Goal: Task Accomplishment & Management: Manage account settings

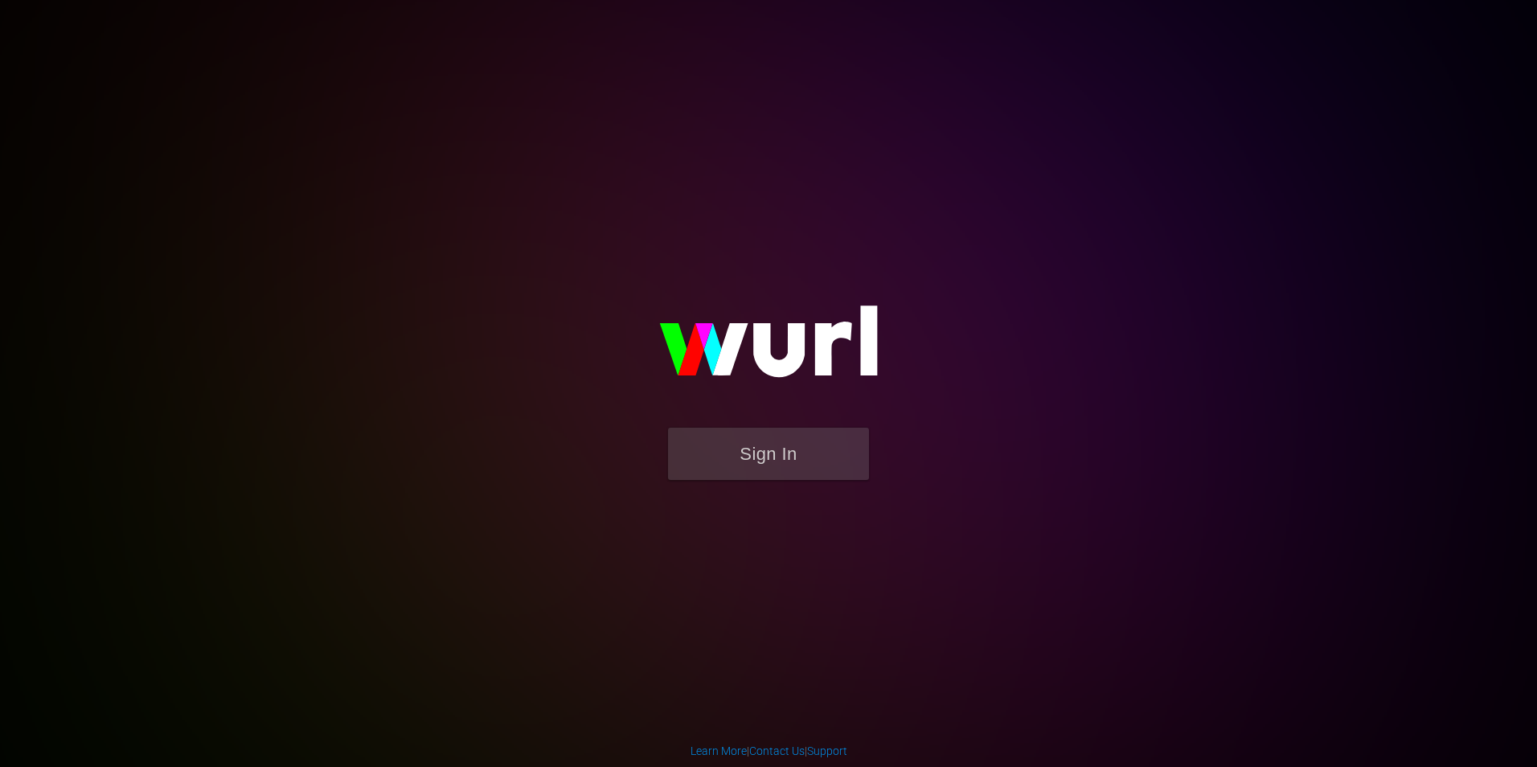
click at [784, 481] on form "Sign In" at bounding box center [769, 462] width 322 height 68
click at [798, 465] on button "Sign In" at bounding box center [768, 454] width 201 height 52
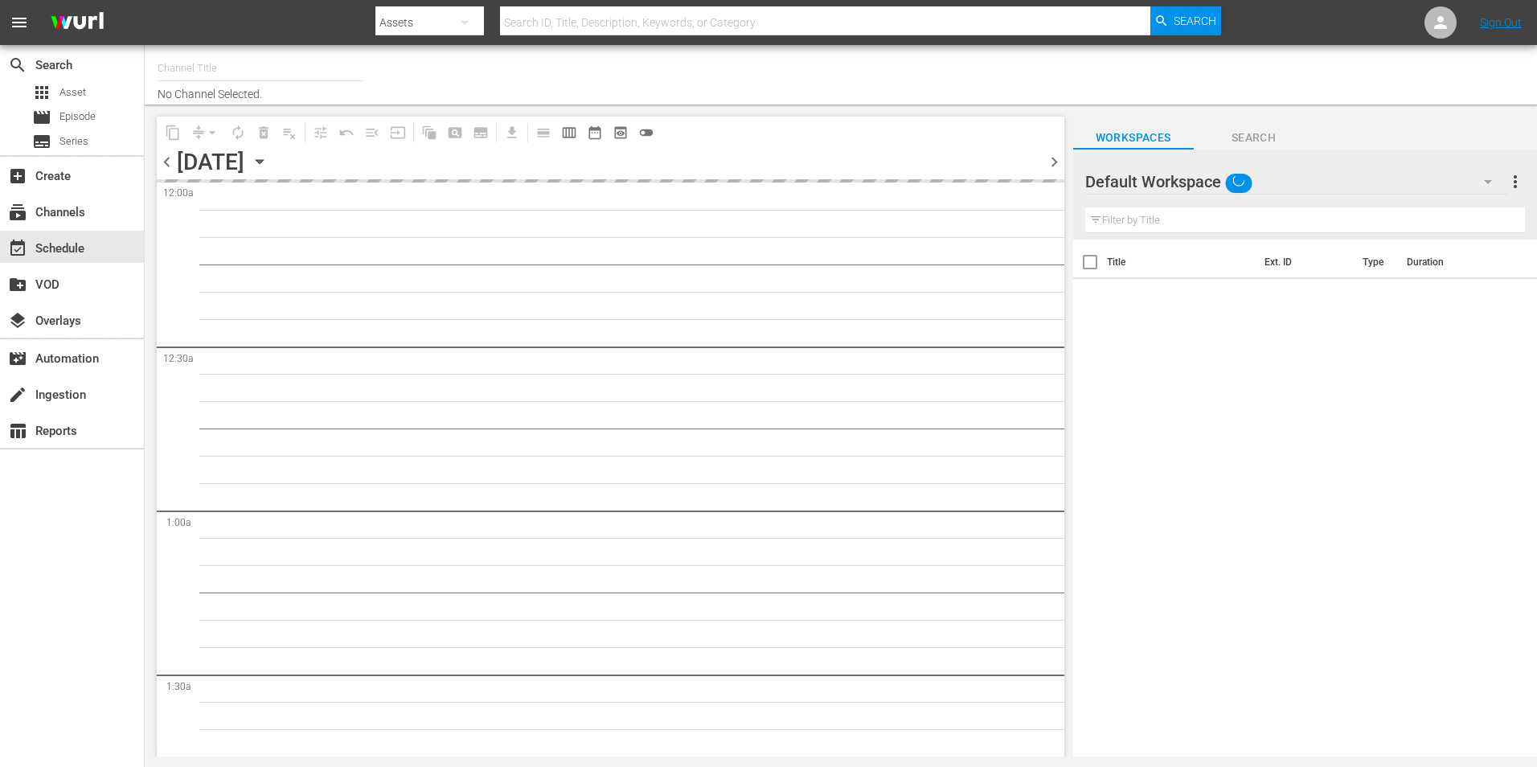
type input "Popflix (1068)"
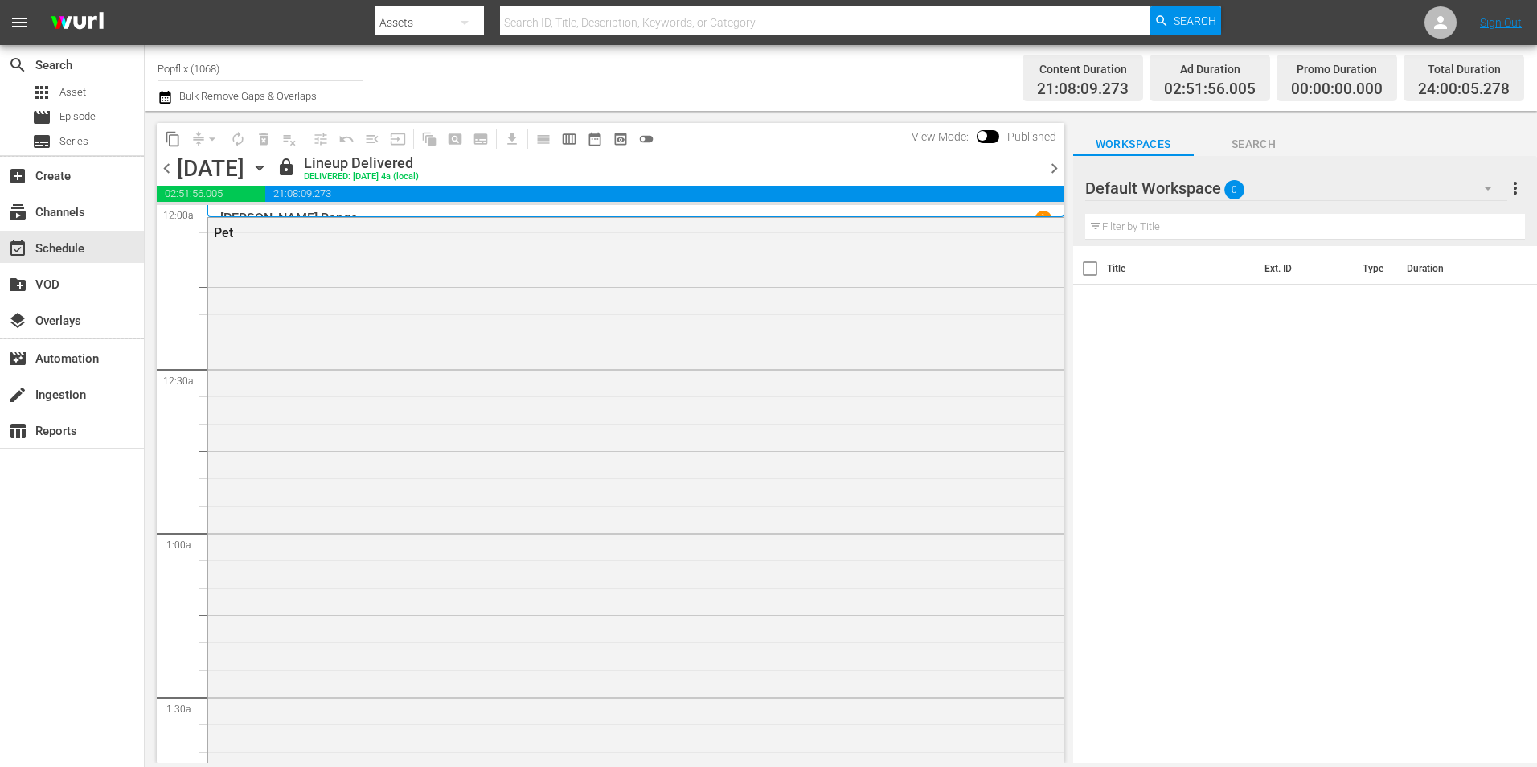
click at [1060, 173] on span "chevron_right" at bounding box center [1054, 168] width 20 height 20
click at [1049, 166] on span "chevron_right" at bounding box center [1054, 168] width 20 height 20
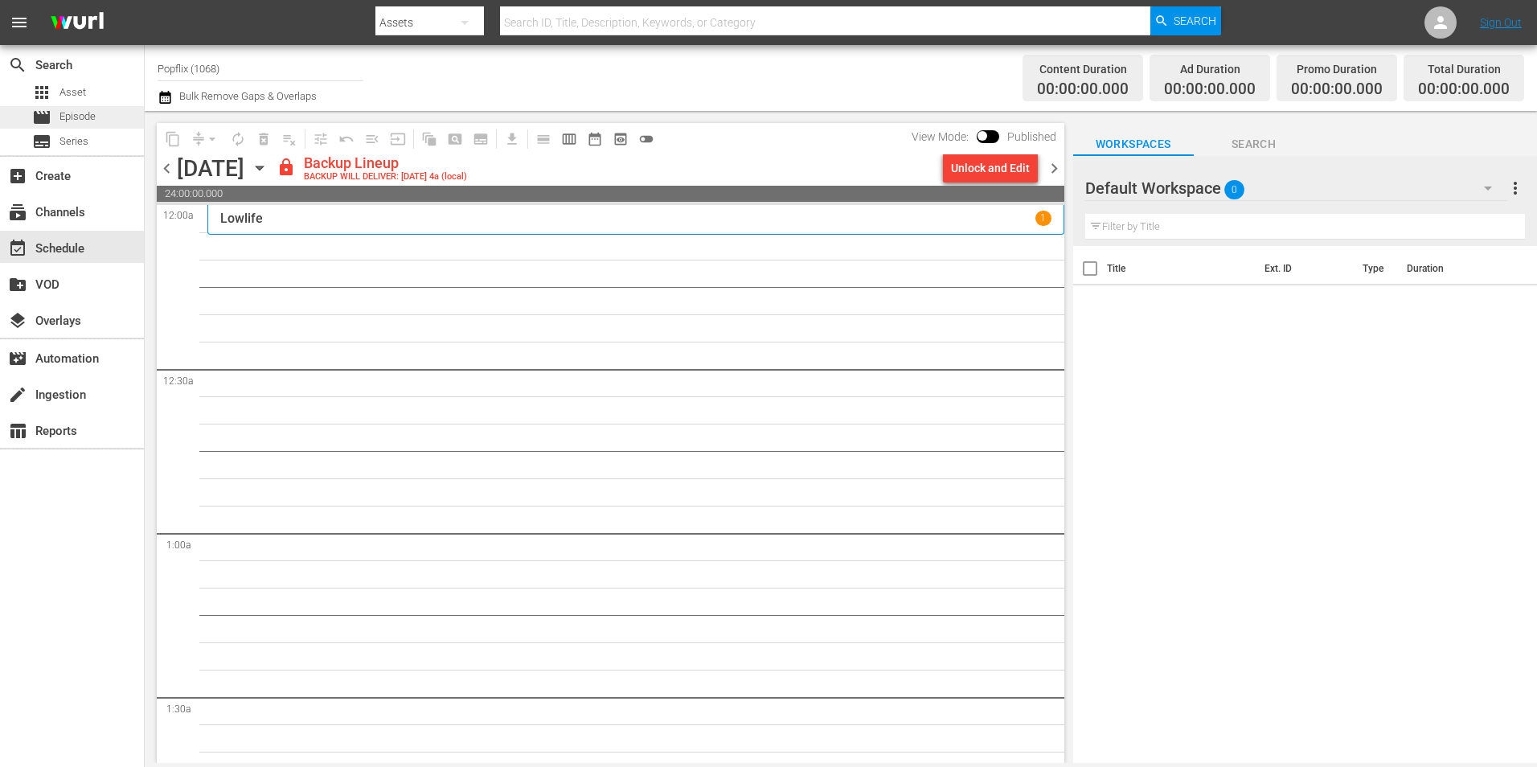
click at [71, 125] on div "movie Episode" at bounding box center [64, 117] width 64 height 23
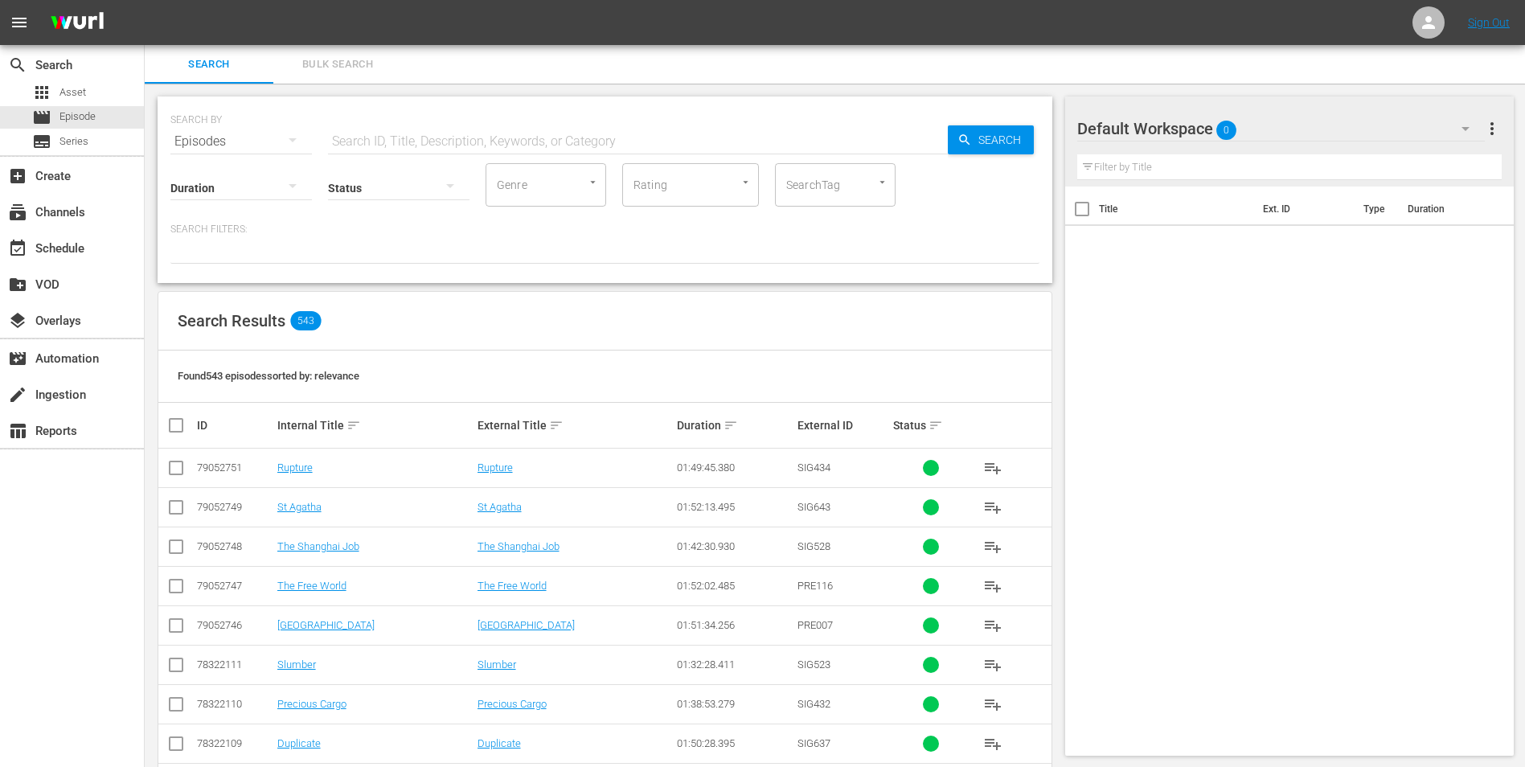
click at [322, 73] on span "Bulk Search" at bounding box center [337, 64] width 109 height 18
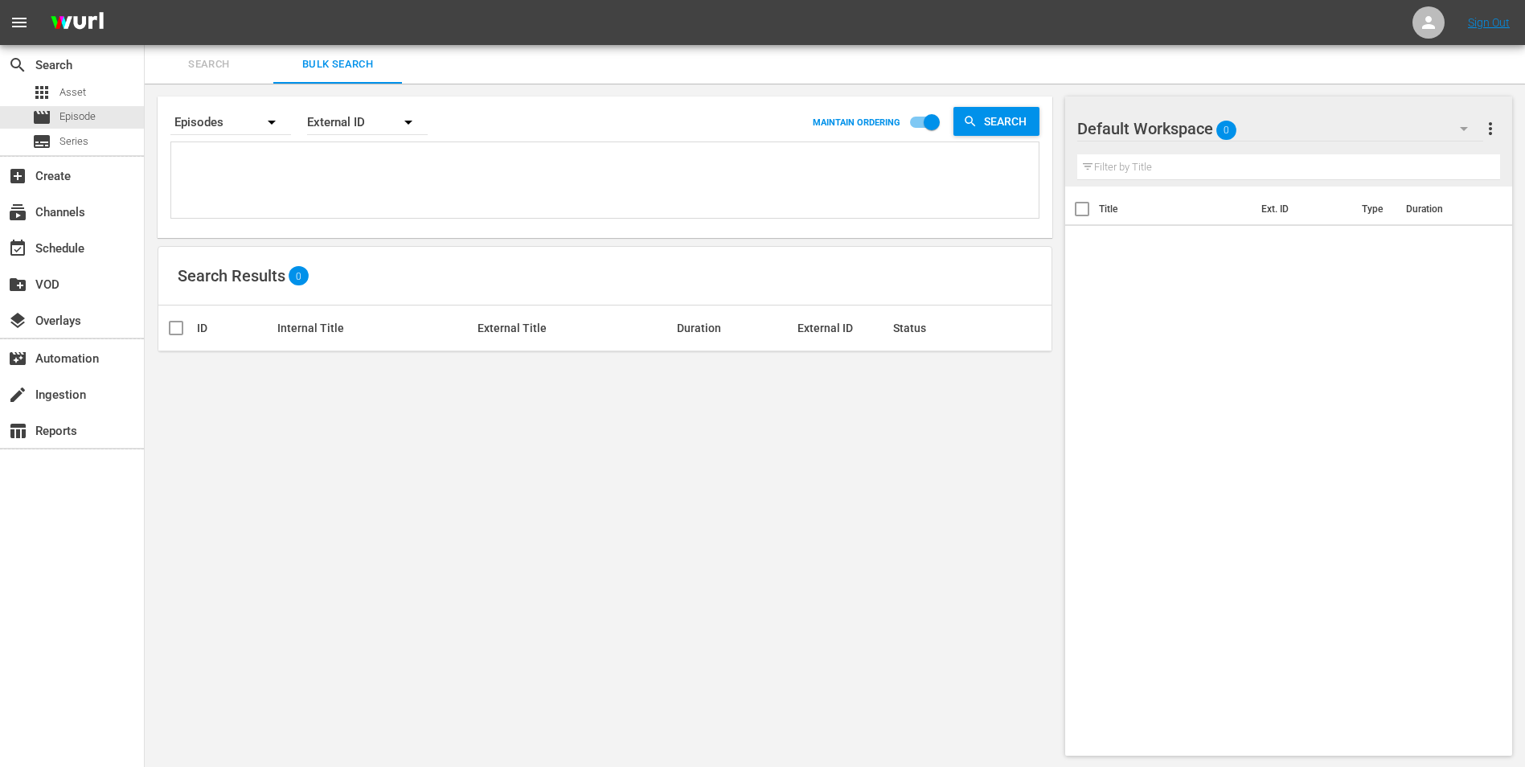
click at [265, 176] on textarea at bounding box center [606, 182] width 863 height 73
click at [92, 243] on div "event_available Schedule" at bounding box center [72, 247] width 144 height 32
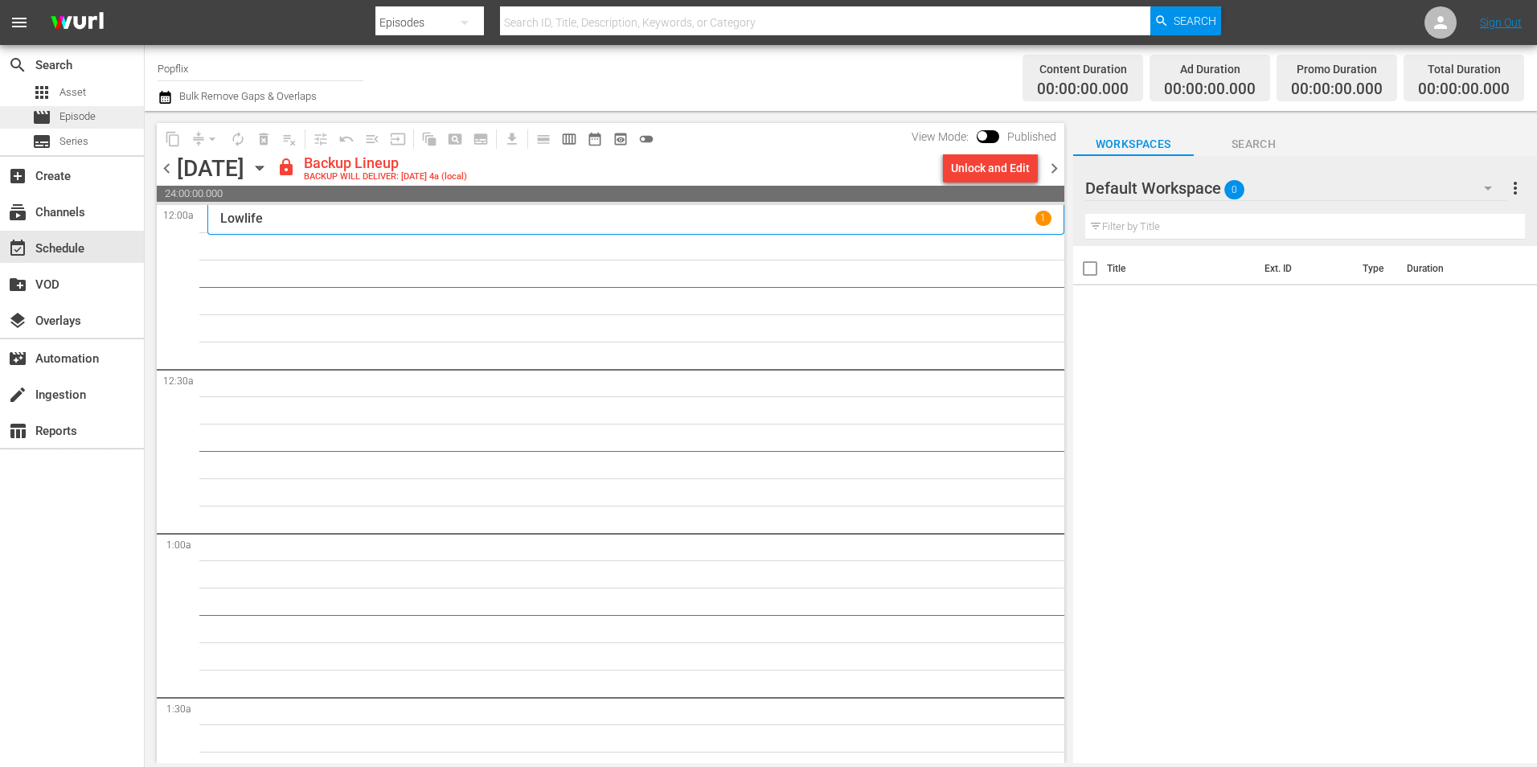
click at [95, 120] on span "Episode" at bounding box center [77, 117] width 36 height 16
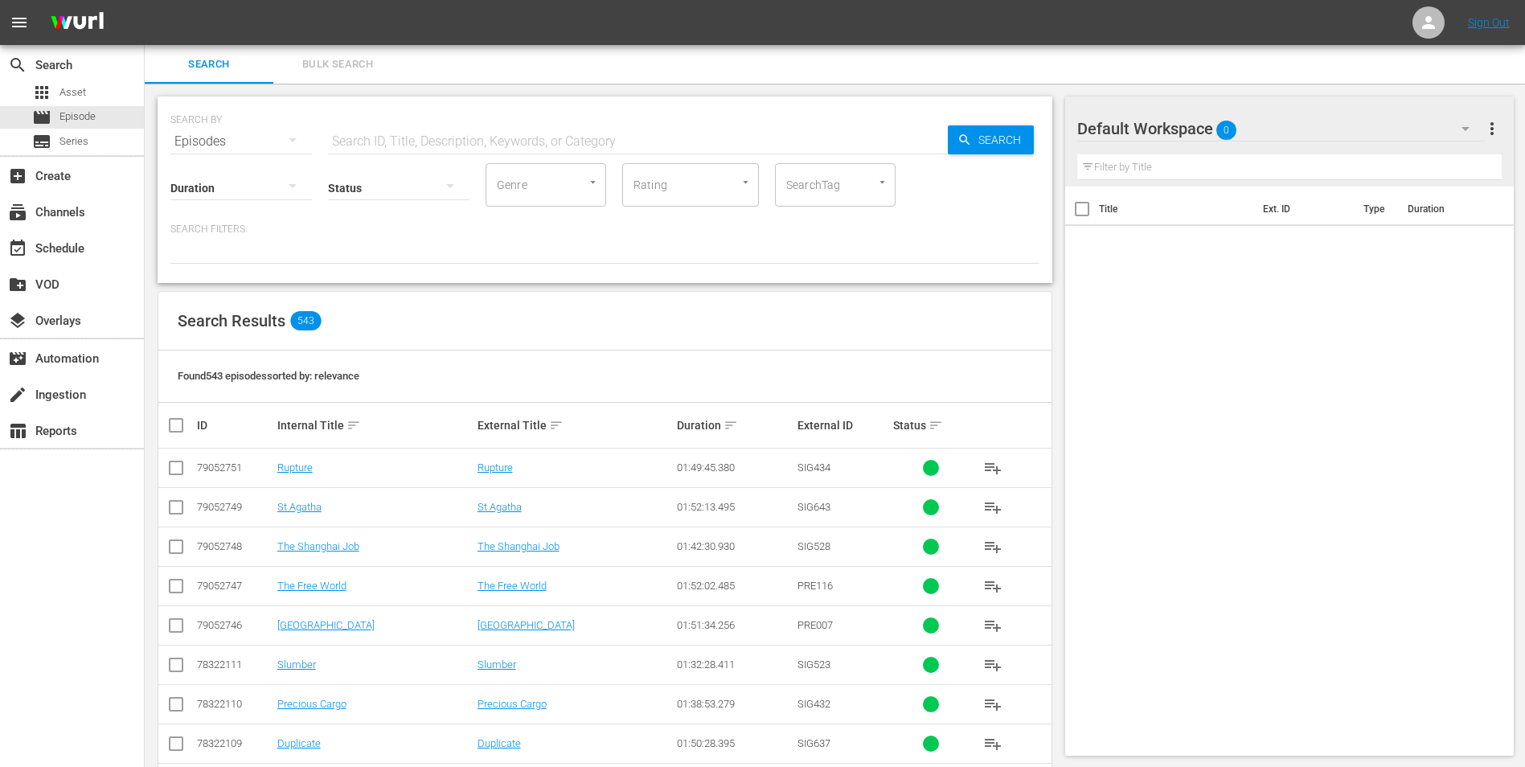
click at [334, 66] on span "Bulk Search" at bounding box center [337, 64] width 109 height 18
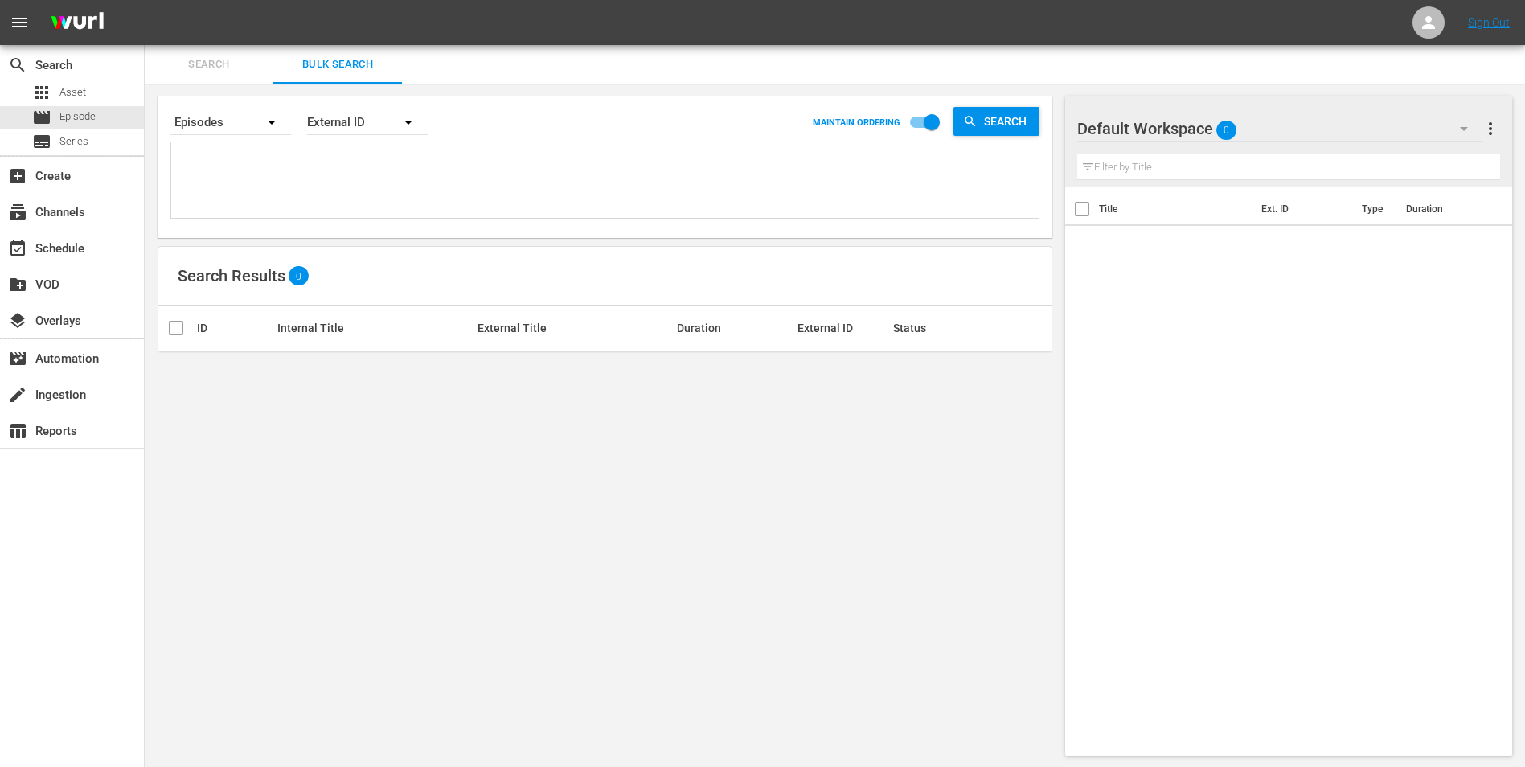
click at [339, 133] on div "External ID" at bounding box center [367, 122] width 121 height 45
drag, startPoint x: 339, startPoint y: 133, endPoint x: 371, endPoint y: 197, distance: 71.6
click at [371, 197] on div "Wurl ID" at bounding box center [358, 193] width 64 height 26
click at [317, 166] on textarea at bounding box center [606, 182] width 863 height 73
paste textarea "18058322 47771971 30719866 50824473 19813605 70175564 35593854 18058347 5575612…"
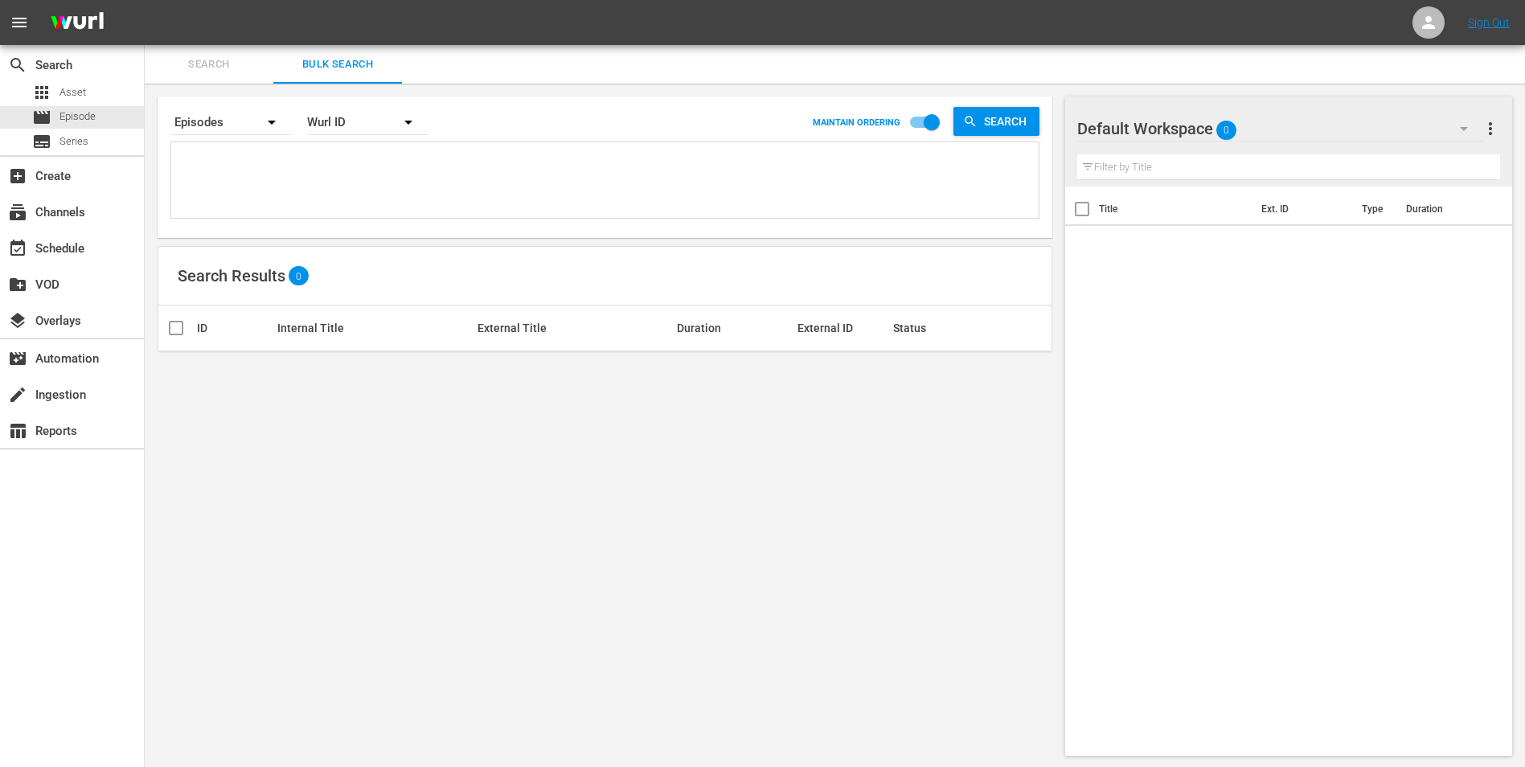
type textarea "18058322 47771971 30719866 50824473 19813605 70175564 35593854 18058347 5575612…"
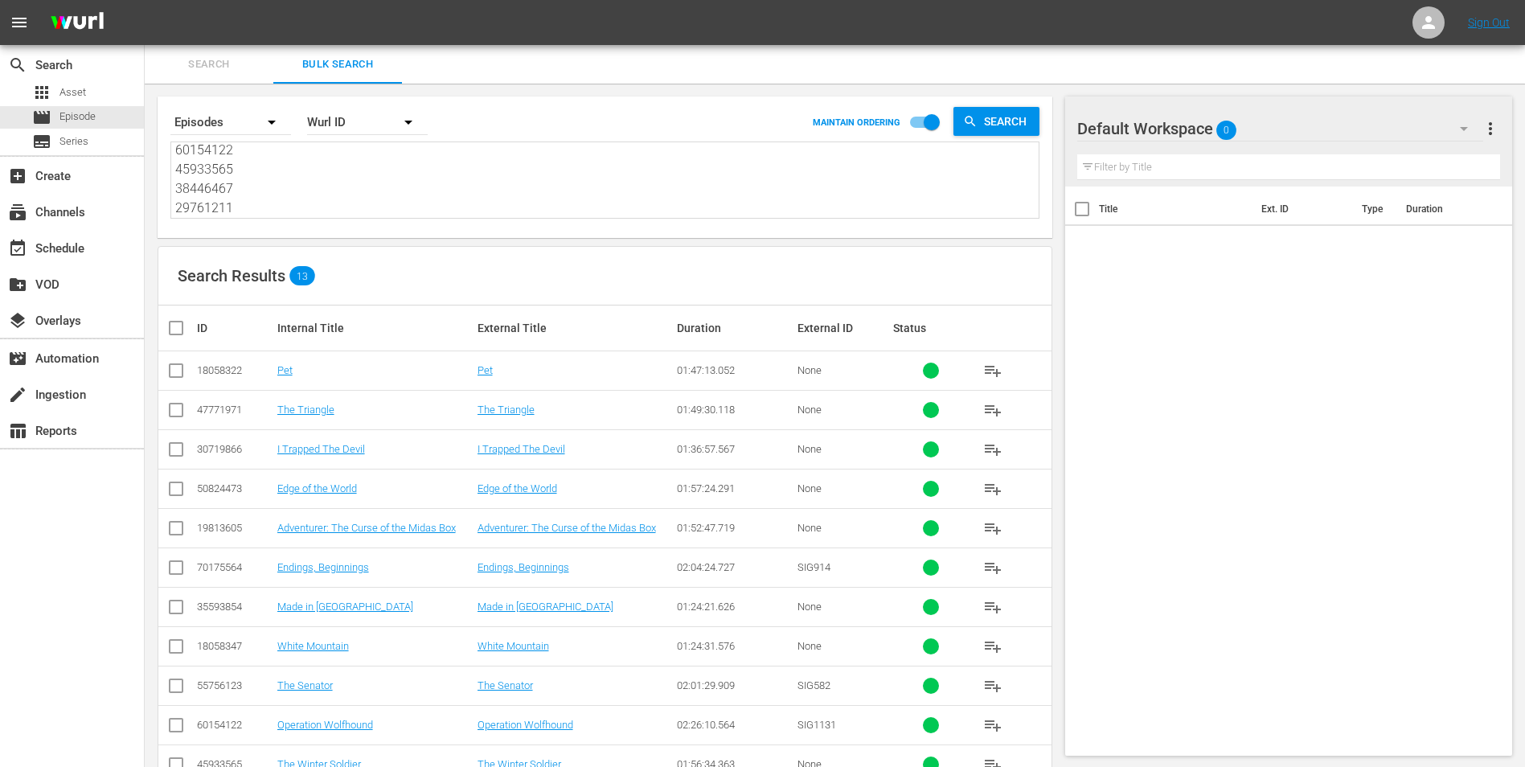
type textarea "18058322 47771971 30719866 50824473 19813605 70175564 35593854 18058347 5575612…"
click at [183, 324] on input "checkbox" at bounding box center [182, 327] width 32 height 19
checkbox input "true"
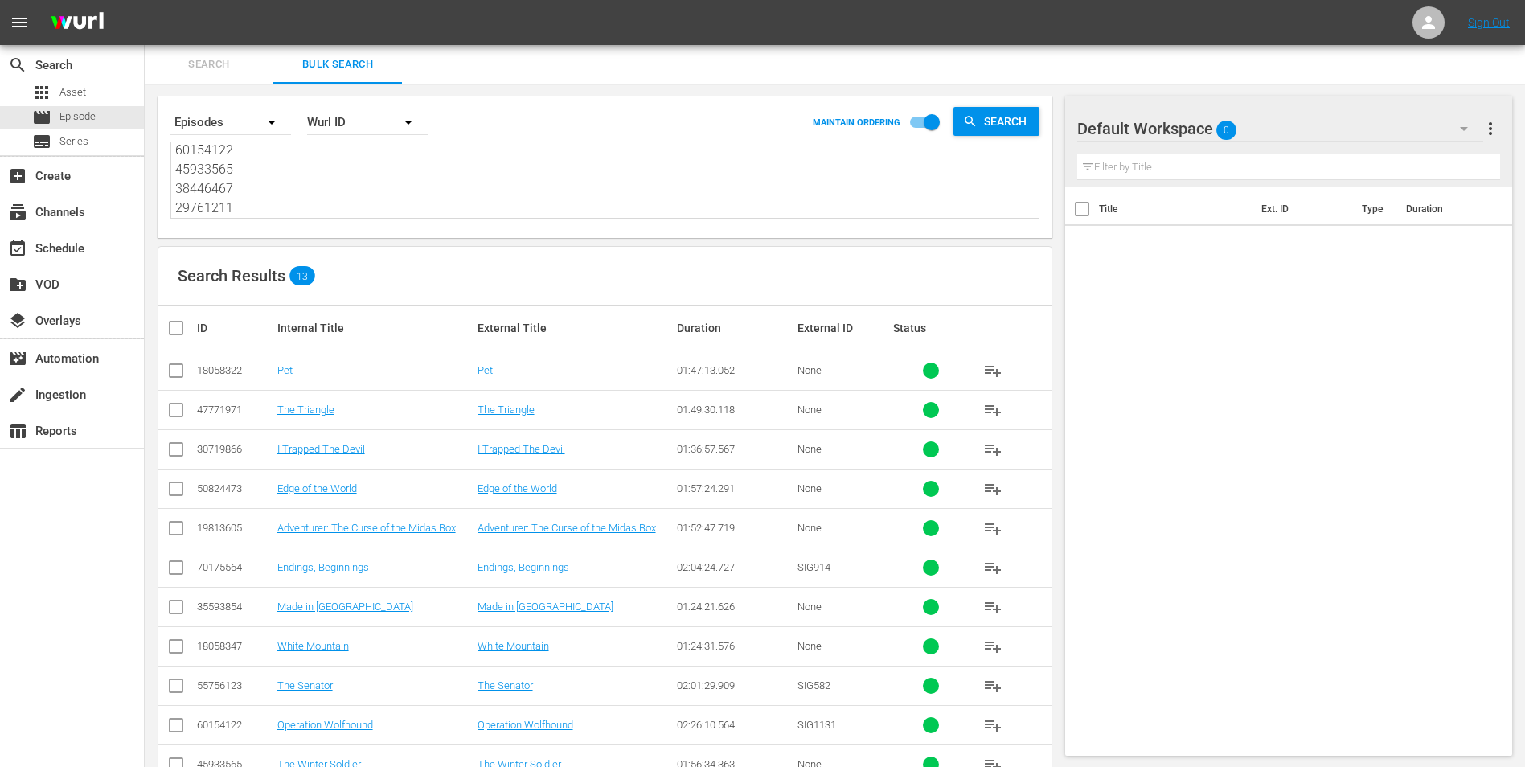
checkbox input "true"
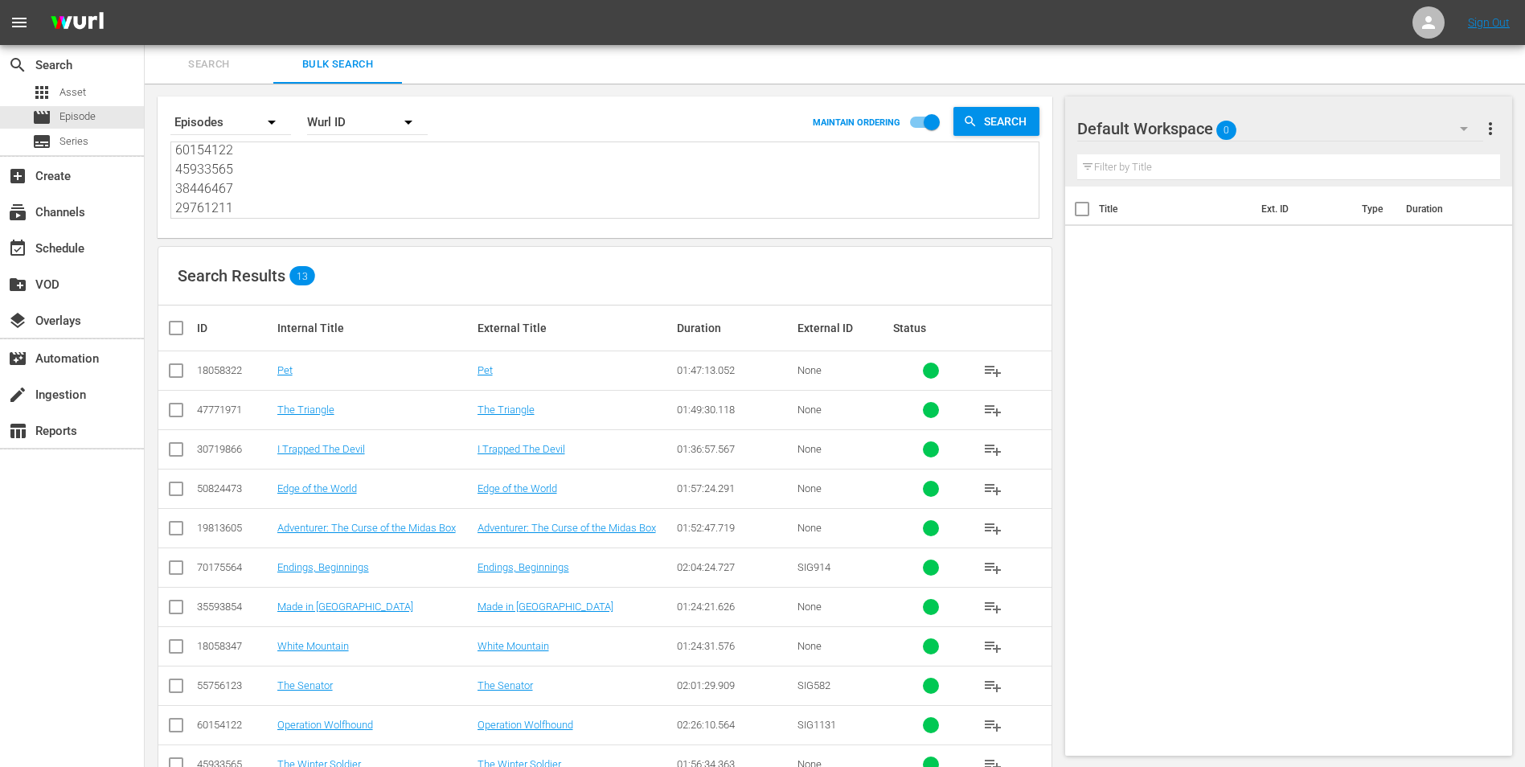
checkbox input "true"
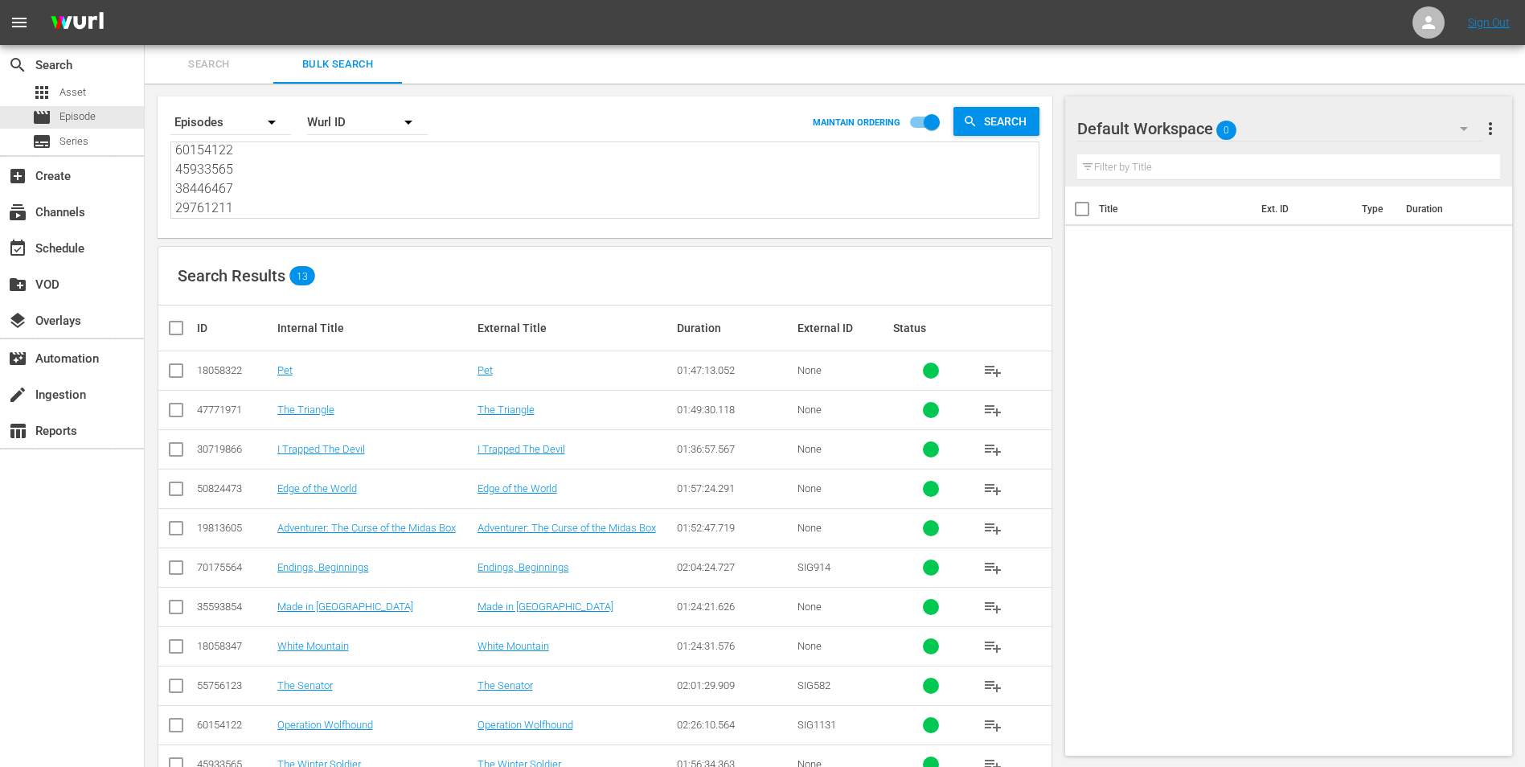
checkbox input "true"
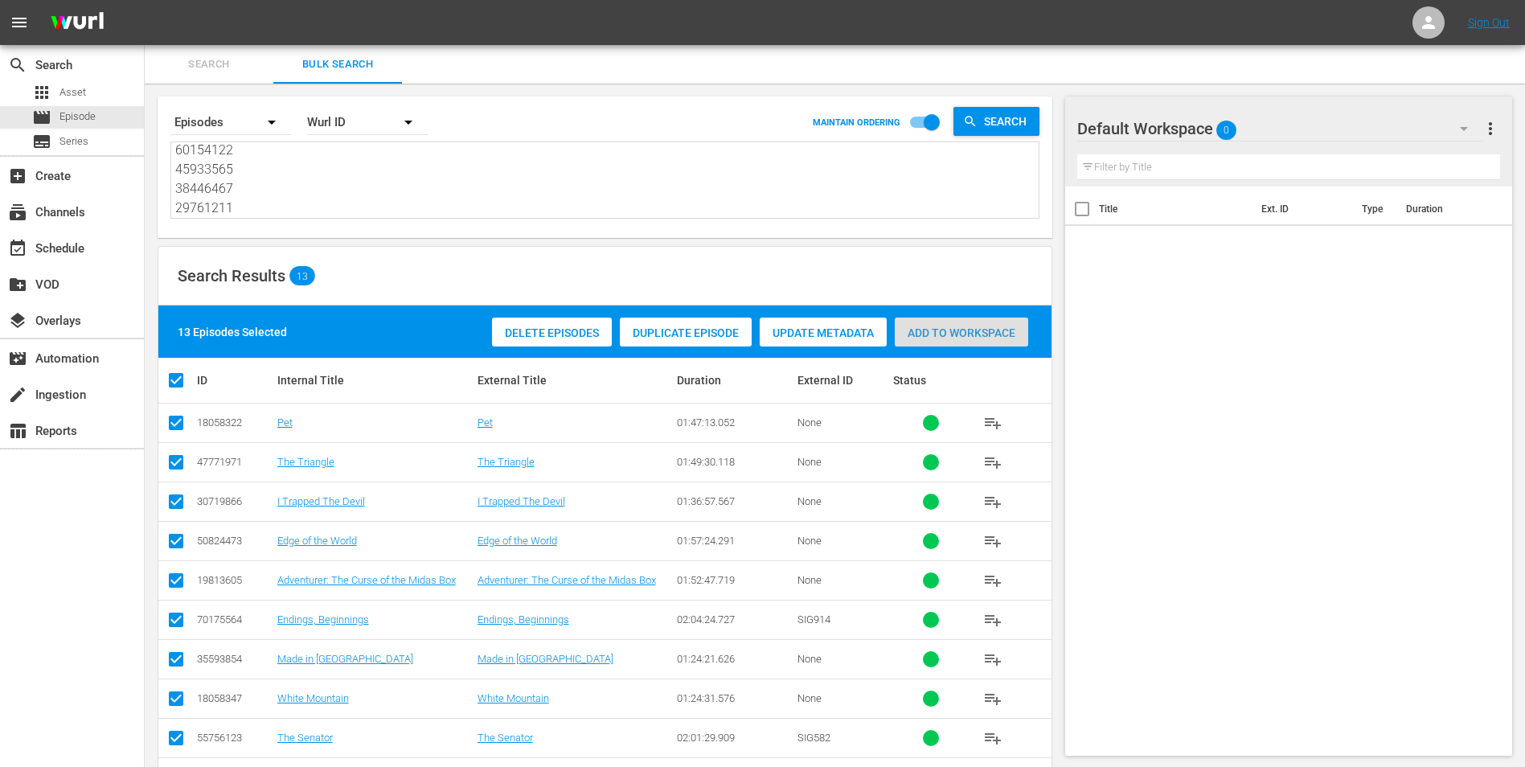
click at [1007, 327] on span "Add to Workspace" at bounding box center [961, 332] width 133 height 13
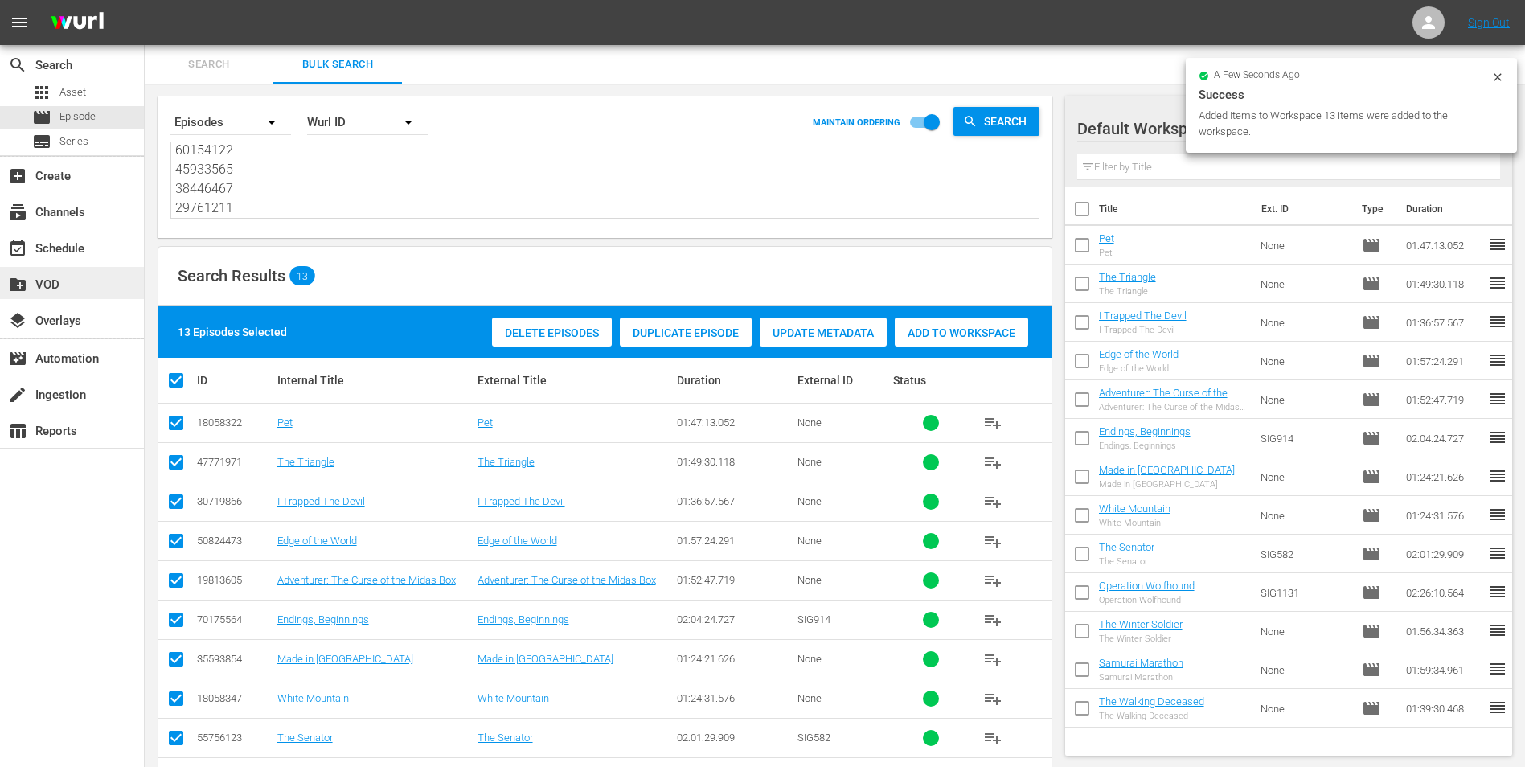
click at [62, 275] on div "create_new_folder VOD" at bounding box center [45, 282] width 90 height 14
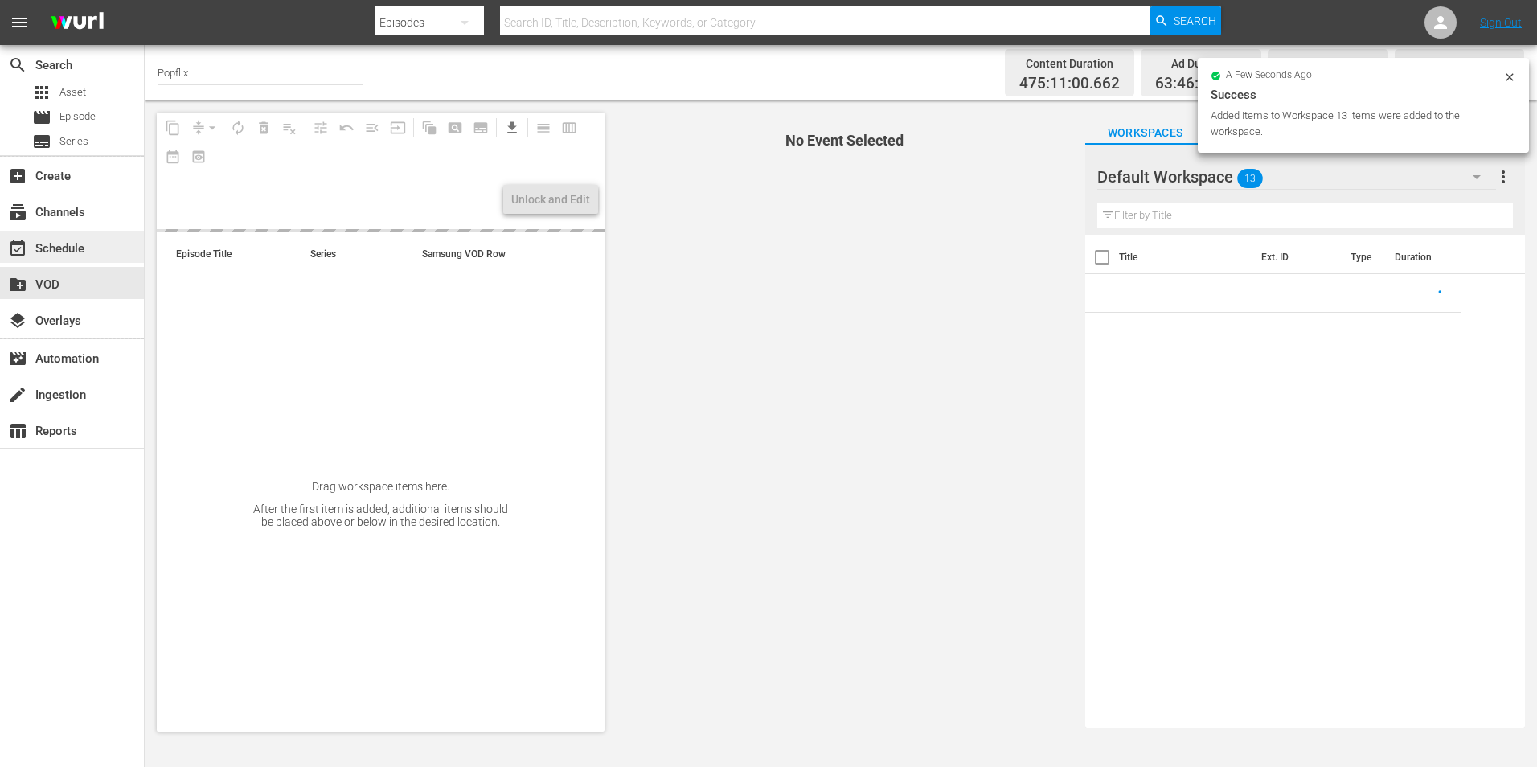
click at [59, 253] on div "event_available Schedule" at bounding box center [45, 246] width 90 height 14
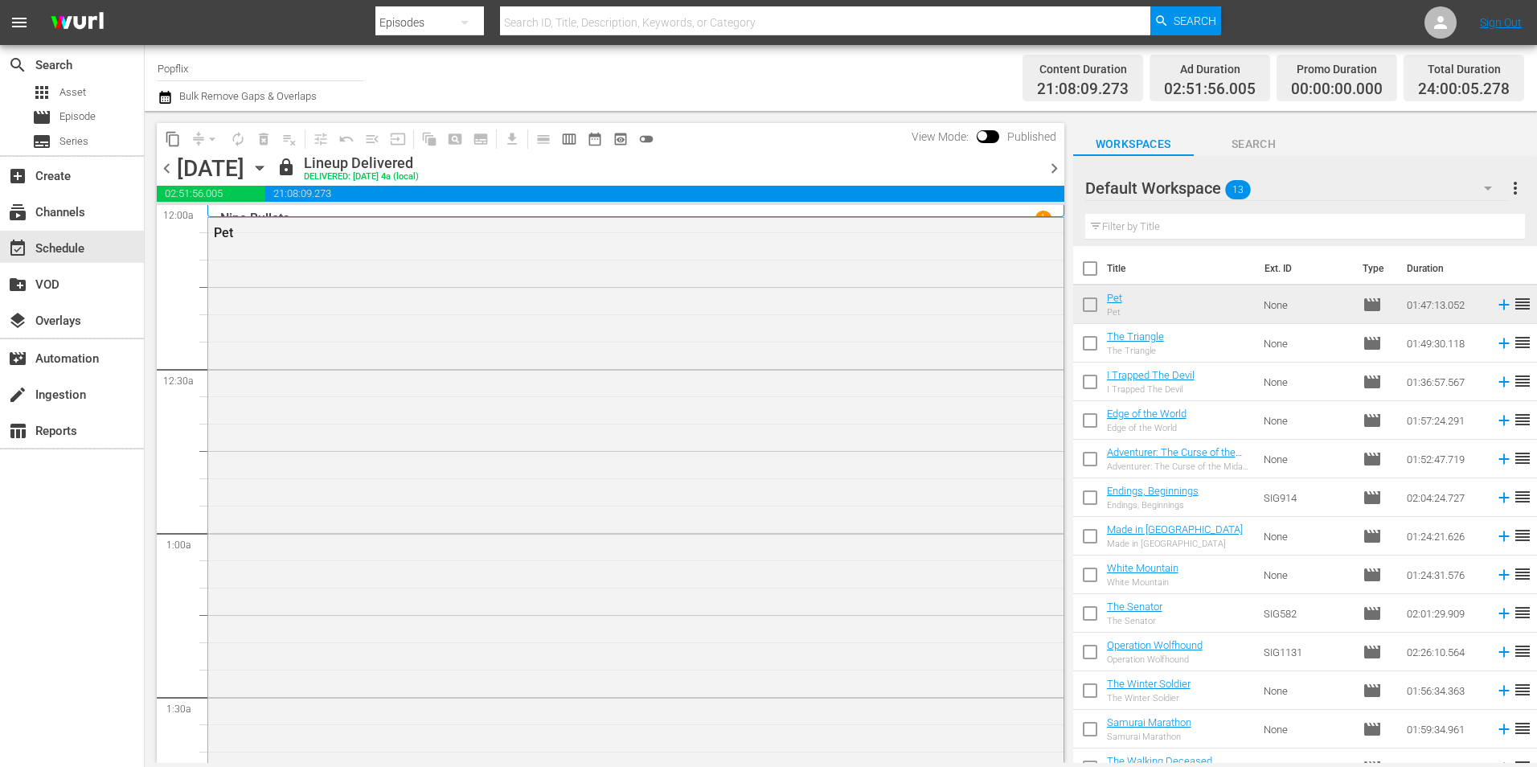
click at [1048, 154] on div "chevron_left [DATE] [DATE] lock Lineup Delivered DELIVERED: [DATE] 4a (local) c…" at bounding box center [611, 169] width 908 height 31
click at [1052, 166] on span "chevron_right" at bounding box center [1054, 168] width 20 height 20
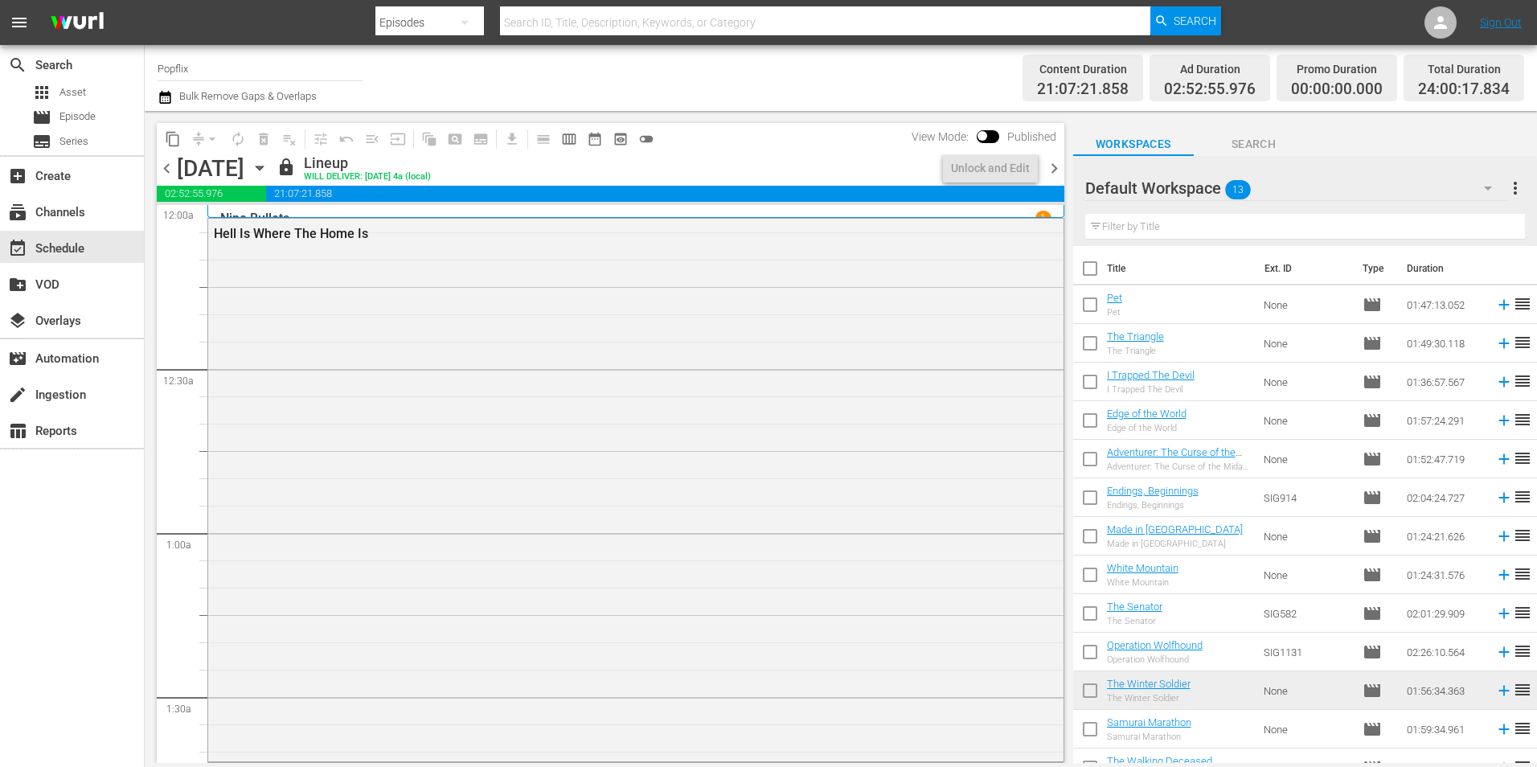
click at [1052, 167] on span "chevron_right" at bounding box center [1054, 168] width 20 height 20
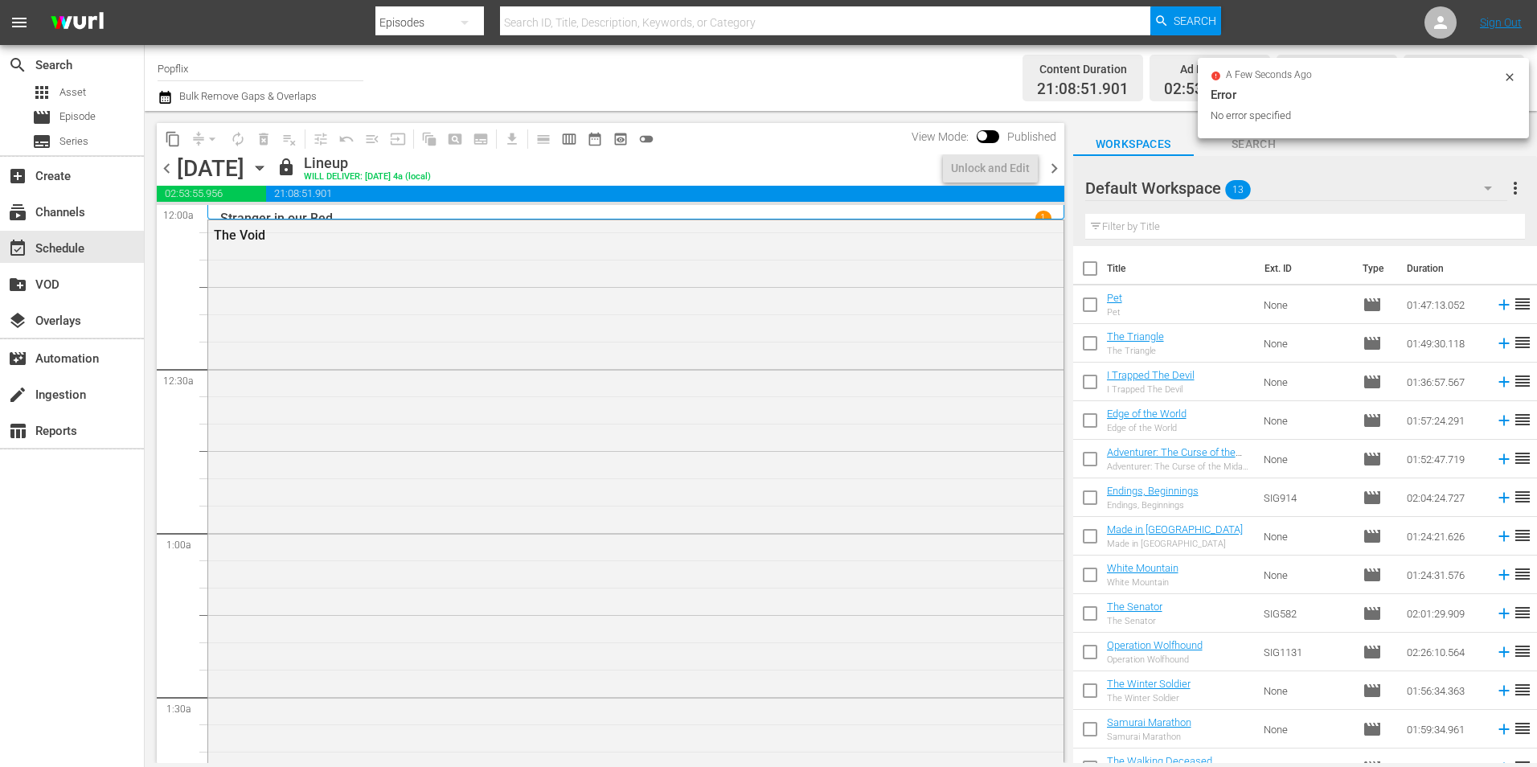
click at [1052, 167] on span "chevron_right" at bounding box center [1054, 168] width 20 height 20
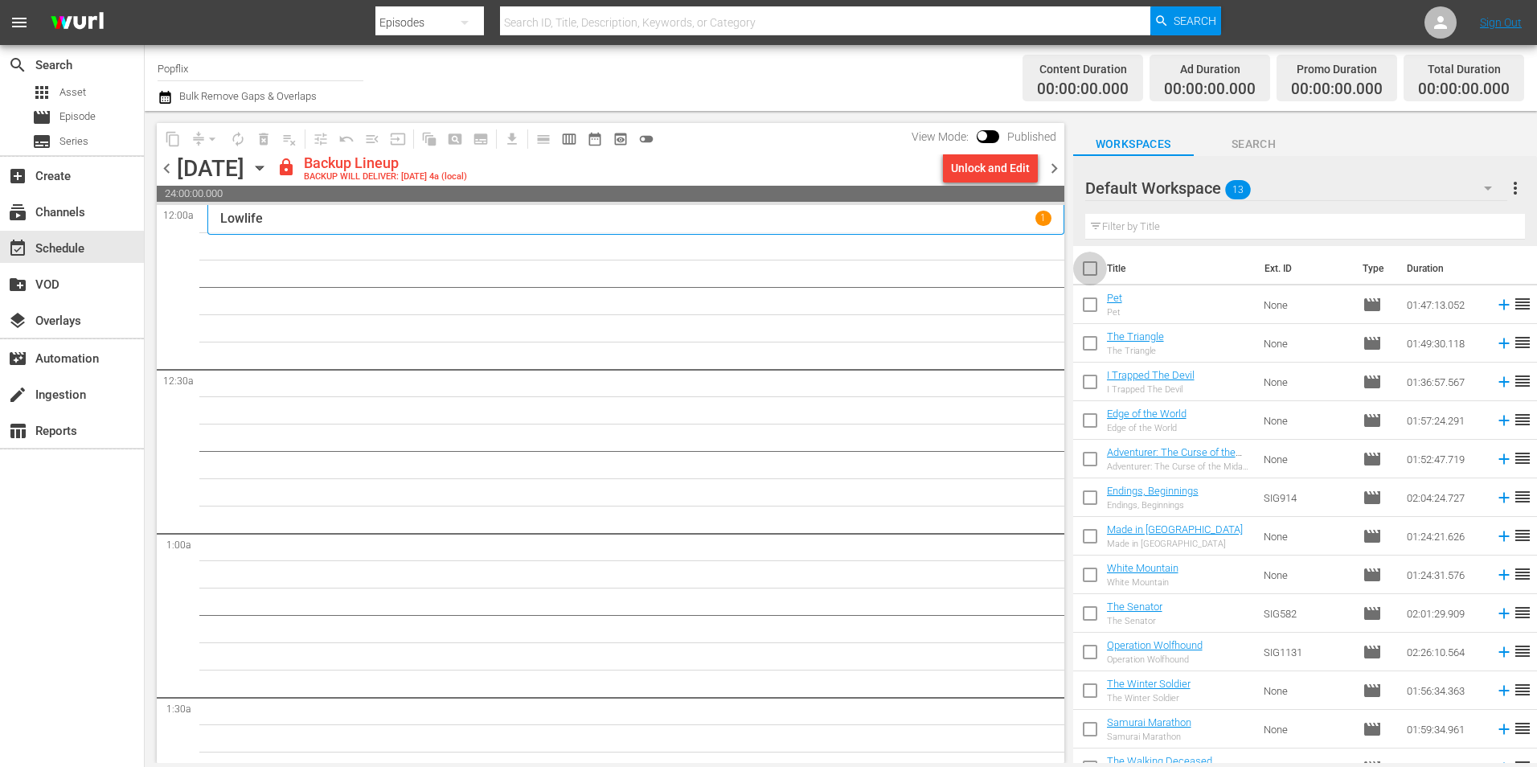
click at [1099, 260] on input "checkbox" at bounding box center [1090, 272] width 34 height 34
checkbox input "true"
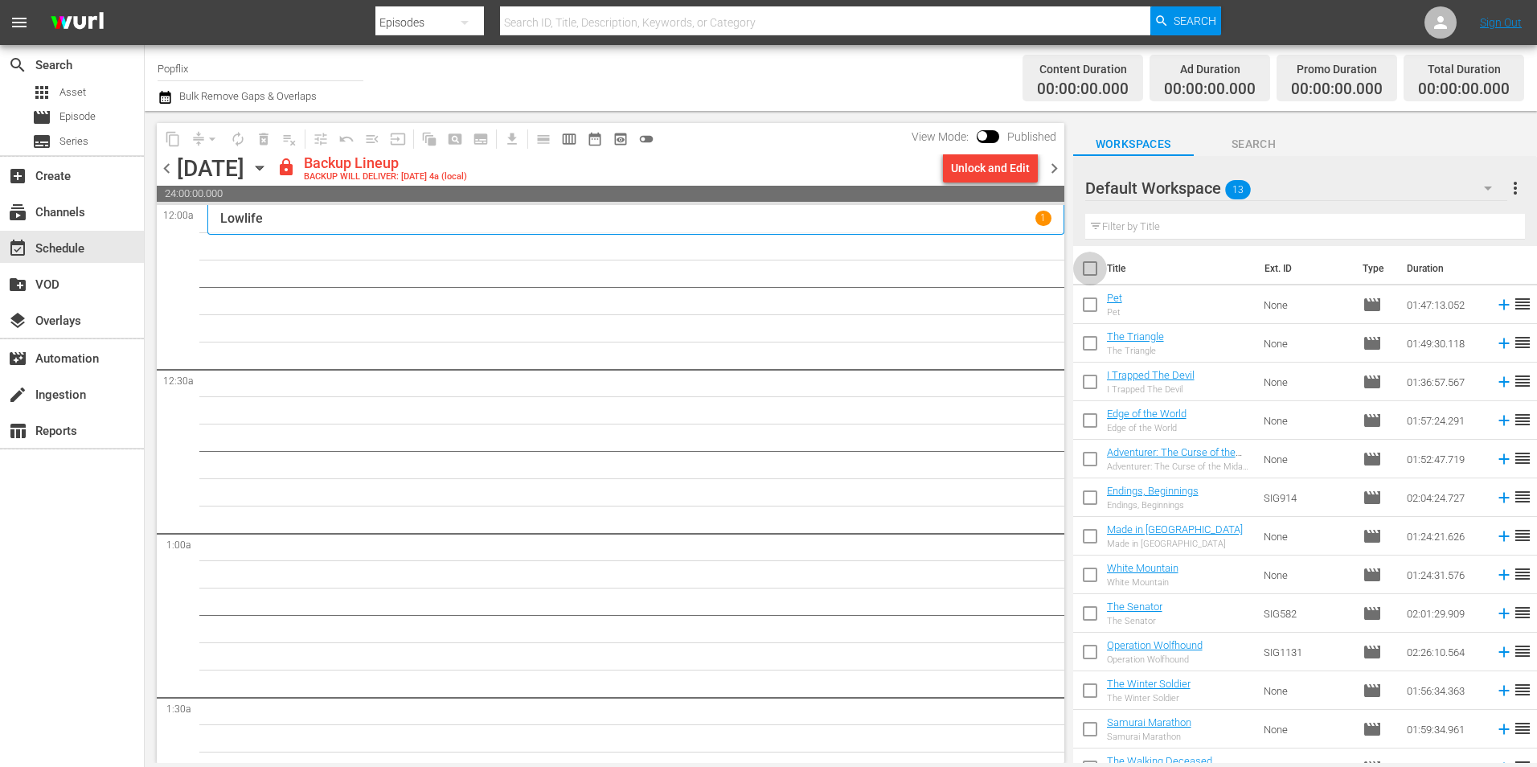
checkbox input "true"
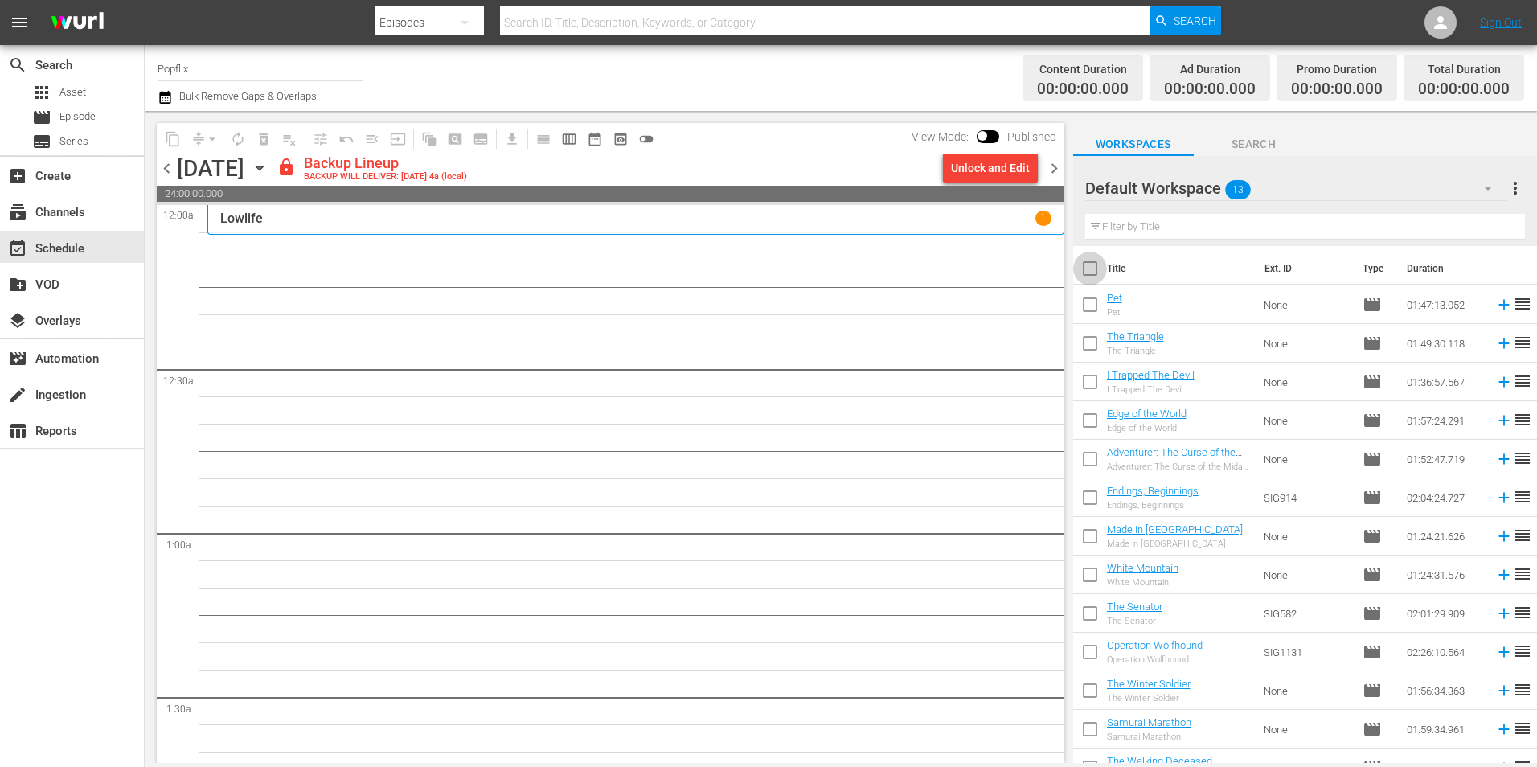
checkbox input "true"
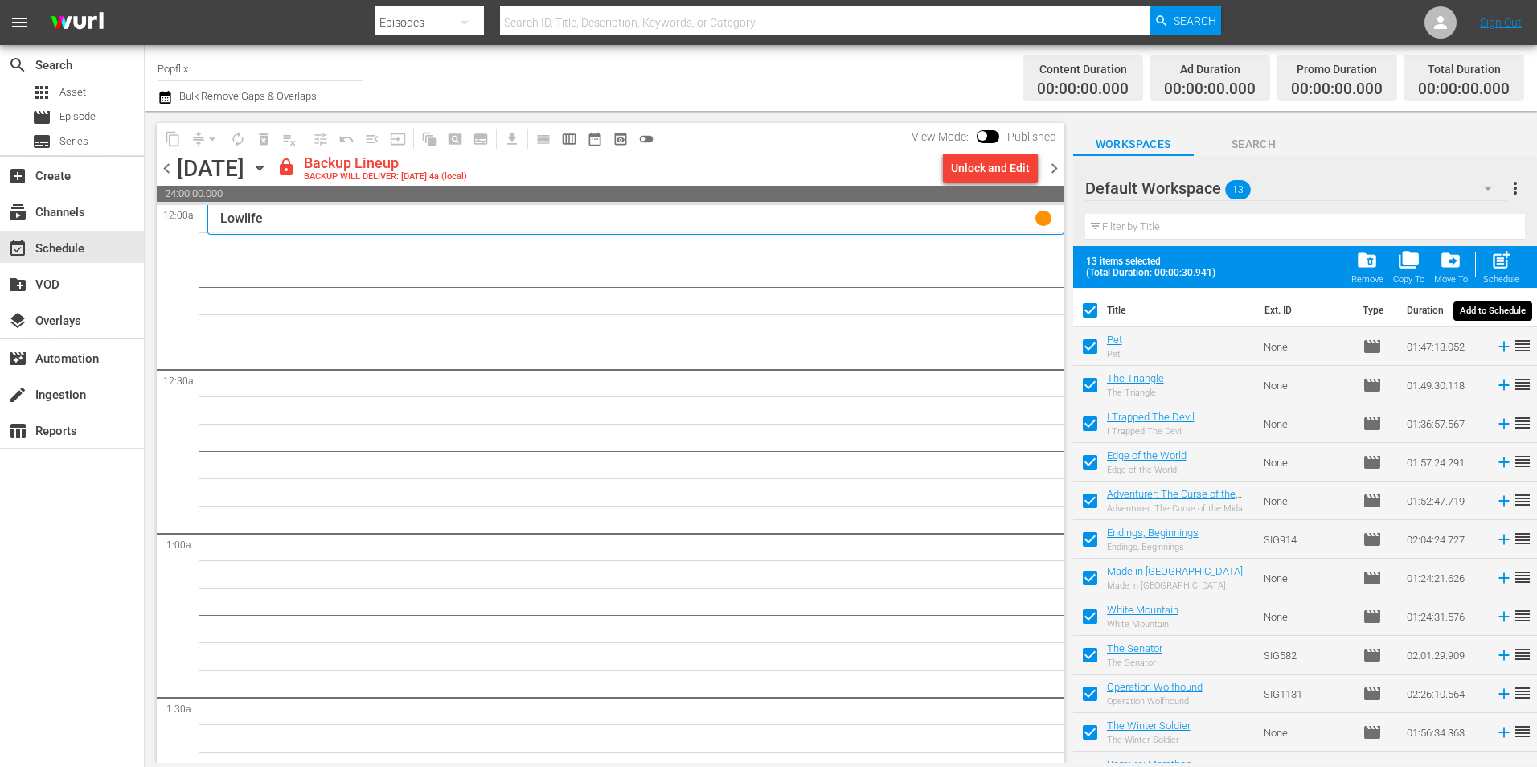
click at [1498, 273] on div "post_add Schedule" at bounding box center [1501, 266] width 36 height 35
checkbox input "false"
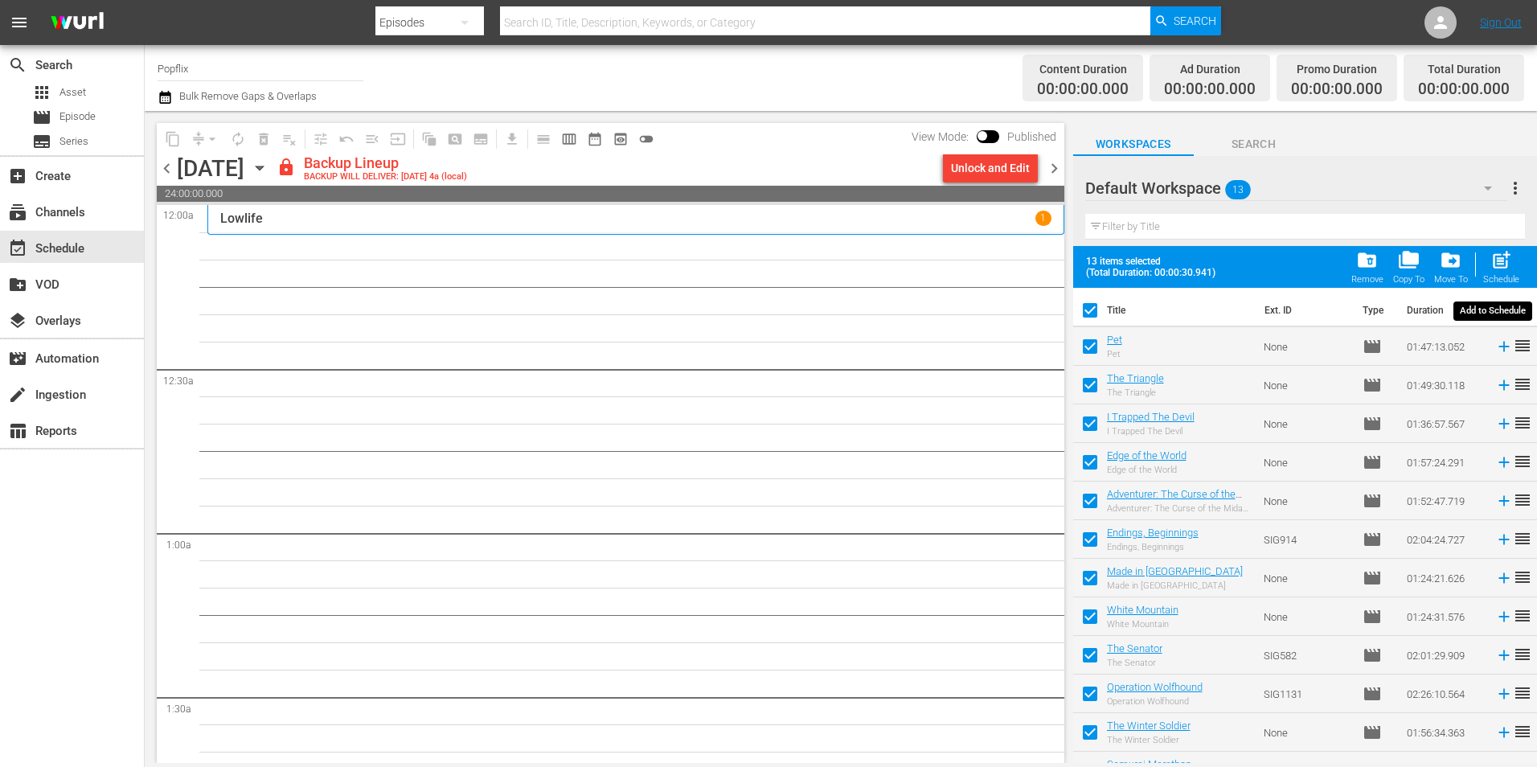
checkbox input "false"
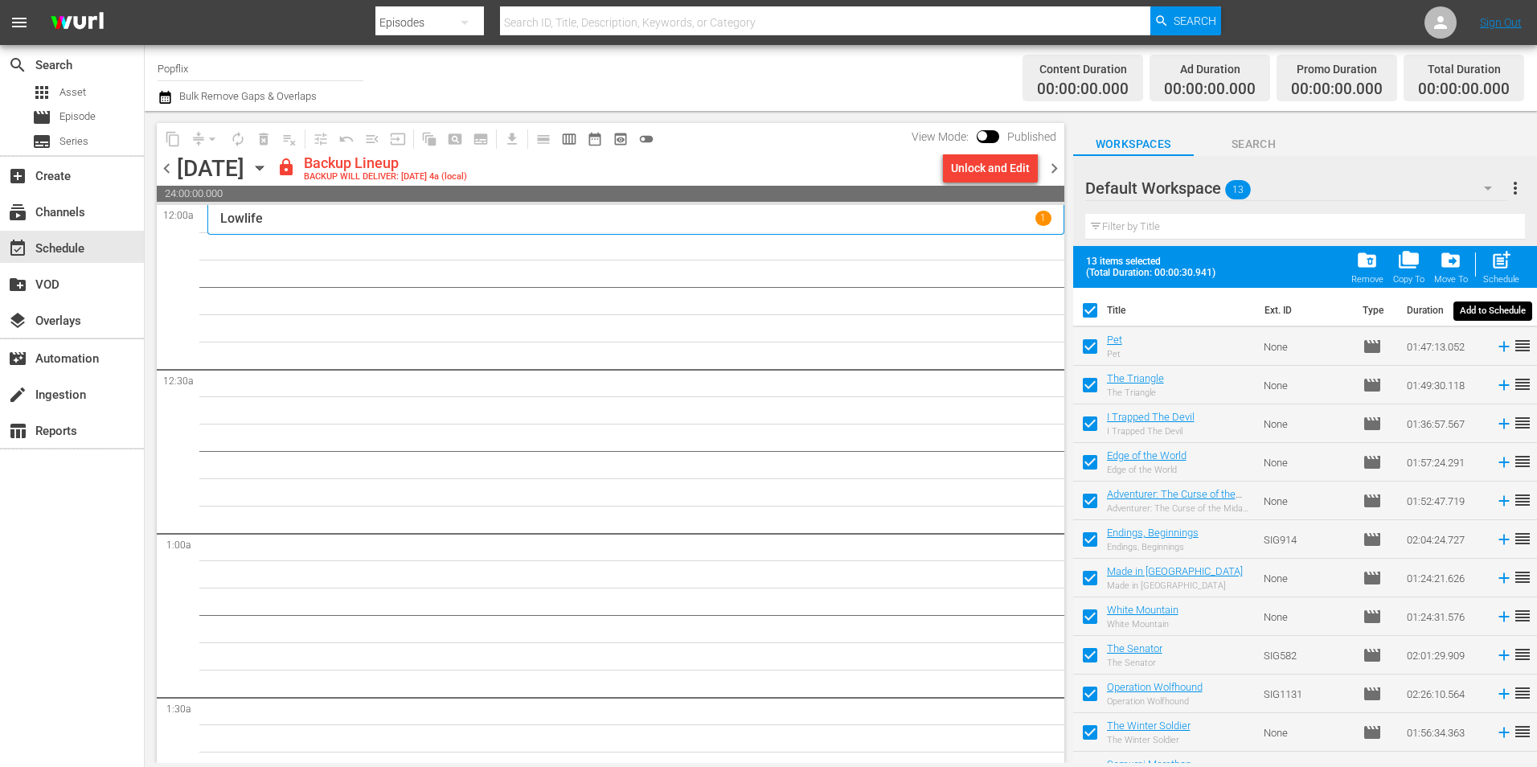
checkbox input "false"
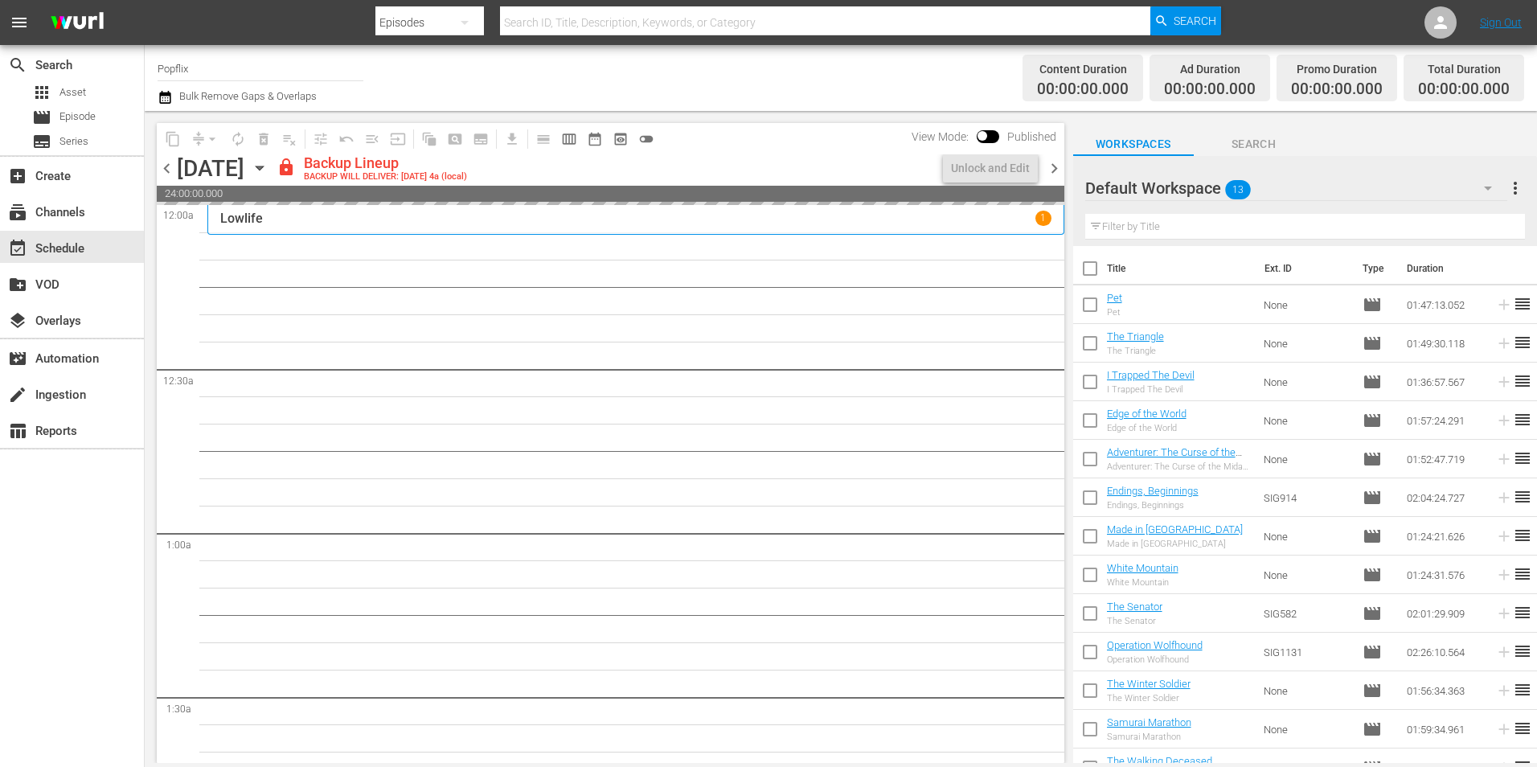
click at [1053, 169] on span "chevron_right" at bounding box center [1054, 168] width 20 height 20
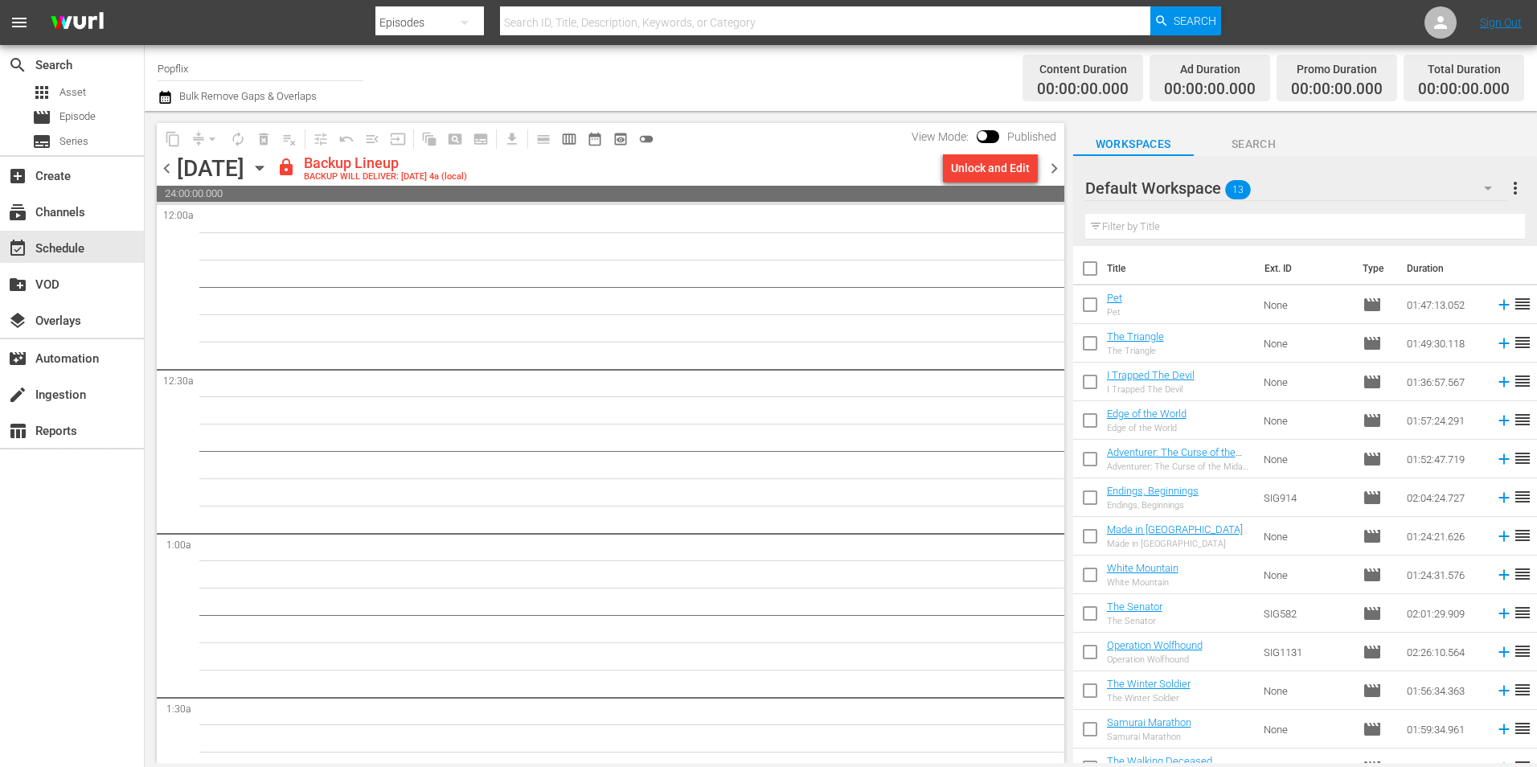
click at [175, 167] on span "chevron_left" at bounding box center [167, 168] width 20 height 20
click at [1003, 172] on div "Unlock and Edit" at bounding box center [990, 168] width 79 height 29
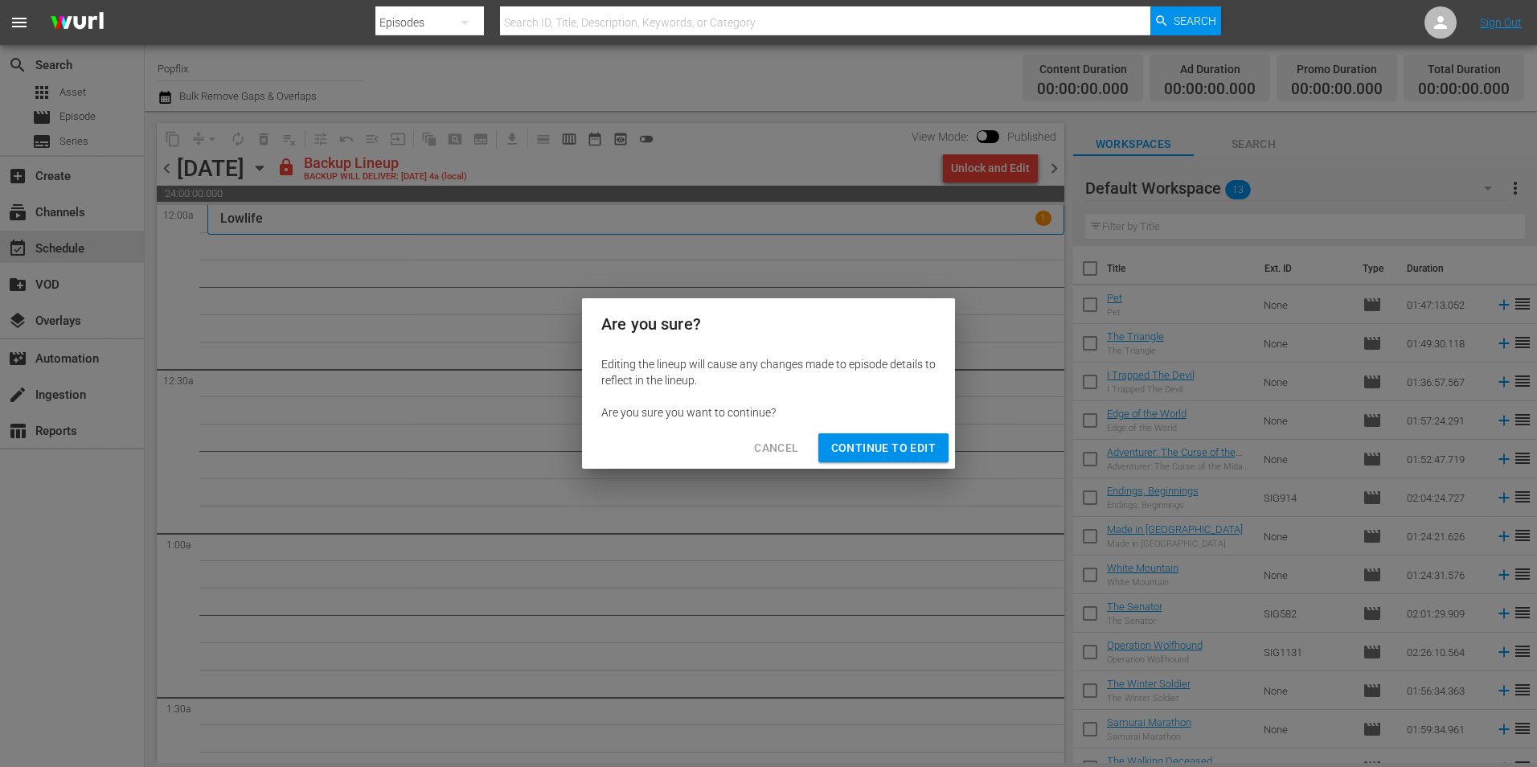
click at [915, 444] on span "Continue to Edit" at bounding box center [883, 448] width 105 height 20
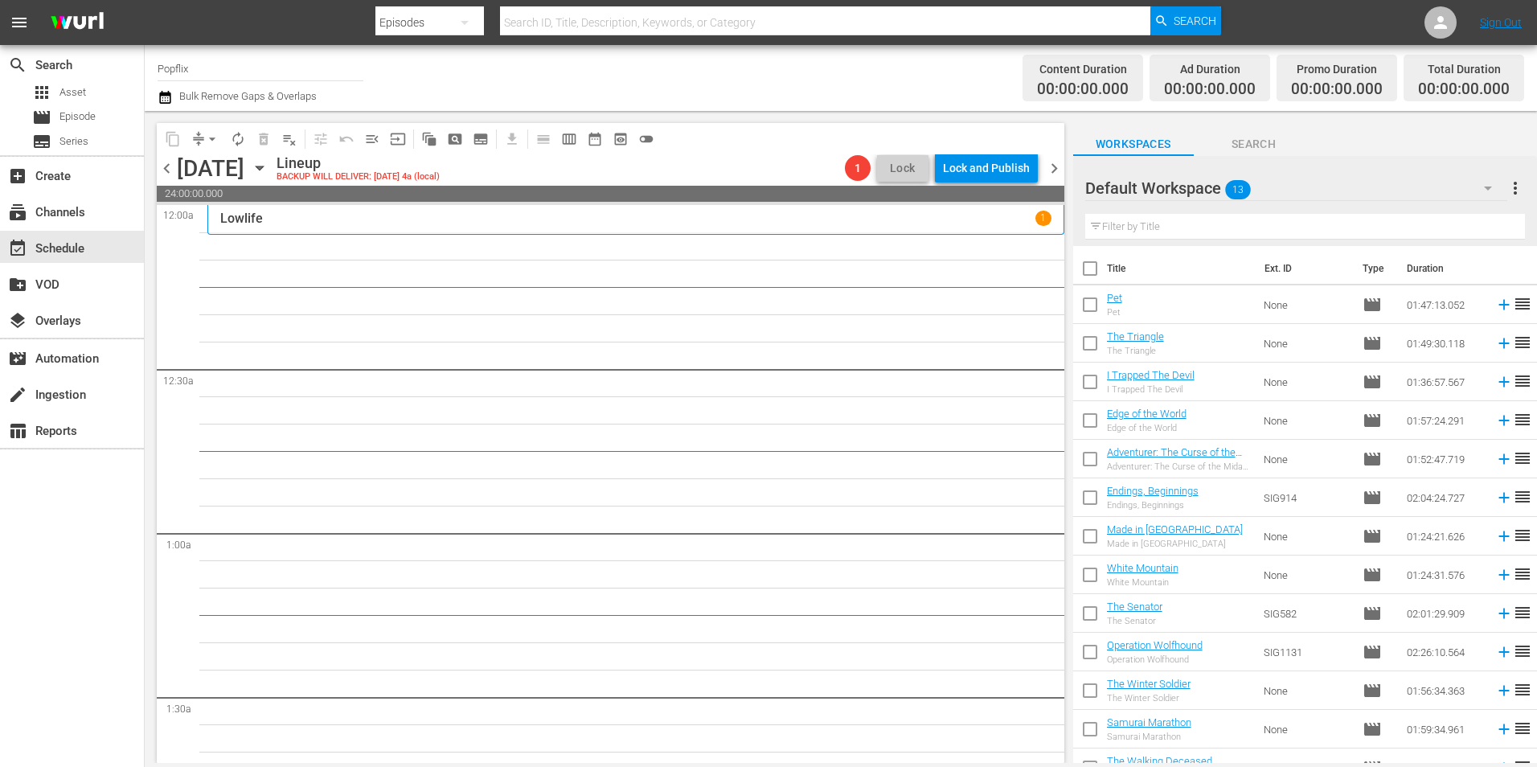
click at [1084, 271] on input "checkbox" at bounding box center [1090, 272] width 34 height 34
checkbox input "true"
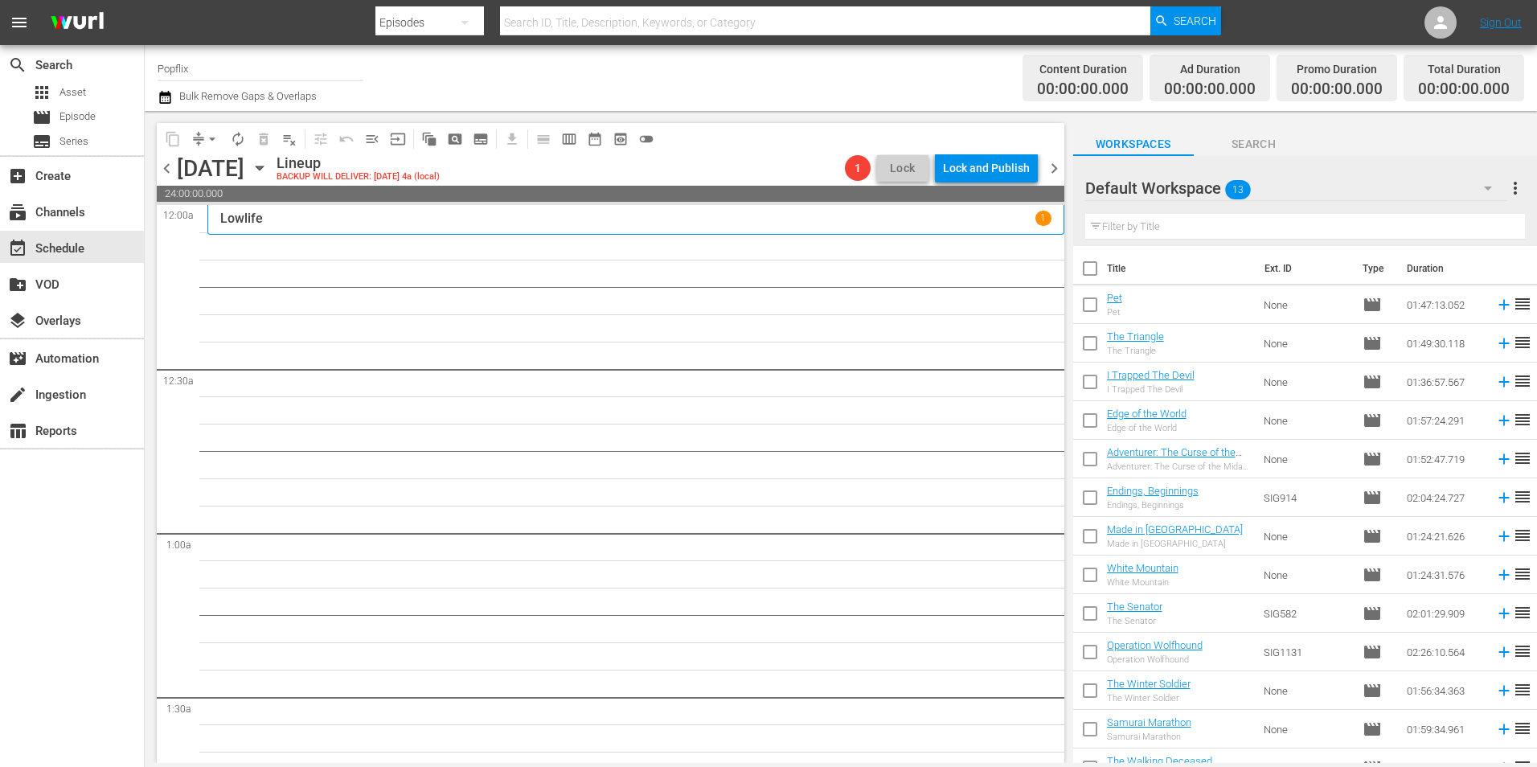
checkbox input "true"
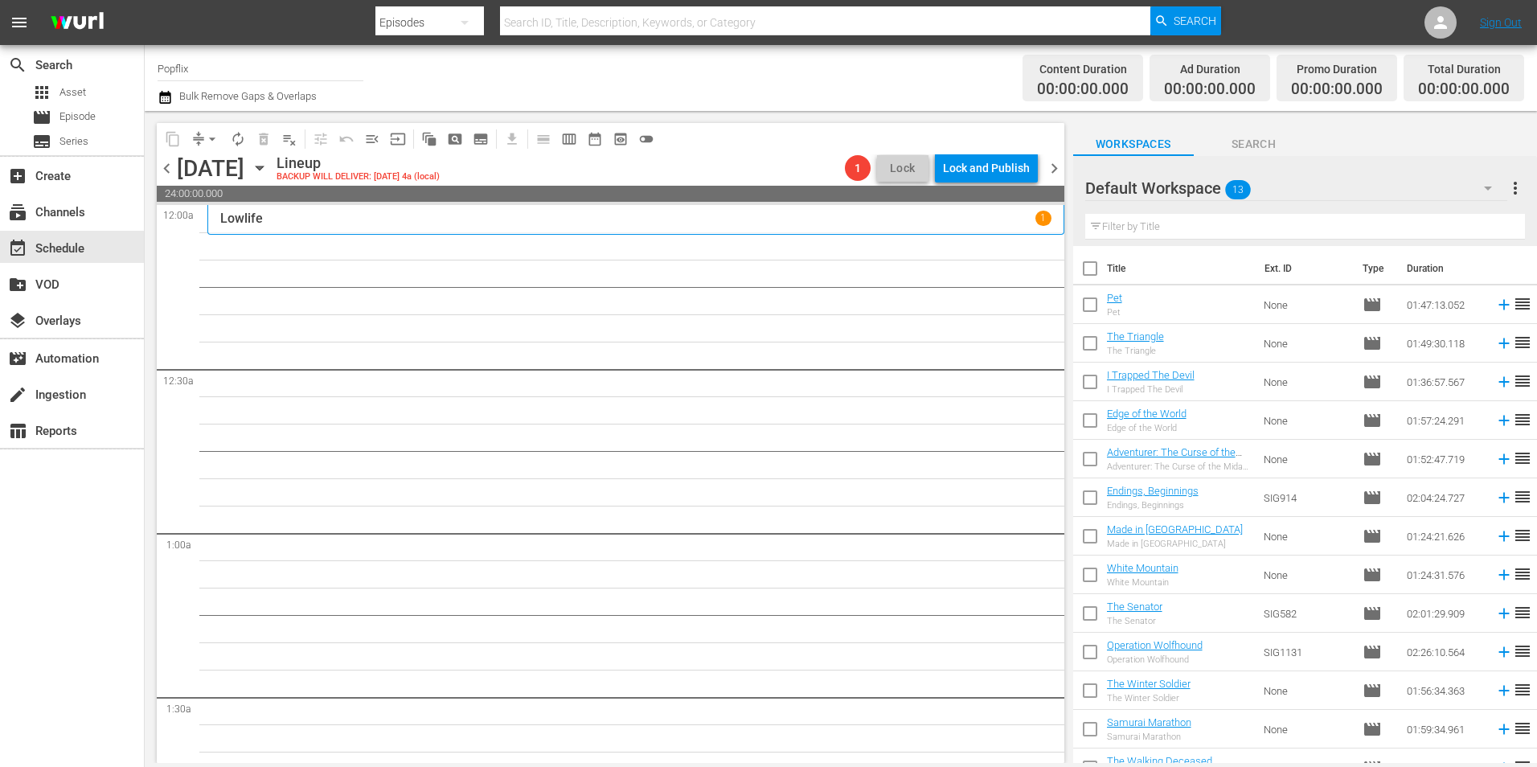
checkbox input "true"
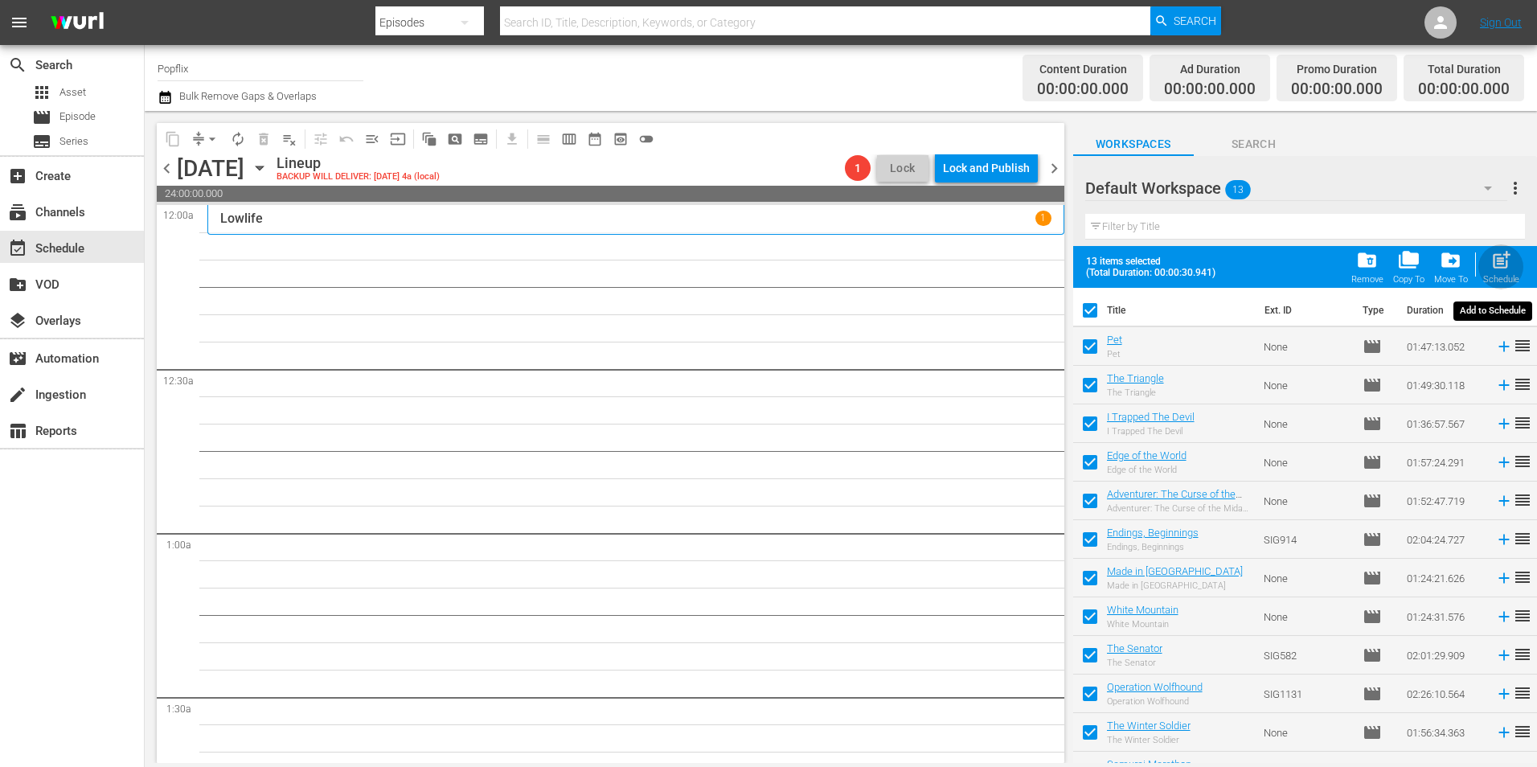
click at [1489, 266] on div "post_add Schedule" at bounding box center [1501, 266] width 36 height 35
checkbox input "false"
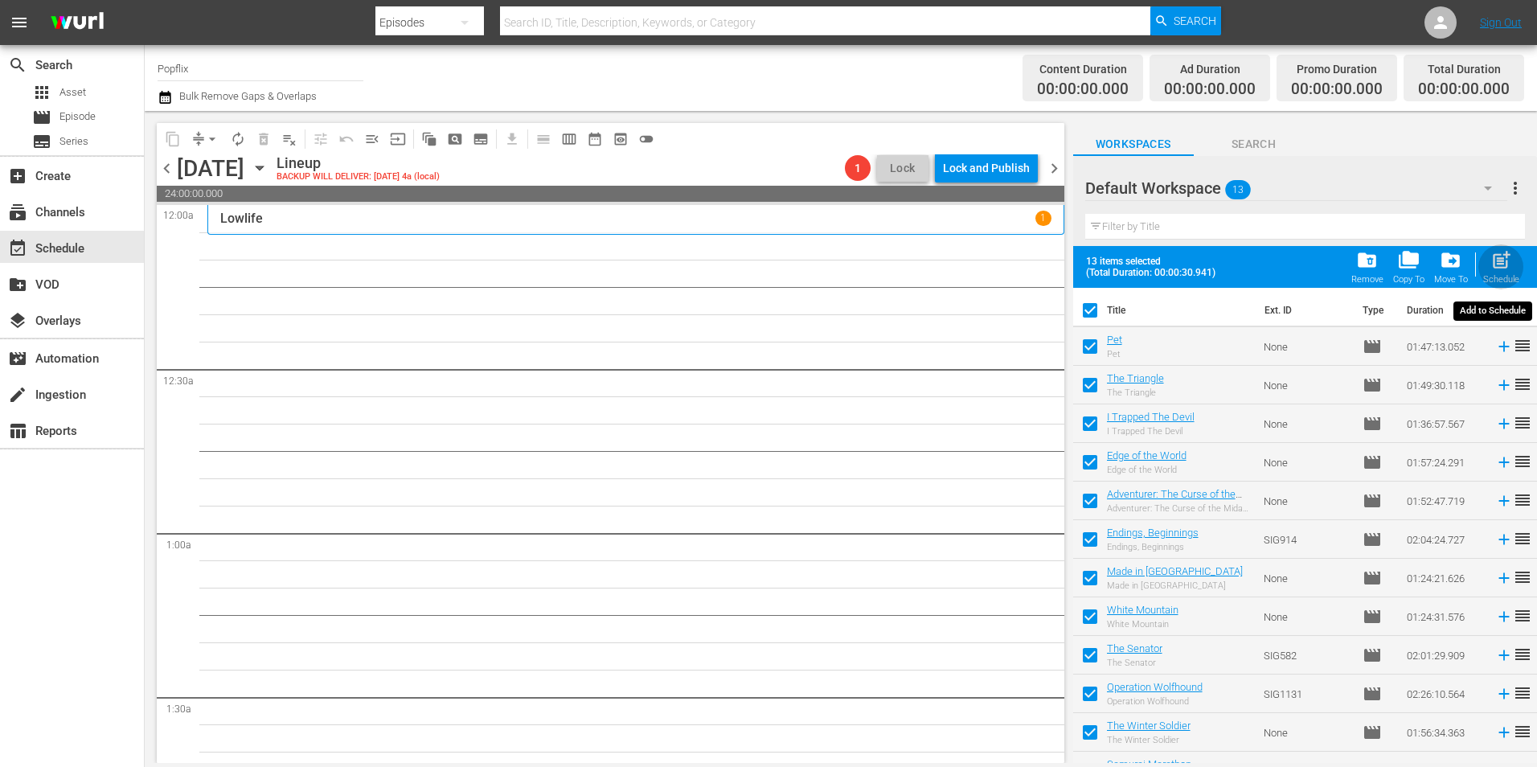
checkbox input "false"
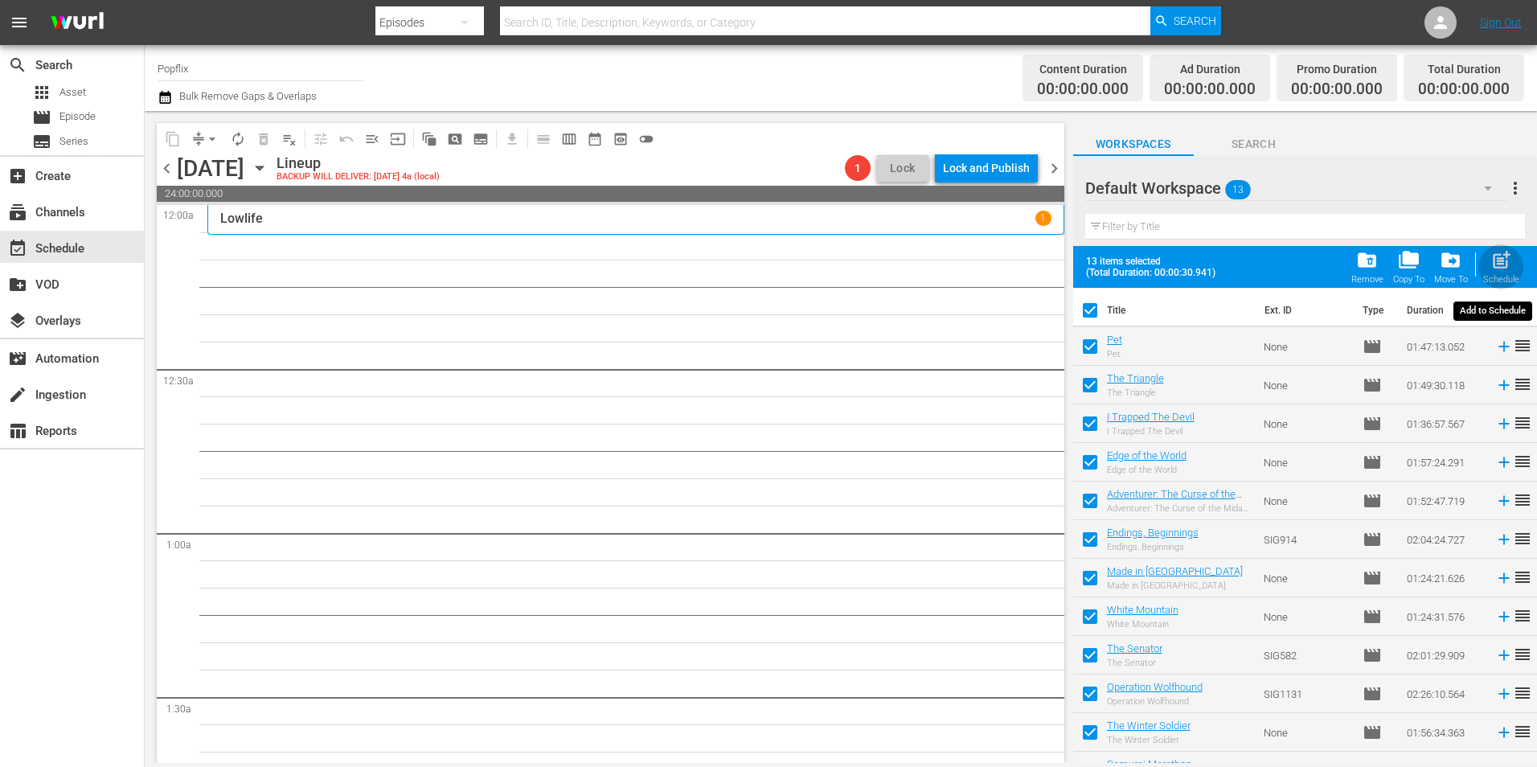
checkbox input "false"
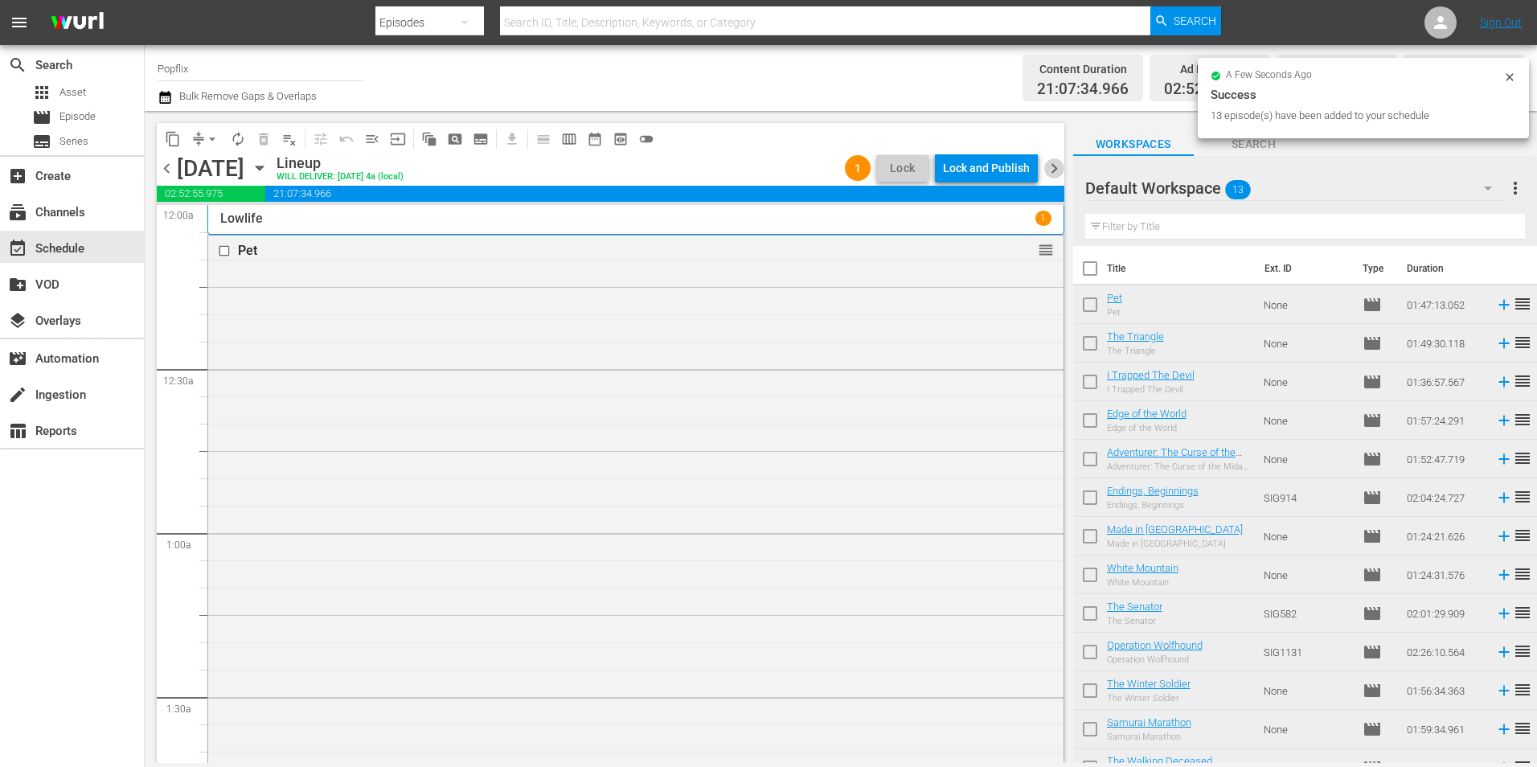
click at [1047, 166] on span "chevron_right" at bounding box center [1054, 168] width 20 height 20
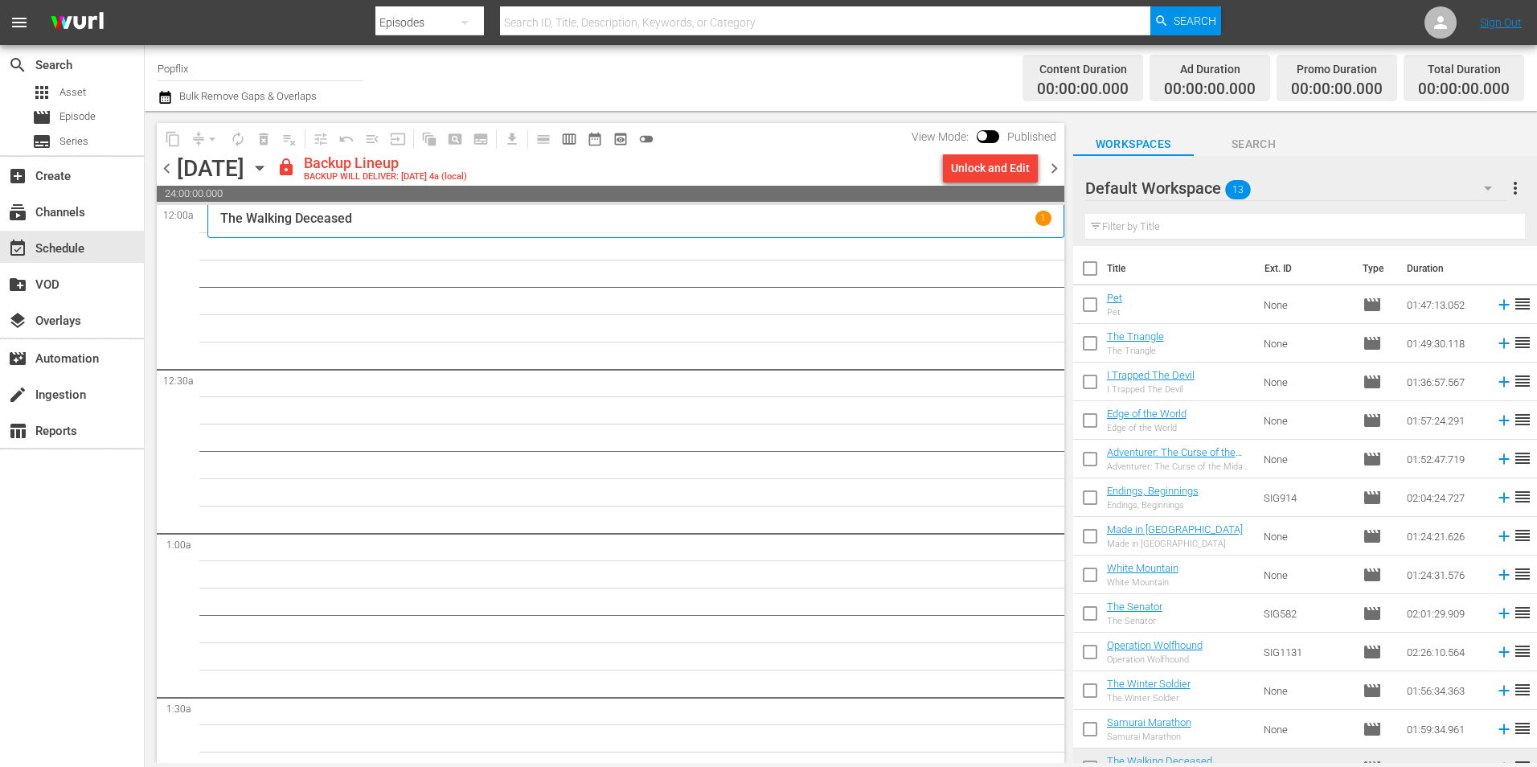
click at [1518, 191] on span "more_vert" at bounding box center [1515, 187] width 19 height 19
click at [1376, 223] on div "Clear All Workspace Items" at bounding box center [1411, 219] width 189 height 29
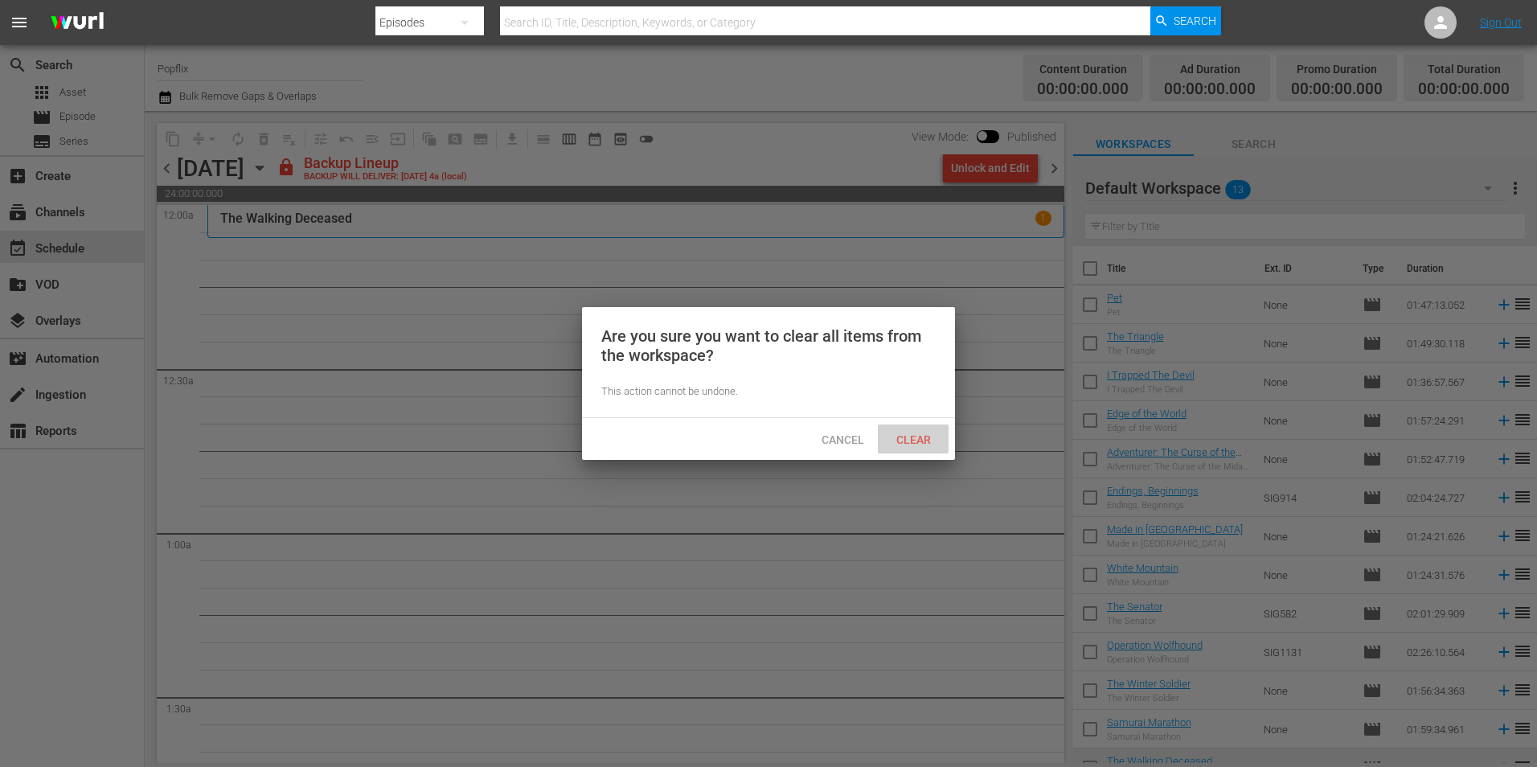
click at [915, 433] on span "Clear" at bounding box center [914, 439] width 60 height 13
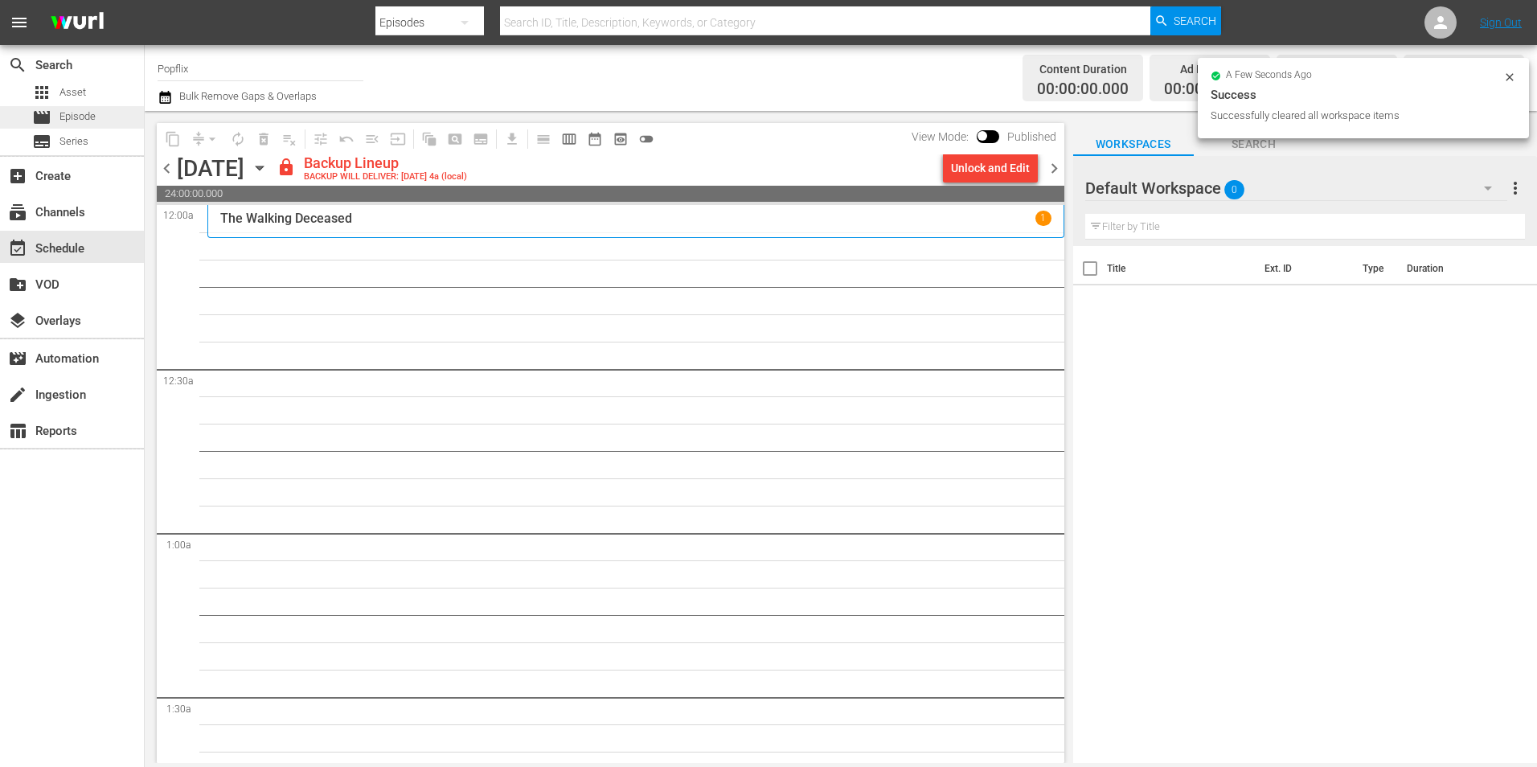
click at [90, 121] on span "Episode" at bounding box center [77, 117] width 36 height 16
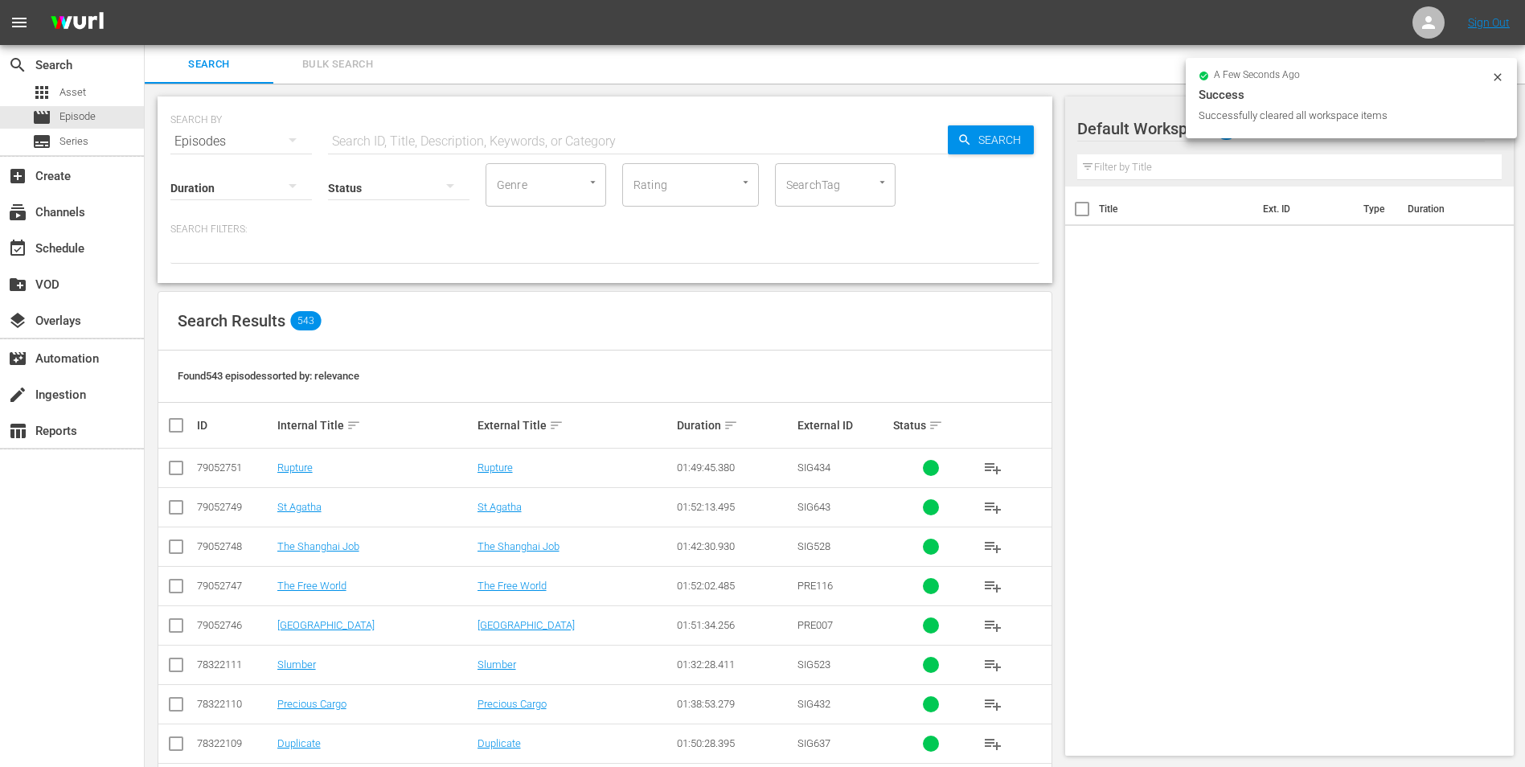
click at [419, 88] on div "SEARCH BY Search By Episodes Search ID, Title, Description, Keywords, or Catego…" at bounding box center [605, 694] width 921 height 1221
click at [379, 72] on span "Bulk Search" at bounding box center [337, 64] width 109 height 18
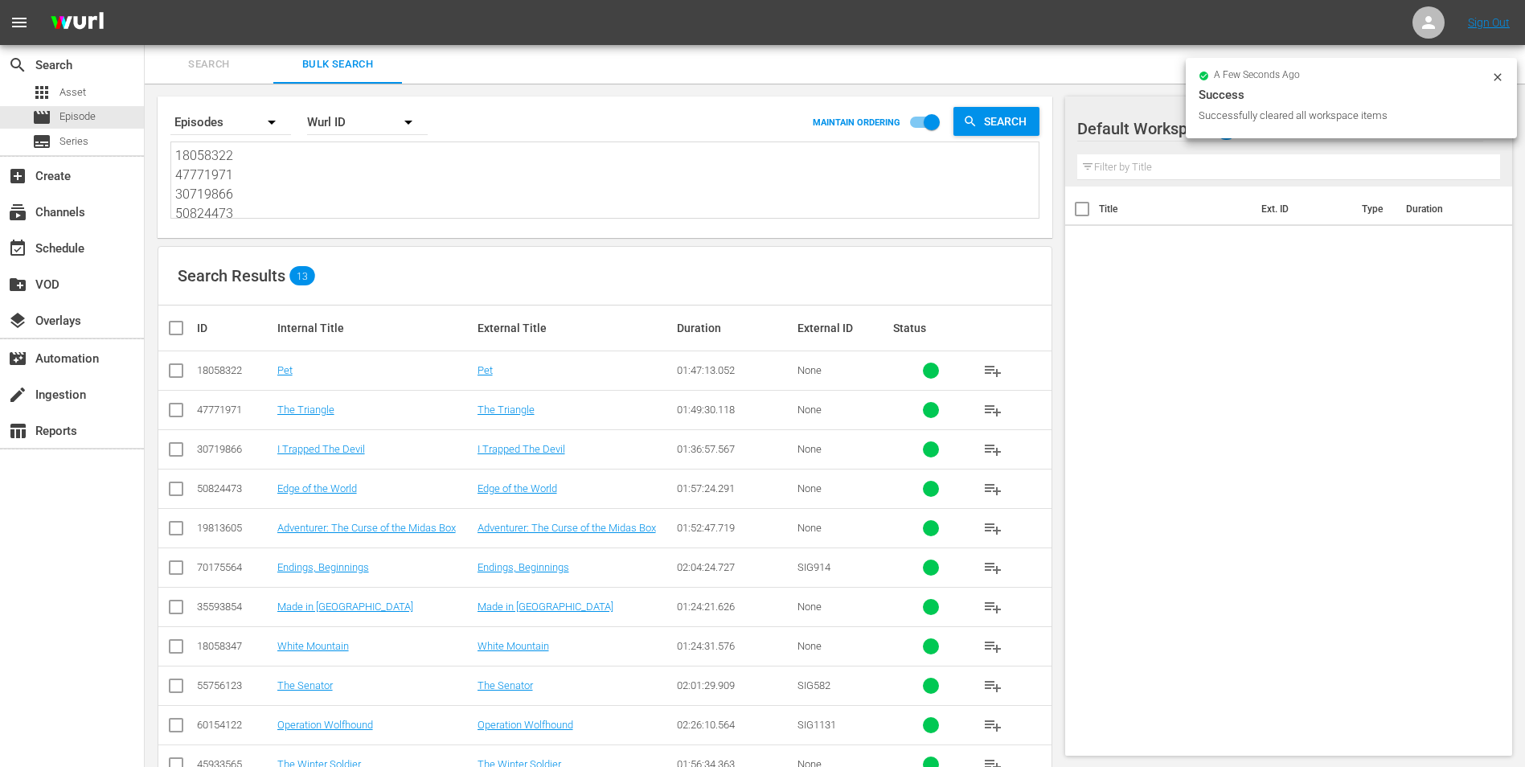
click at [311, 190] on textarea "18058322 47771971 30719866 50824473 19813605 70175564 35593854 18058347 5575612…" at bounding box center [606, 182] width 863 height 73
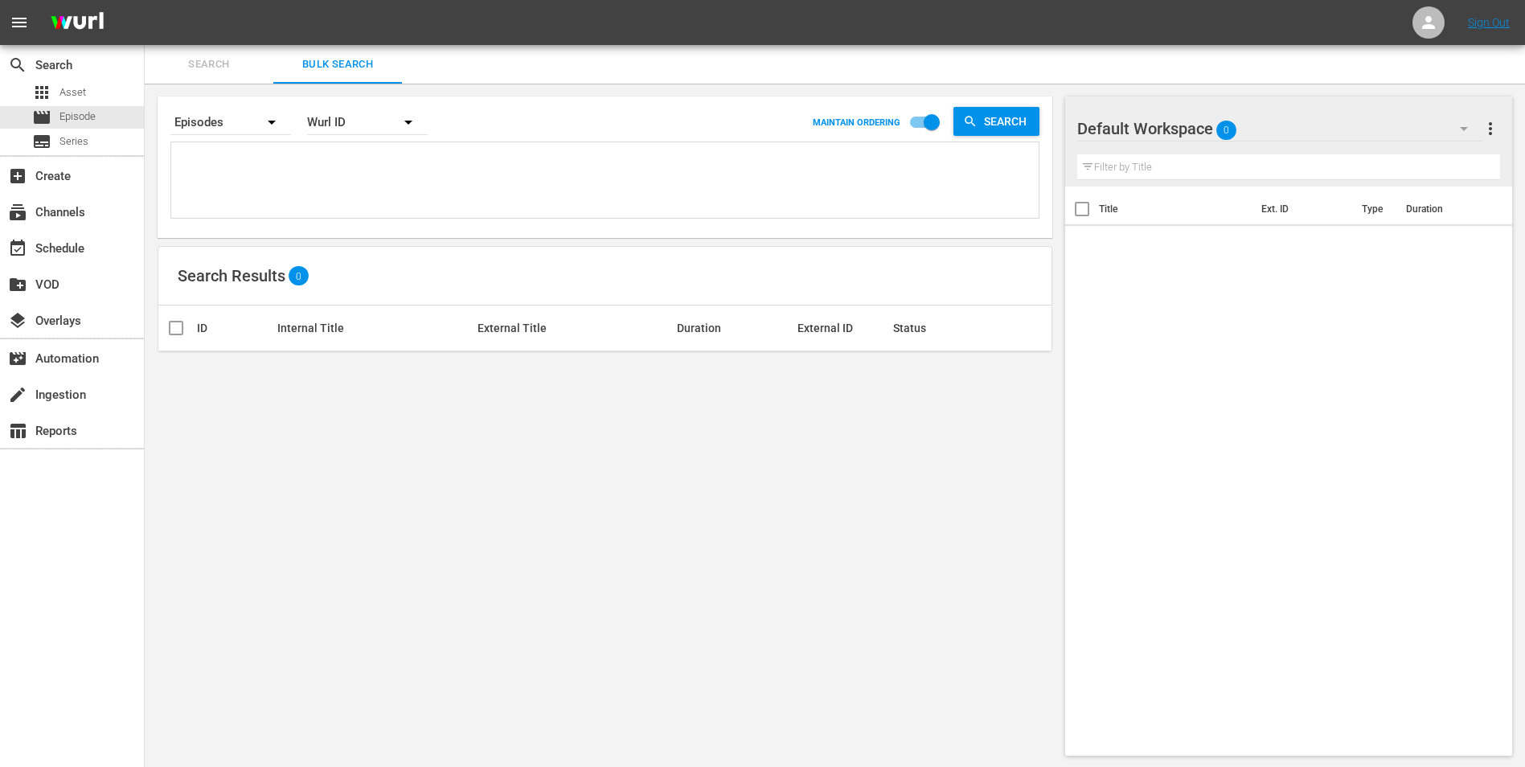
click at [210, 145] on div at bounding box center [604, 180] width 867 height 76
click at [189, 146] on div at bounding box center [604, 180] width 867 height 76
click at [194, 158] on textarea at bounding box center [606, 182] width 863 height 73
paste textarea "70660161 42231325 23776507 30136465 22191383 22191377 53982946 44034202 2597096…"
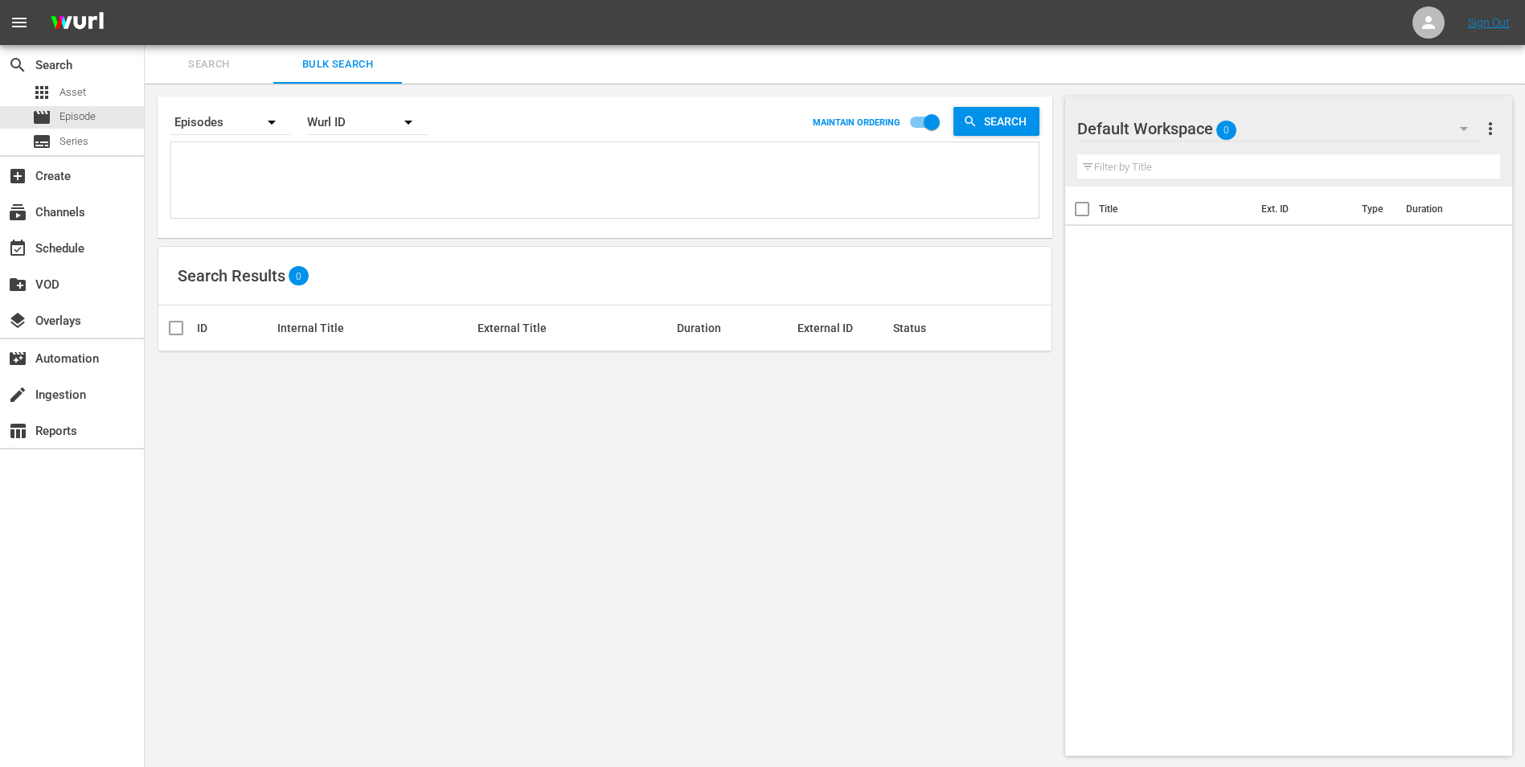
type textarea "70660161 42231325 23776507 30136465 22191383 22191377 53982946 44034202 2597096…"
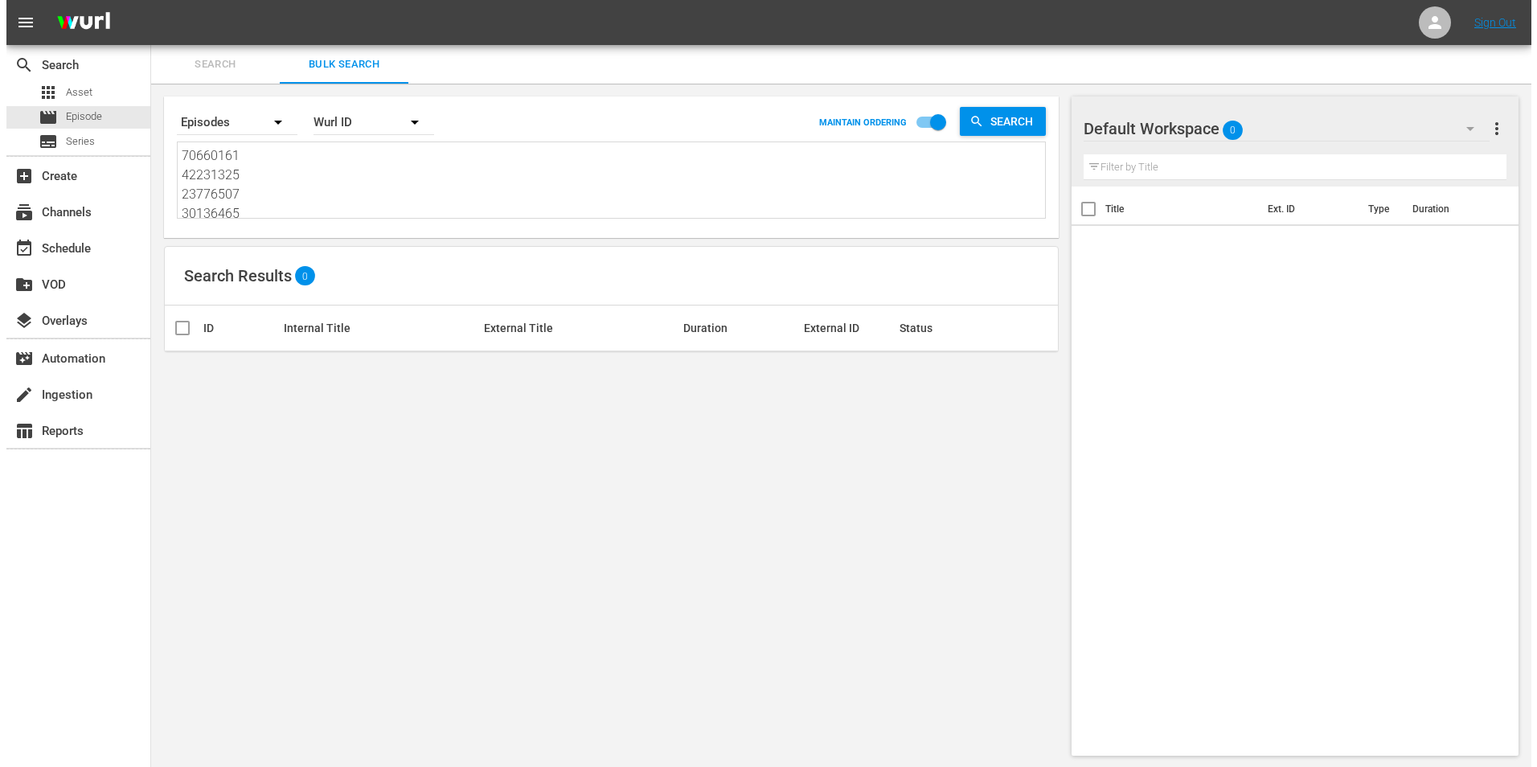
scroll to position [2, 0]
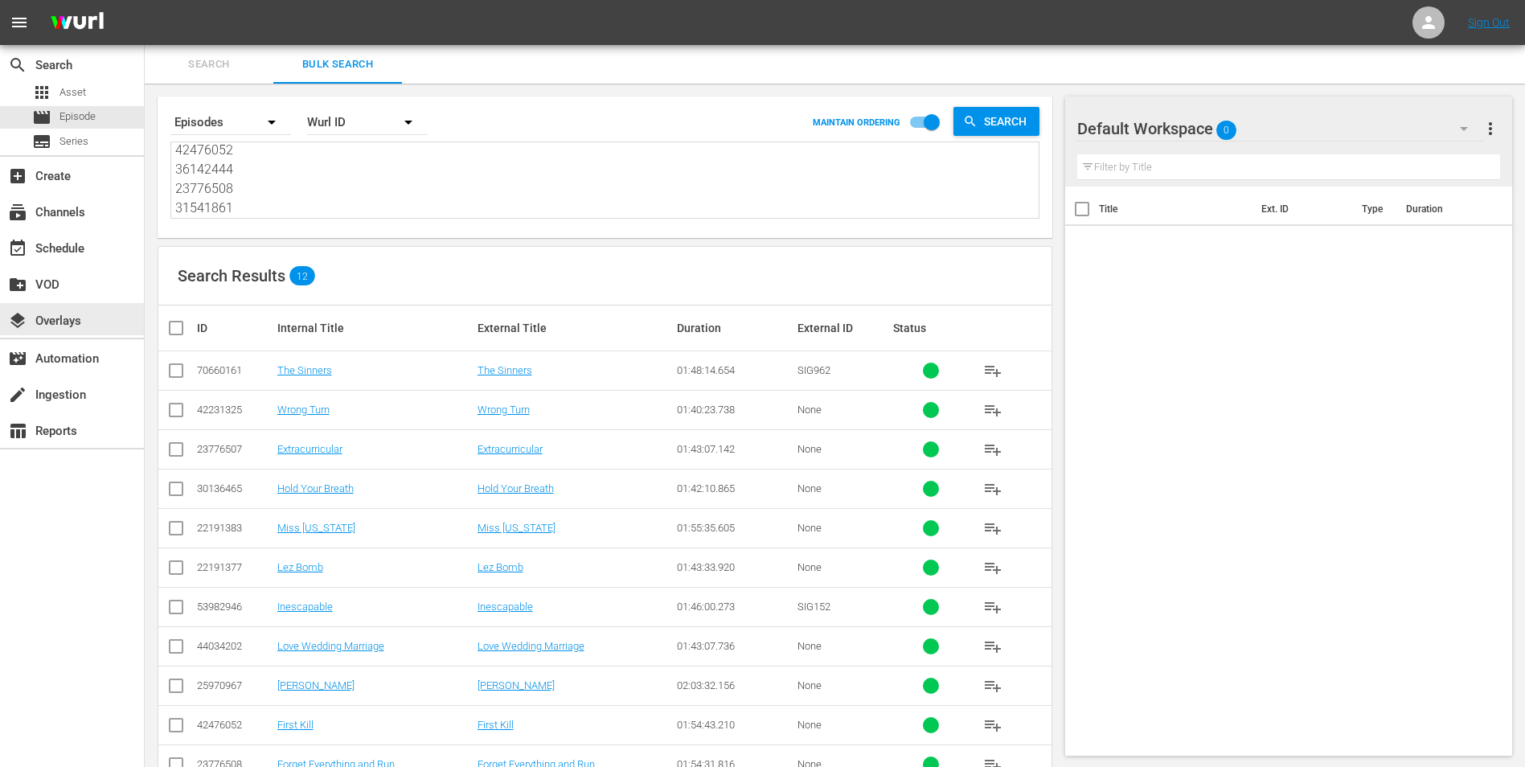
type textarea "70660161 42231325 23776507 30136465 22191383 22191377 53982946 44034202 2597096…"
click at [174, 326] on input "checkbox" at bounding box center [182, 327] width 32 height 19
checkbox input "true"
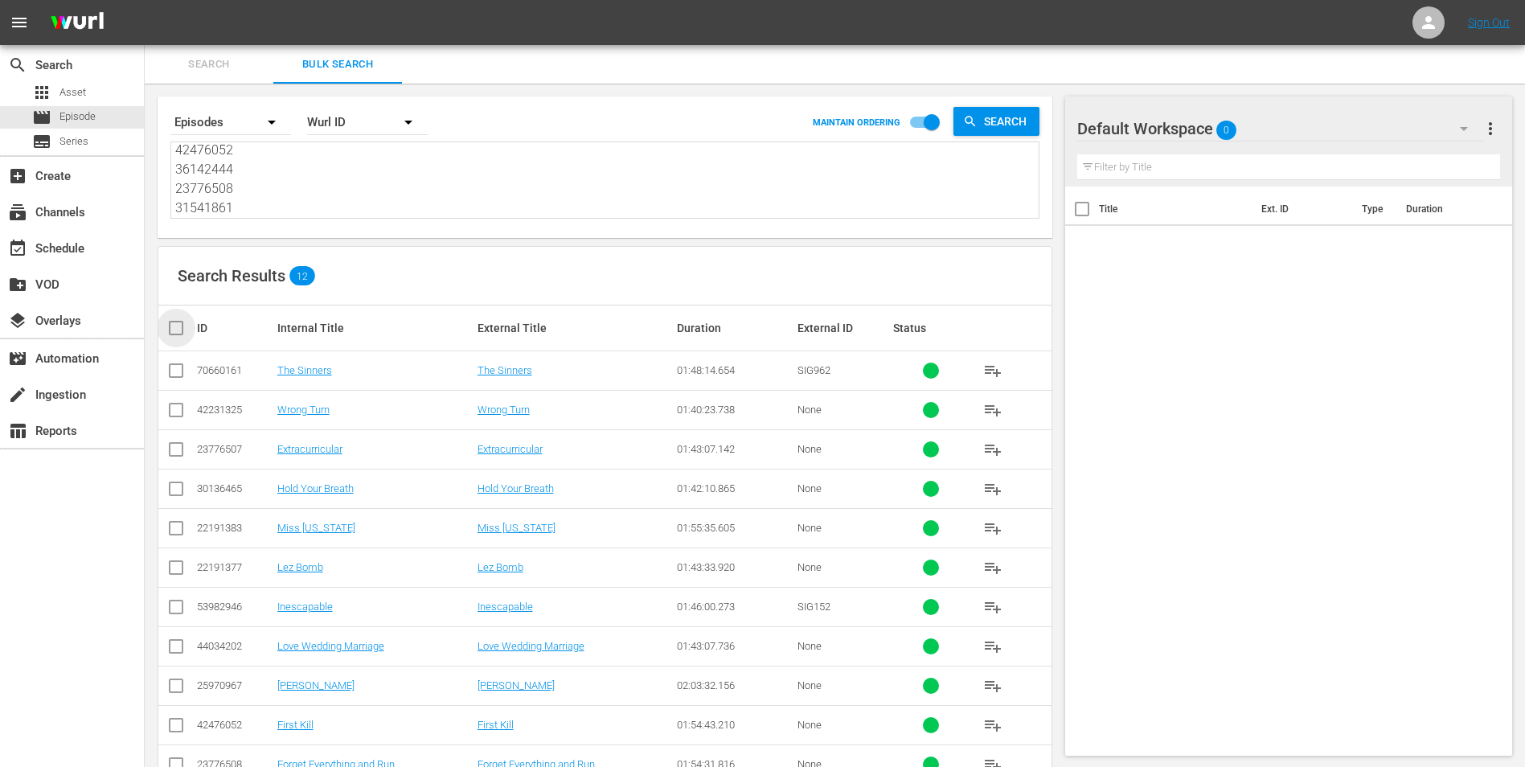
checkbox input "true"
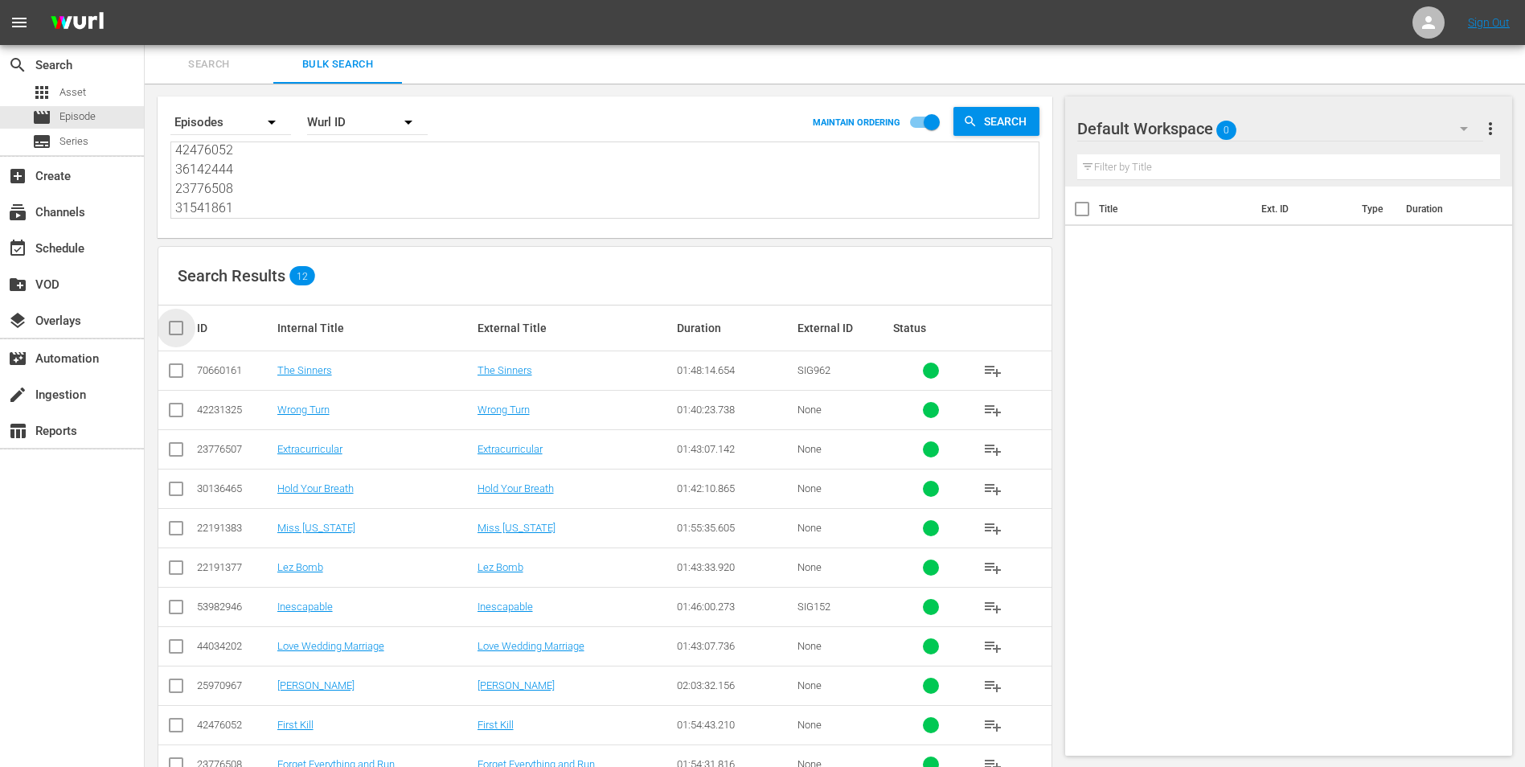
checkbox input "true"
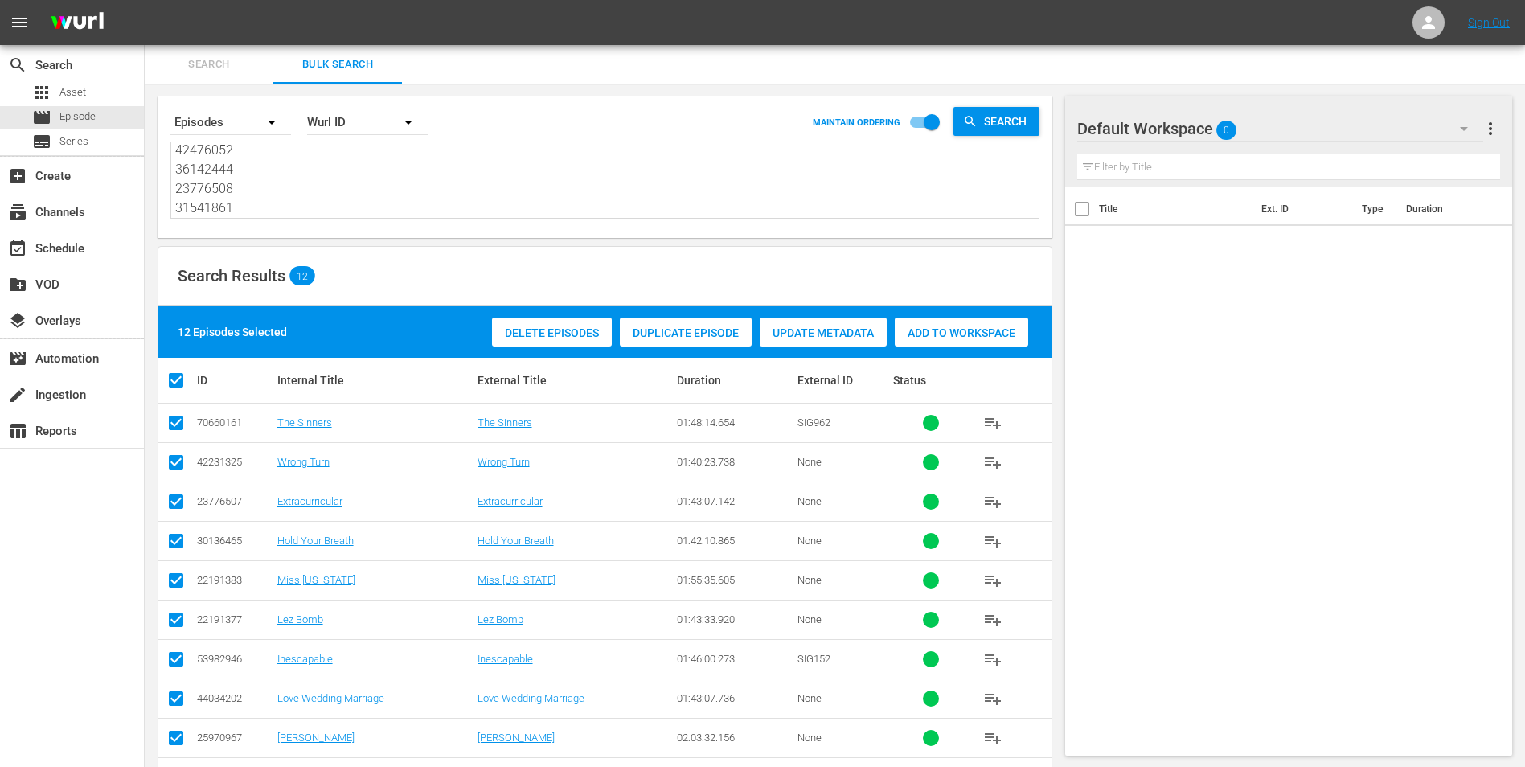
click at [962, 328] on span "Add to Workspace" at bounding box center [961, 332] width 133 height 13
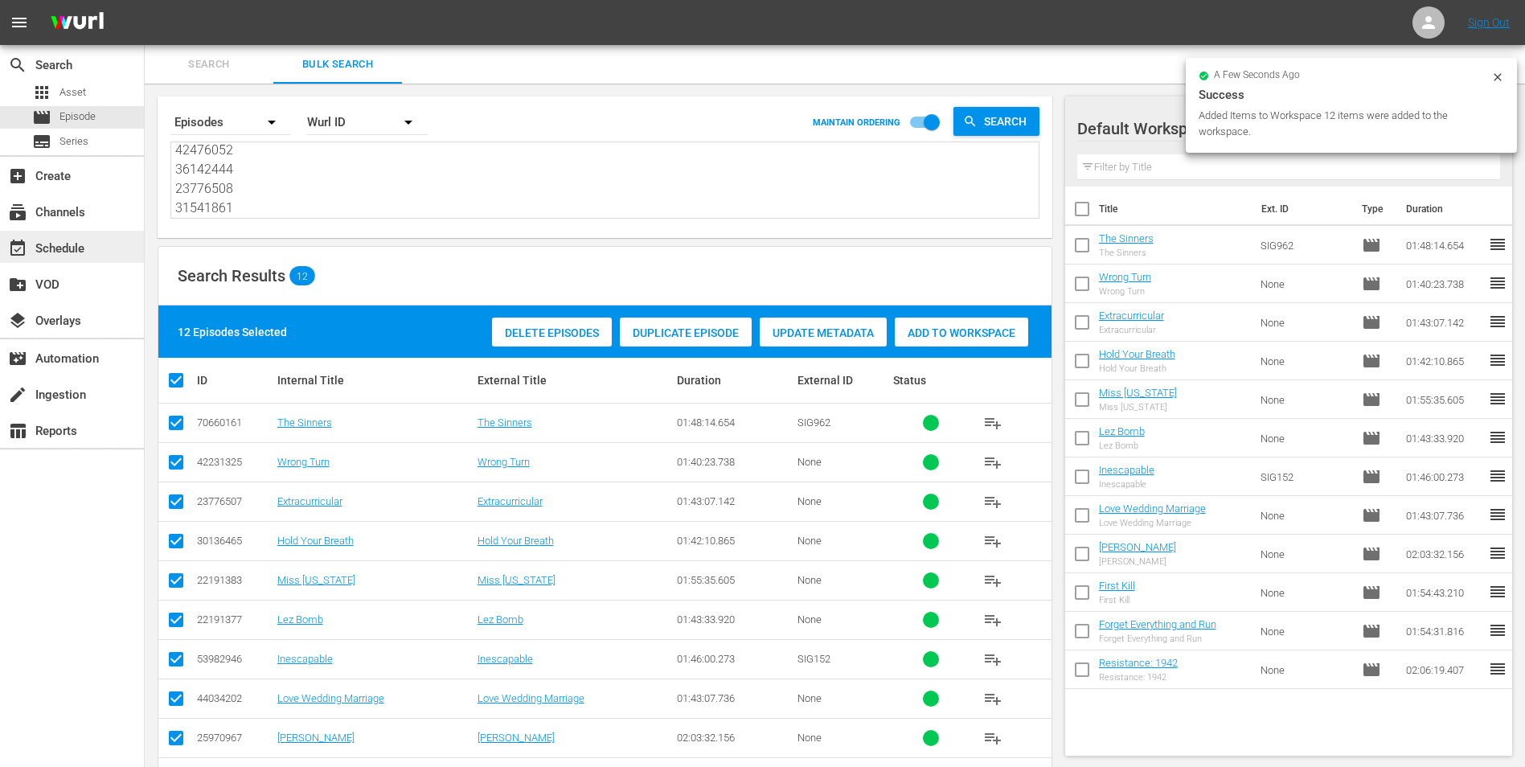
click at [54, 252] on div "event_available Schedule" at bounding box center [45, 246] width 90 height 14
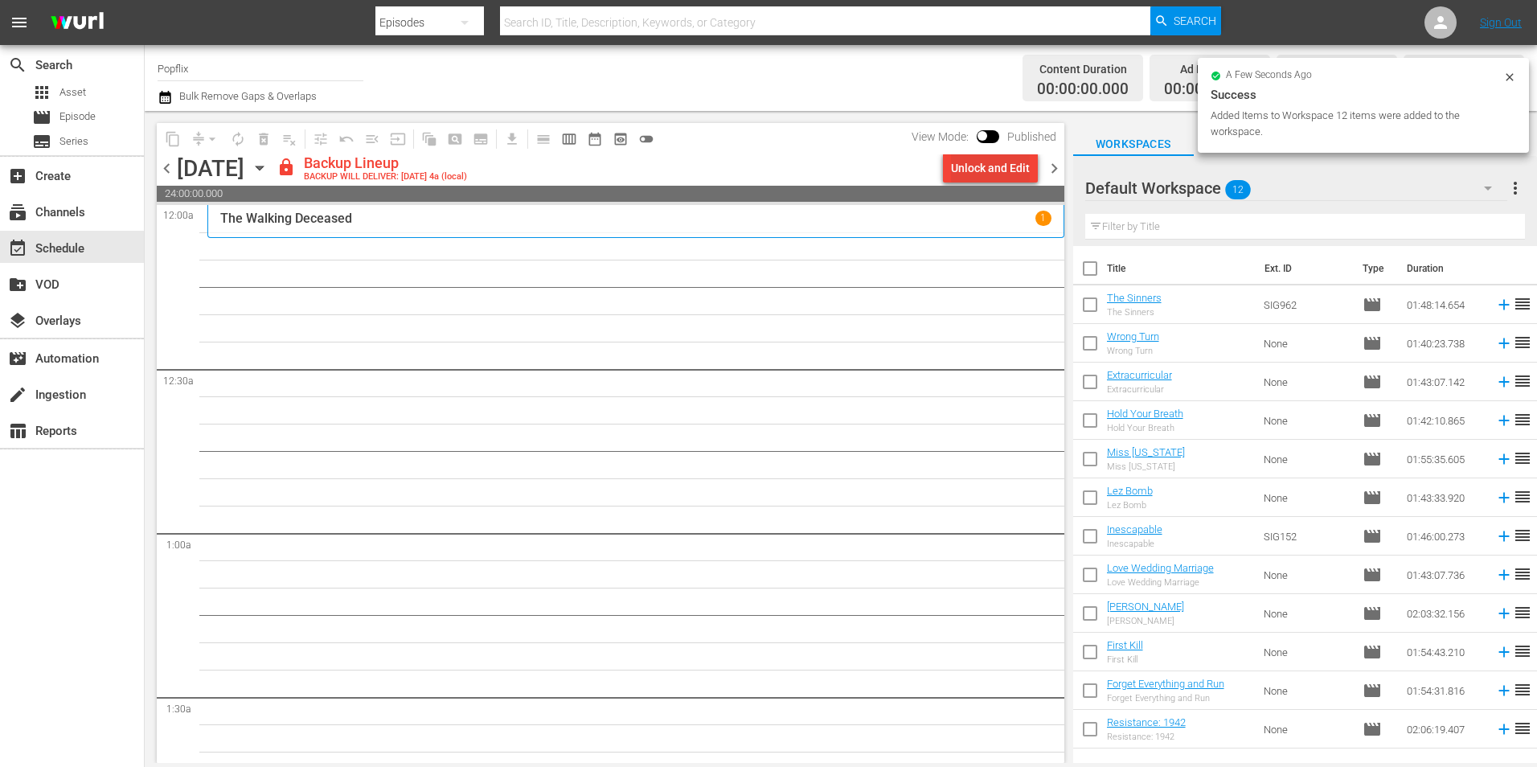
click at [1004, 164] on div "Unlock and Edit" at bounding box center [990, 168] width 79 height 29
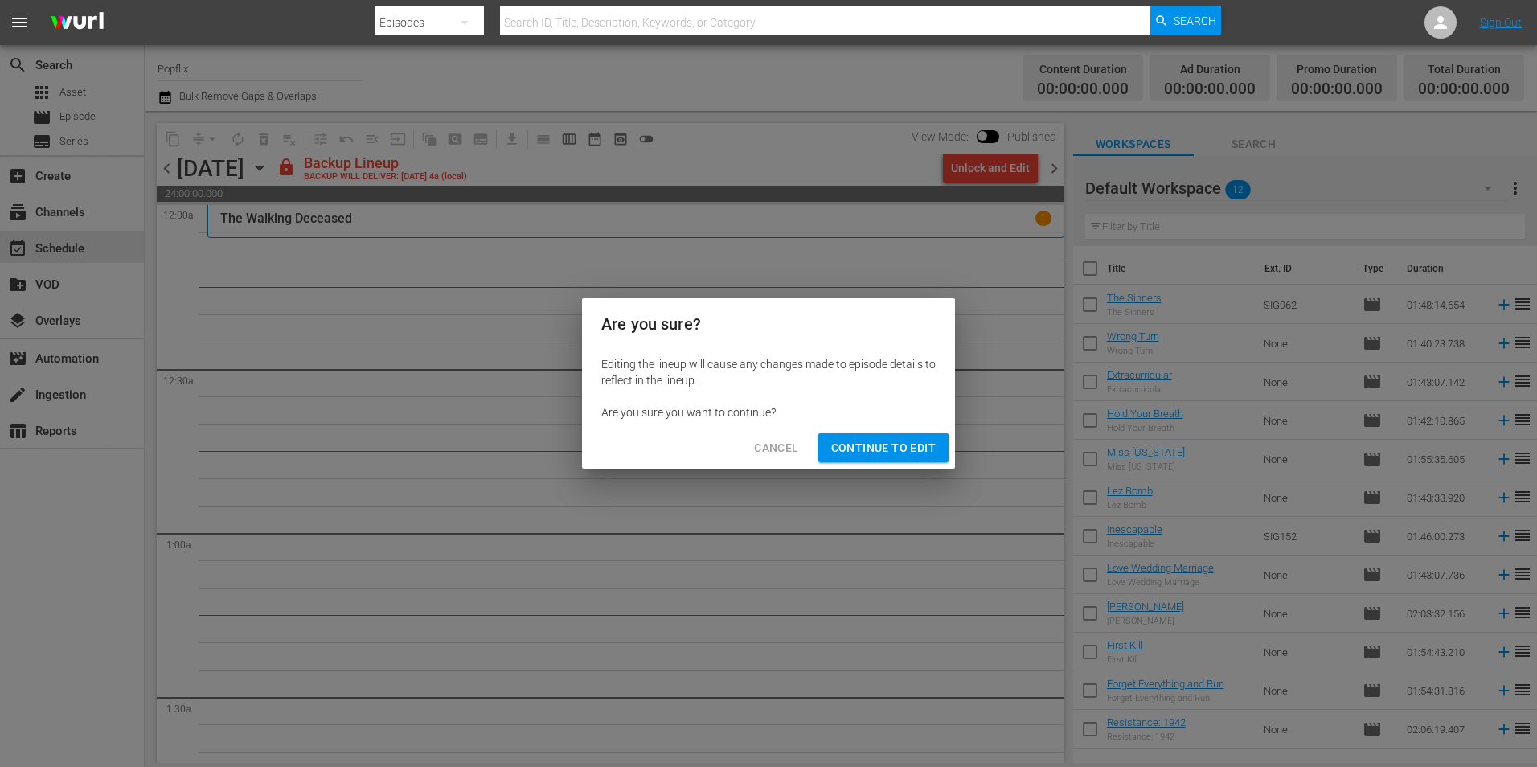
click at [916, 451] on span "Continue to Edit" at bounding box center [883, 448] width 105 height 20
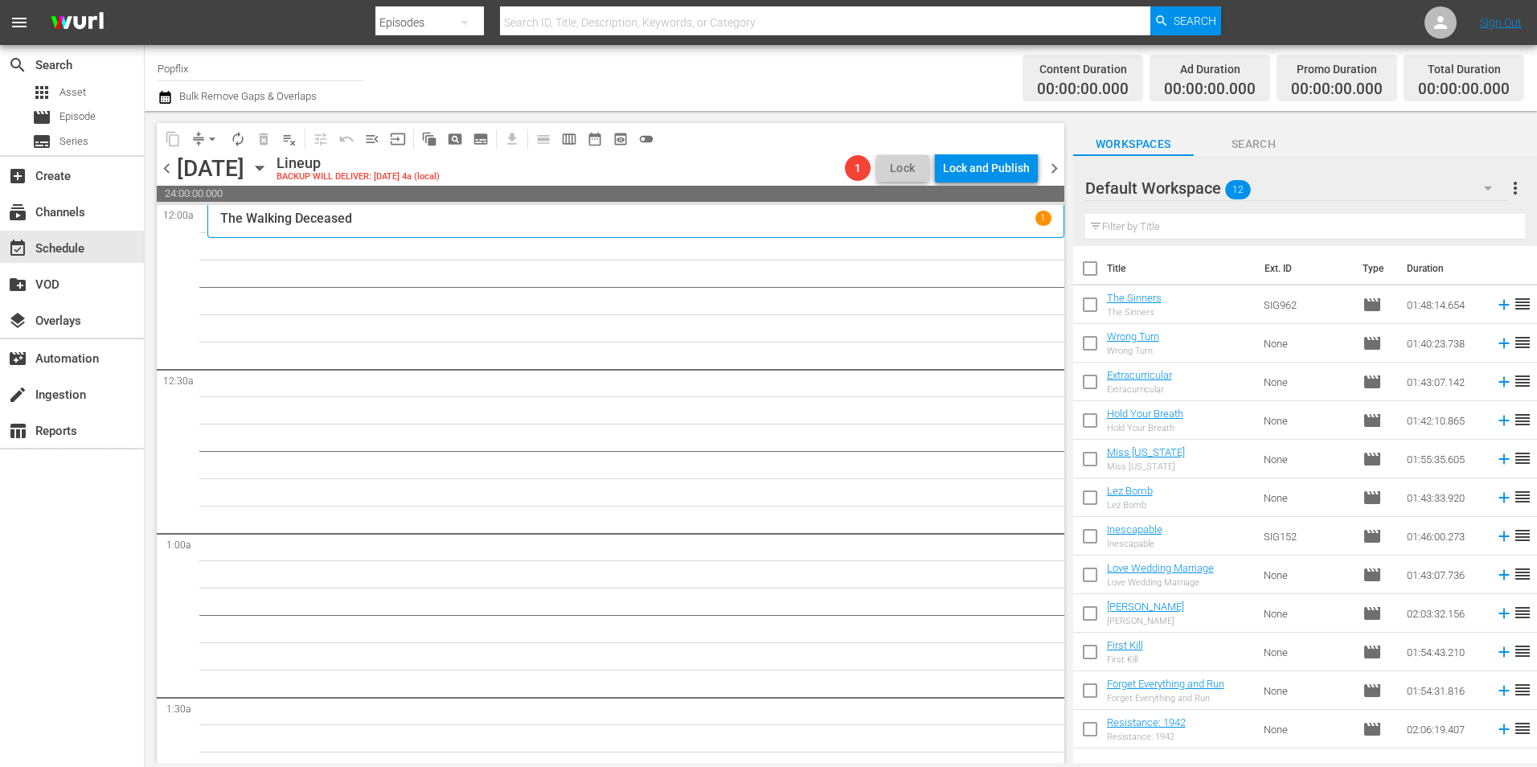
click at [1089, 262] on input "checkbox" at bounding box center [1090, 272] width 34 height 34
checkbox input "true"
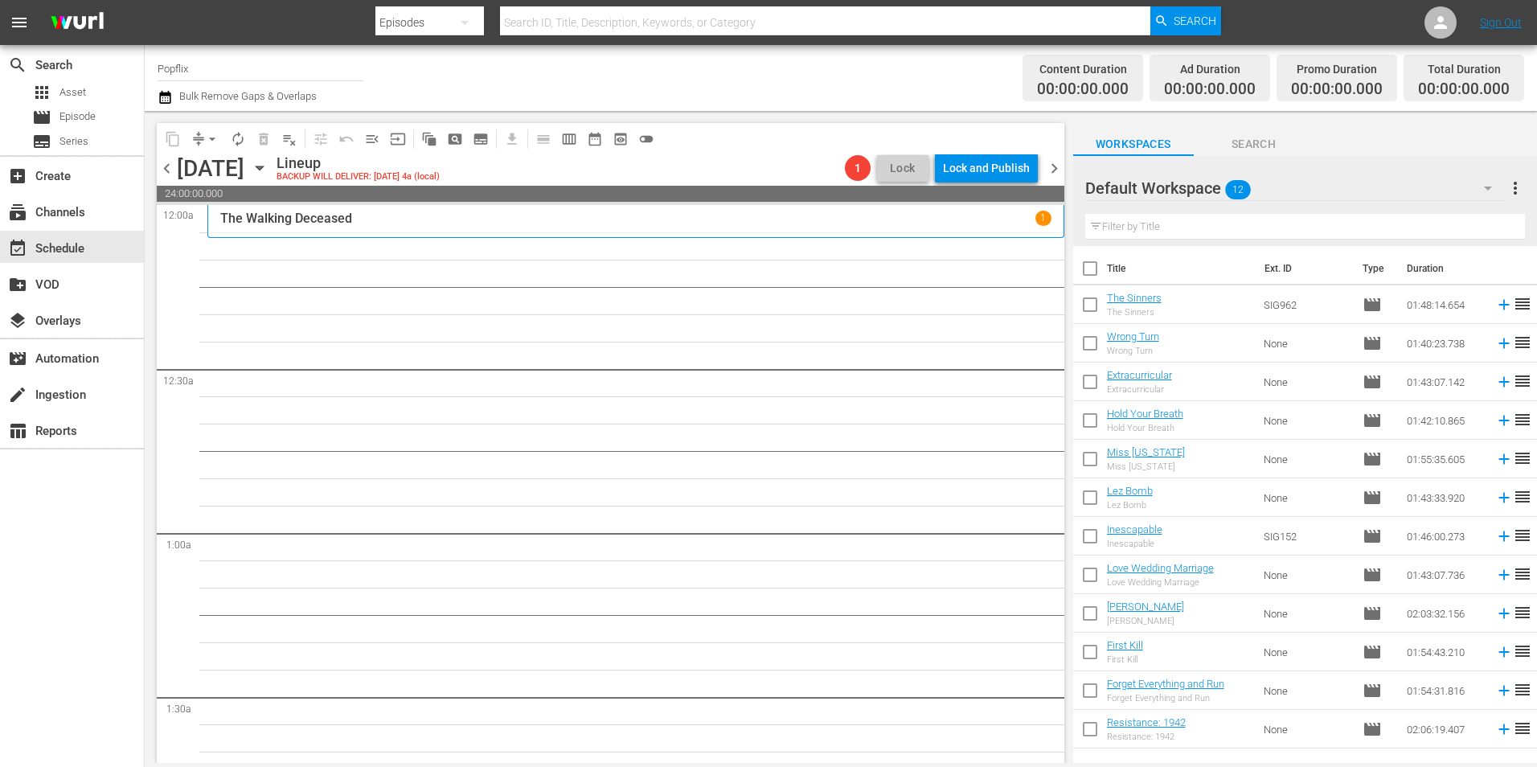
checkbox input "true"
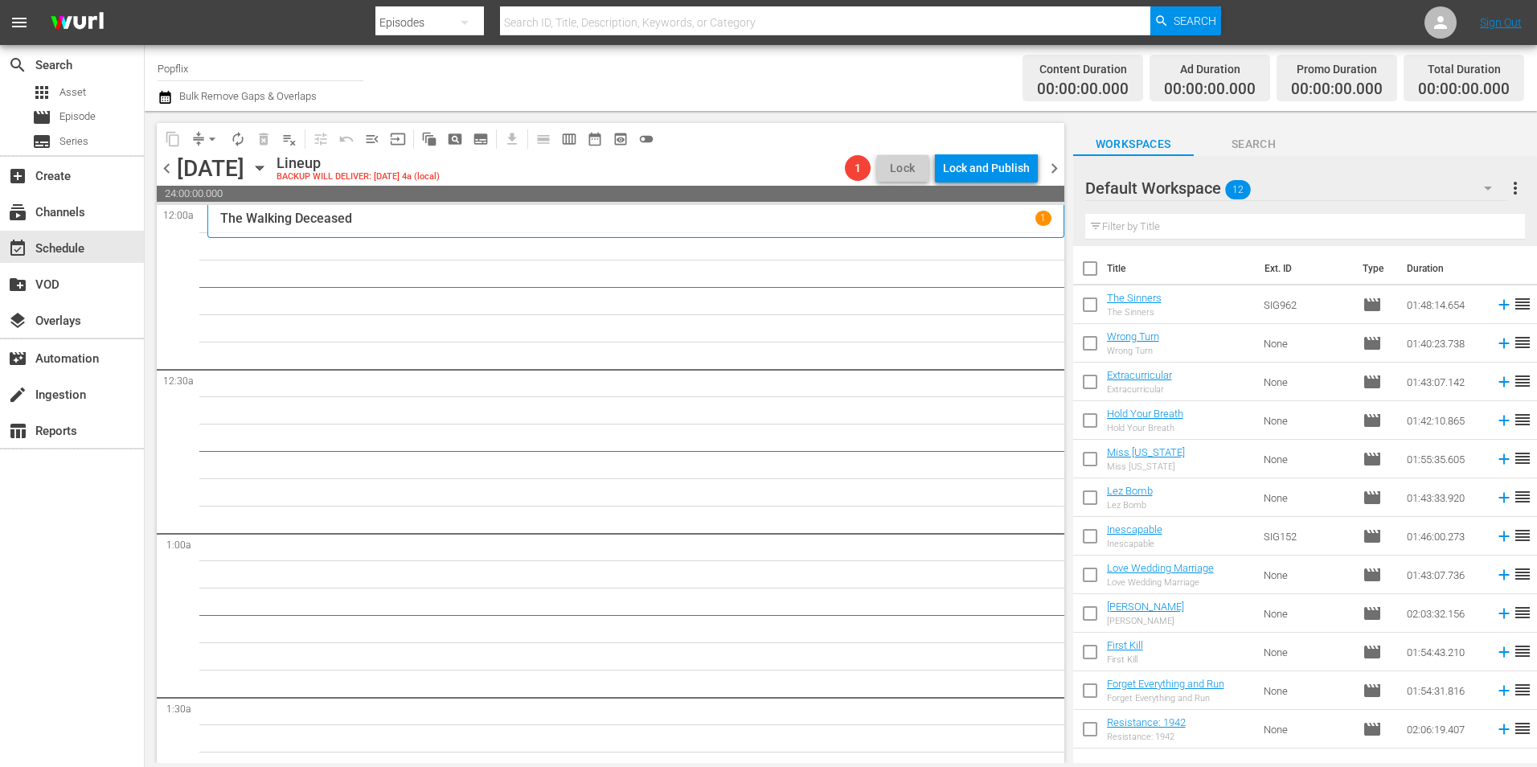
checkbox input "true"
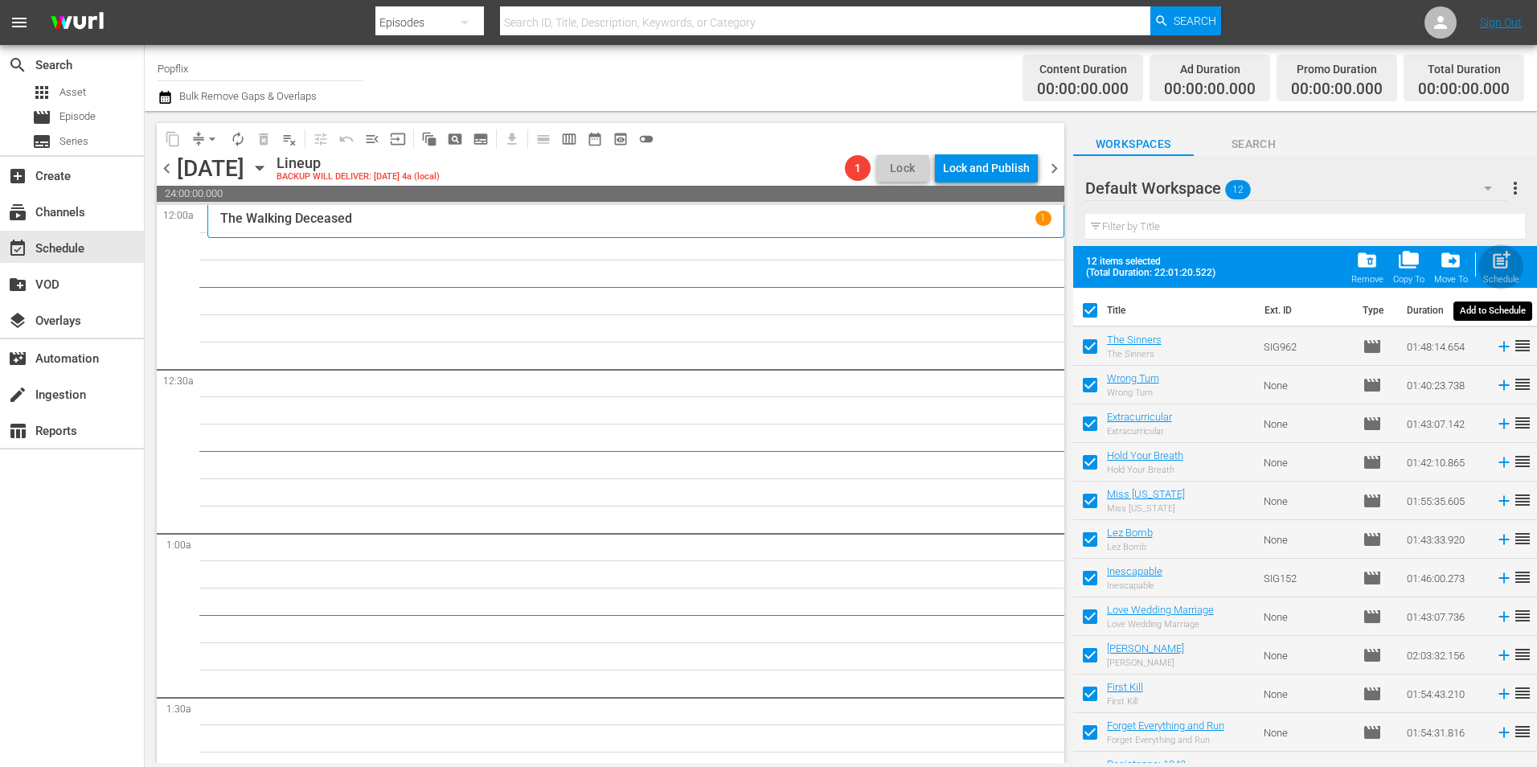
click at [1511, 261] on span "post_add" at bounding box center [1502, 260] width 22 height 22
checkbox input "false"
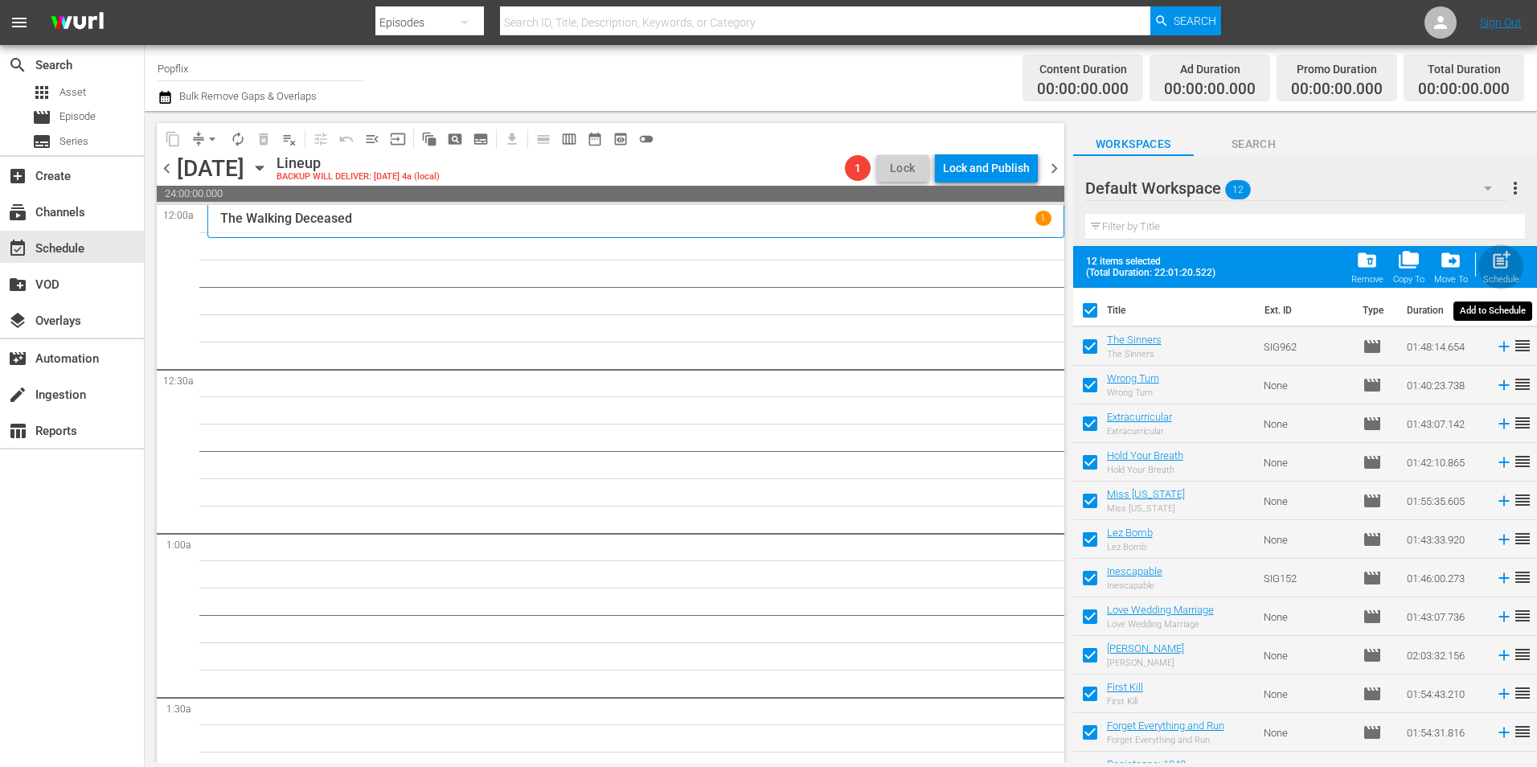
checkbox input "false"
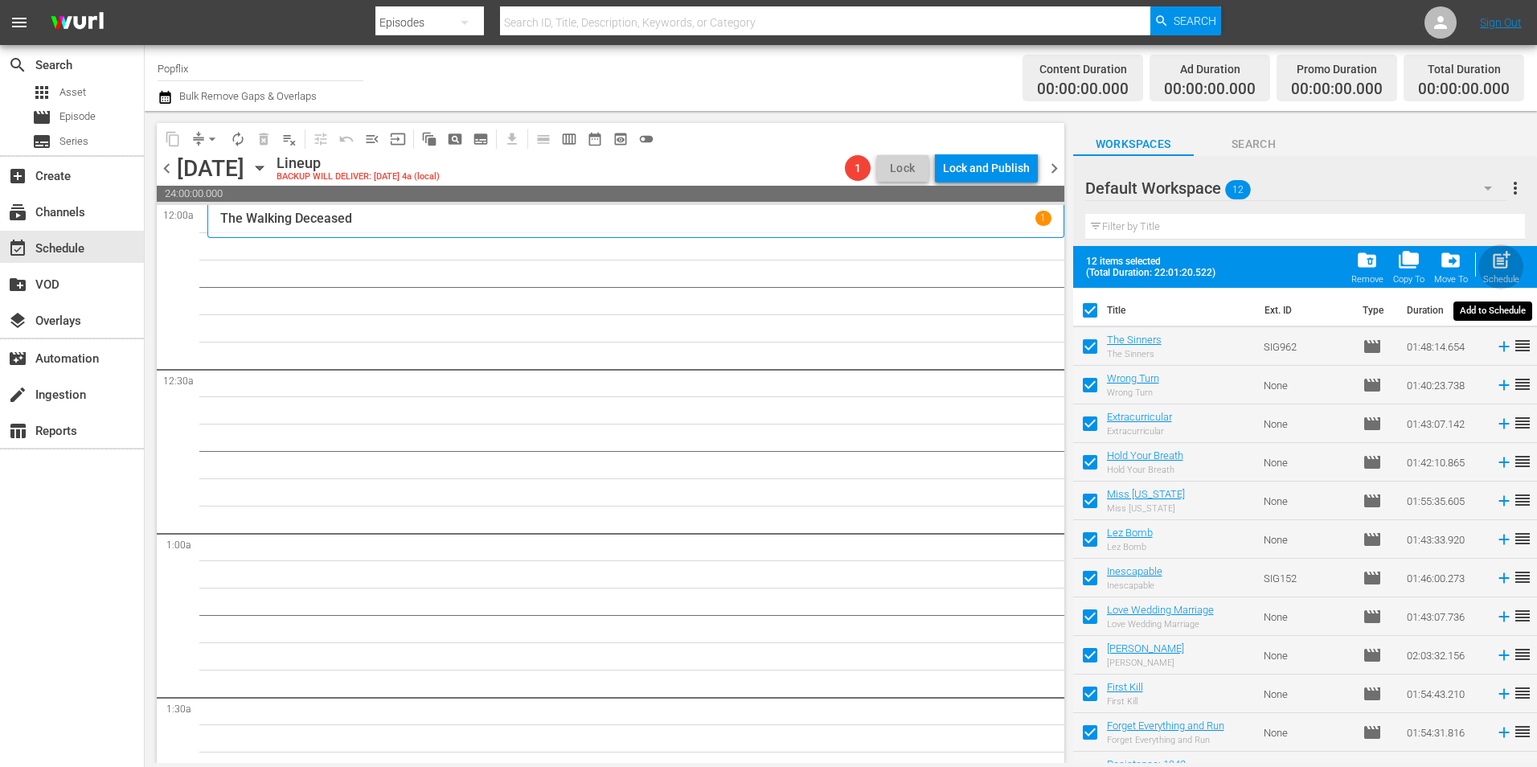
checkbox input "false"
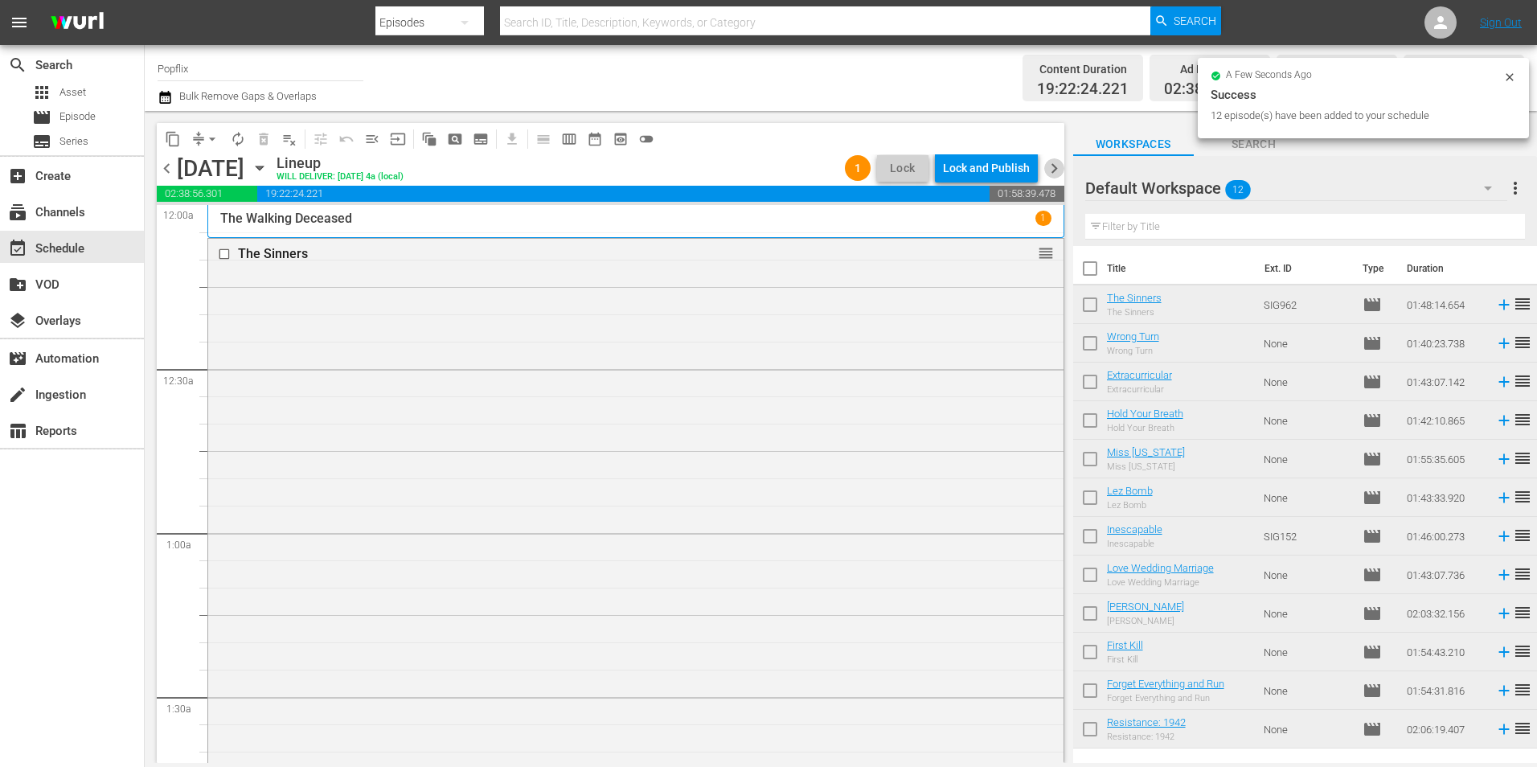
click at [1055, 166] on span "chevron_right" at bounding box center [1054, 168] width 20 height 20
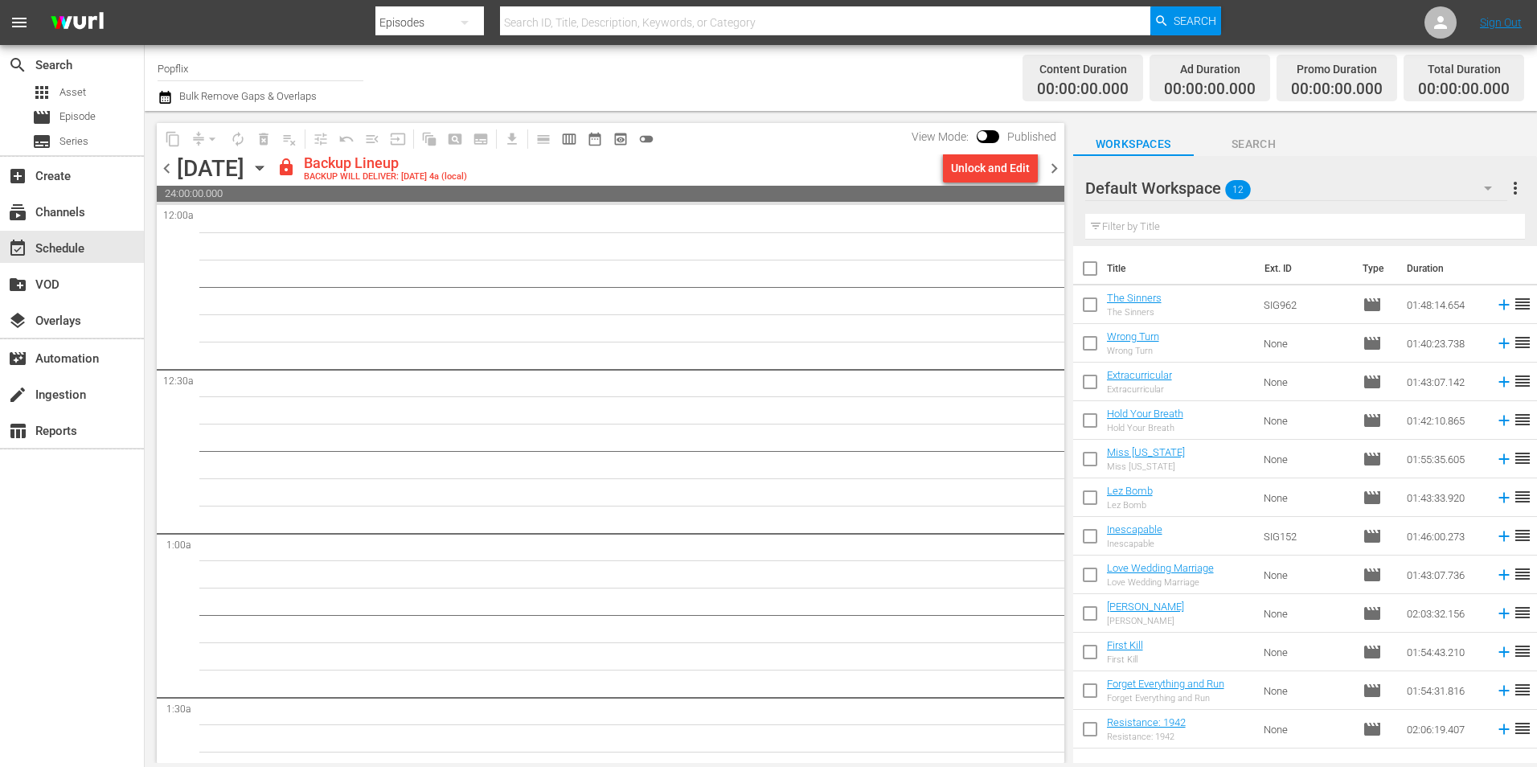
click at [170, 175] on span "chevron_left" at bounding box center [167, 168] width 20 height 20
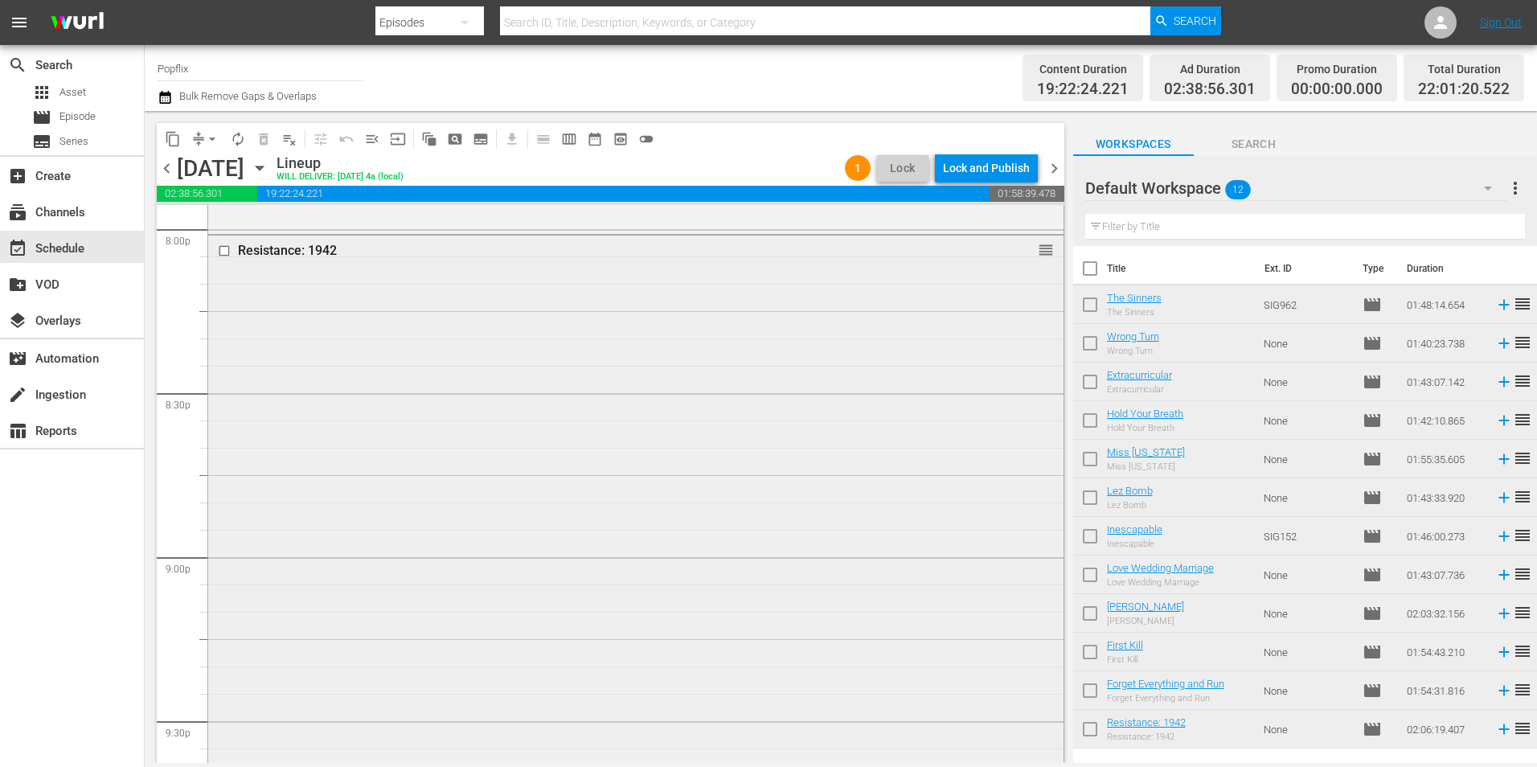
scroll to position [6430, 0]
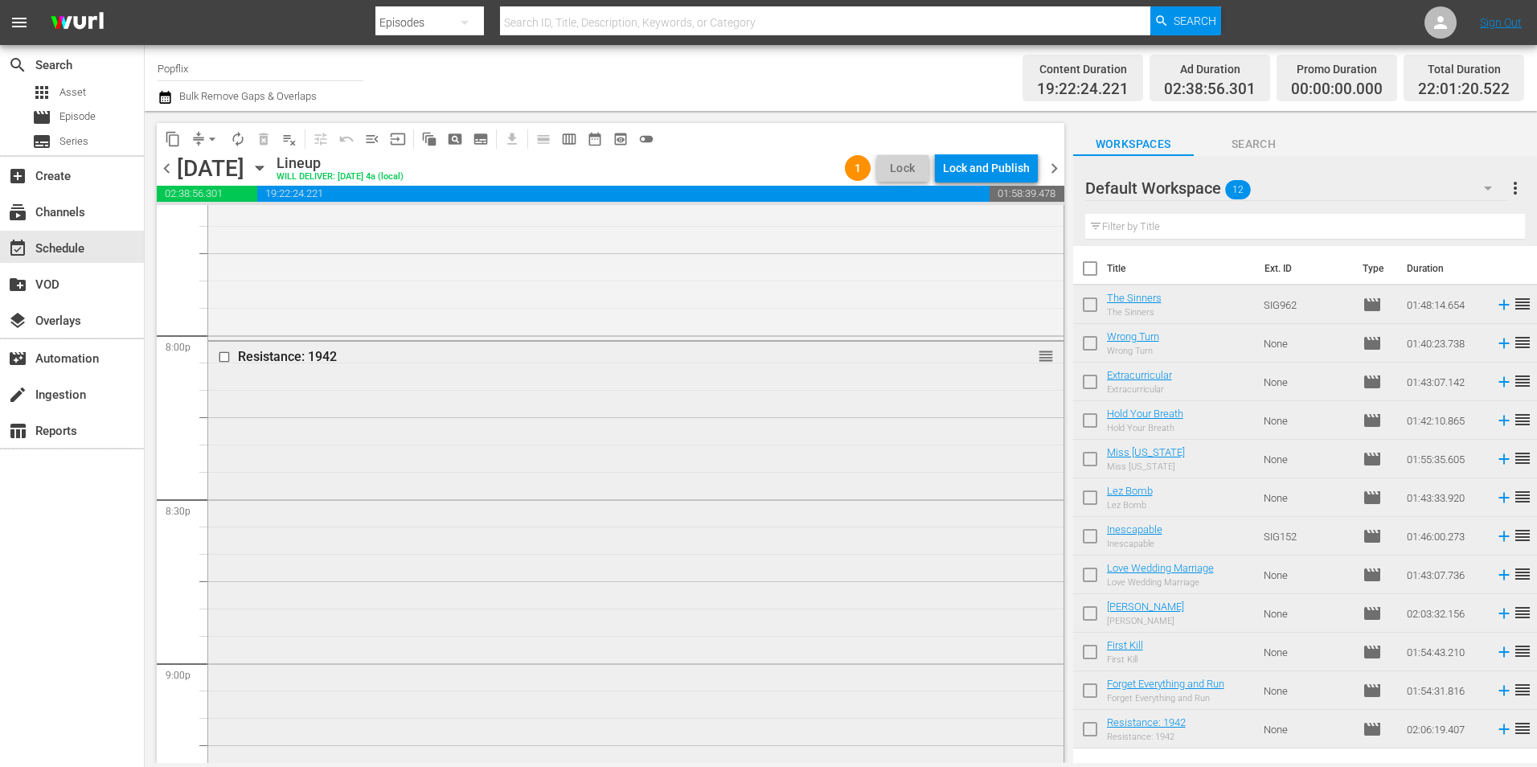
click at [221, 358] on input "checkbox" at bounding box center [226, 358] width 17 height 14
click at [936, 511] on div "Delete Event" at bounding box center [958, 510] width 127 height 22
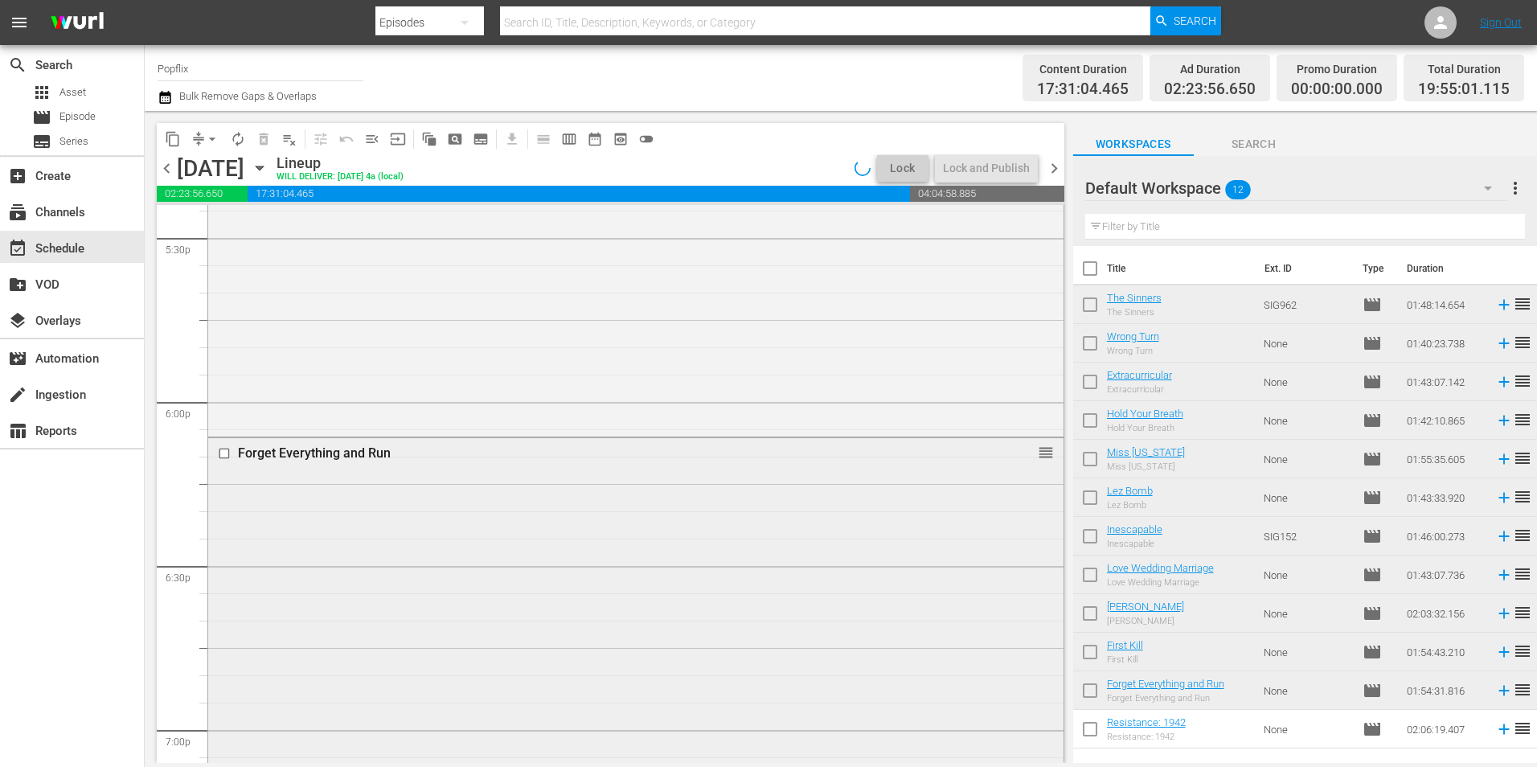
scroll to position [5706, 0]
click at [228, 454] on input "checkbox" at bounding box center [226, 454] width 17 height 14
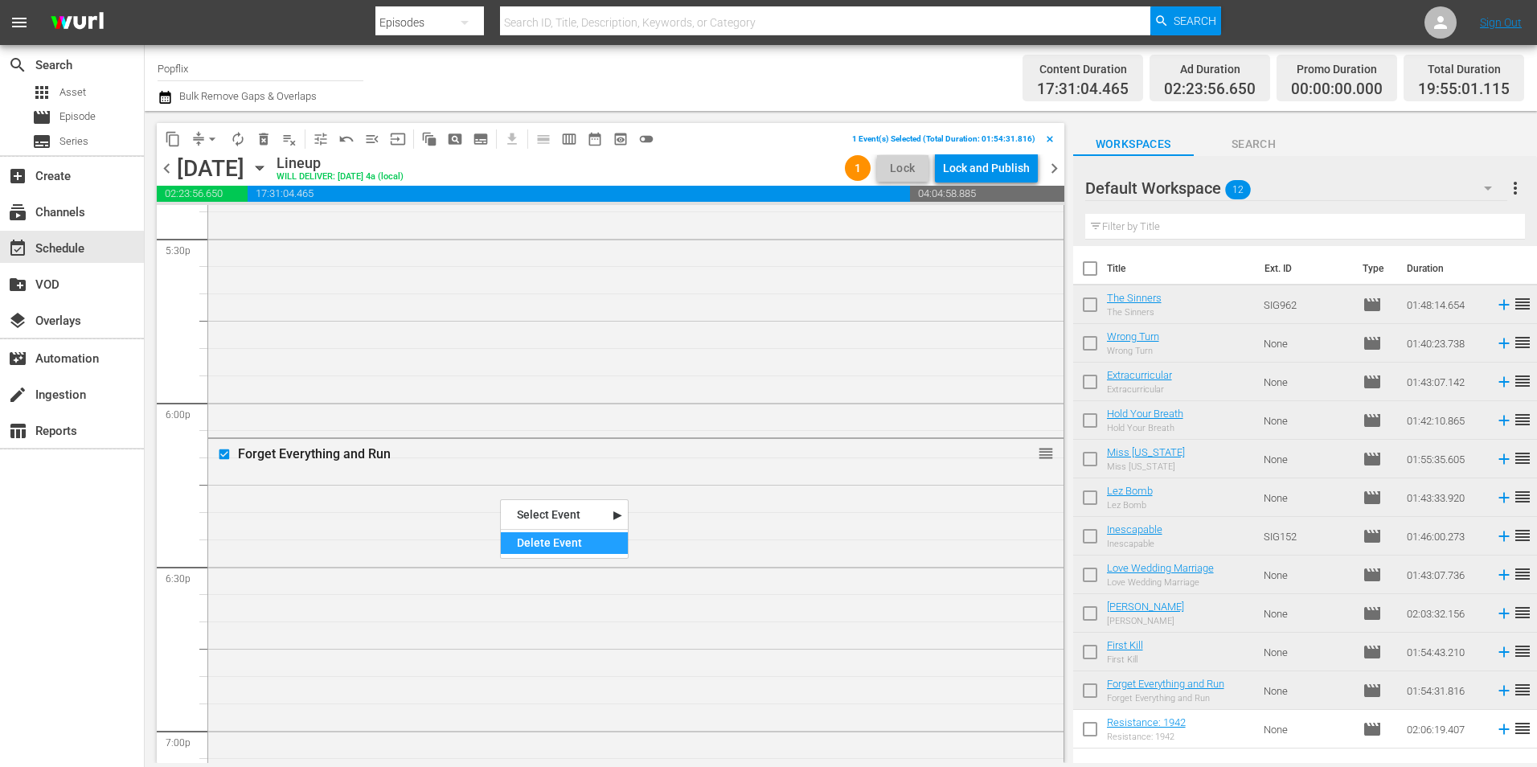
click at [531, 551] on div "Delete Event" at bounding box center [564, 543] width 127 height 22
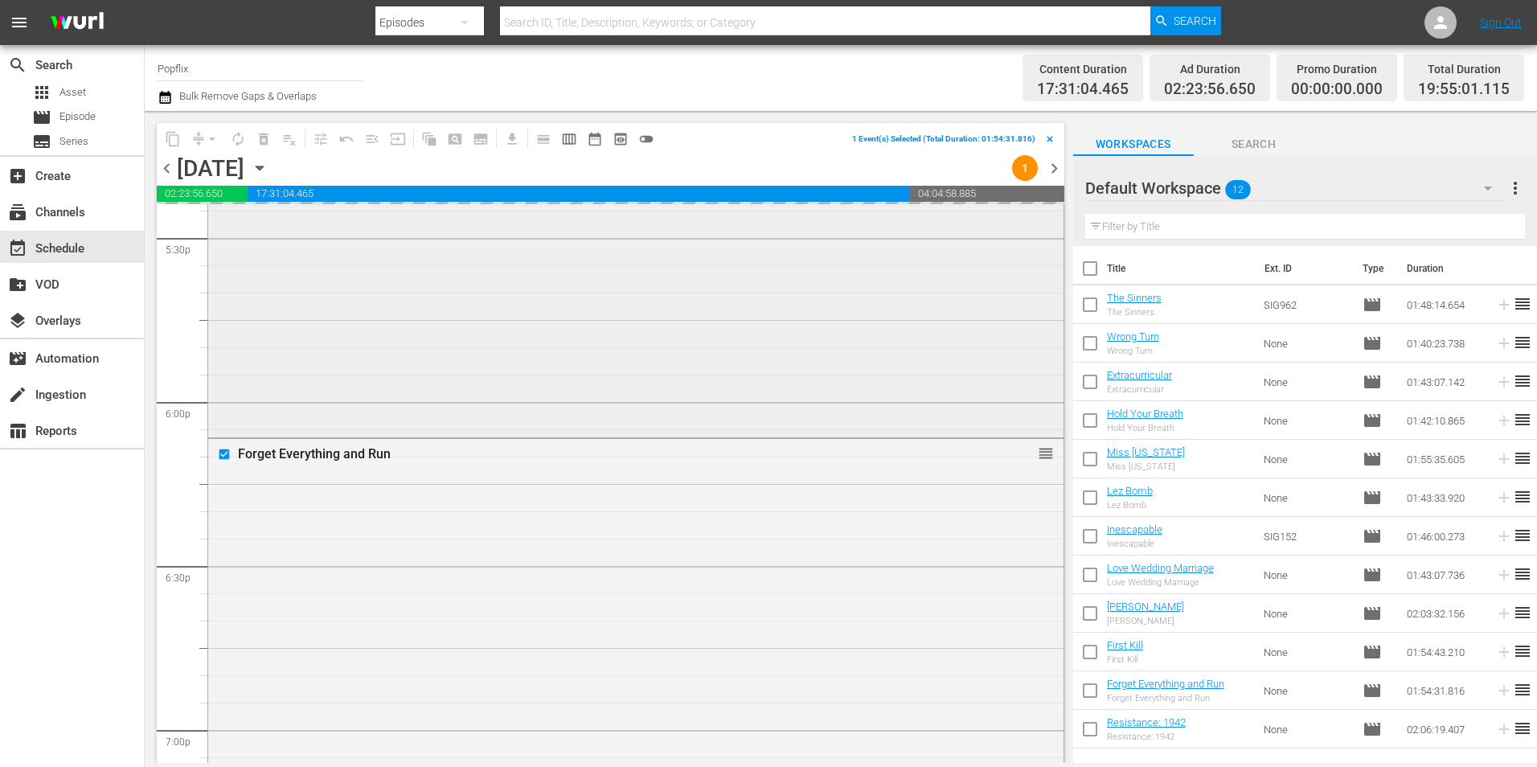
scroll to position [5304, 0]
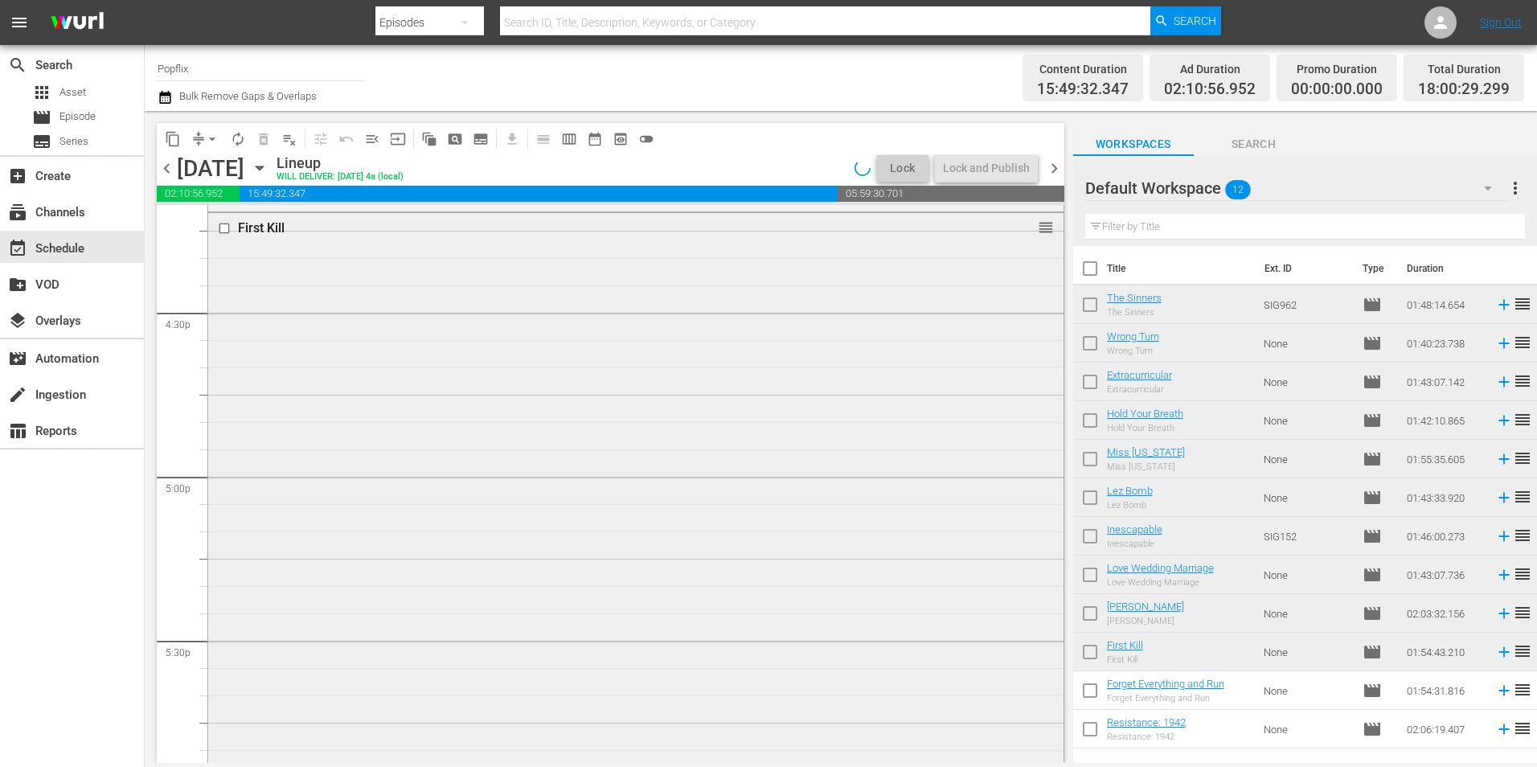
click at [230, 232] on input "checkbox" at bounding box center [226, 229] width 17 height 14
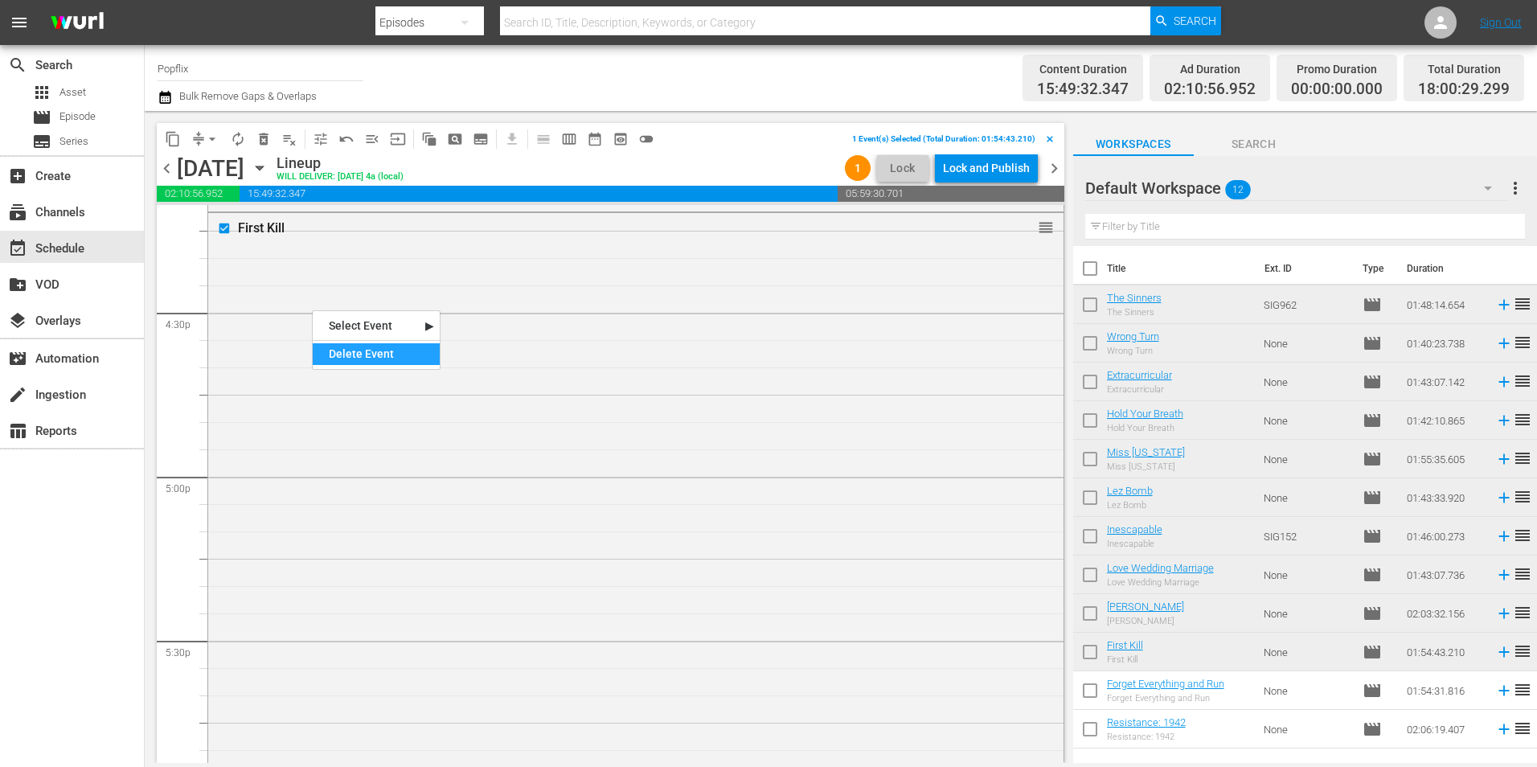
click at [353, 357] on div "Delete Event" at bounding box center [376, 354] width 127 height 22
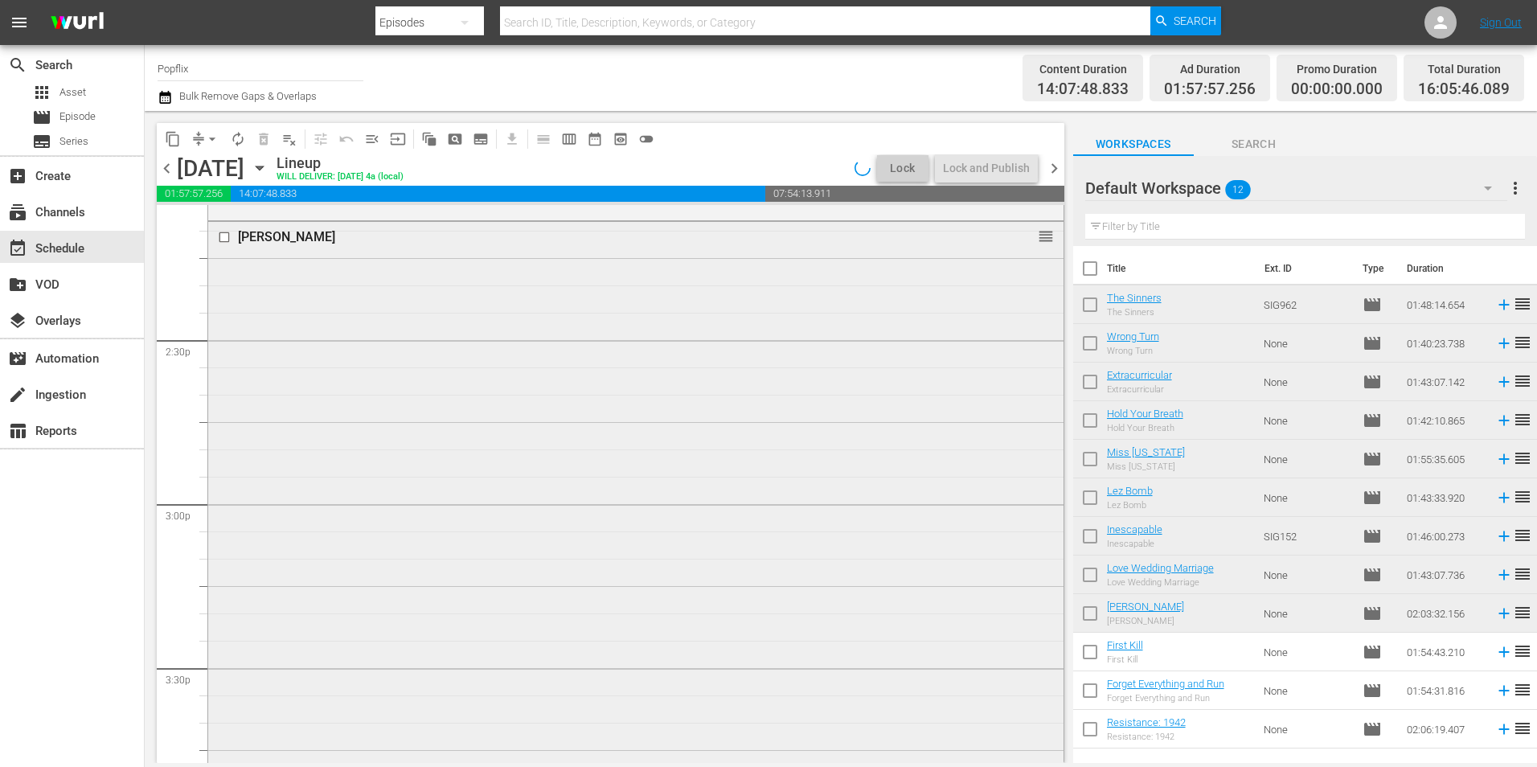
scroll to position [4581, 0]
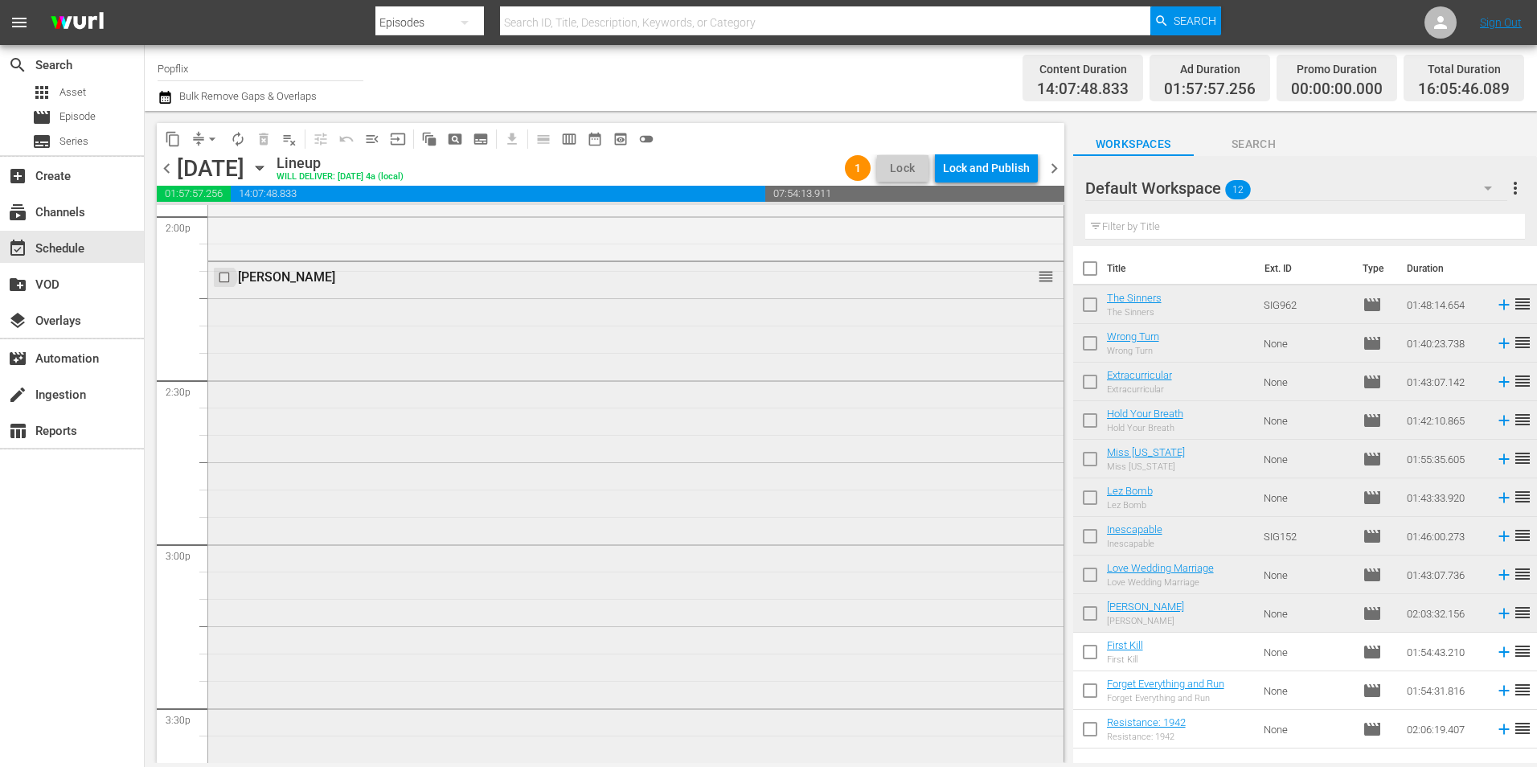
click at [223, 281] on input "checkbox" at bounding box center [226, 278] width 17 height 14
click at [431, 409] on div "Delete Event" at bounding box center [444, 403] width 127 height 22
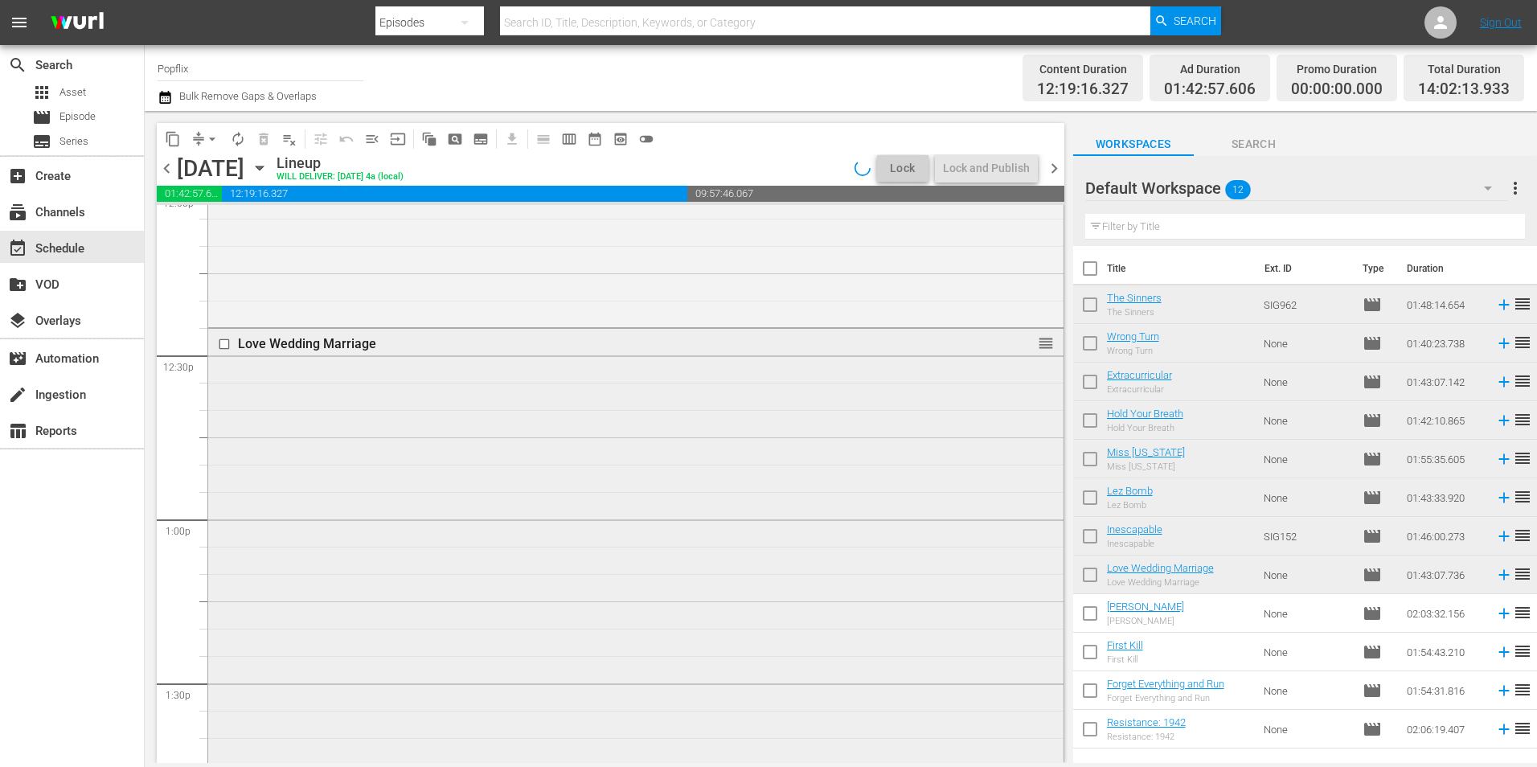
scroll to position [3938, 0]
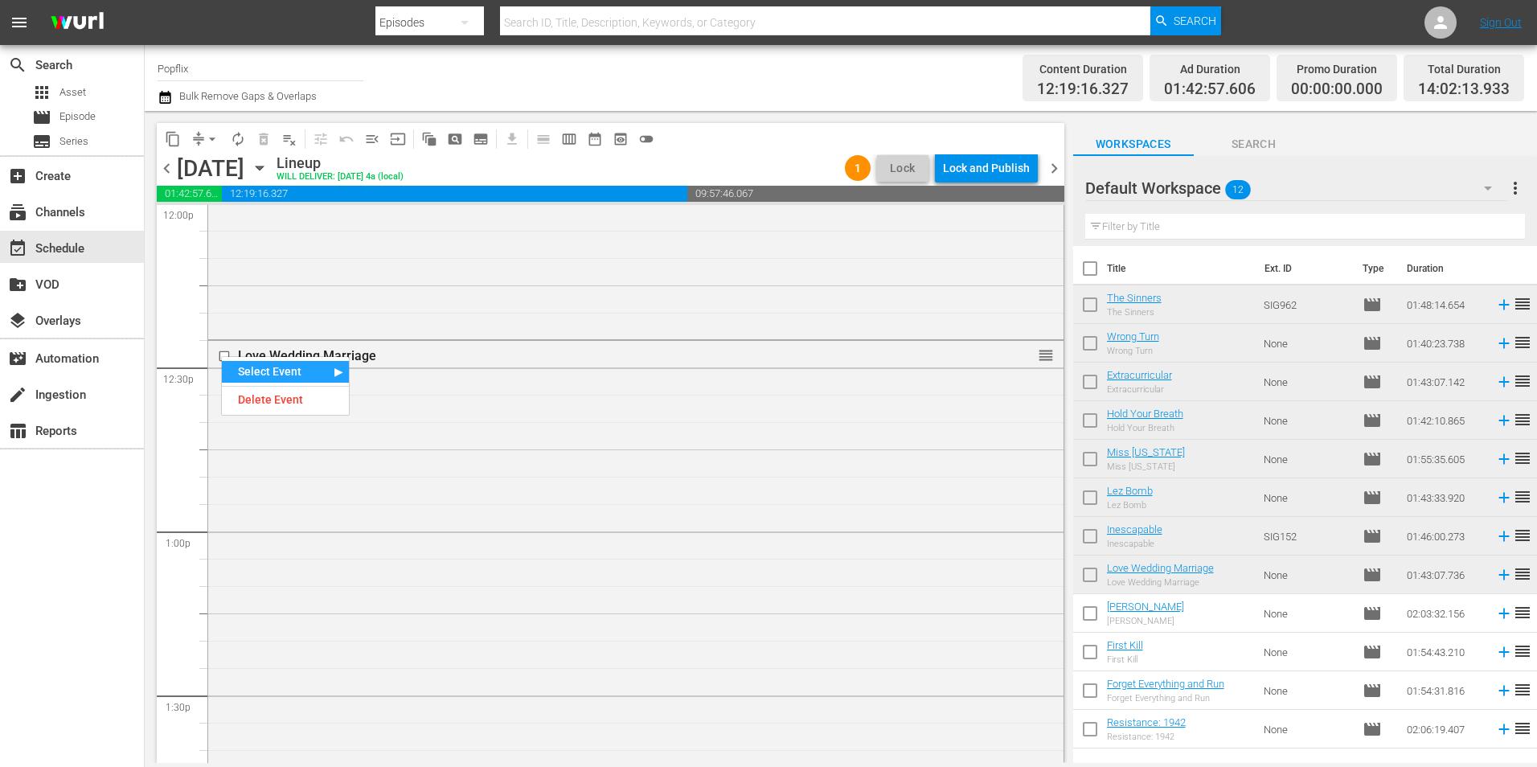
click at [314, 401] on div "Delete Event" at bounding box center [285, 400] width 127 height 22
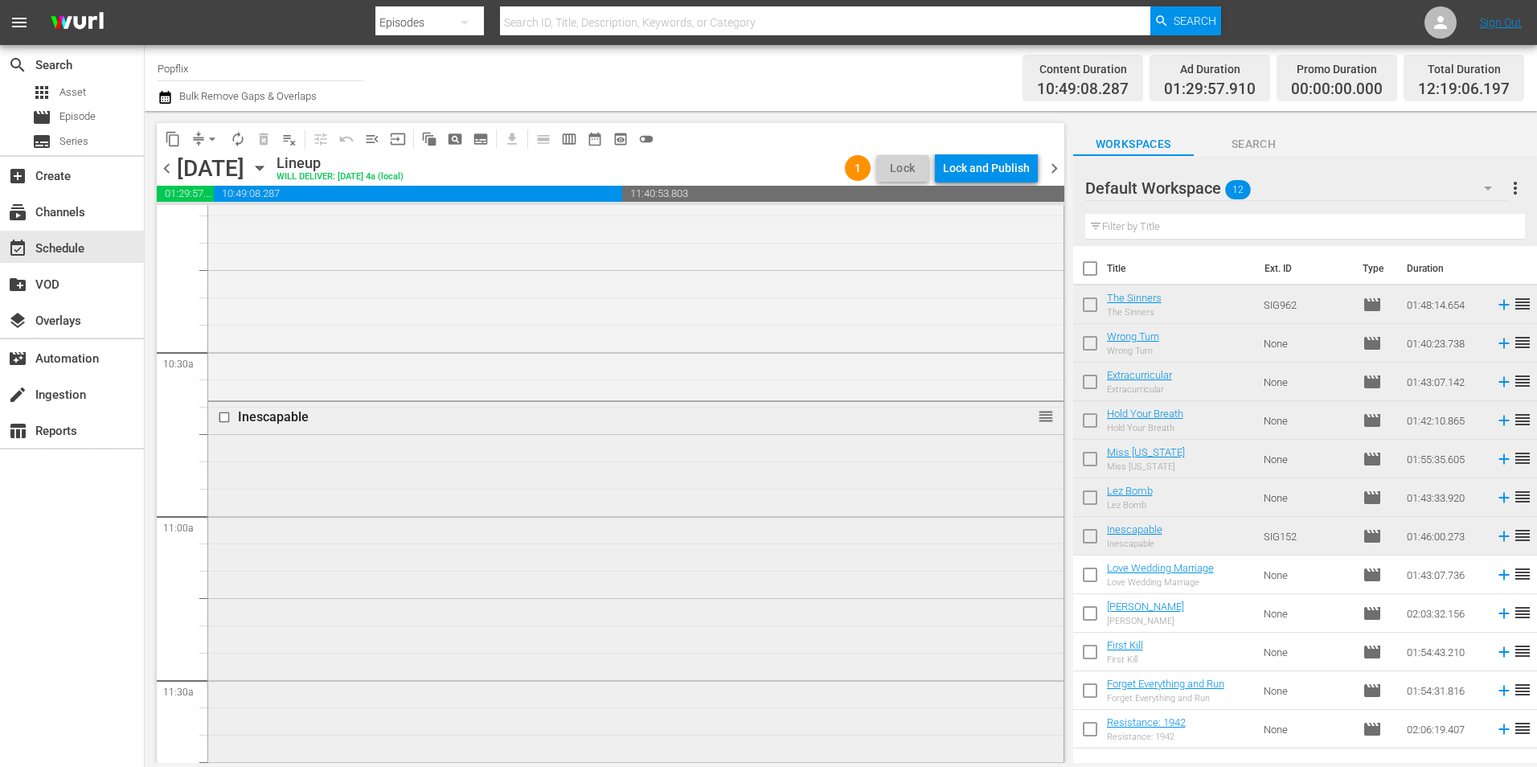
scroll to position [3295, 0]
click at [230, 420] on input "checkbox" at bounding box center [226, 420] width 17 height 14
click at [408, 511] on div "Delete Event" at bounding box center [410, 507] width 127 height 22
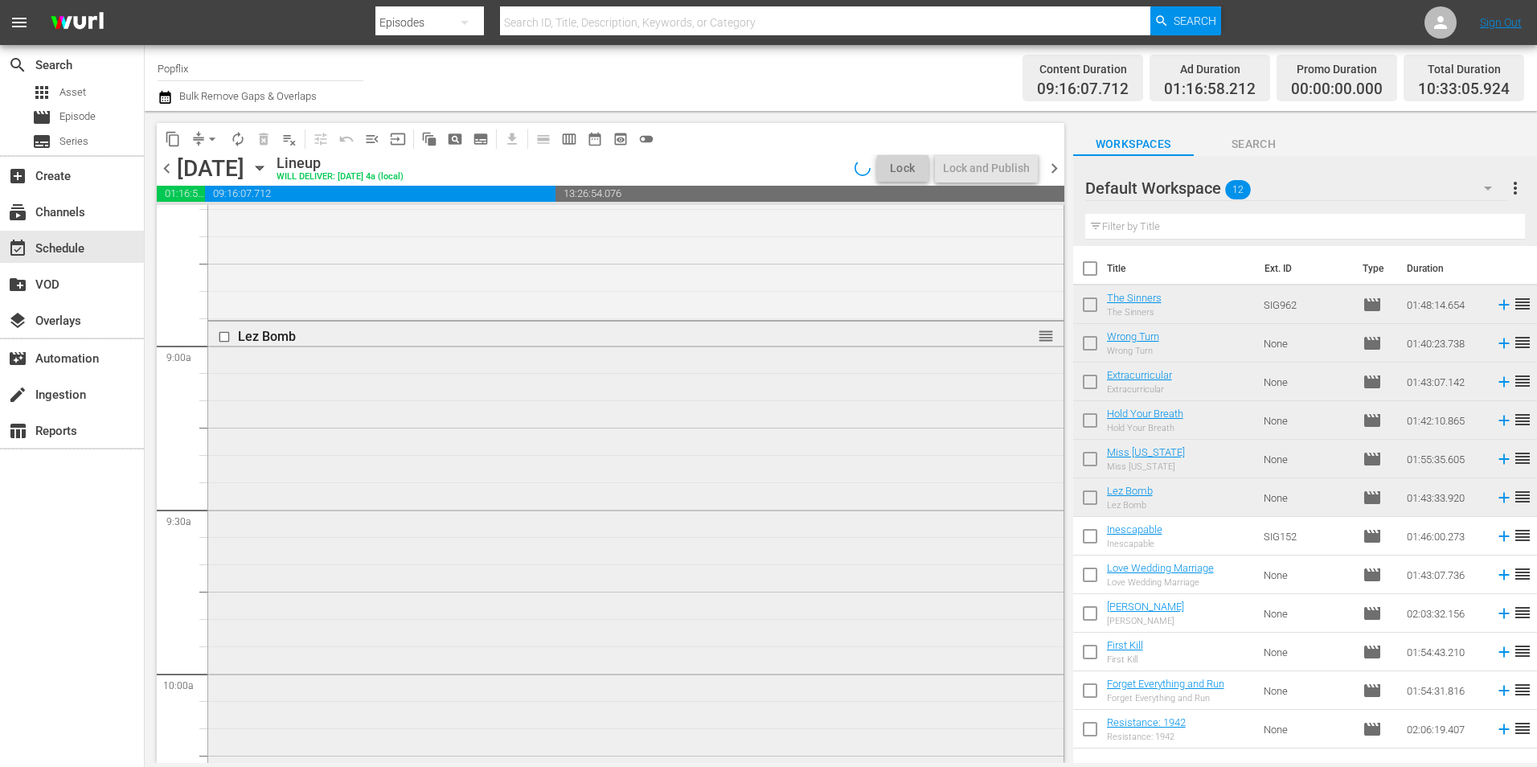
scroll to position [2732, 0]
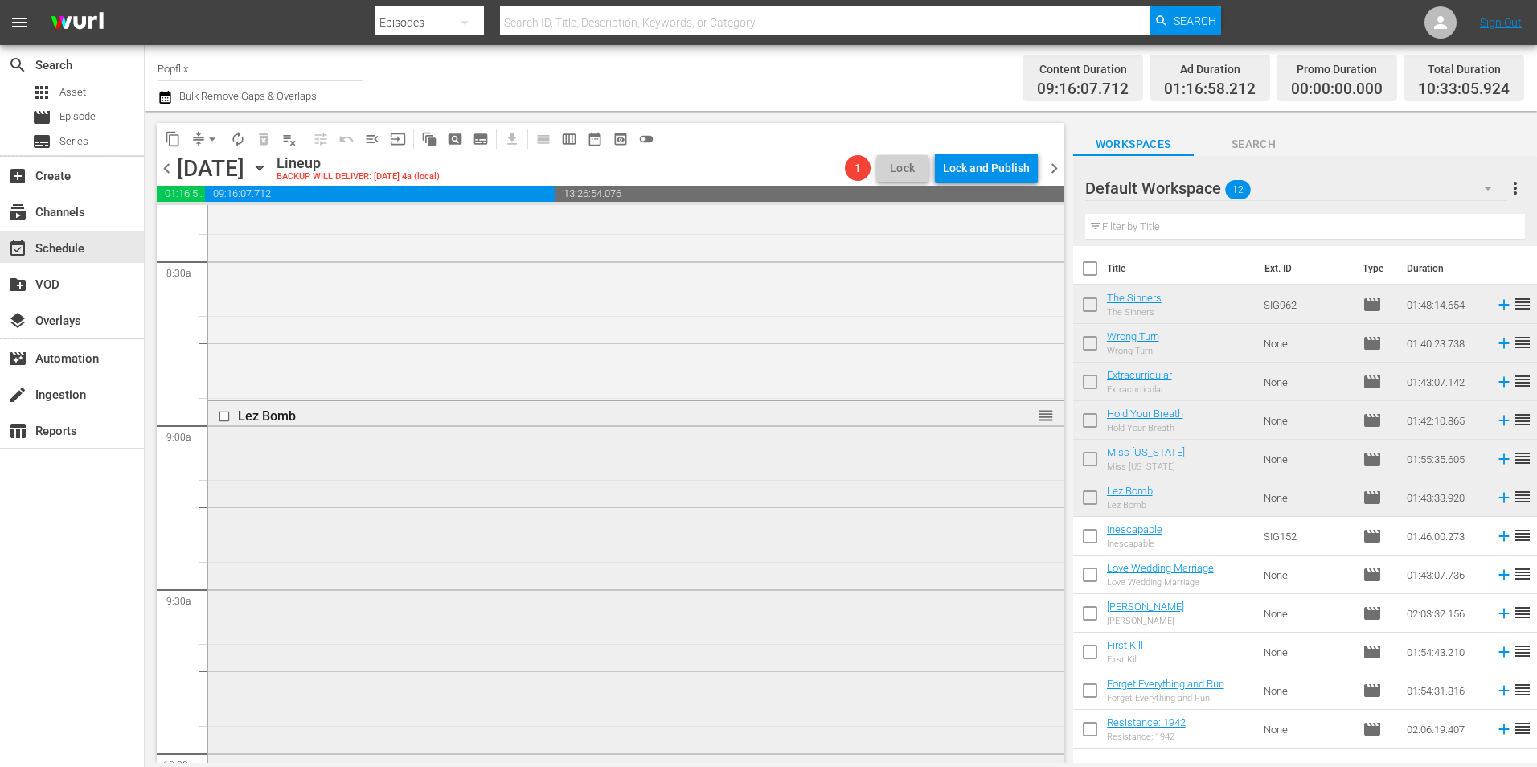
click at [241, 415] on div "Lez Bomb" at bounding box center [606, 415] width 736 height 15
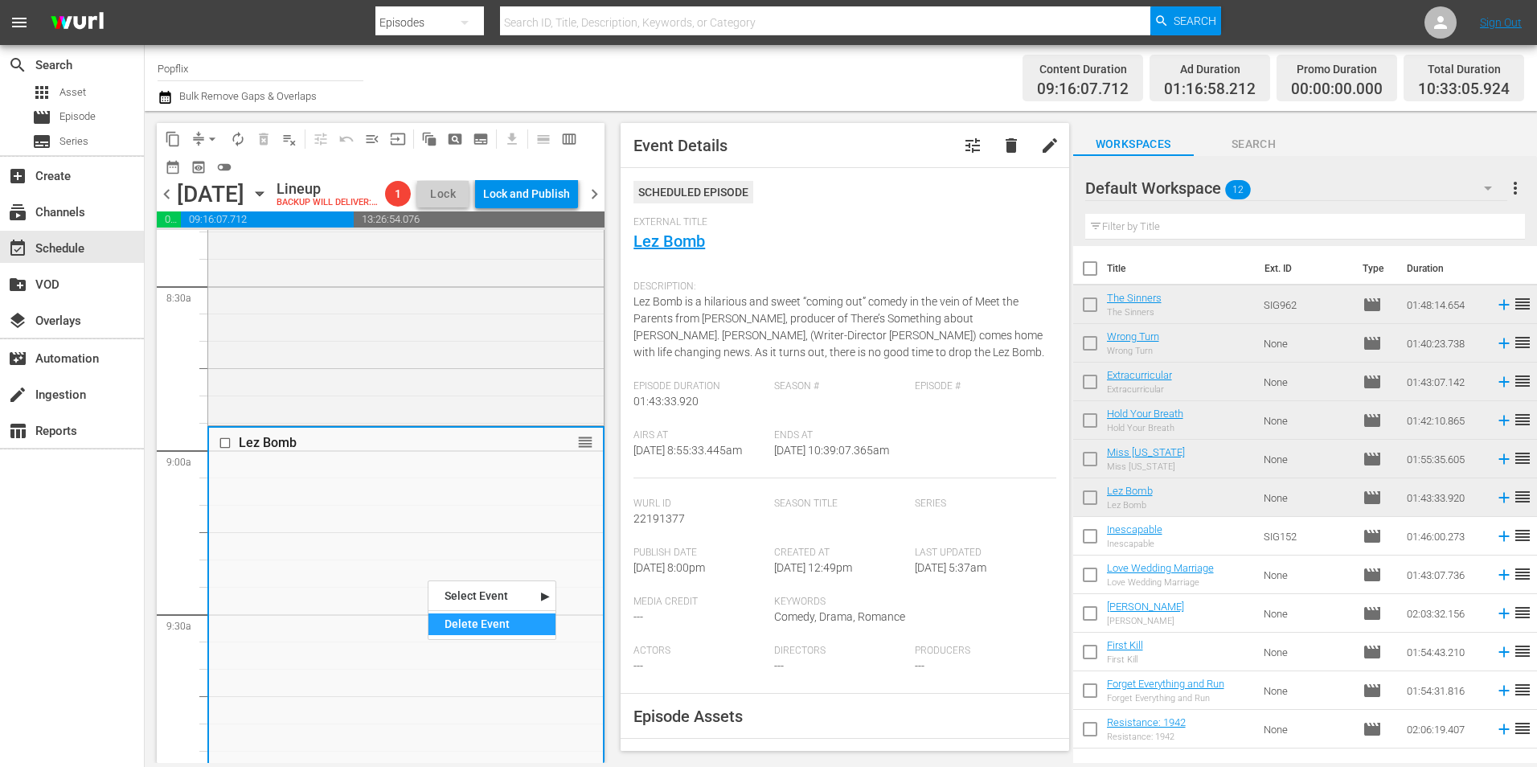
click at [498, 620] on div "Delete Event" at bounding box center [492, 624] width 127 height 22
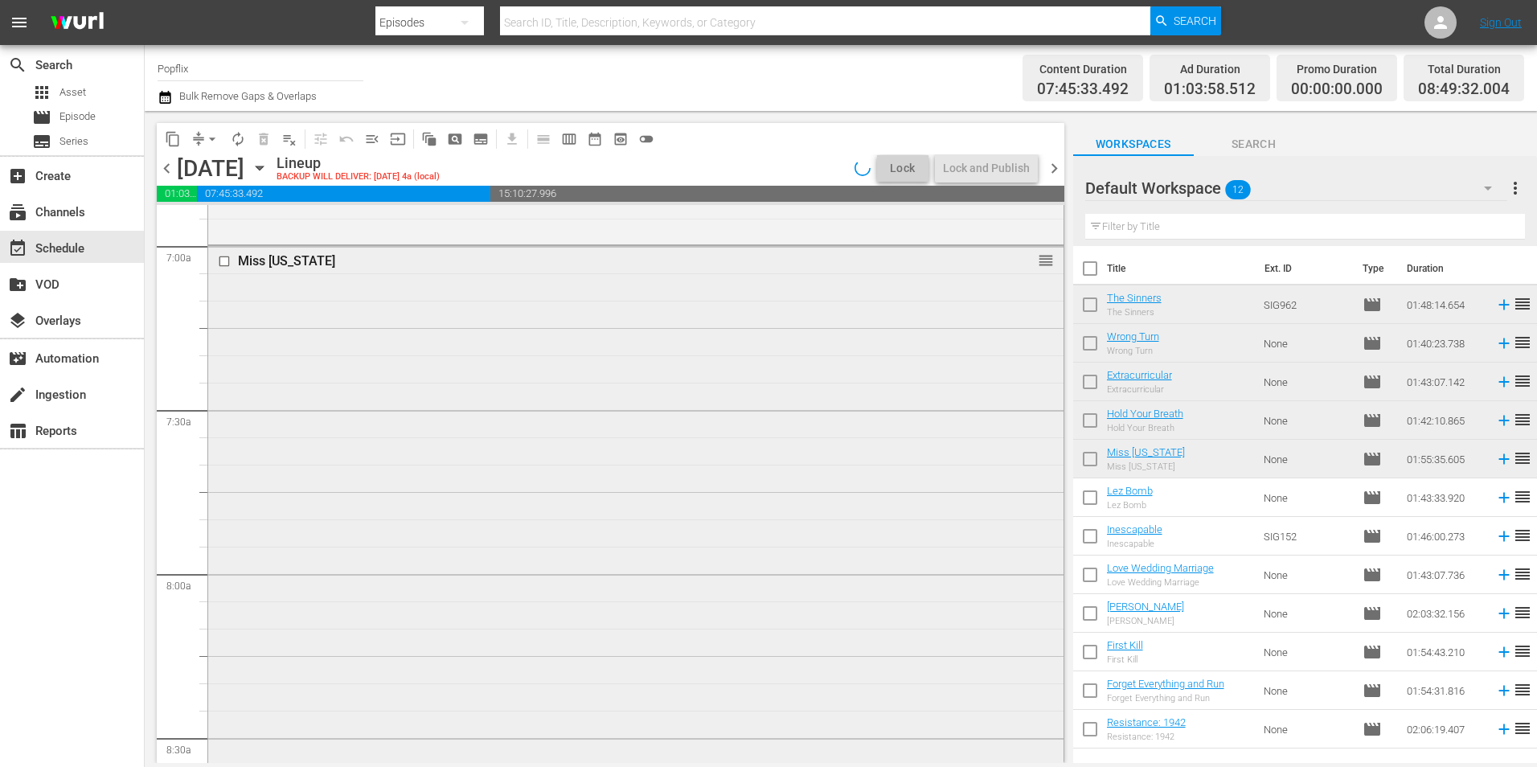
scroll to position [2249, 0]
click at [293, 285] on div "Miss [US_STATE] reorder" at bounding box center [635, 565] width 855 height 627
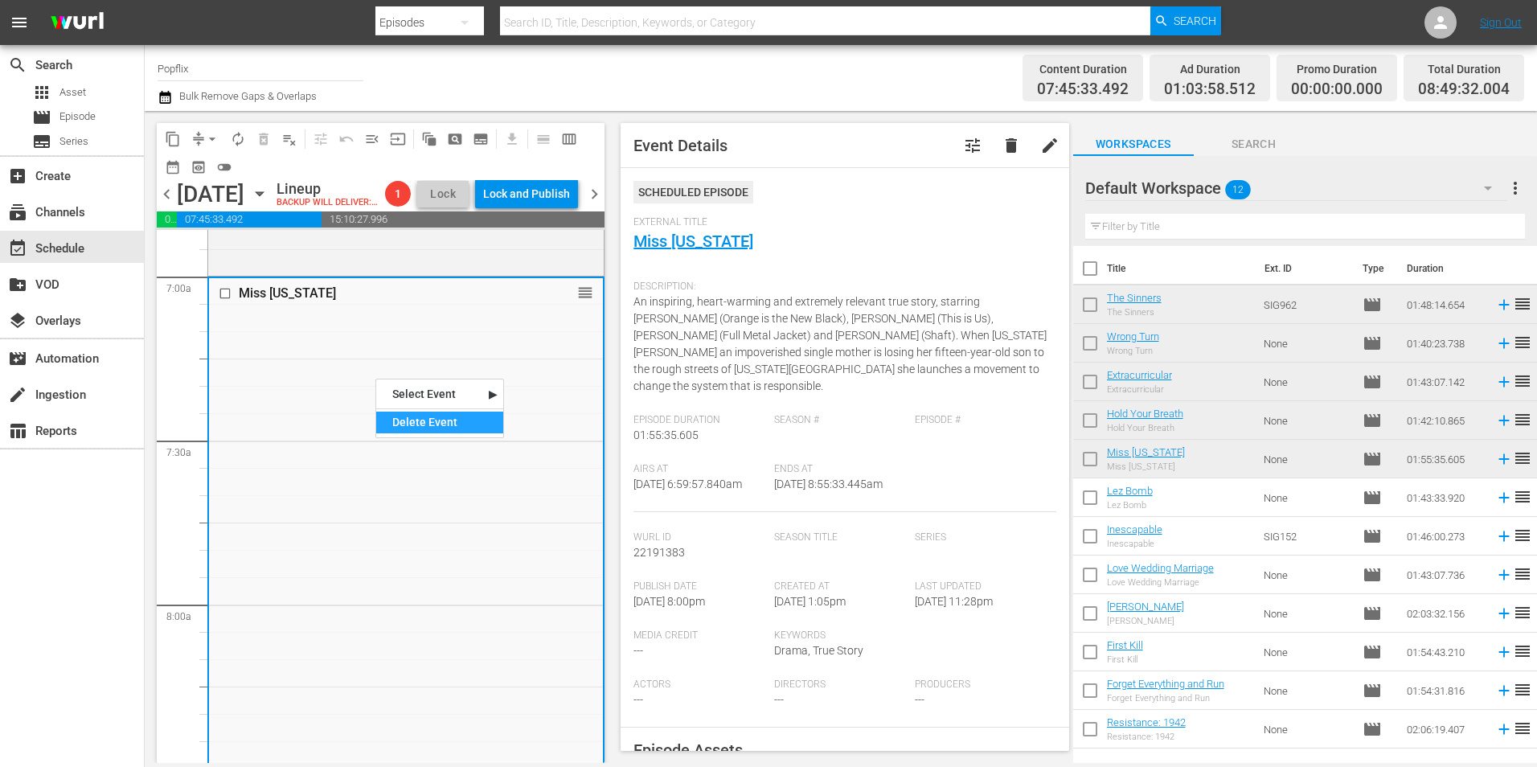
click at [431, 419] on div "Delete Event" at bounding box center [439, 423] width 127 height 22
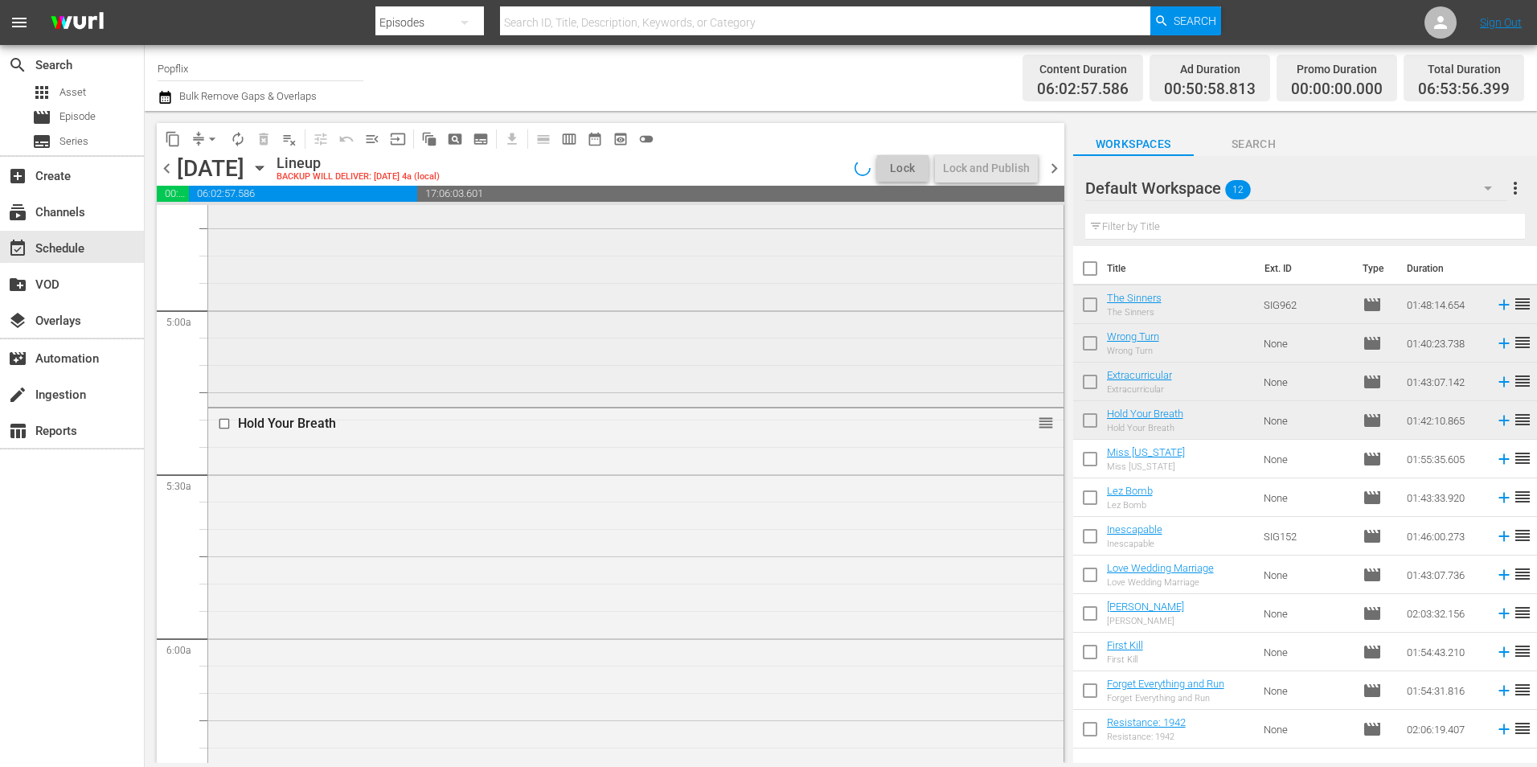
scroll to position [1526, 0]
click at [229, 429] on input "checkbox" at bounding box center [226, 432] width 17 height 14
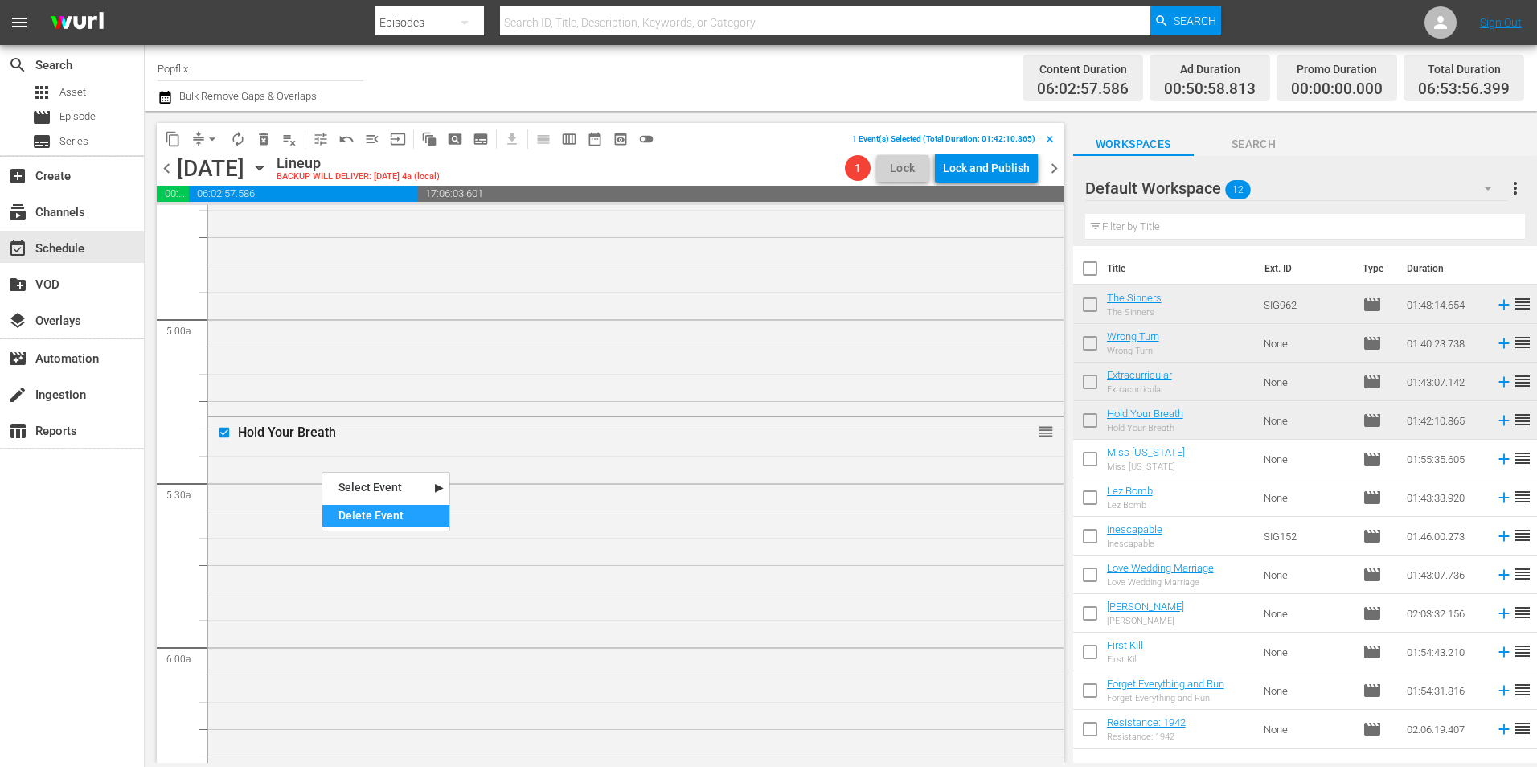
click at [394, 524] on div "Delete Event" at bounding box center [385, 516] width 127 height 22
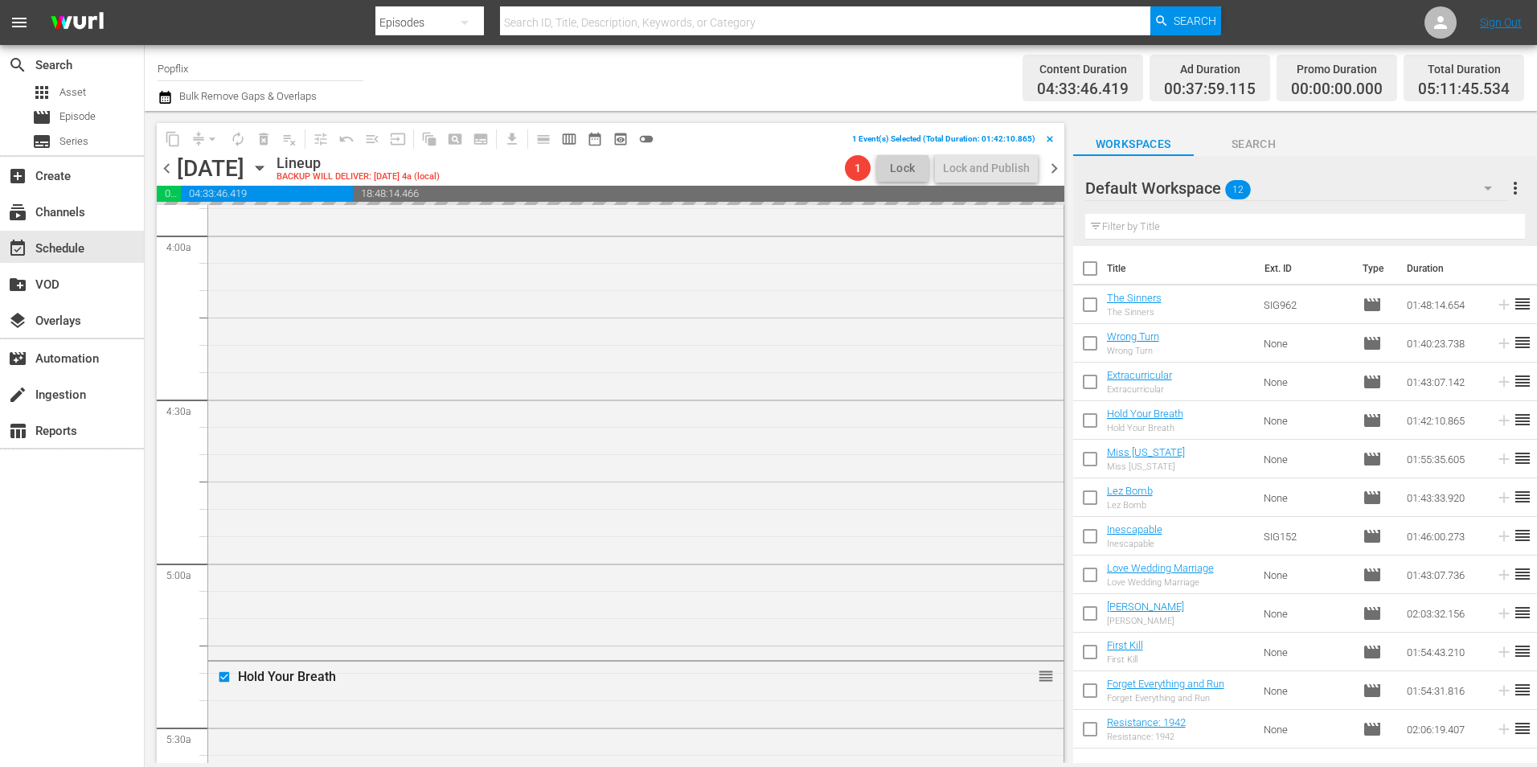
scroll to position [1124, 0]
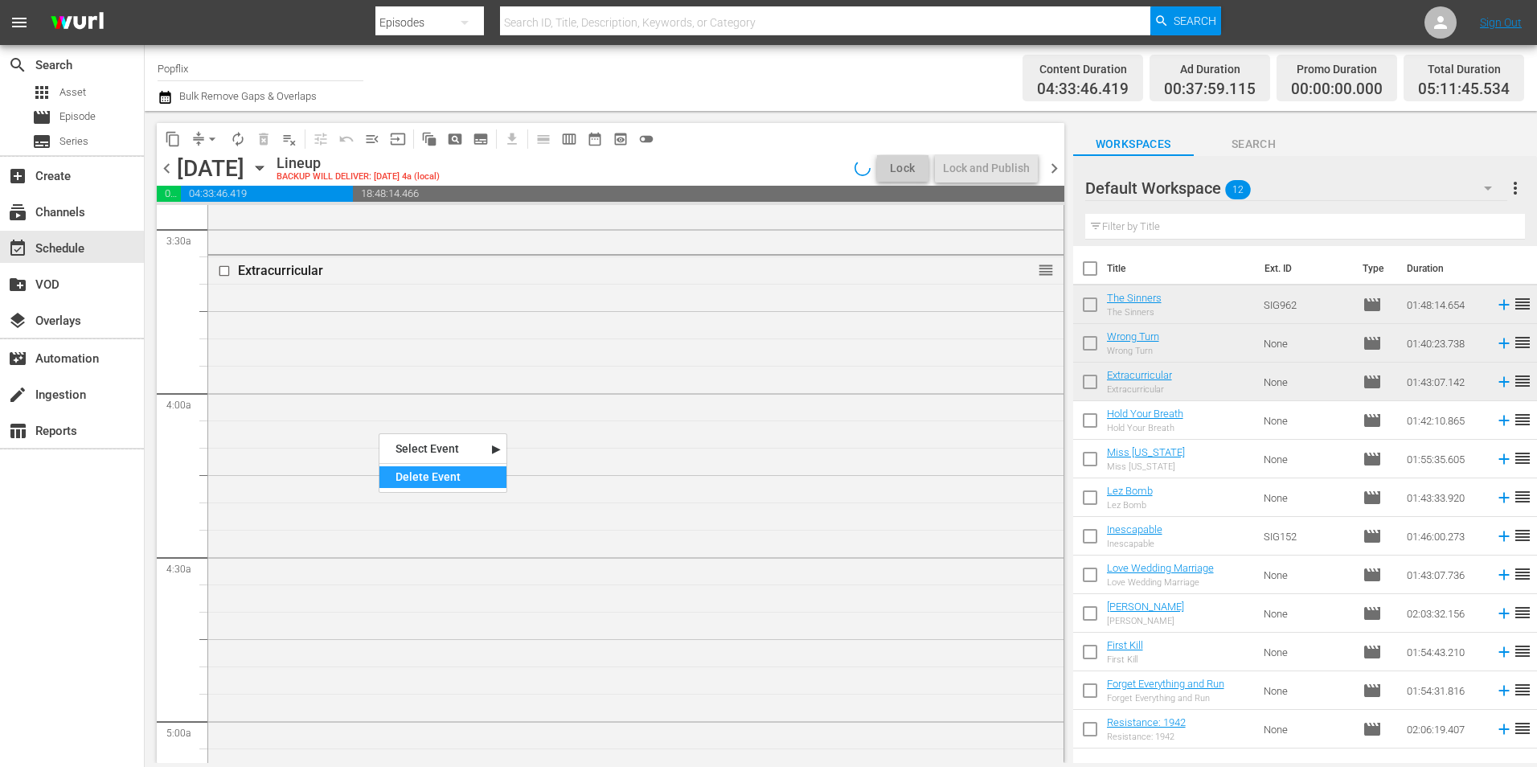
click at [416, 479] on div "Delete Event" at bounding box center [442, 477] width 127 height 22
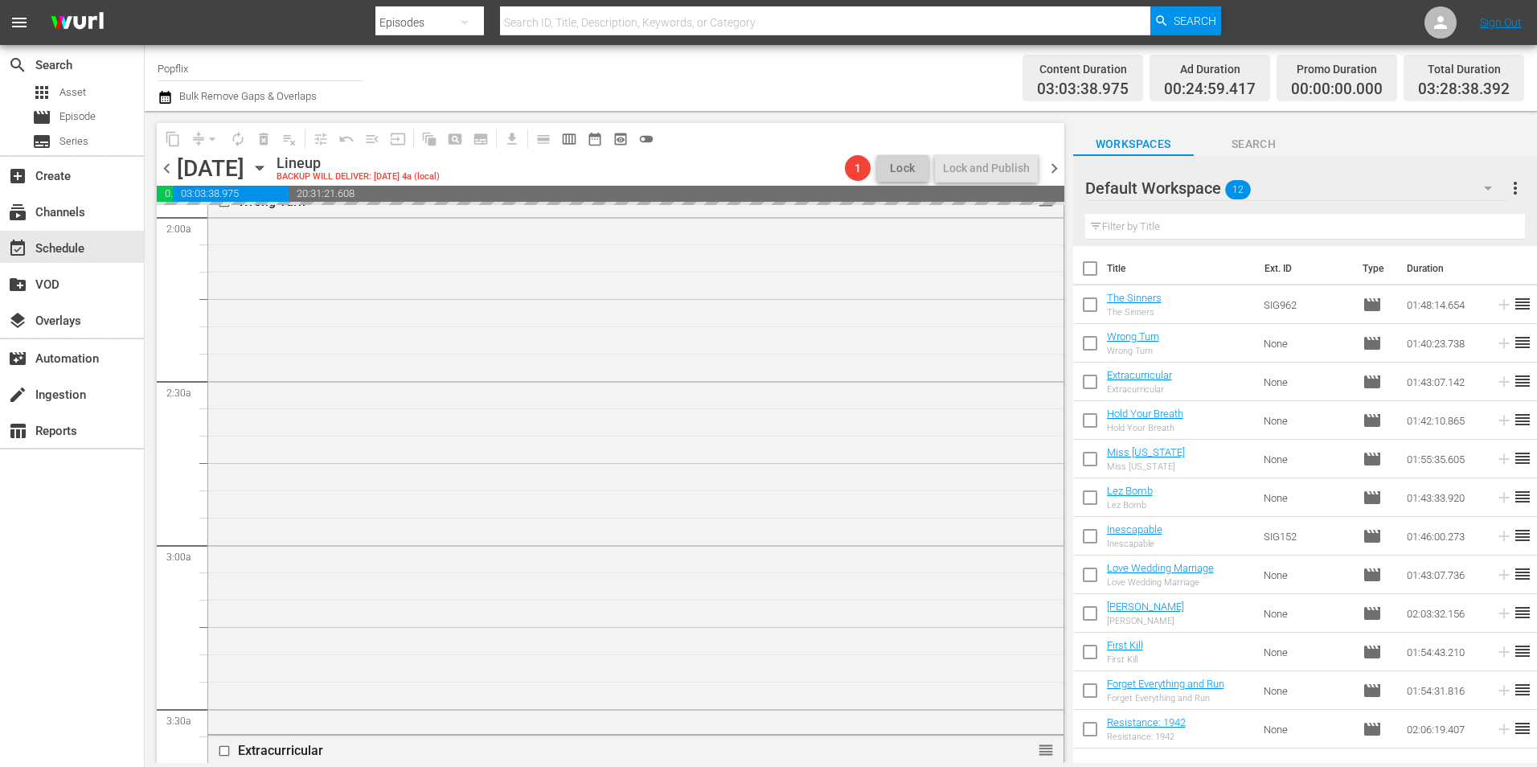
scroll to position [561, 0]
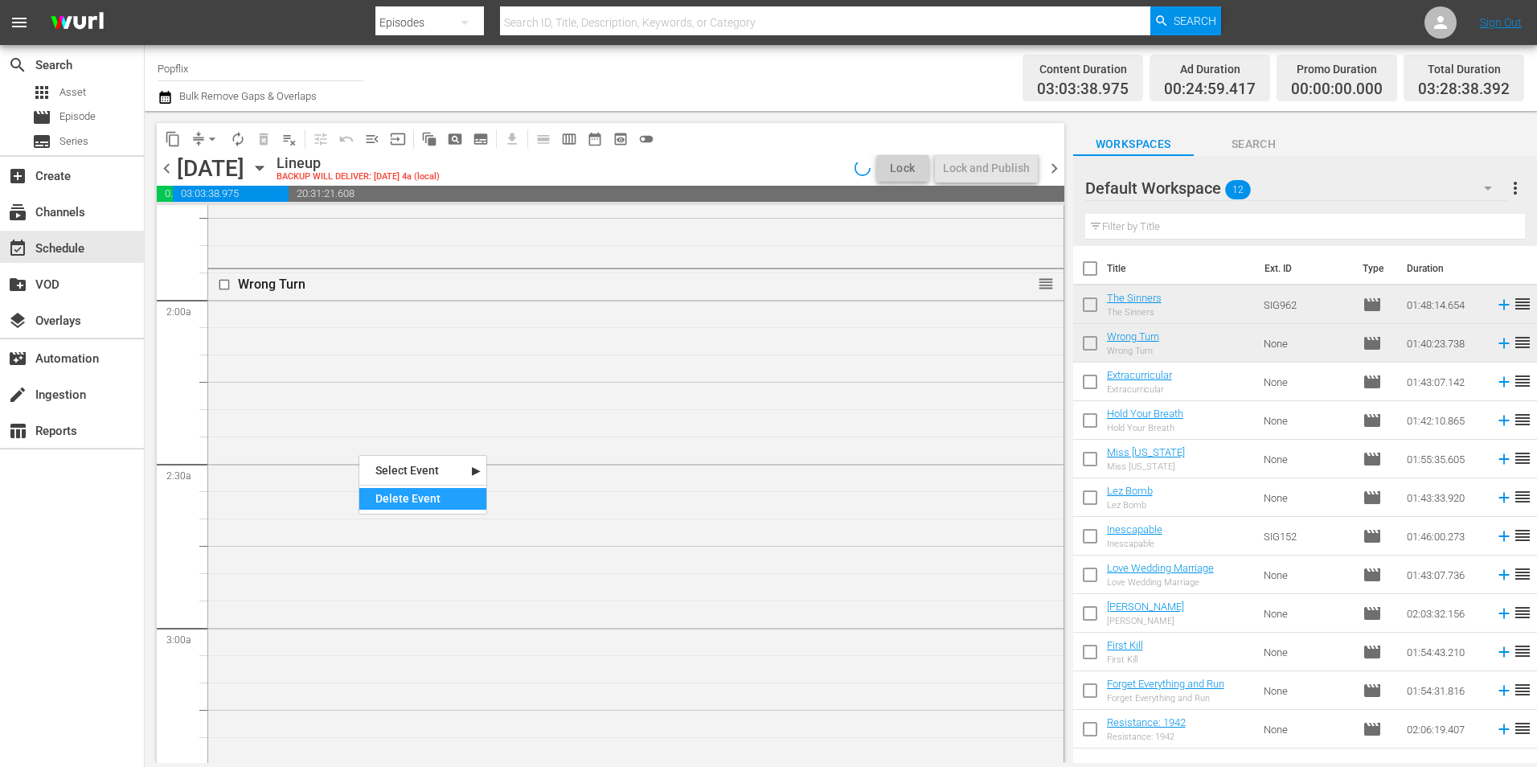
click at [388, 500] on div "Delete Event" at bounding box center [422, 499] width 127 height 22
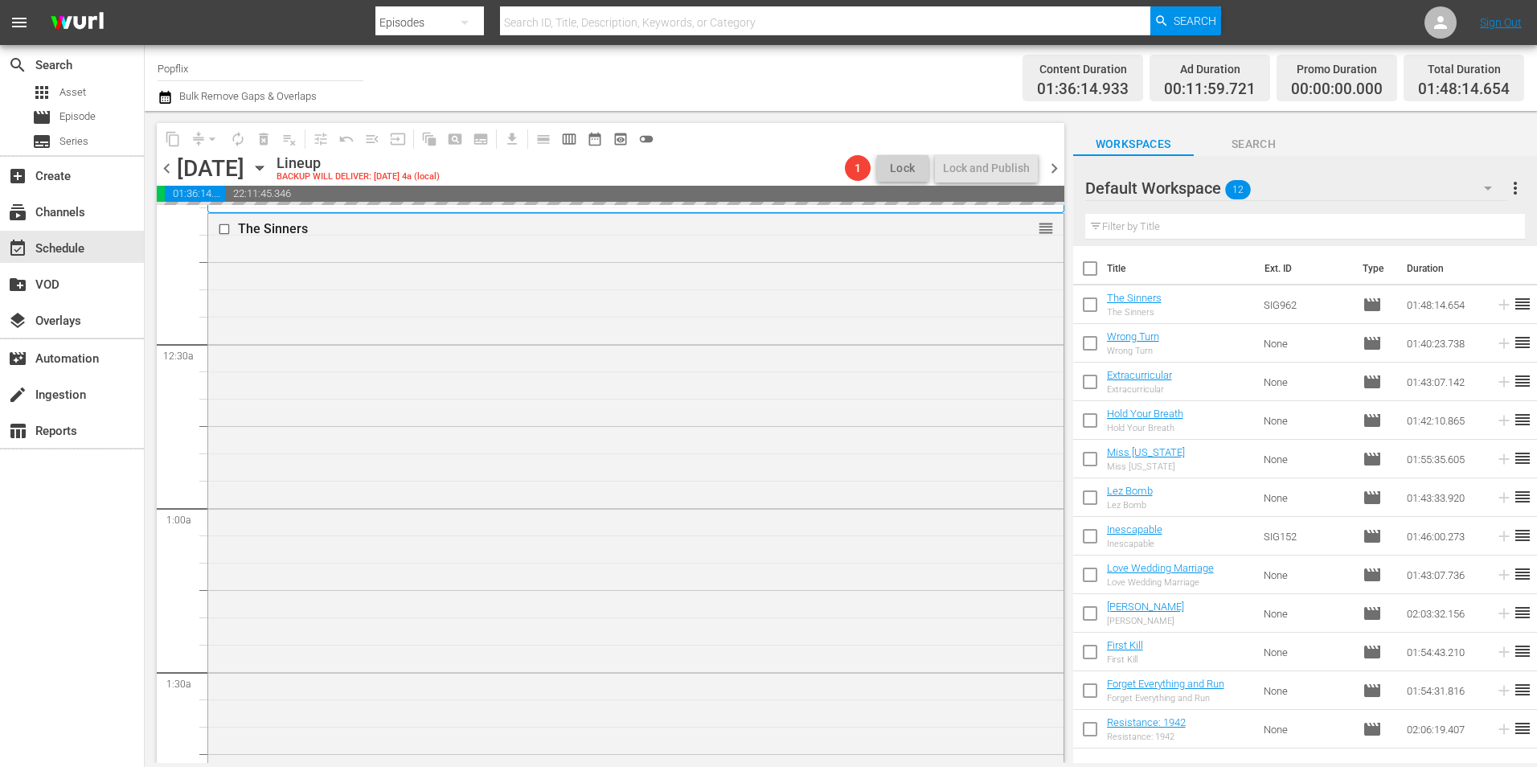
scroll to position [0, 0]
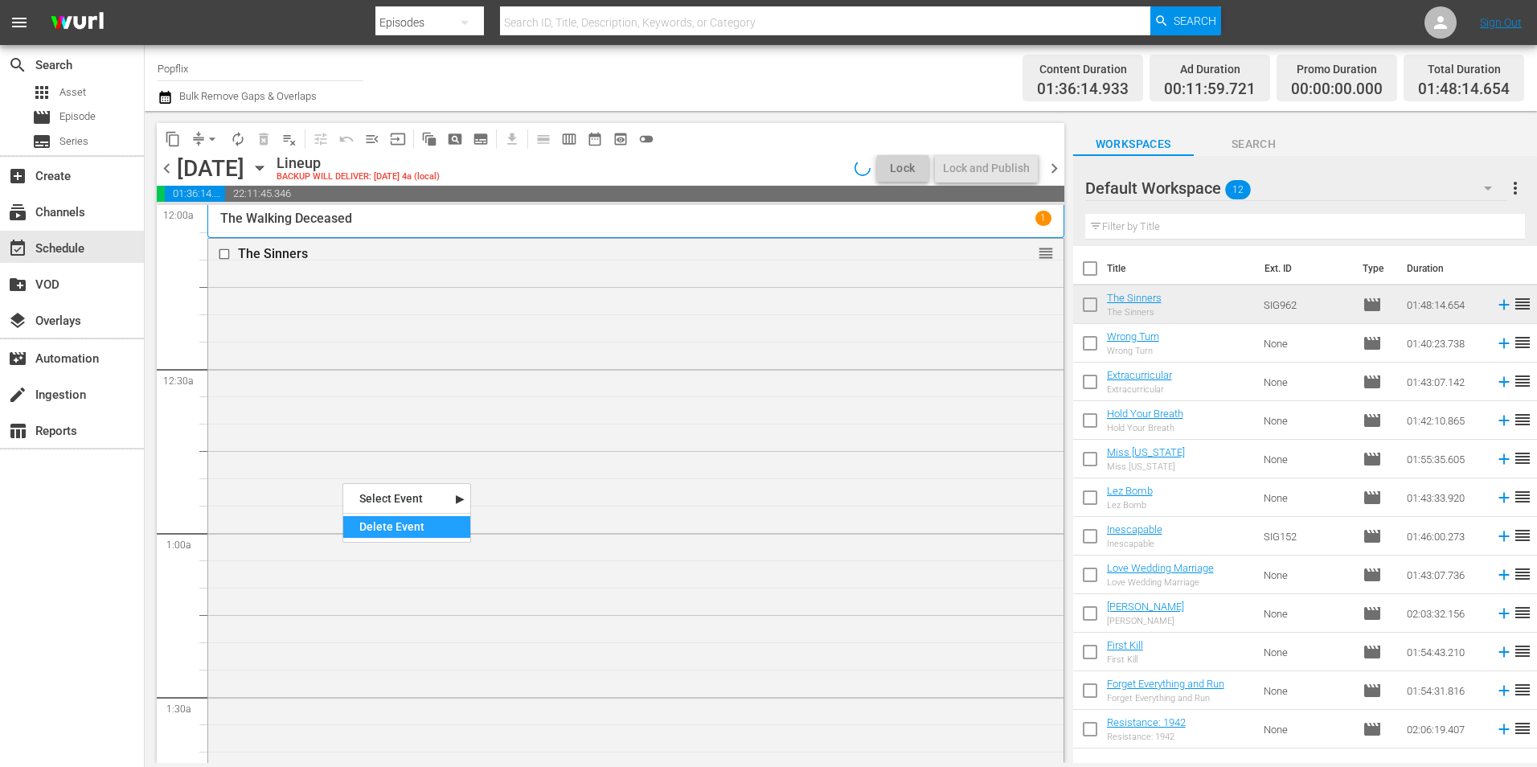
click at [388, 537] on div "Delete Event" at bounding box center [406, 527] width 127 height 22
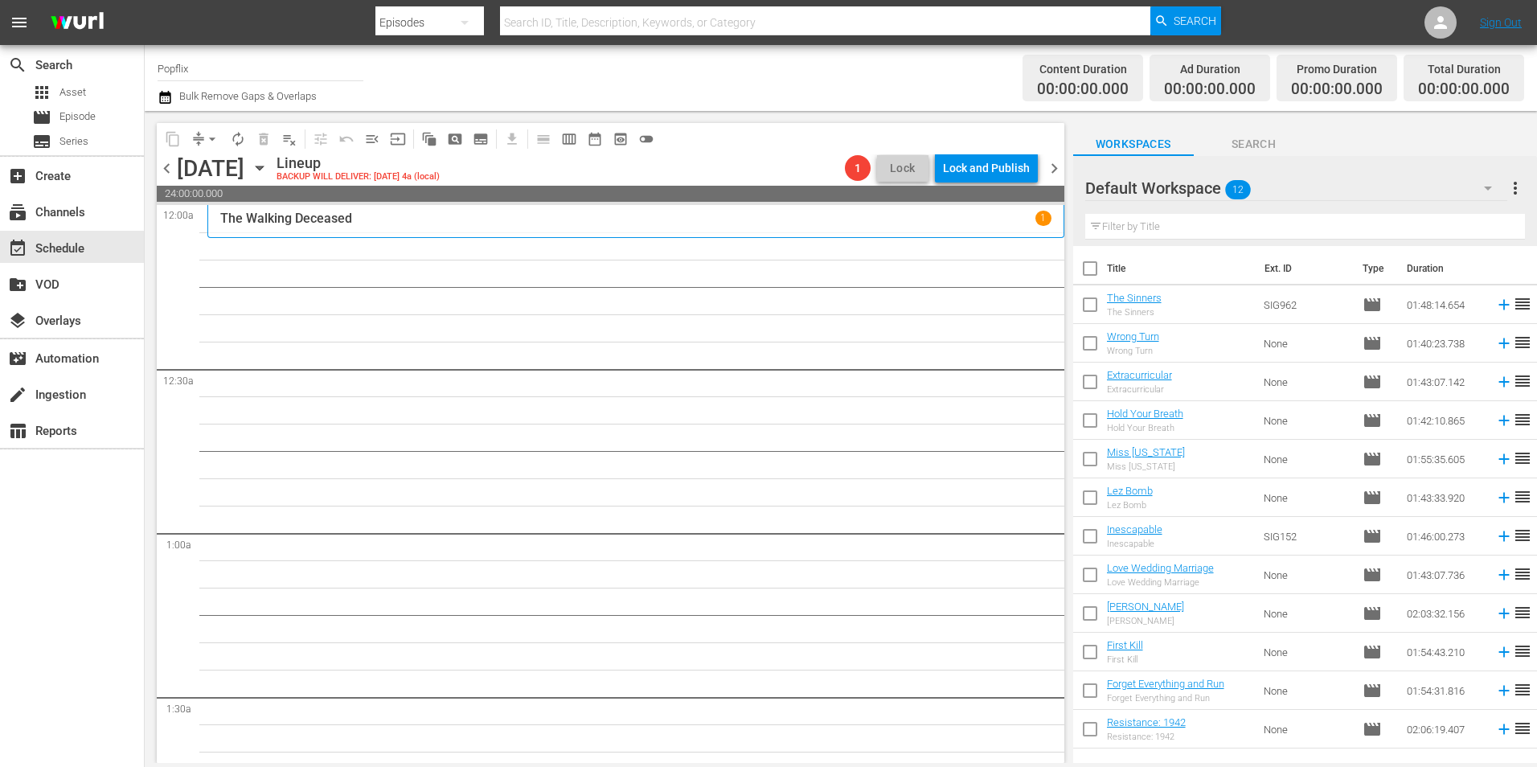
click at [669, 226] on div "The Walking Deceased [DEMOGRAPHIC_DATA]" at bounding box center [635, 221] width 831 height 21
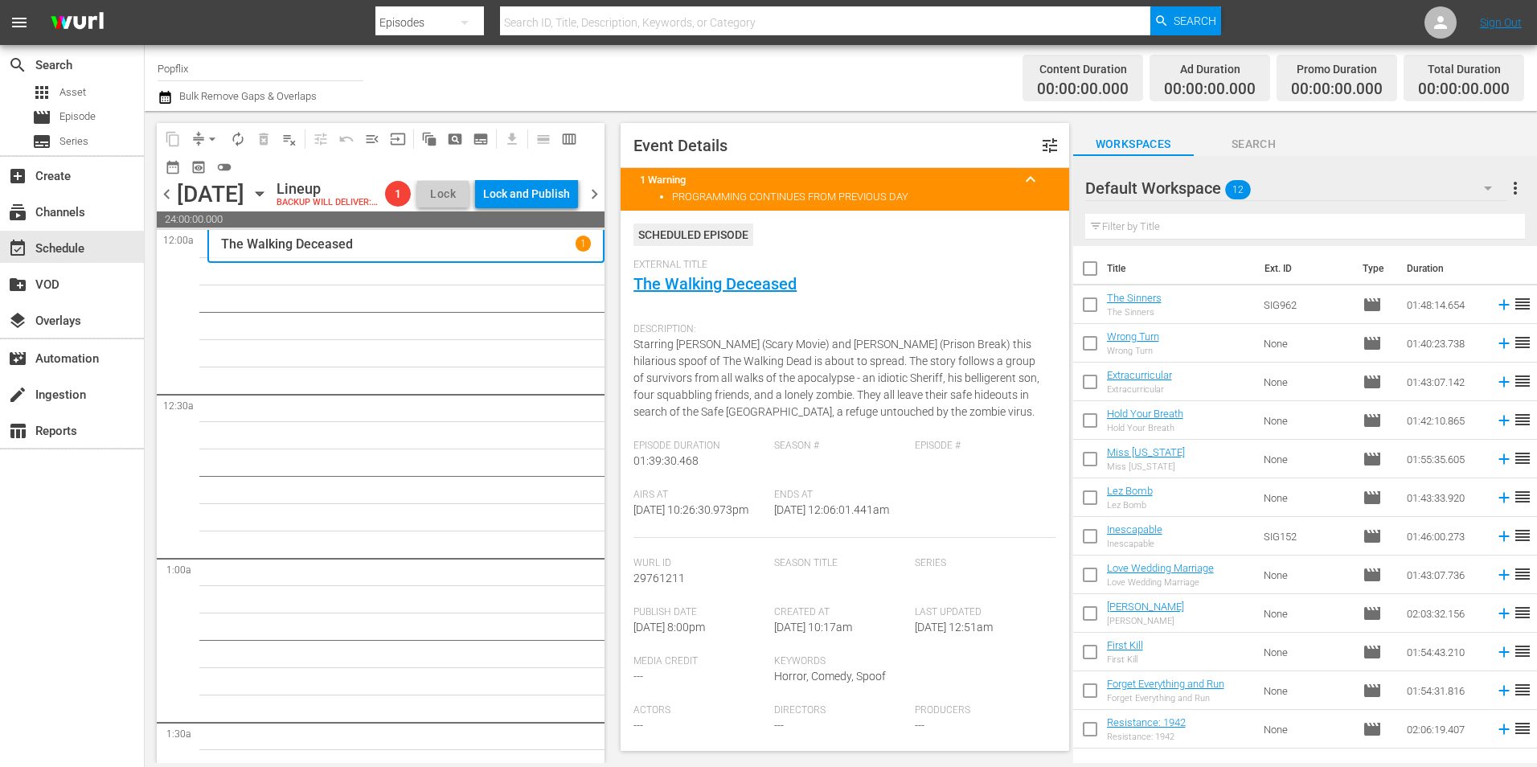
click at [1529, 204] on div "Default Workspace 12 Default more_vert Filter by Title" at bounding box center [1305, 201] width 464 height 90
click at [1511, 188] on span "more_vert" at bounding box center [1515, 187] width 19 height 19
click at [1351, 216] on div "Clear All Workspace Items" at bounding box center [1411, 219] width 189 height 29
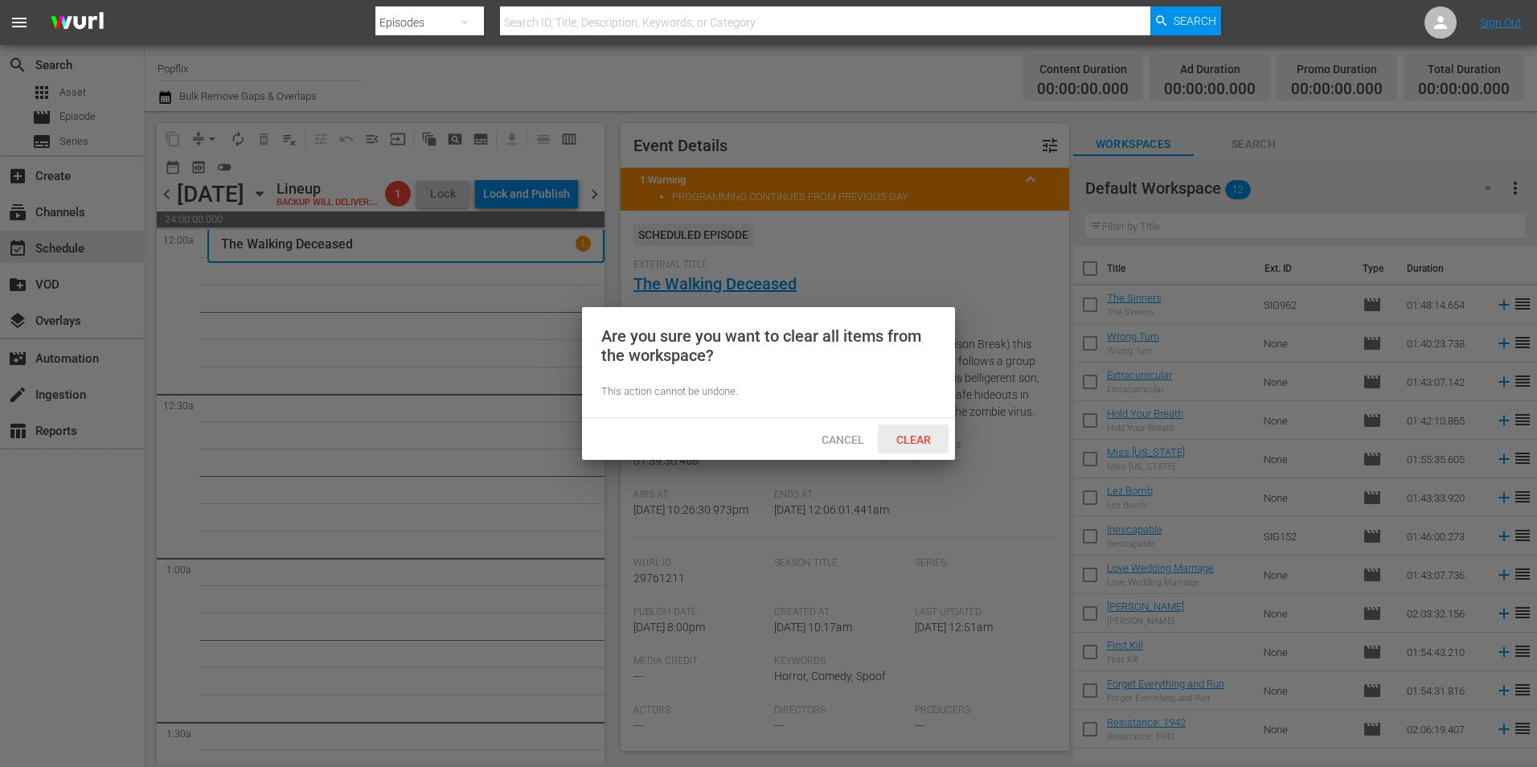
click at [913, 441] on span "Clear" at bounding box center [914, 439] width 60 height 13
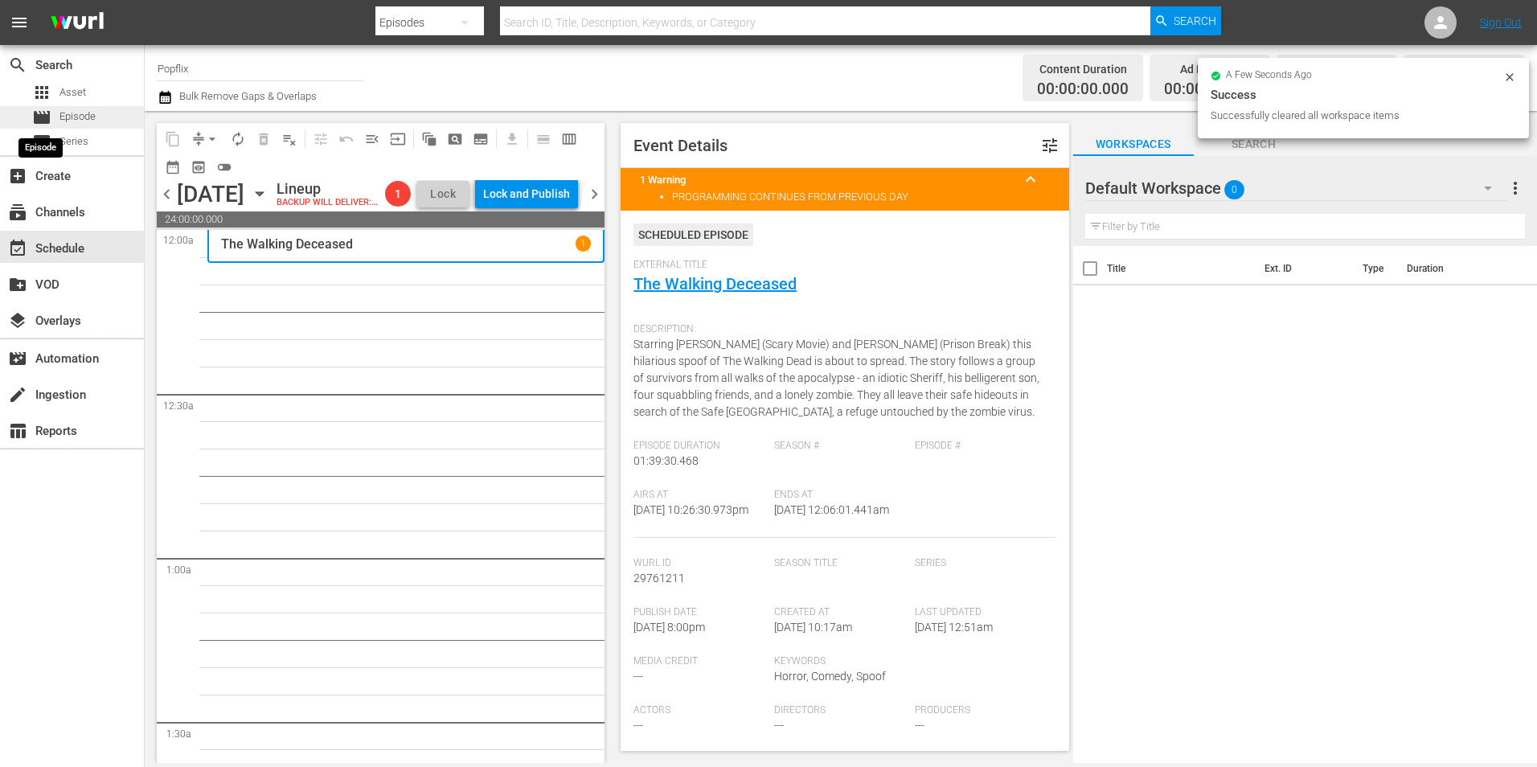
click at [48, 111] on span "movie" at bounding box center [41, 117] width 19 height 19
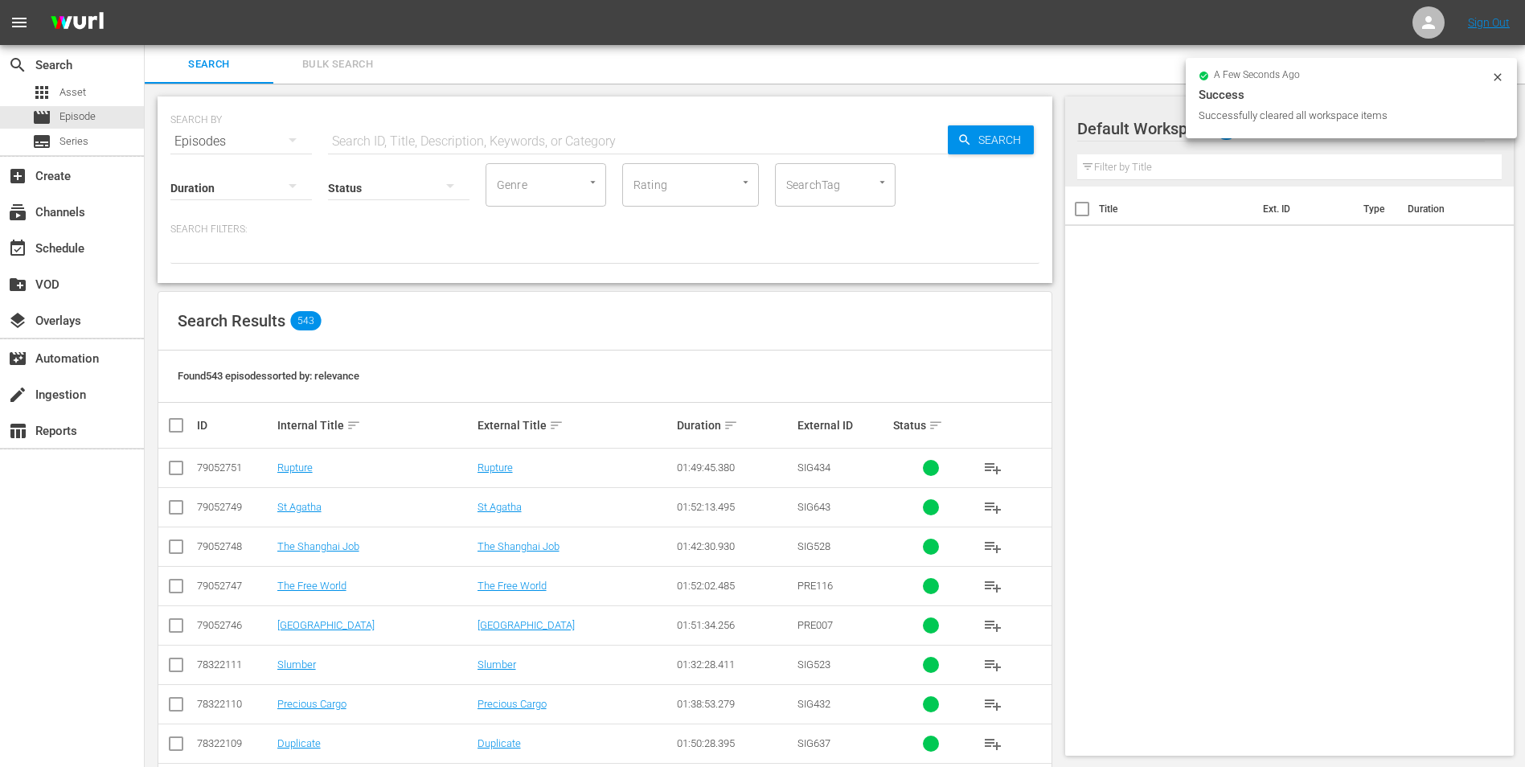
click at [346, 53] on button "Bulk Search" at bounding box center [337, 64] width 129 height 39
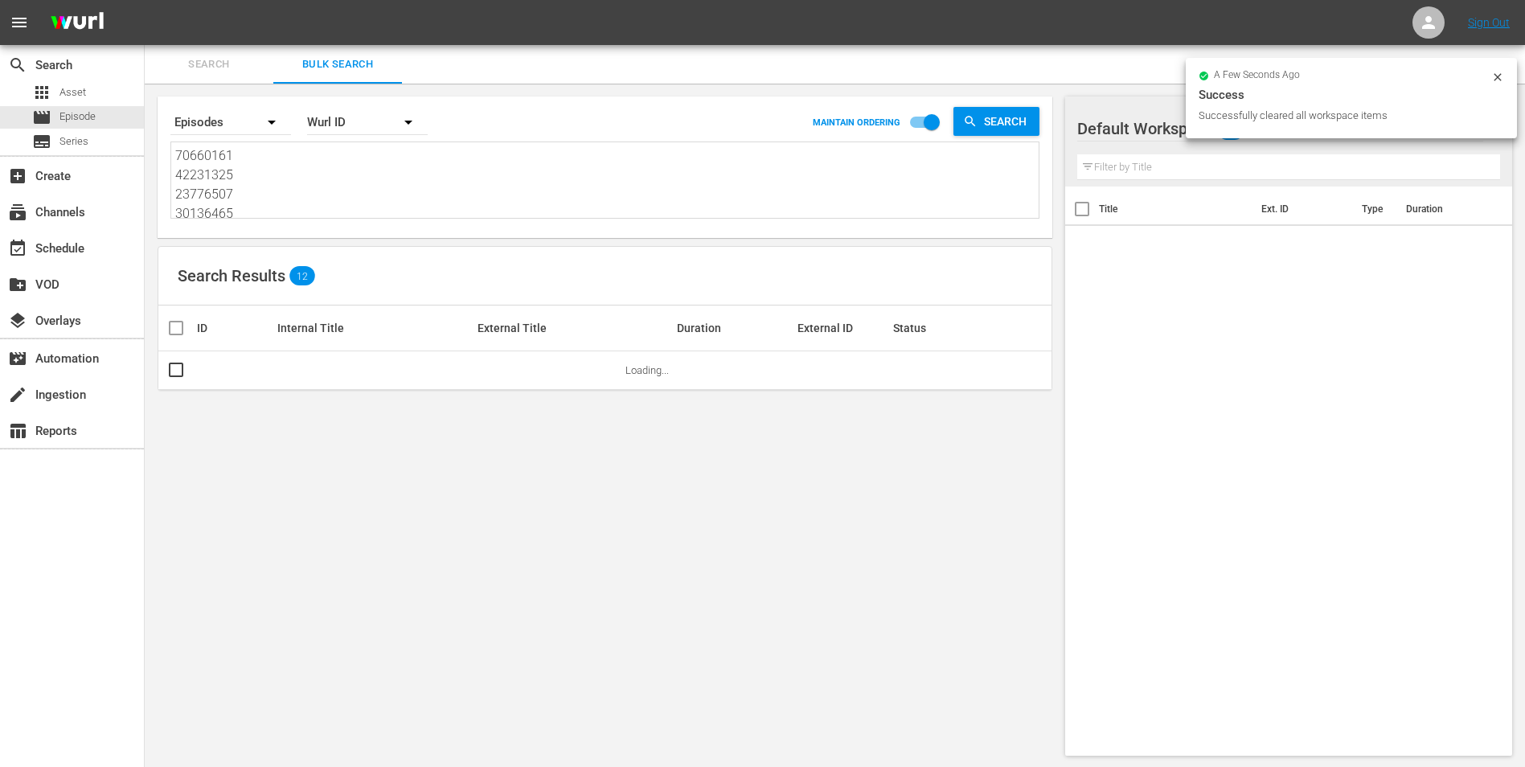
click at [285, 175] on textarea "70660161 42231325 23776507 30136465 22191383 22191377 53982946 44034202 2597096…" at bounding box center [606, 182] width 863 height 73
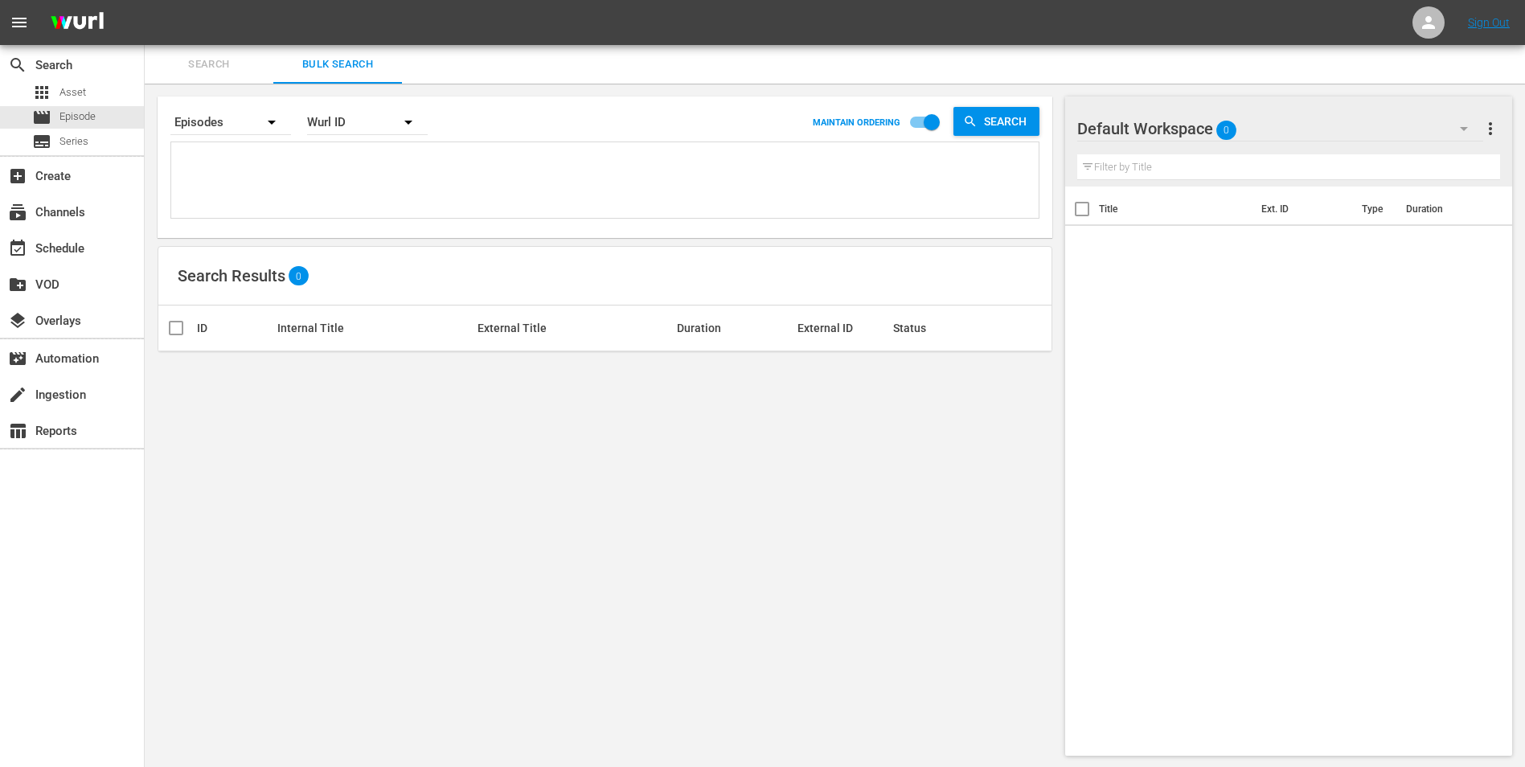
click at [194, 151] on textarea at bounding box center [606, 182] width 863 height 73
paste textarea "44408913 69689862 69689865 30136457 37997322 60094300 50824477 18058330 4878519…"
type textarea "44408913 69689862 69689865 30136457 37997322 60094300 50824477 18058330 4878519…"
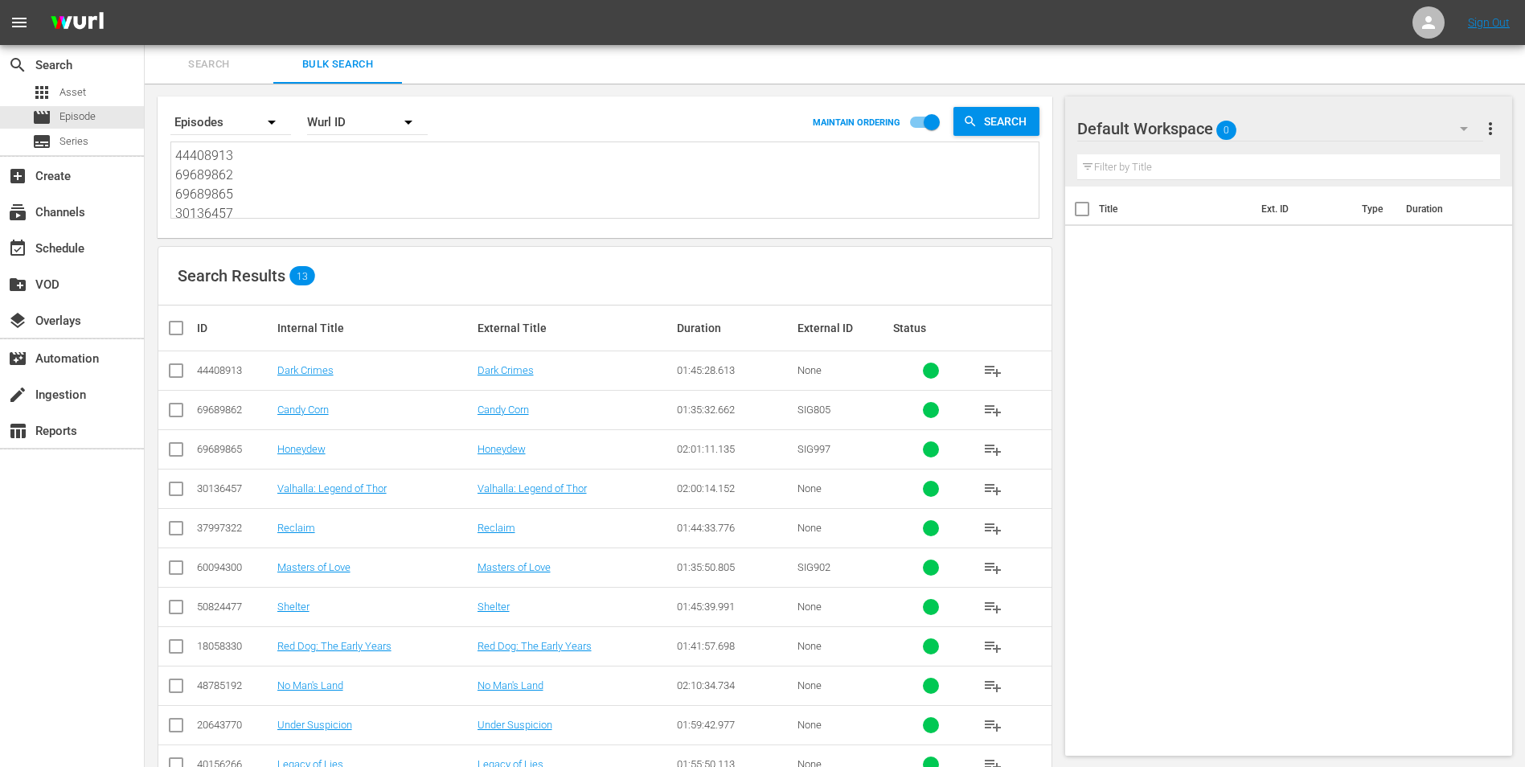
type textarea "44408913 69689862 69689865 30136457 37997322 60094300 50824477 18058330 4878519…"
click at [174, 330] on input "checkbox" at bounding box center [182, 327] width 32 height 19
checkbox input "true"
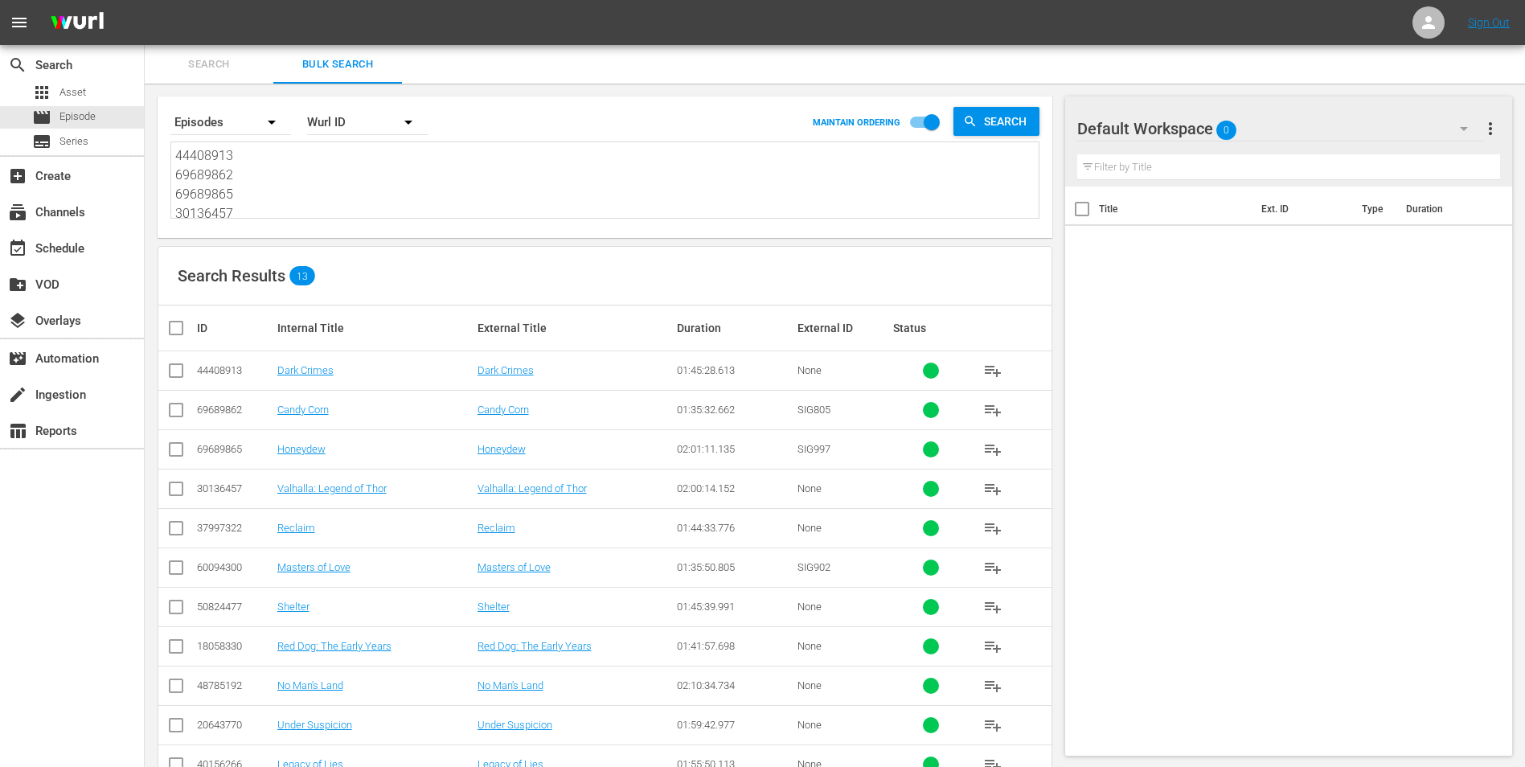
checkbox input "true"
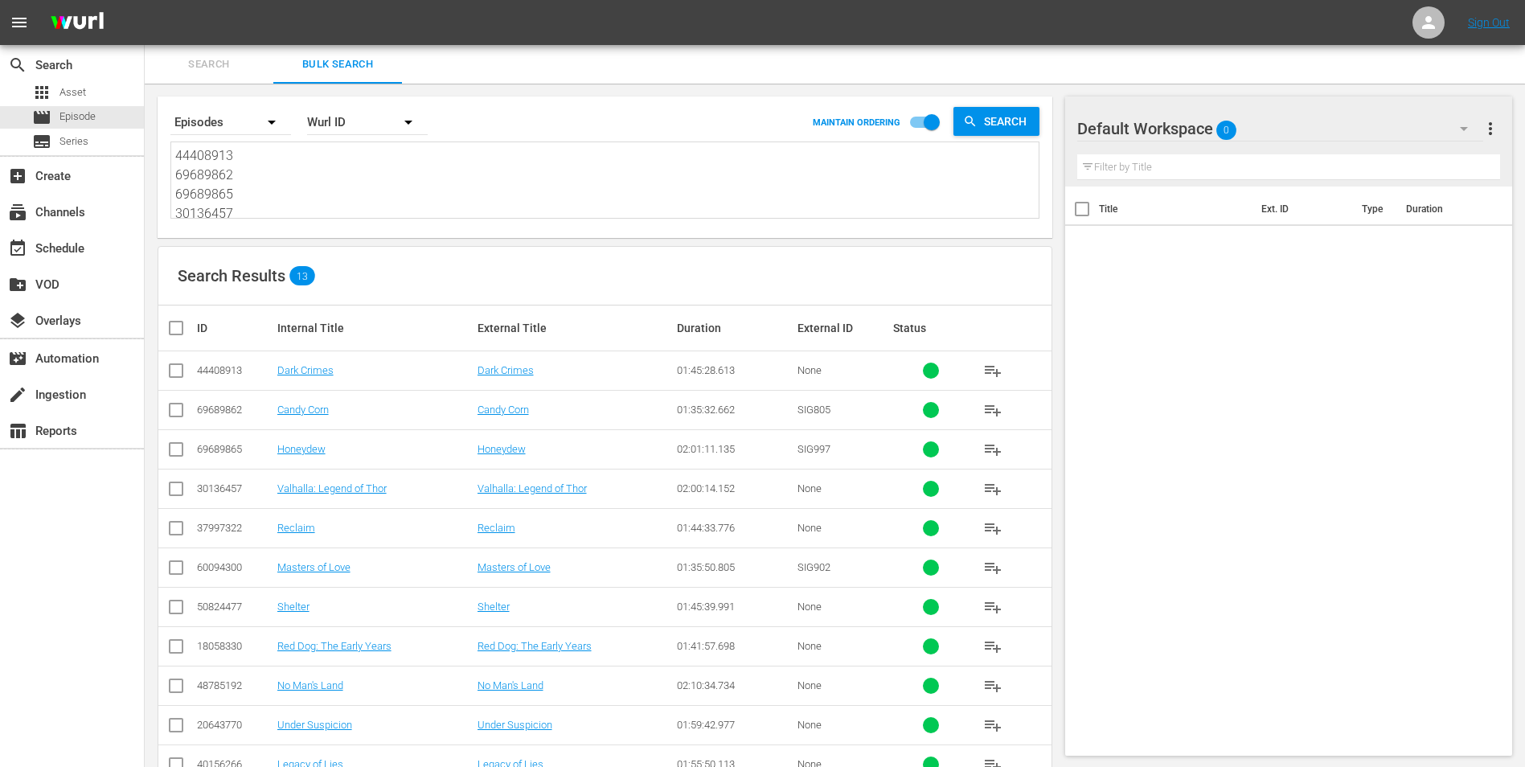
checkbox input "true"
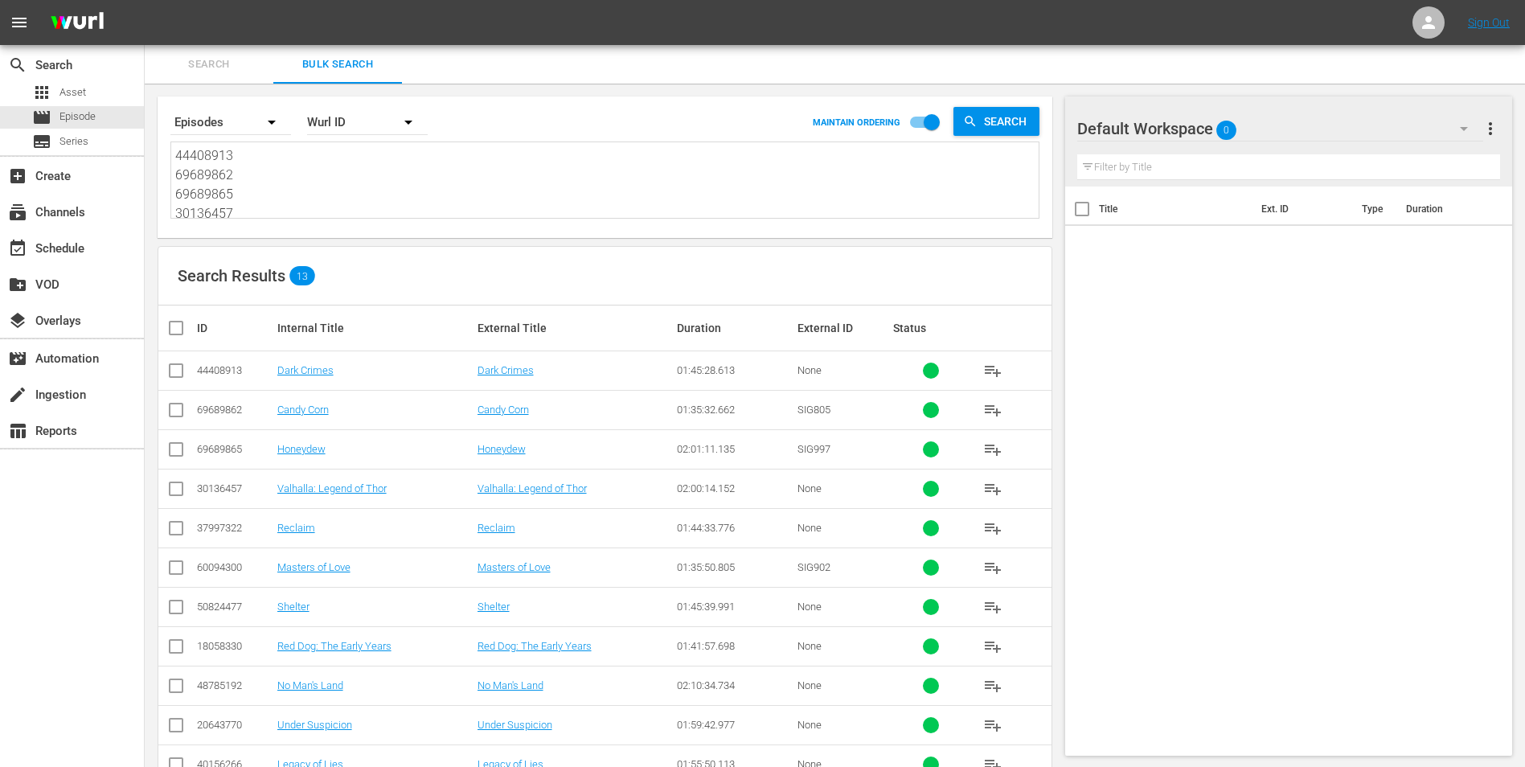
checkbox input "true"
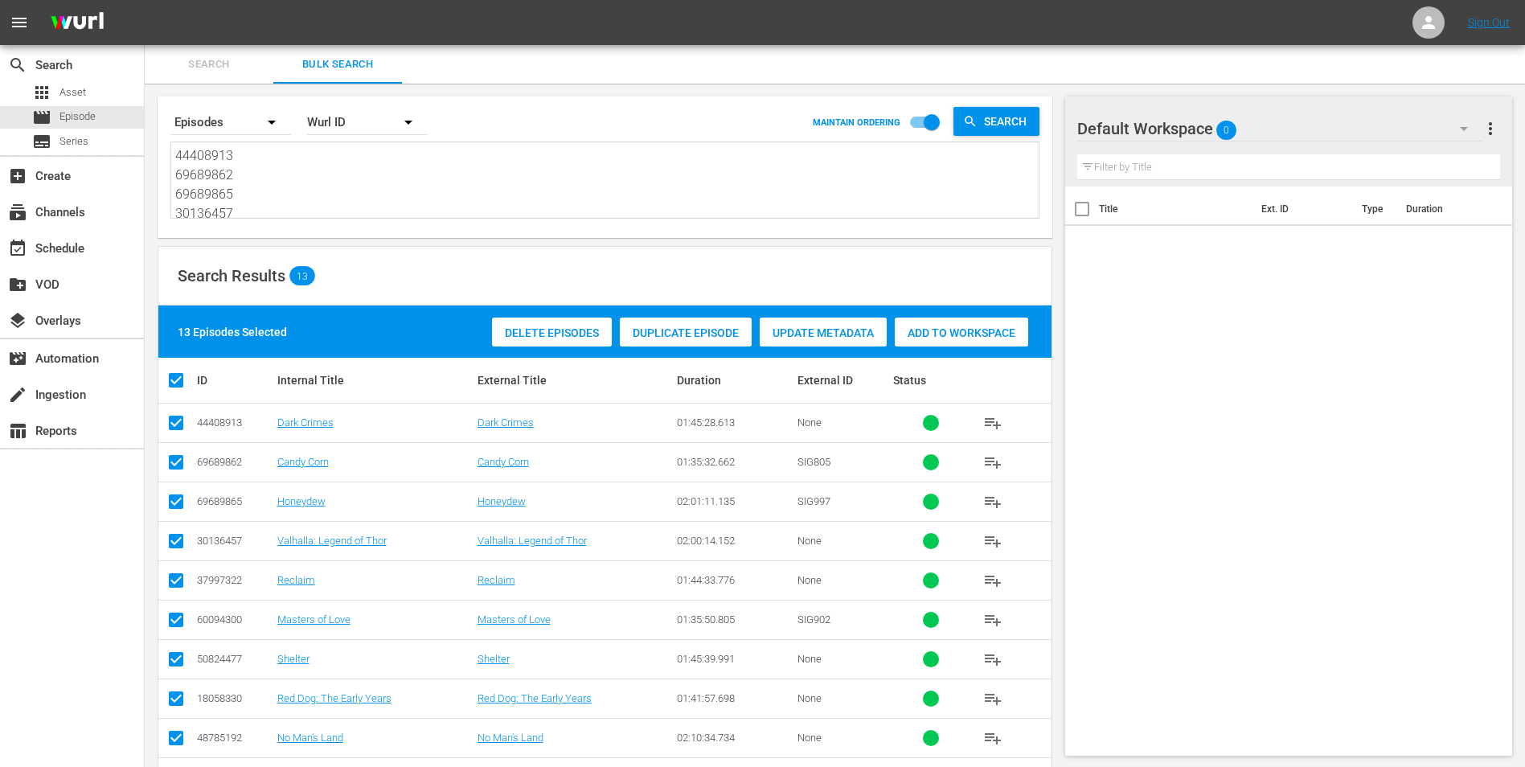
click at [976, 330] on span "Add to Workspace" at bounding box center [961, 332] width 133 height 13
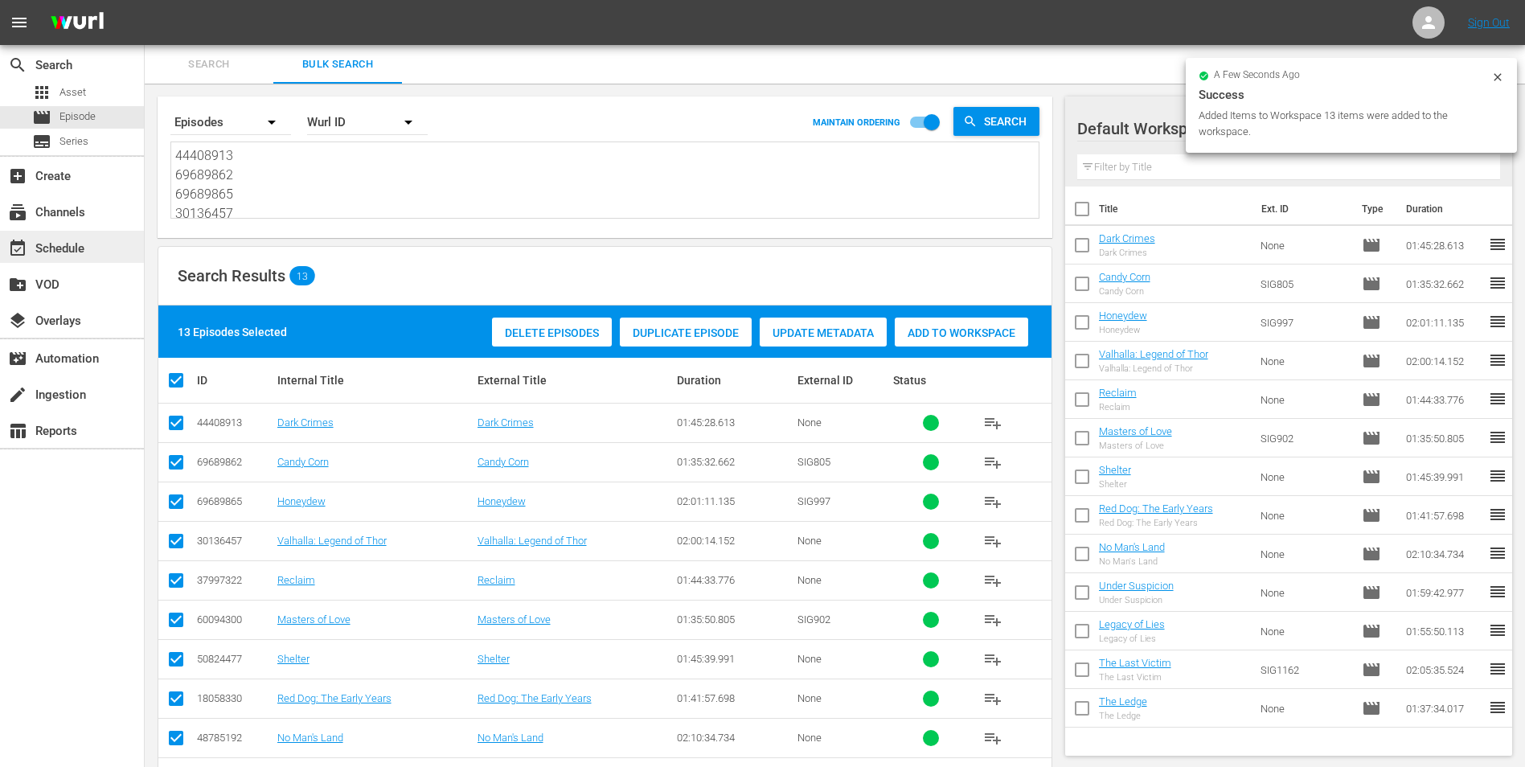
click at [50, 252] on div "event_available Schedule" at bounding box center [45, 246] width 90 height 14
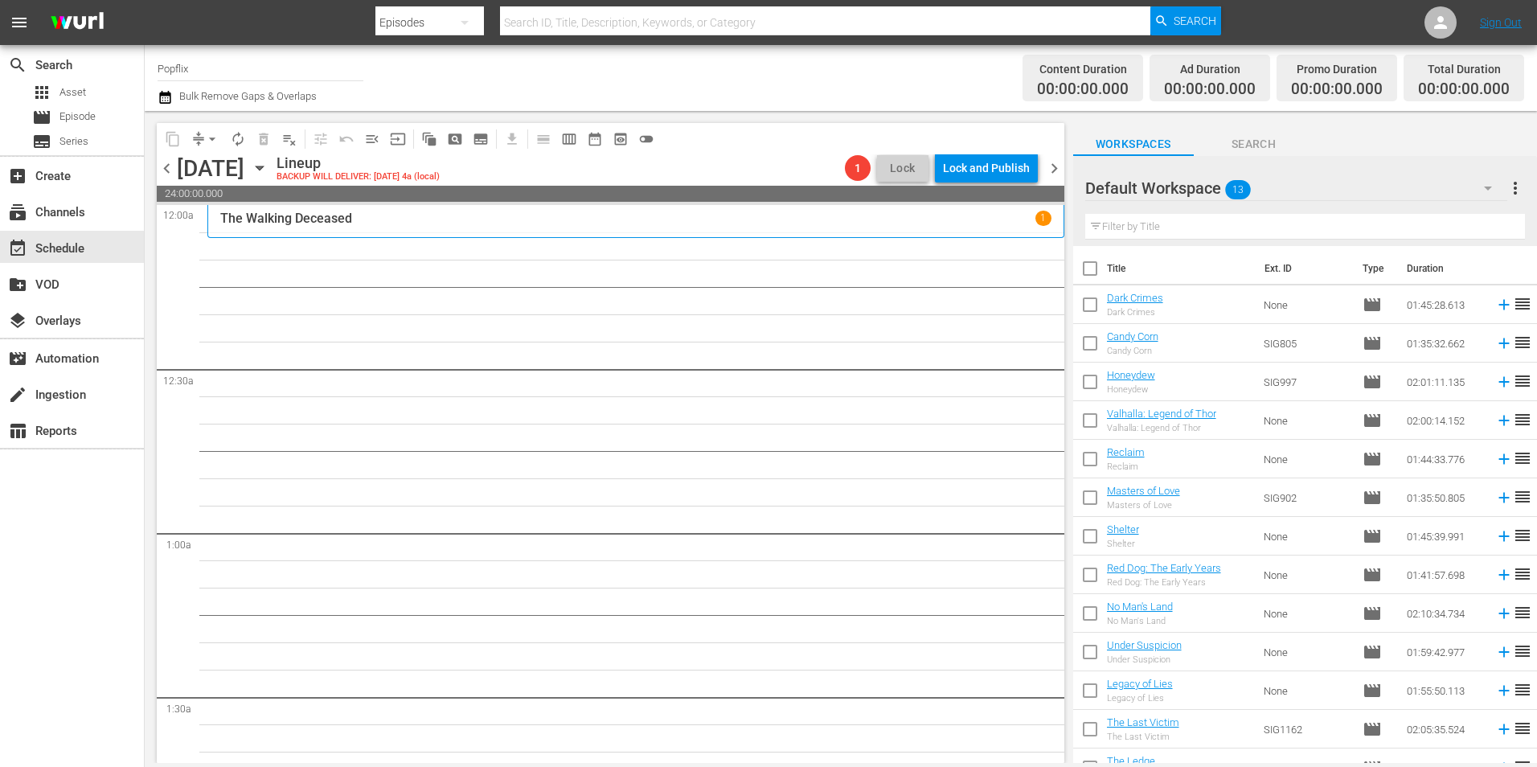
click at [1089, 267] on input "checkbox" at bounding box center [1090, 272] width 34 height 34
checkbox input "true"
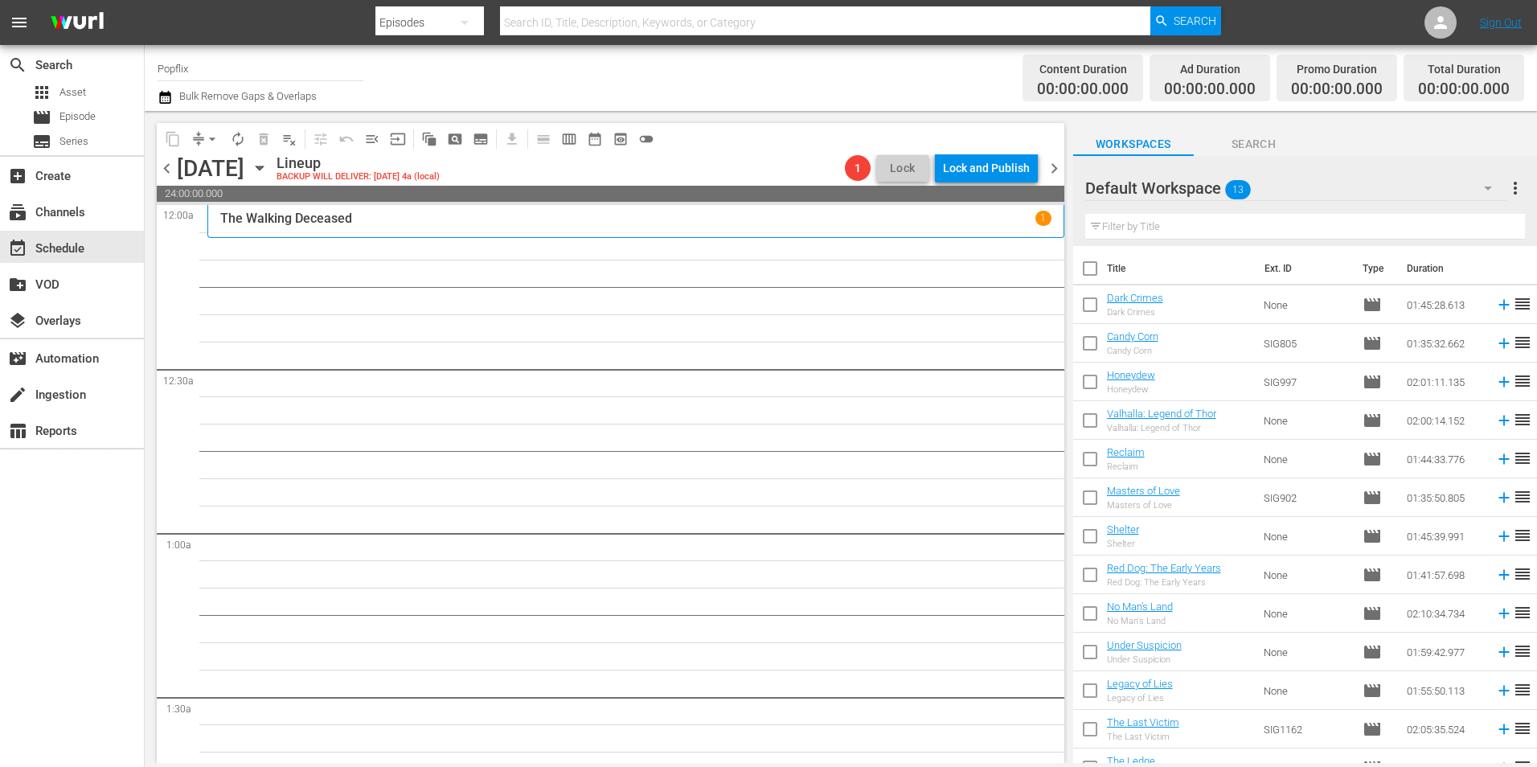
checkbox input "true"
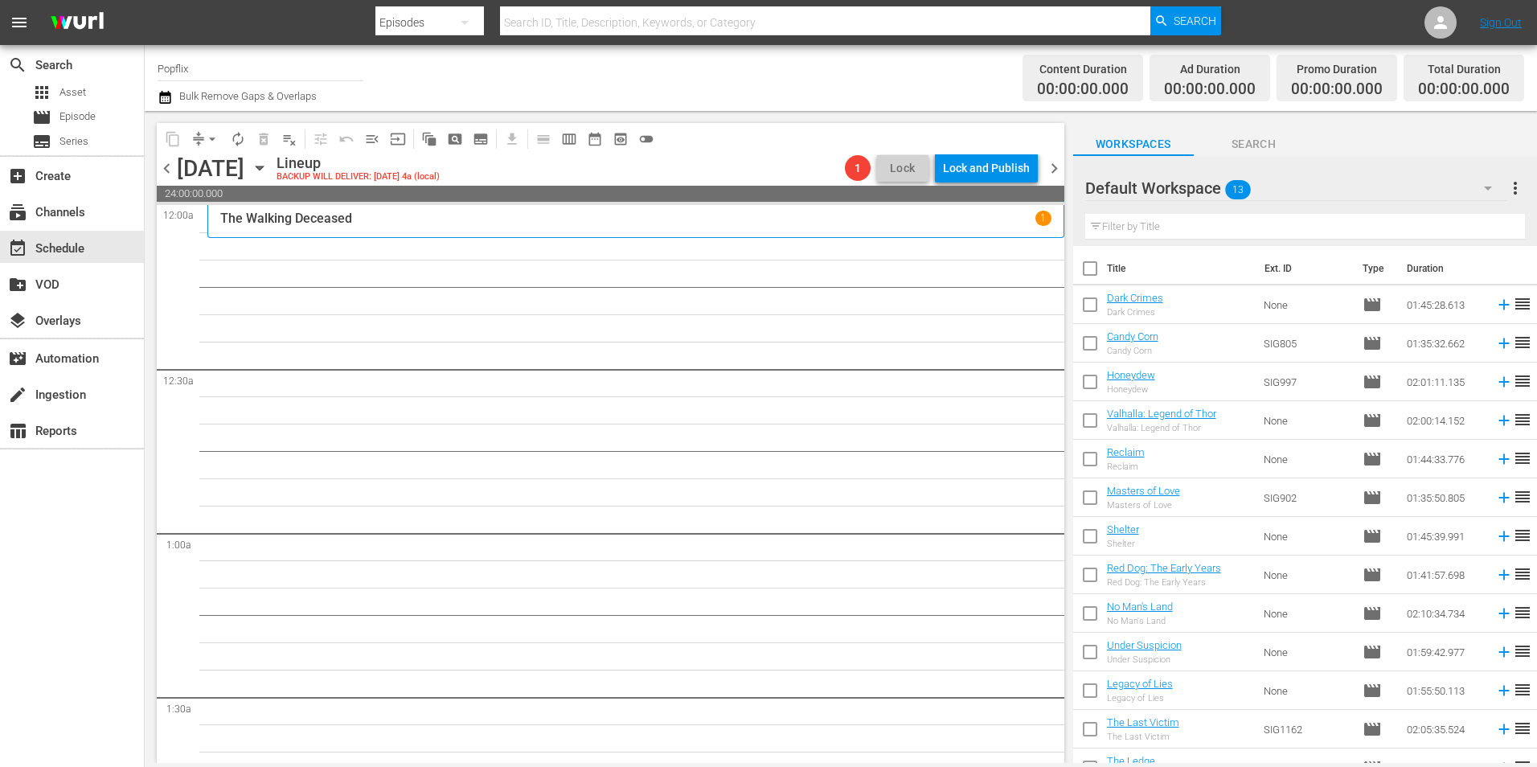
checkbox input "true"
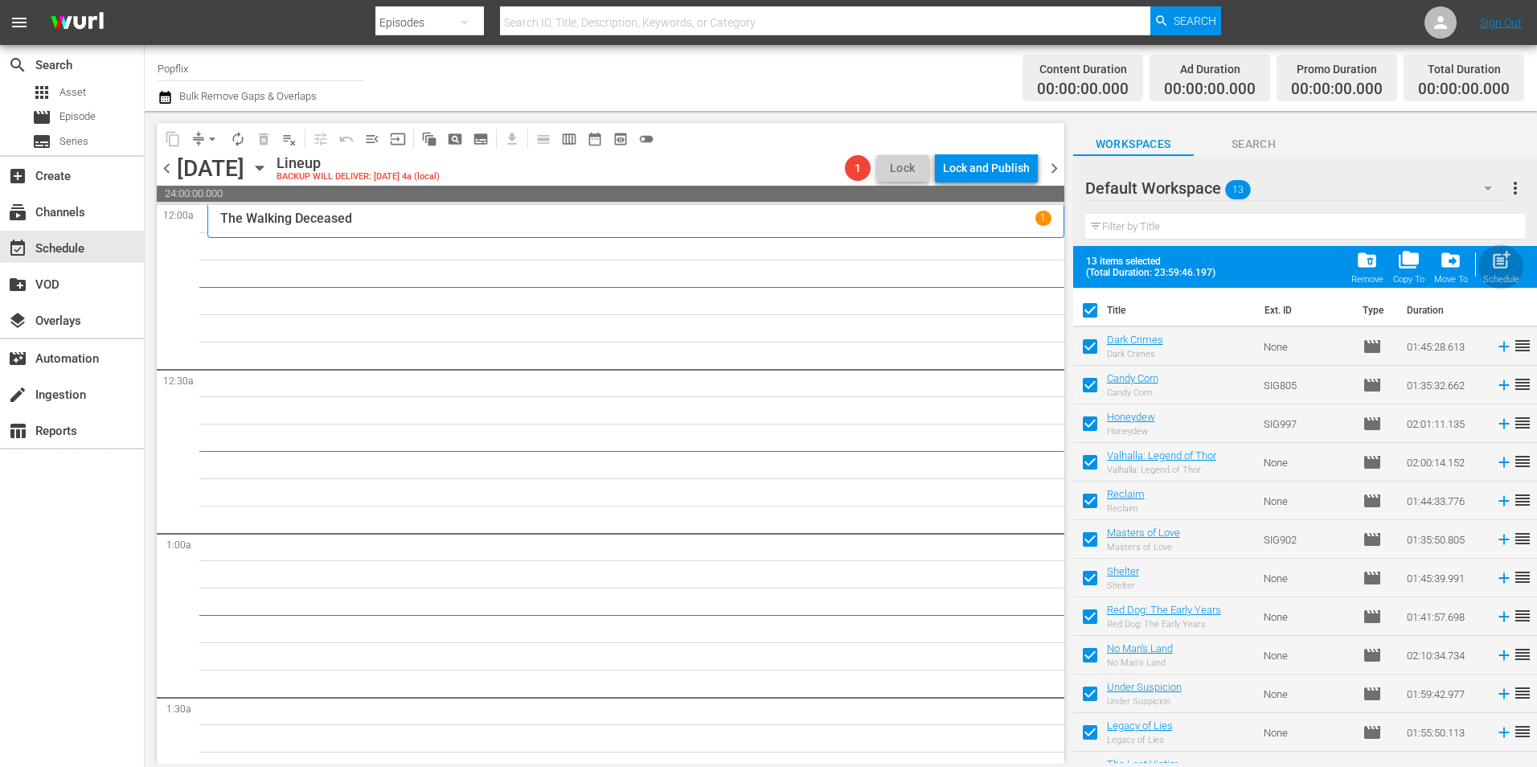
click at [1503, 264] on span "post_add" at bounding box center [1502, 260] width 22 height 22
checkbox input "false"
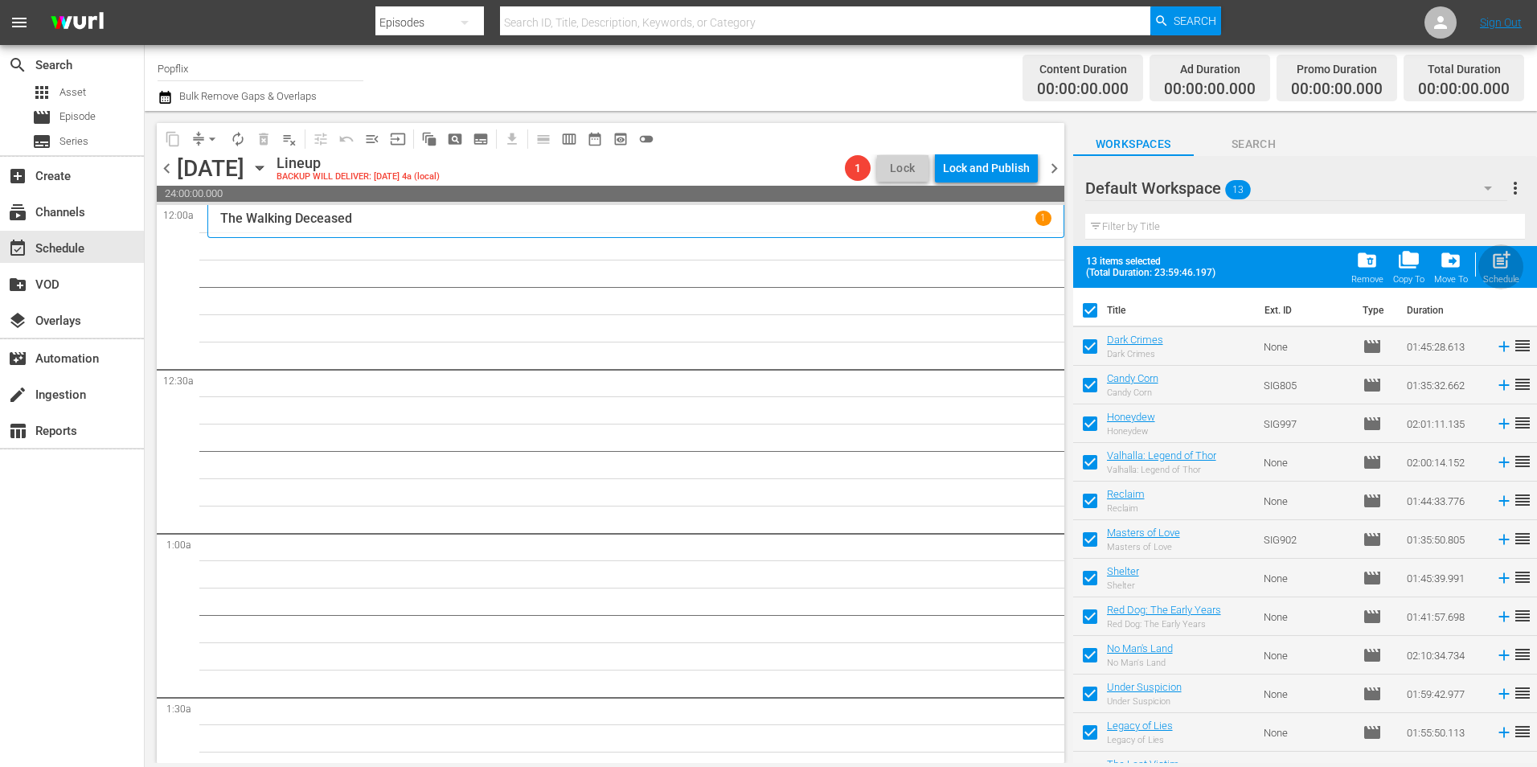
checkbox input "false"
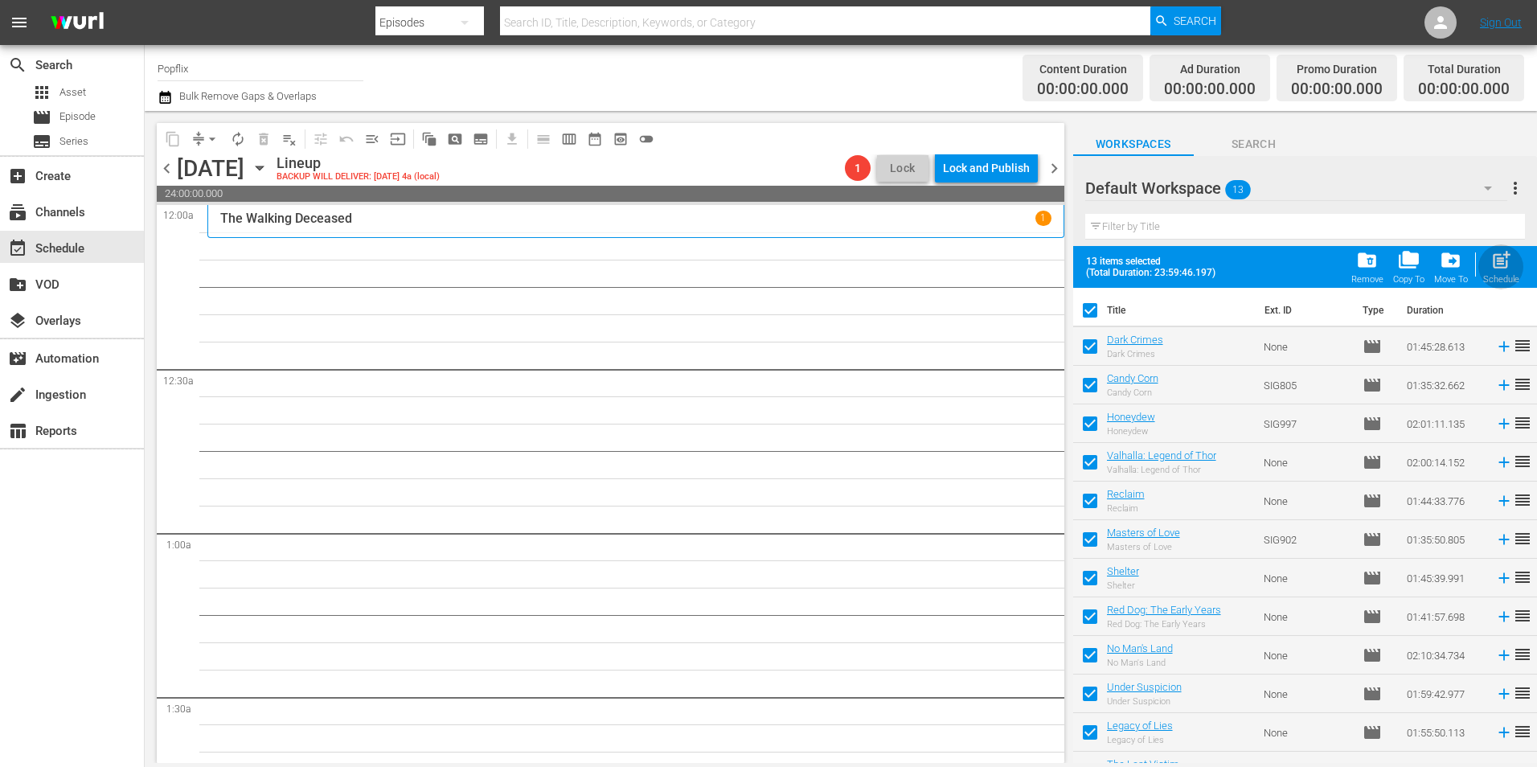
checkbox input "false"
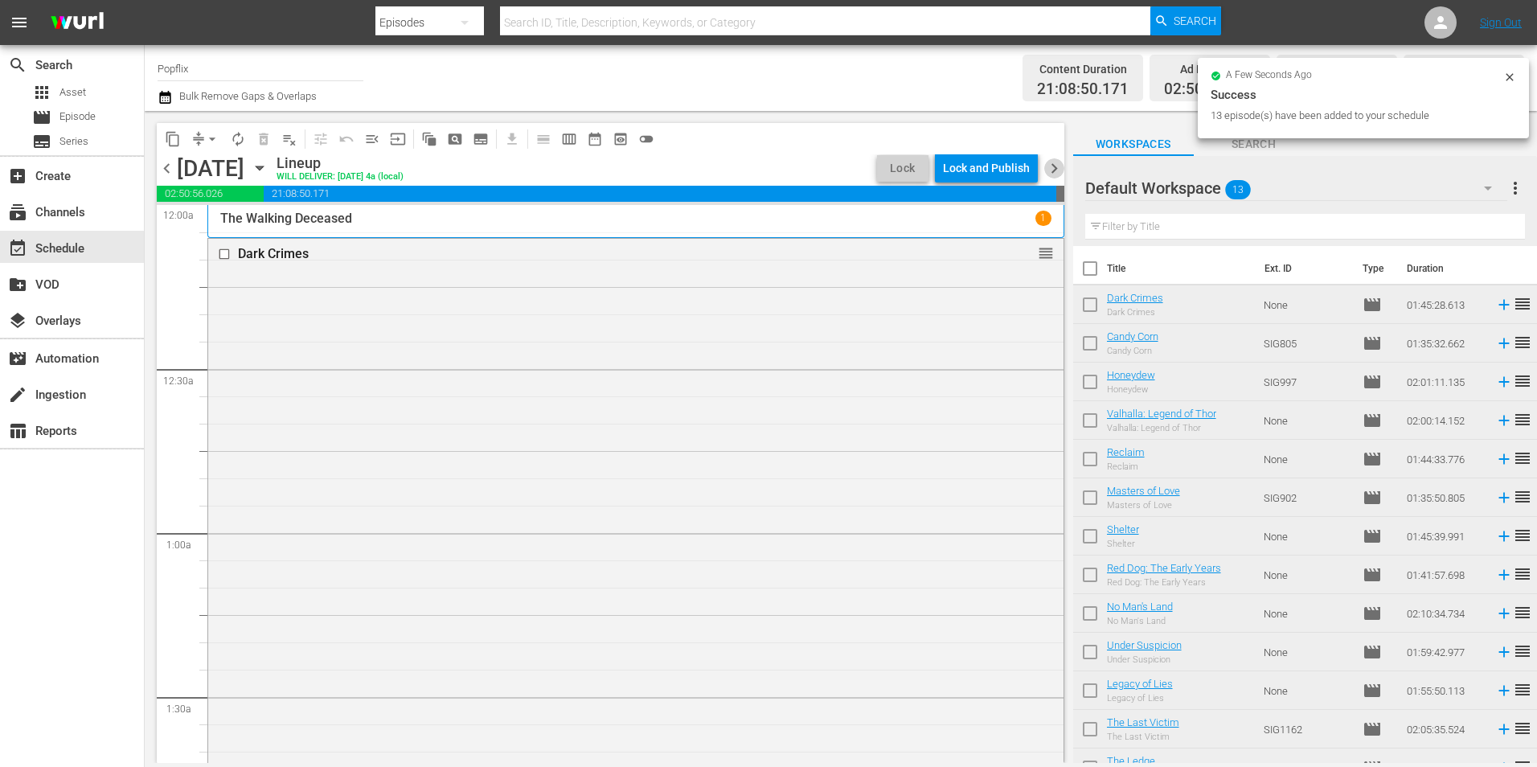
click at [1052, 174] on span "chevron_right" at bounding box center [1054, 168] width 20 height 20
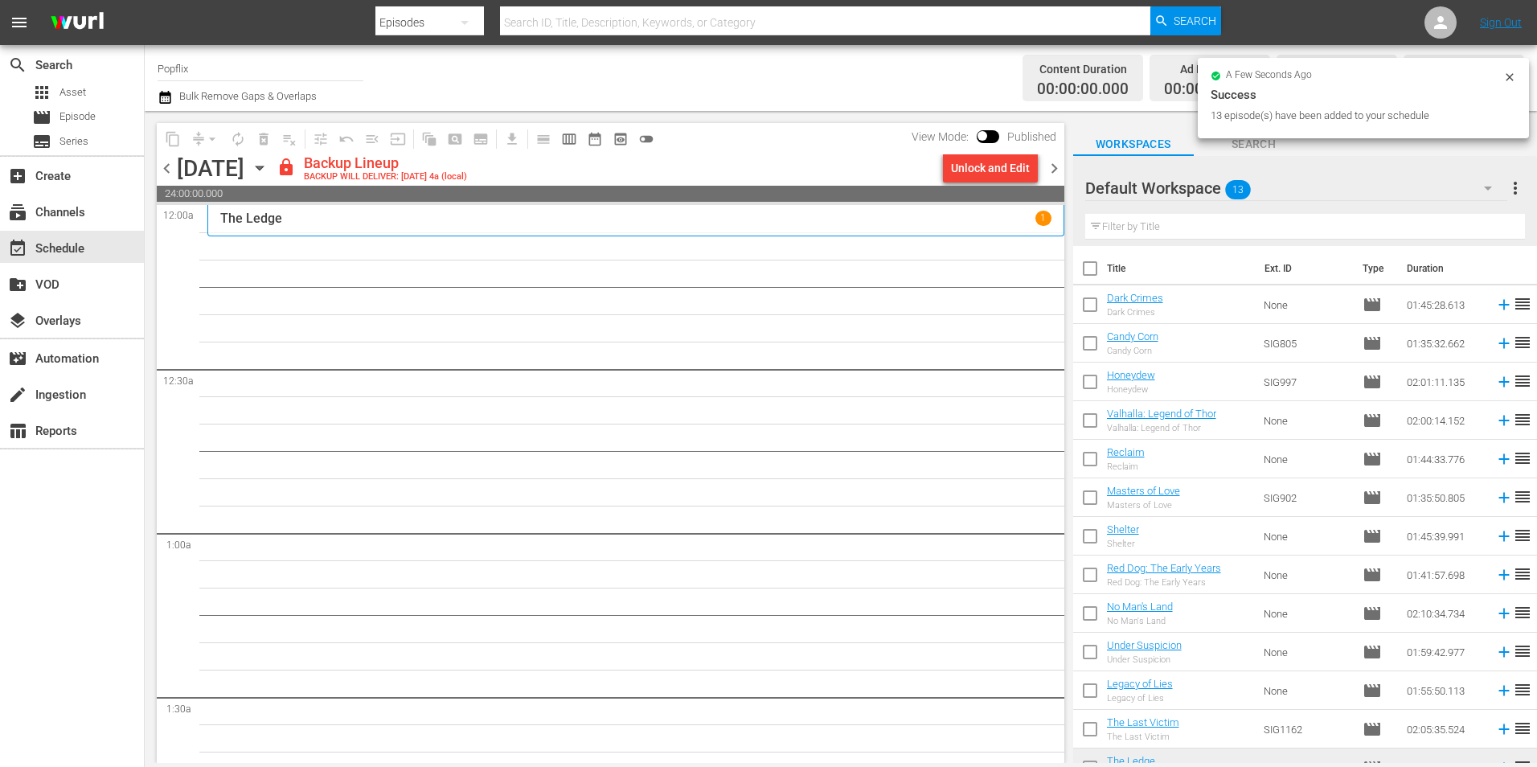
click at [861, 220] on div "The Ledge 1" at bounding box center [635, 218] width 831 height 15
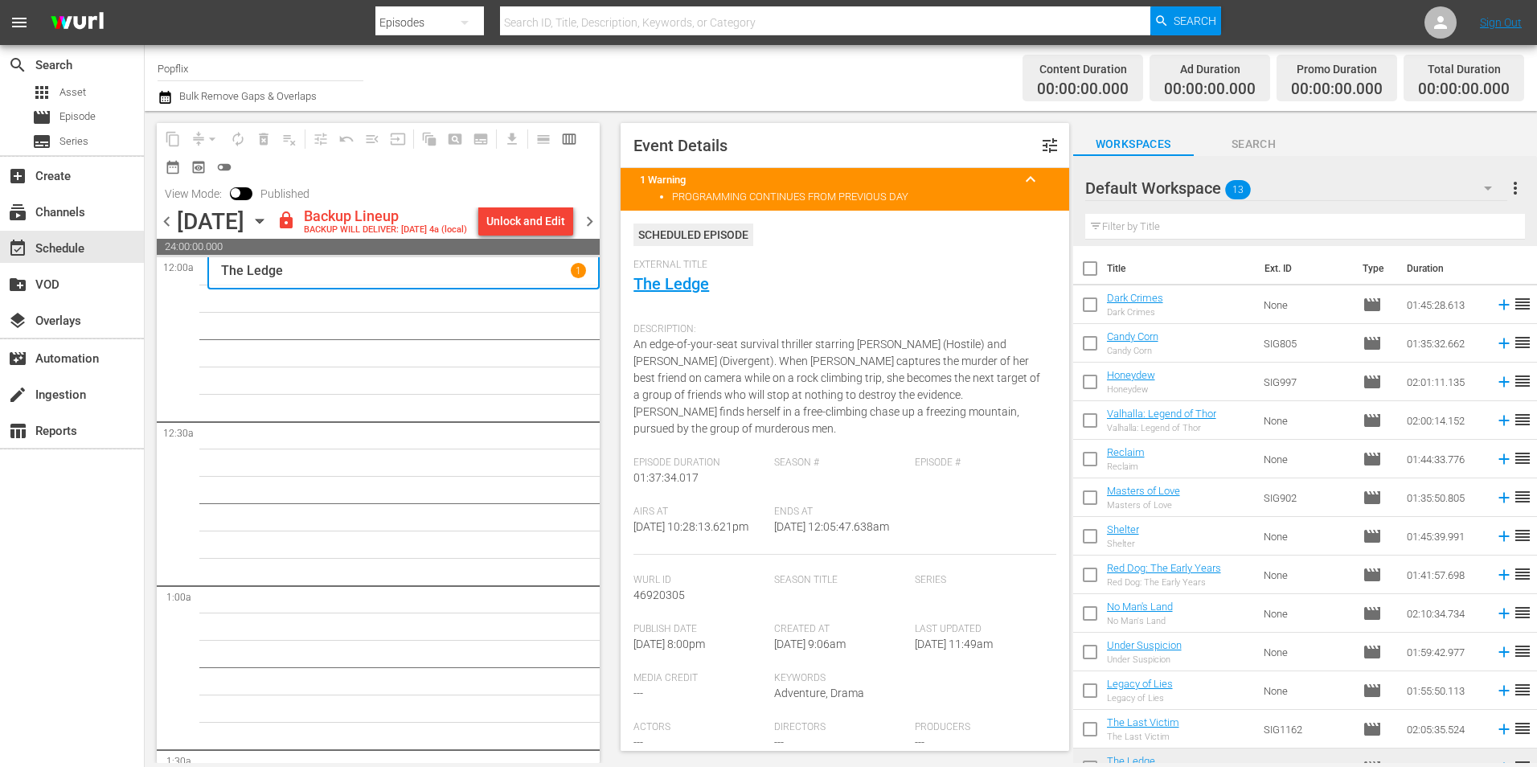
click at [1515, 184] on span "more_vert" at bounding box center [1515, 187] width 19 height 19
click at [1391, 227] on div "Clear All Workspace Items" at bounding box center [1411, 219] width 189 height 29
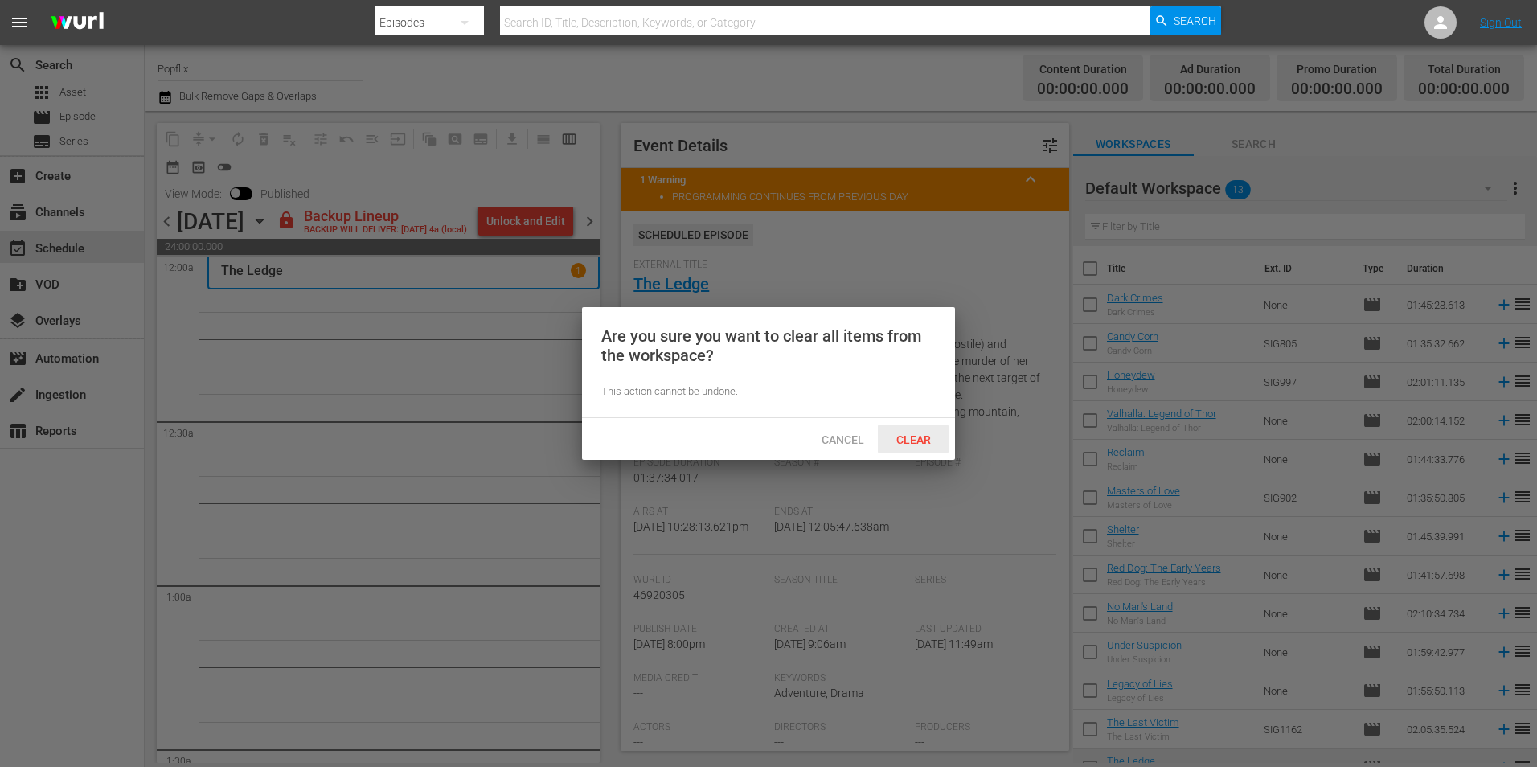
click at [911, 439] on span "Clear" at bounding box center [914, 439] width 60 height 13
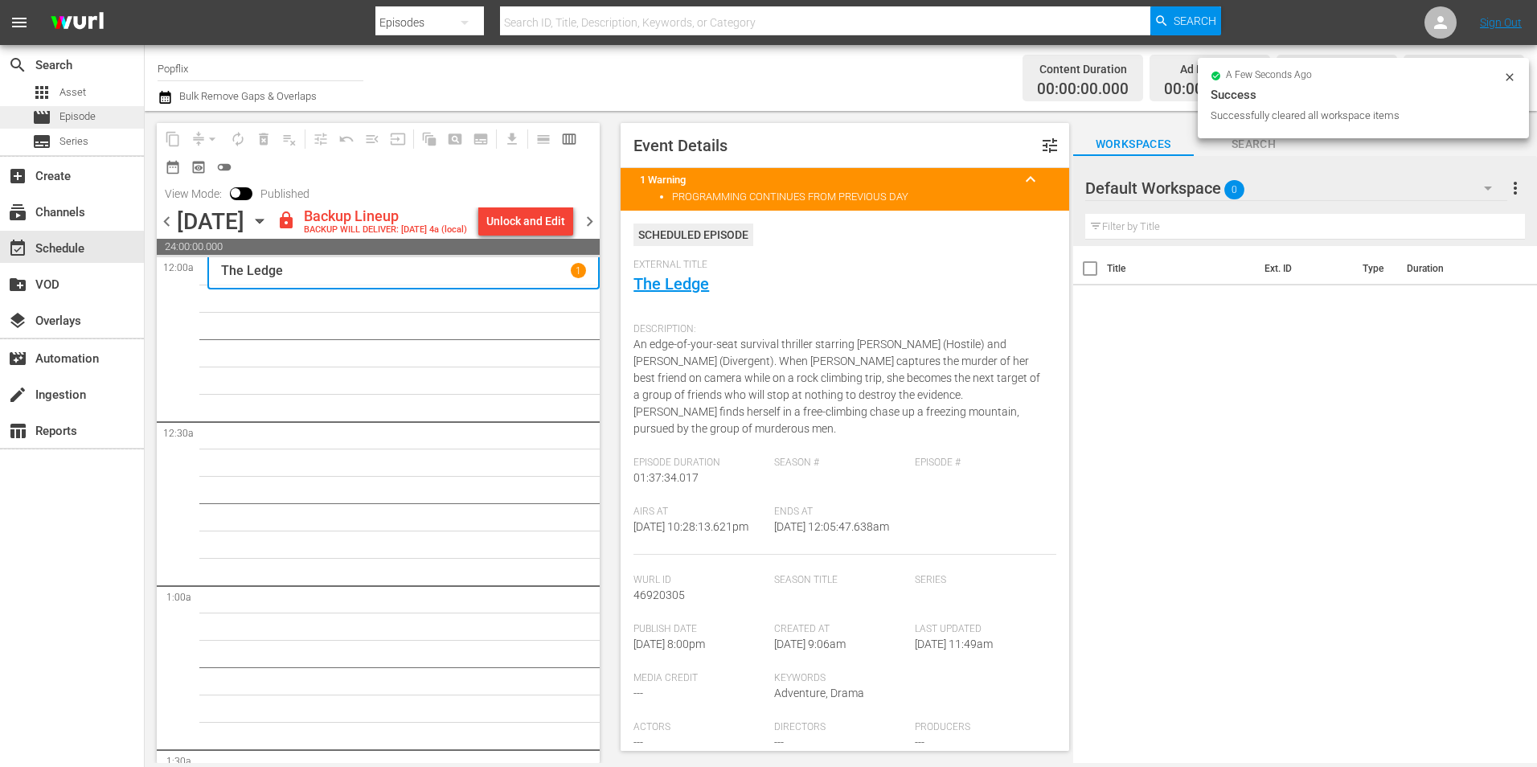
click at [100, 113] on div "movie Episode" at bounding box center [72, 117] width 144 height 23
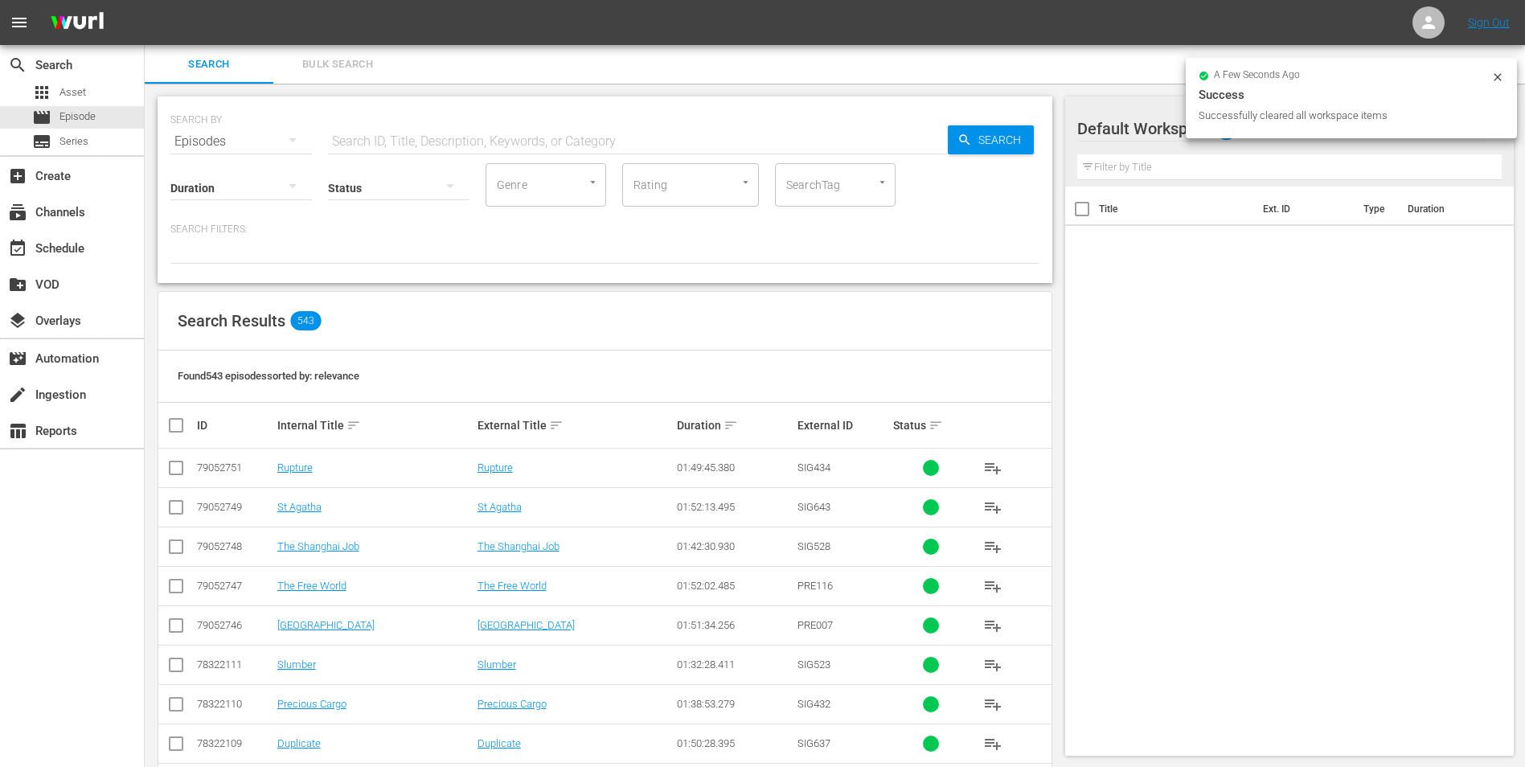
click at [372, 75] on button "Bulk Search" at bounding box center [337, 64] width 129 height 39
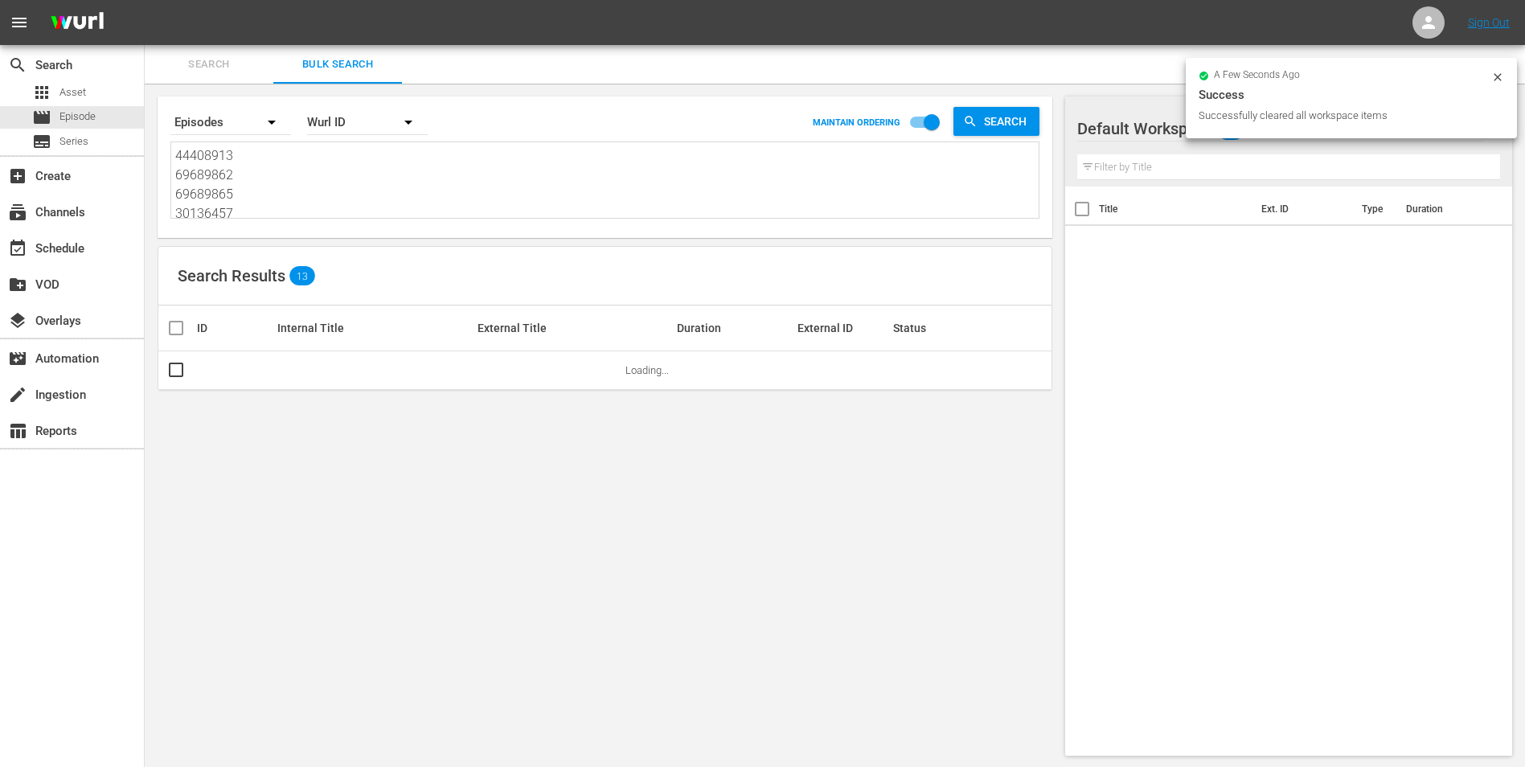
click at [337, 126] on div "Wurl ID" at bounding box center [367, 122] width 121 height 45
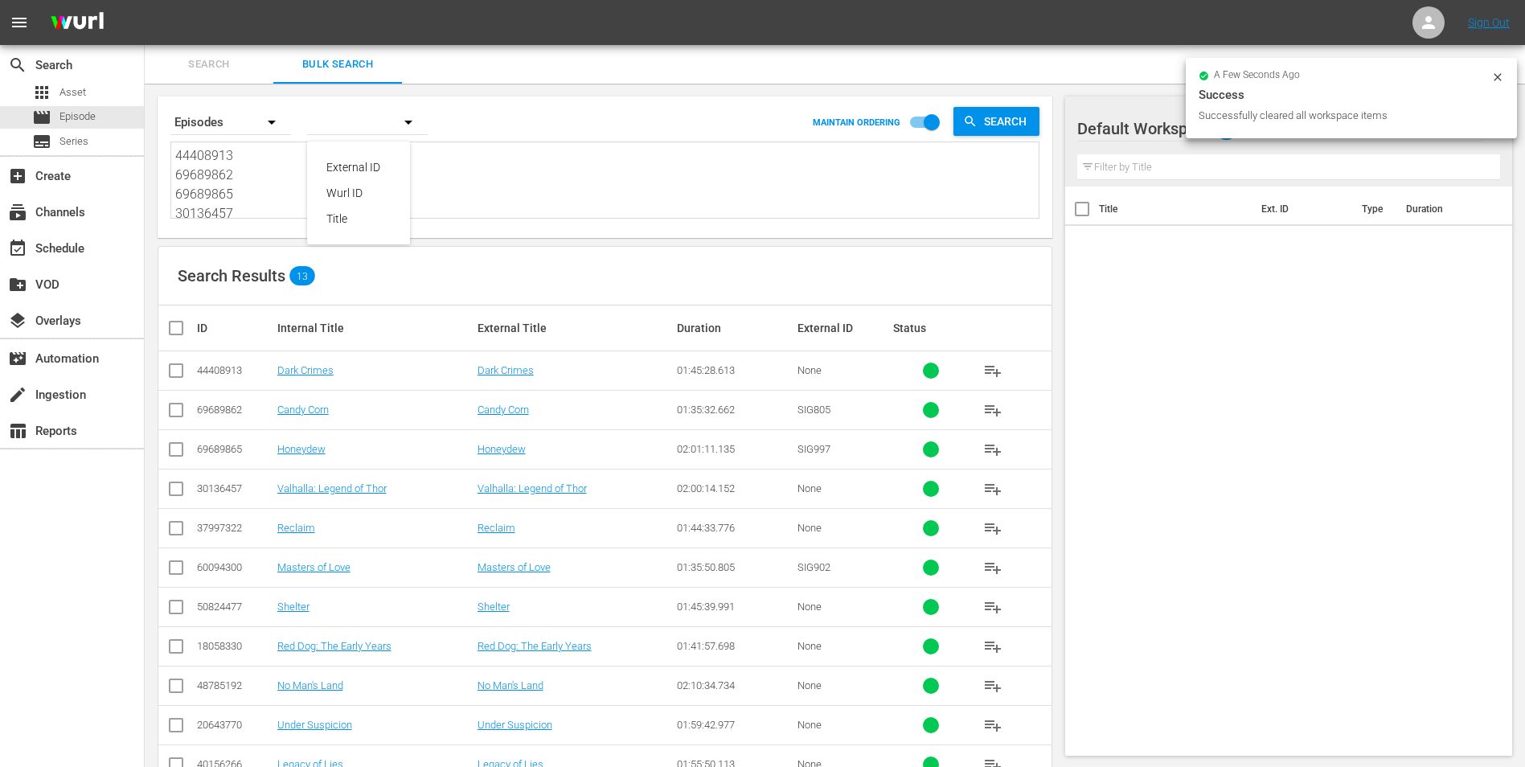
click at [287, 178] on div "External ID [PERSON_NAME] ID Title" at bounding box center [762, 383] width 1525 height 767
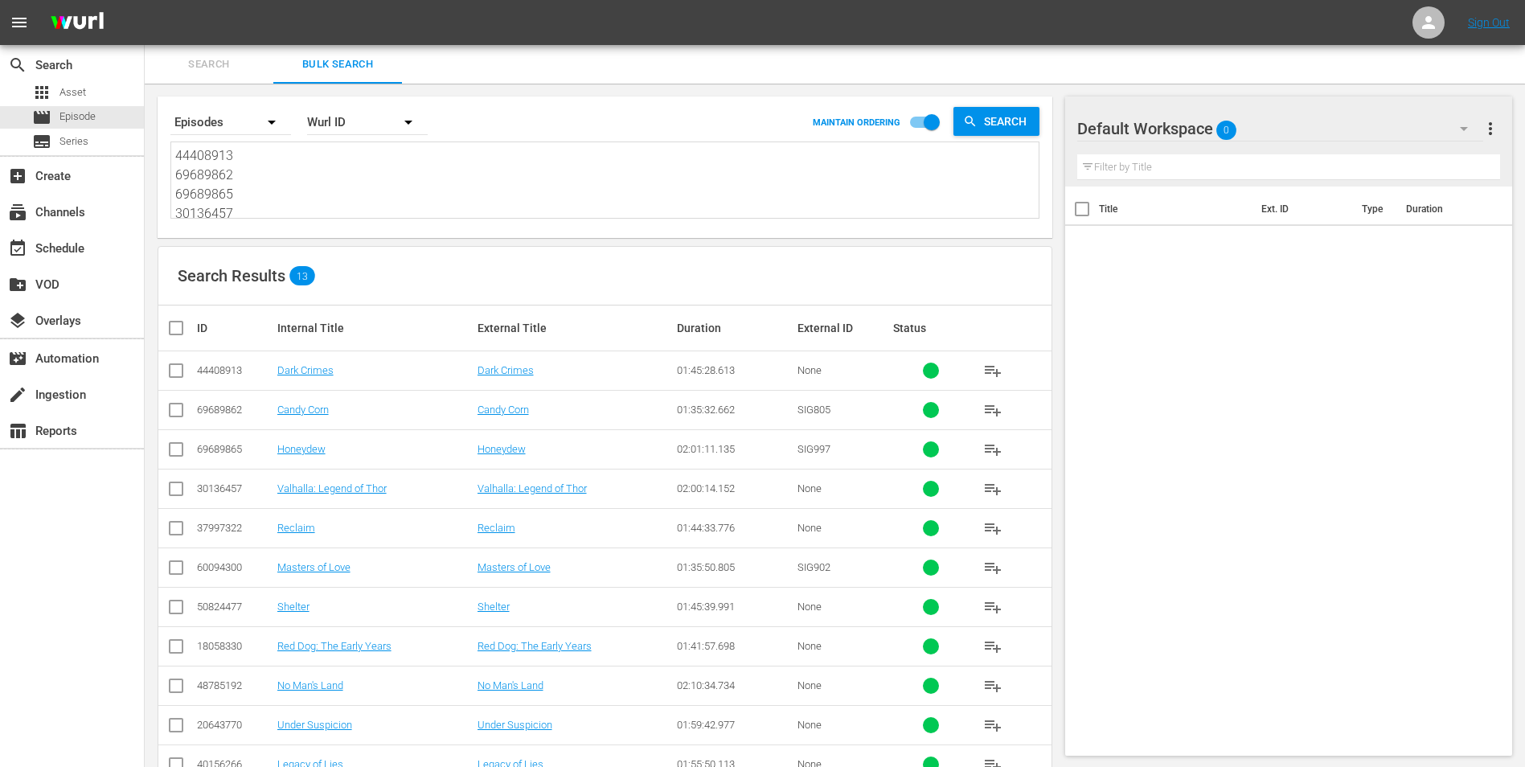
click at [252, 187] on div "External ID [PERSON_NAME] ID Title" at bounding box center [762, 383] width 1525 height 767
click at [252, 187] on textarea "44408913 69689862 69689865 30136457 37997322 60094300 50824477 18058330 4878519…" at bounding box center [606, 182] width 863 height 73
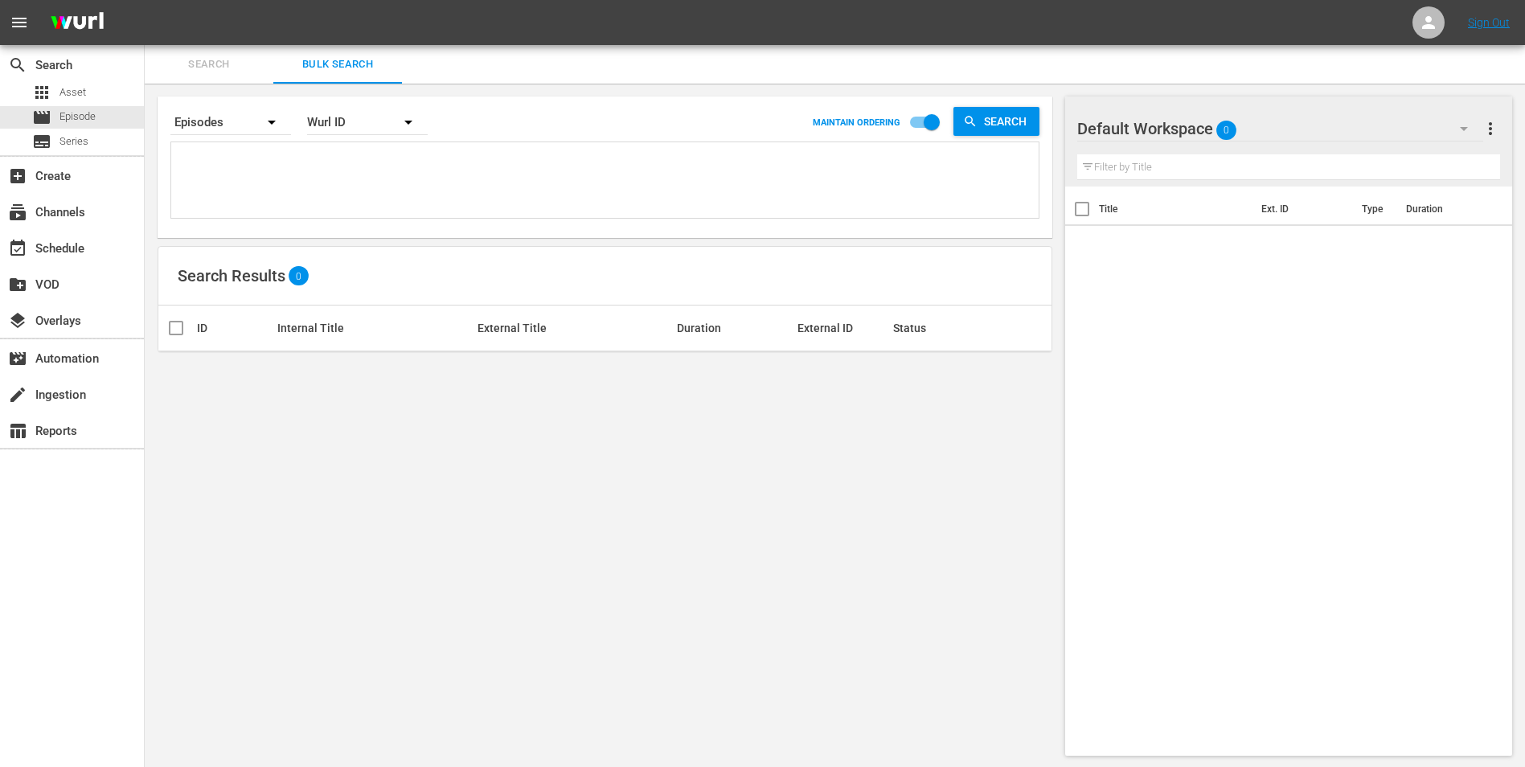
click at [346, 178] on textarea at bounding box center [606, 182] width 863 height 73
paste textarea "30136448 35593851 18058314 37586559 48513111 42769444 38903719 53982944 4050240…"
type textarea "30136448 35593851 18058314 37586559 48513111 42769444 38903719 53982944 4050240…"
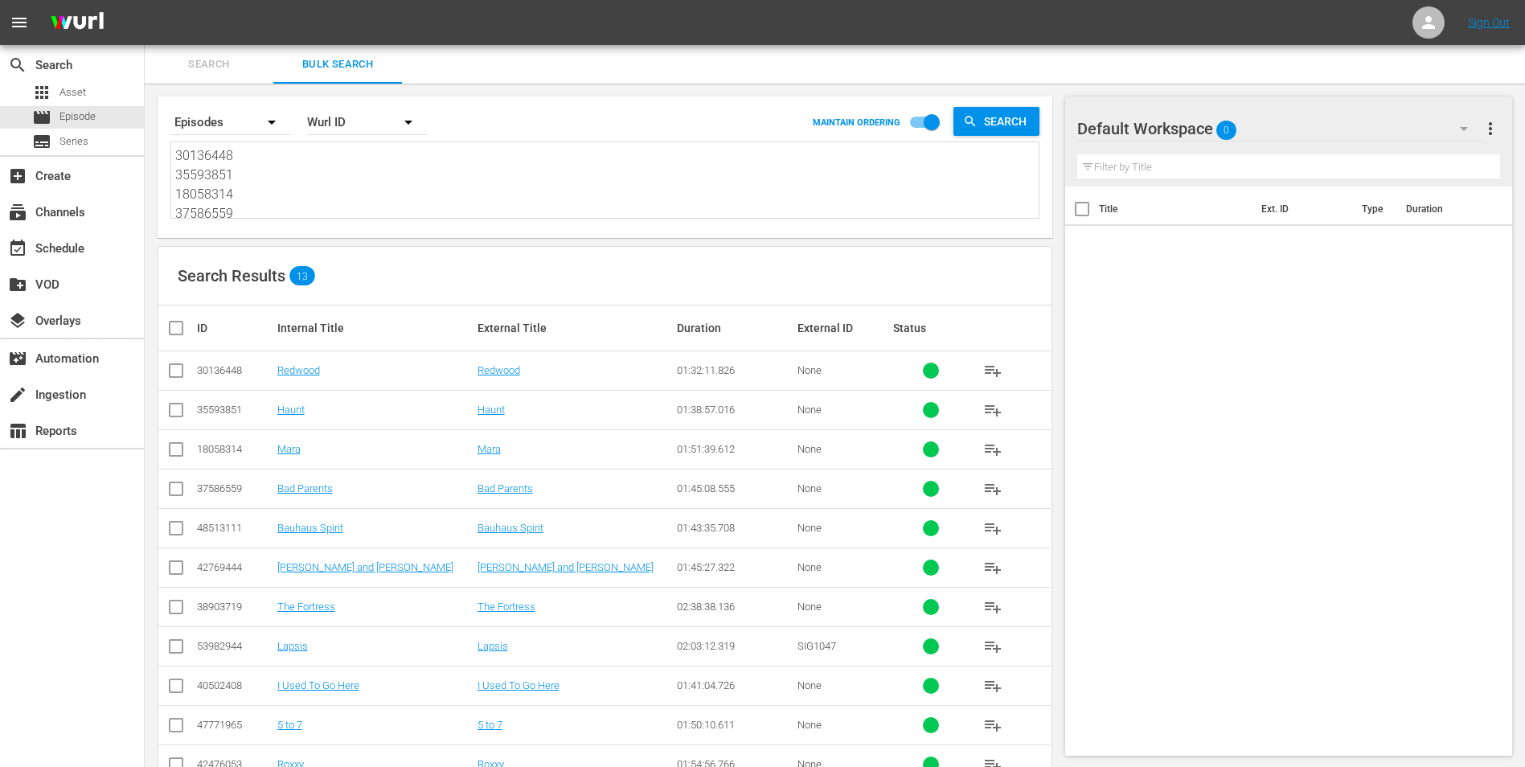
type textarea "30136448 35593851 18058314 37586559 48513111 42769444 38903719 53982944 4050240…"
click at [178, 330] on input "checkbox" at bounding box center [182, 327] width 32 height 19
checkbox input "true"
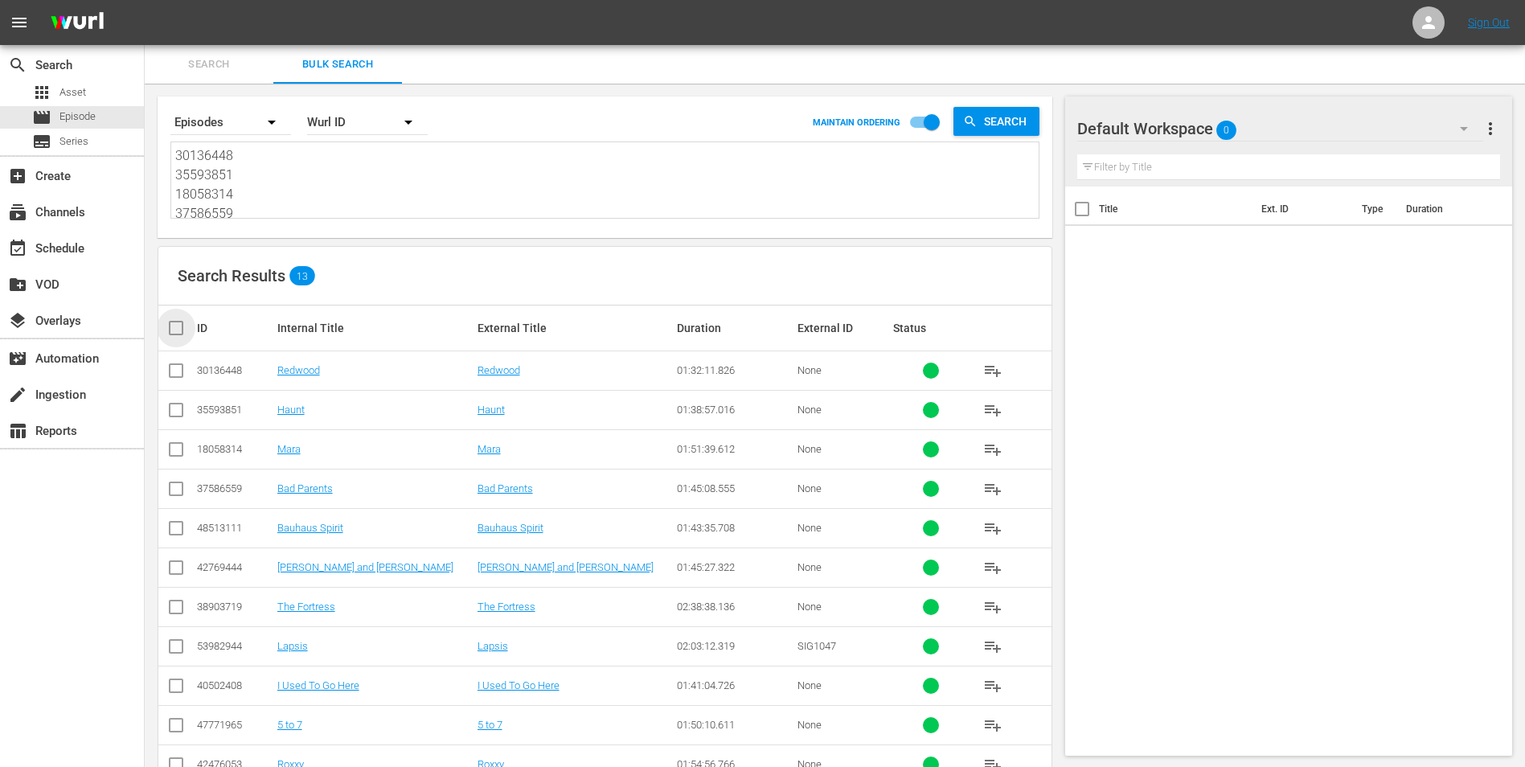
checkbox input "true"
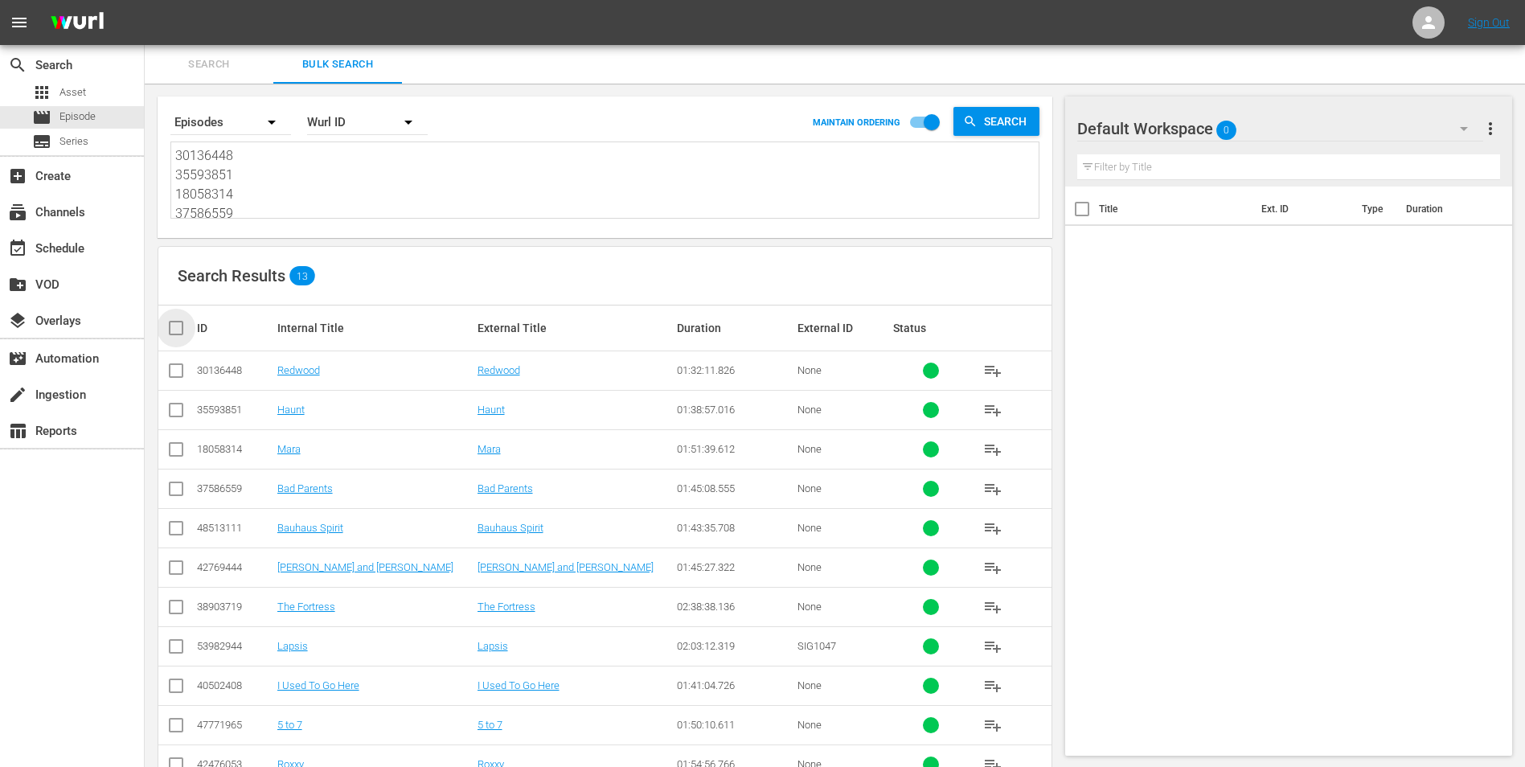
checkbox input "true"
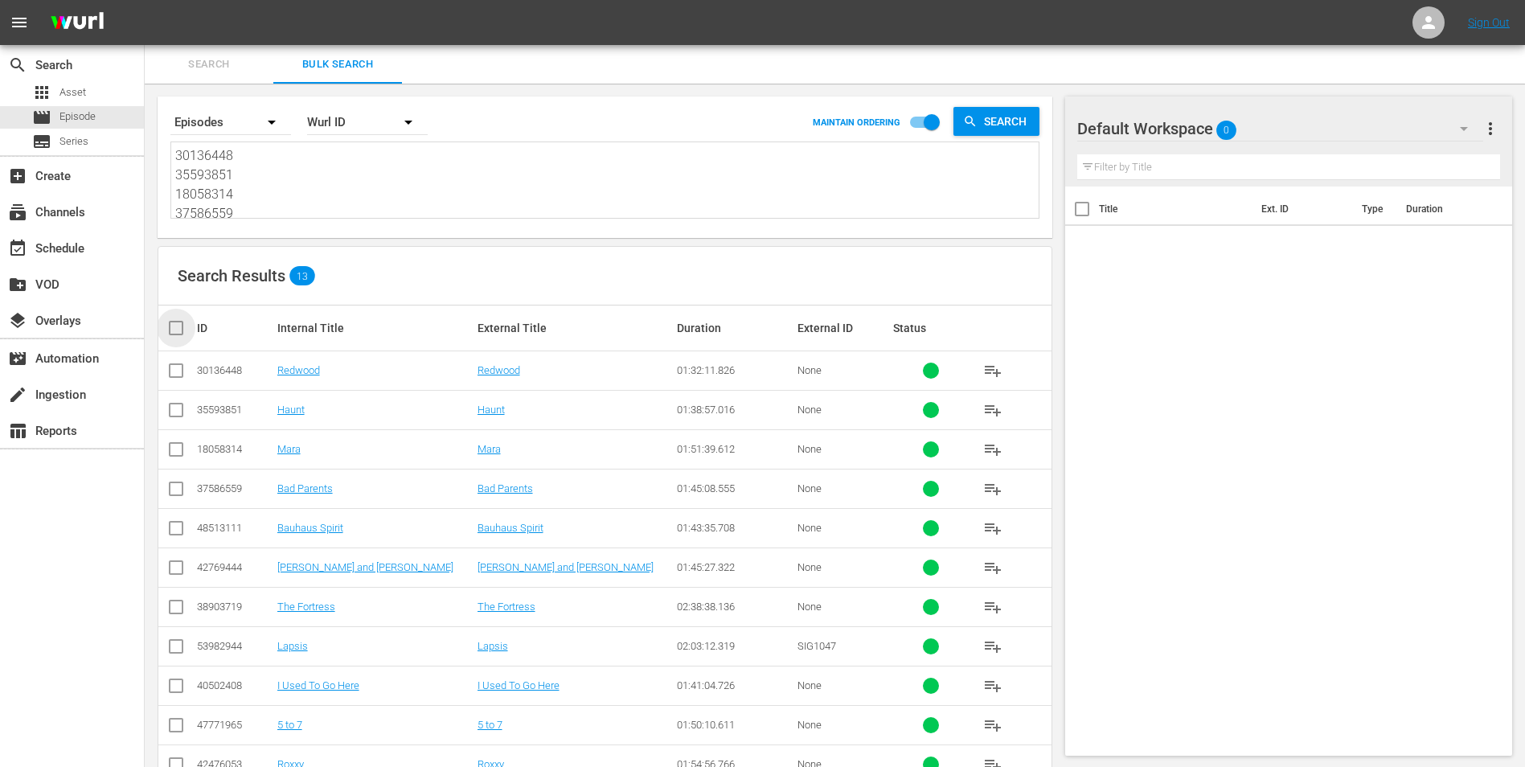
checkbox input "true"
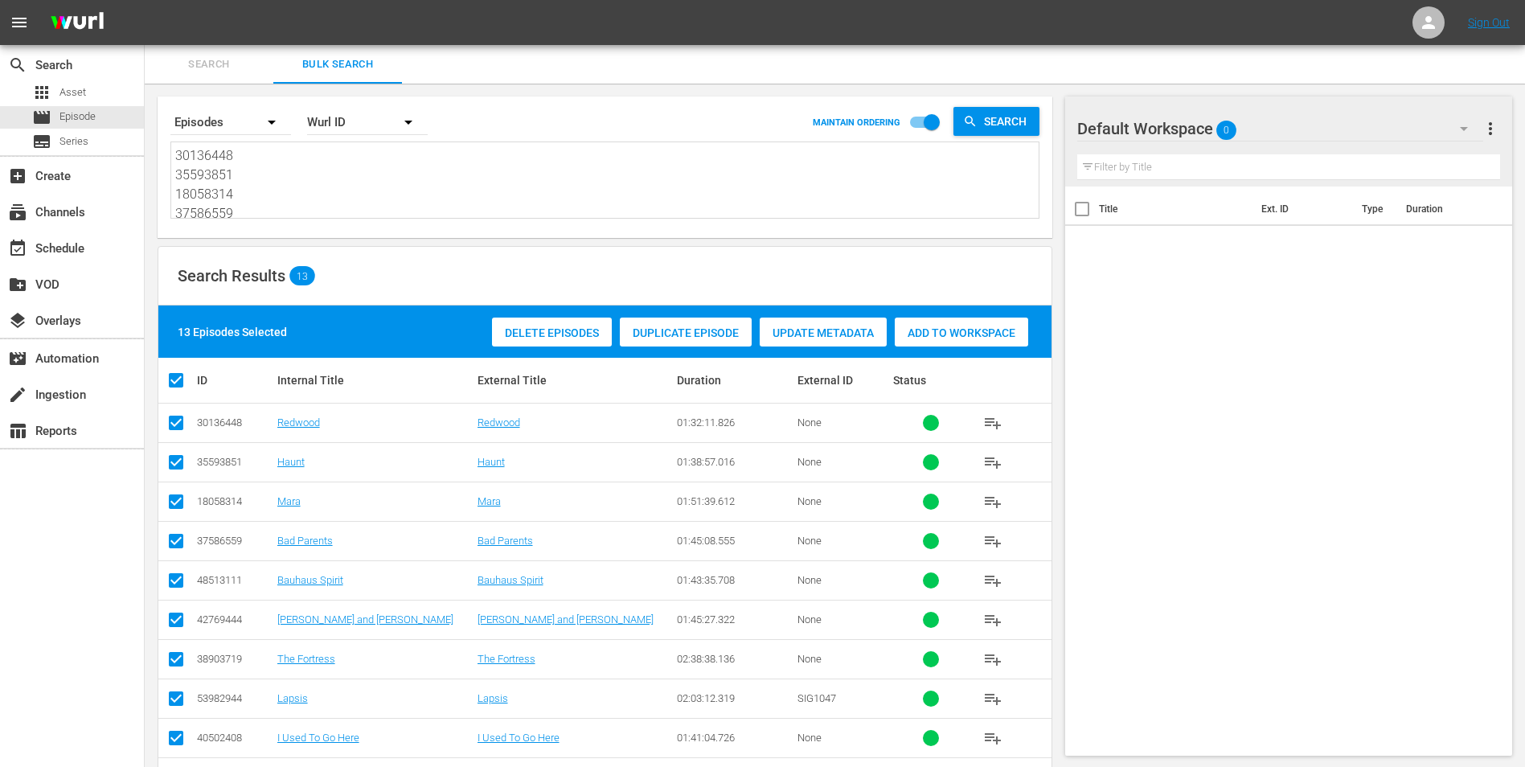
click at [951, 329] on span "Add to Workspace" at bounding box center [961, 332] width 133 height 13
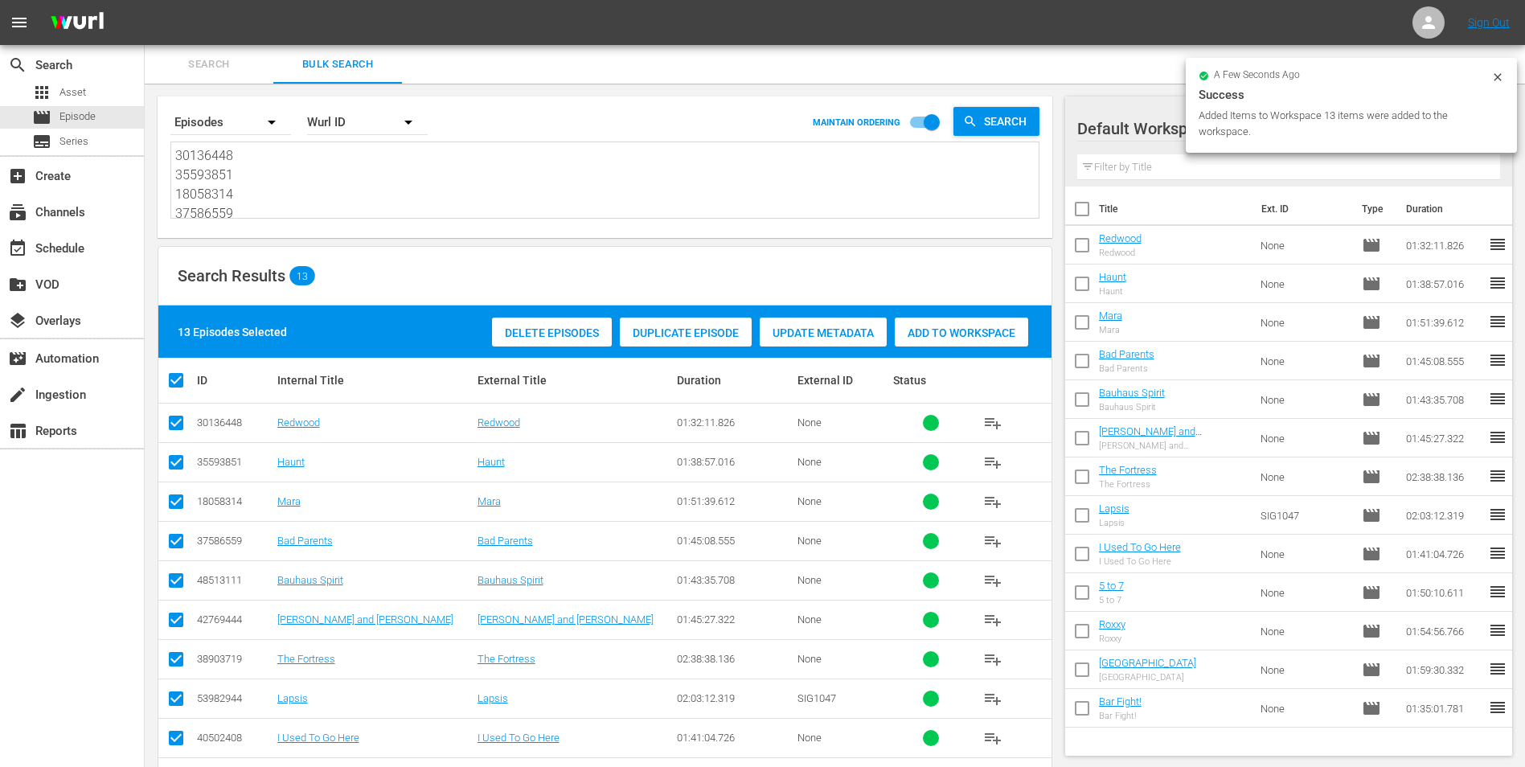
click at [88, 264] on div "event_available Schedule" at bounding box center [72, 247] width 144 height 36
click at [82, 248] on div "event_available Schedule" at bounding box center [45, 246] width 90 height 14
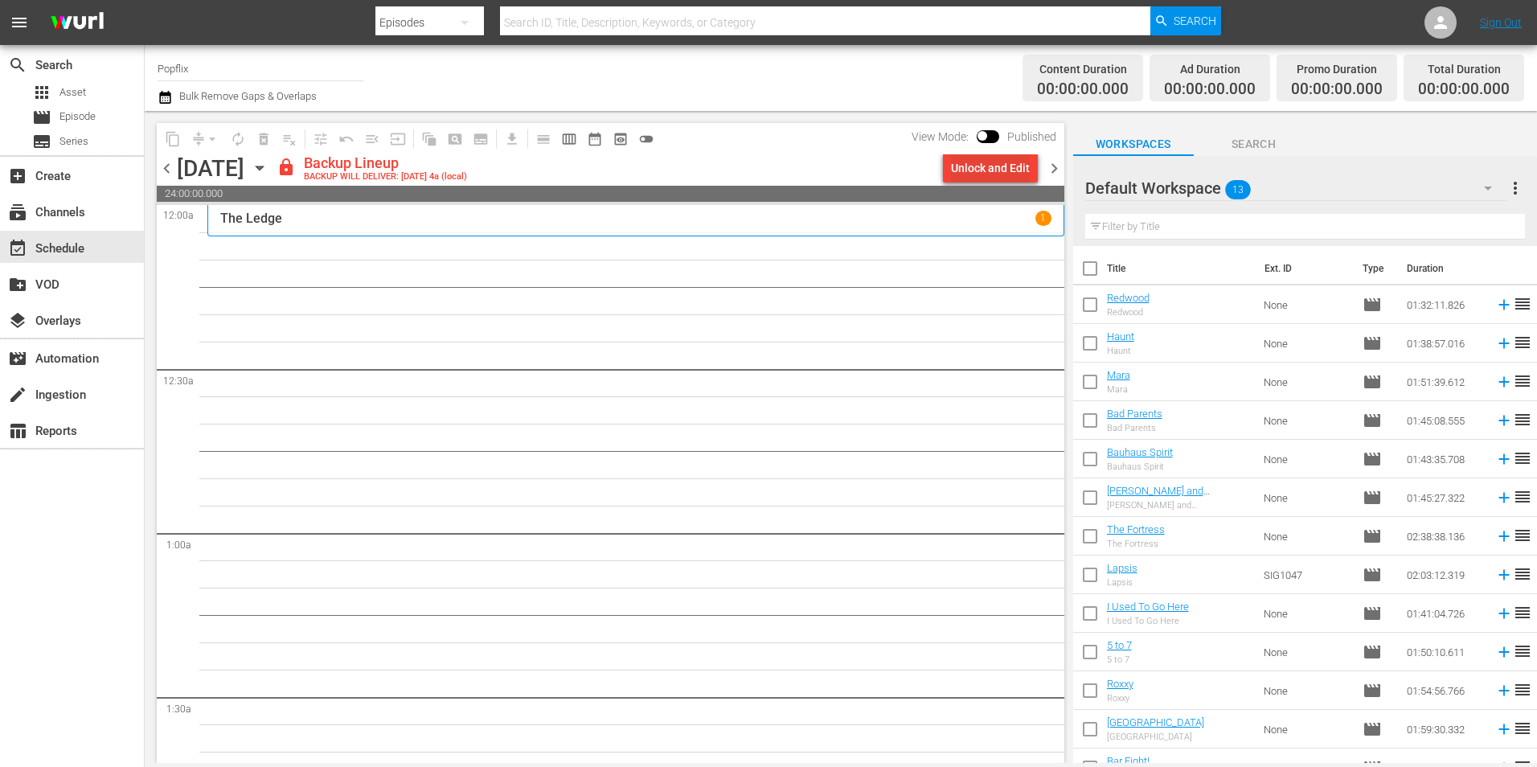
click at [988, 167] on div "Unlock and Edit" at bounding box center [990, 168] width 79 height 29
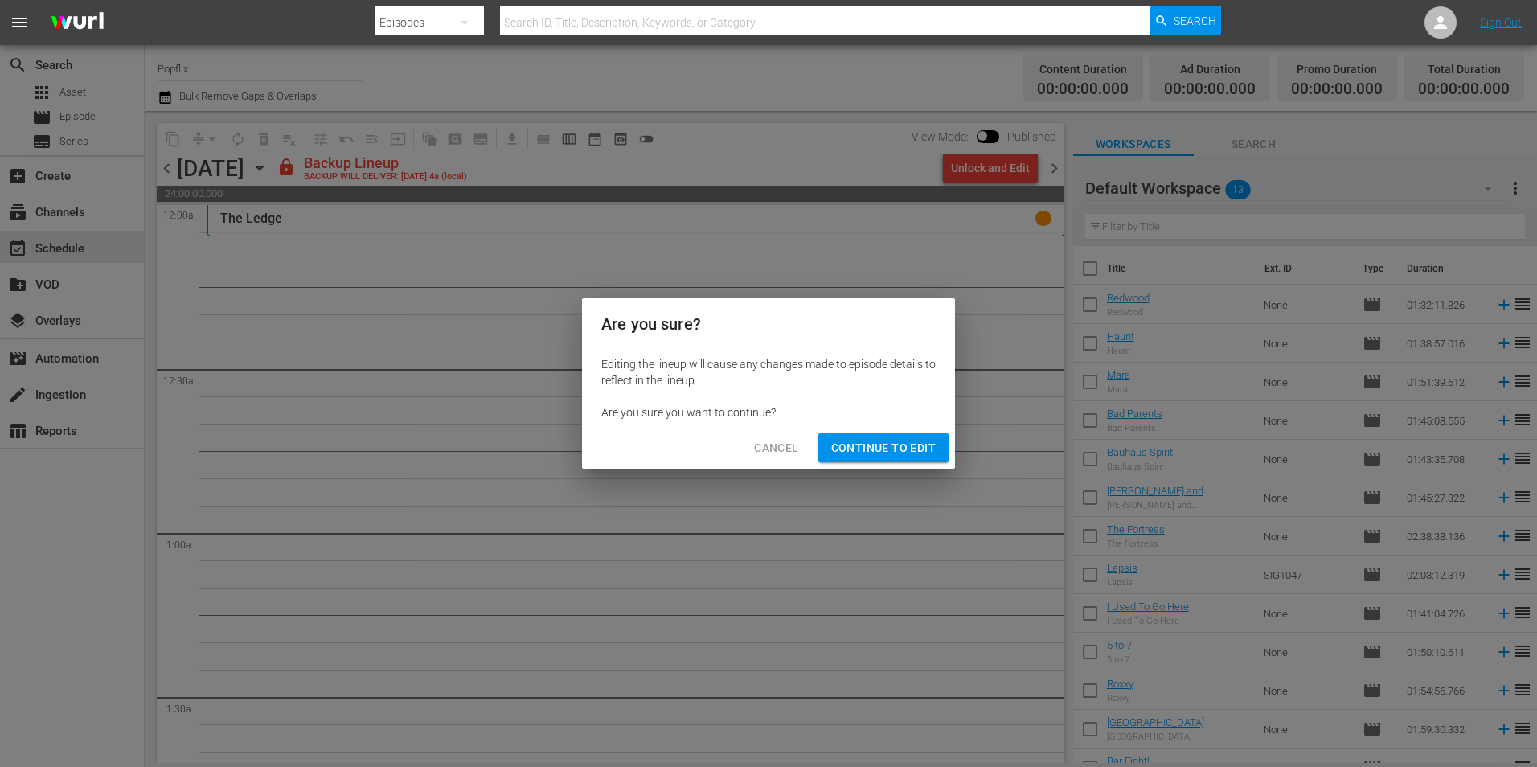
click at [892, 443] on span "Continue to Edit" at bounding box center [883, 448] width 105 height 20
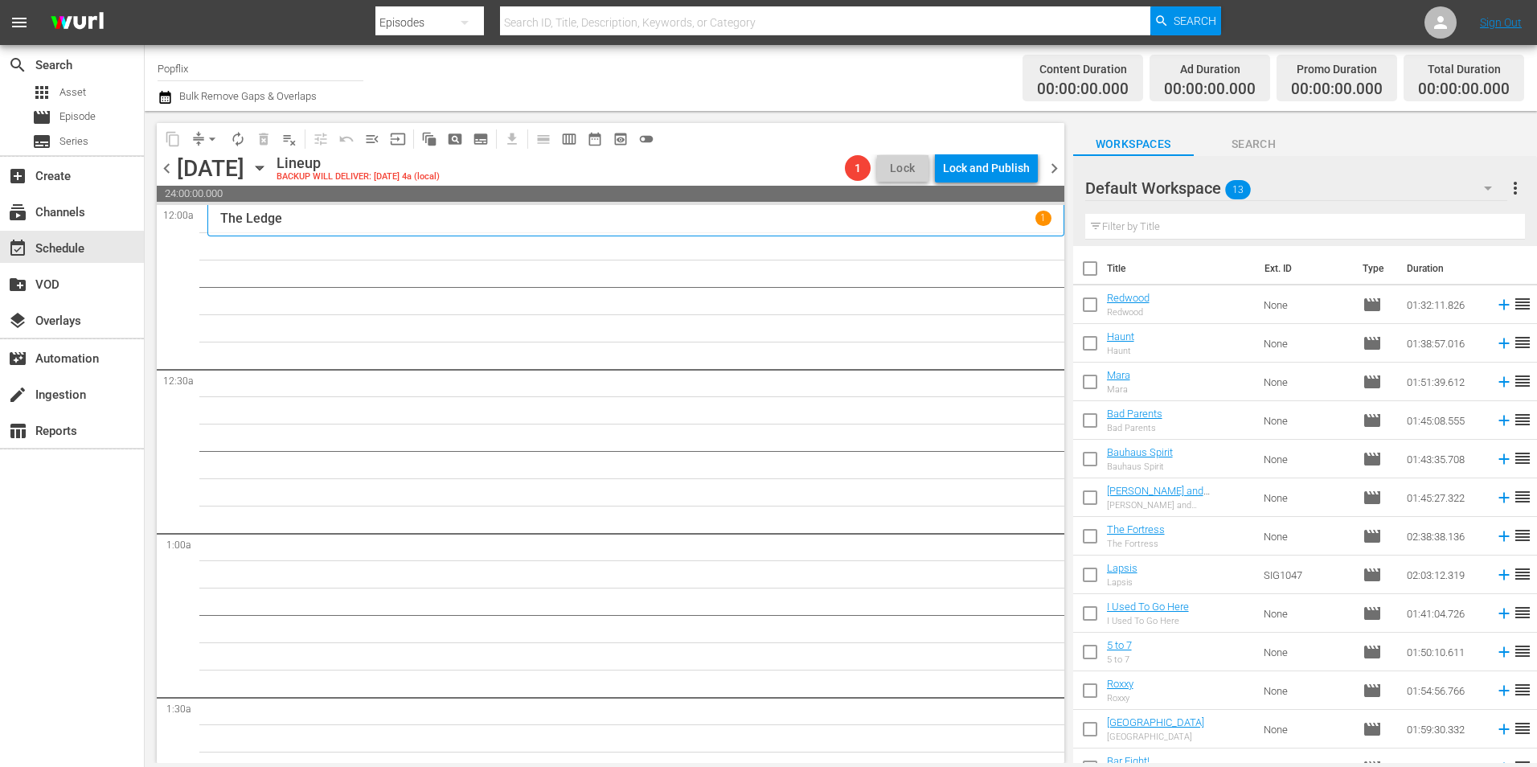
click at [1093, 298] on input "checkbox" at bounding box center [1090, 308] width 34 height 34
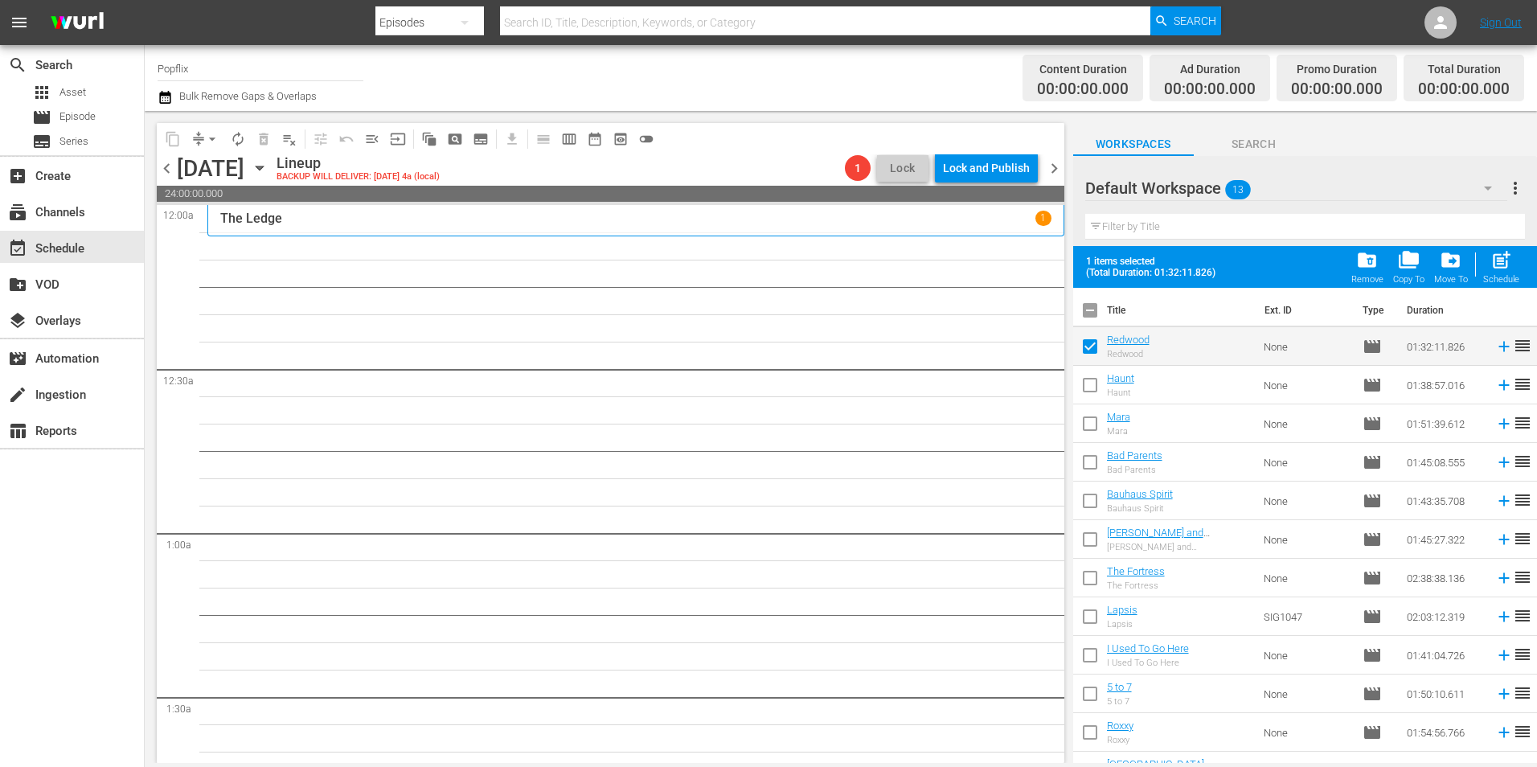
click at [1499, 271] on span "post_add" at bounding box center [1502, 260] width 22 height 22
checkbox input "false"
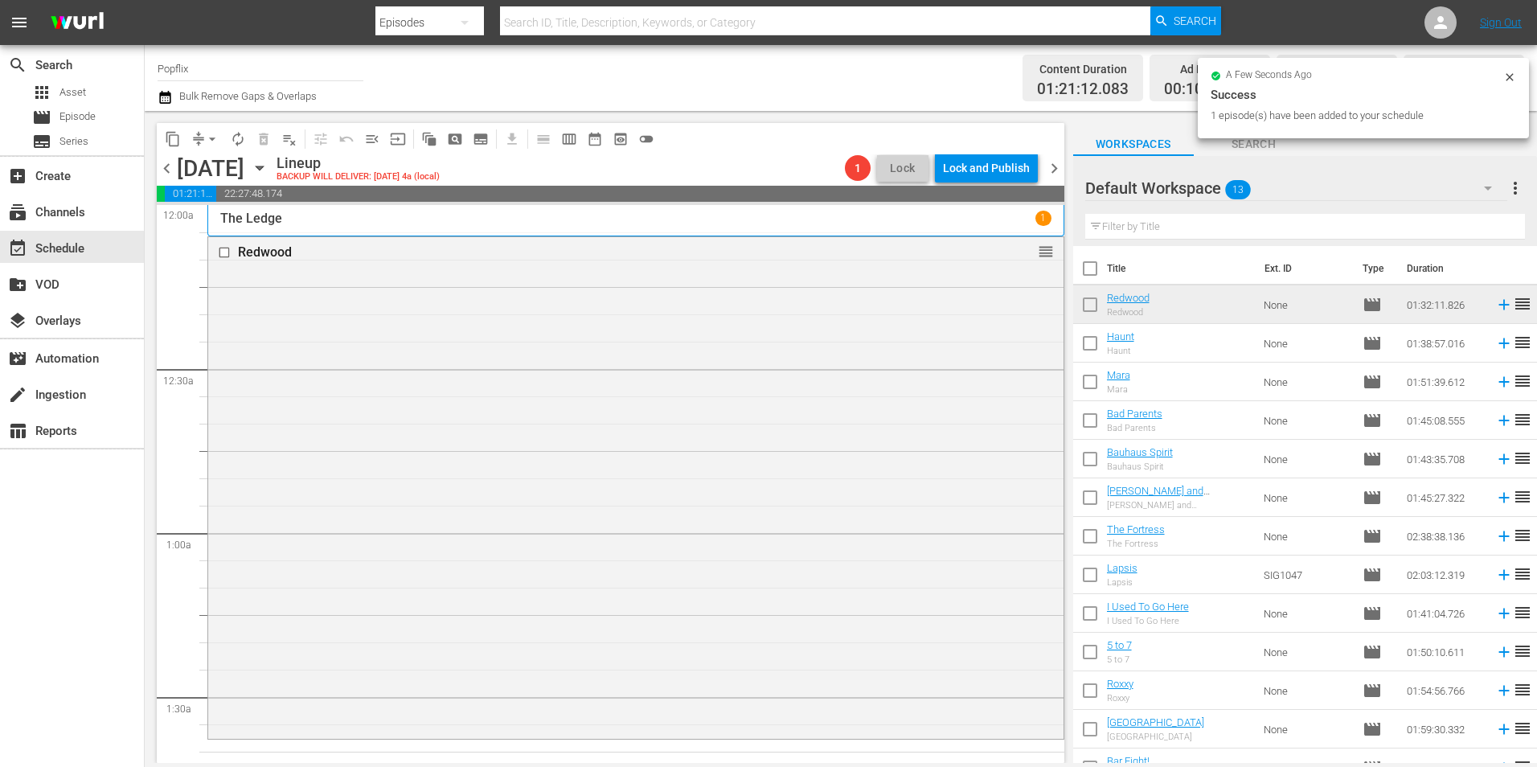
click at [1056, 173] on span "chevron_right" at bounding box center [1054, 168] width 20 height 20
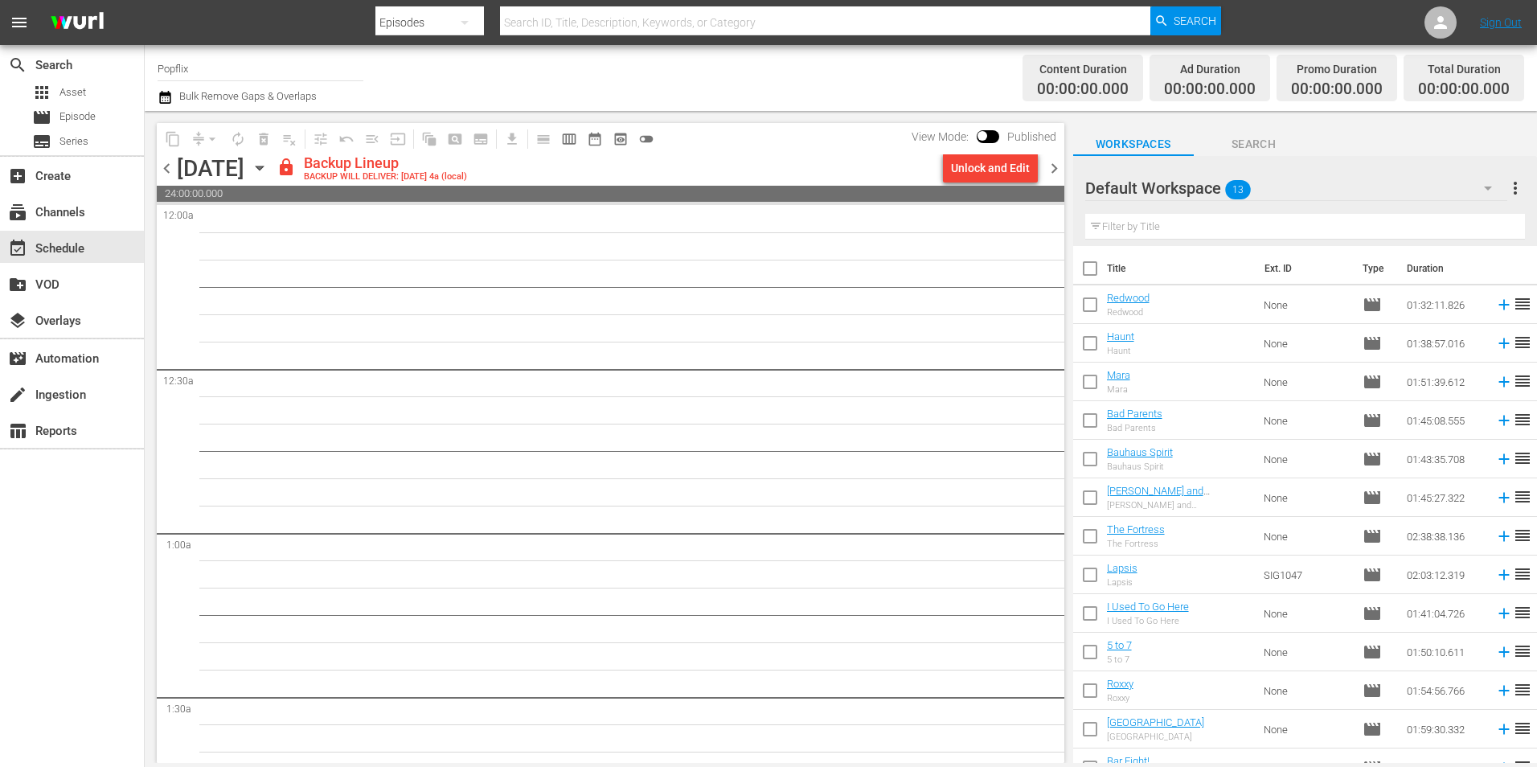
click at [168, 175] on span "chevron_left" at bounding box center [167, 168] width 20 height 20
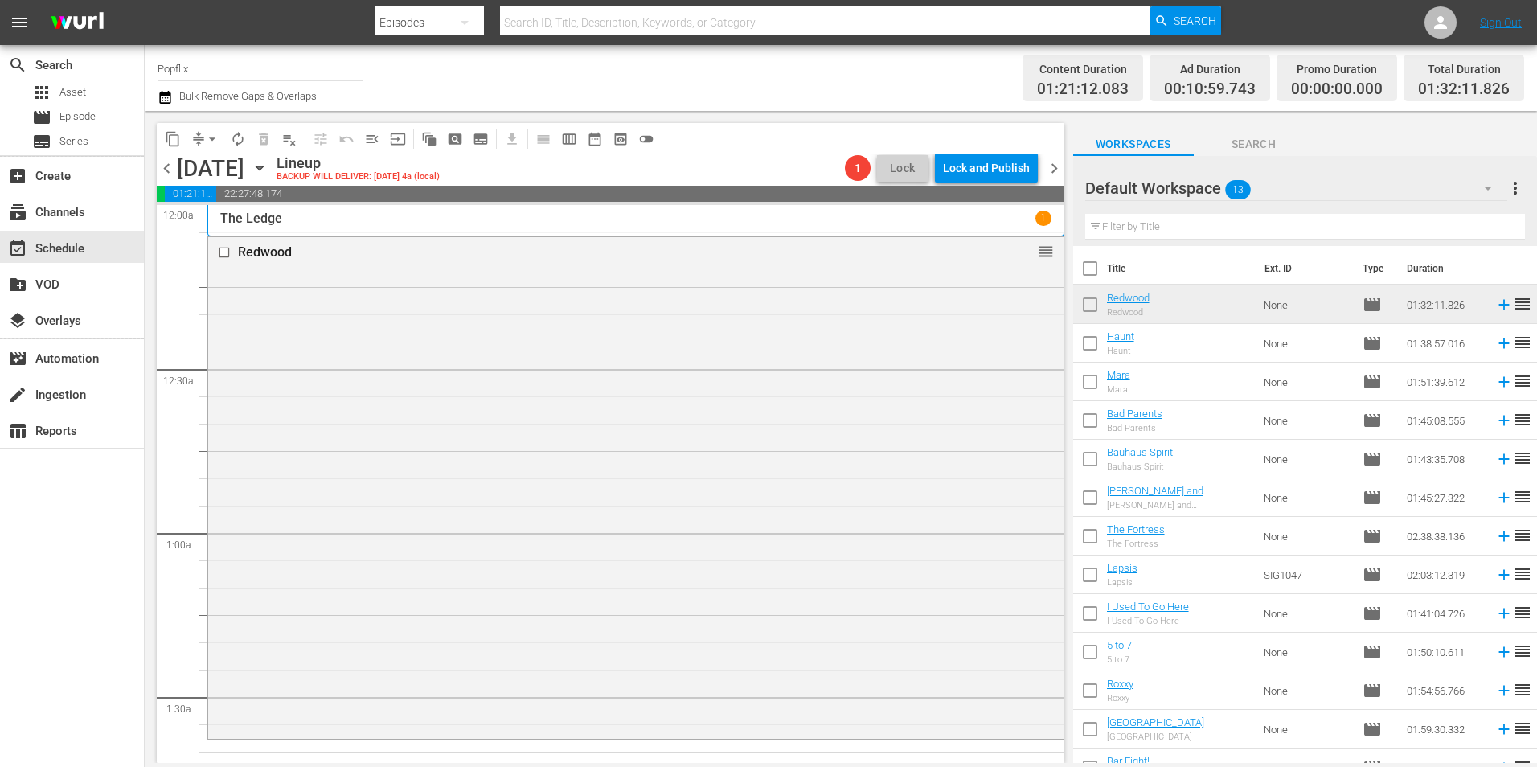
click at [1047, 176] on span "chevron_right" at bounding box center [1054, 168] width 20 height 20
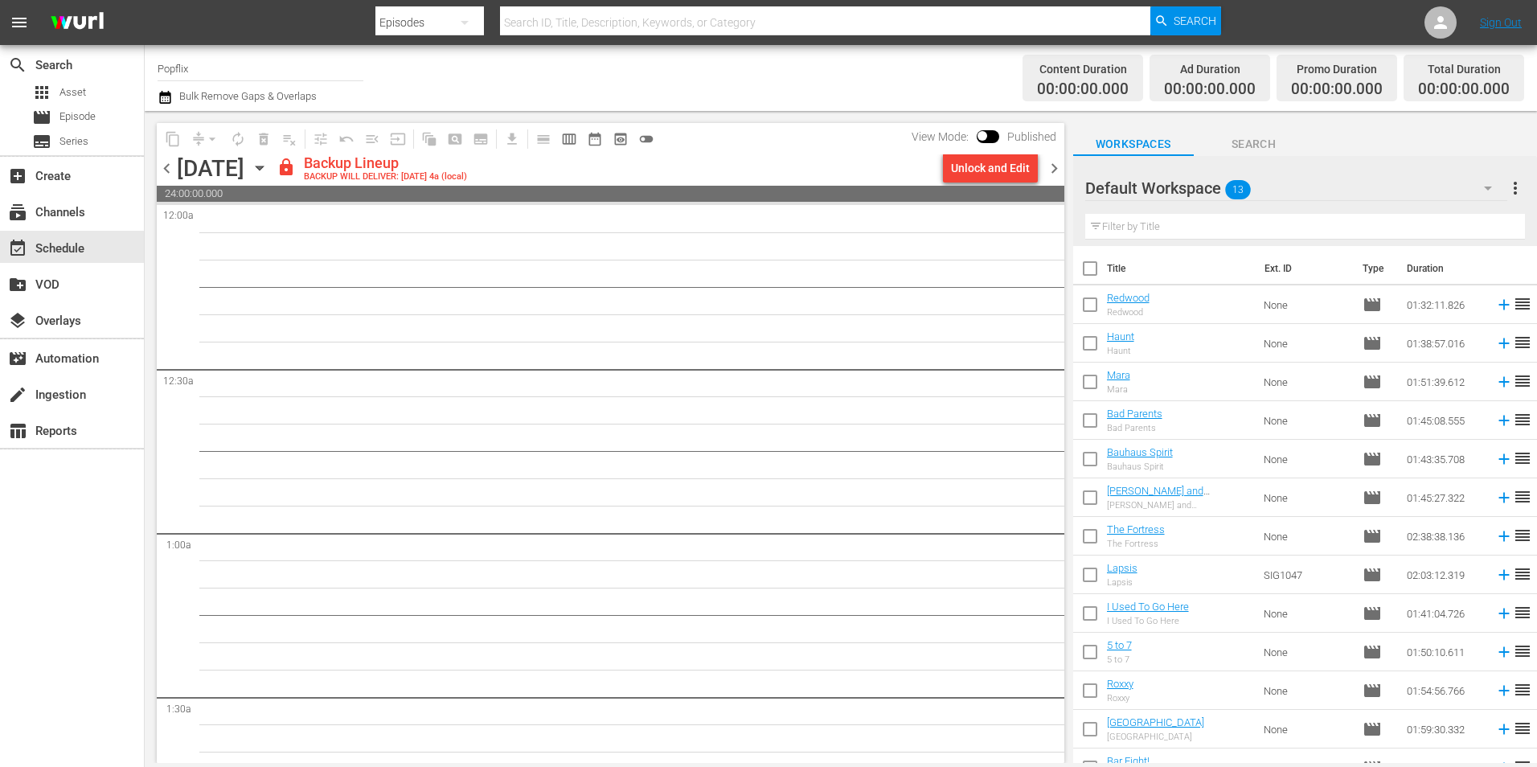
click at [164, 158] on span "chevron_left" at bounding box center [167, 168] width 20 height 20
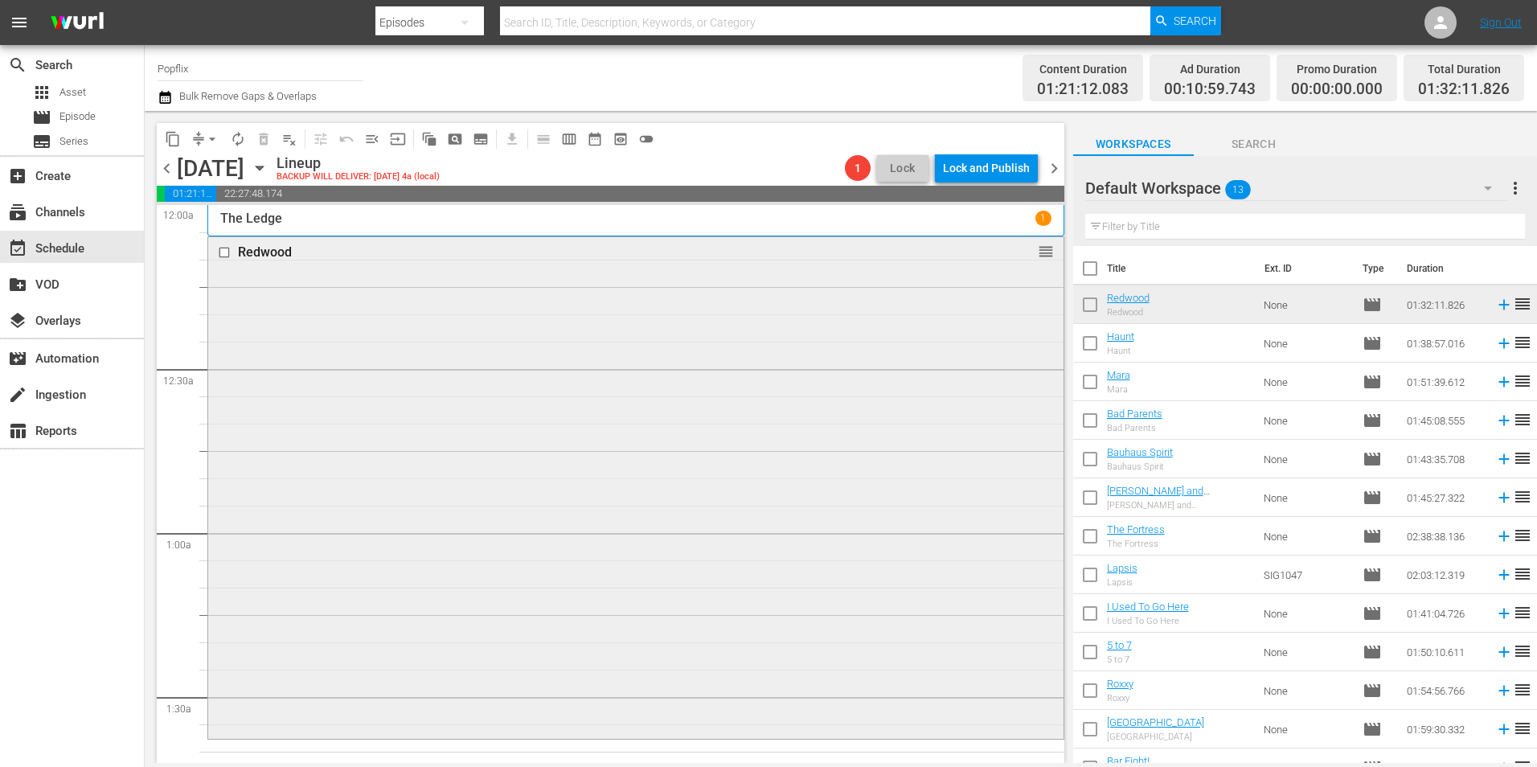
click at [228, 251] on input "checkbox" at bounding box center [226, 252] width 17 height 14
click at [811, 332] on div "Delete Event" at bounding box center [828, 336] width 127 height 22
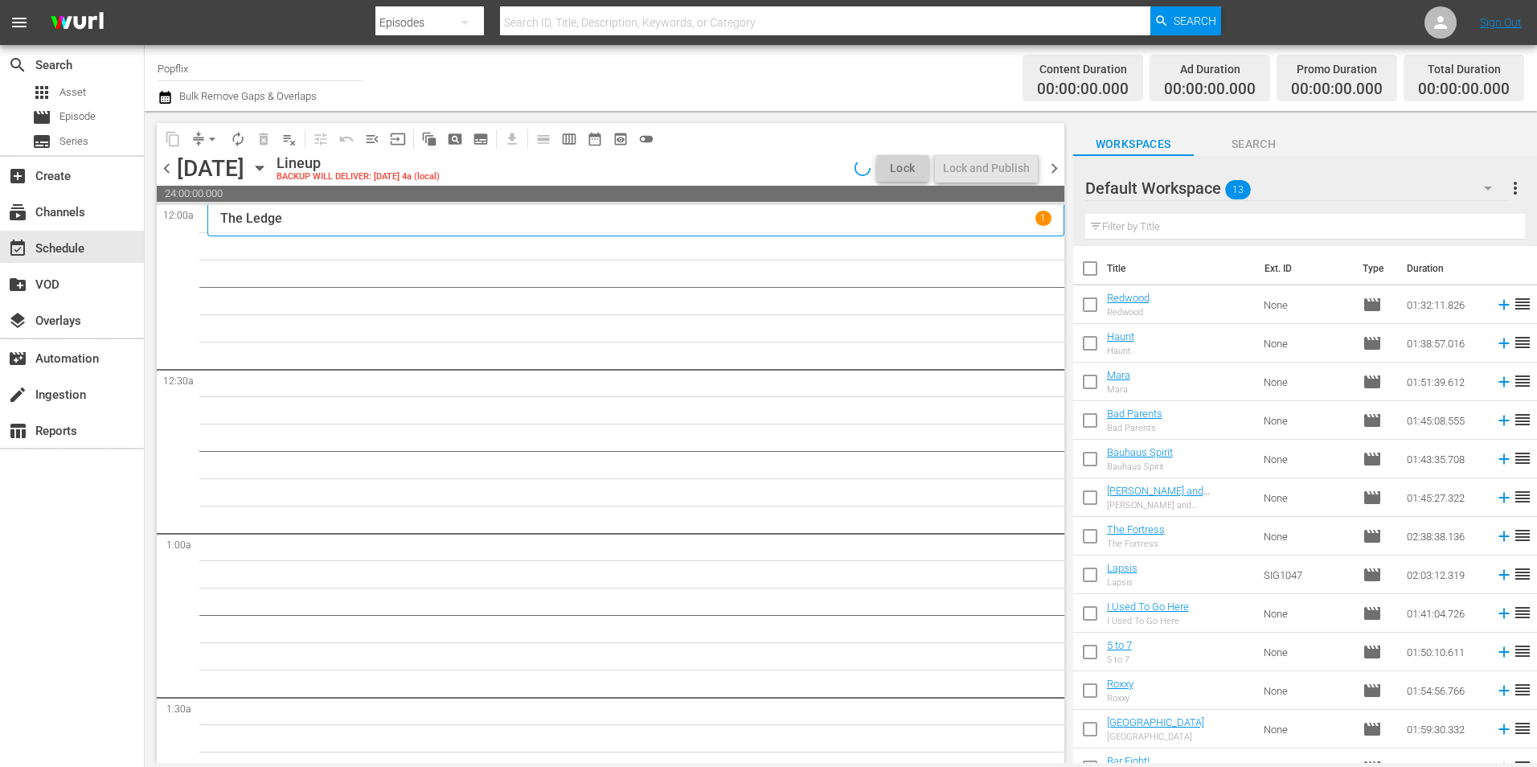
click at [1089, 270] on input "checkbox" at bounding box center [1090, 272] width 34 height 34
checkbox input "true"
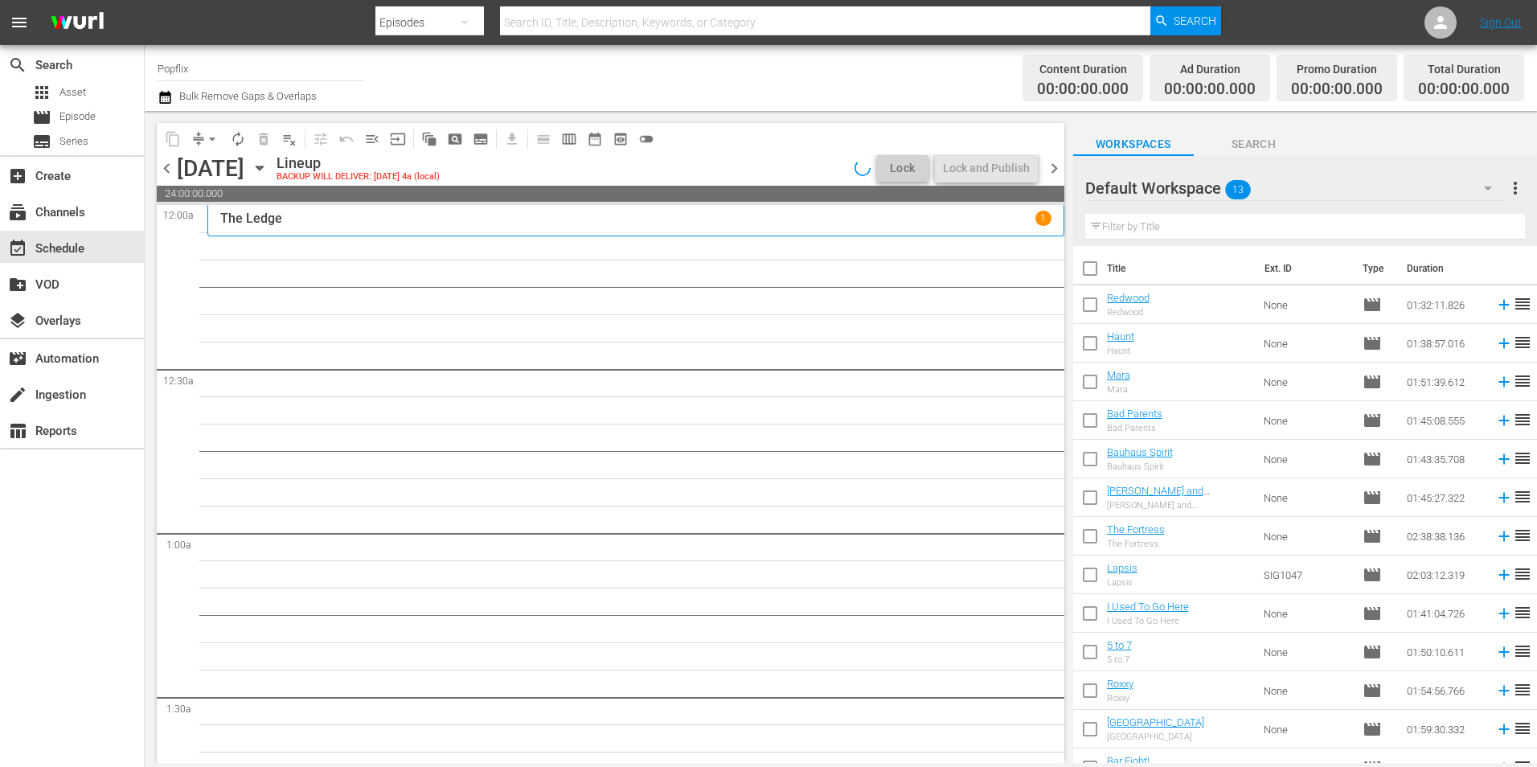
checkbox input "true"
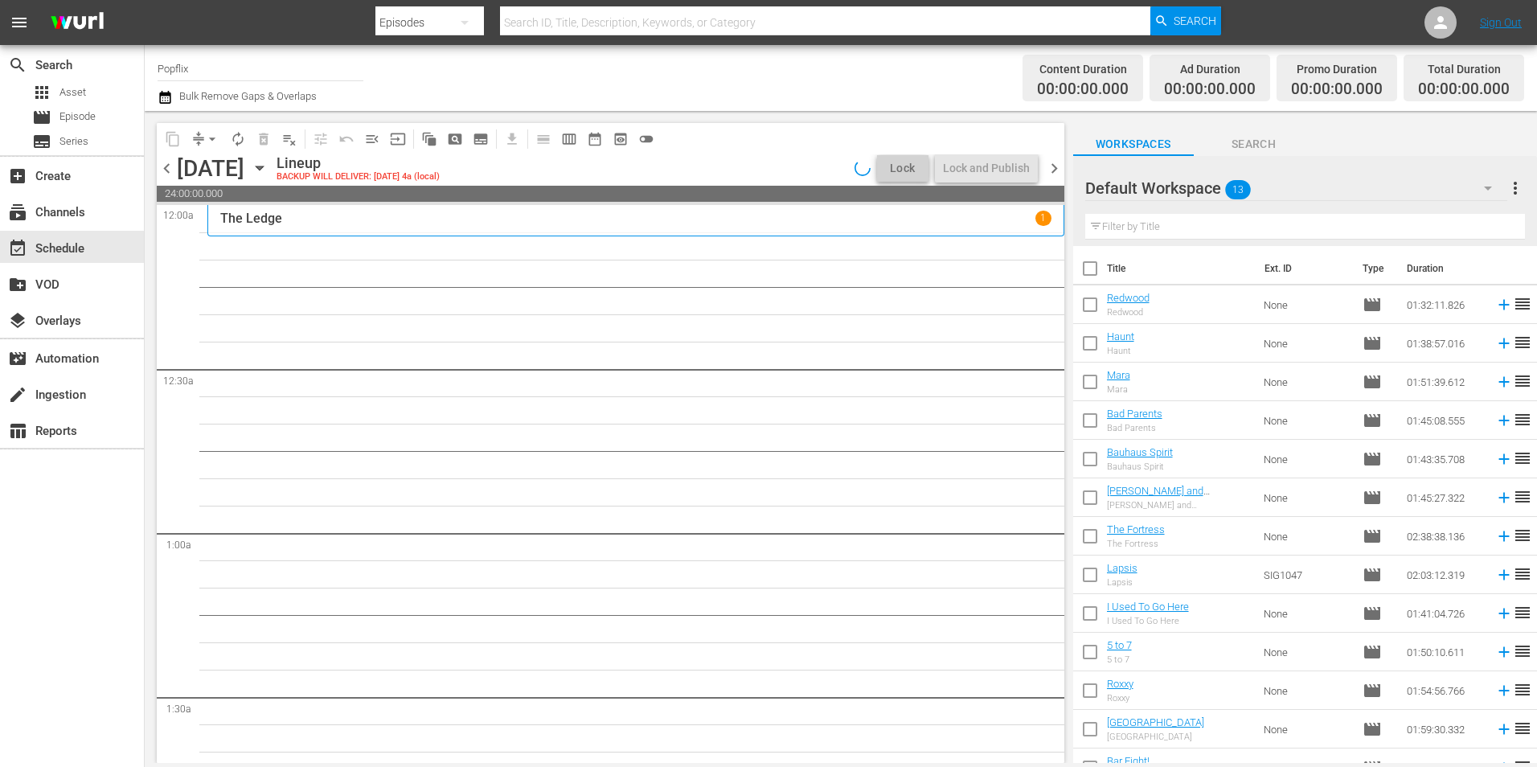
checkbox input "true"
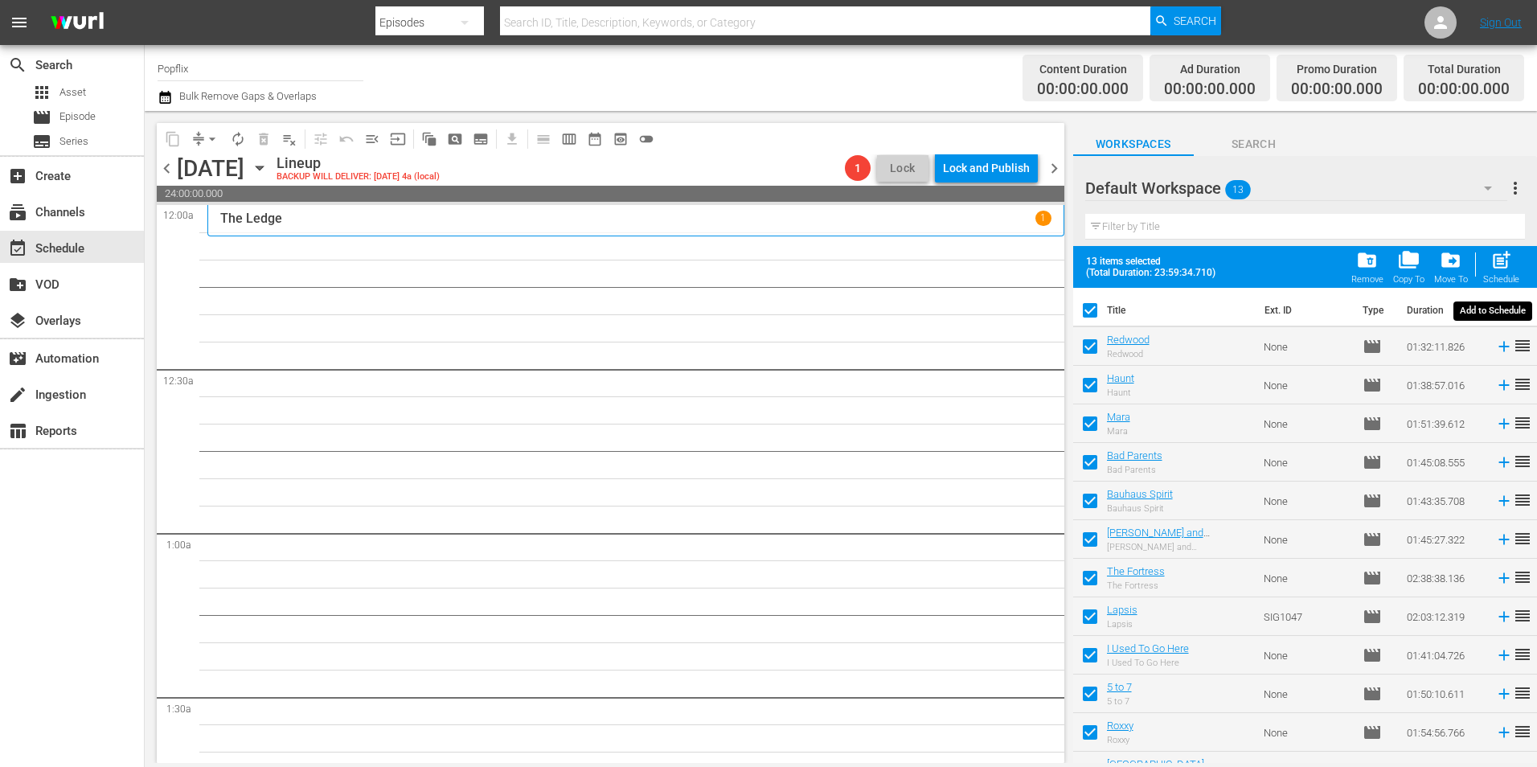
click at [1507, 269] on span "post_add" at bounding box center [1502, 260] width 22 height 22
checkbox input "false"
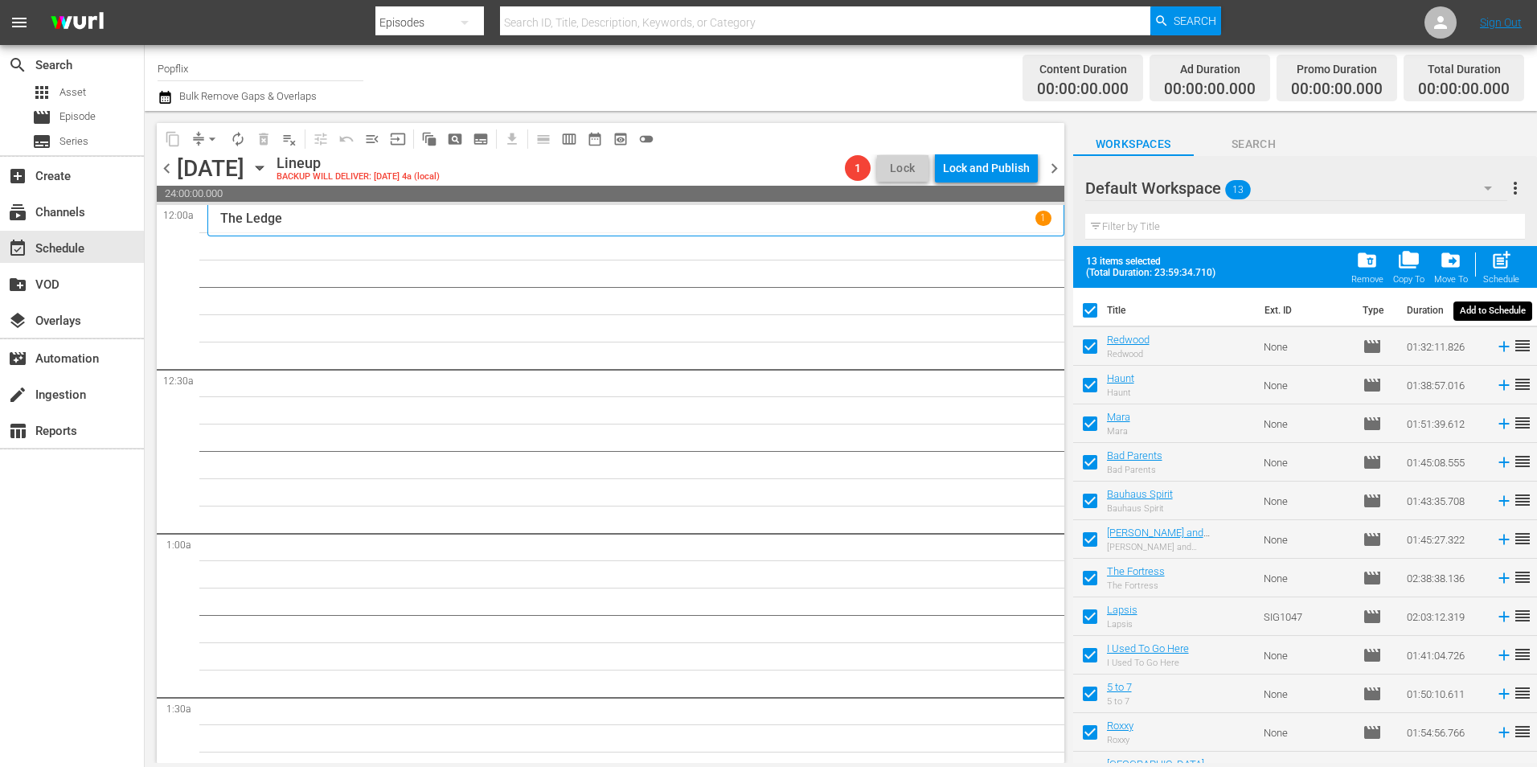
checkbox input "false"
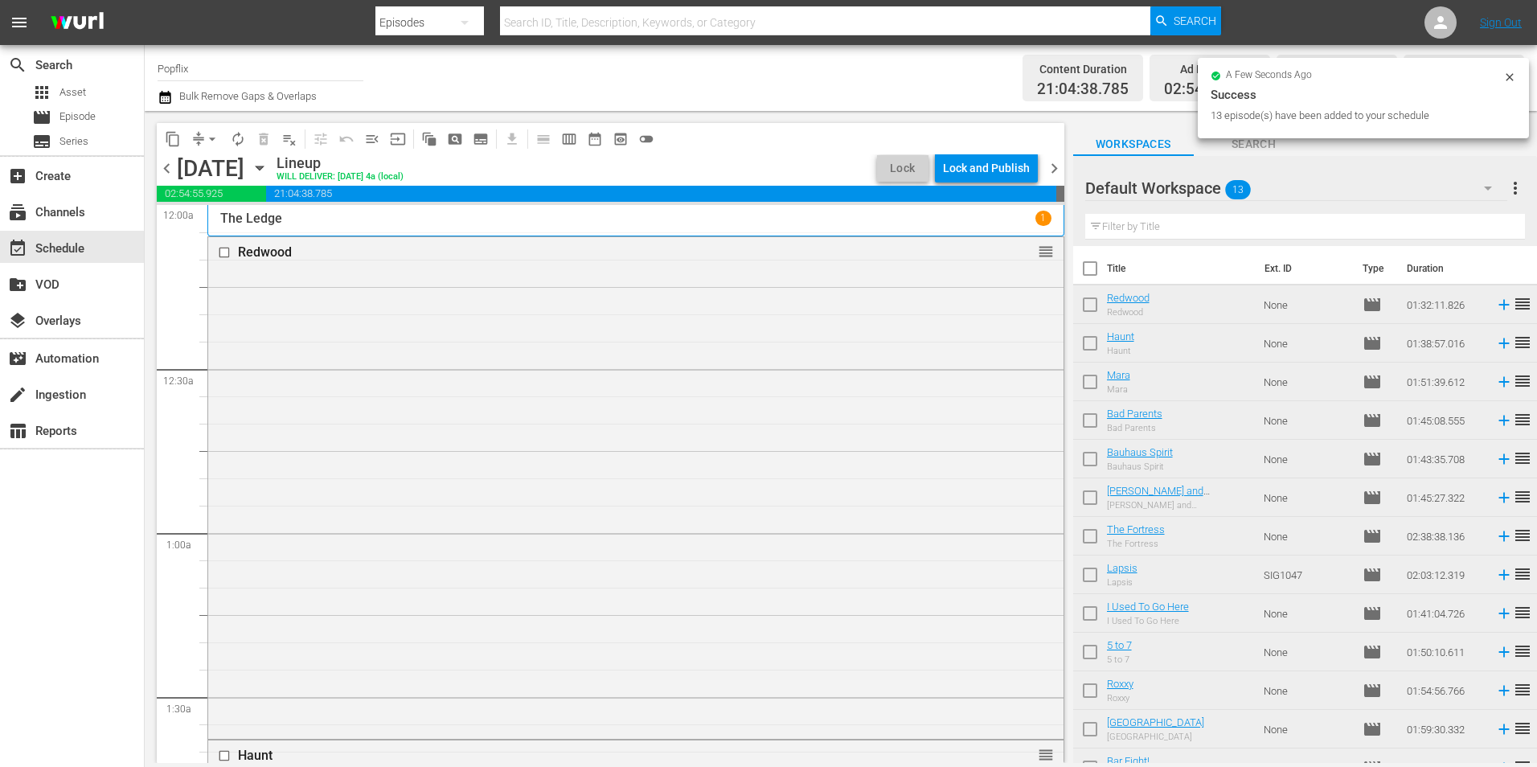
click at [1054, 171] on span "chevron_right" at bounding box center [1054, 168] width 20 height 20
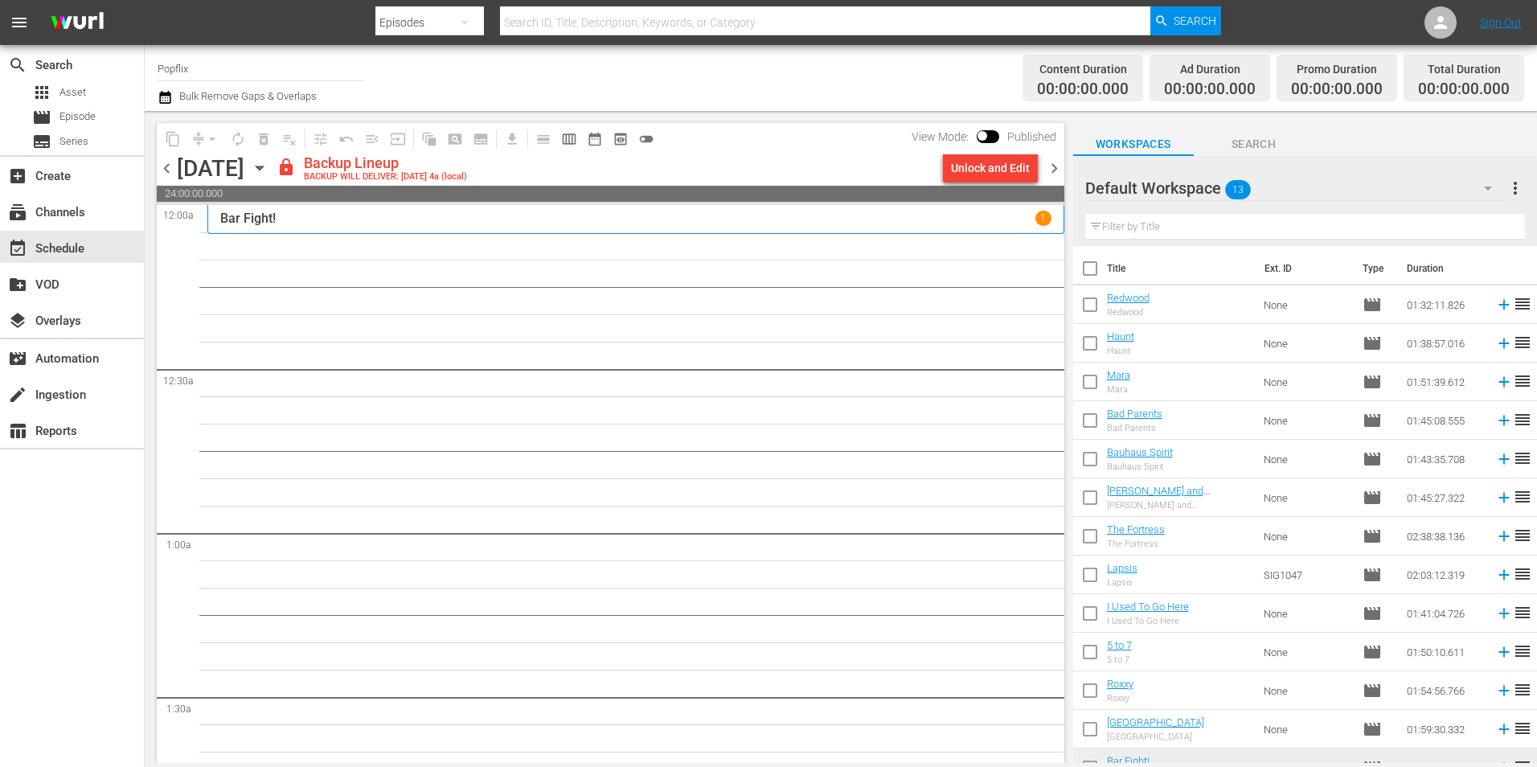
click at [1515, 191] on span "more_vert" at bounding box center [1515, 187] width 19 height 19
click at [1361, 227] on div "Clear All Workspace Items" at bounding box center [1411, 219] width 189 height 29
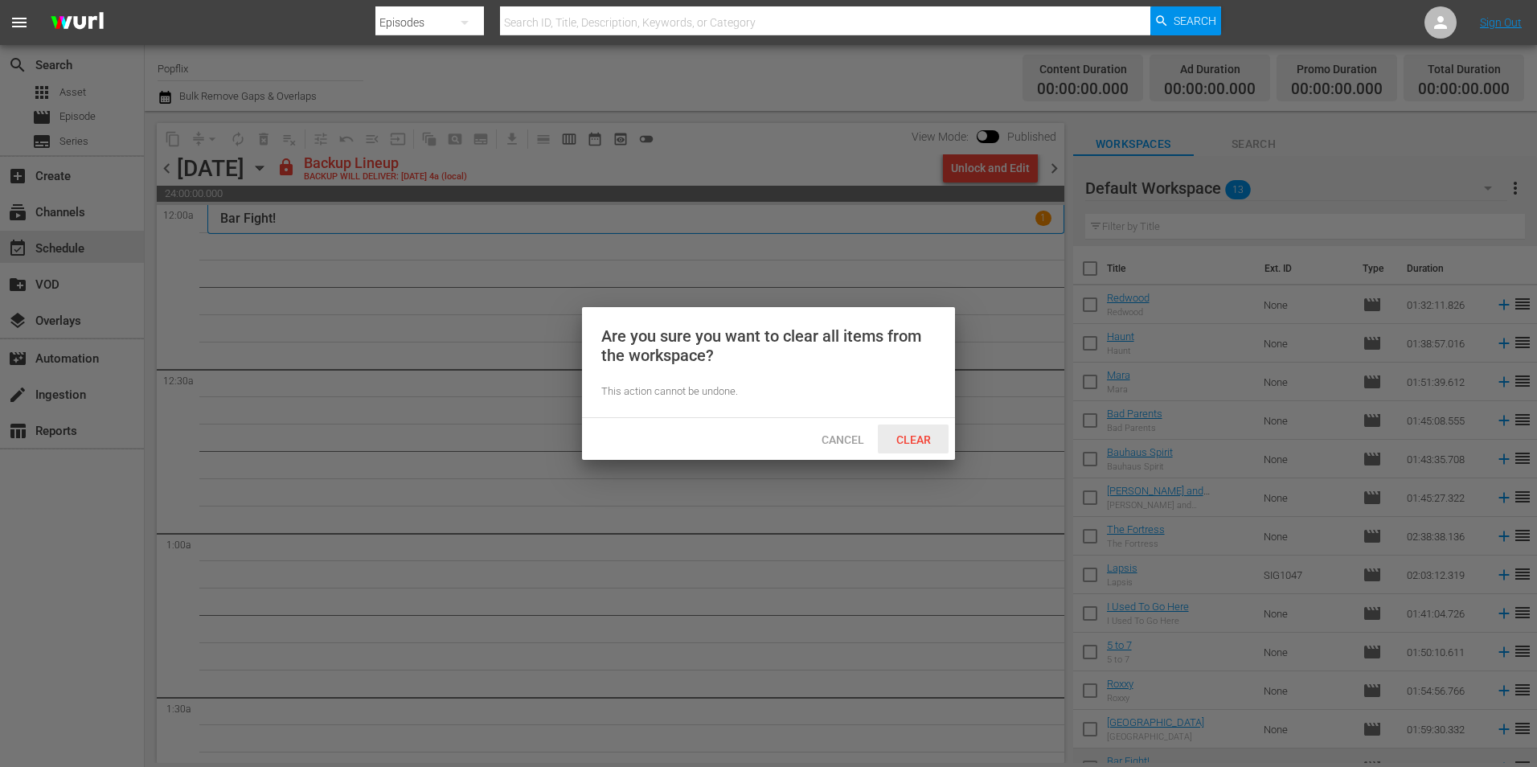
drag, startPoint x: 928, startPoint y: 444, endPoint x: 808, endPoint y: 428, distance: 120.9
click at [927, 444] on span "Clear" at bounding box center [914, 439] width 60 height 13
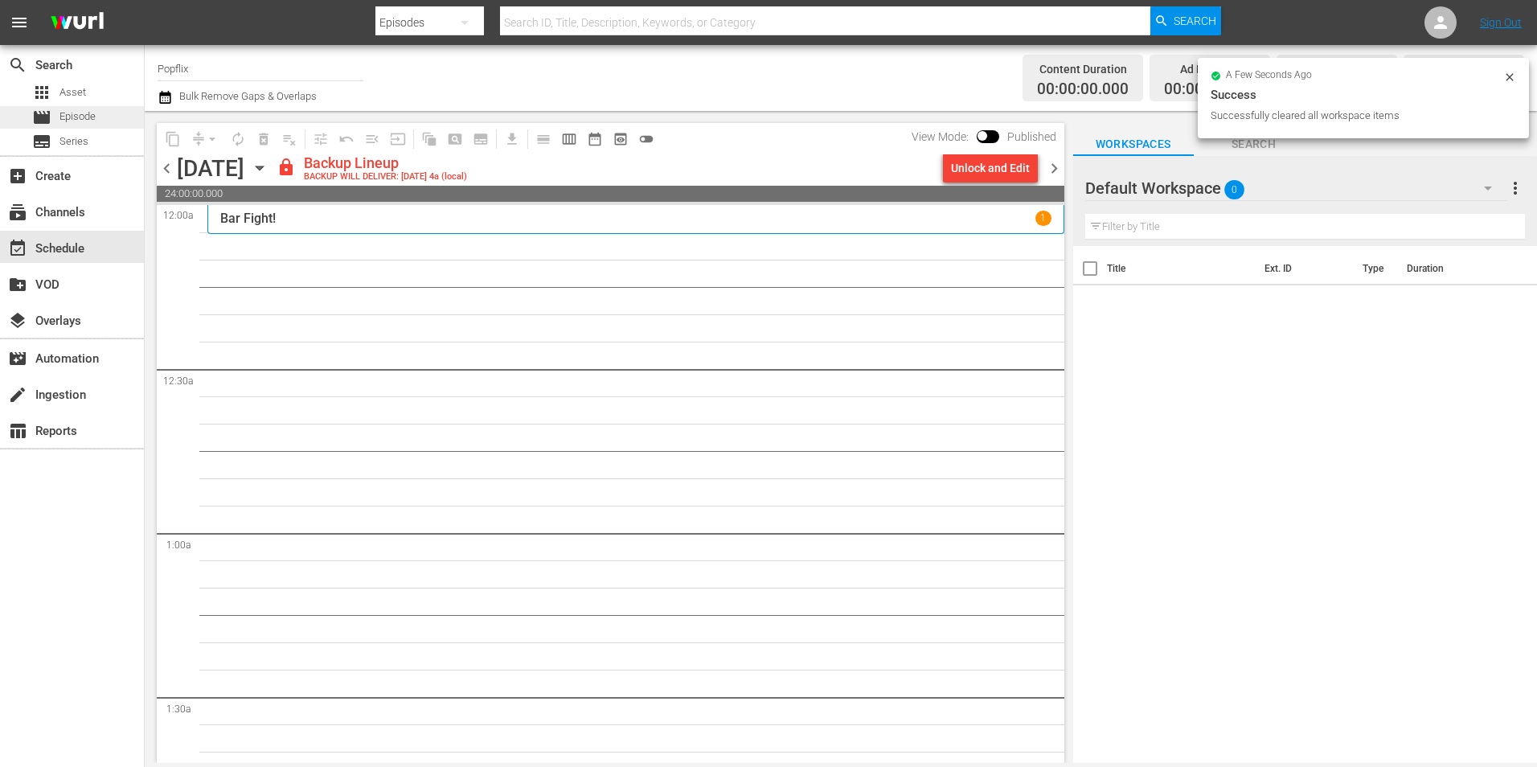
click at [66, 114] on span "Episode" at bounding box center [77, 117] width 36 height 16
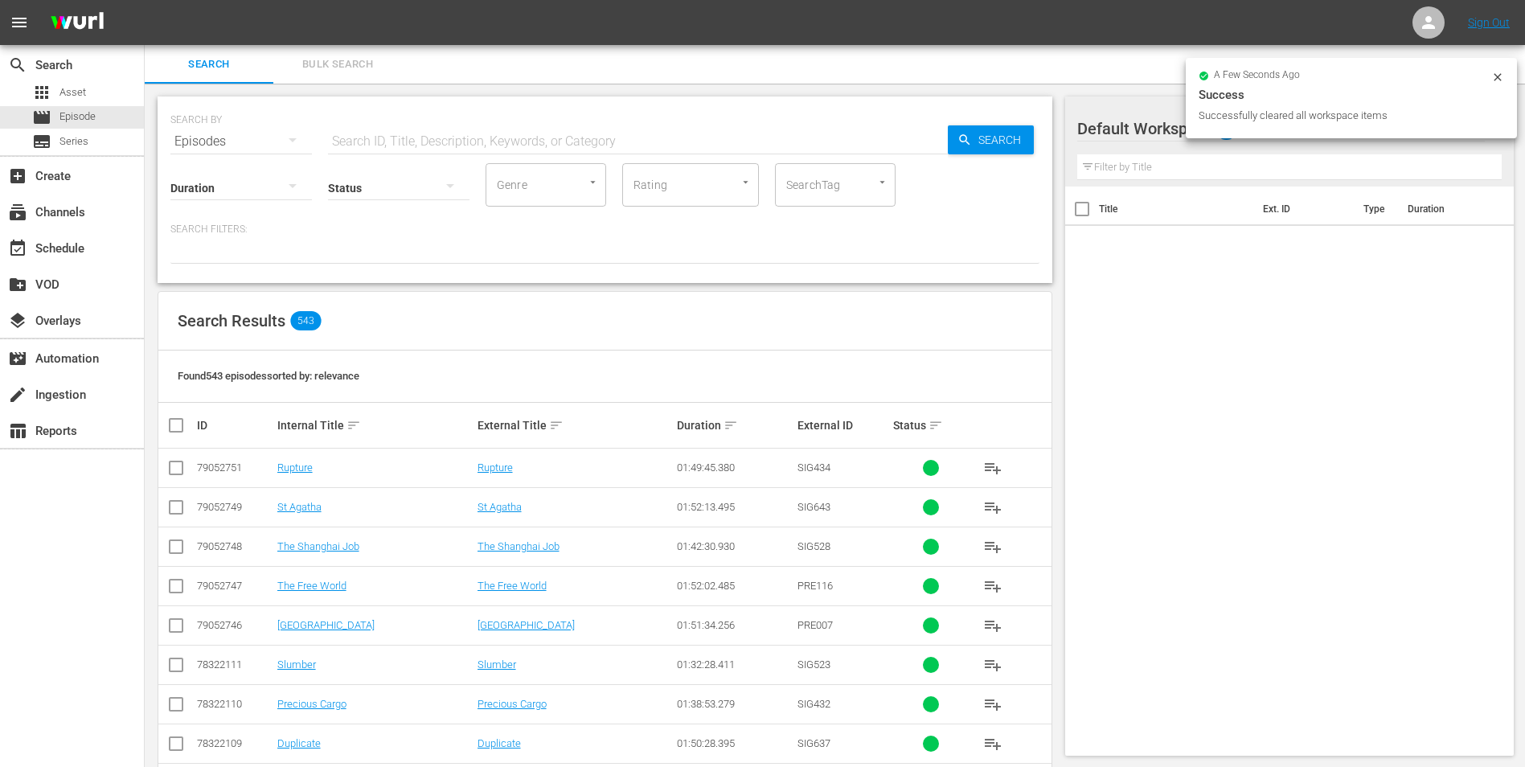
click at [340, 80] on button "Bulk Search" at bounding box center [337, 64] width 129 height 39
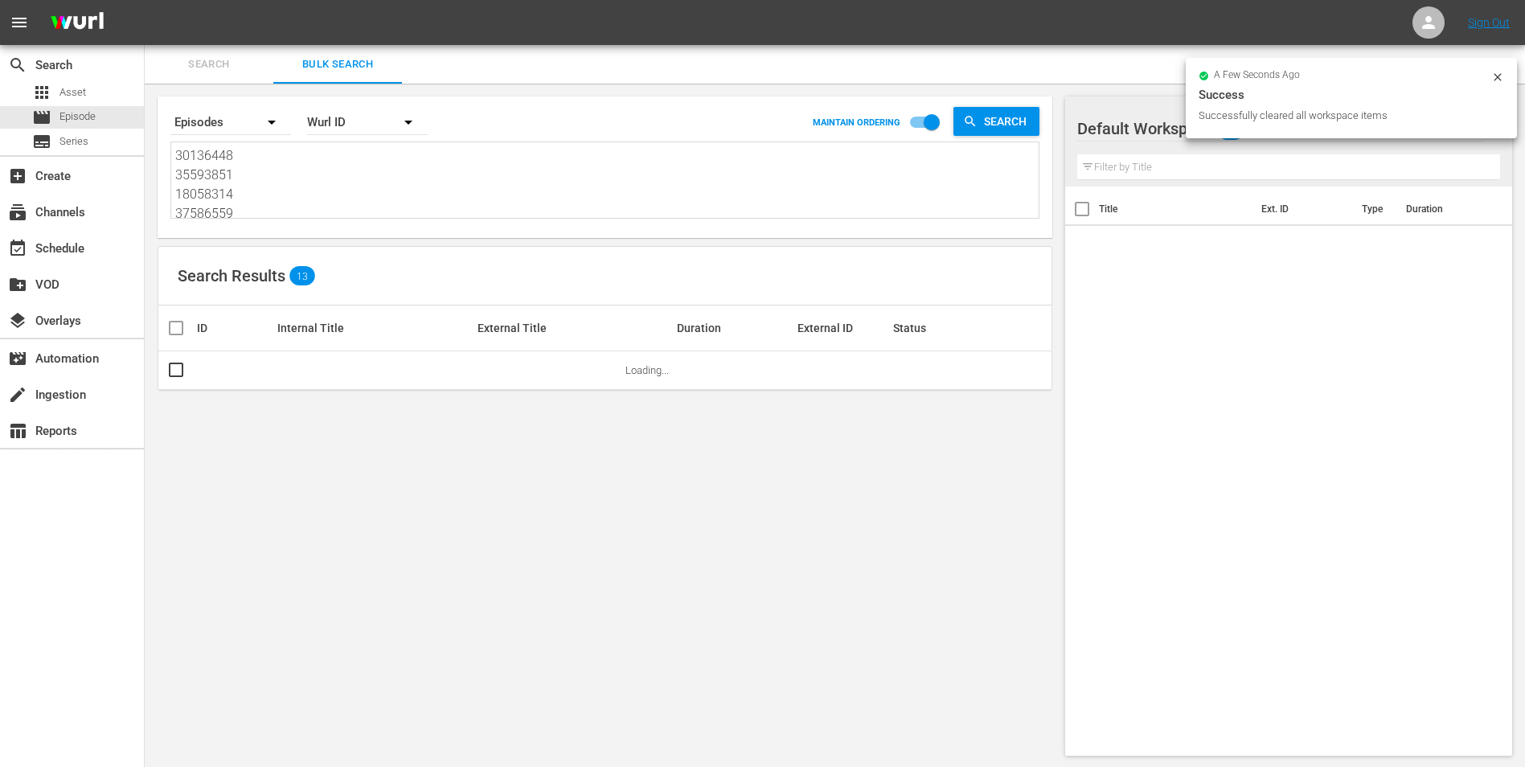
click at [309, 224] on div "Search By Episodes Order By [PERSON_NAME] ID MAINTAIN ORDERING Search 30136448 …" at bounding box center [605, 166] width 895 height 141
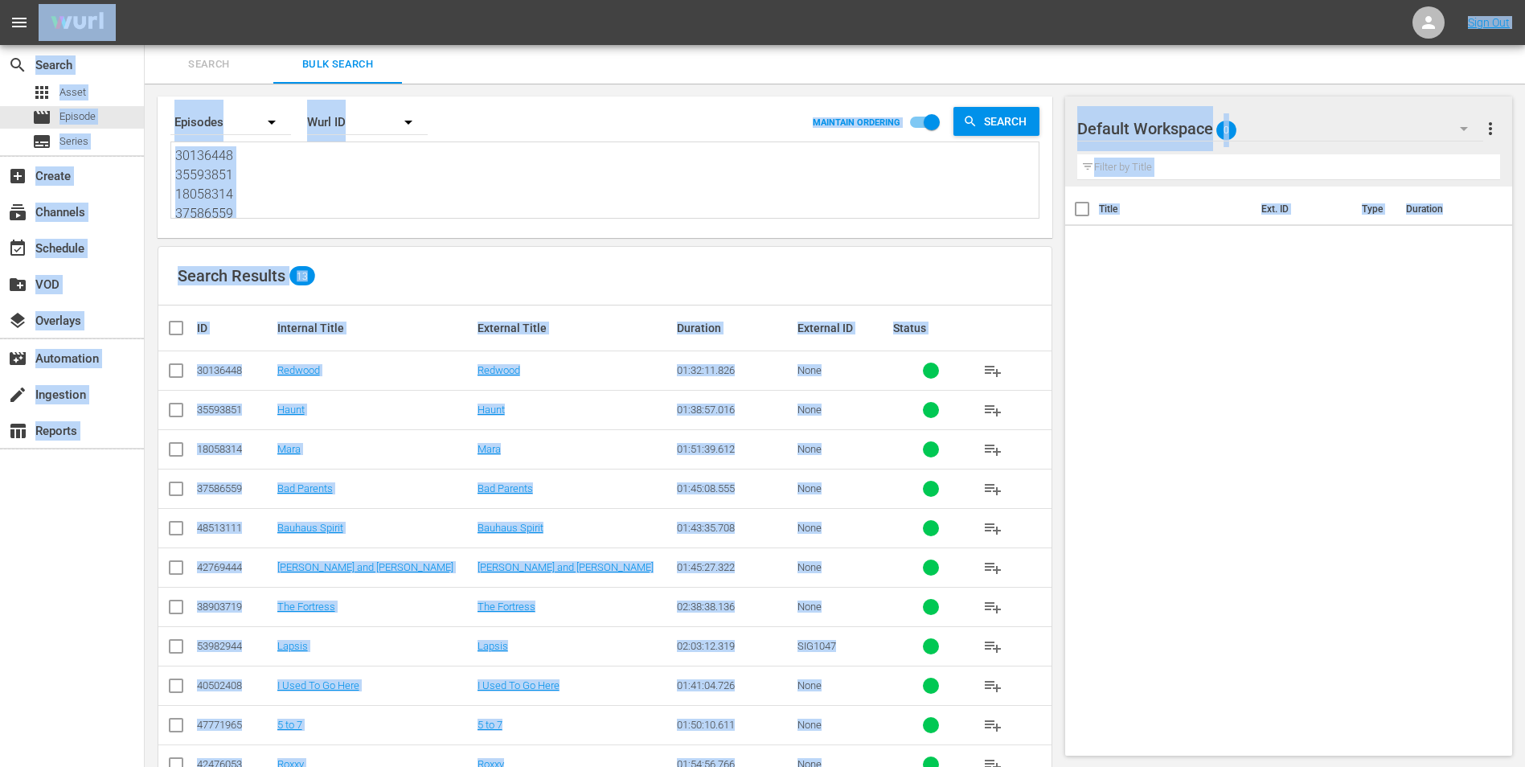
click at [281, 206] on textarea "30136448 35593851 18058314 37586559 48513111 42769444 38903719 53982944 4050240…" at bounding box center [606, 182] width 863 height 73
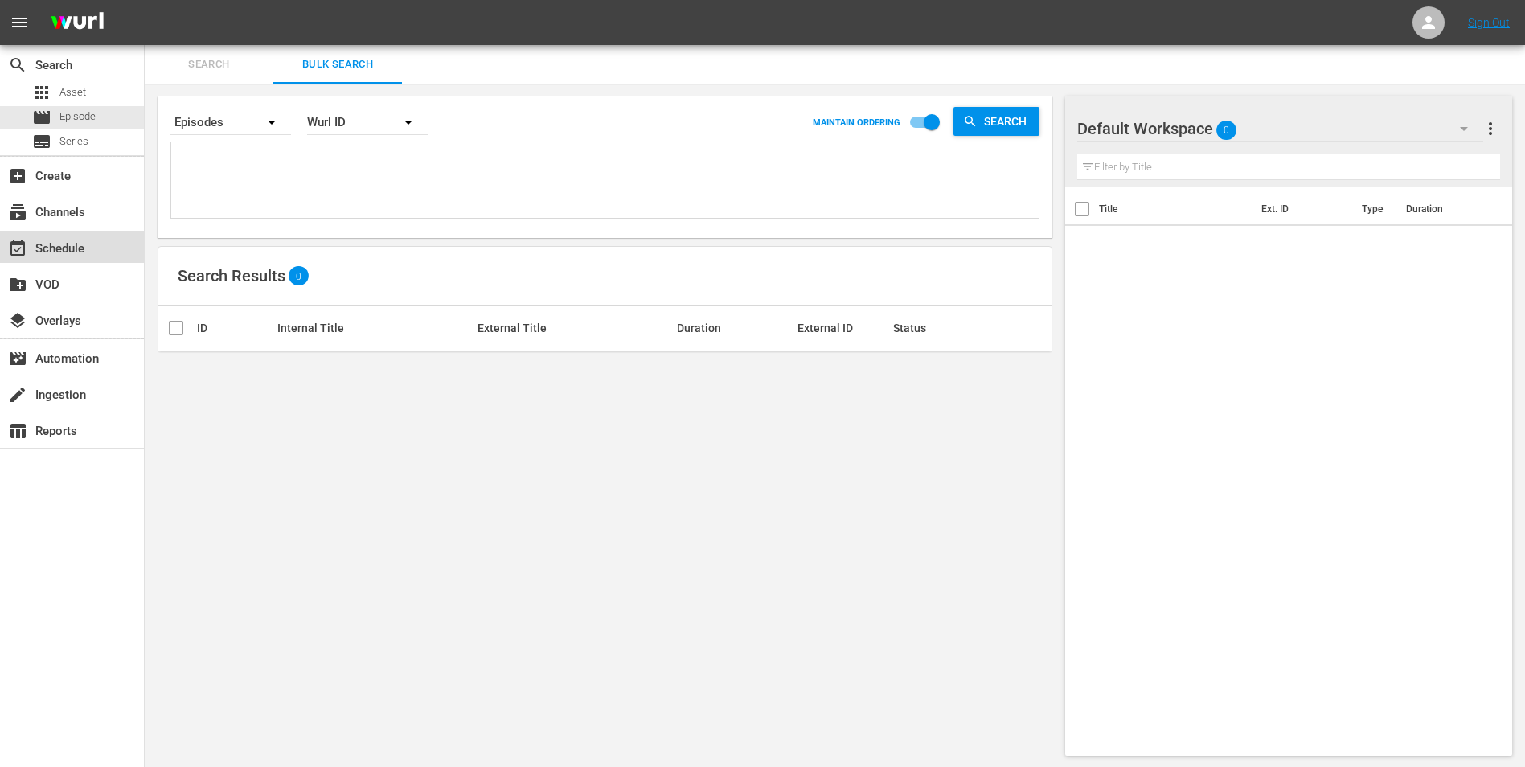
click at [88, 239] on div "event_available Schedule" at bounding box center [45, 246] width 90 height 14
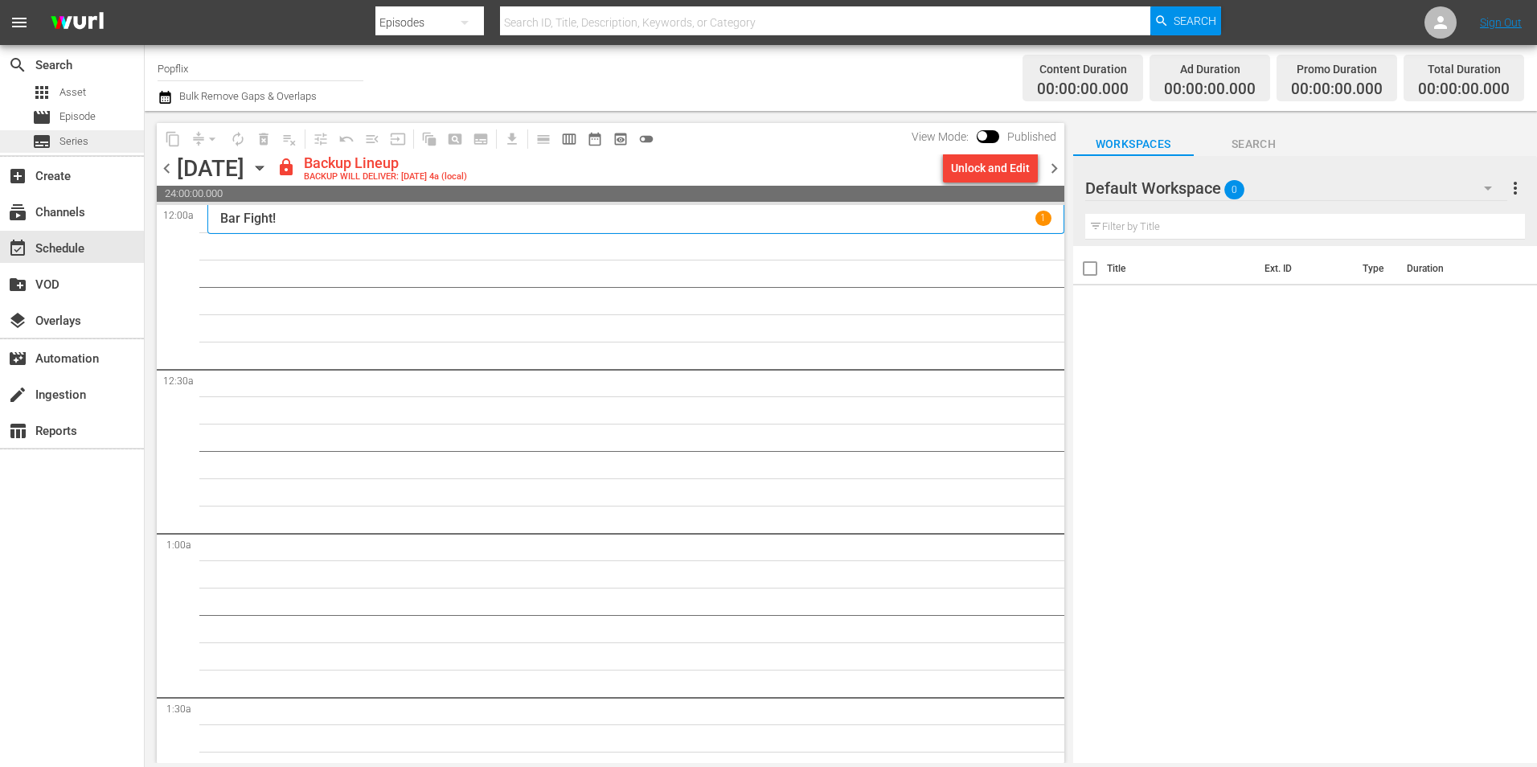
click at [68, 137] on span "Series" at bounding box center [73, 141] width 29 height 16
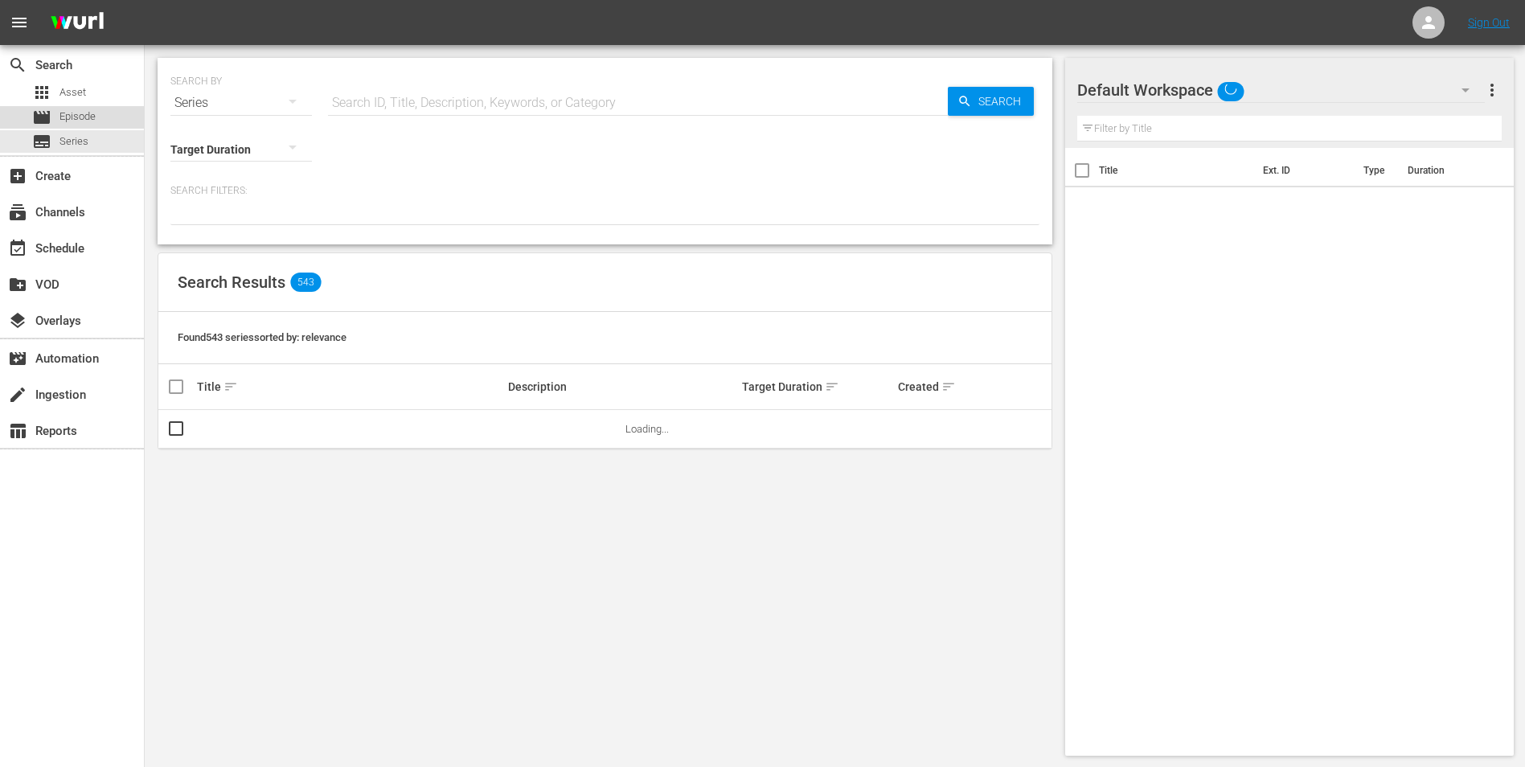
click at [69, 117] on span "Episode" at bounding box center [77, 117] width 36 height 16
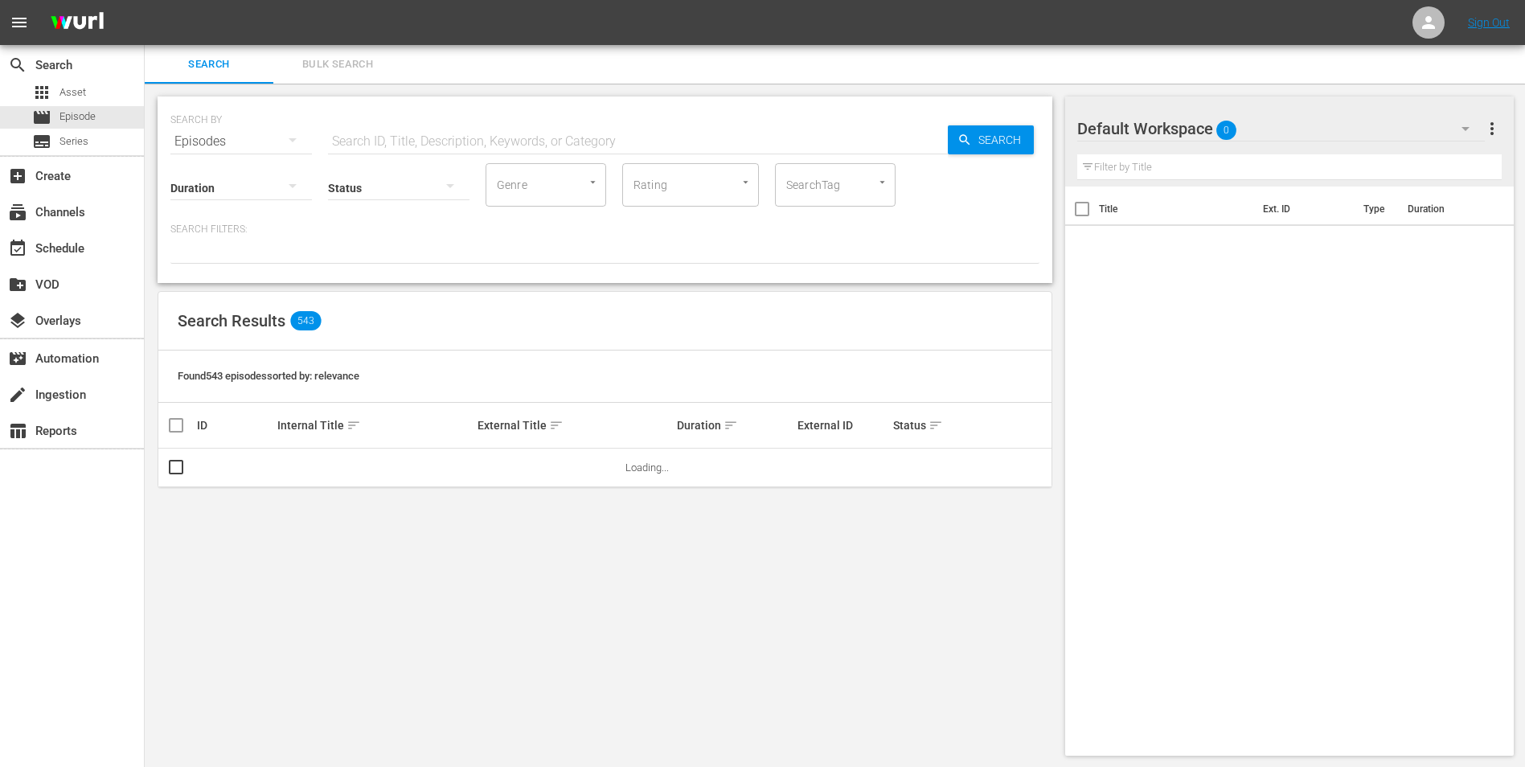
click at [330, 70] on span "Bulk Search" at bounding box center [337, 64] width 109 height 18
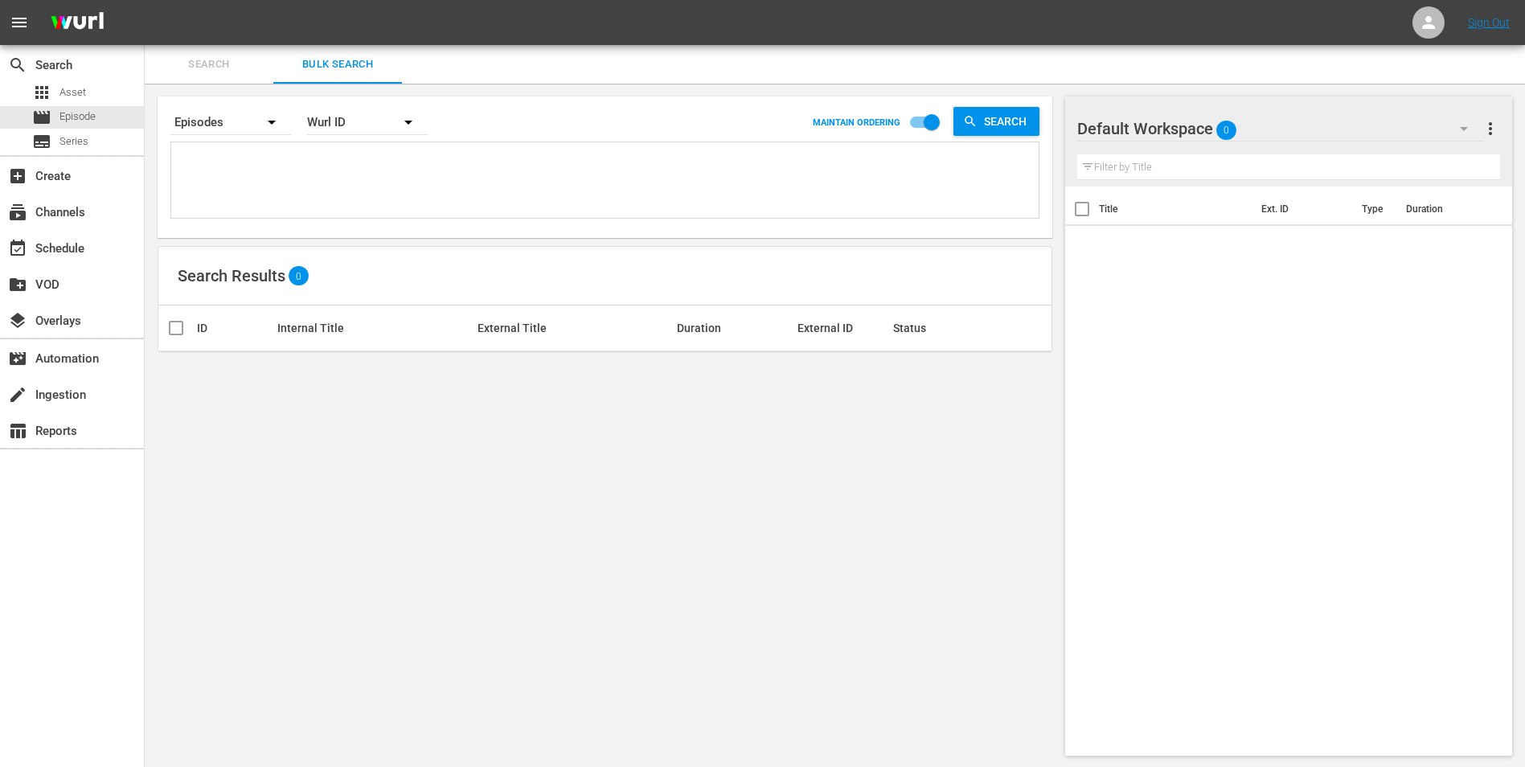
click at [323, 160] on textarea at bounding box center [606, 182] width 863 height 73
paste textarea "68784242 30136438 44034206 21421643 45759942 44715284 45933564 37284146 3758656…"
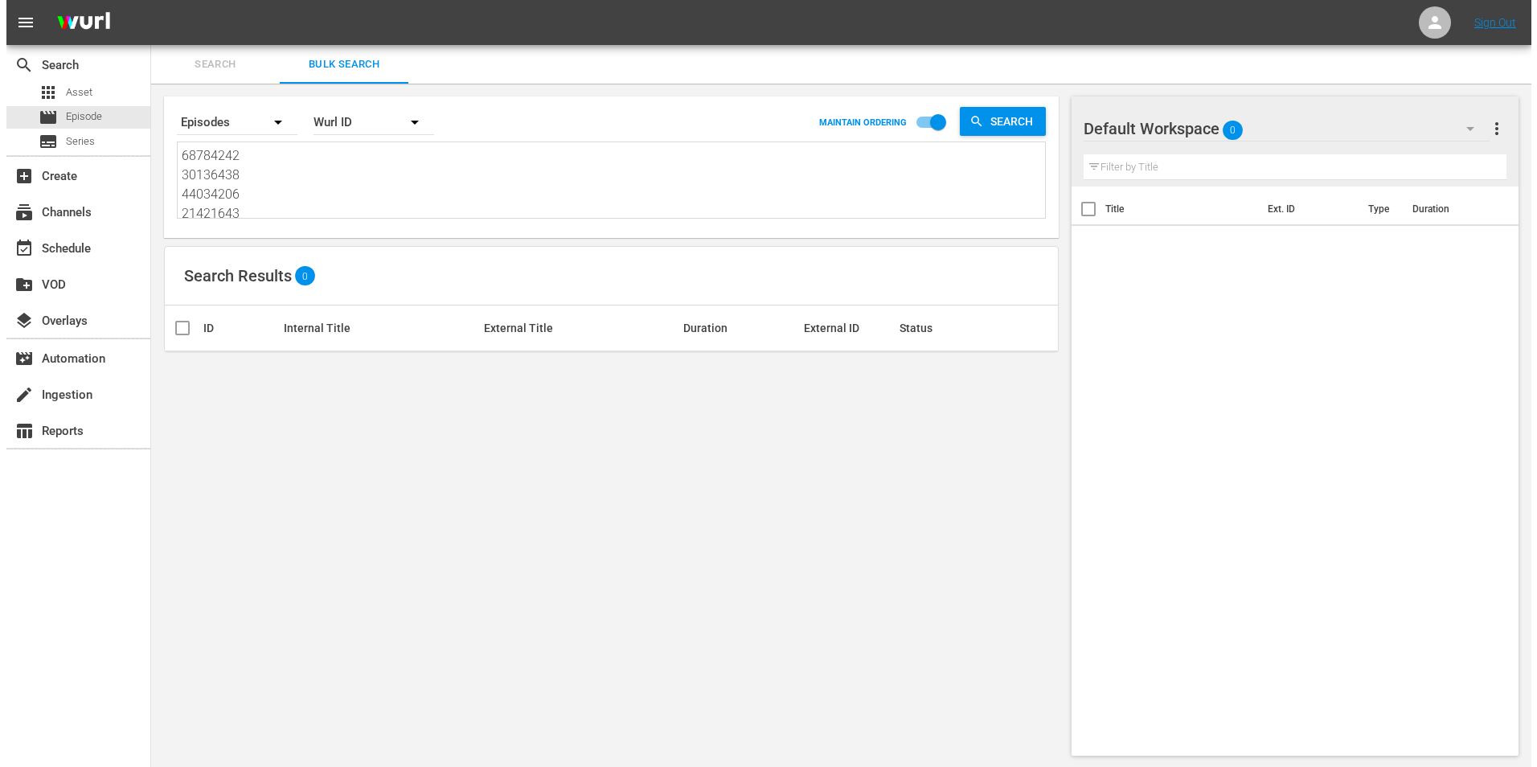
scroll to position [2, 0]
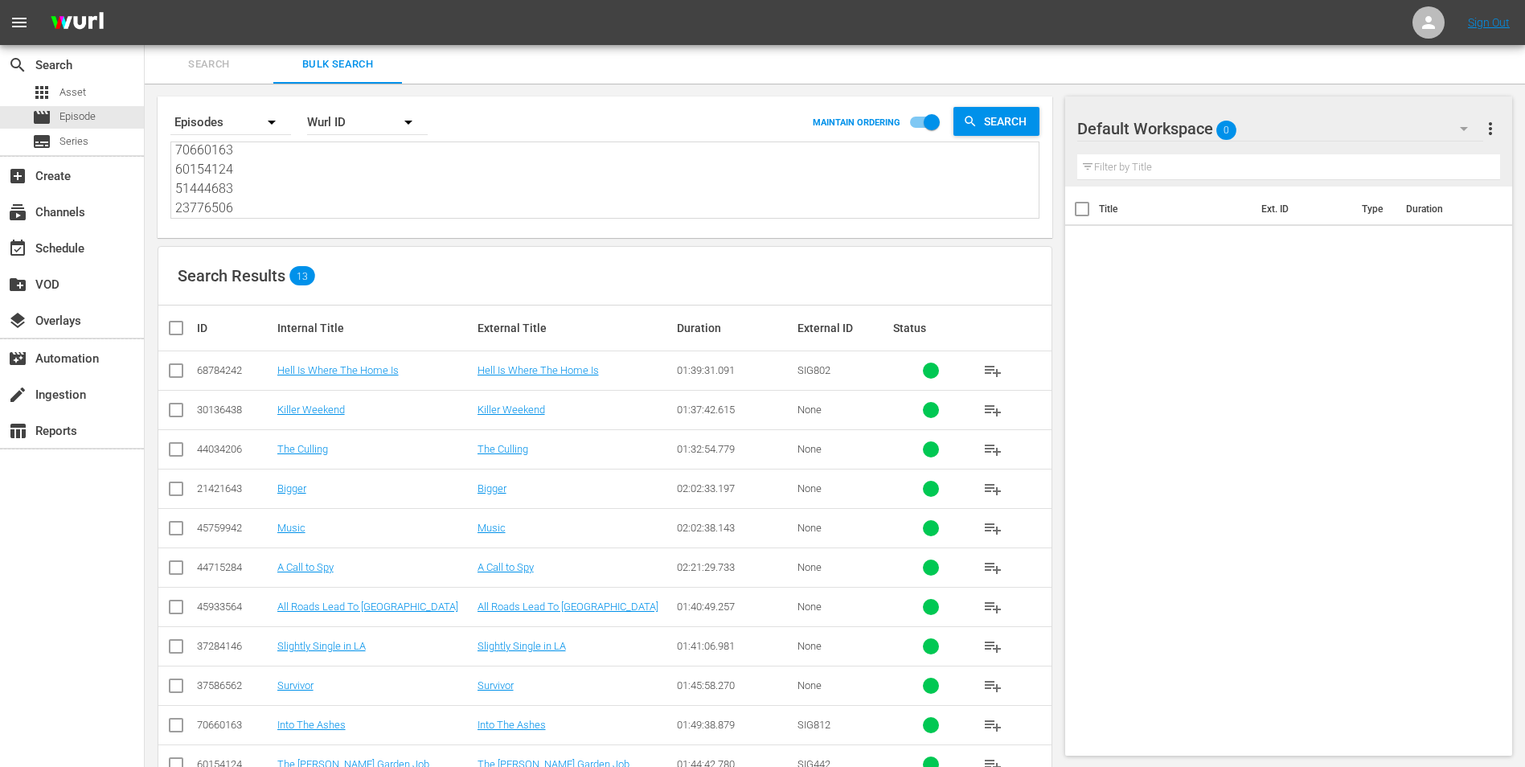
click at [167, 326] on input "checkbox" at bounding box center [182, 327] width 32 height 19
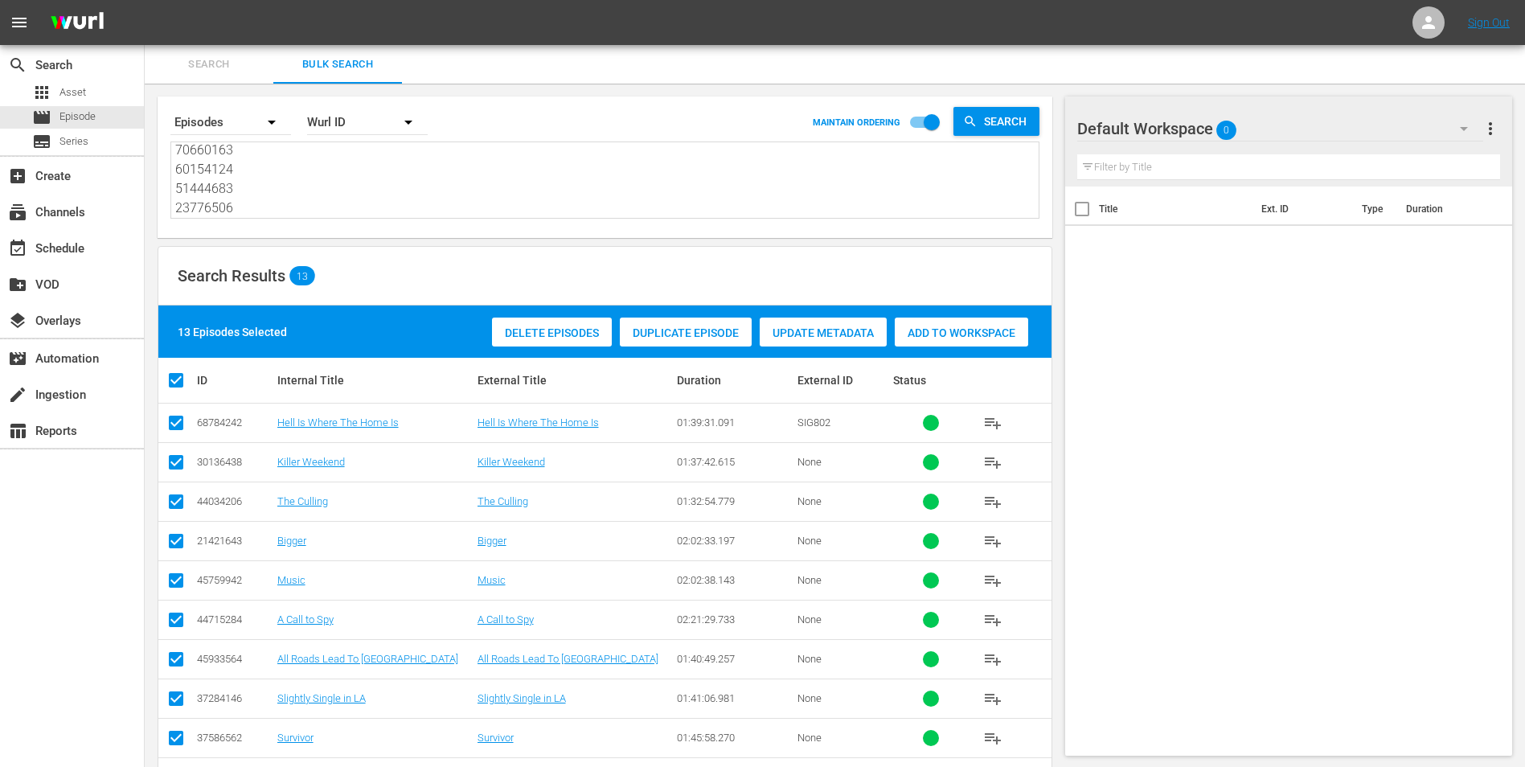
click at [930, 325] on div "Add to Workspace" at bounding box center [961, 333] width 133 height 31
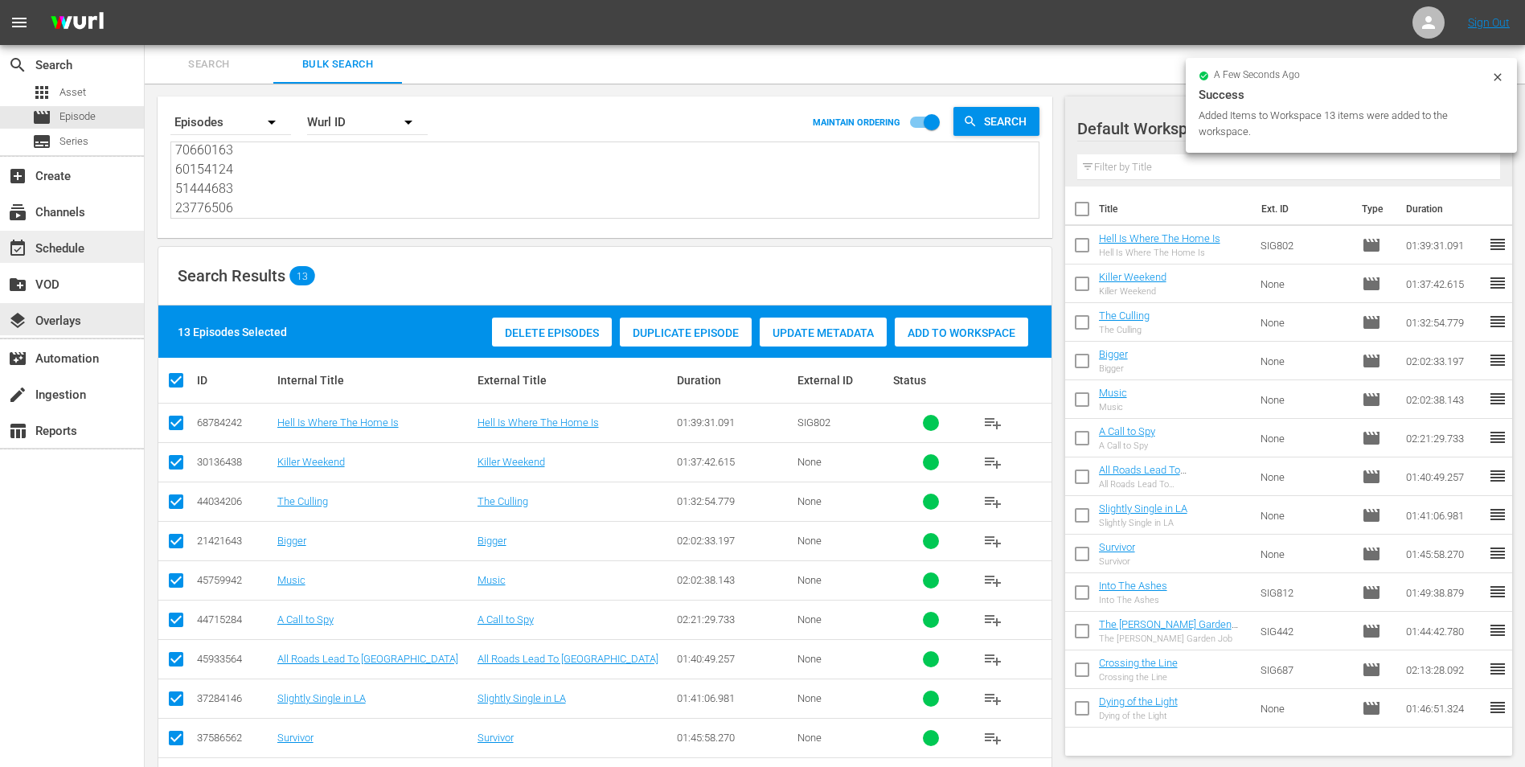
click at [39, 253] on div "event_available Schedule" at bounding box center [45, 246] width 90 height 14
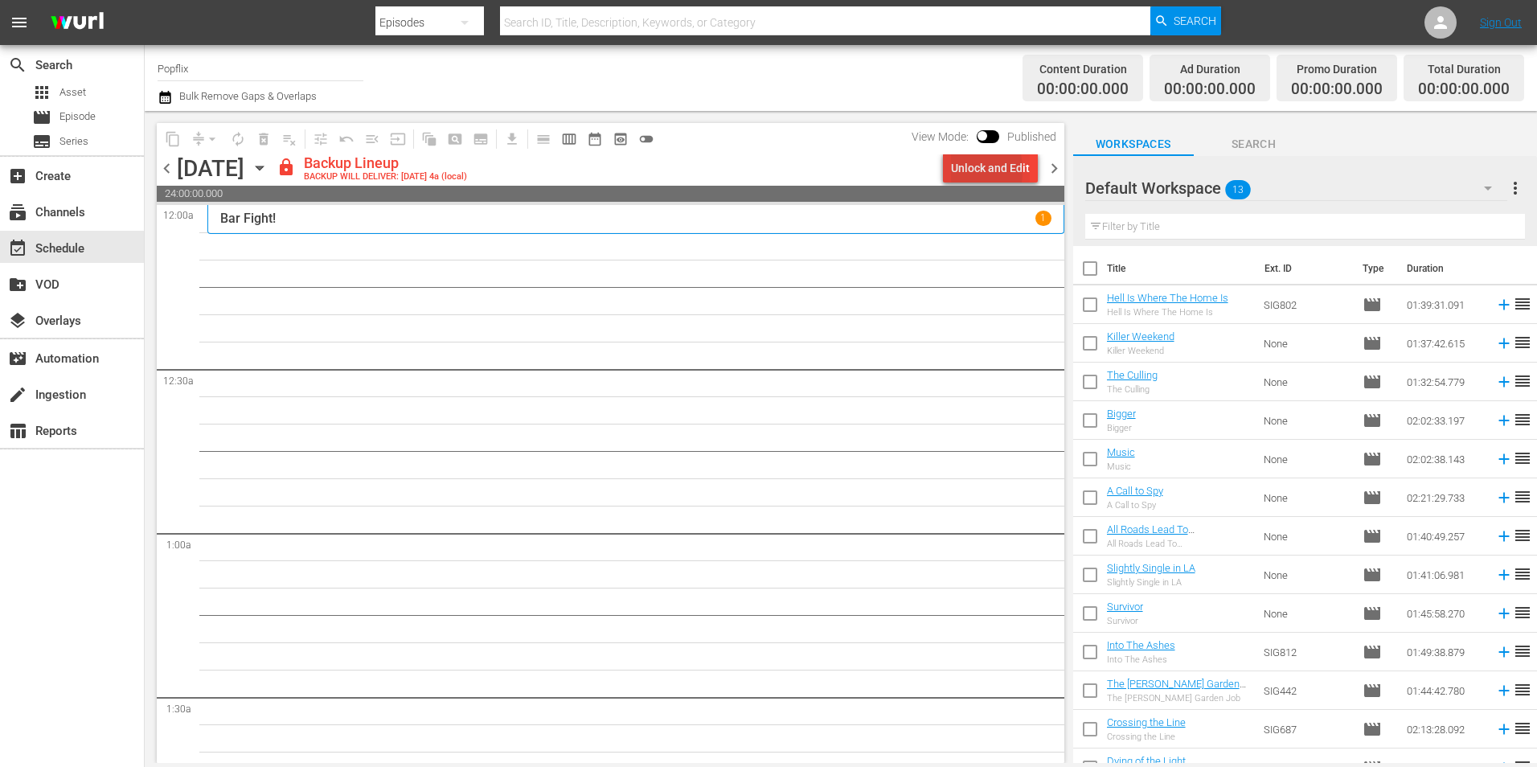
click at [955, 170] on div "Unlock and Edit" at bounding box center [990, 168] width 79 height 29
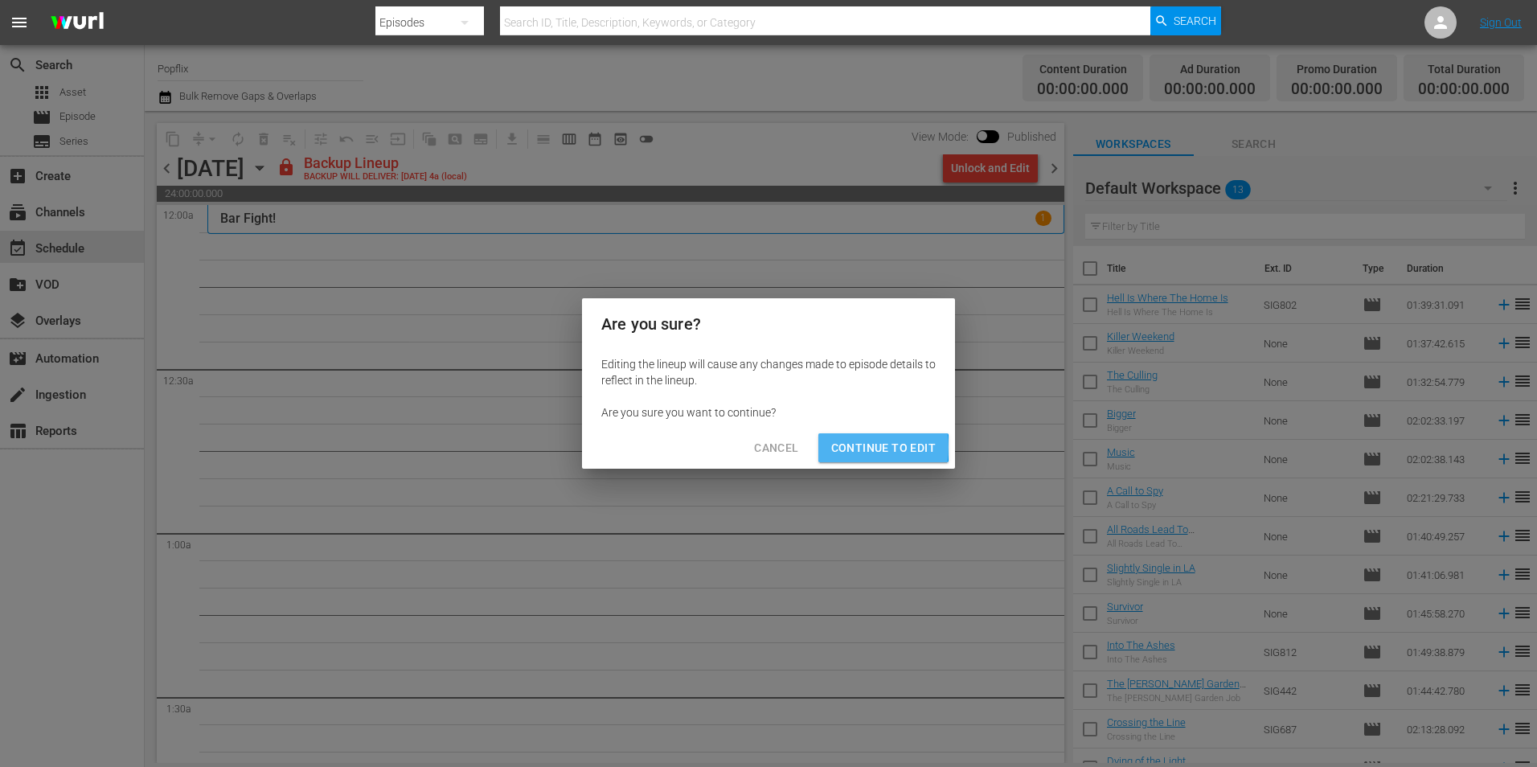
drag, startPoint x: 855, startPoint y: 448, endPoint x: 974, endPoint y: 335, distance: 164.4
click at [855, 448] on span "Continue to Edit" at bounding box center [883, 448] width 105 height 20
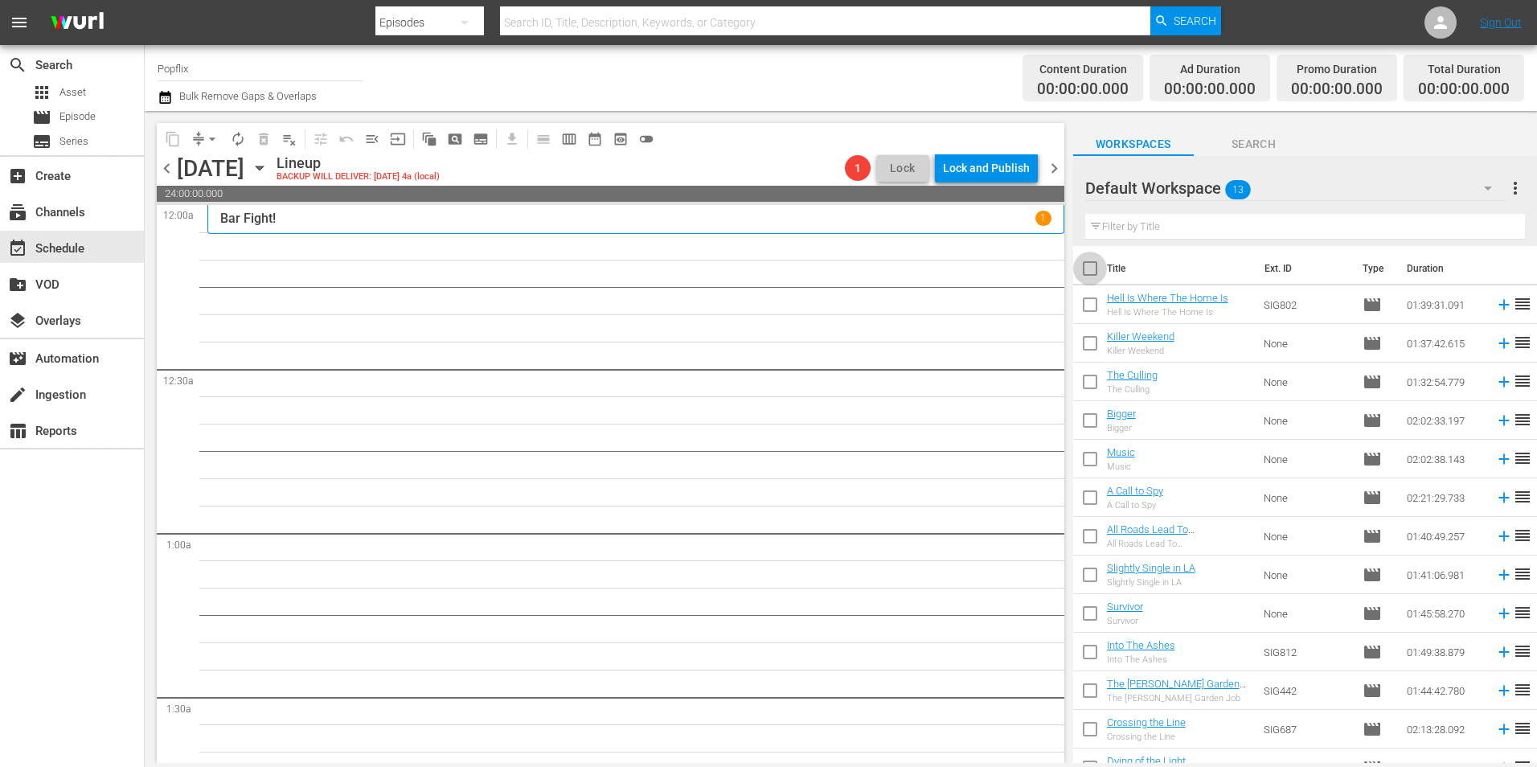
click at [1084, 271] on input "checkbox" at bounding box center [1090, 272] width 34 height 34
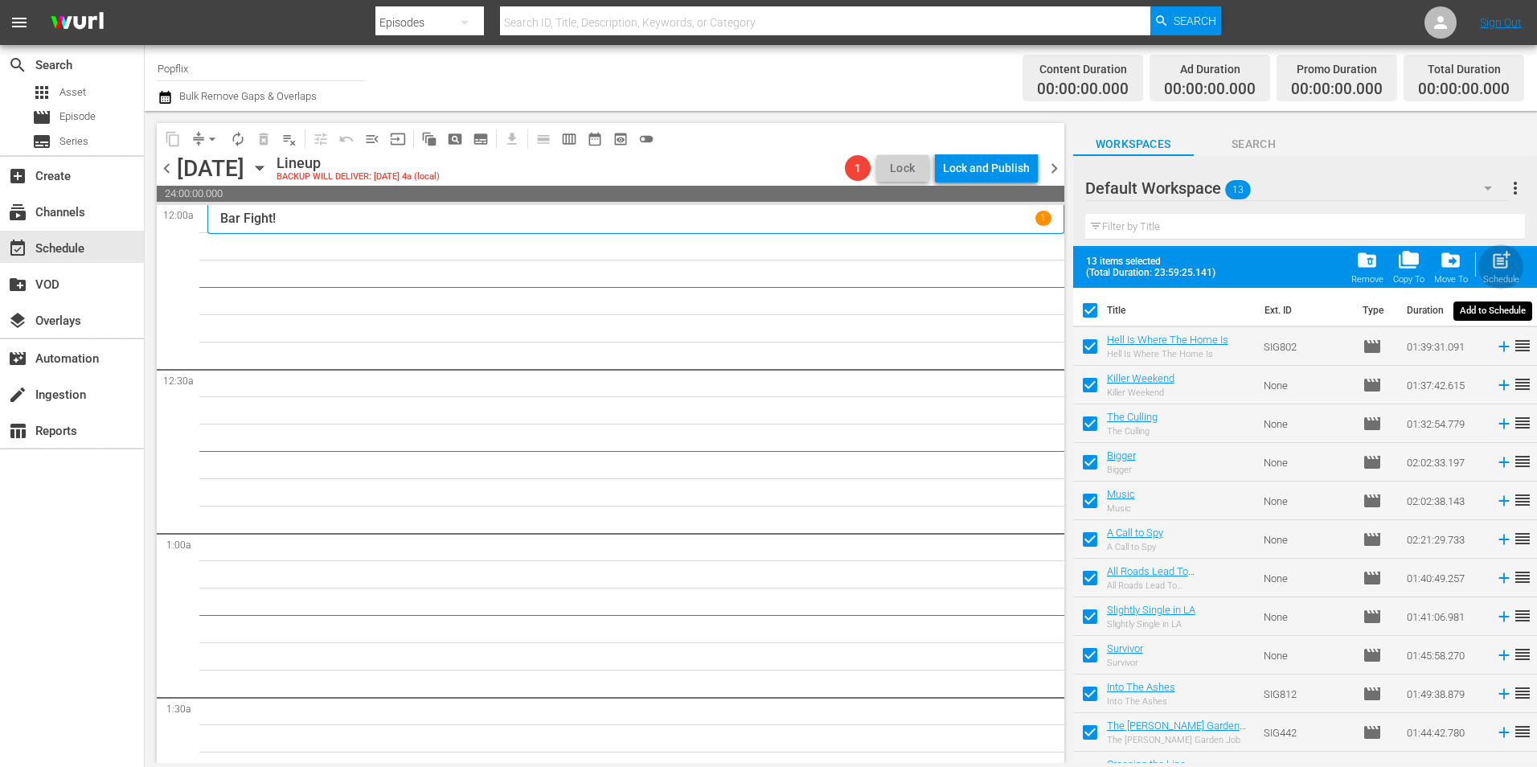
click at [1503, 258] on span "post_add" at bounding box center [1502, 260] width 22 height 22
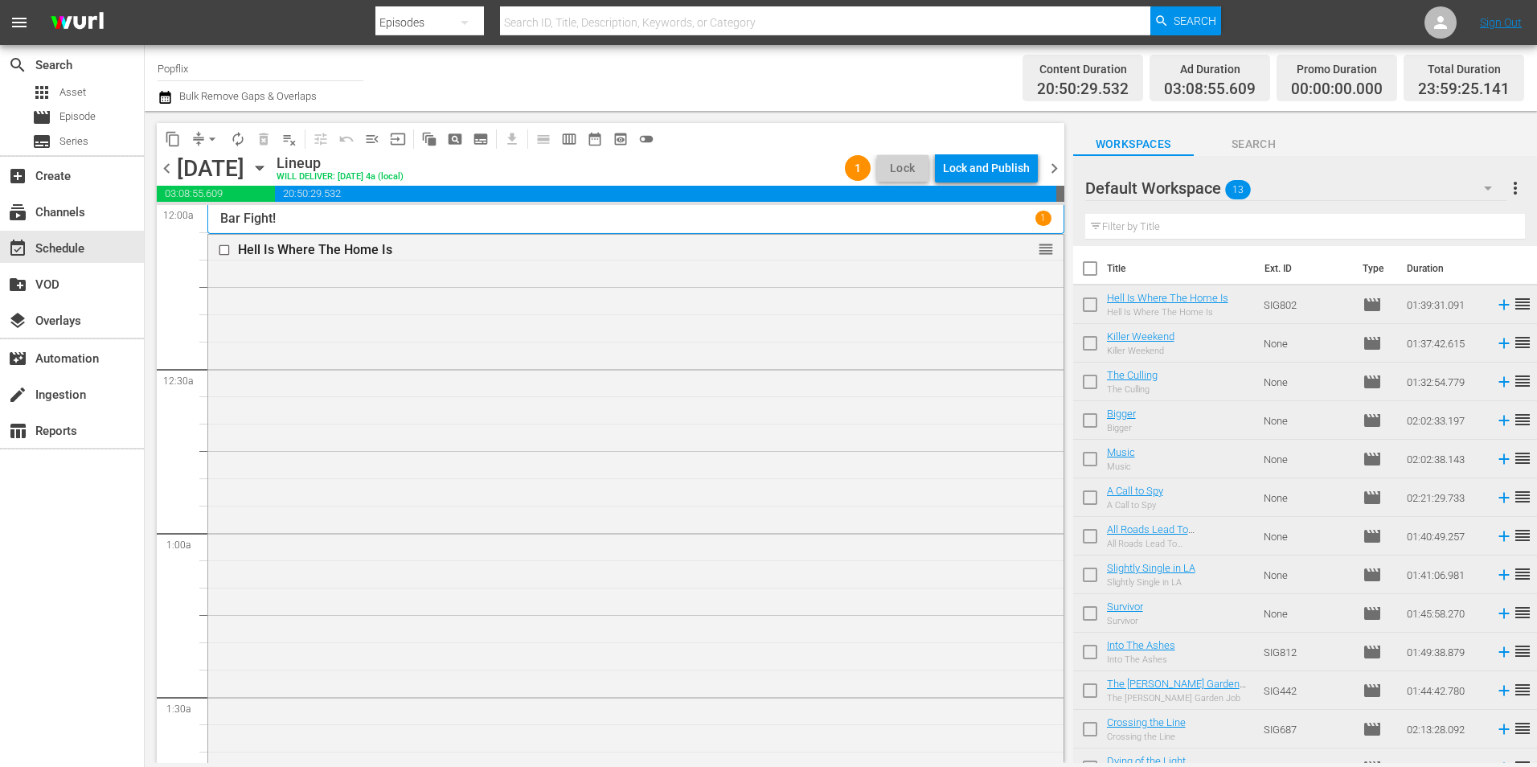
click at [1050, 170] on span "chevron_right" at bounding box center [1054, 168] width 20 height 20
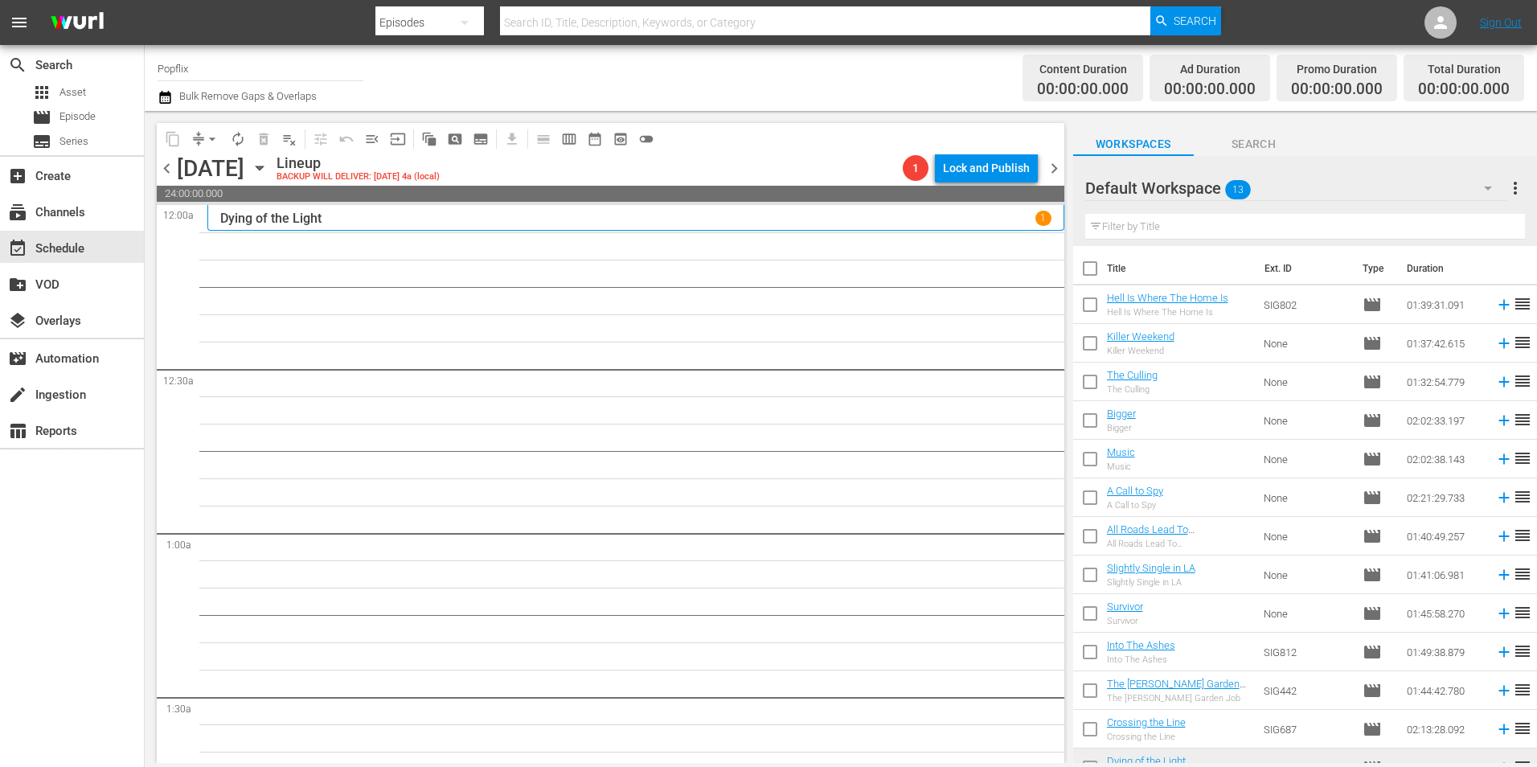
click at [1516, 180] on span "more_vert" at bounding box center [1515, 187] width 19 height 19
click at [1359, 223] on div "Clear All Workspace Items" at bounding box center [1411, 219] width 189 height 29
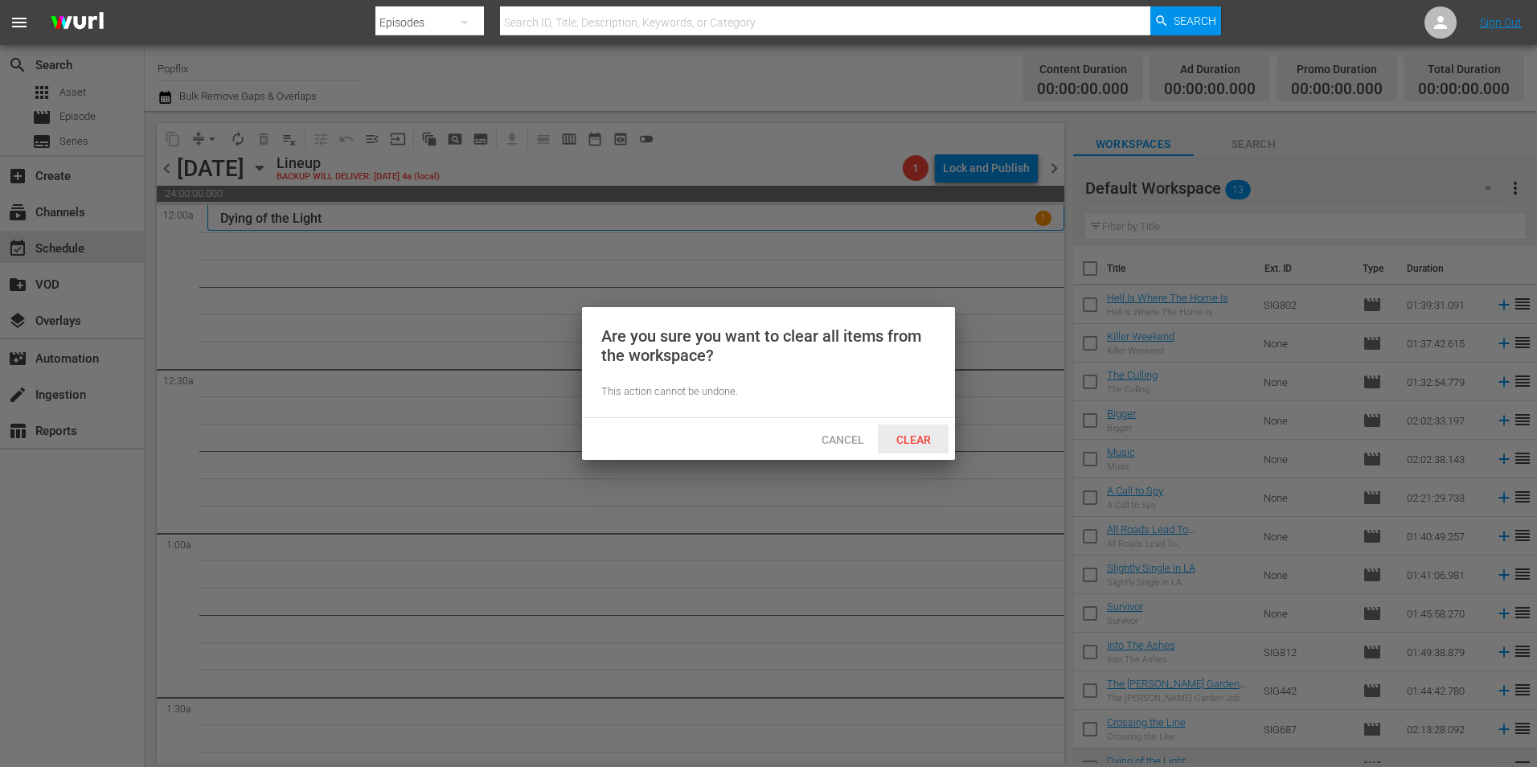
click at [912, 442] on span "Clear" at bounding box center [914, 439] width 60 height 13
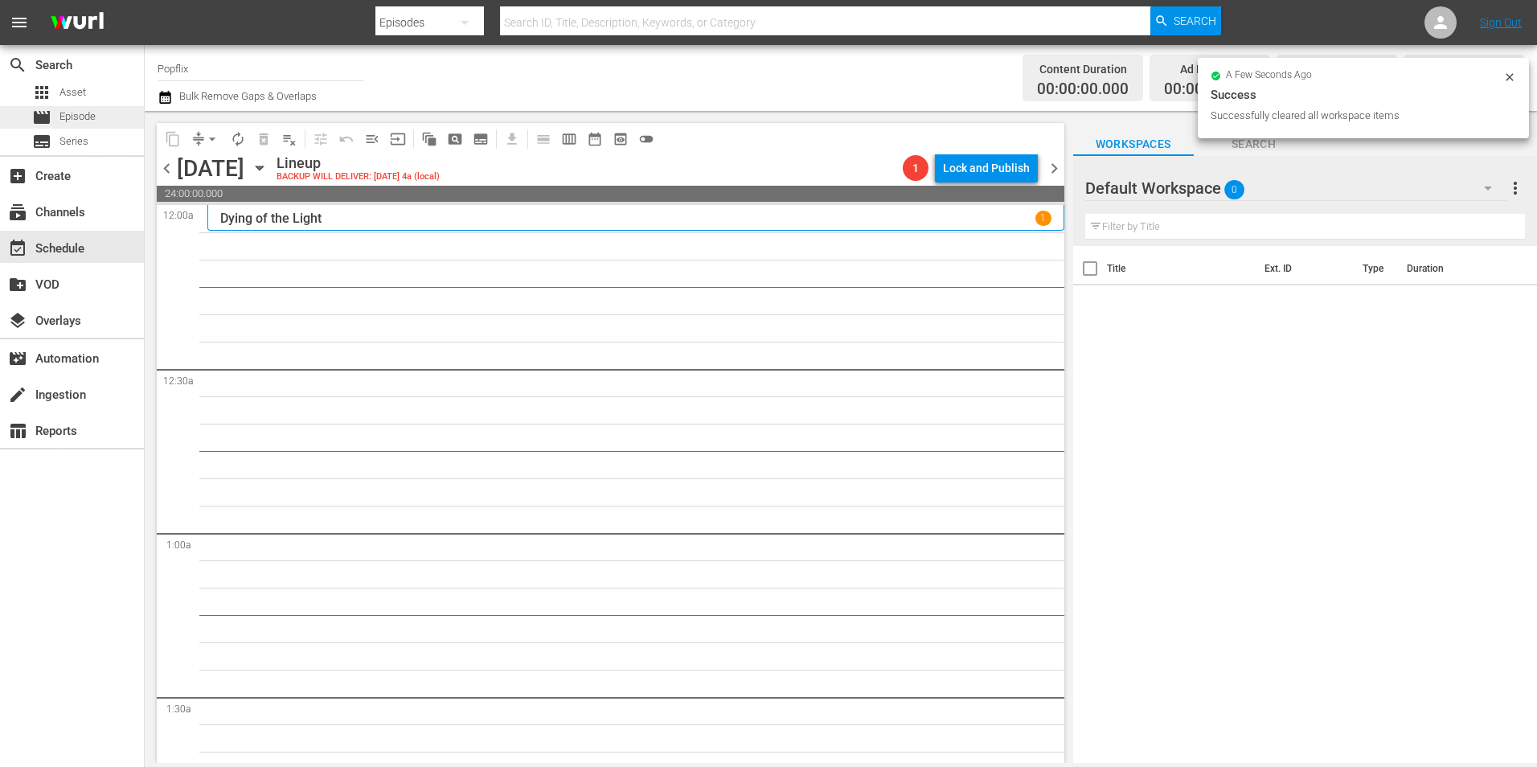
click at [91, 125] on span "Episode" at bounding box center [77, 117] width 36 height 16
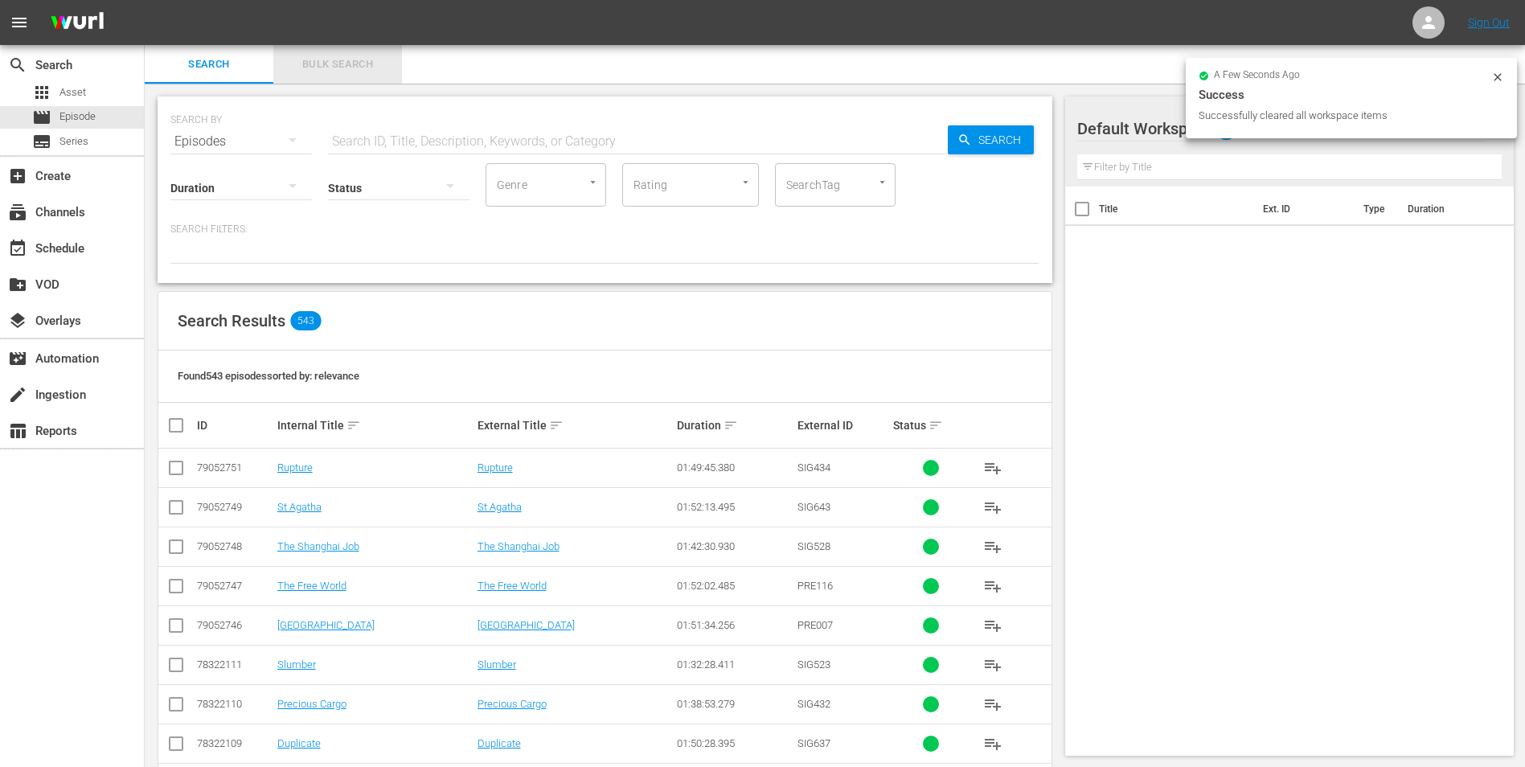
click at [339, 68] on span "Bulk Search" at bounding box center [337, 64] width 109 height 18
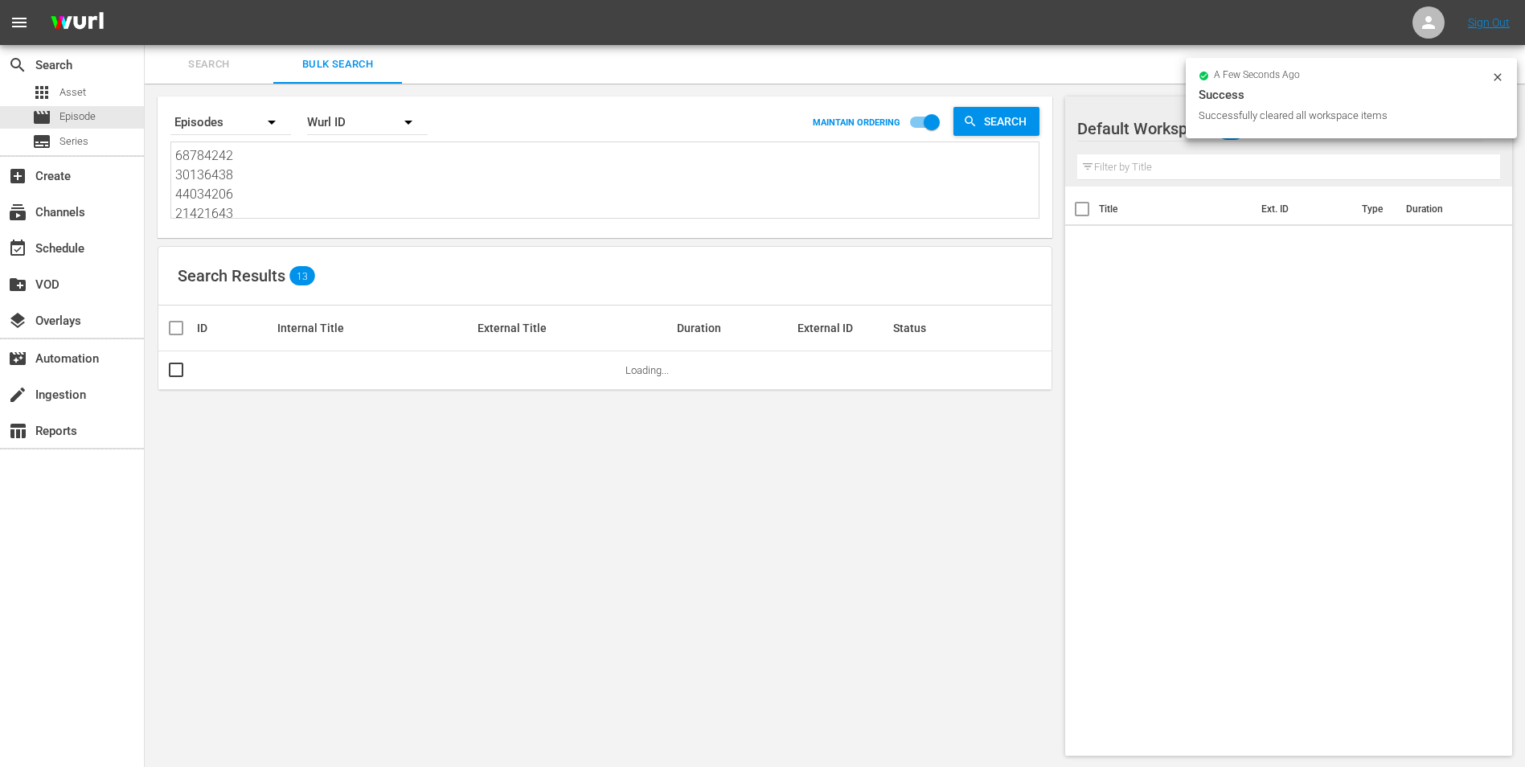
click at [317, 191] on textarea "68784242 30136438 44034206 21421643 45759942 44715284 45933564 37284146 3758656…" at bounding box center [606, 182] width 863 height 73
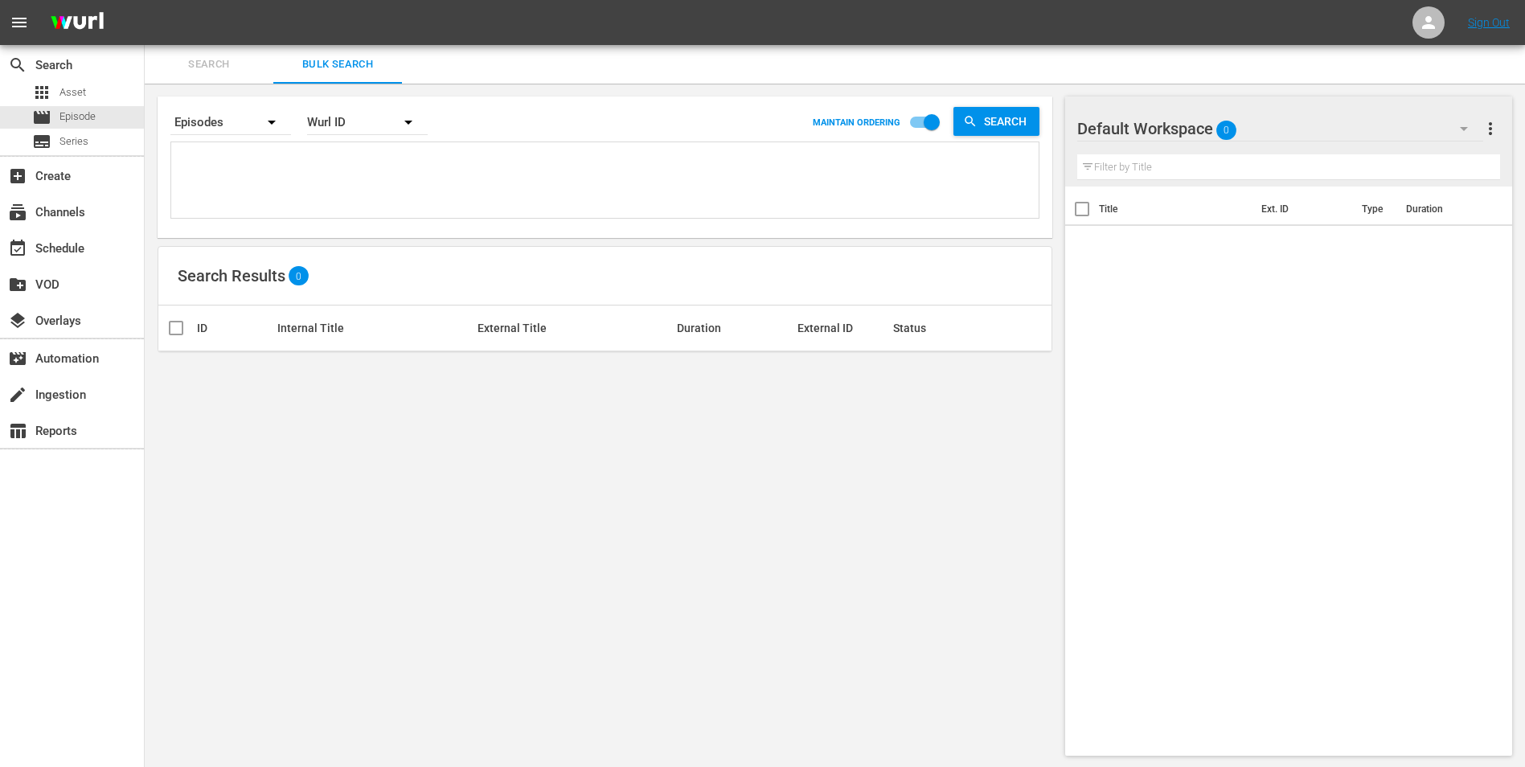
click at [318, 171] on textarea at bounding box center [606, 182] width 863 height 73
paste textarea "29886057 50824472 45933563 56851182 30136466 61493393 36142442 53982958 2142072…"
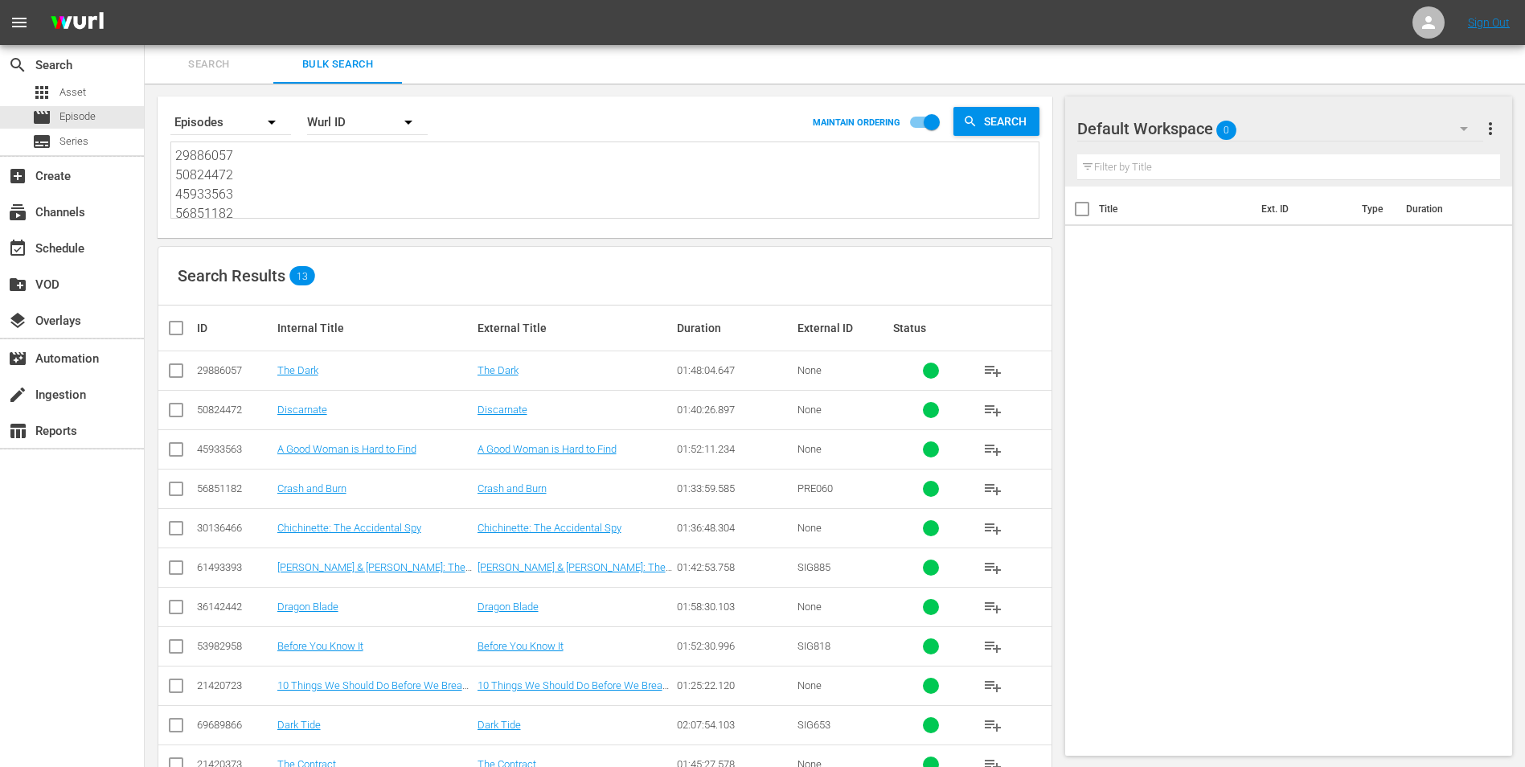
click at [182, 329] on input "checkbox" at bounding box center [182, 327] width 32 height 19
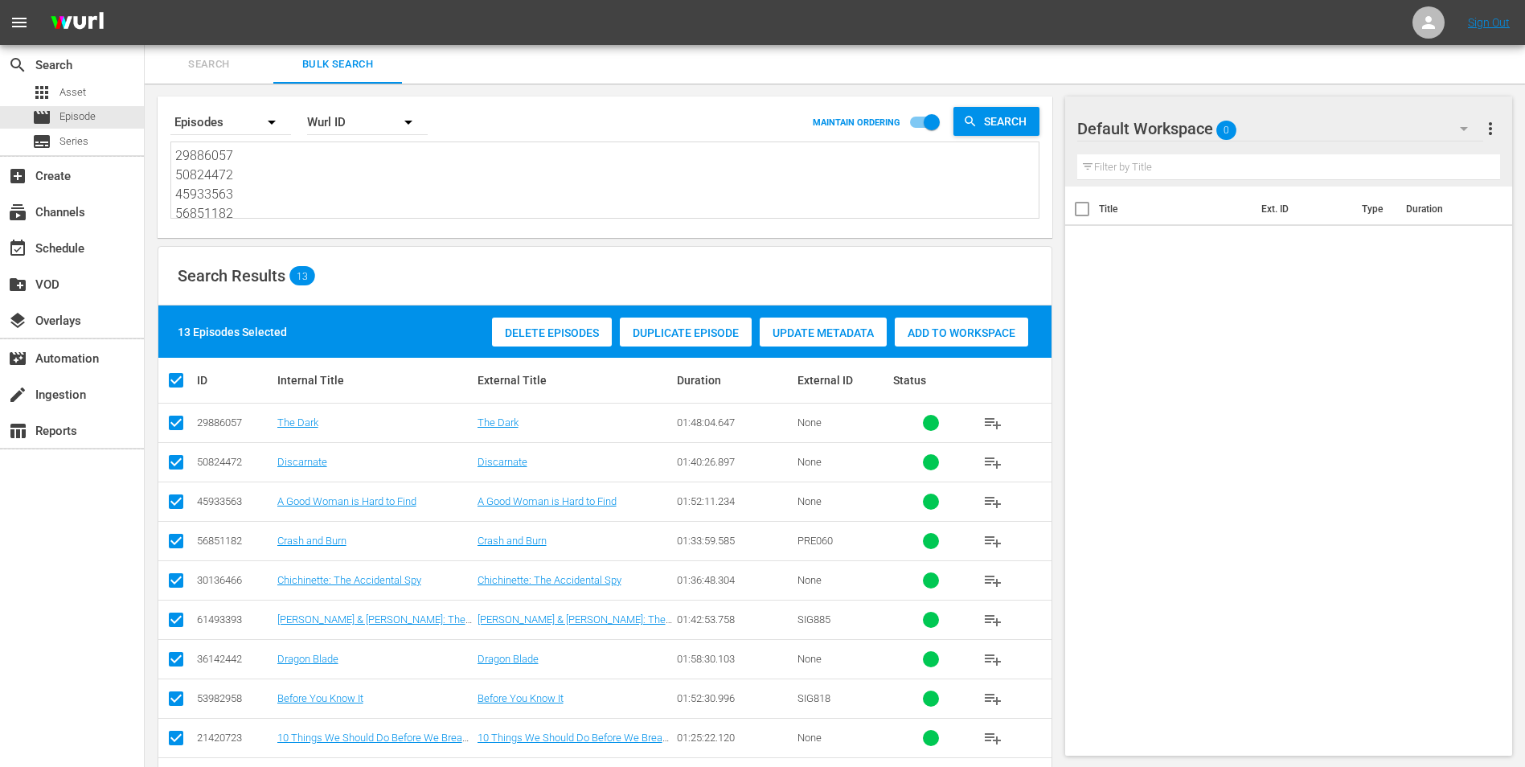
click at [912, 326] on span "Add to Workspace" at bounding box center [961, 332] width 133 height 13
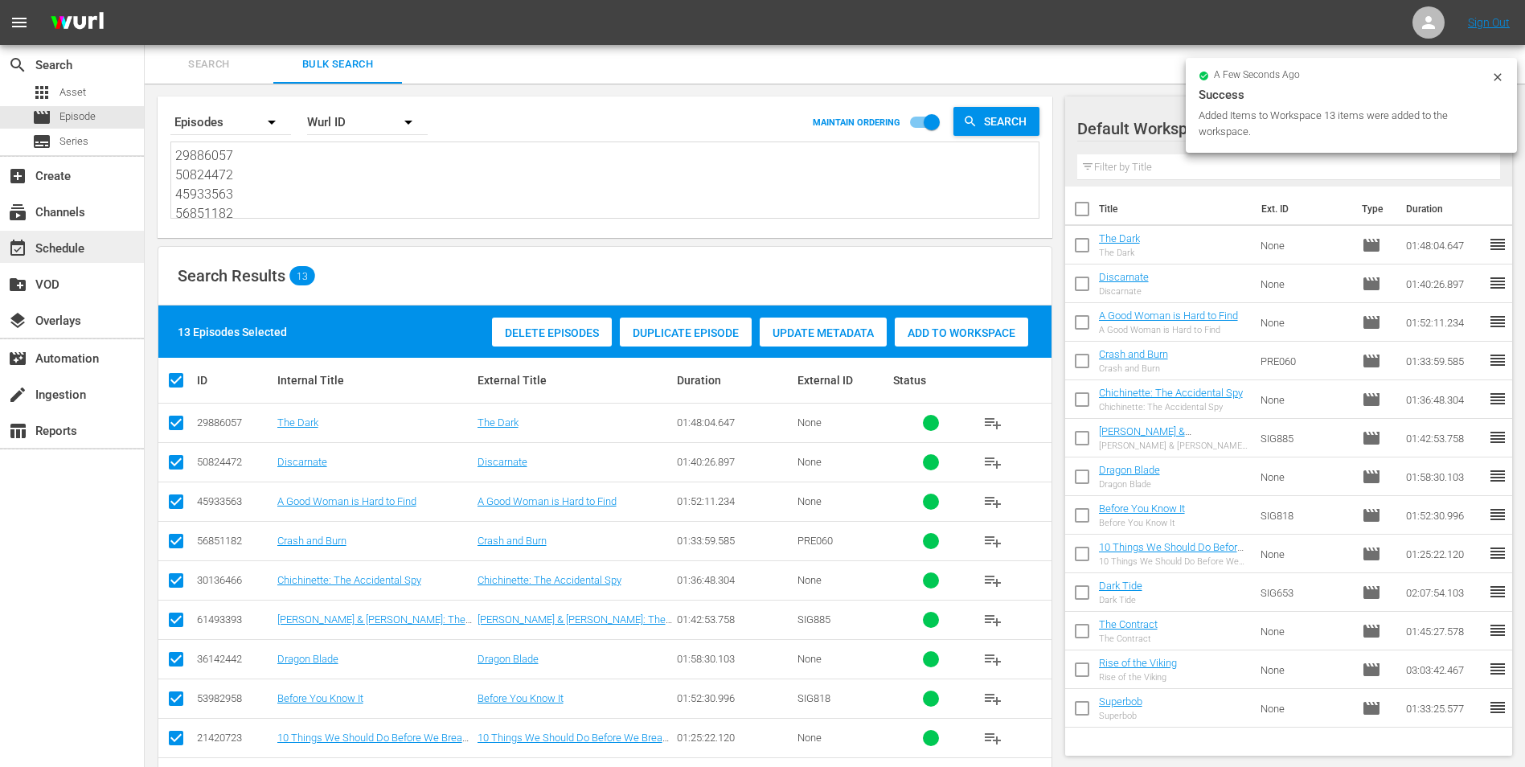
click at [91, 252] on div "event_available Schedule" at bounding box center [72, 247] width 144 height 32
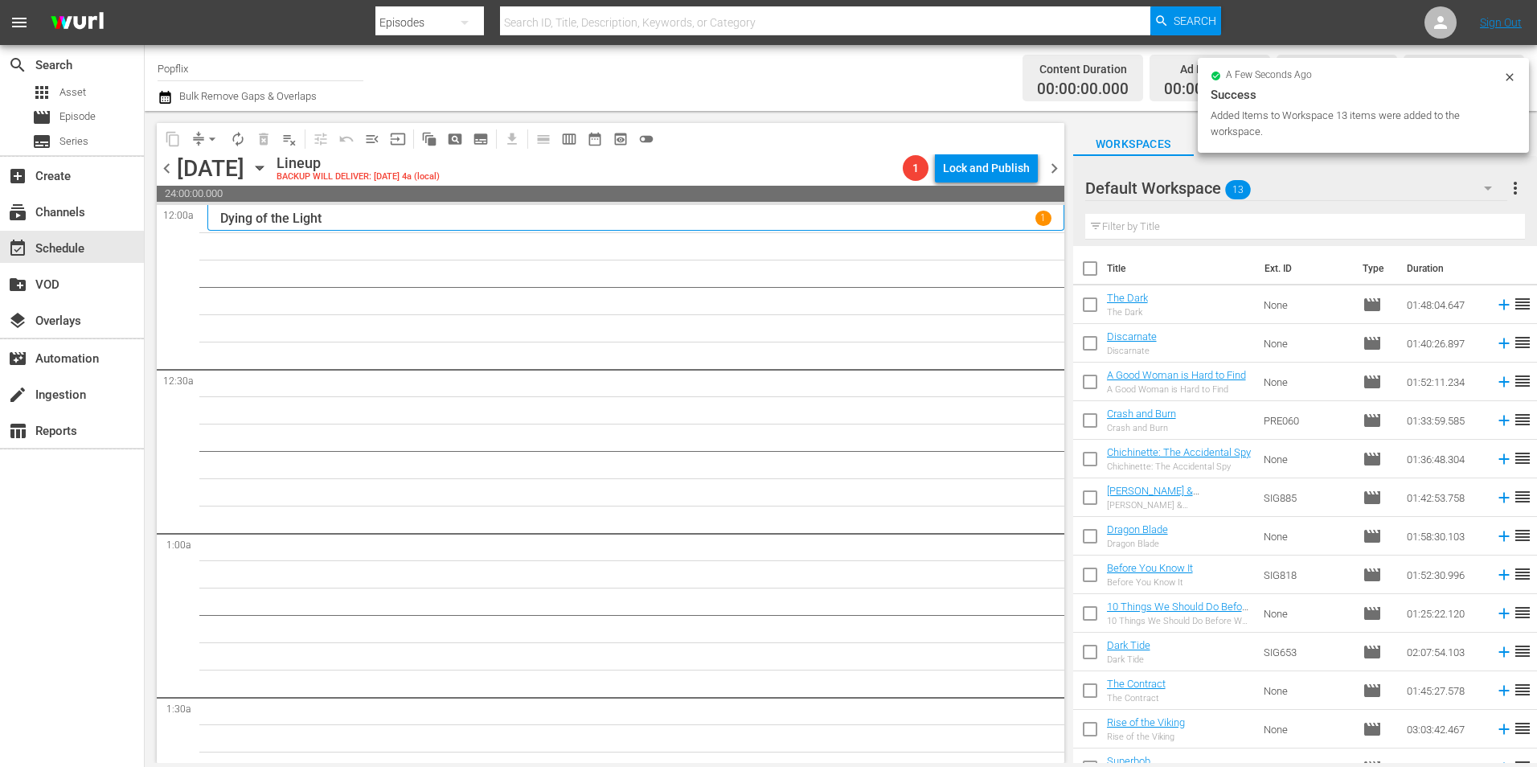
click at [1085, 272] on input "checkbox" at bounding box center [1090, 272] width 34 height 34
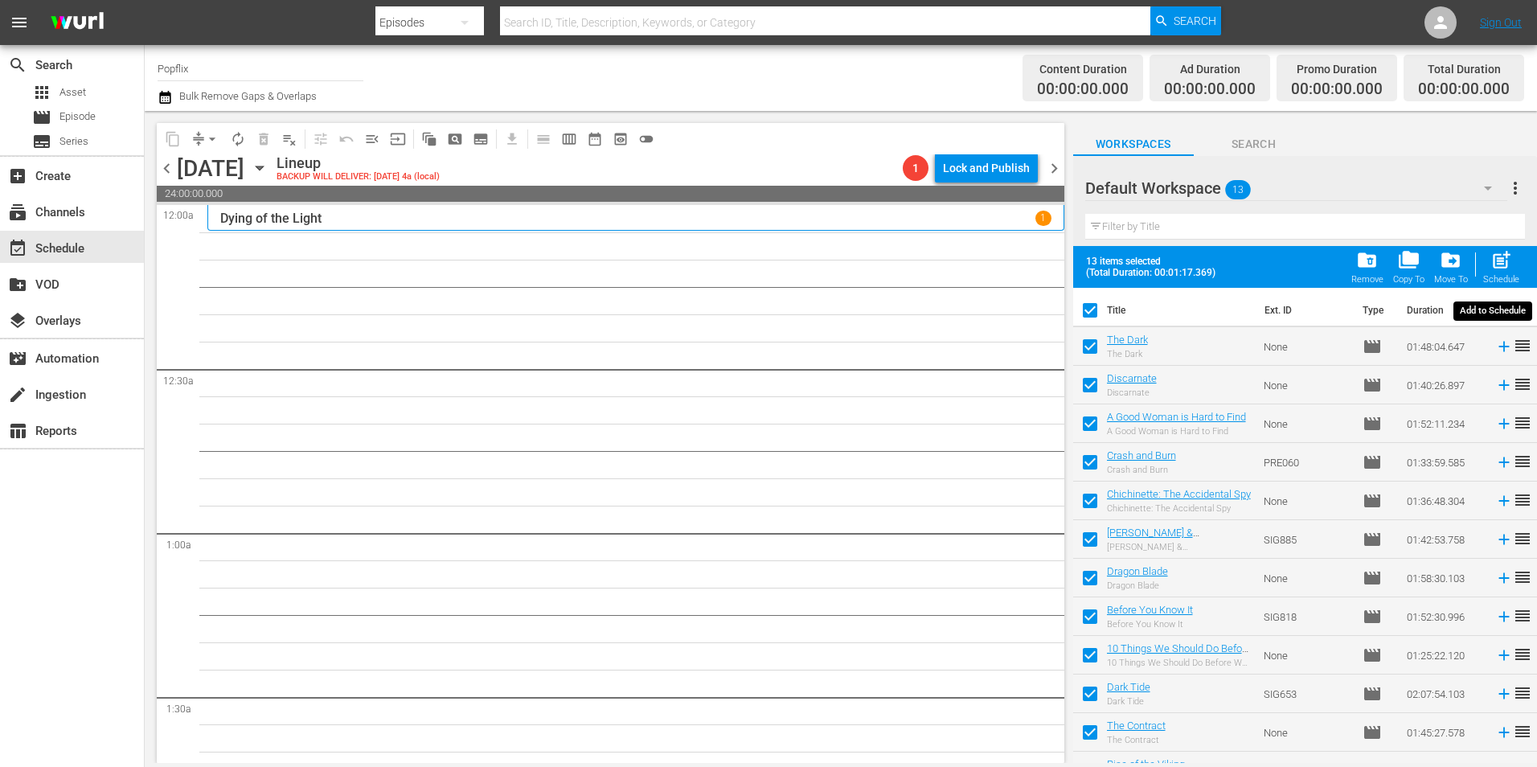
click at [1503, 256] on span "post_add" at bounding box center [1502, 260] width 22 height 22
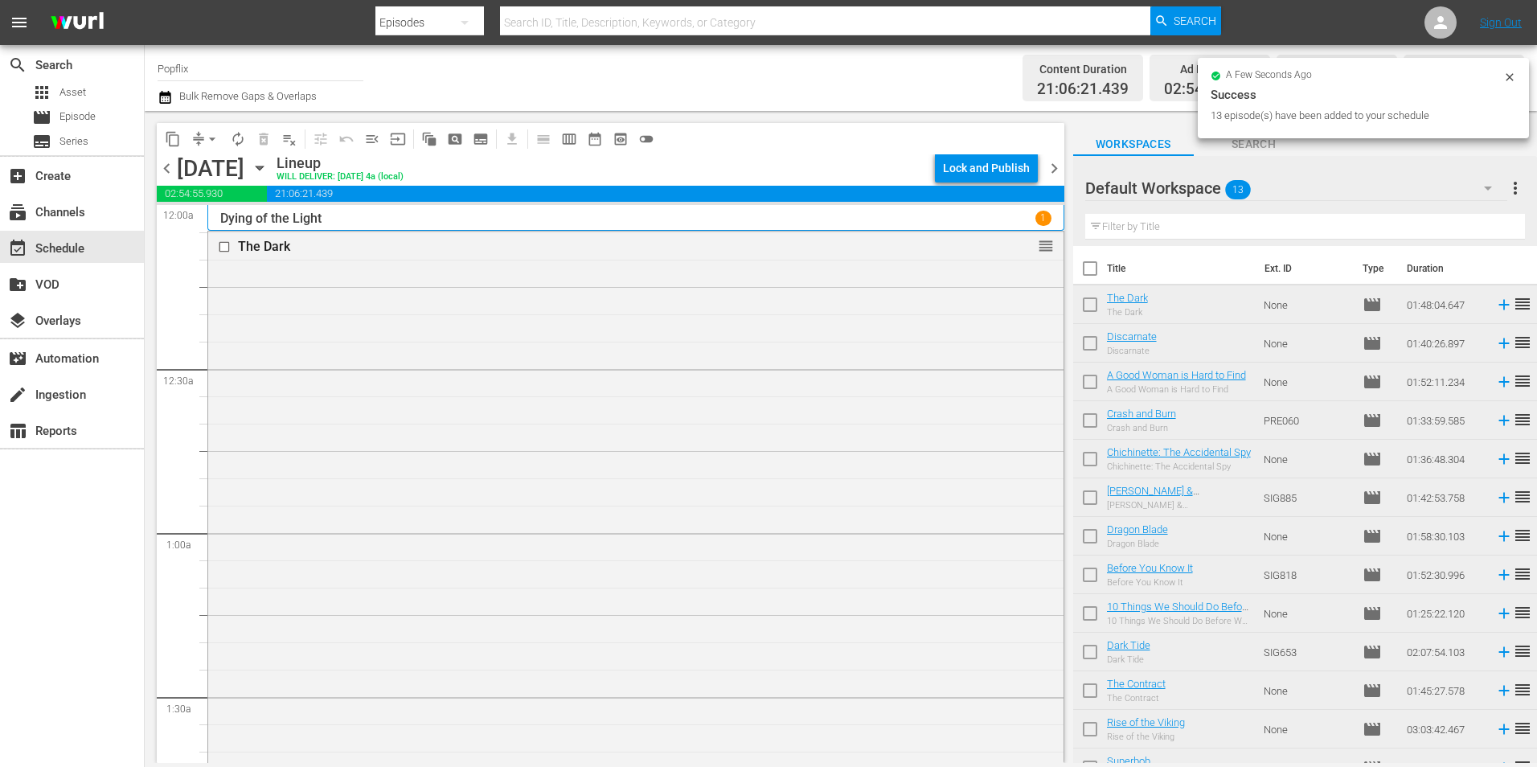
click at [1047, 170] on span "chevron_right" at bounding box center [1054, 168] width 20 height 20
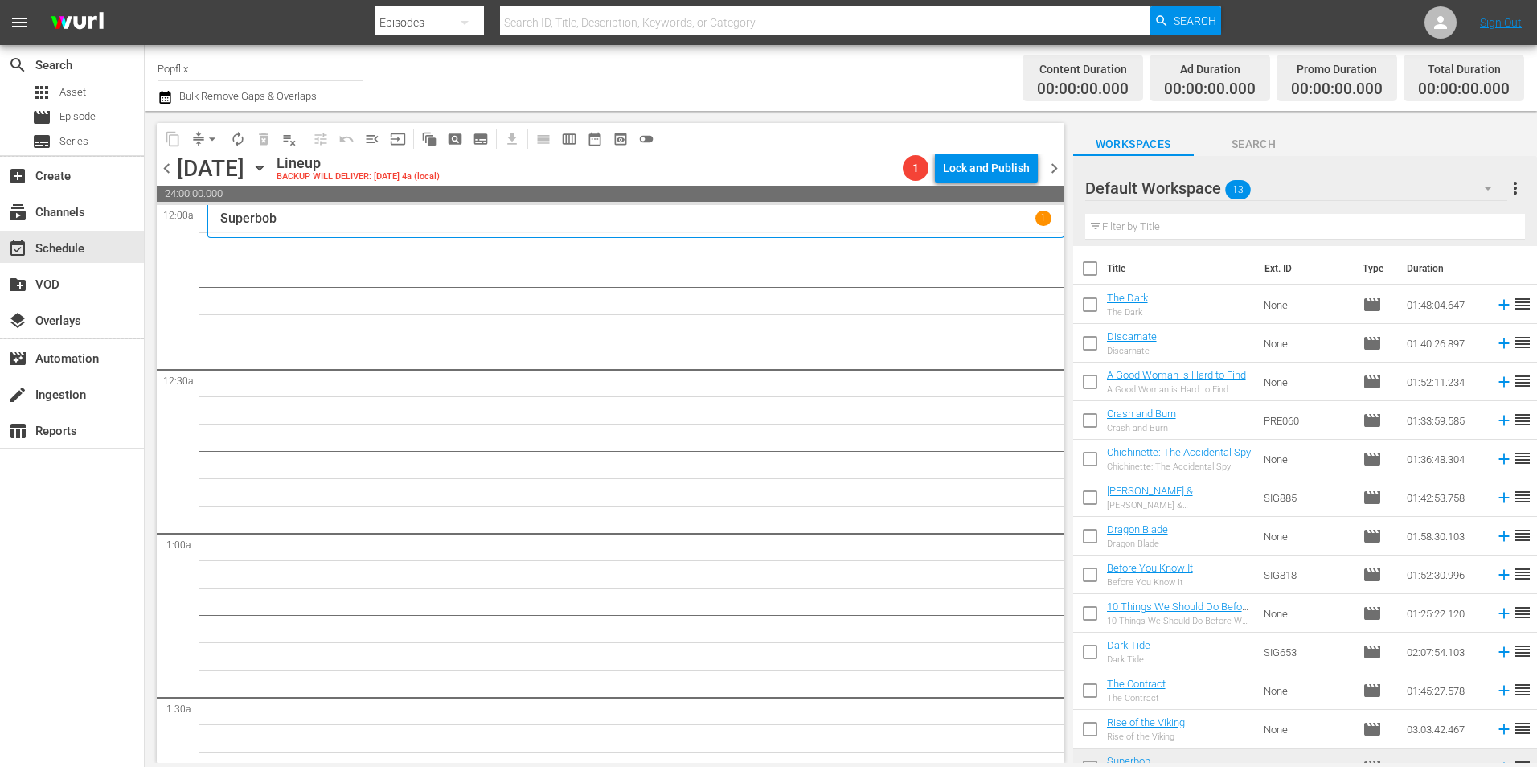
click at [1514, 192] on span "more_vert" at bounding box center [1515, 187] width 19 height 19
click at [1309, 221] on div "Clear All Workspace Items" at bounding box center [1393, 219] width 225 height 29
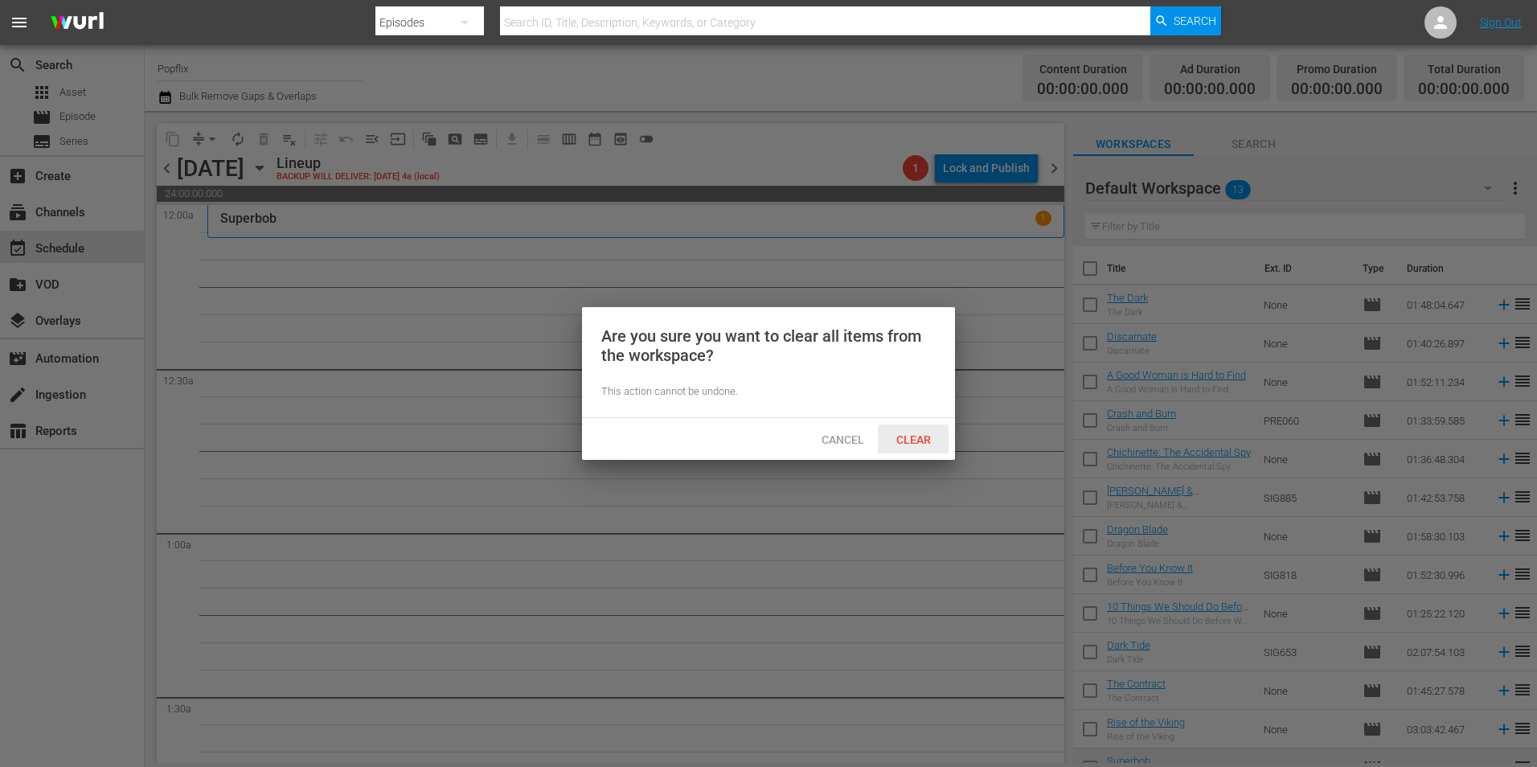
click at [925, 441] on span "Clear" at bounding box center [914, 439] width 60 height 13
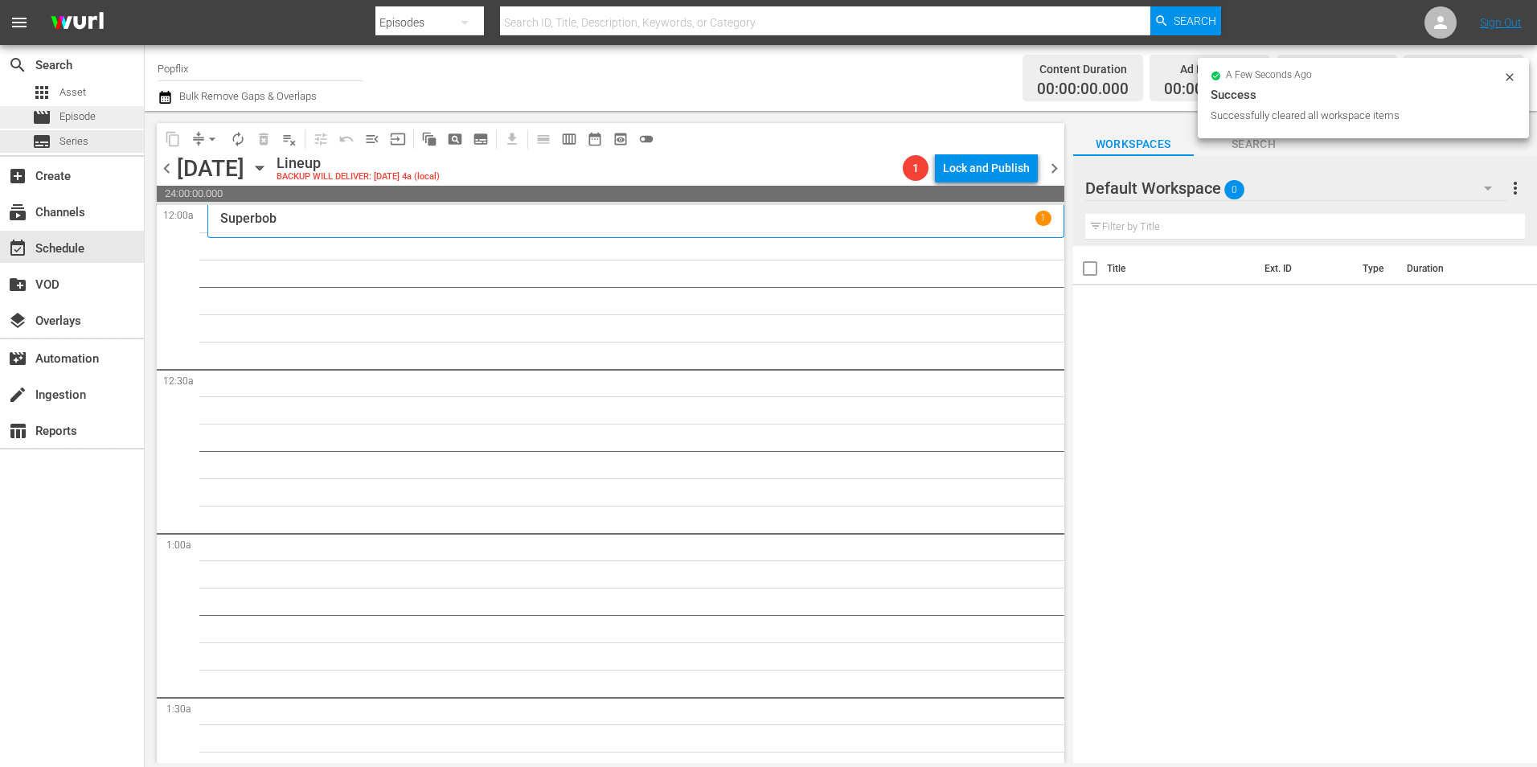
click at [60, 122] on span "Episode" at bounding box center [77, 117] width 36 height 16
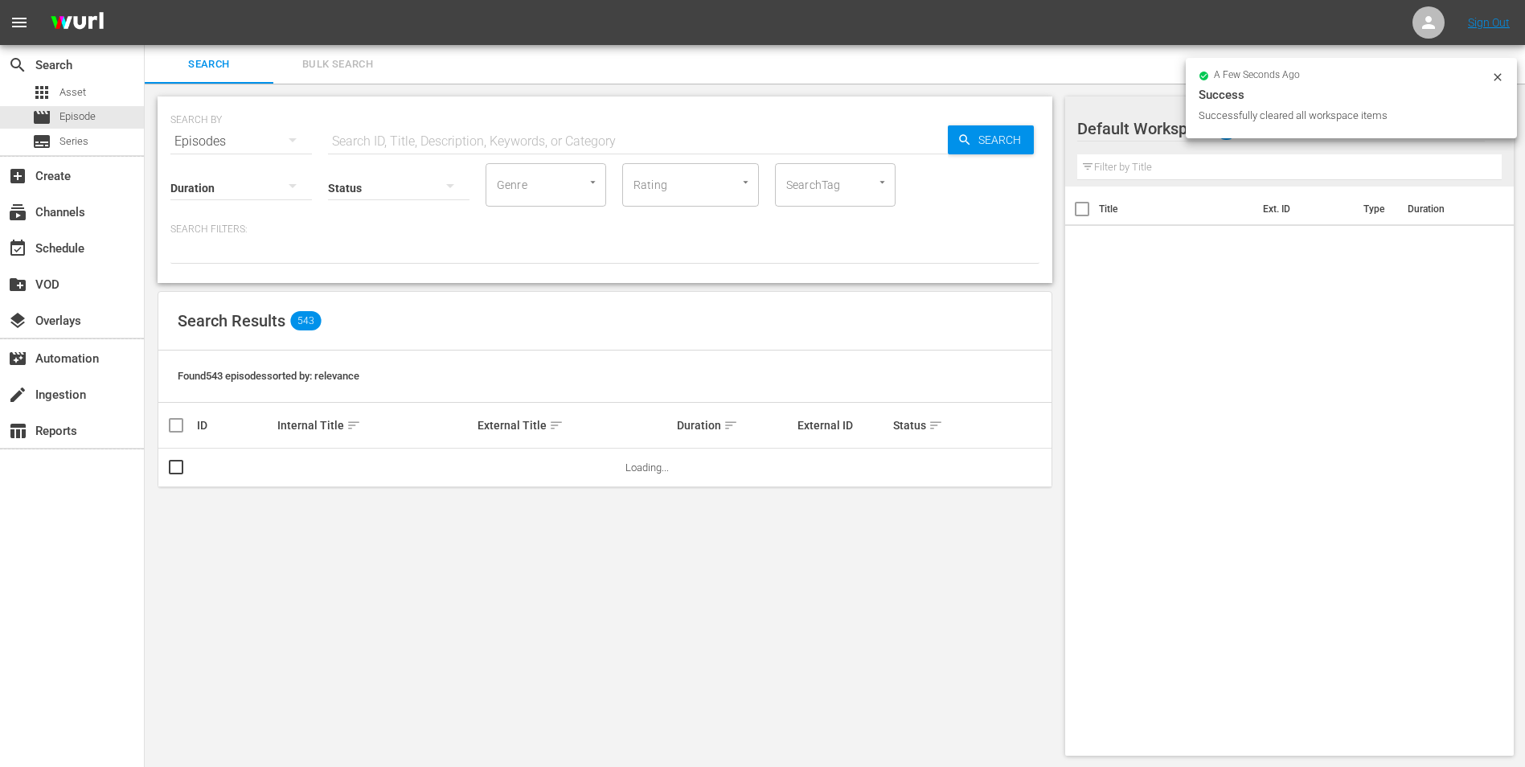
click at [379, 76] on button "Bulk Search" at bounding box center [337, 64] width 129 height 39
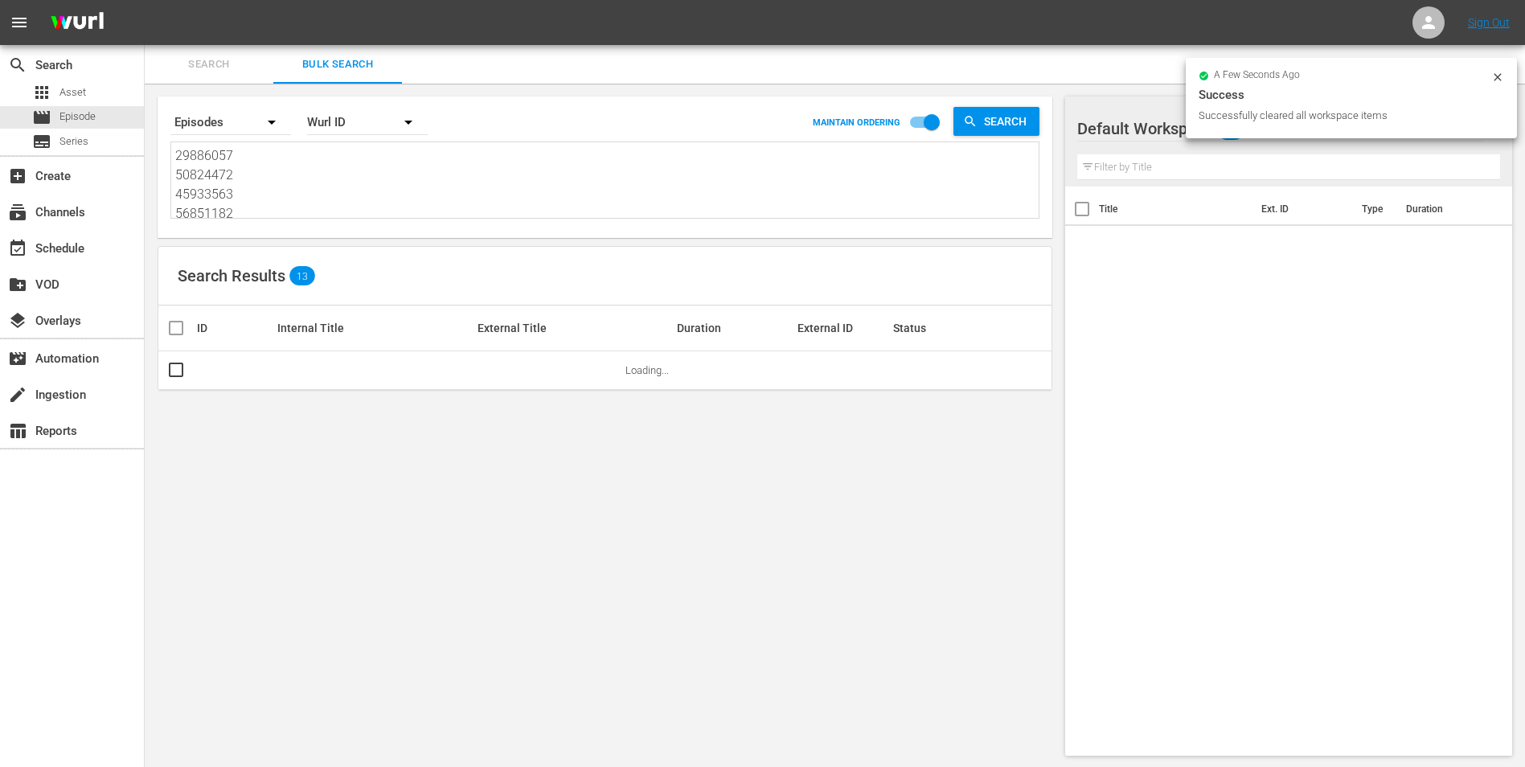
click at [327, 140] on div "Wurl ID" at bounding box center [367, 122] width 121 height 45
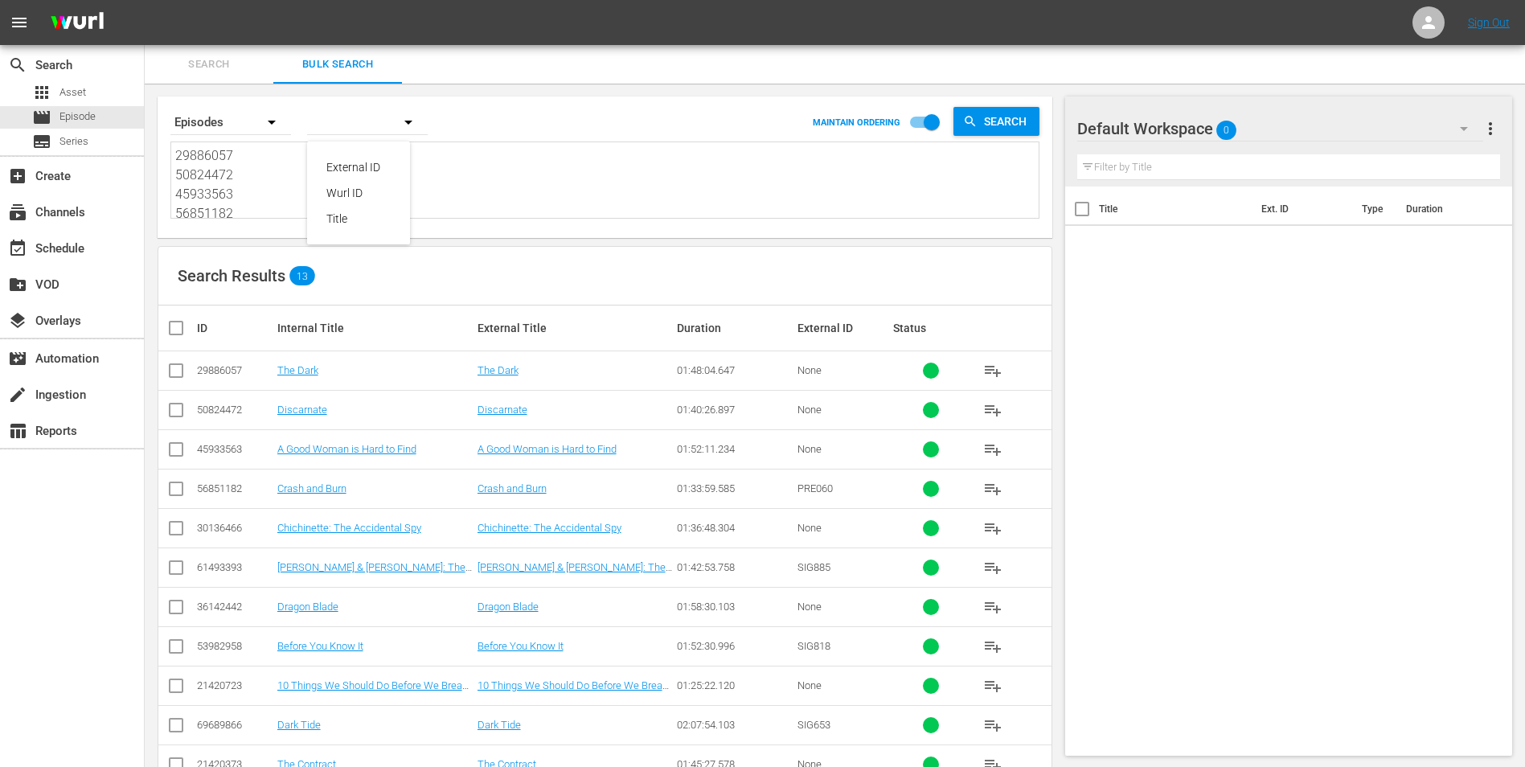
click at [232, 184] on div "External ID [PERSON_NAME] ID Title" at bounding box center [762, 383] width 1525 height 767
click at [249, 180] on div "External ID [PERSON_NAME] ID Title" at bounding box center [762, 383] width 1525 height 767
click at [261, 188] on textarea "29886057 50824472 45933563 56851182 30136466 61493393 36142442 53982958 2142072…" at bounding box center [606, 182] width 863 height 73
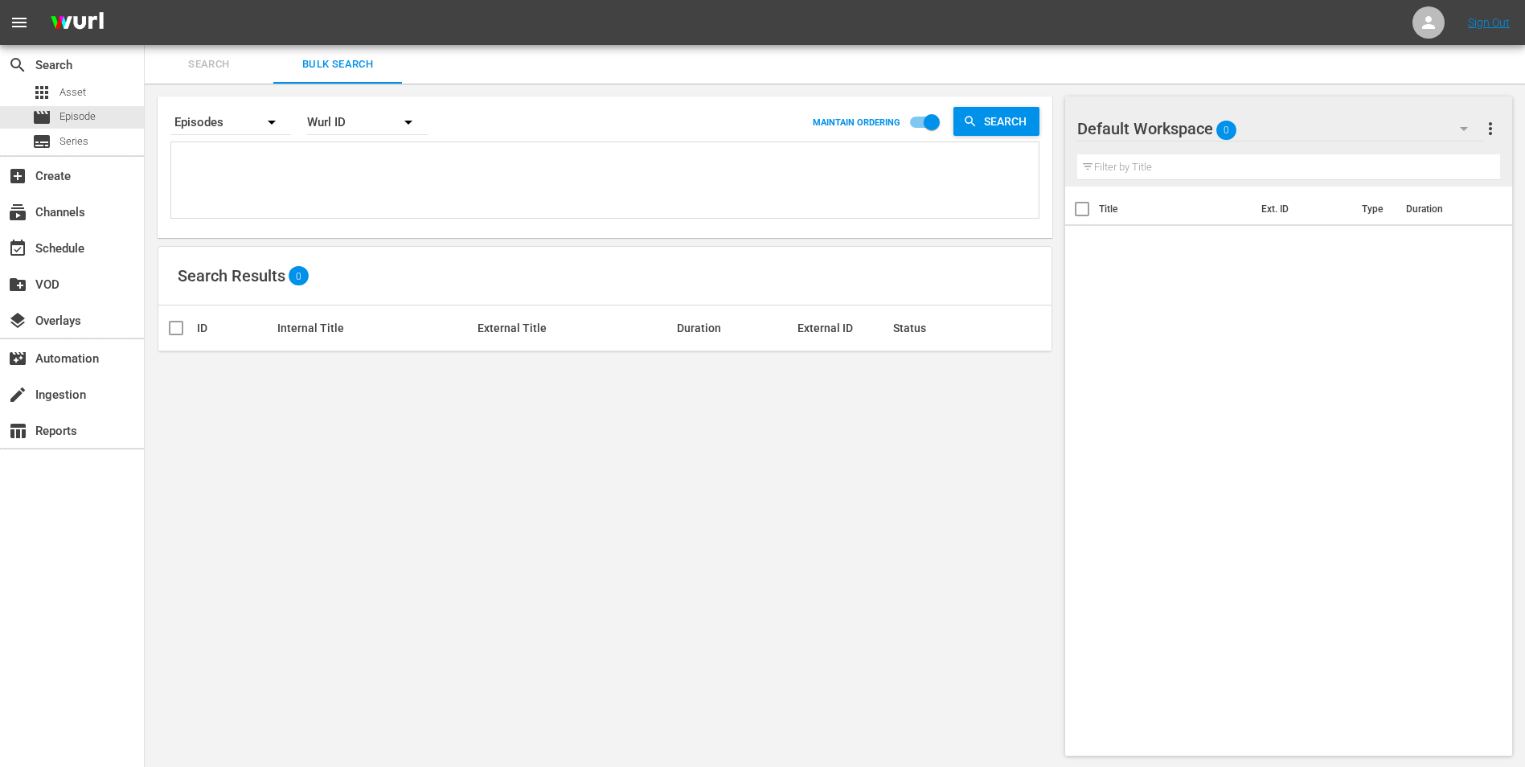
click at [248, 187] on textarea at bounding box center [606, 182] width 863 height 73
paste textarea "17924344 53982952 53982955 53982974 38446466 18672311 18058318 18058321 1805832…"
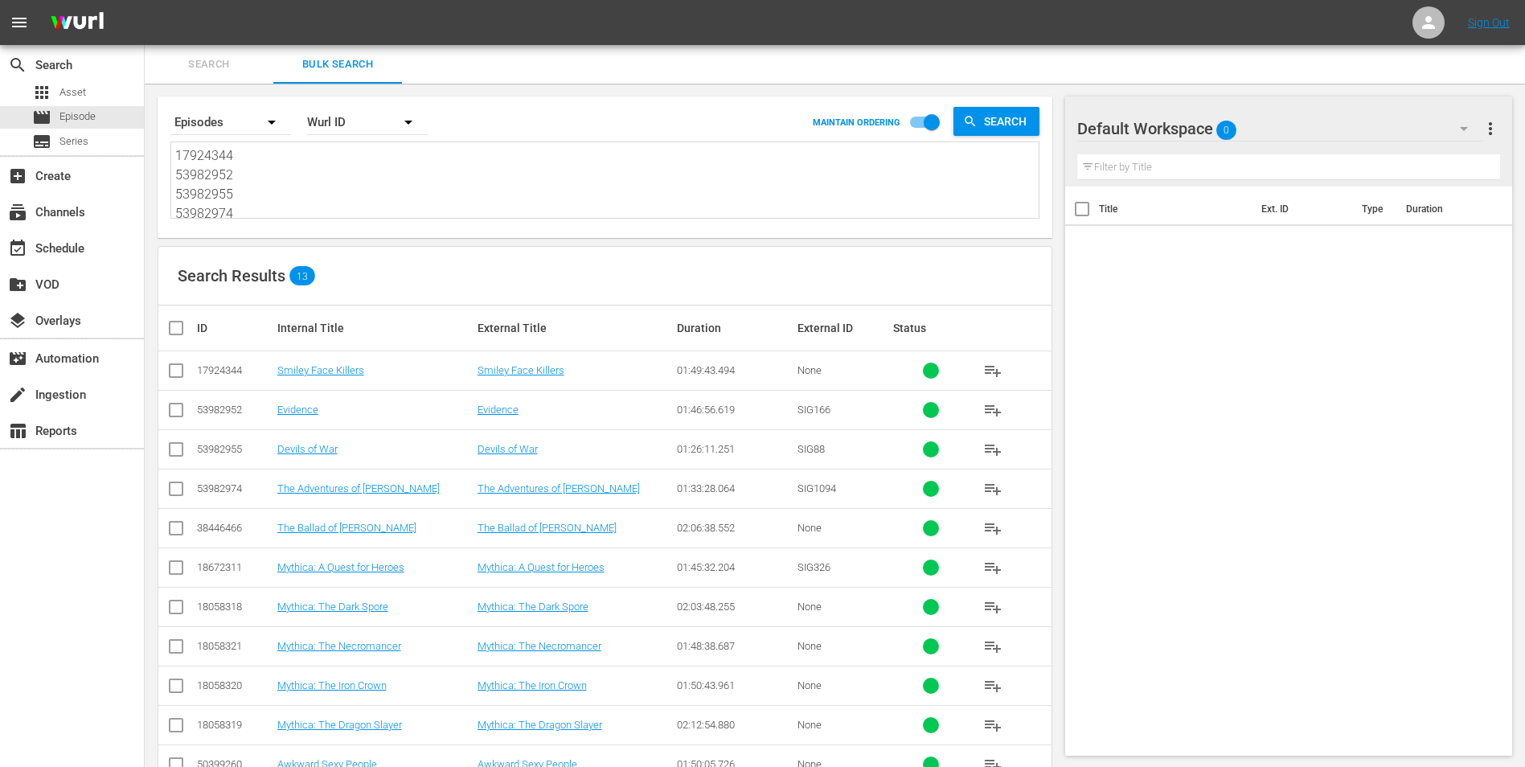
click at [179, 322] on input "checkbox" at bounding box center [182, 327] width 32 height 19
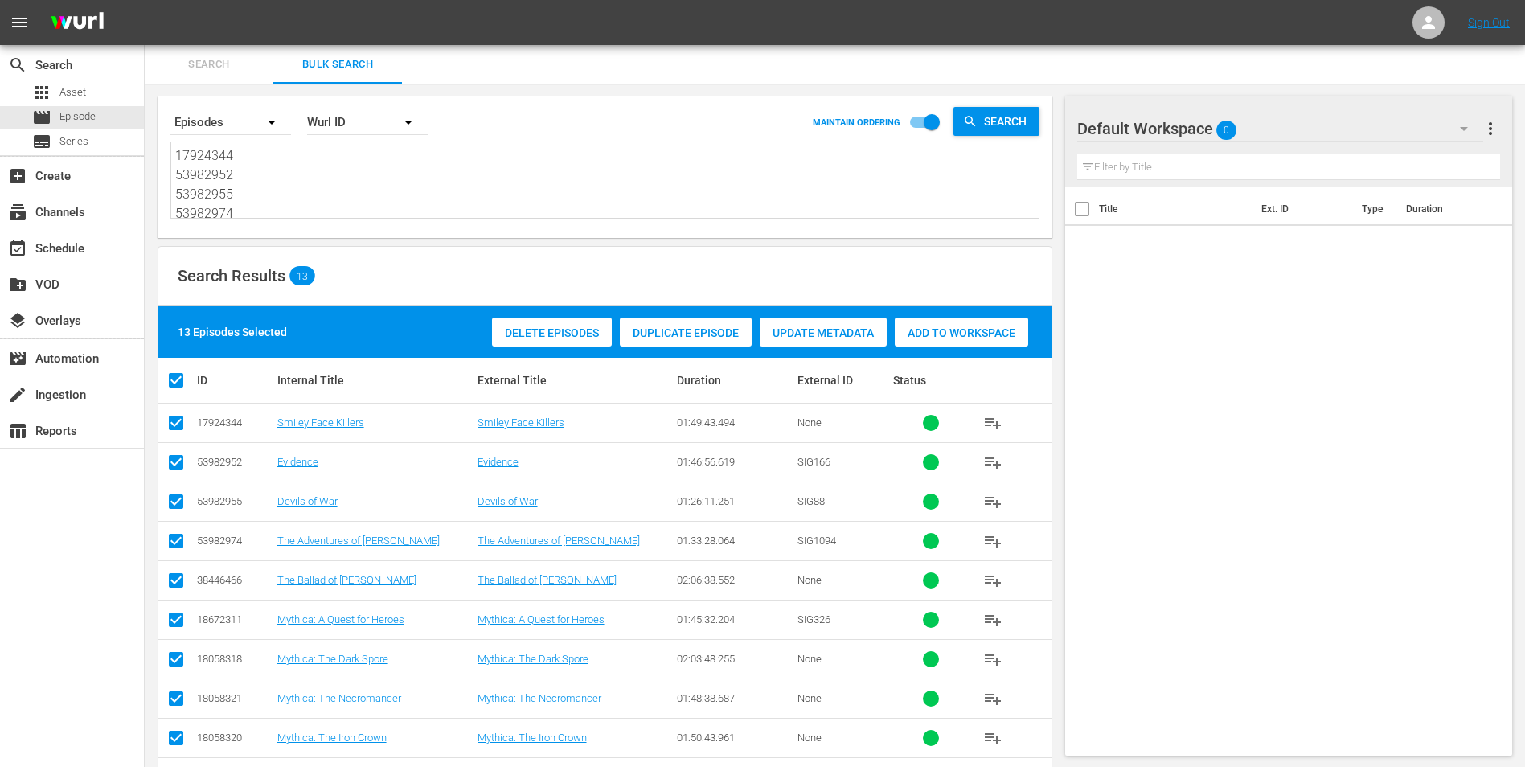
click at [999, 338] on span "Add to Workspace" at bounding box center [961, 332] width 133 height 13
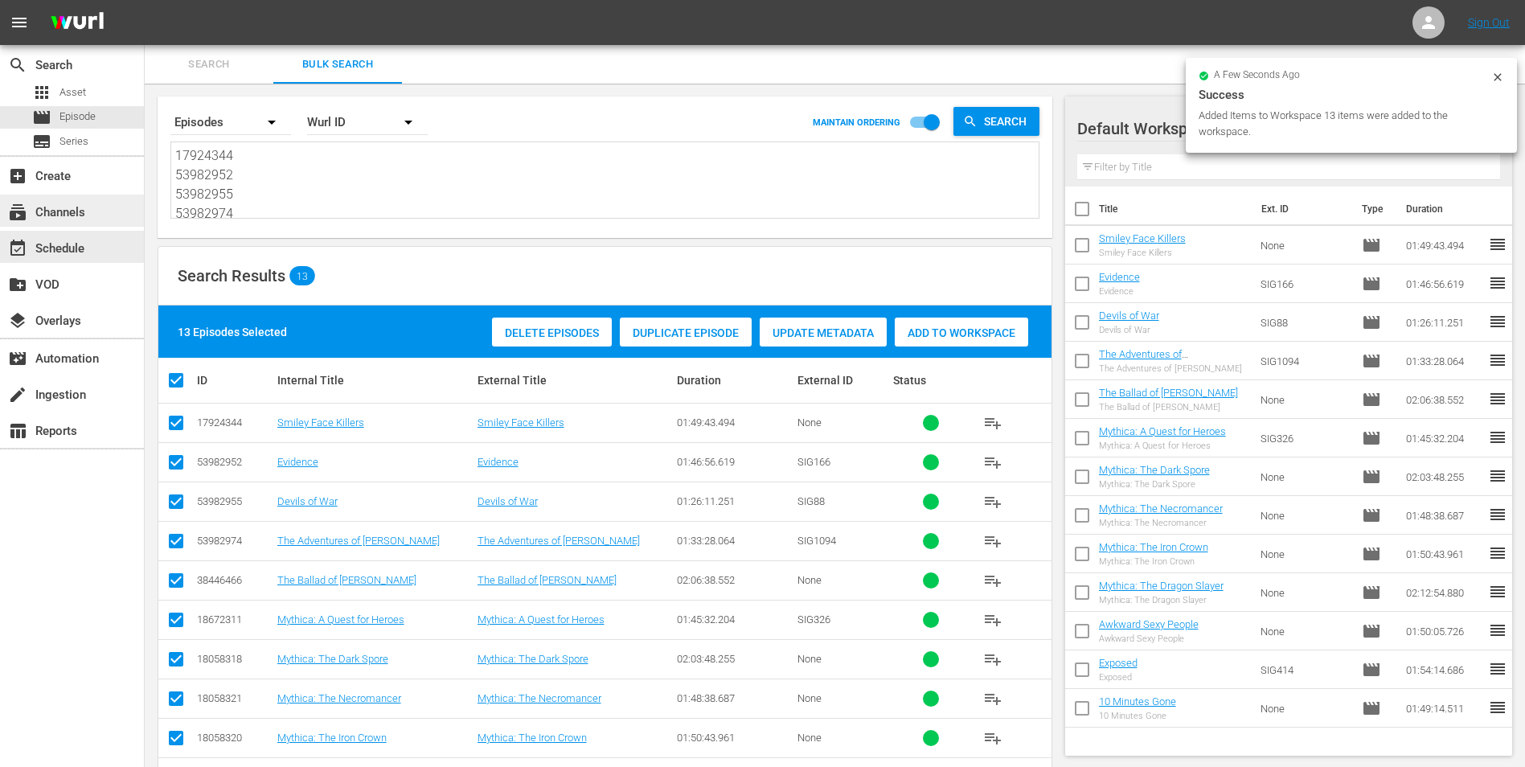
click at [76, 216] on div "subscriptions Channels" at bounding box center [45, 210] width 90 height 14
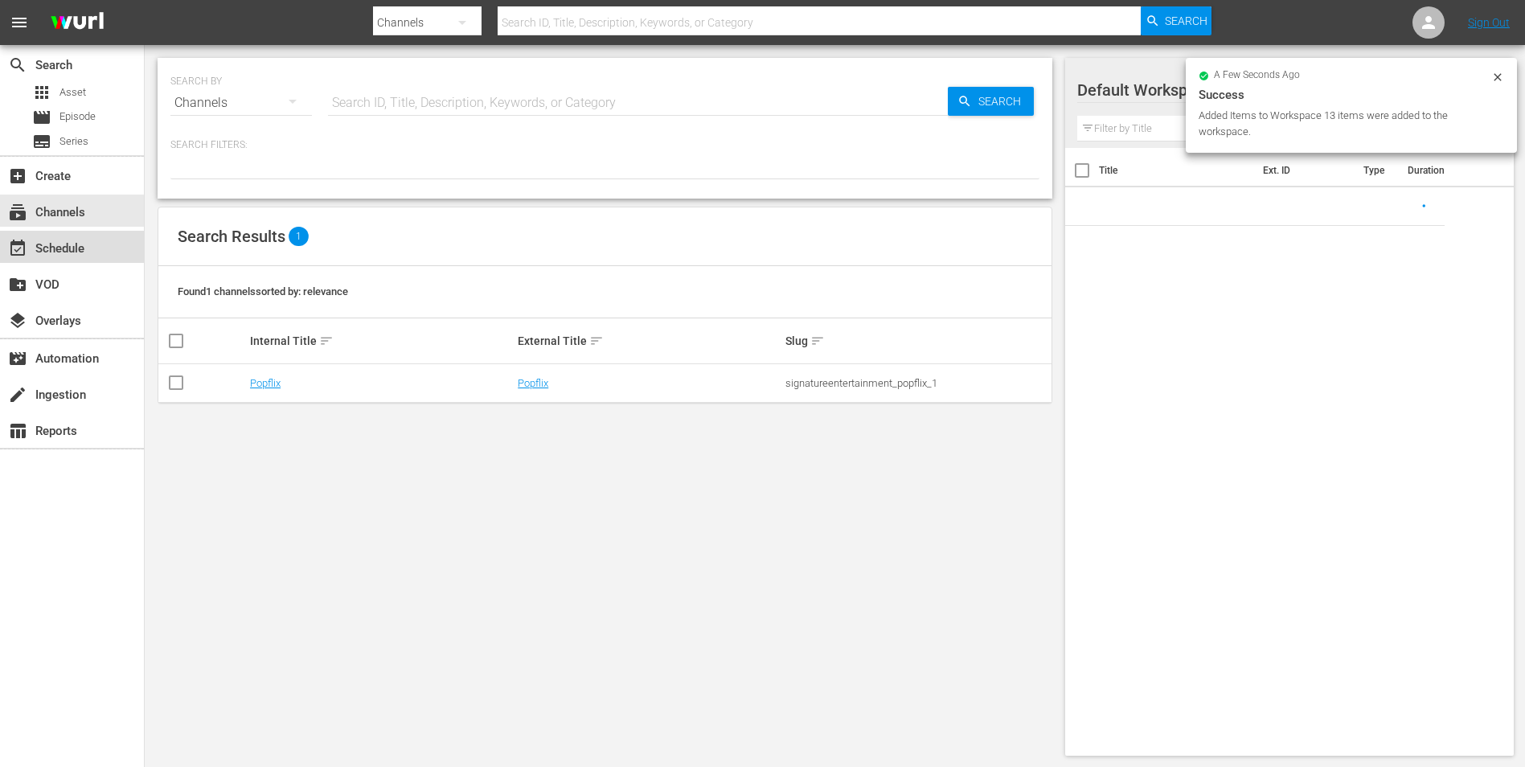
click at [72, 252] on div "event_available Schedule" at bounding box center [45, 246] width 90 height 14
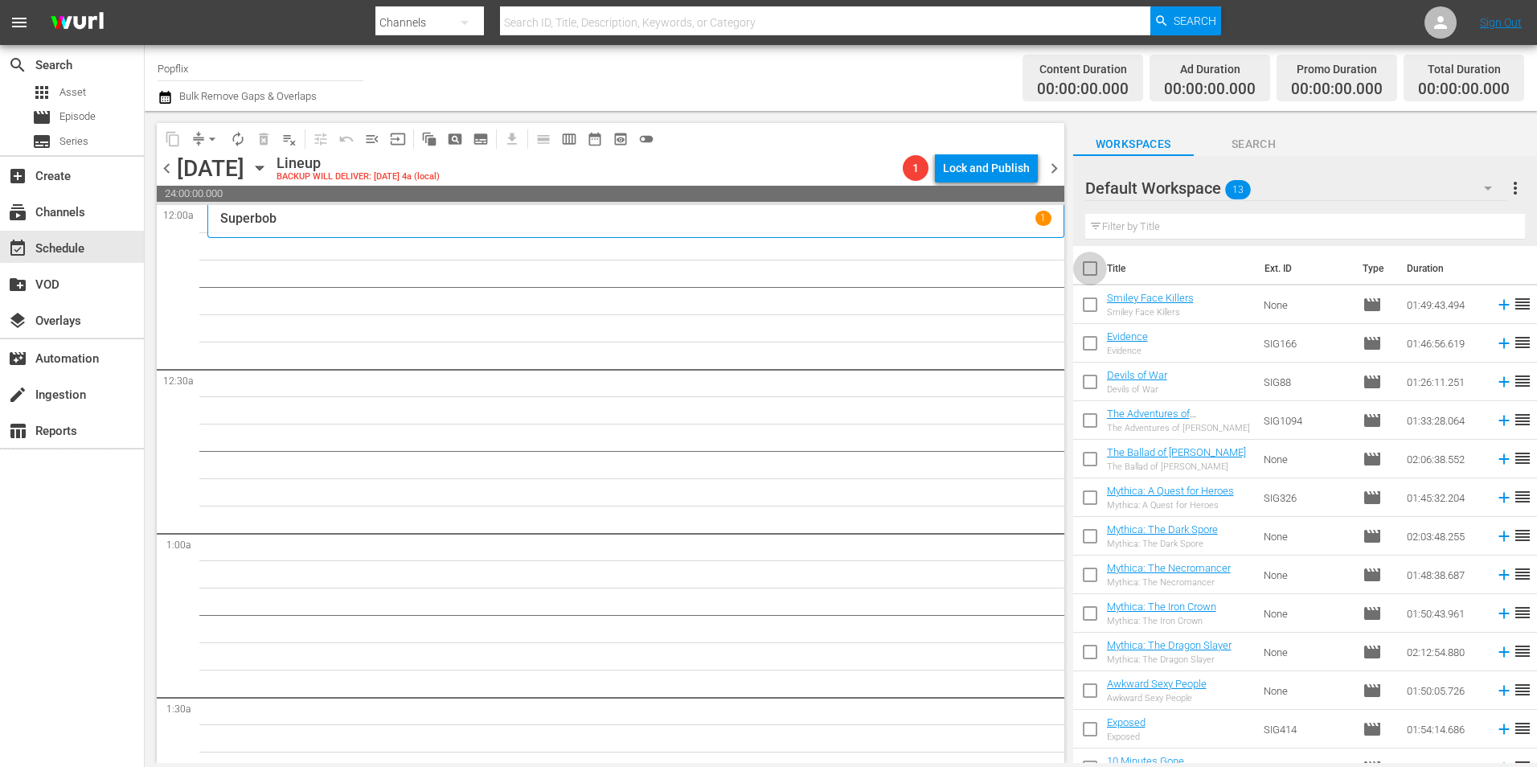
click at [1089, 260] on input "checkbox" at bounding box center [1090, 272] width 34 height 34
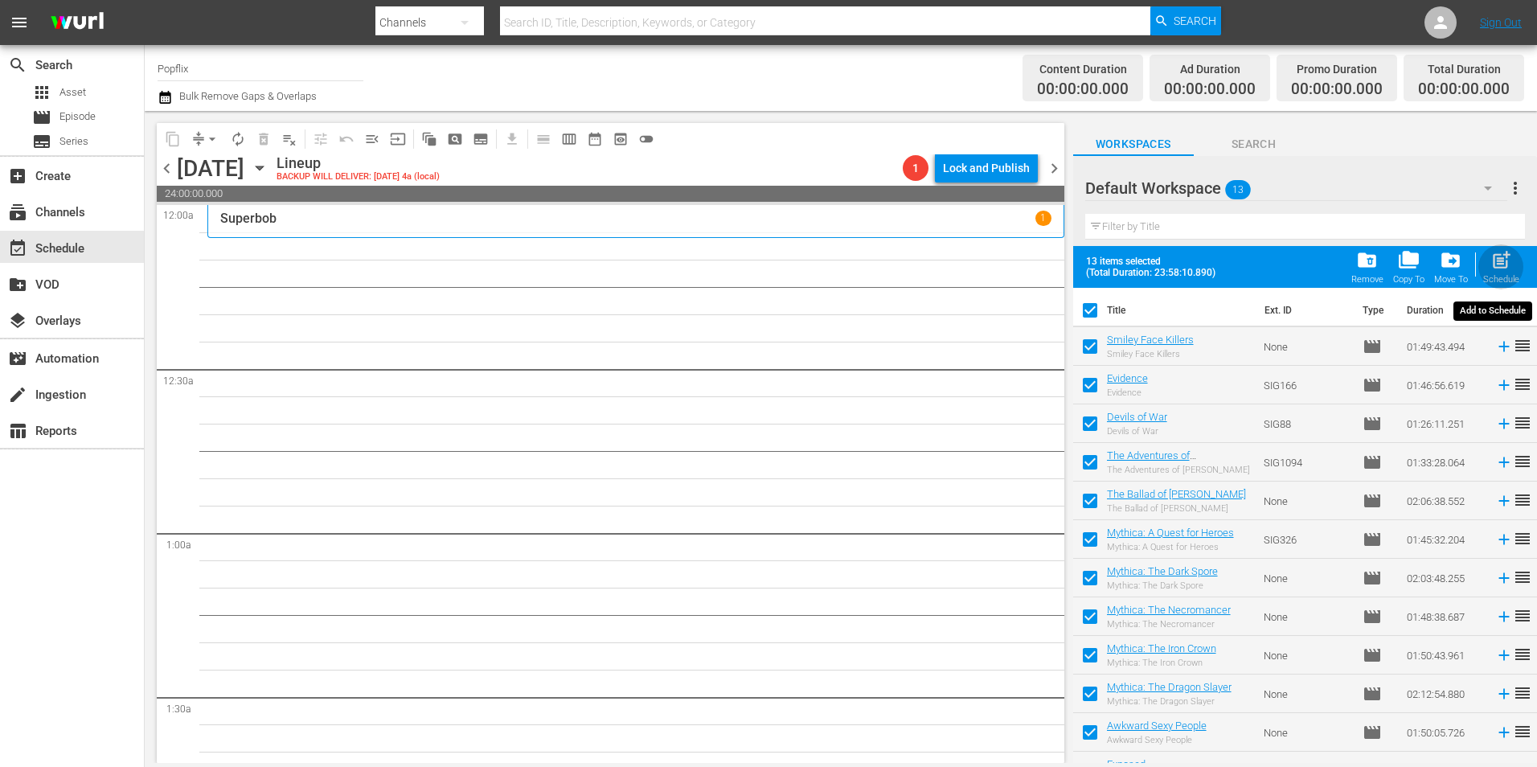
click at [1506, 265] on span "post_add" at bounding box center [1502, 260] width 22 height 22
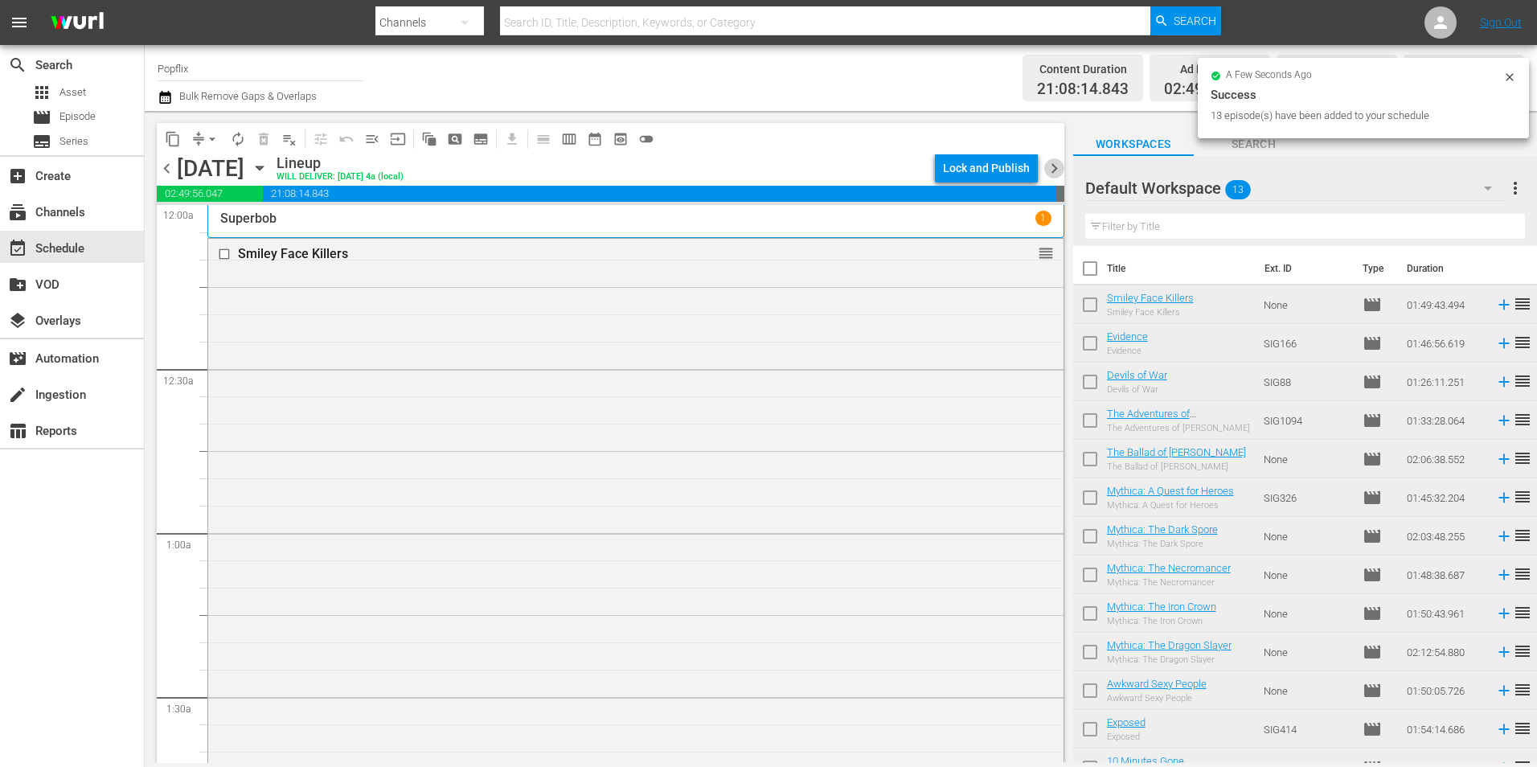
drag, startPoint x: 1058, startPoint y: 166, endPoint x: 1065, endPoint y: 191, distance: 25.2
click at [1058, 167] on span "chevron_right" at bounding box center [1054, 168] width 20 height 20
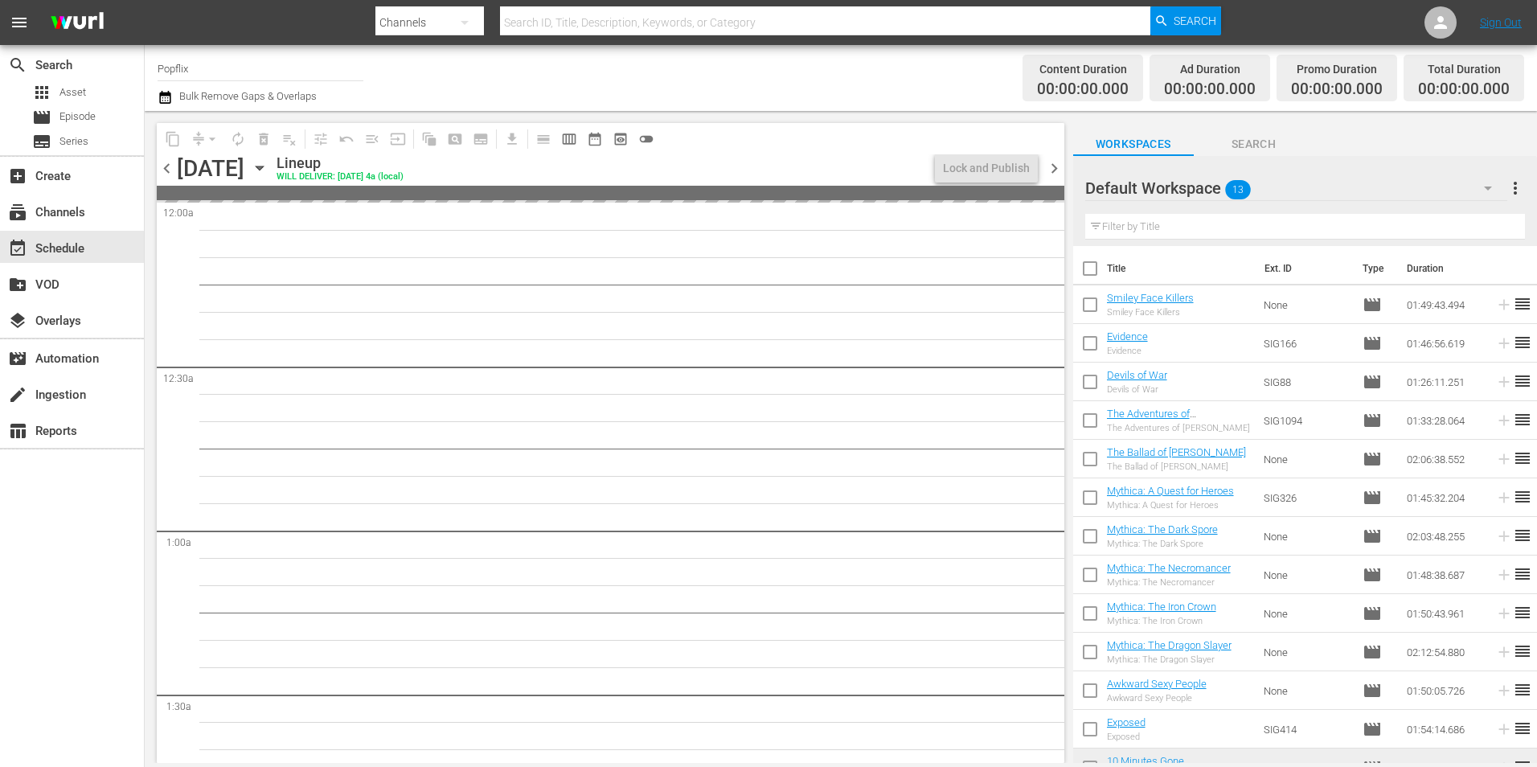
click at [163, 174] on span "chevron_left" at bounding box center [167, 168] width 20 height 20
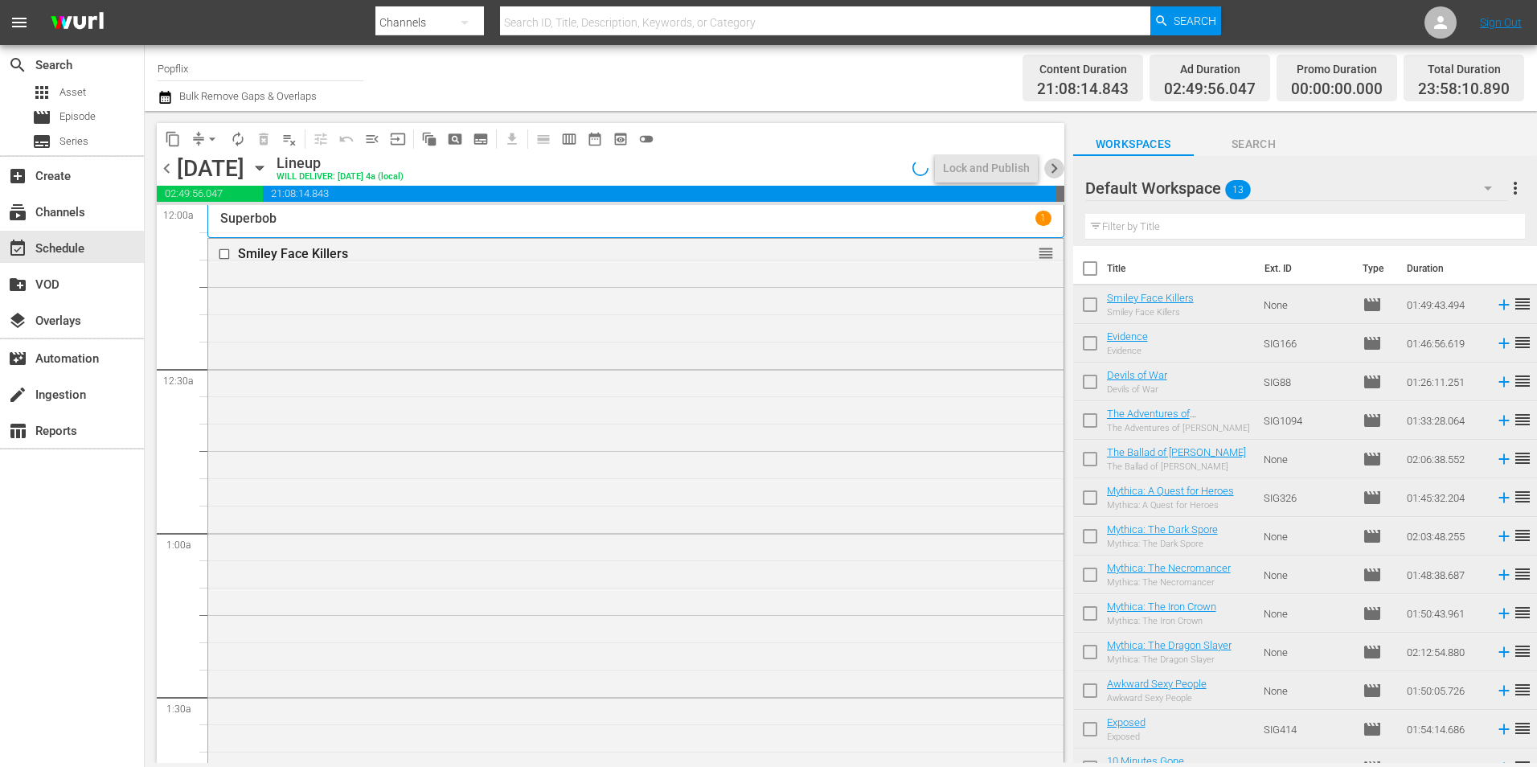
click at [1046, 176] on span "chevron_right" at bounding box center [1054, 168] width 20 height 20
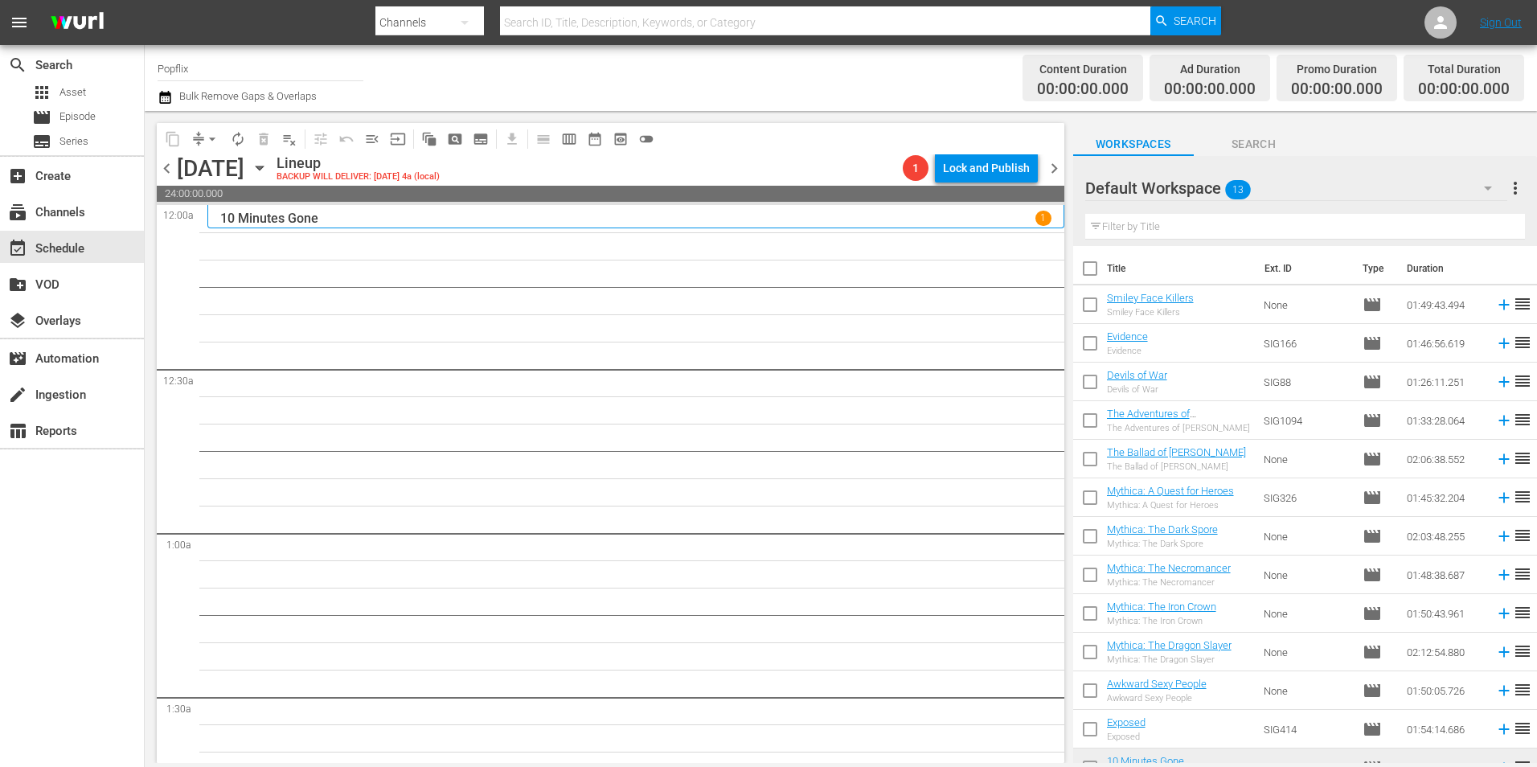
click at [538, 215] on div "10 Minutes Gone 1" at bounding box center [635, 218] width 831 height 15
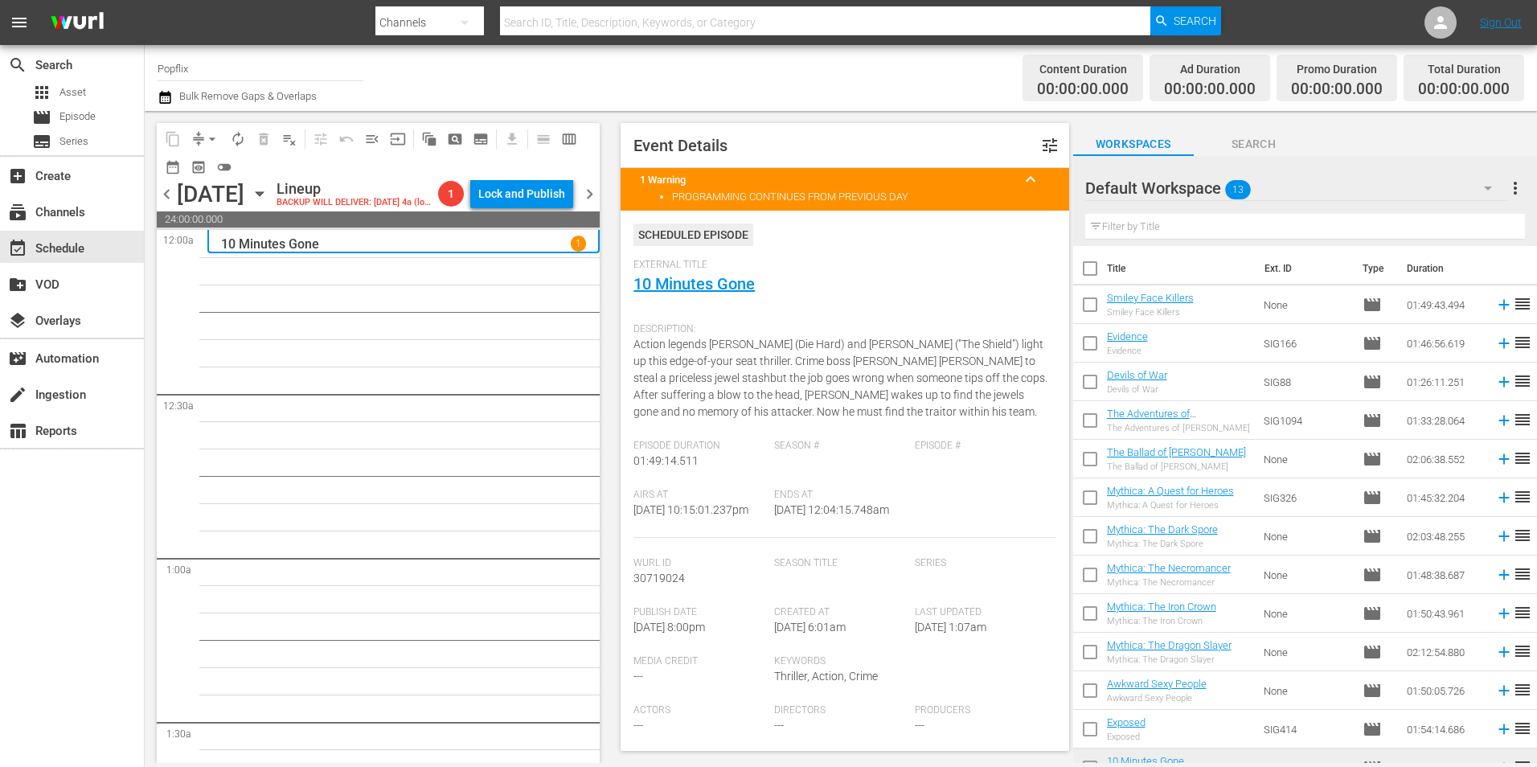
click at [1093, 269] on input "checkbox" at bounding box center [1090, 272] width 34 height 34
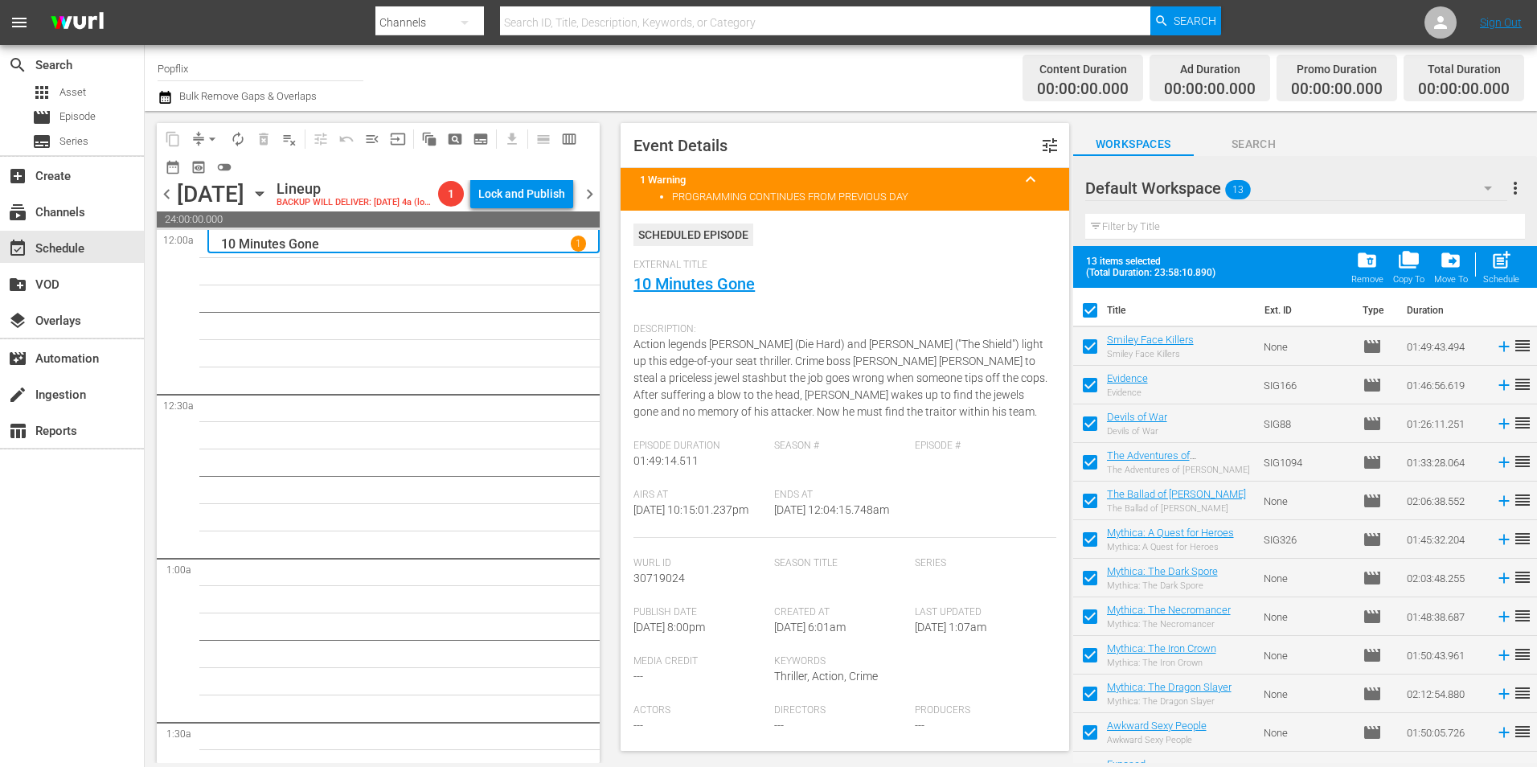
click at [1083, 307] on input "checkbox" at bounding box center [1090, 314] width 34 height 34
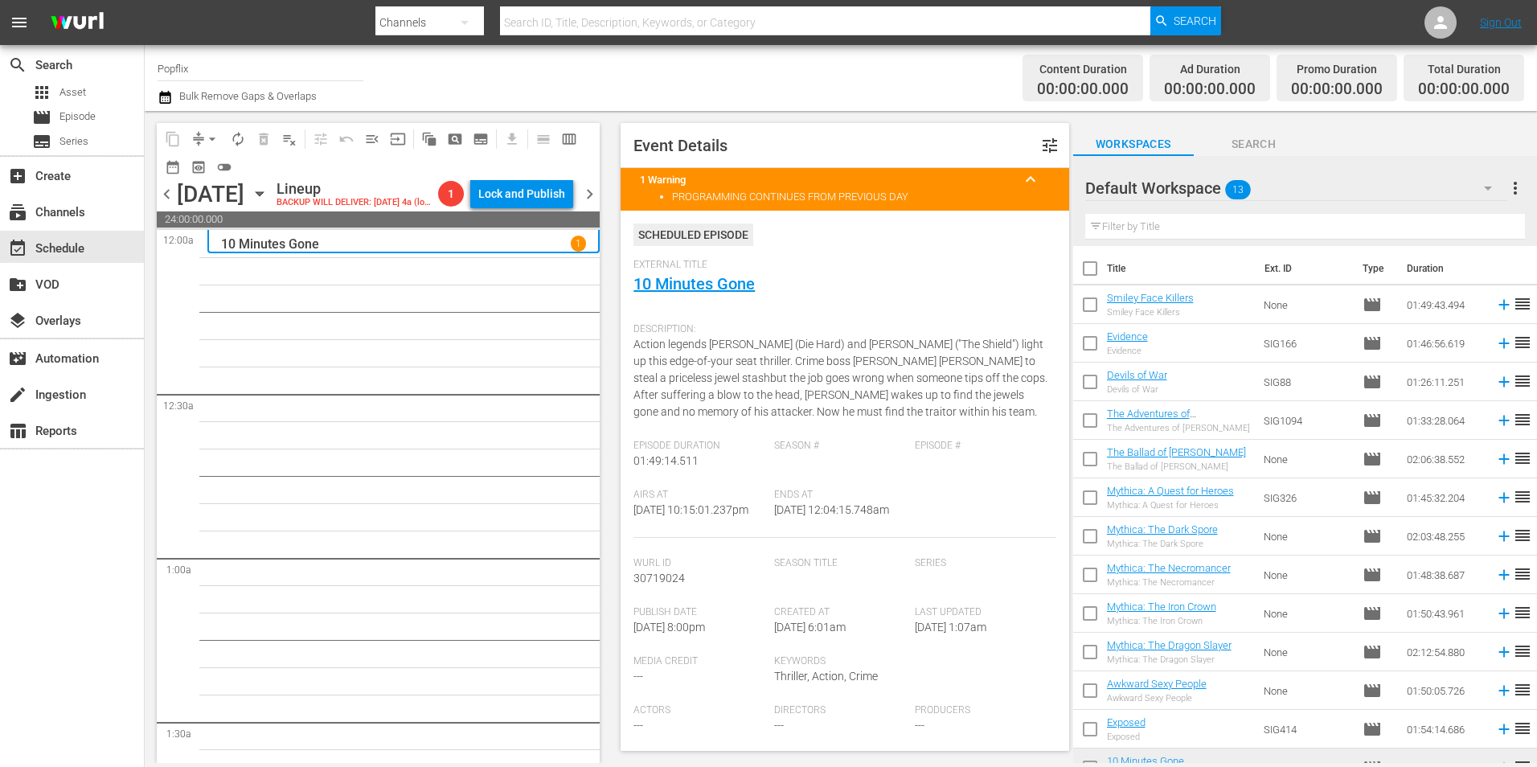
click at [1512, 186] on span "more_vert" at bounding box center [1515, 187] width 19 height 19
click at [1416, 223] on div "Clear All Workspace Items" at bounding box center [1411, 219] width 189 height 29
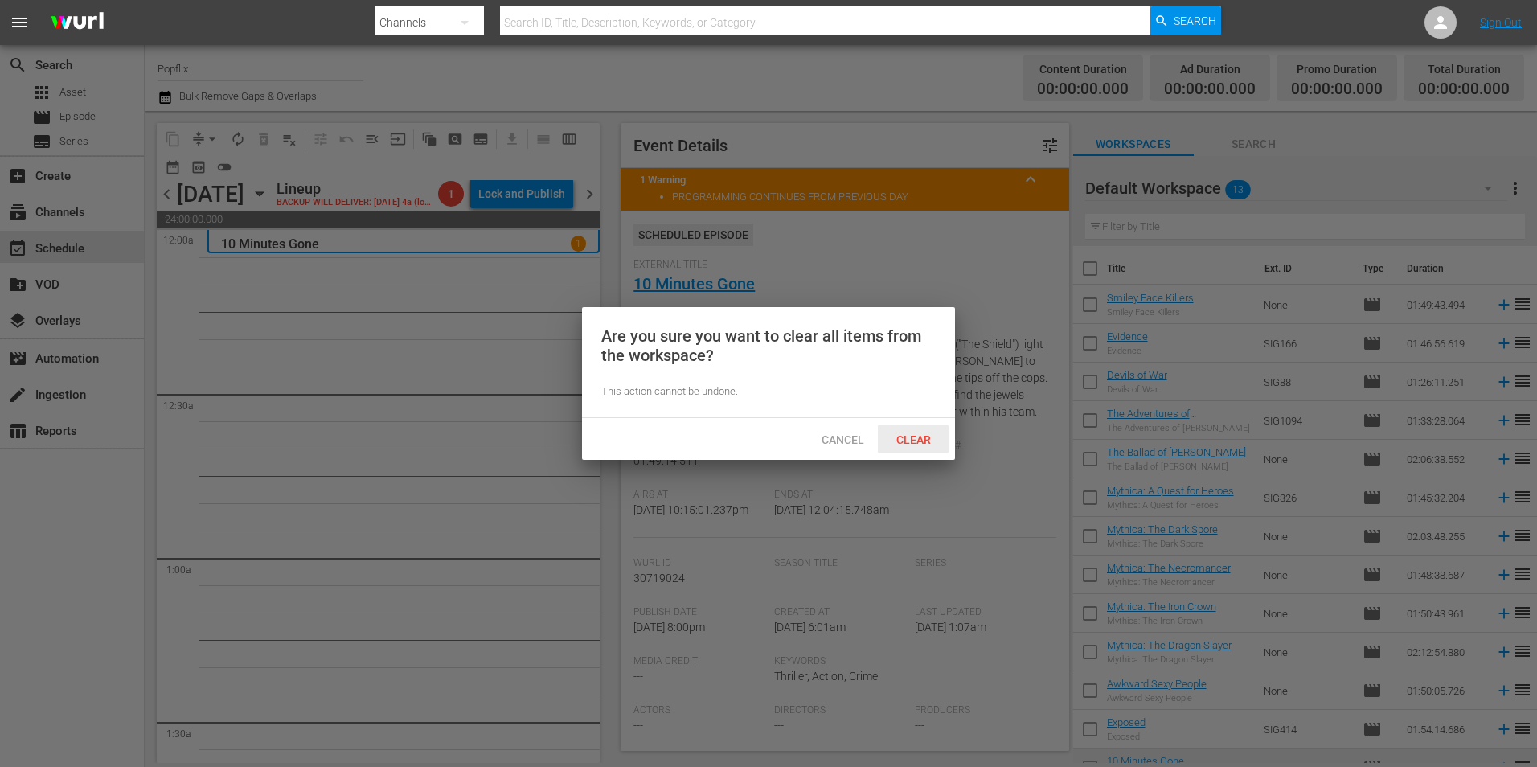
click at [912, 445] on span "Clear" at bounding box center [914, 439] width 60 height 13
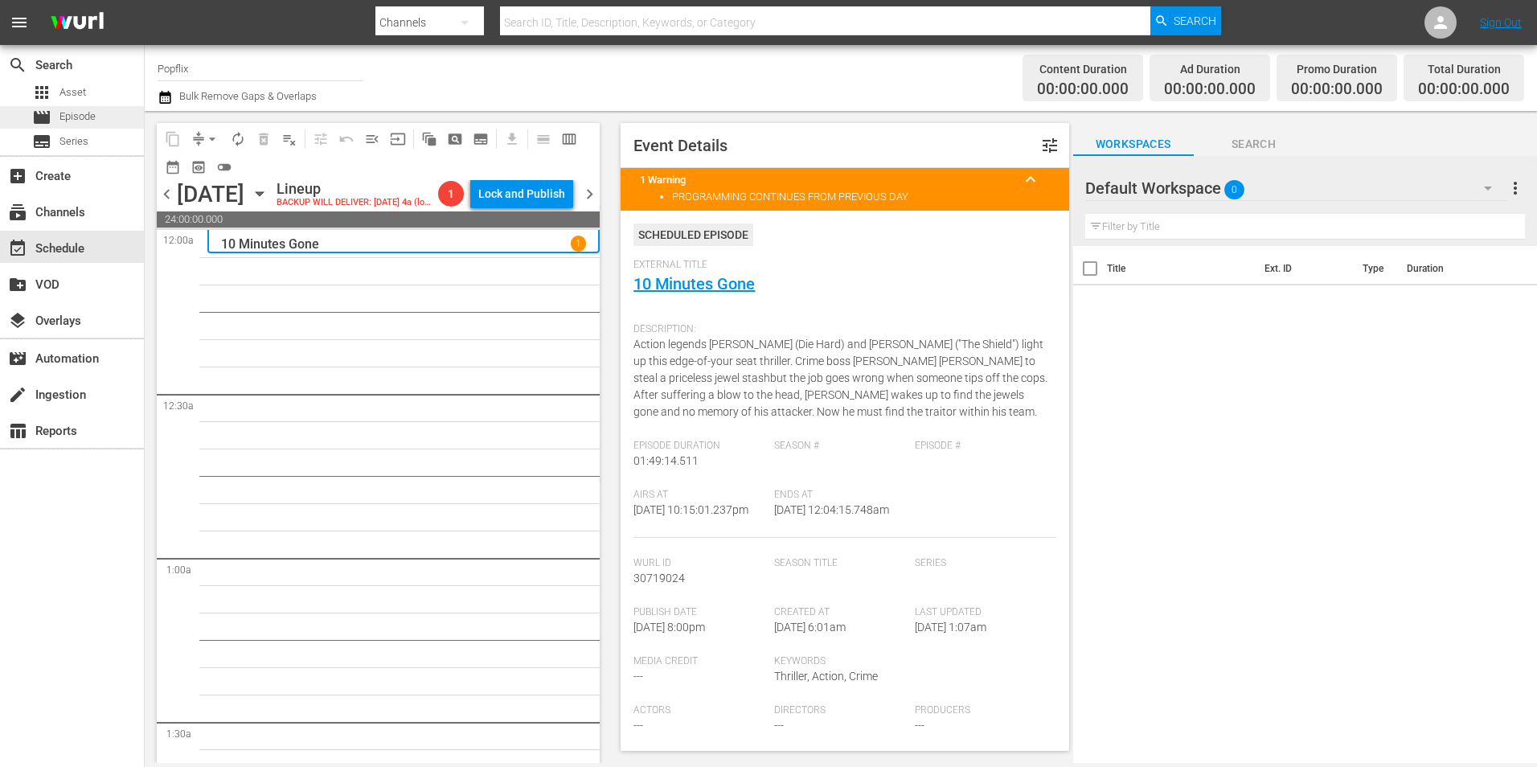
click at [58, 110] on div "movie Episode" at bounding box center [64, 117] width 64 height 23
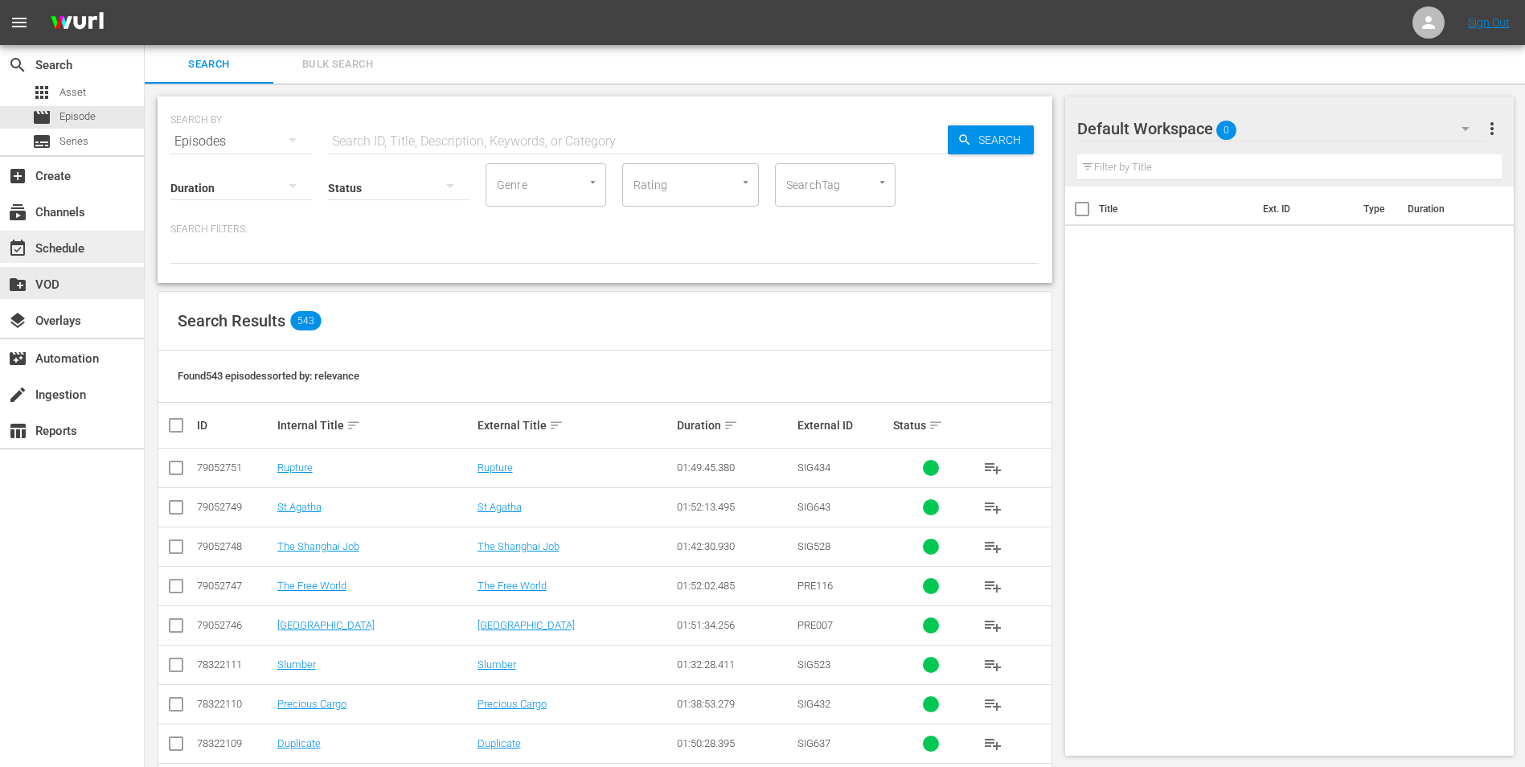
click at [41, 248] on div "event_available Schedule" at bounding box center [45, 246] width 90 height 14
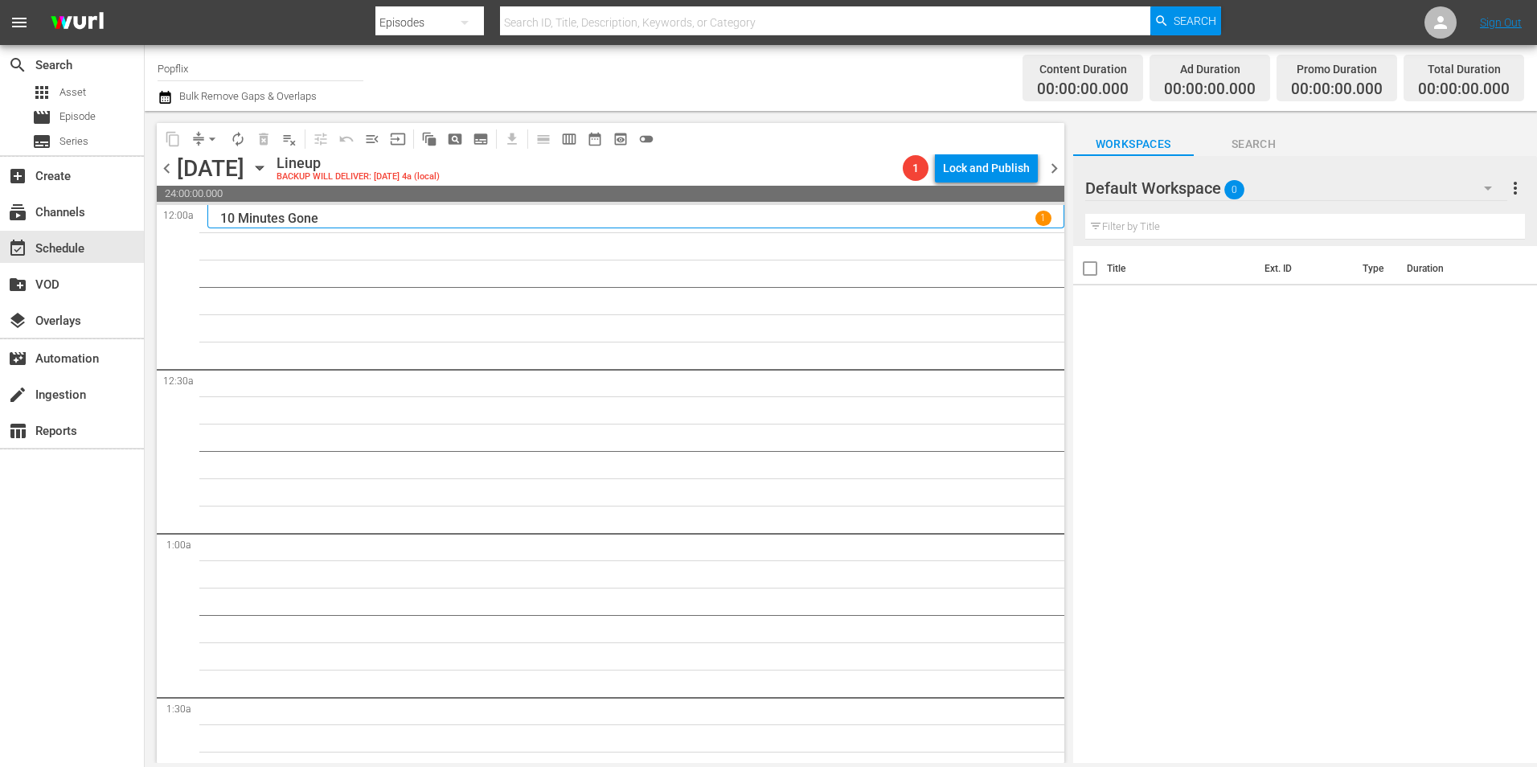
click at [168, 167] on span "chevron_left" at bounding box center [167, 168] width 20 height 20
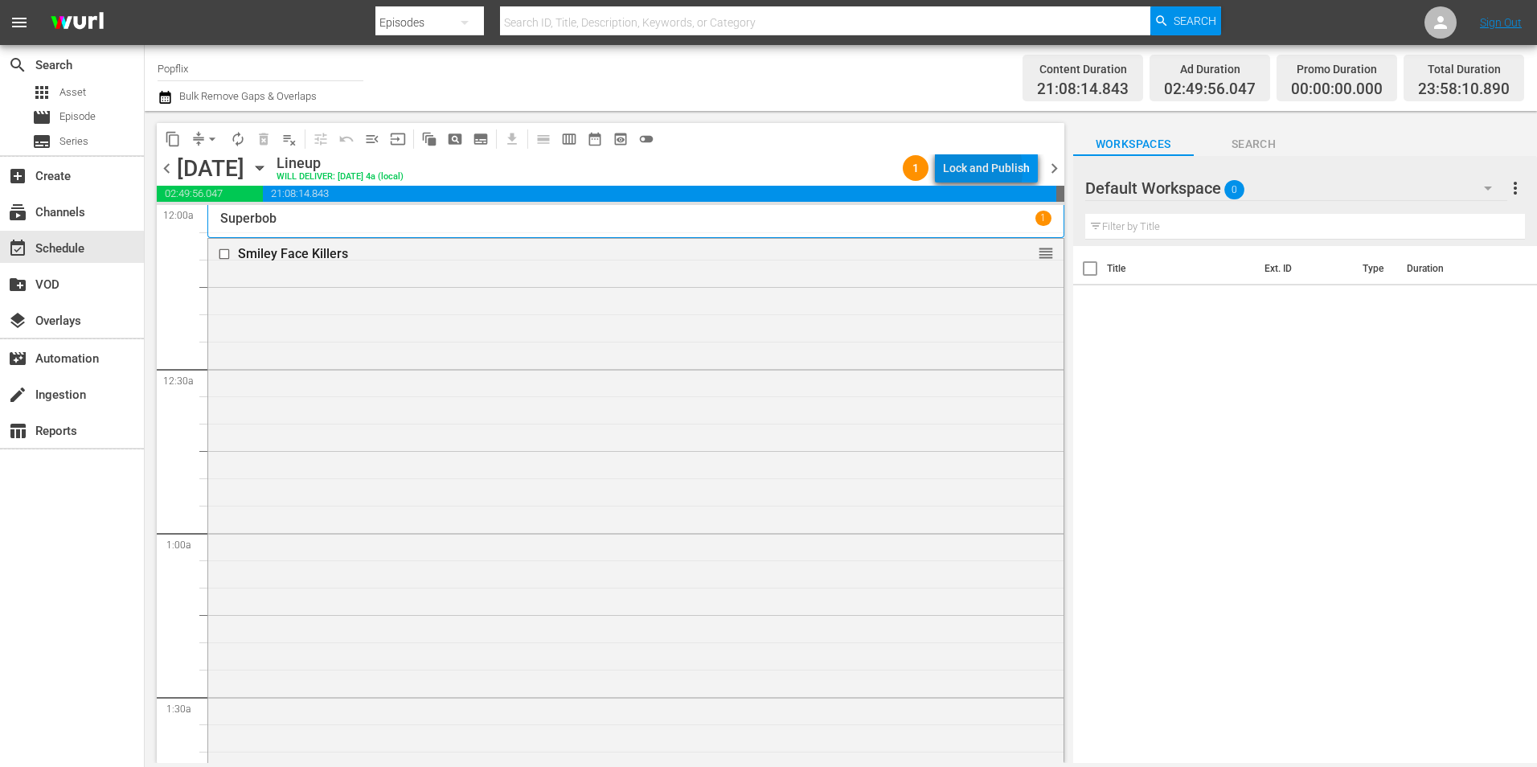
click at [957, 170] on div "Lock and Publish" at bounding box center [986, 168] width 87 height 29
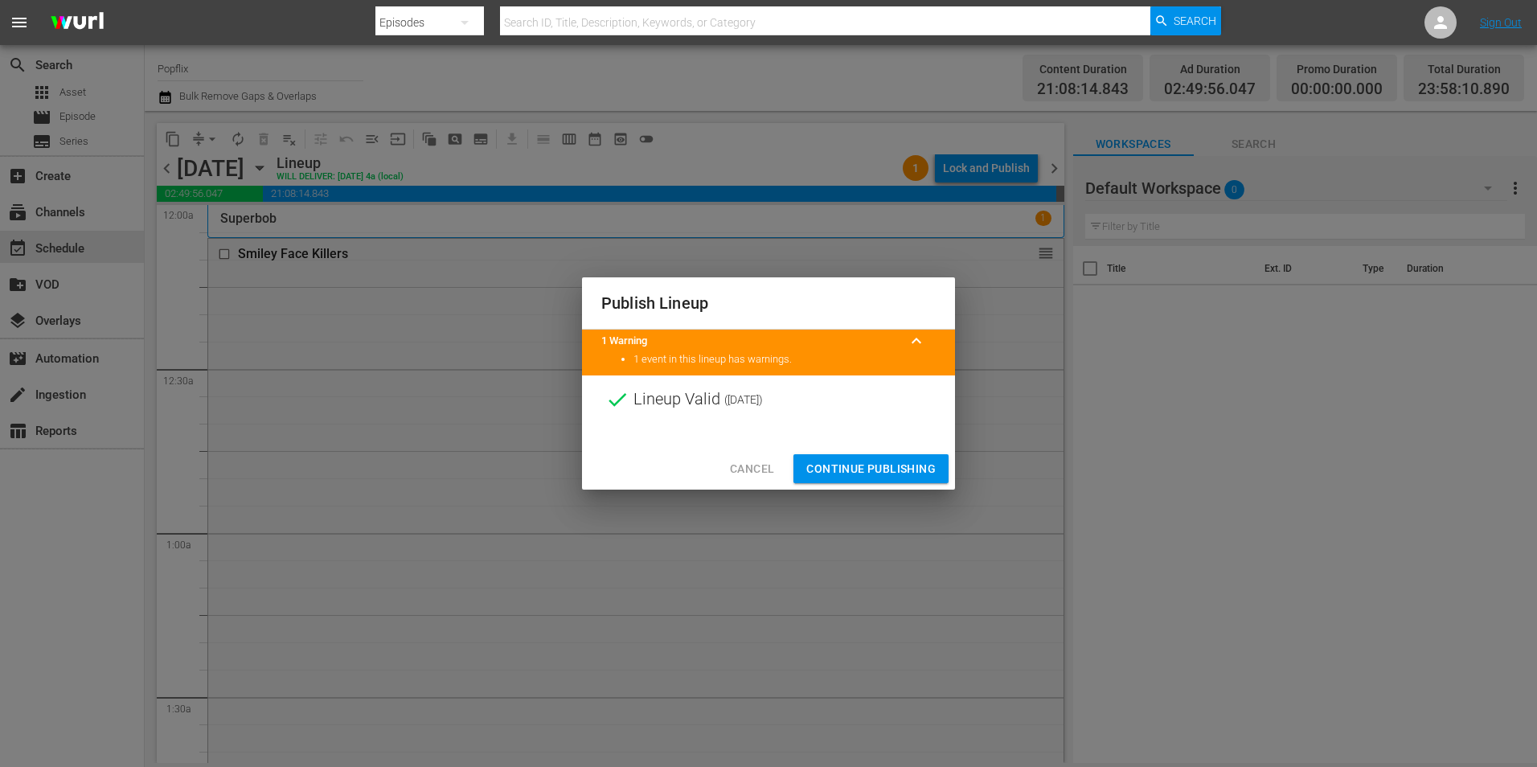
click at [880, 465] on span "Continue Publishing" at bounding box center [870, 469] width 129 height 20
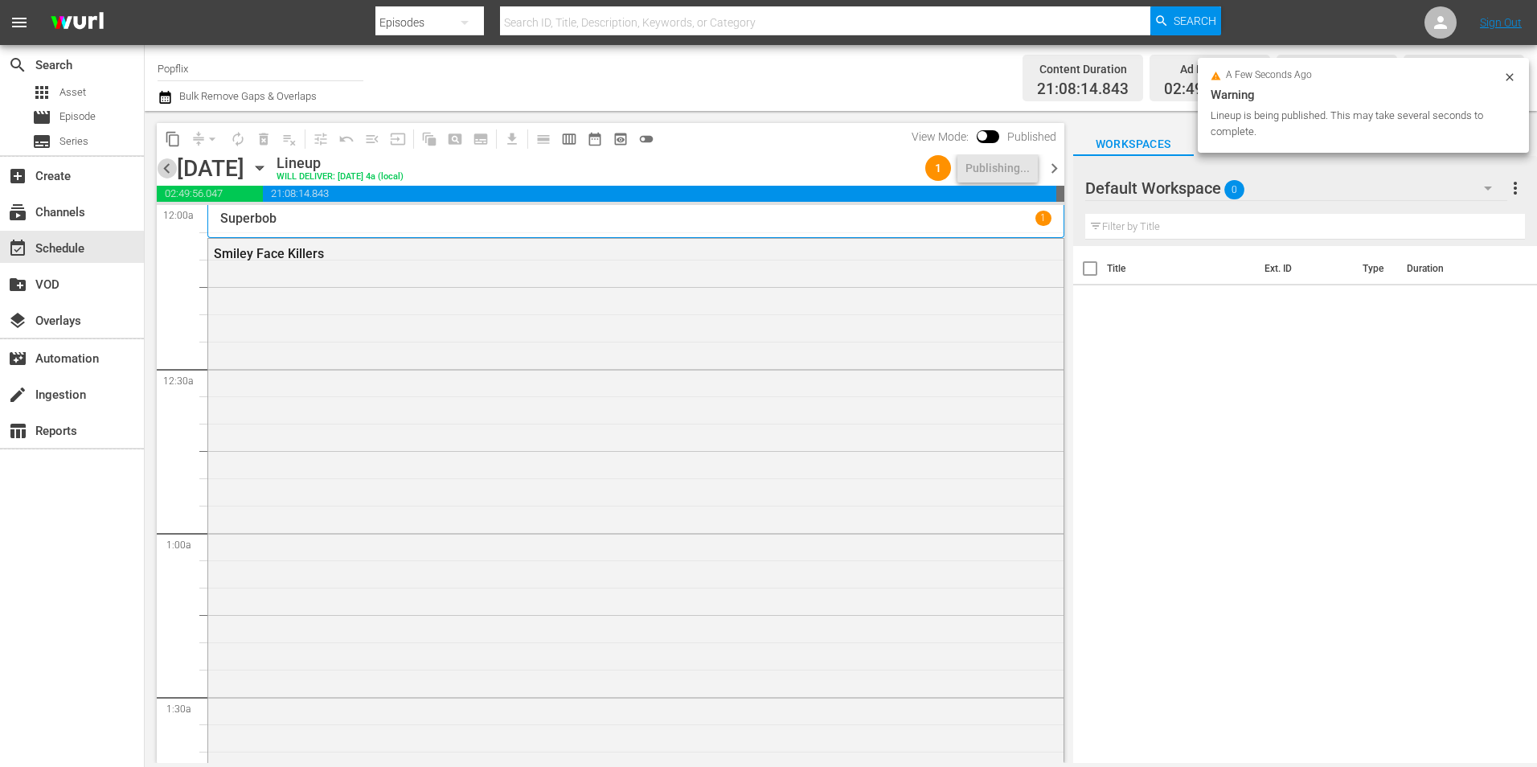
click at [167, 168] on span "chevron_left" at bounding box center [167, 168] width 20 height 20
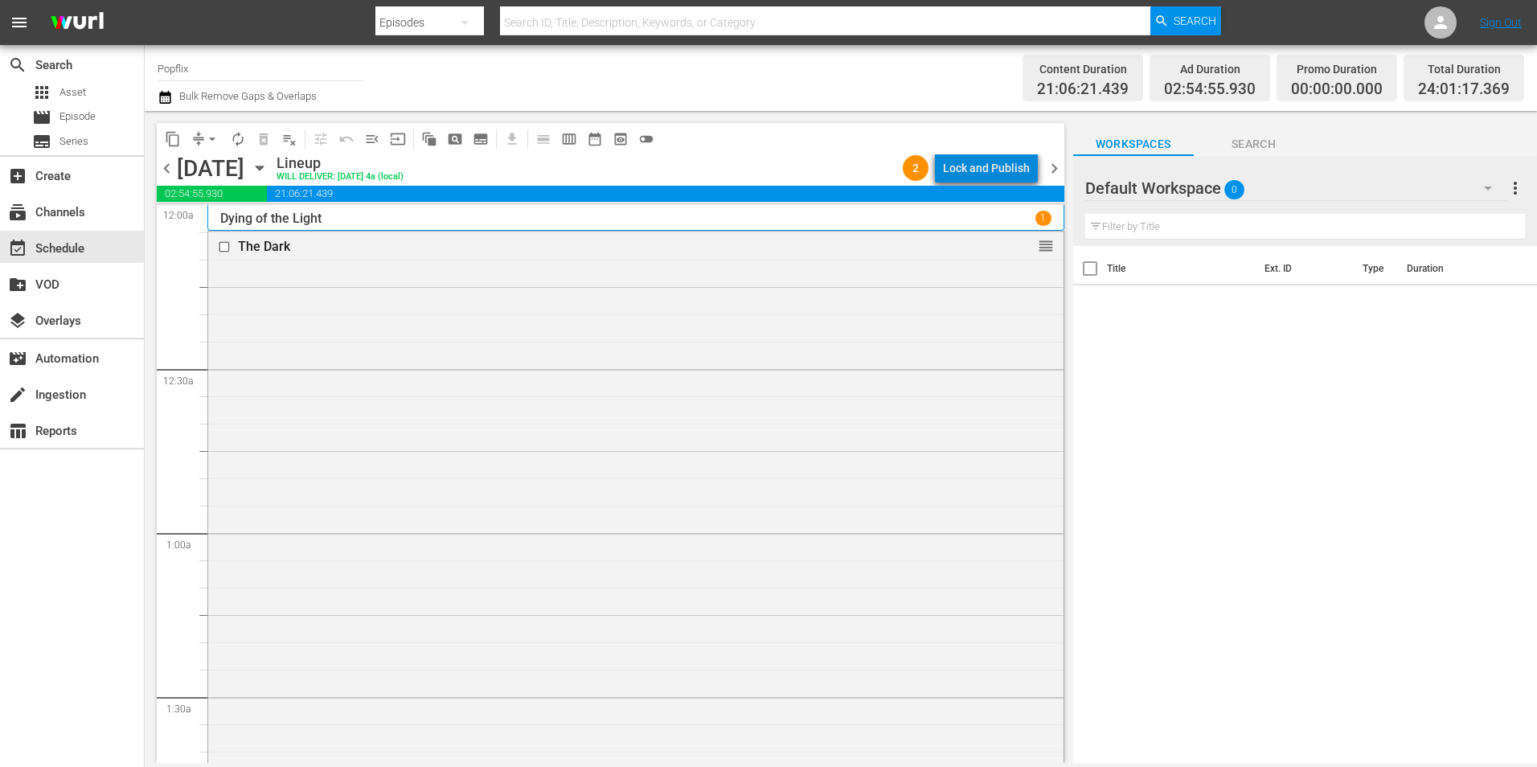
click at [1017, 169] on div "Lock and Publish" at bounding box center [986, 168] width 87 height 29
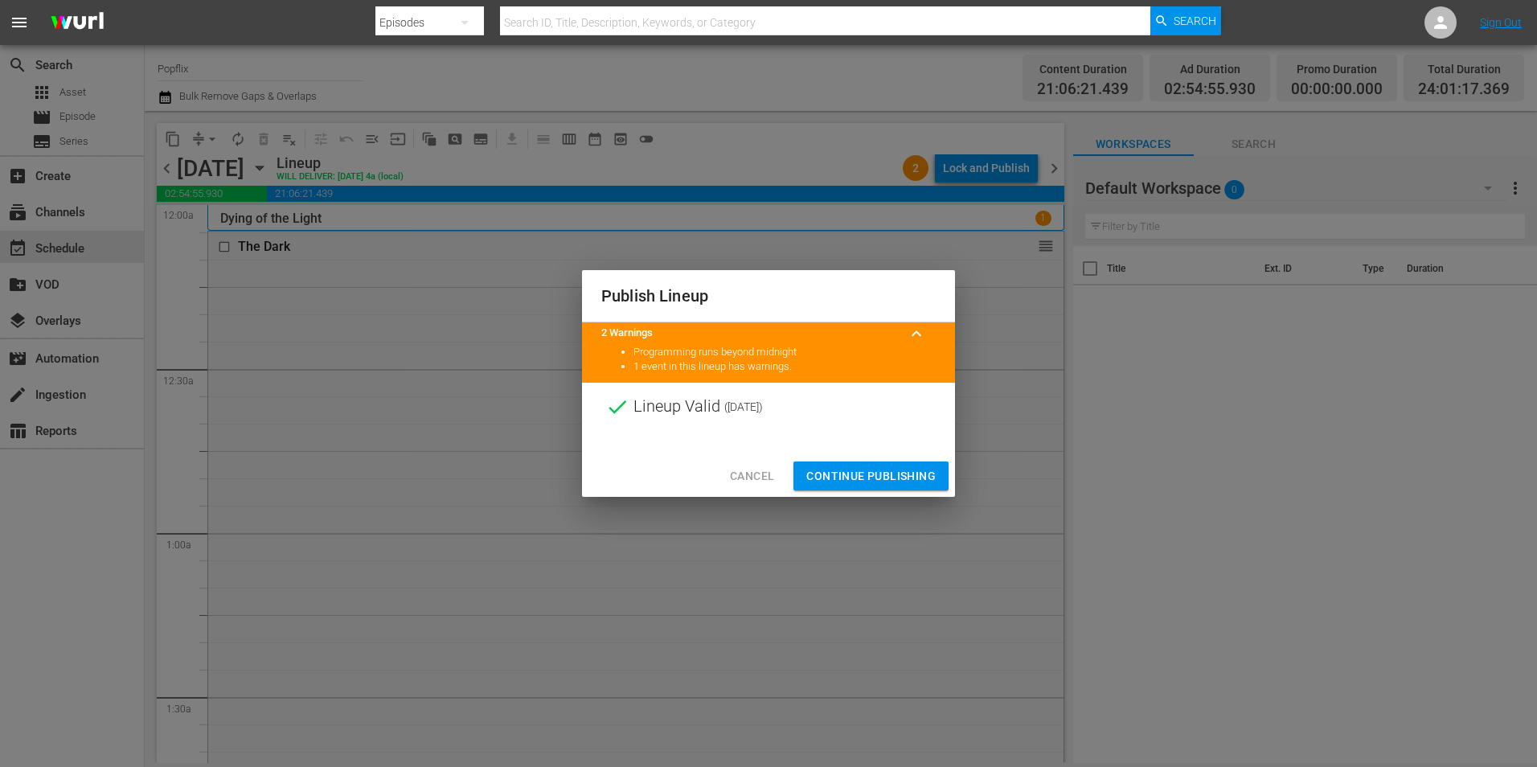
click at [855, 482] on span "Continue Publishing" at bounding box center [870, 476] width 129 height 20
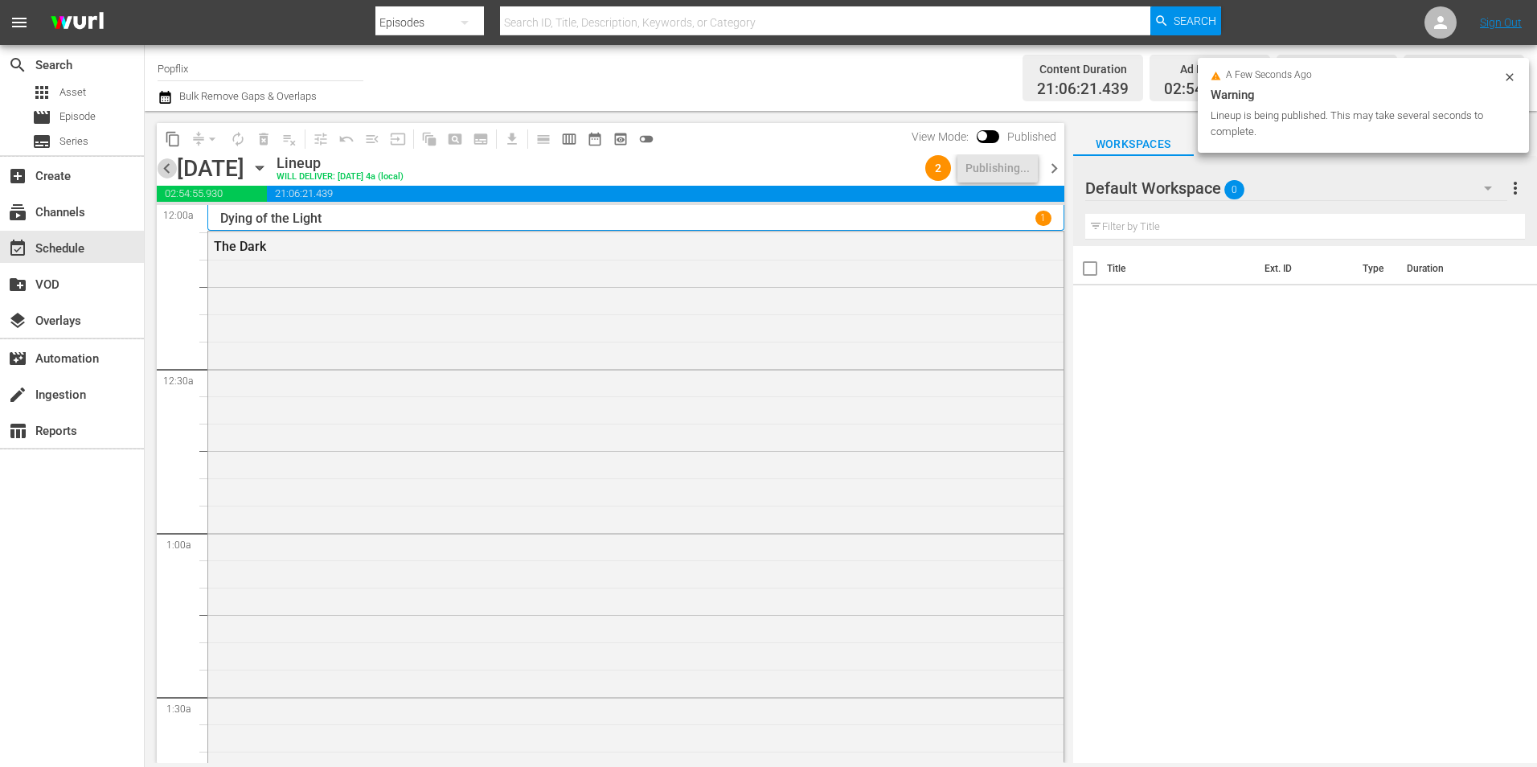
click at [166, 174] on span "chevron_left" at bounding box center [167, 168] width 20 height 20
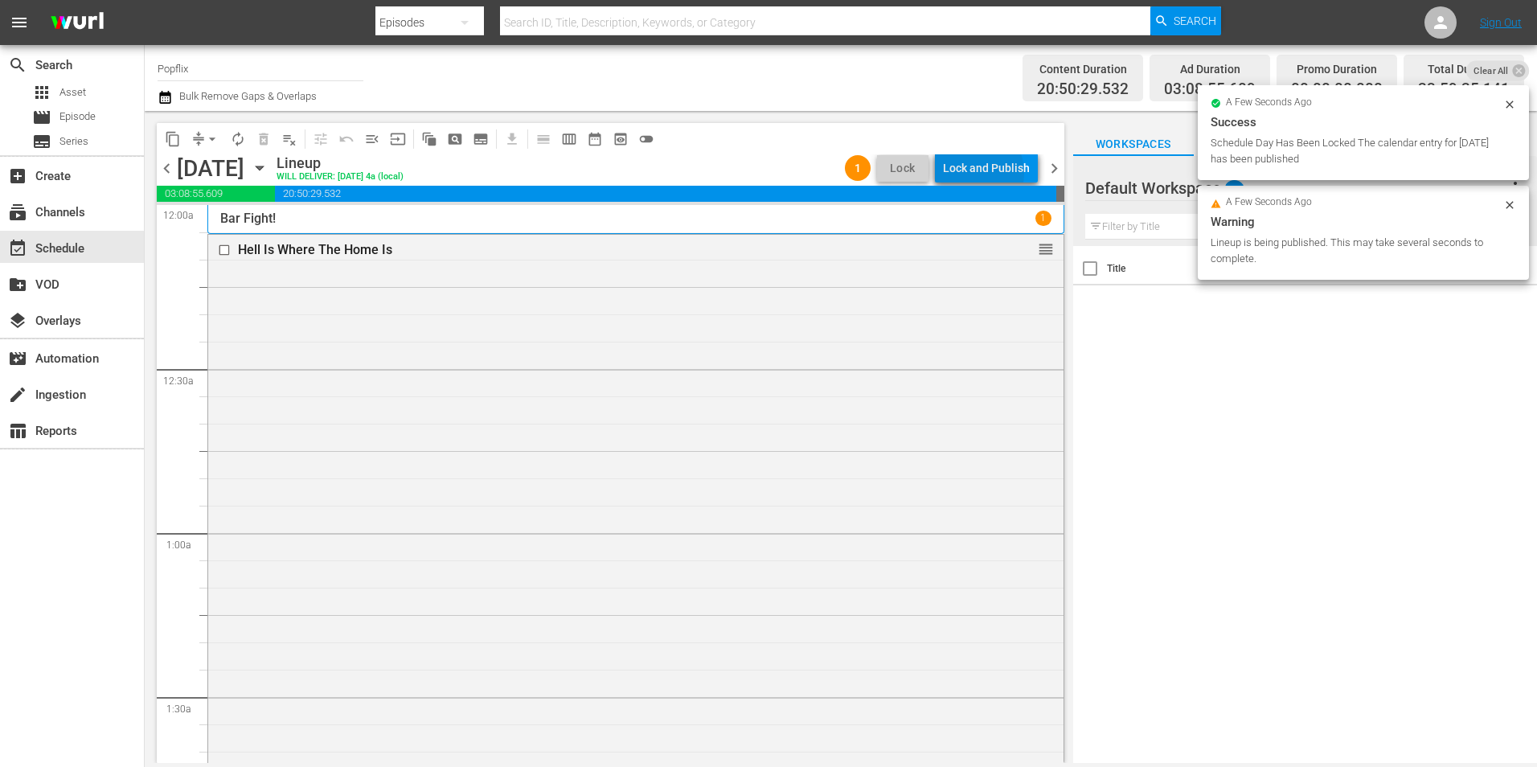
click at [977, 173] on div "Lock and Publish" at bounding box center [986, 168] width 87 height 29
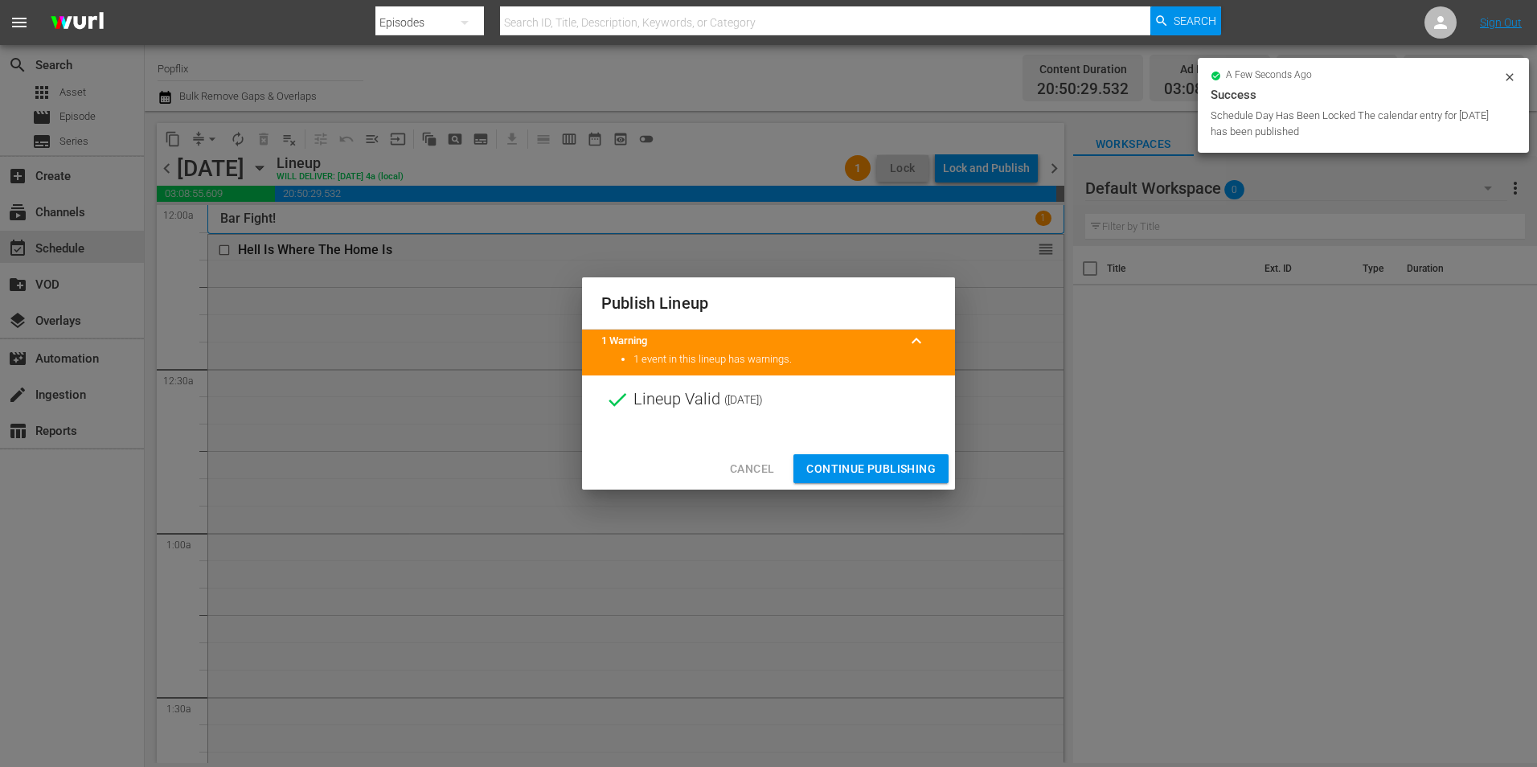
click at [850, 476] on span "Continue Publishing" at bounding box center [870, 469] width 129 height 20
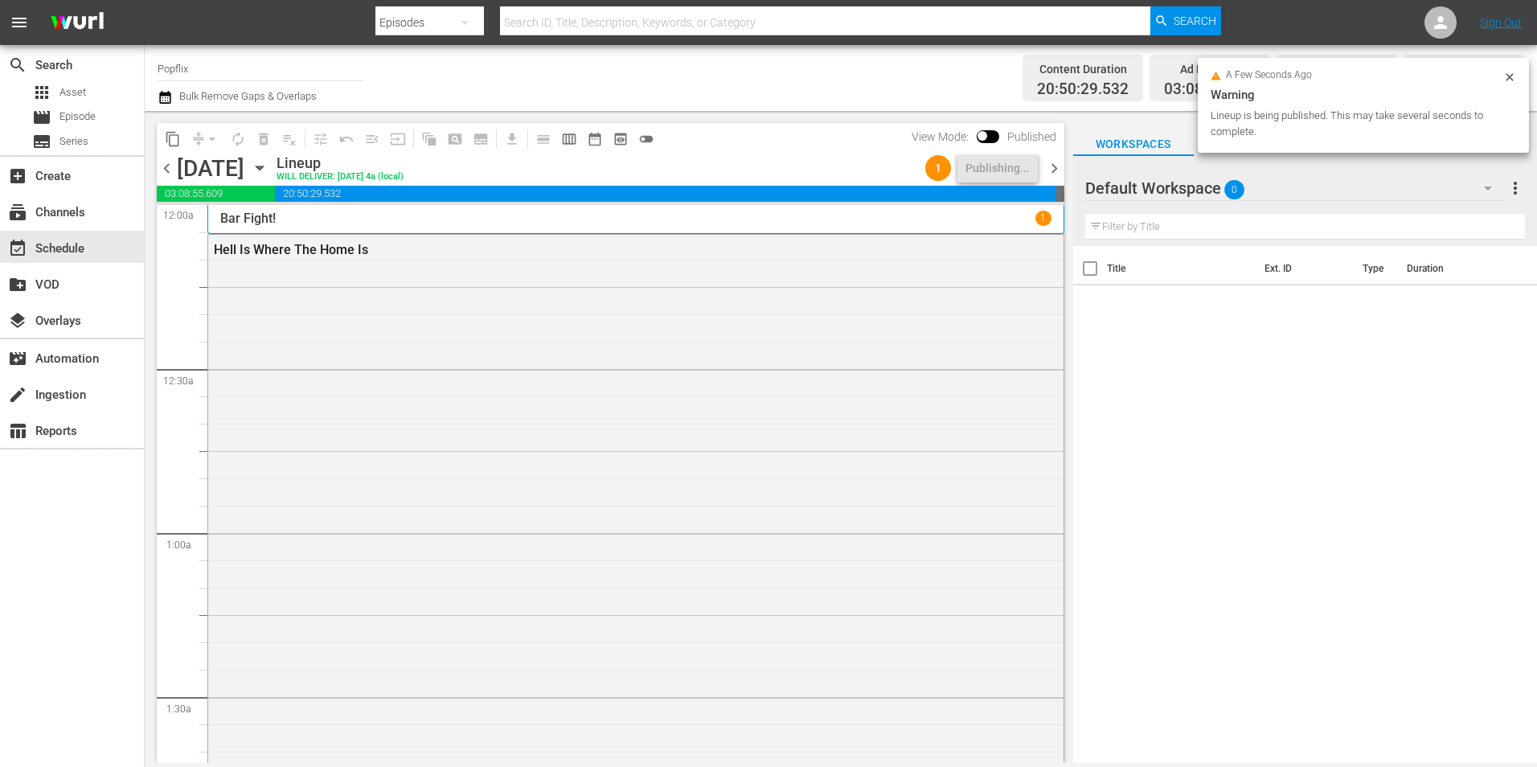
click at [167, 169] on span "chevron_left" at bounding box center [167, 168] width 20 height 20
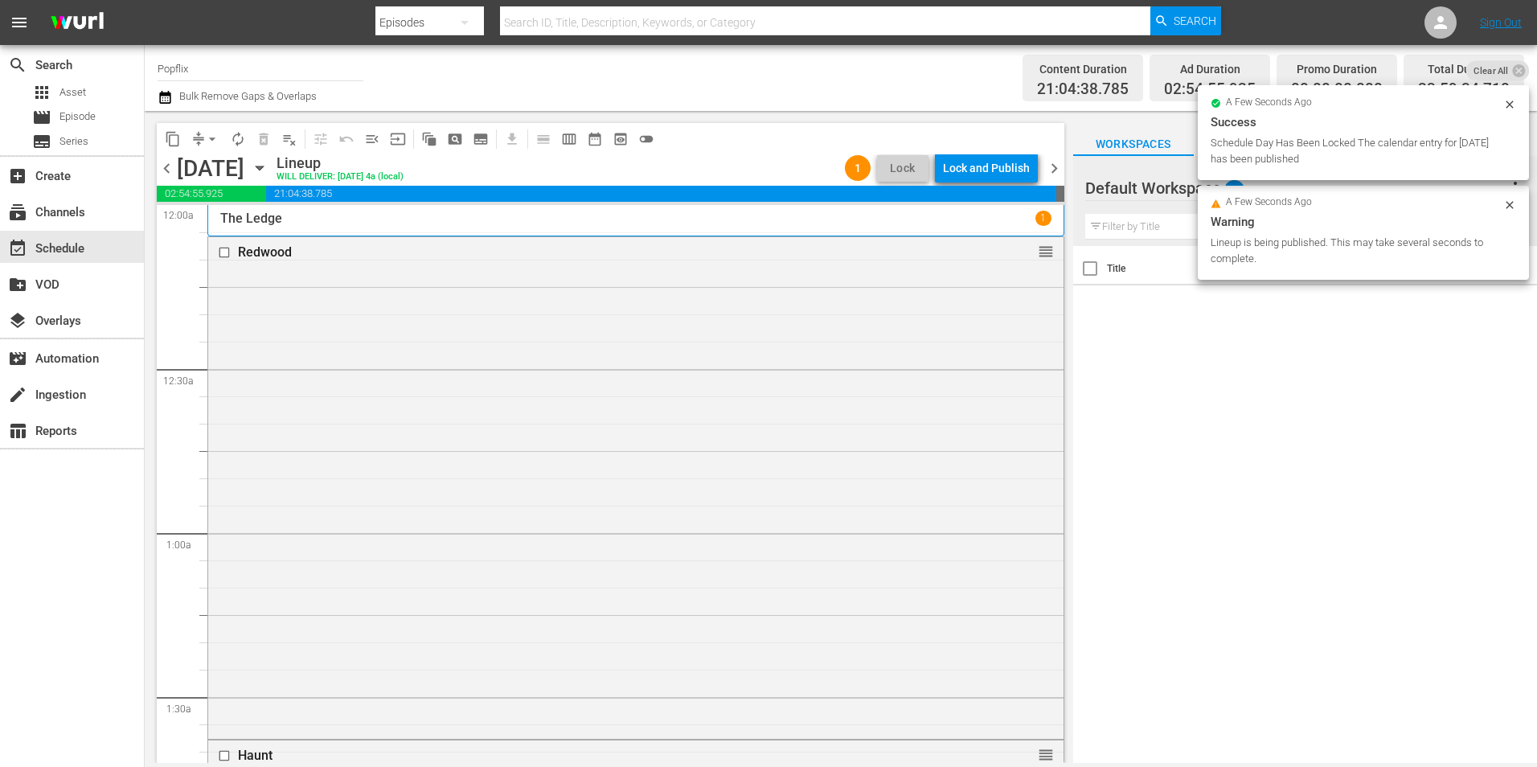
click at [969, 168] on div "Lock and Publish" at bounding box center [986, 168] width 87 height 29
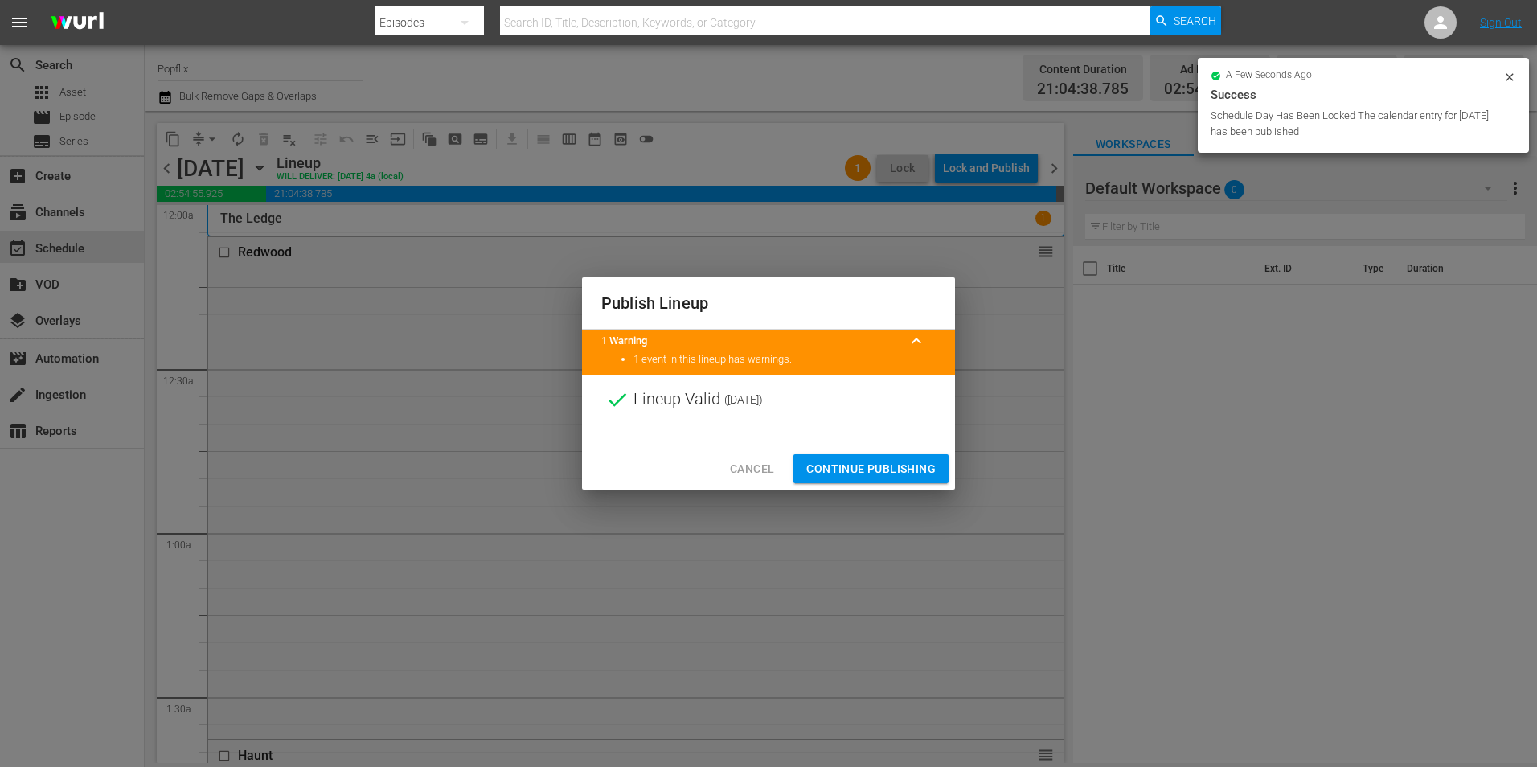
click at [870, 472] on span "Continue Publishing" at bounding box center [870, 469] width 129 height 20
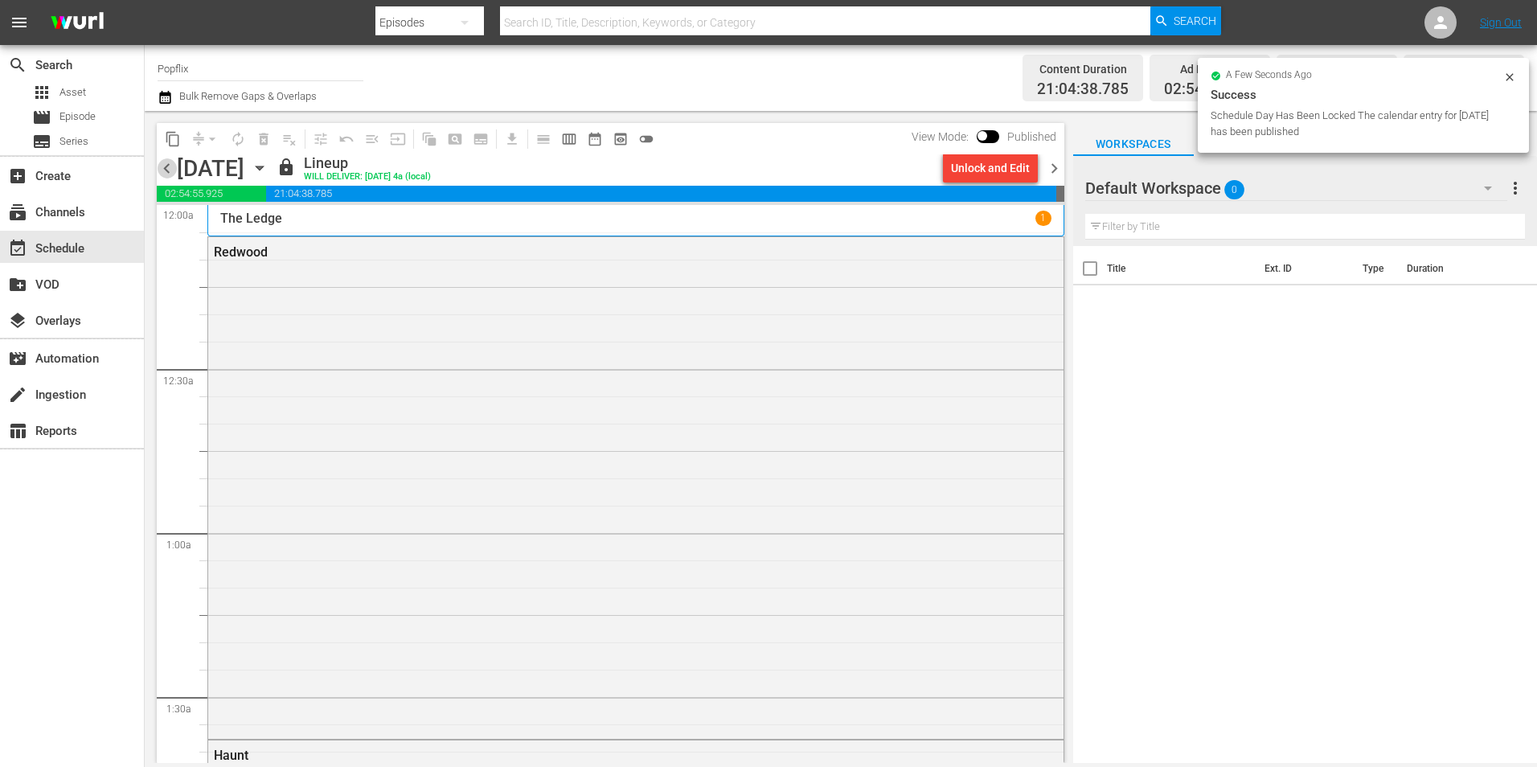
click at [174, 168] on span "chevron_left" at bounding box center [167, 168] width 20 height 20
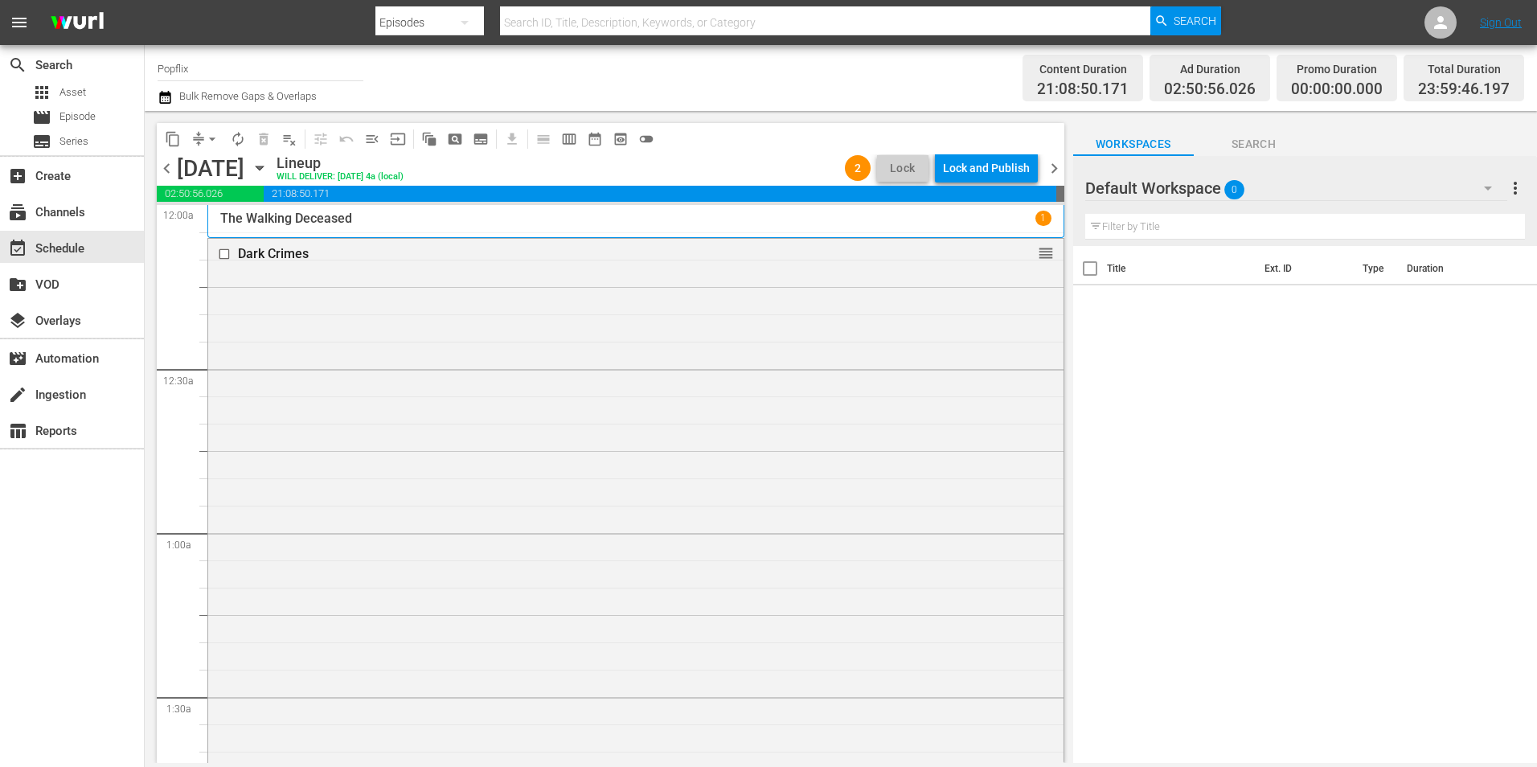
click at [1019, 166] on div "Lock and Publish" at bounding box center [986, 168] width 87 height 29
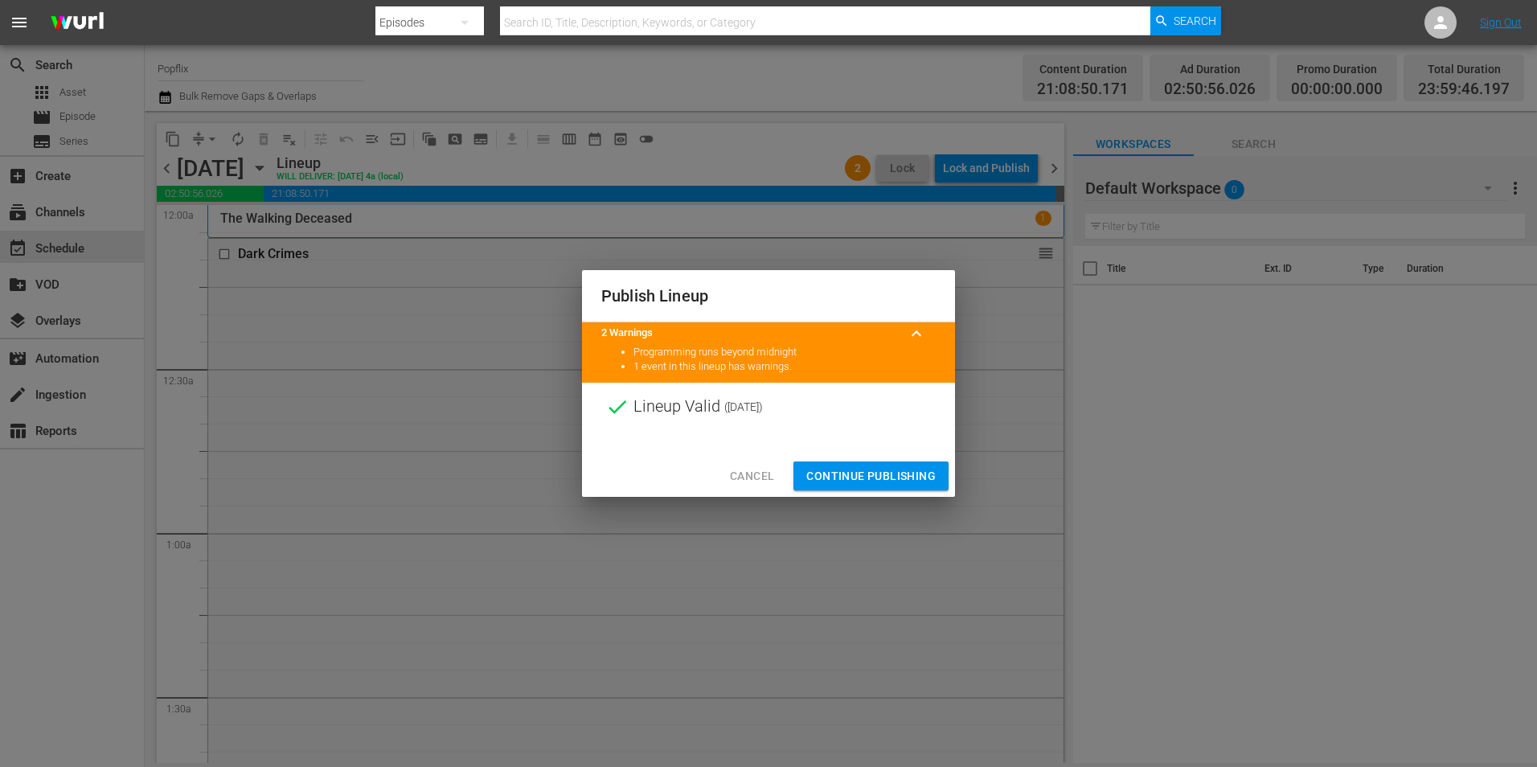
click at [907, 474] on span "Continue Publishing" at bounding box center [870, 476] width 129 height 20
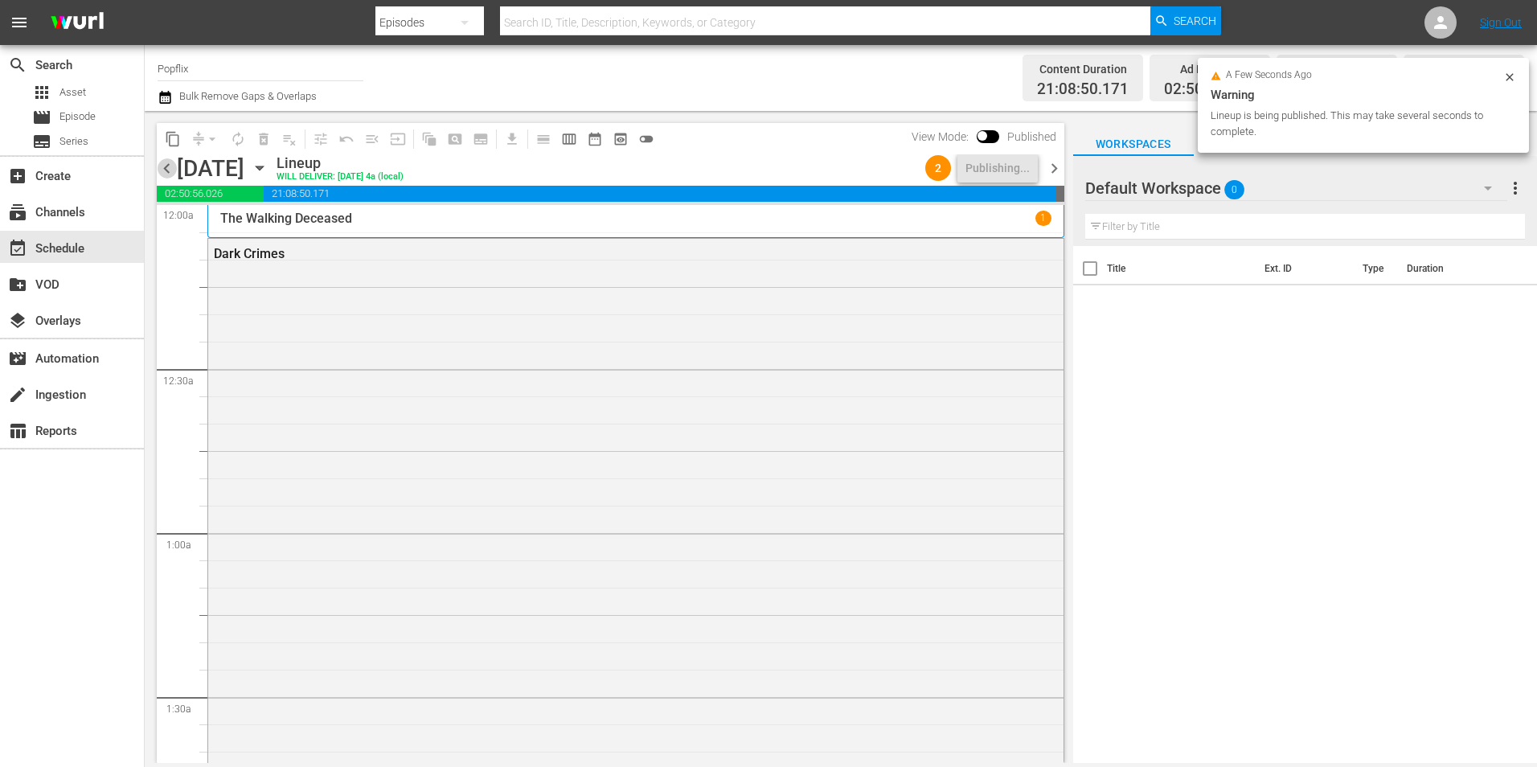
click at [170, 161] on span "chevron_left" at bounding box center [167, 168] width 20 height 20
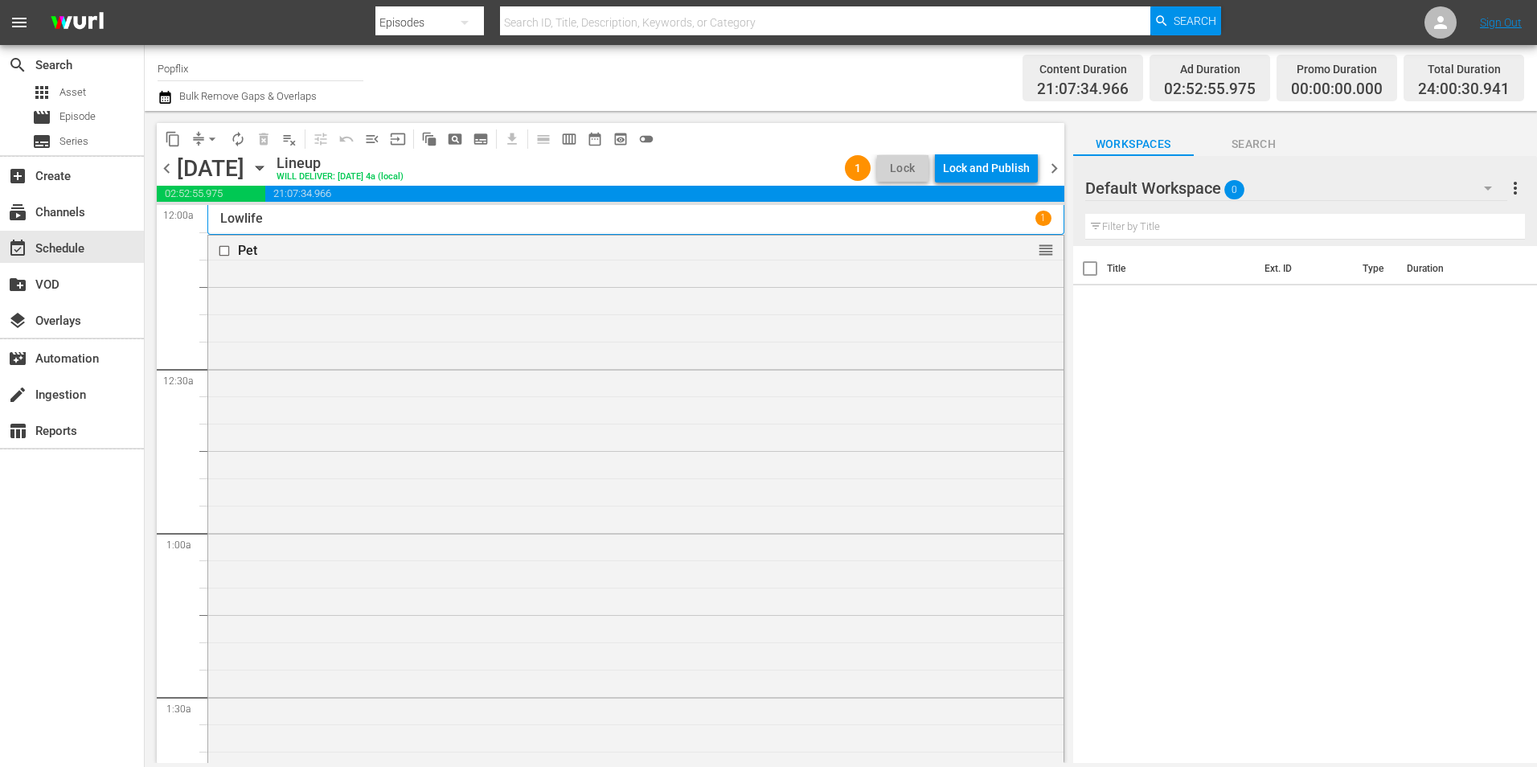
click at [164, 163] on span "chevron_left" at bounding box center [167, 168] width 20 height 20
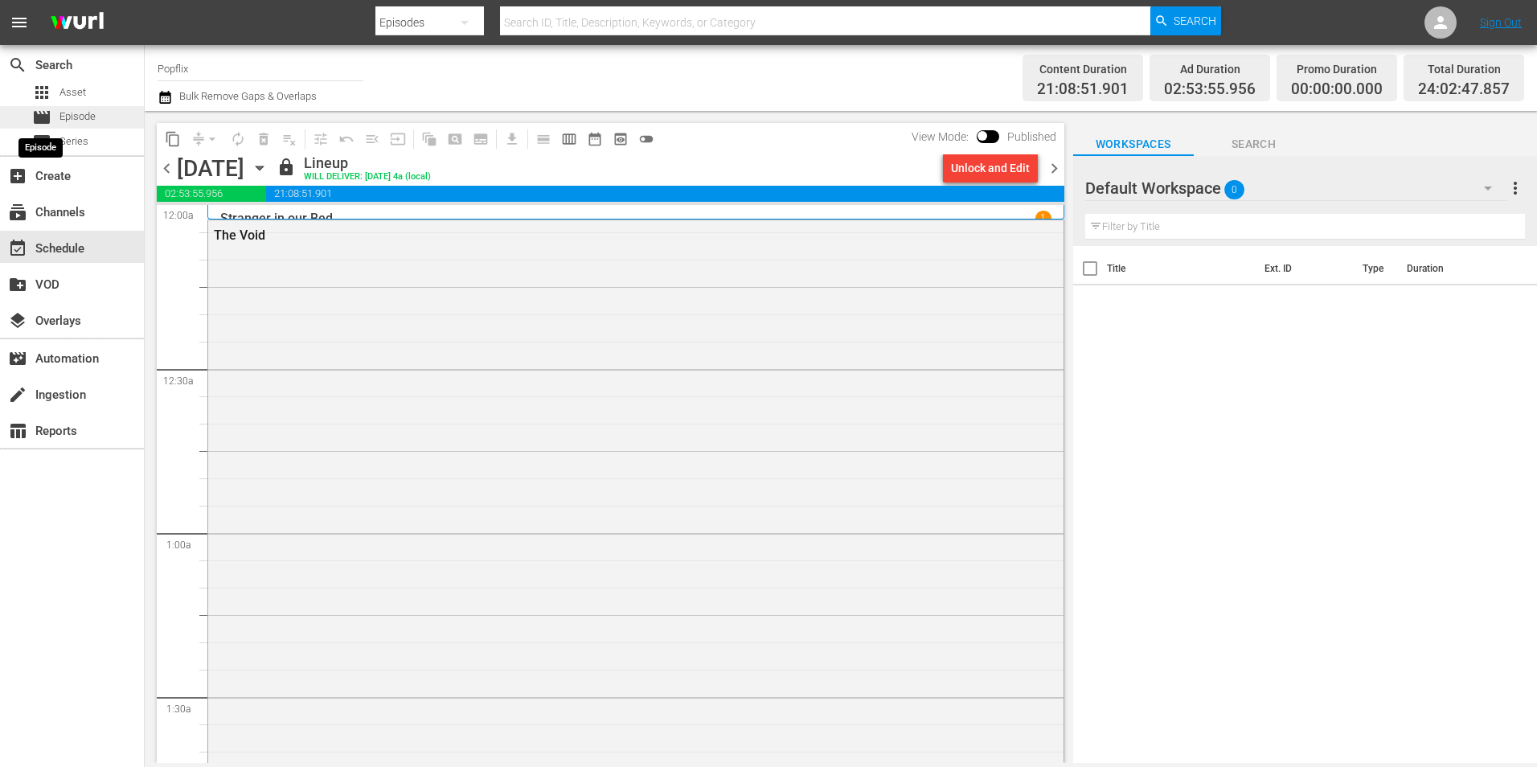
click at [45, 111] on span "movie" at bounding box center [41, 117] width 19 height 19
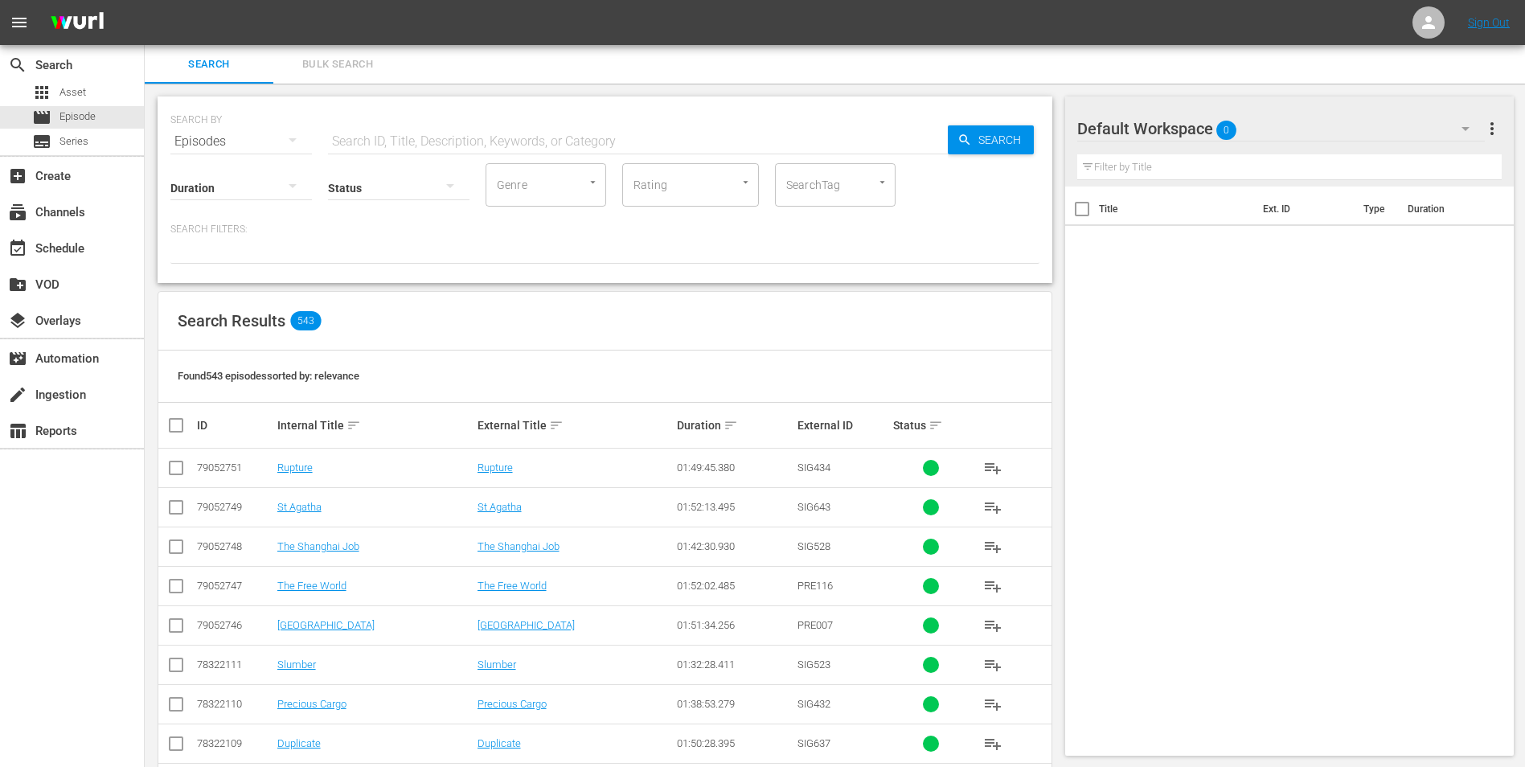
click at [333, 47] on button "Bulk Search" at bounding box center [337, 64] width 129 height 39
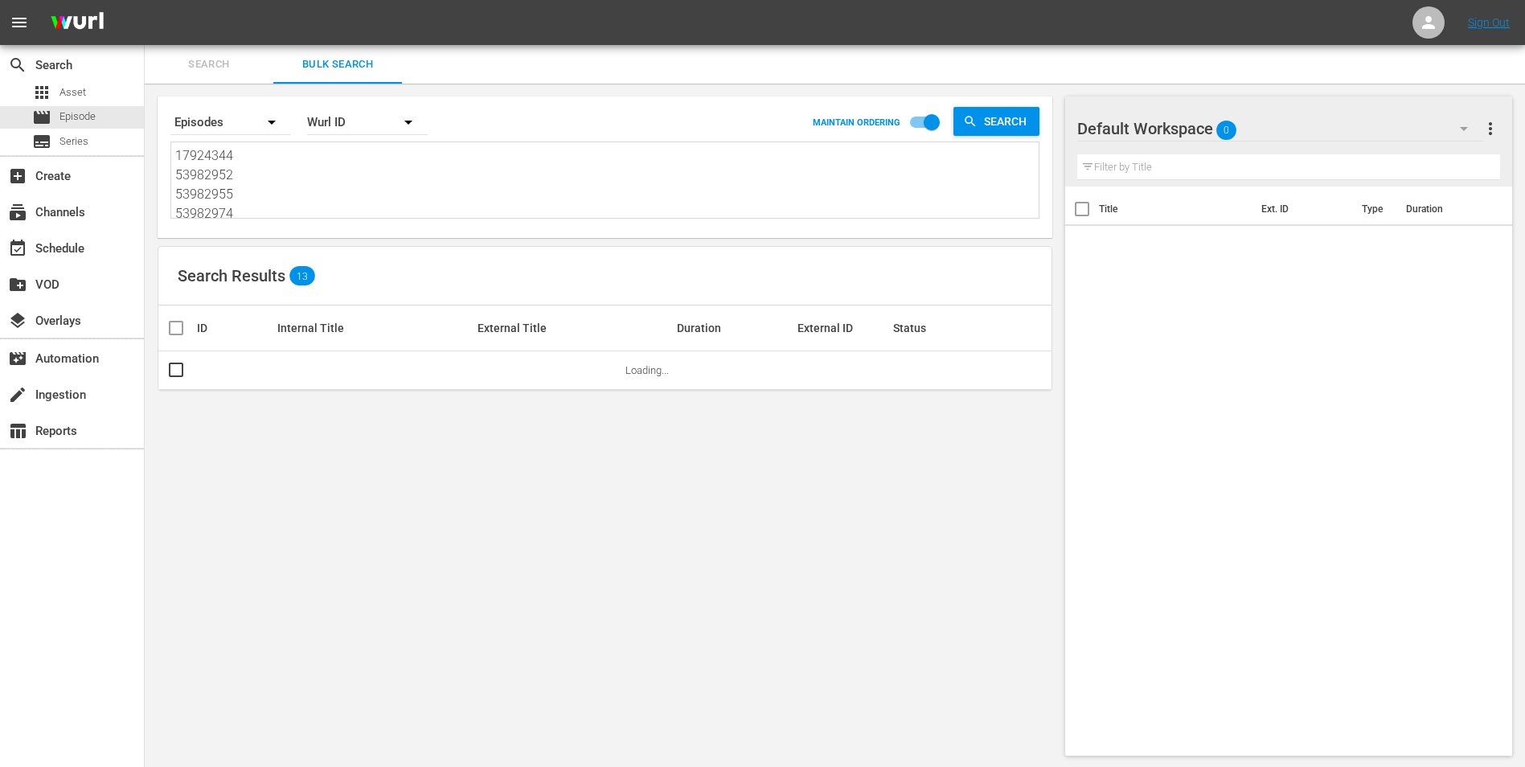
click at [213, 266] on span "Search Results" at bounding box center [232, 275] width 108 height 19
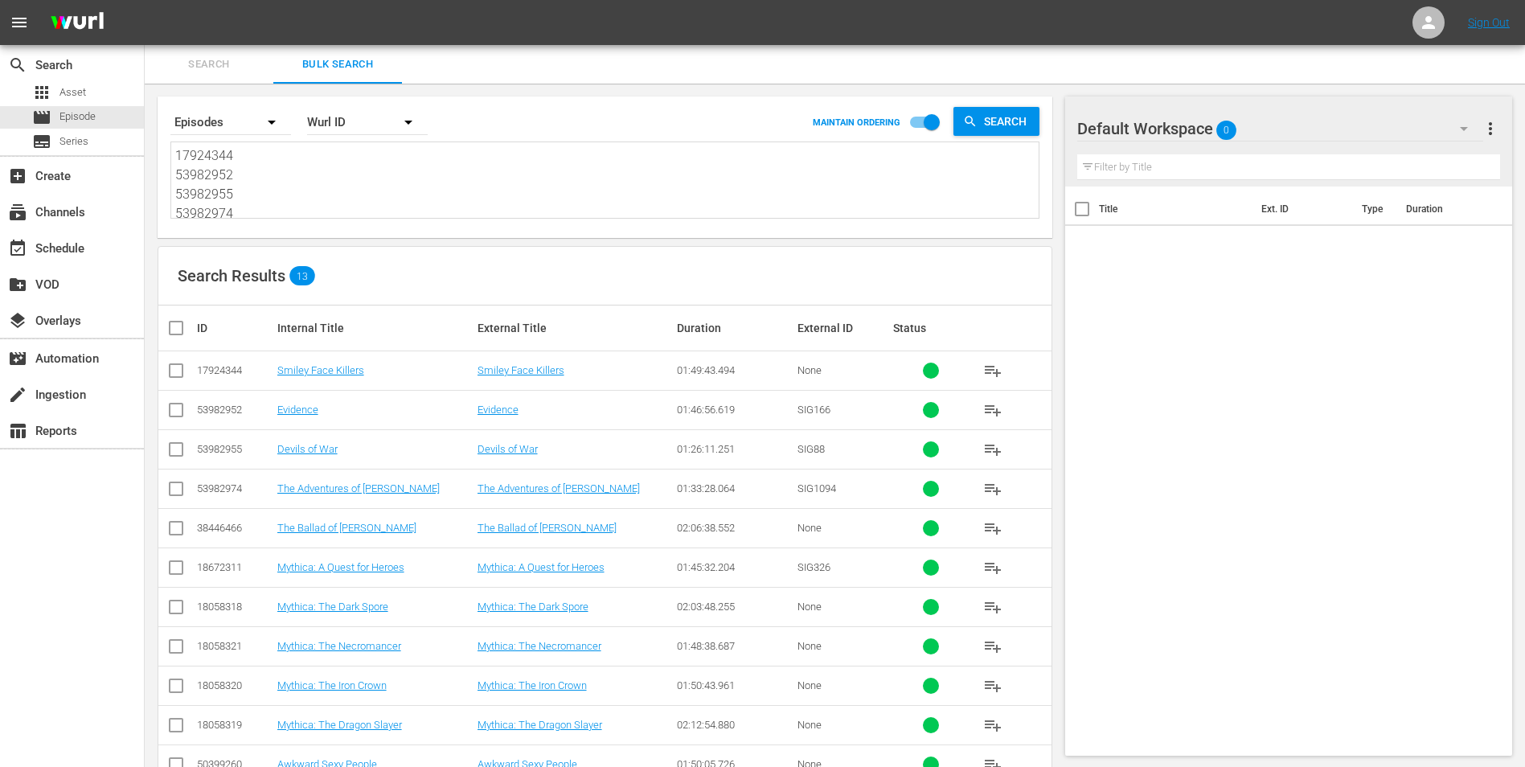
drag, startPoint x: 213, startPoint y: 266, endPoint x: 299, endPoint y: 195, distance: 111.4
click at [299, 195] on textarea "17924344 53982952 53982955 53982974 38446466 18672311 18058318 18058321 1805832…" at bounding box center [606, 182] width 863 height 73
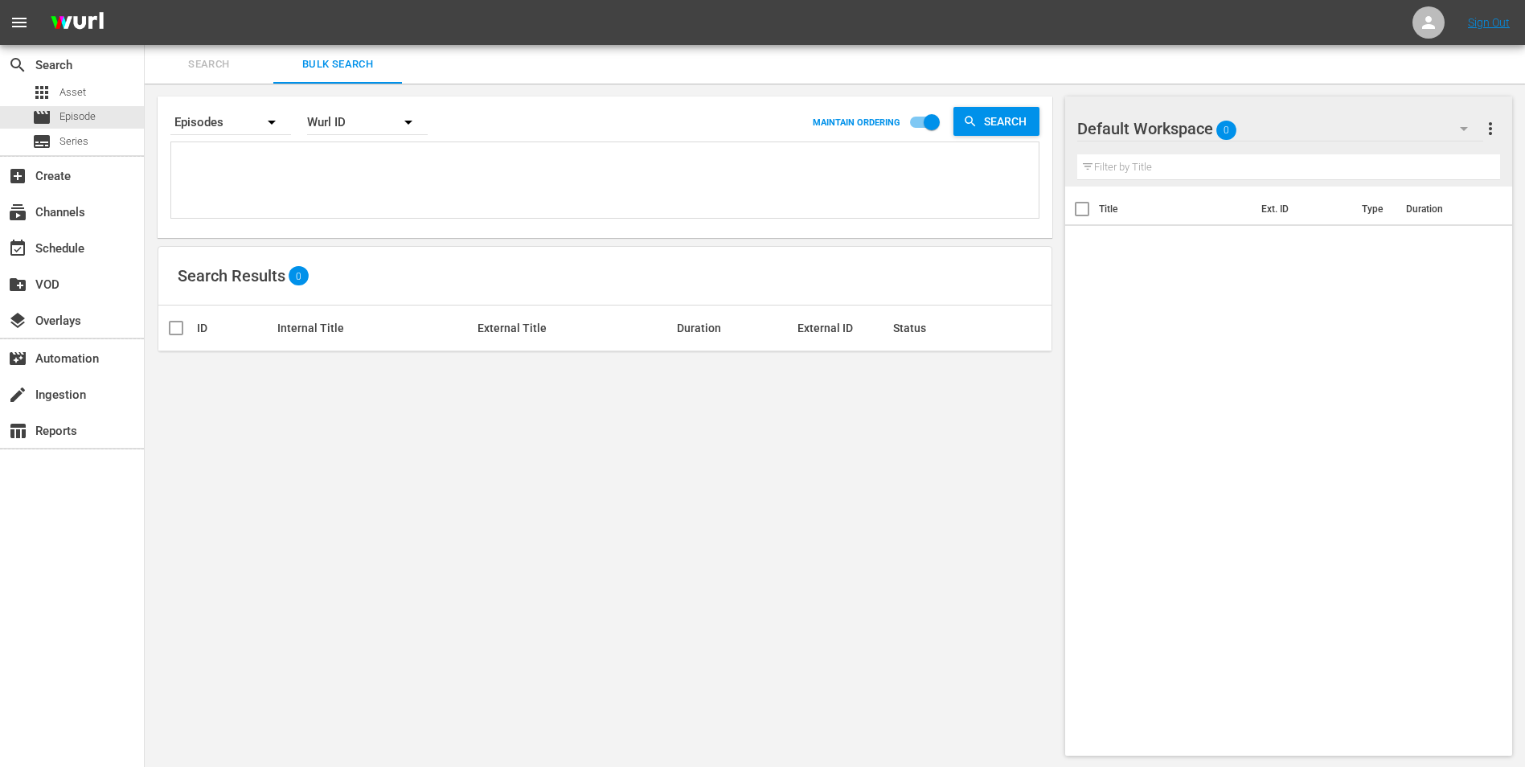
click at [328, 194] on textarea at bounding box center [606, 182] width 863 height 73
click at [314, 181] on textarea at bounding box center [606, 182] width 863 height 73
paste textarea "30136439 29886055 76962518 30136461 51308553 40502408 49048976 36142442 3013645…"
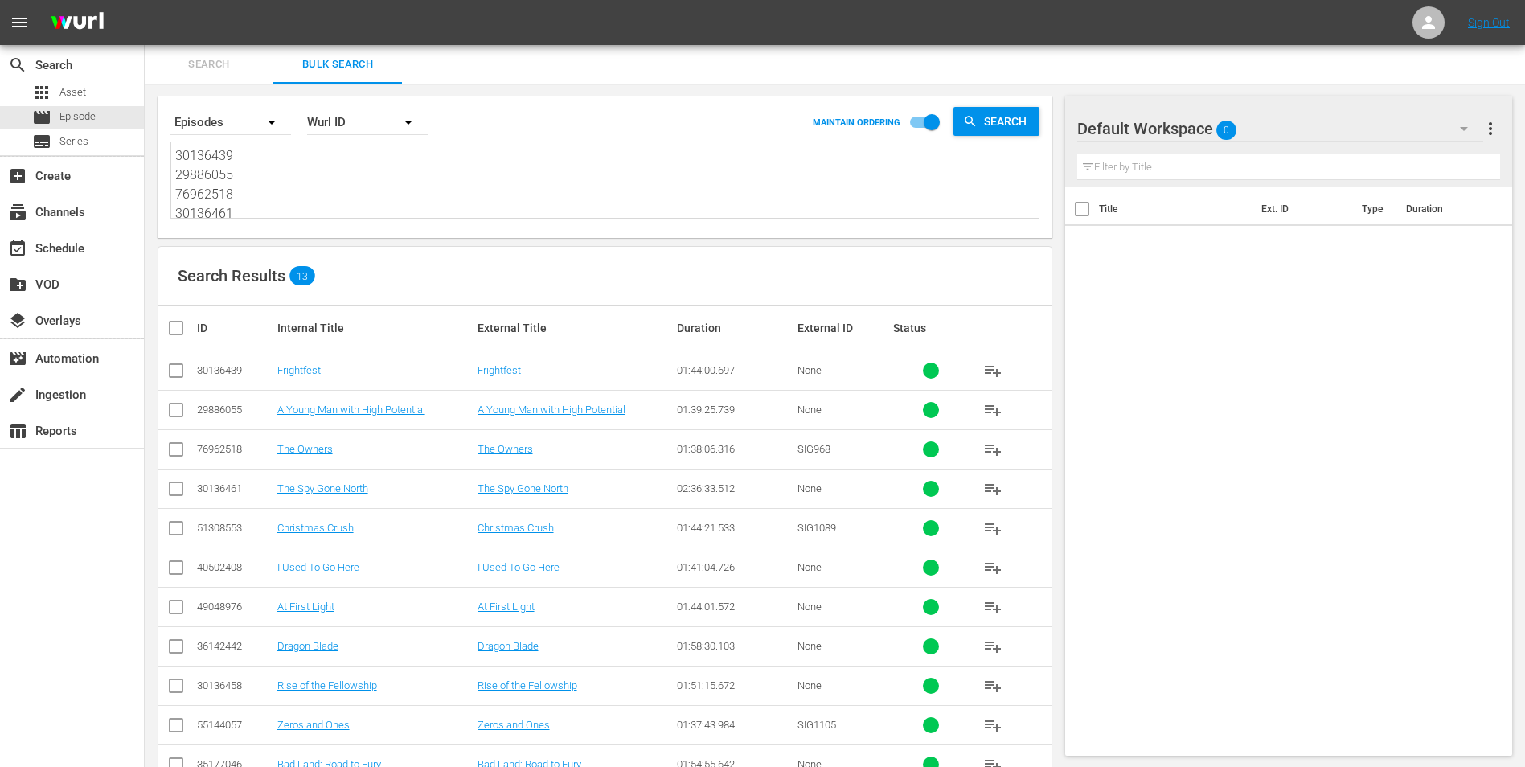
click at [178, 335] on input "checkbox" at bounding box center [182, 327] width 32 height 19
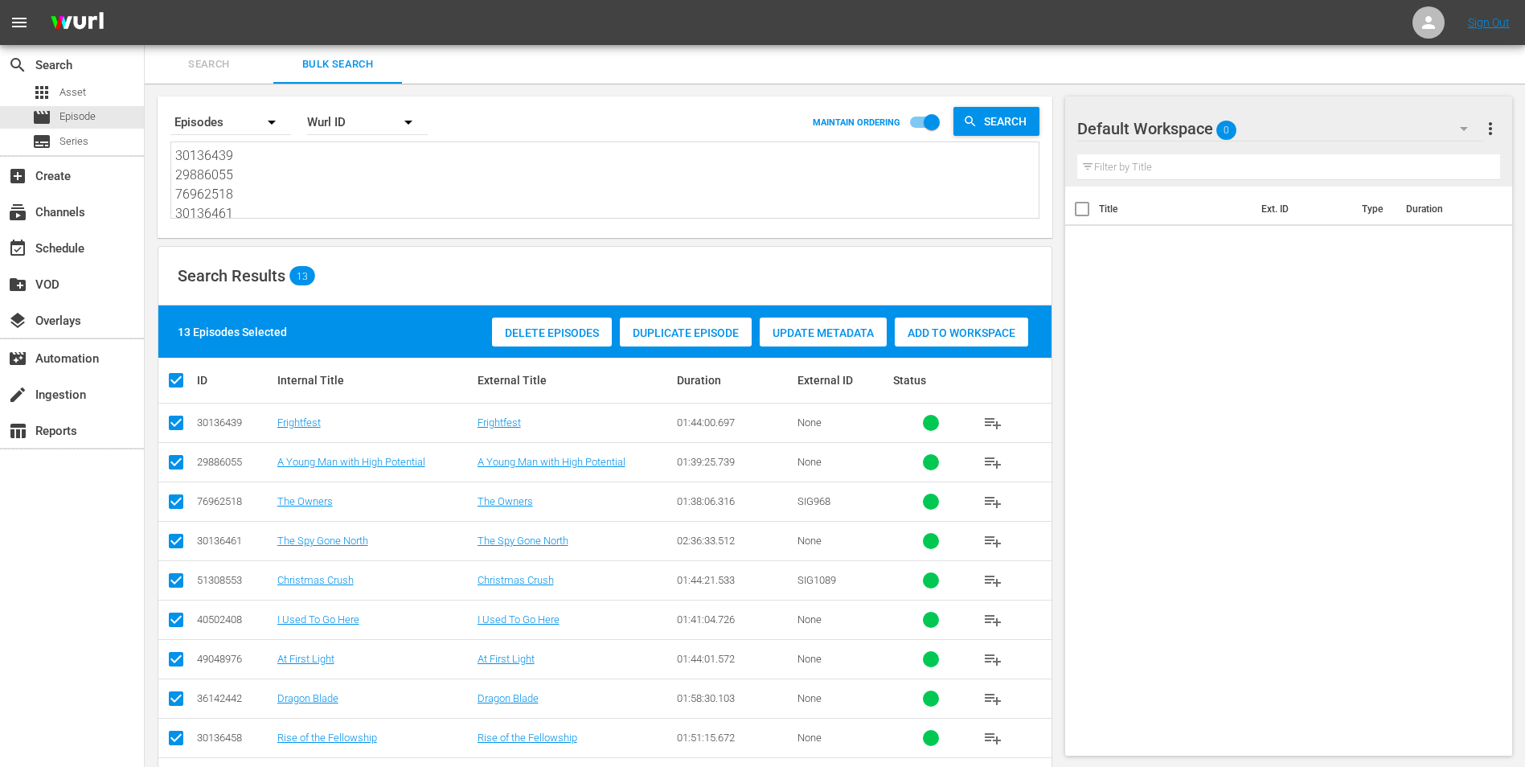
click at [947, 337] on span "Add to Workspace" at bounding box center [961, 332] width 133 height 13
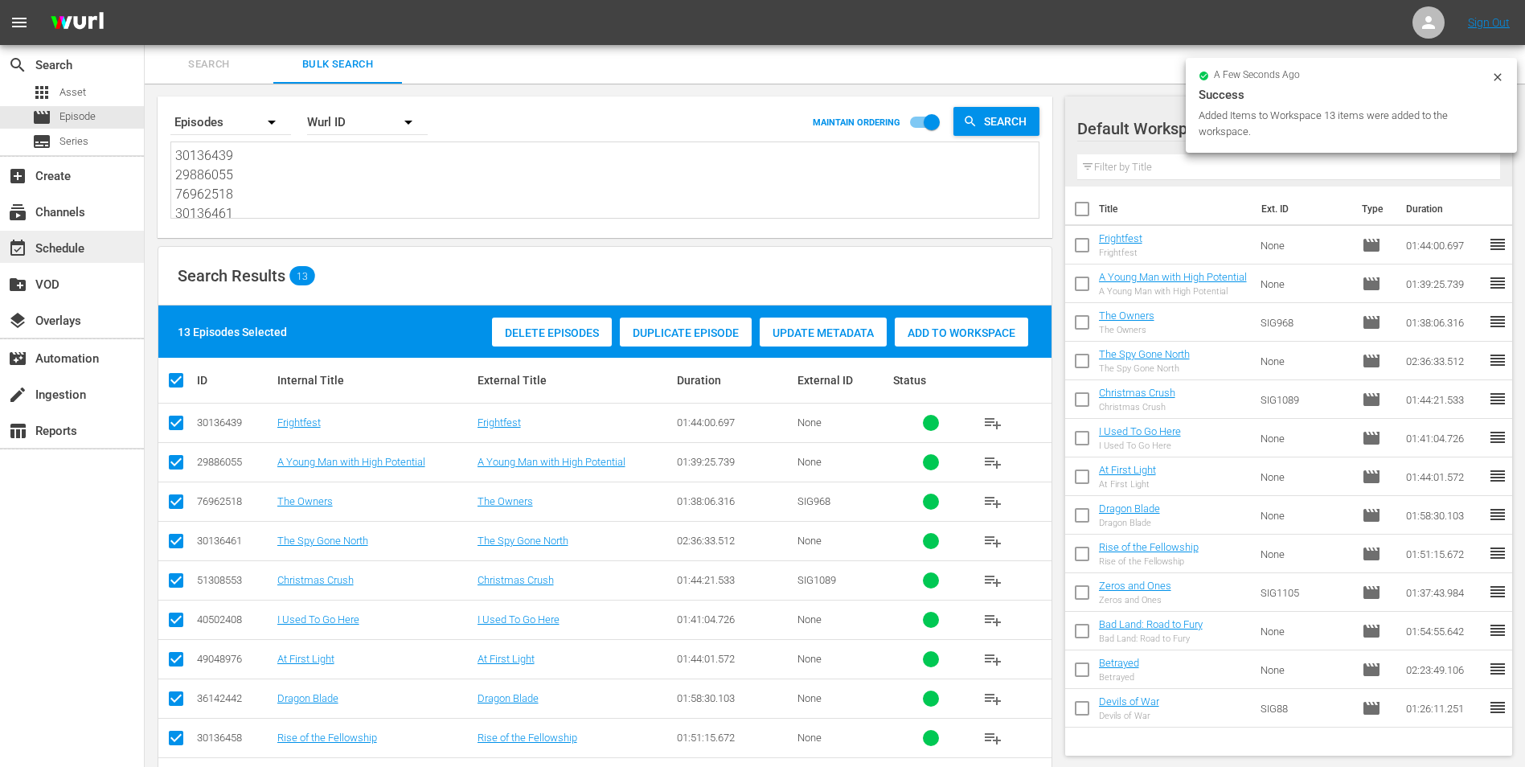
click at [67, 246] on div "event_available Schedule" at bounding box center [45, 246] width 90 height 14
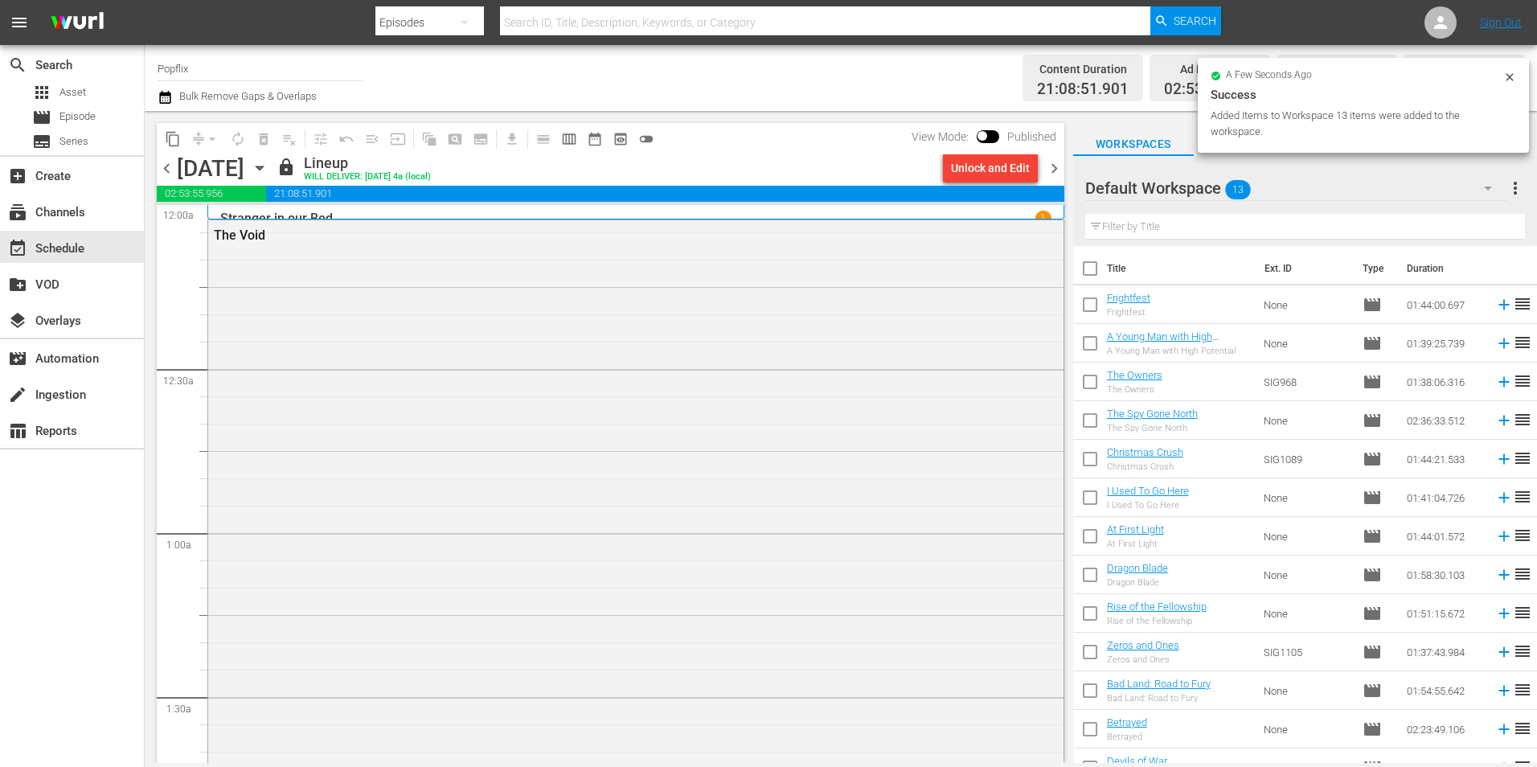
click at [1052, 174] on span "chevron_right" at bounding box center [1054, 168] width 20 height 20
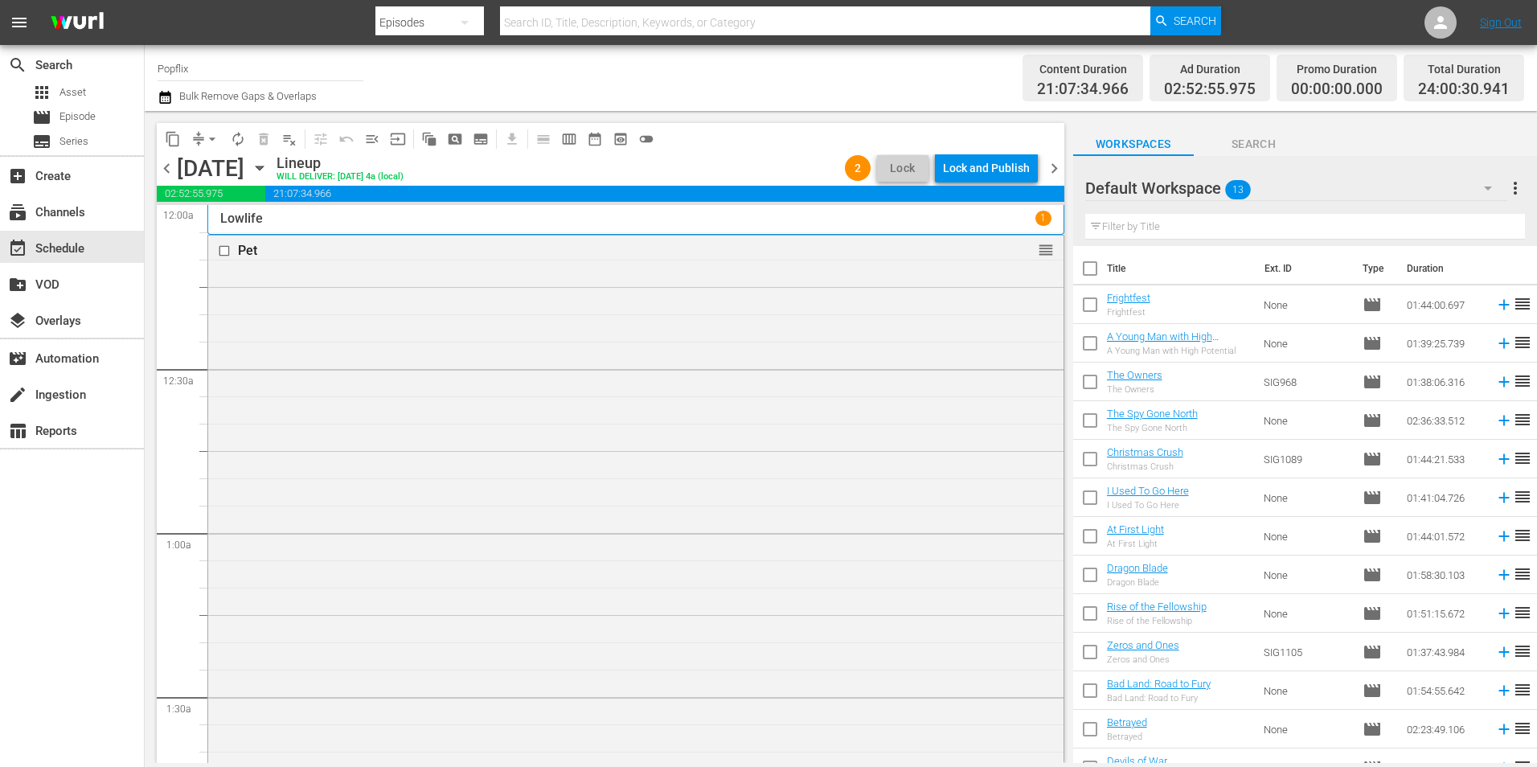
click at [1050, 174] on span "chevron_right" at bounding box center [1054, 168] width 20 height 20
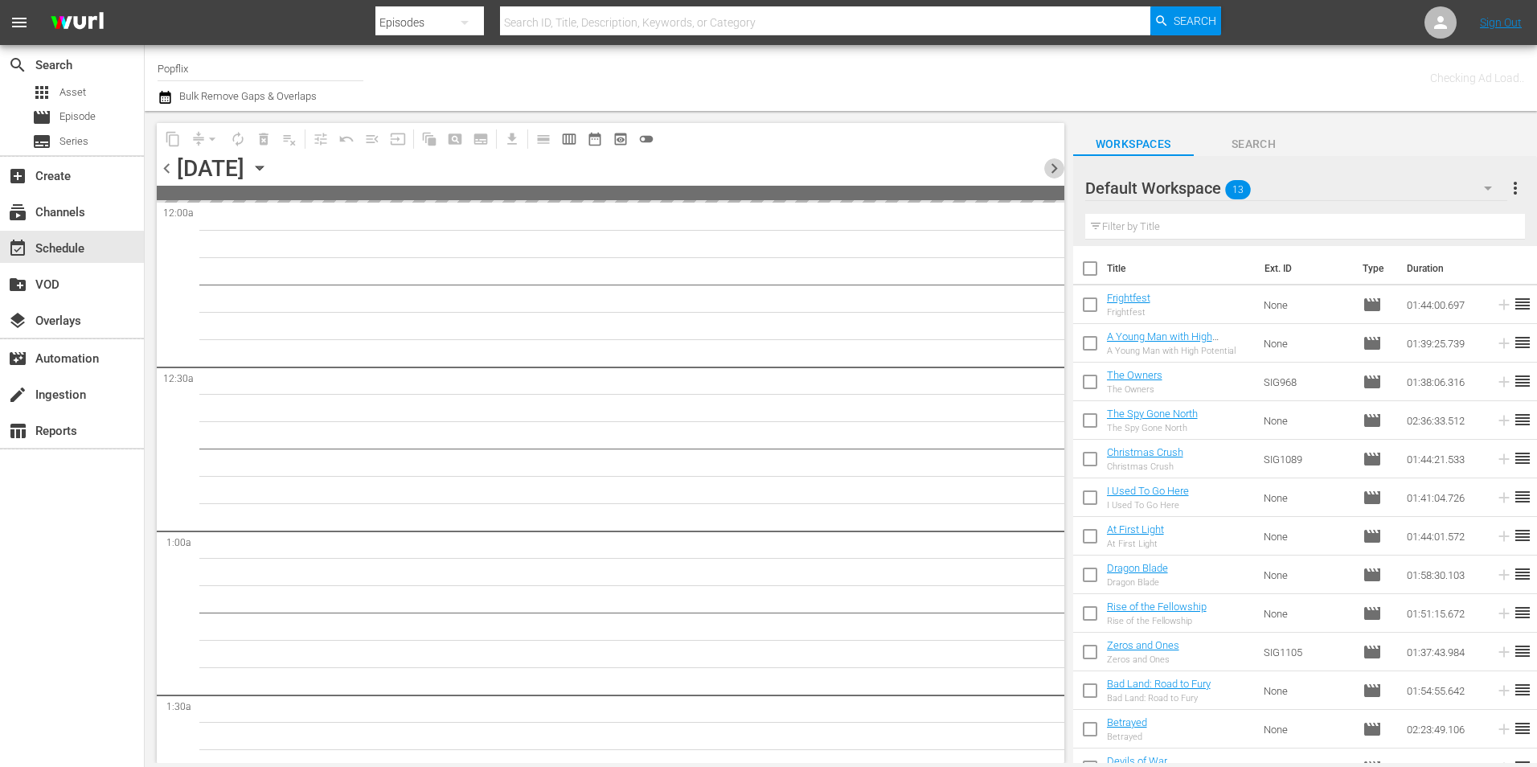
click at [1050, 174] on span "chevron_right" at bounding box center [1054, 168] width 20 height 20
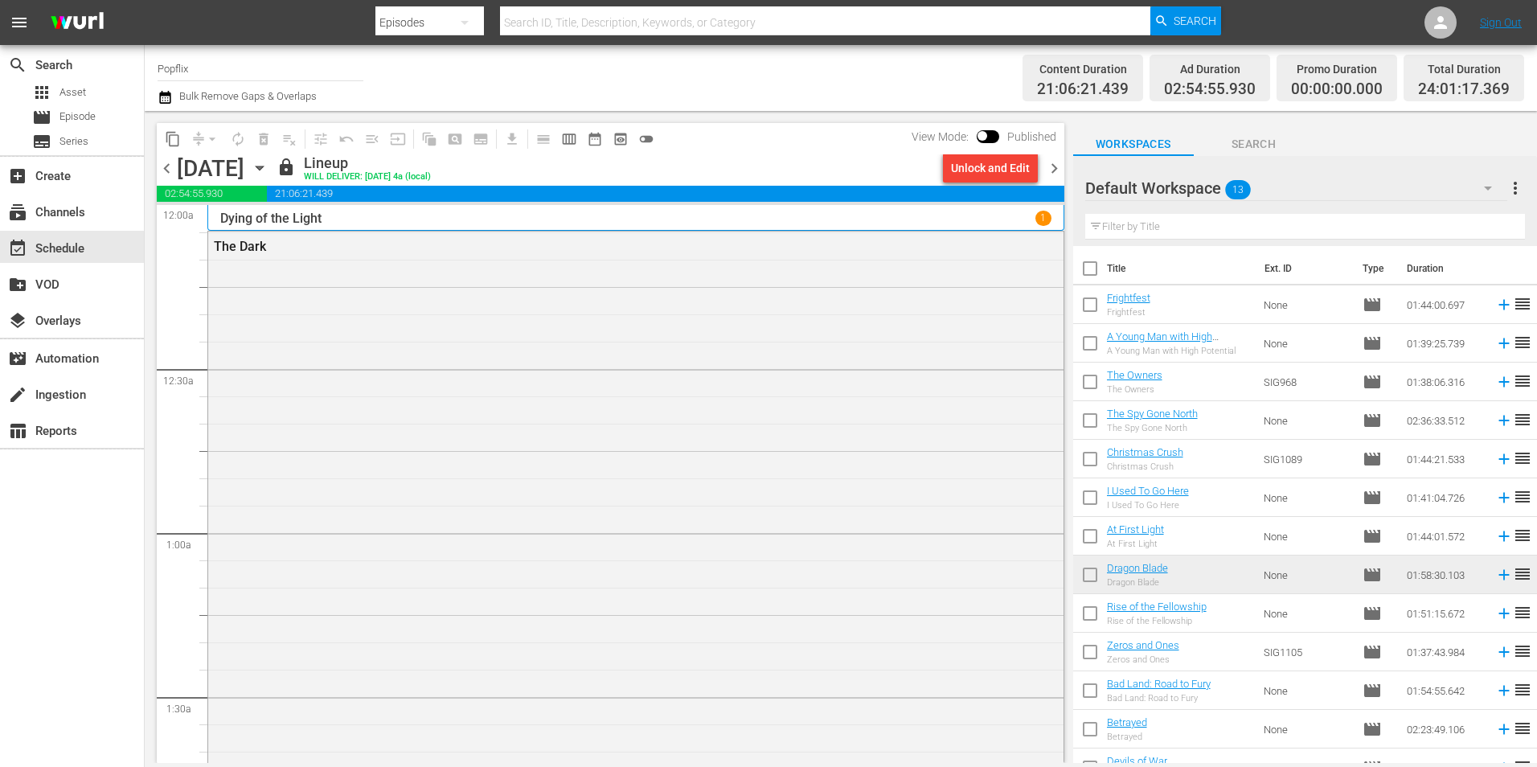
click at [1050, 174] on span "chevron_right" at bounding box center [1054, 168] width 20 height 20
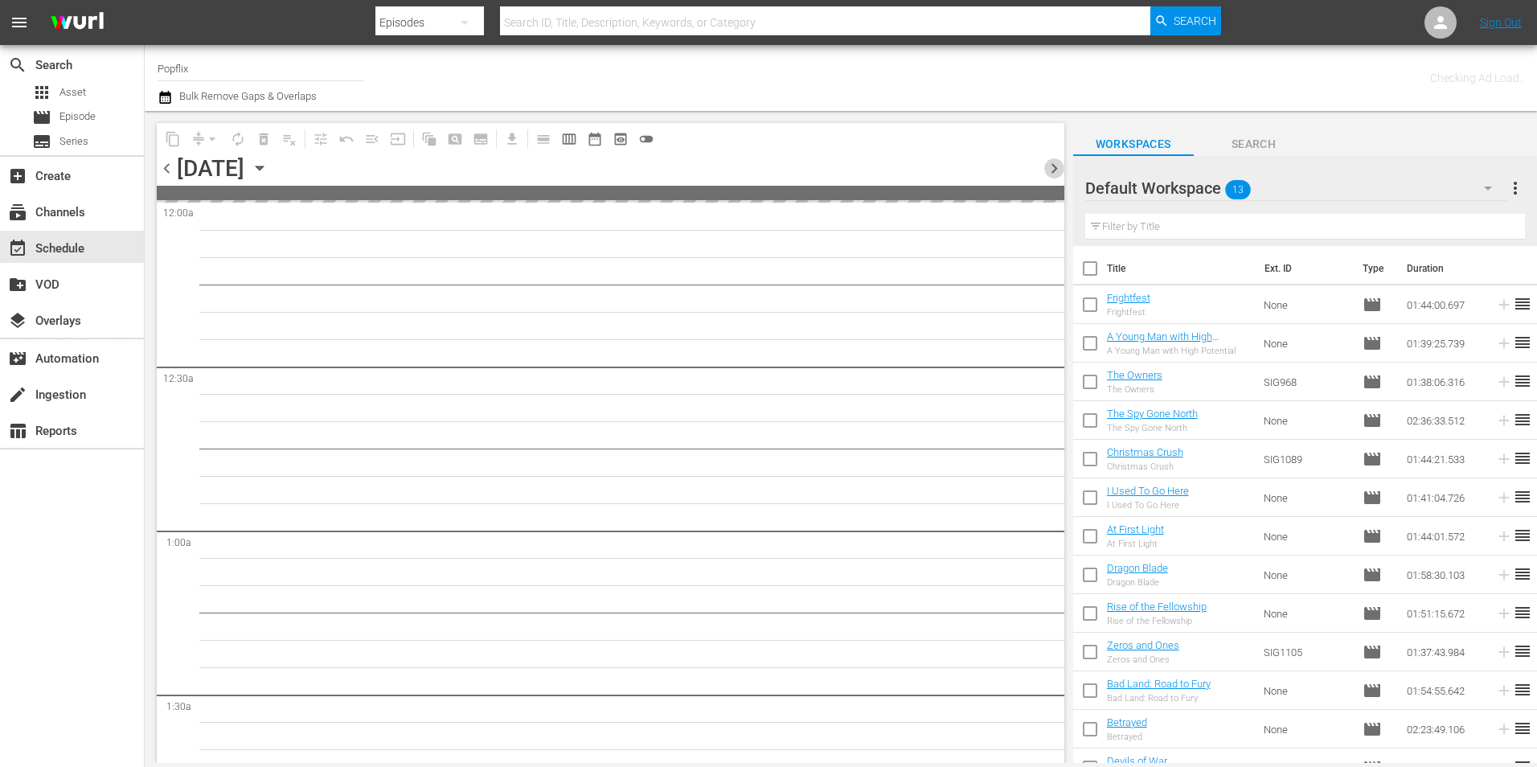
click at [1050, 174] on span "chevron_right" at bounding box center [1054, 168] width 20 height 20
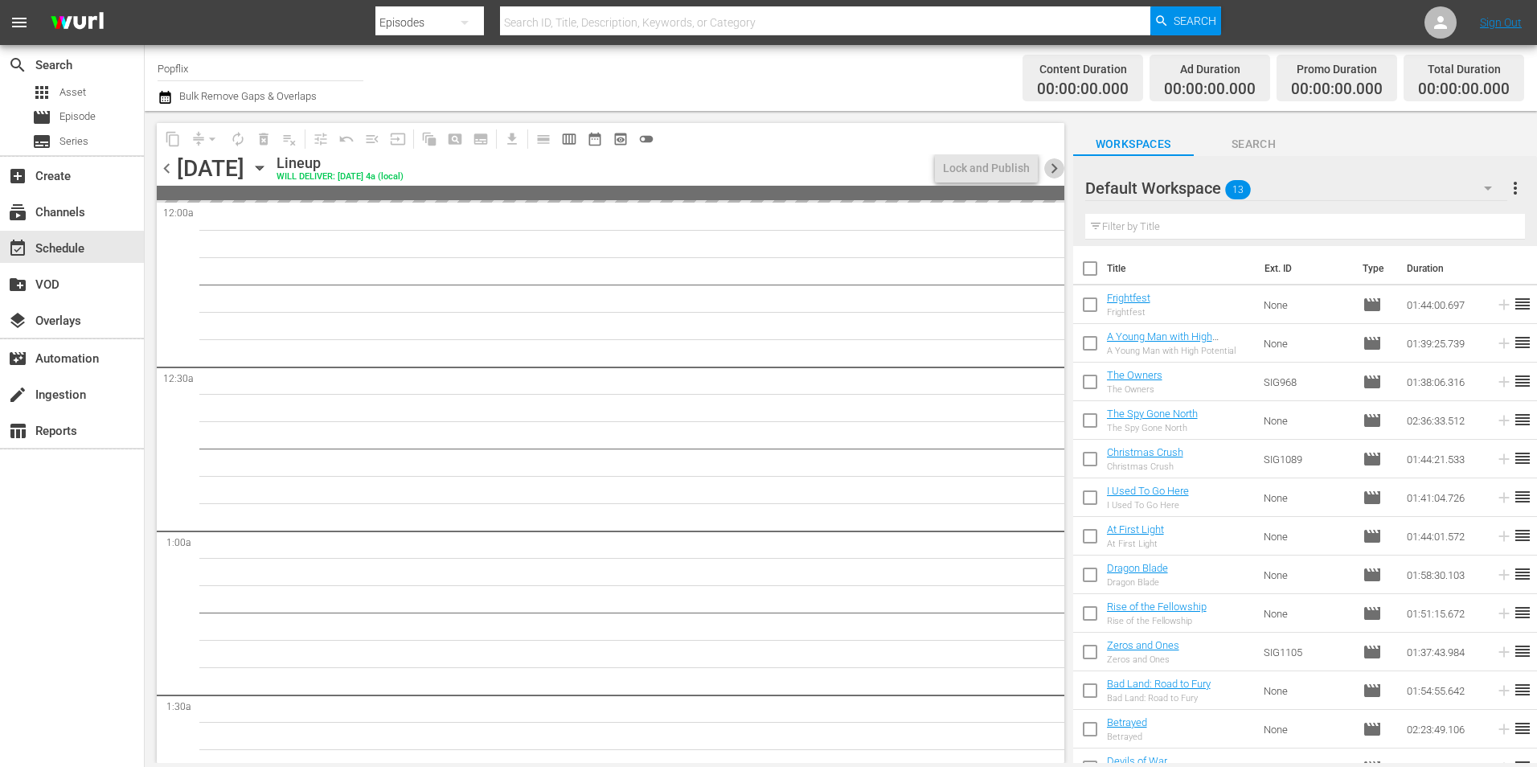
click at [1050, 174] on span "chevron_right" at bounding box center [1054, 168] width 20 height 20
click at [1044, 174] on span "chevron_right" at bounding box center [1054, 168] width 20 height 20
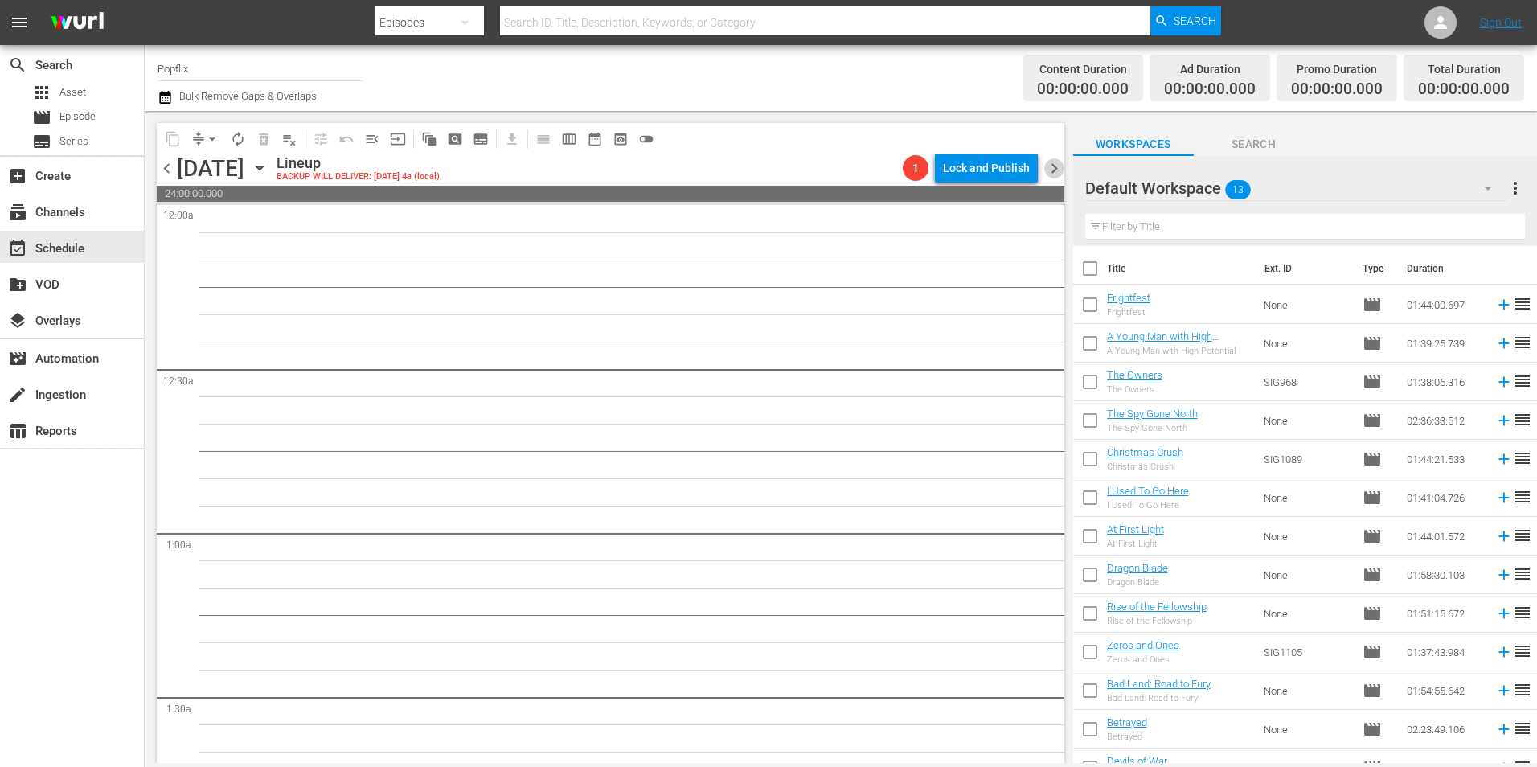
click at [1055, 170] on span "chevron_right" at bounding box center [1054, 168] width 20 height 20
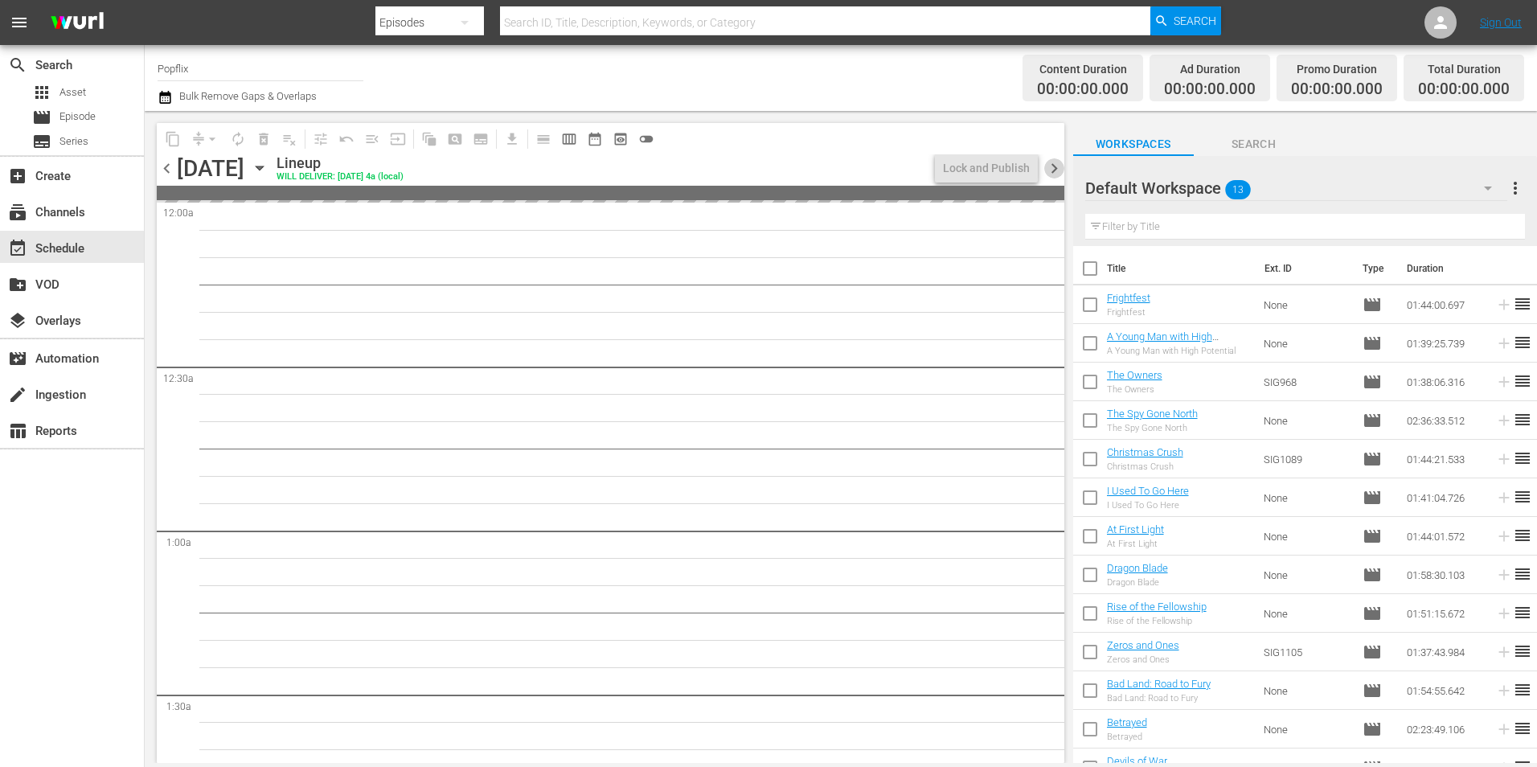
click at [1055, 170] on span "chevron_right" at bounding box center [1054, 168] width 20 height 20
click at [170, 160] on span "chevron_left" at bounding box center [167, 168] width 20 height 20
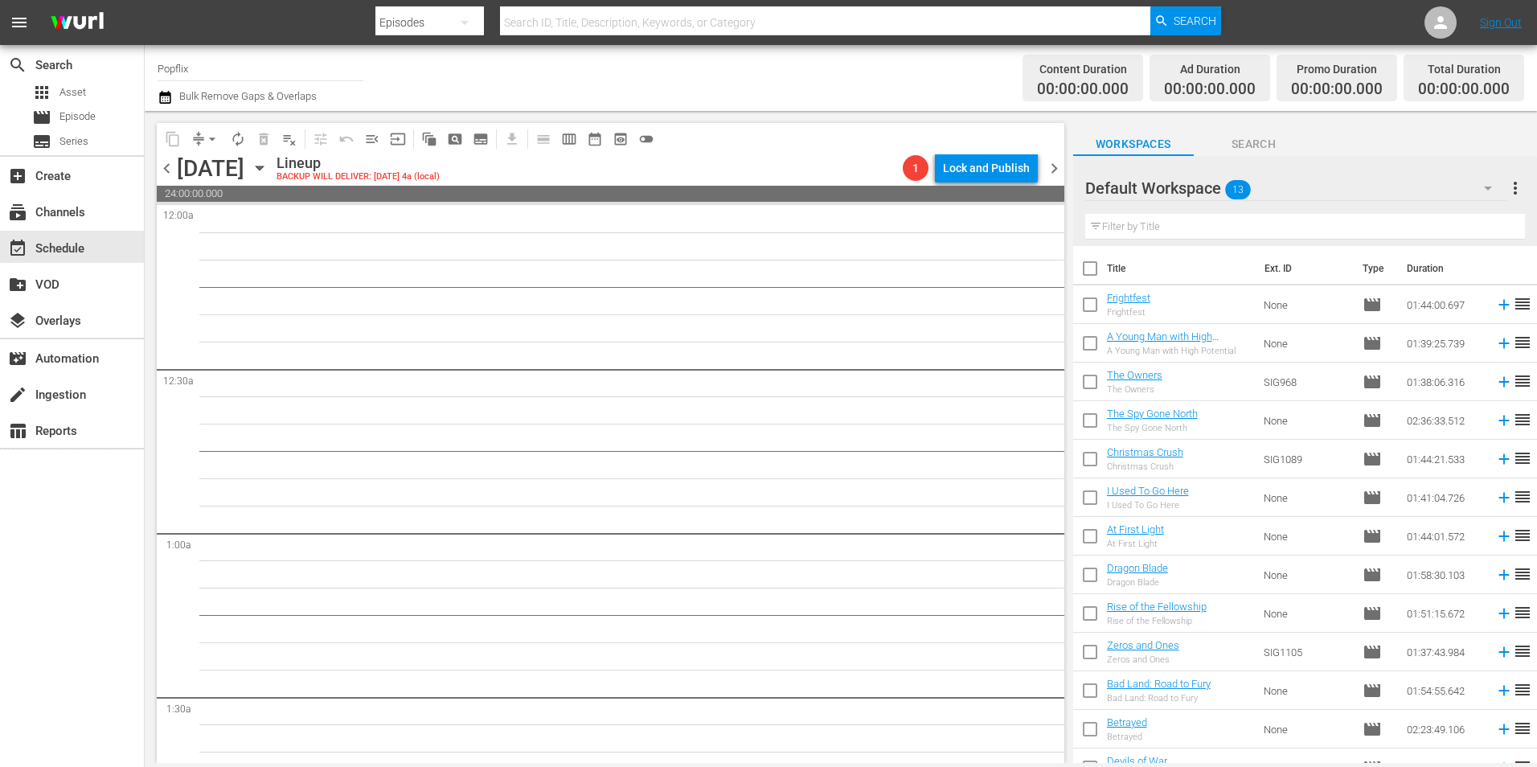
click at [155, 160] on div "content_copy compress arrow_drop_down autorenew_outlined delete_forever_outline…" at bounding box center [607, 437] width 924 height 652
click at [162, 170] on span "chevron_left" at bounding box center [167, 168] width 20 height 20
click at [163, 170] on span "chevron_left" at bounding box center [167, 168] width 20 height 20
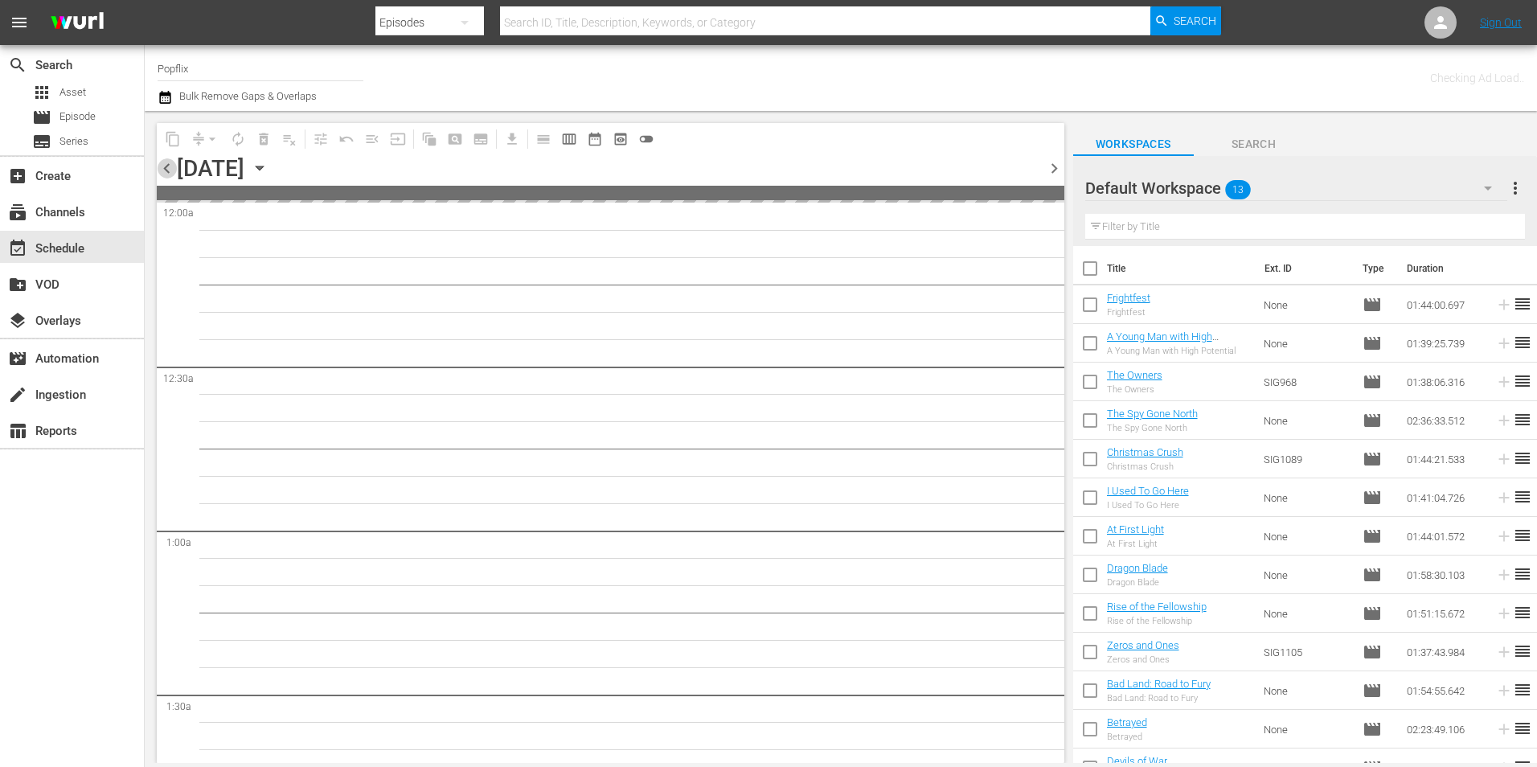
click at [163, 170] on span "chevron_left" at bounding box center [167, 168] width 20 height 20
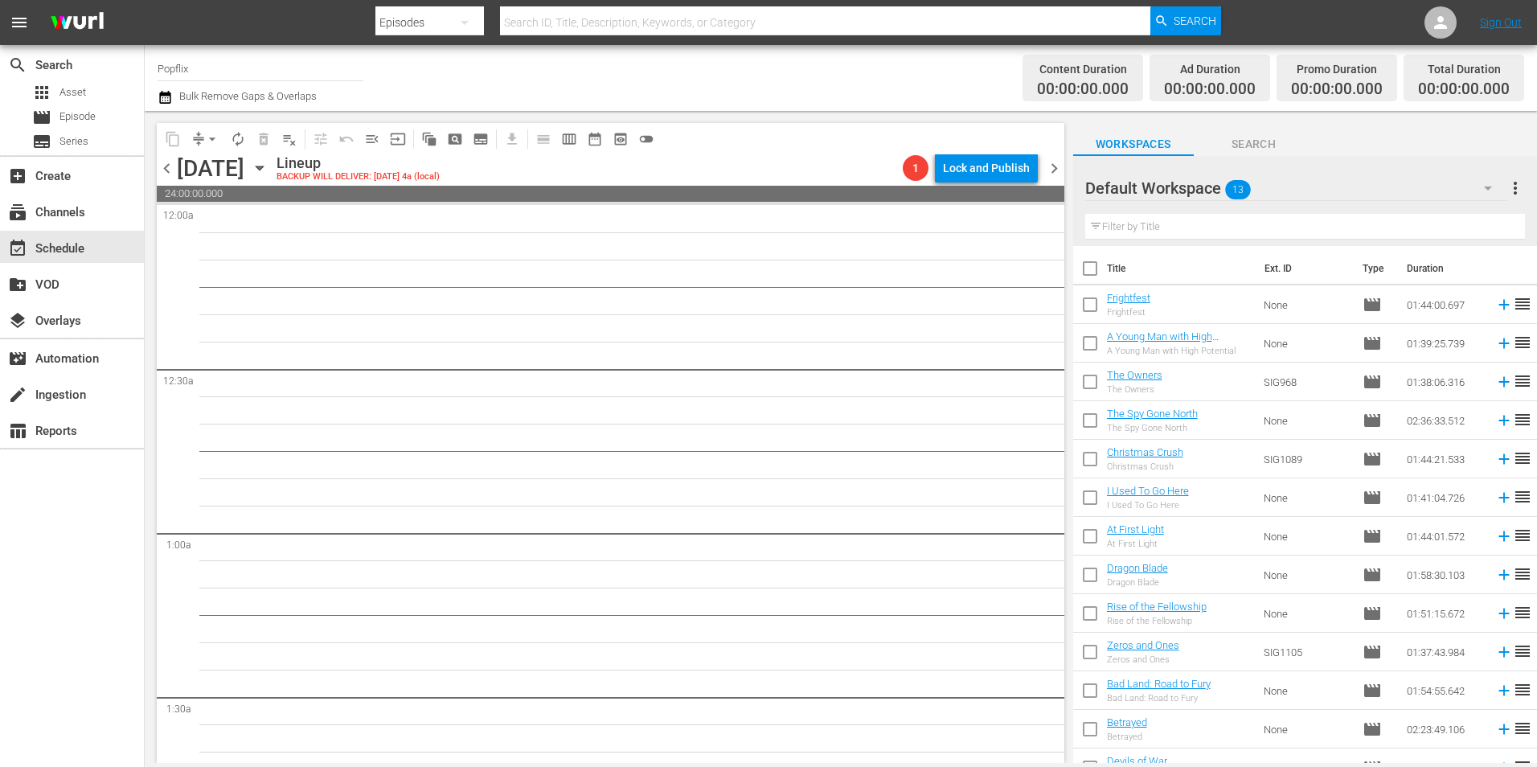
click at [163, 170] on span "chevron_left" at bounding box center [167, 168] width 20 height 20
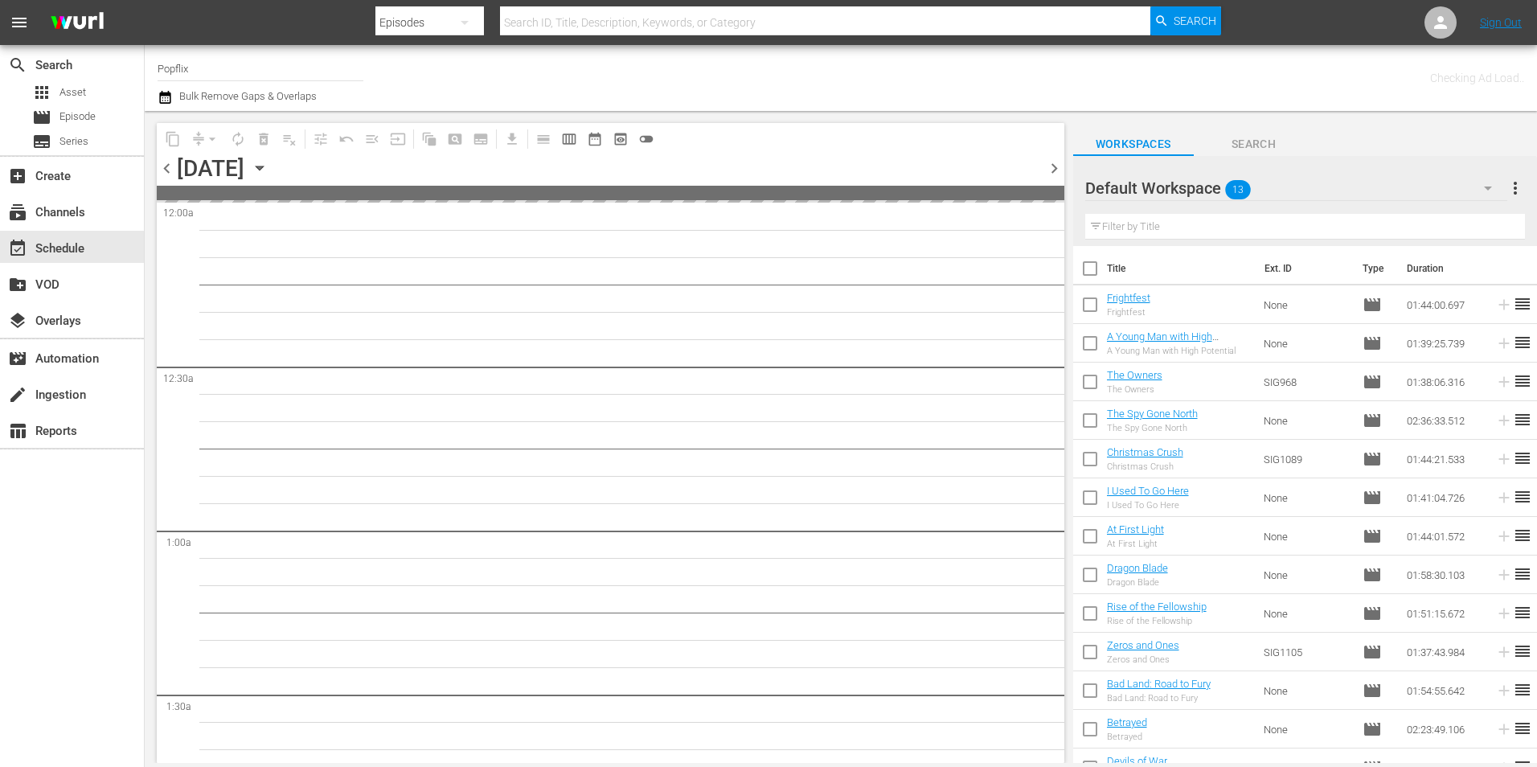
click at [163, 170] on span "chevron_left" at bounding box center [167, 168] width 20 height 20
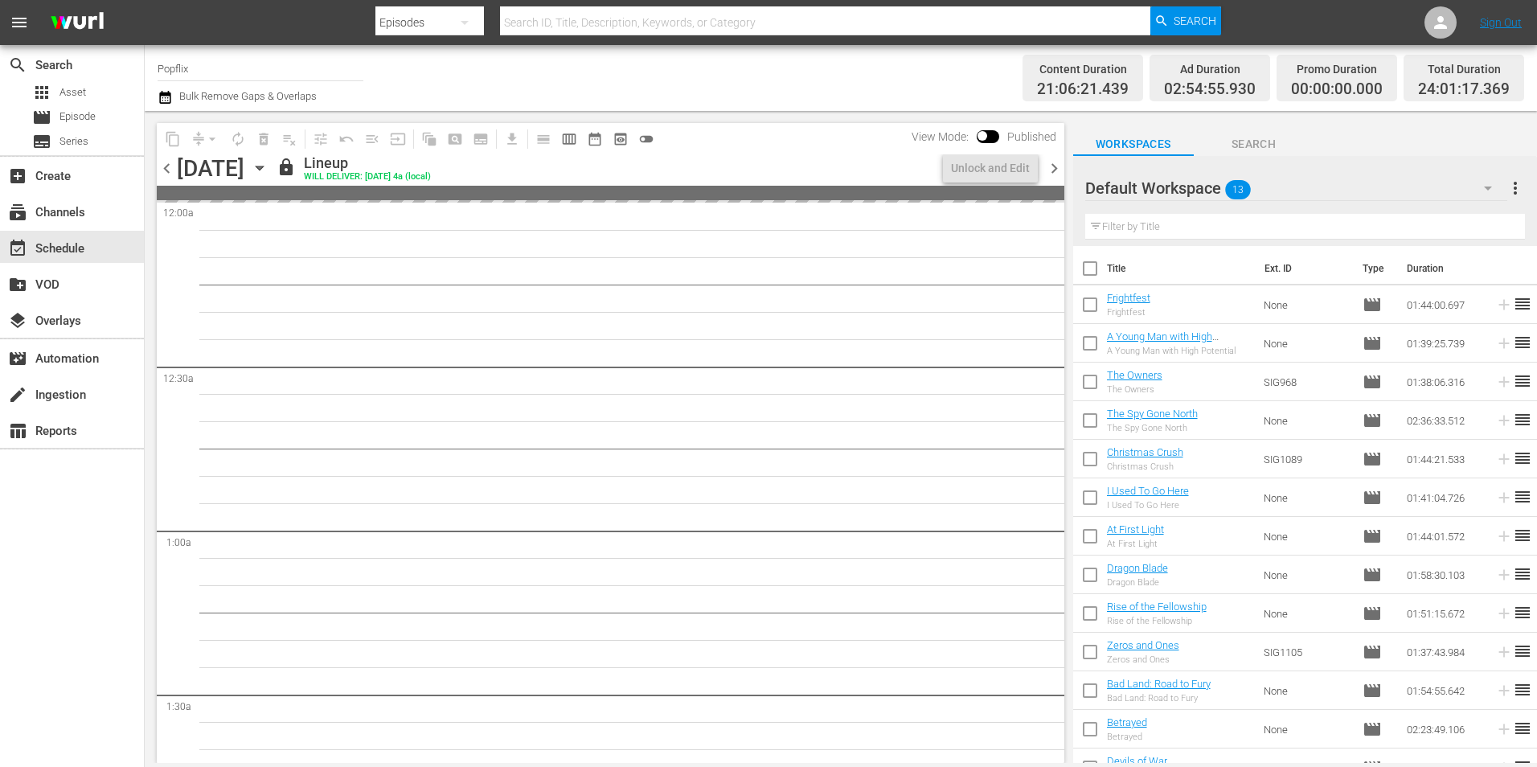
click at [163, 170] on span "chevron_left" at bounding box center [167, 168] width 20 height 20
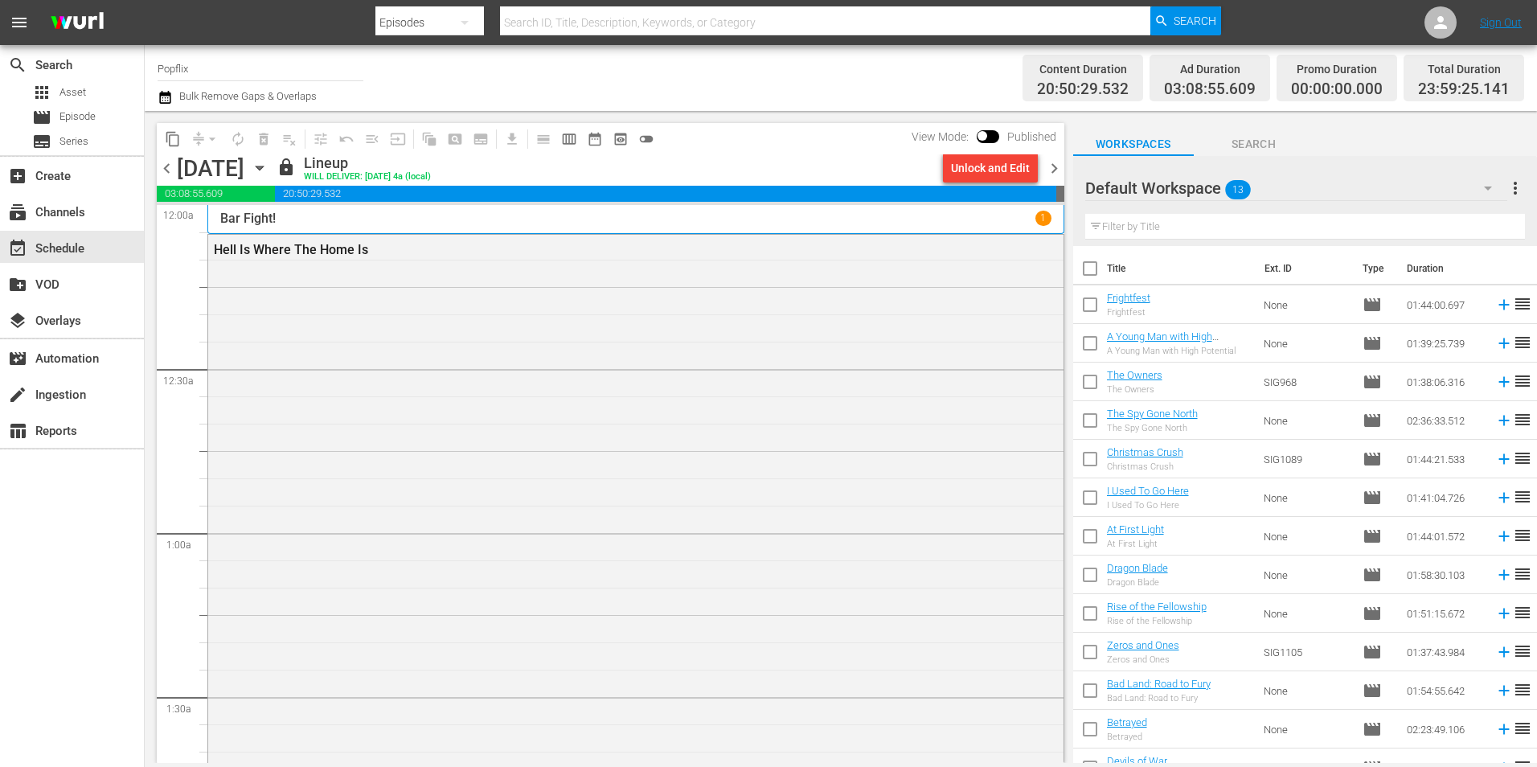
click at [1057, 159] on span "chevron_right" at bounding box center [1054, 168] width 20 height 20
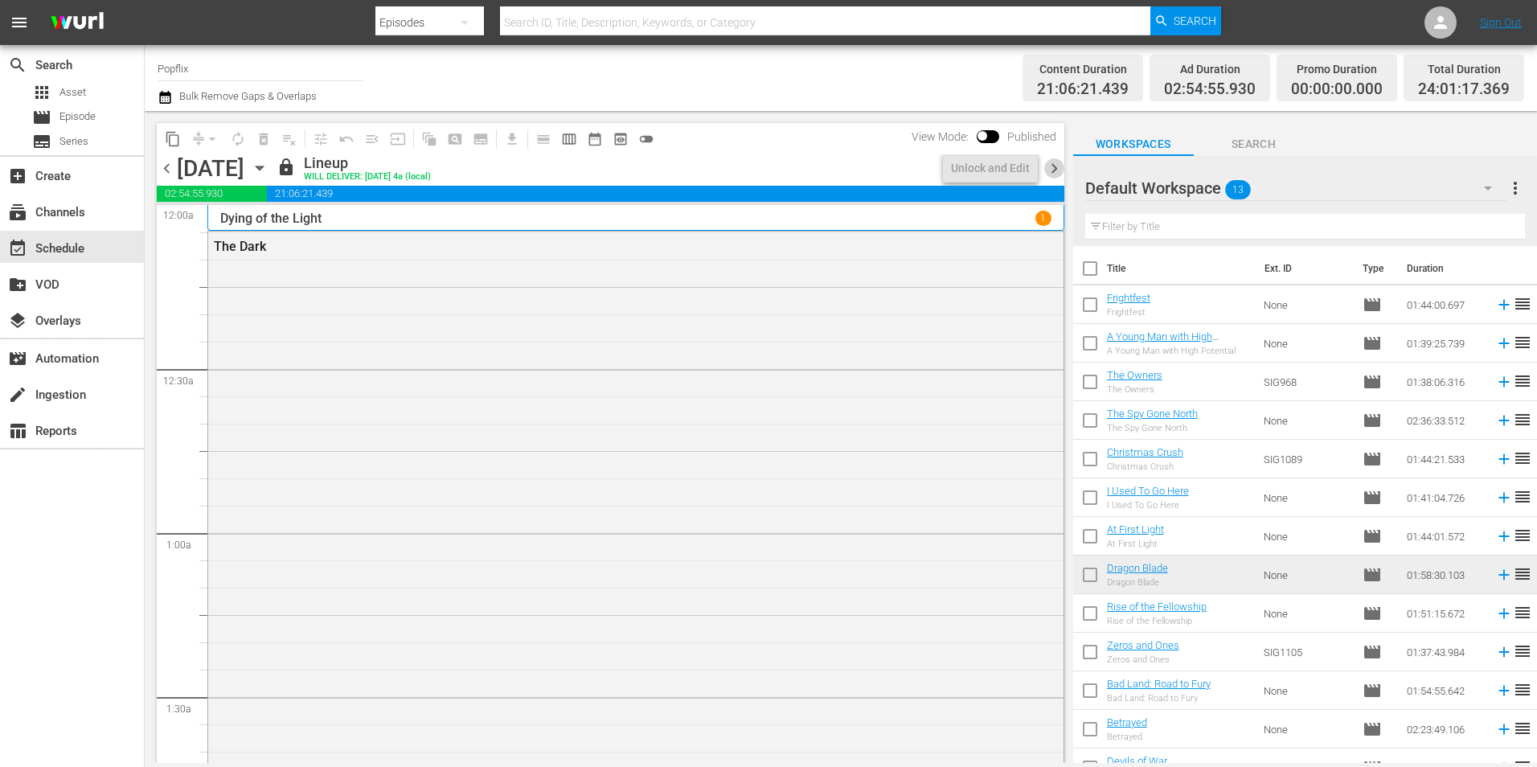
click at [1055, 159] on span "chevron_right" at bounding box center [1054, 168] width 20 height 20
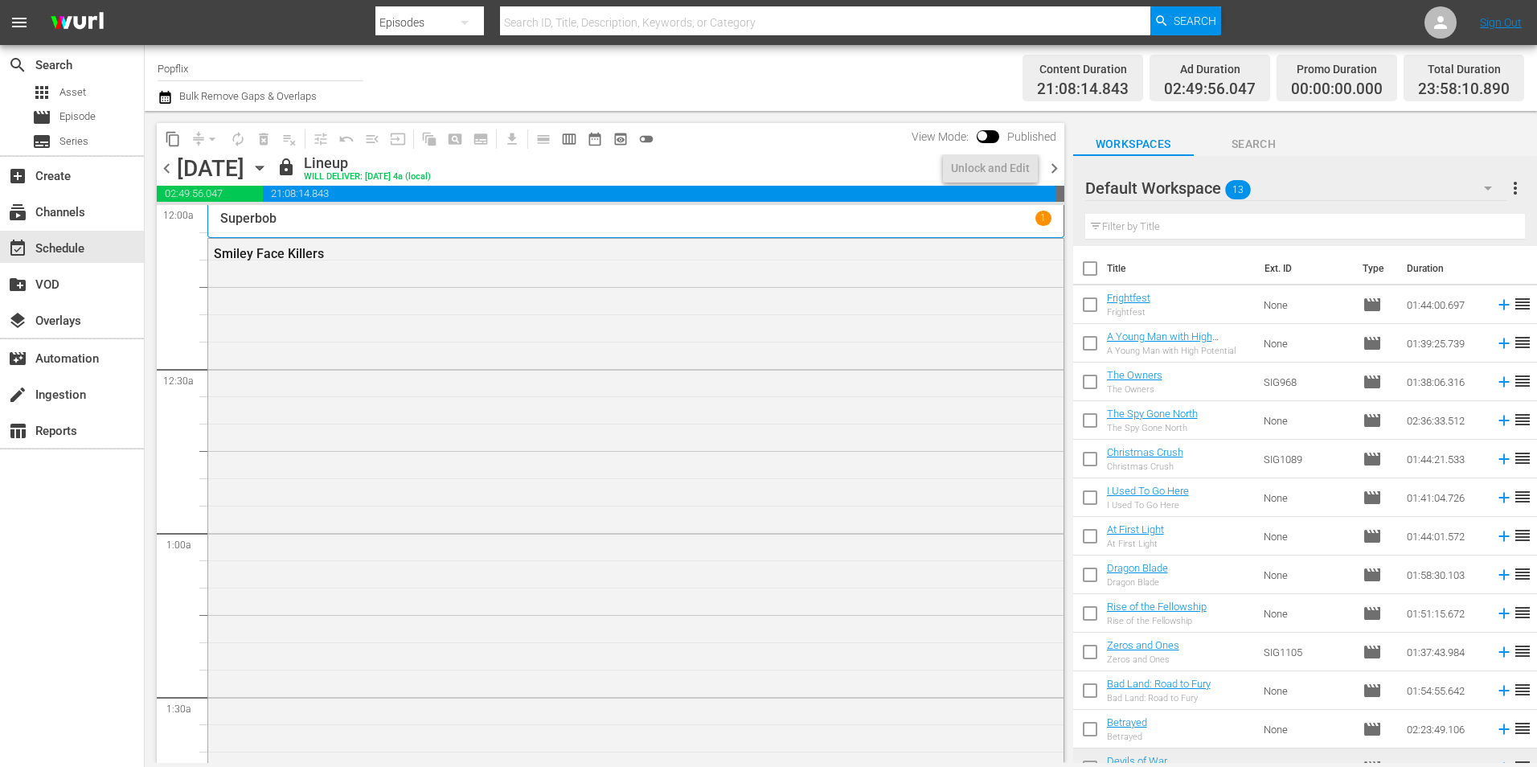
click at [1055, 159] on span "chevron_right" at bounding box center [1054, 168] width 20 height 20
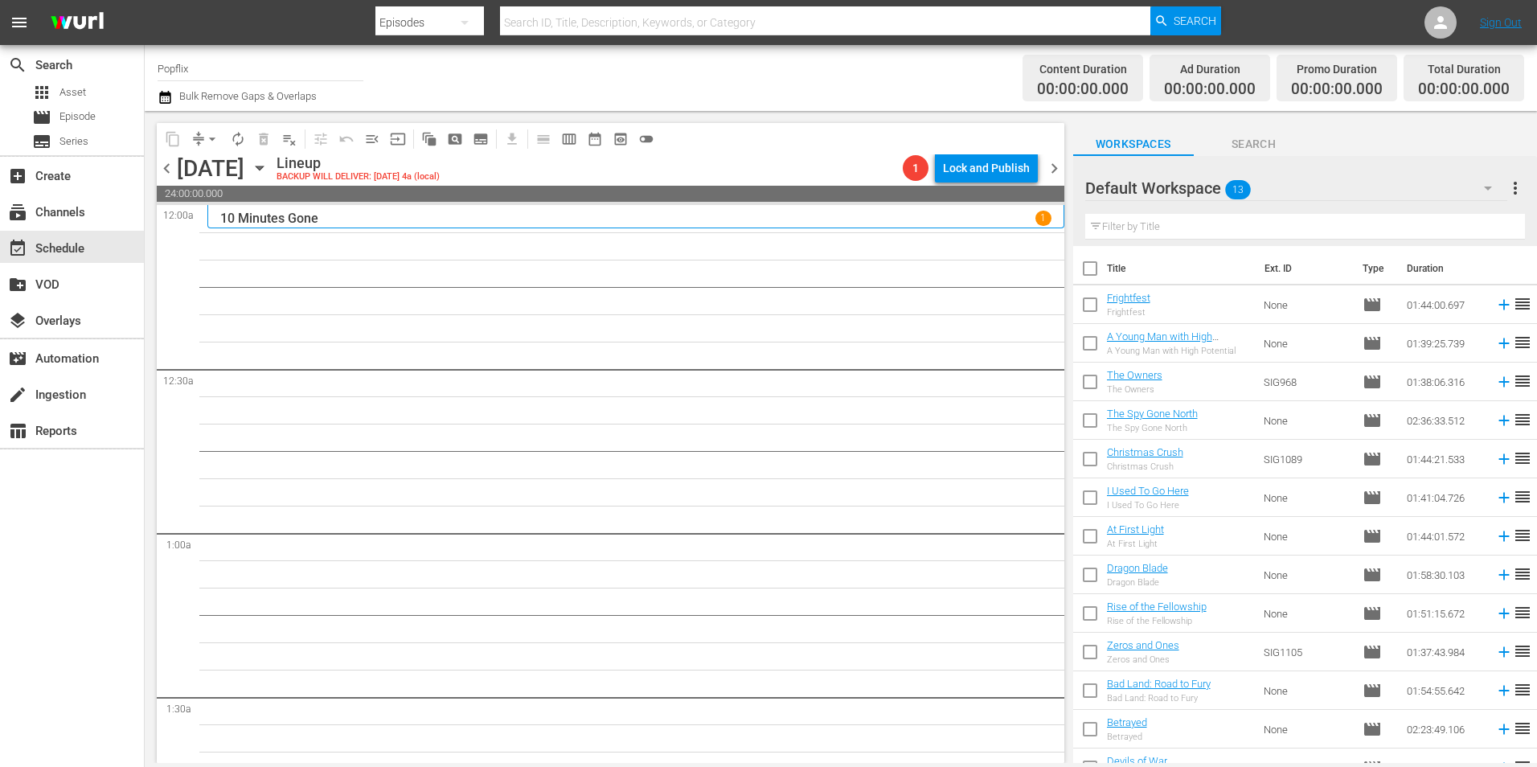
drag, startPoint x: 363, startPoint y: 346, endPoint x: 334, endPoint y: 323, distance: 36.7
click at [169, 175] on span "chevron_left" at bounding box center [167, 168] width 20 height 20
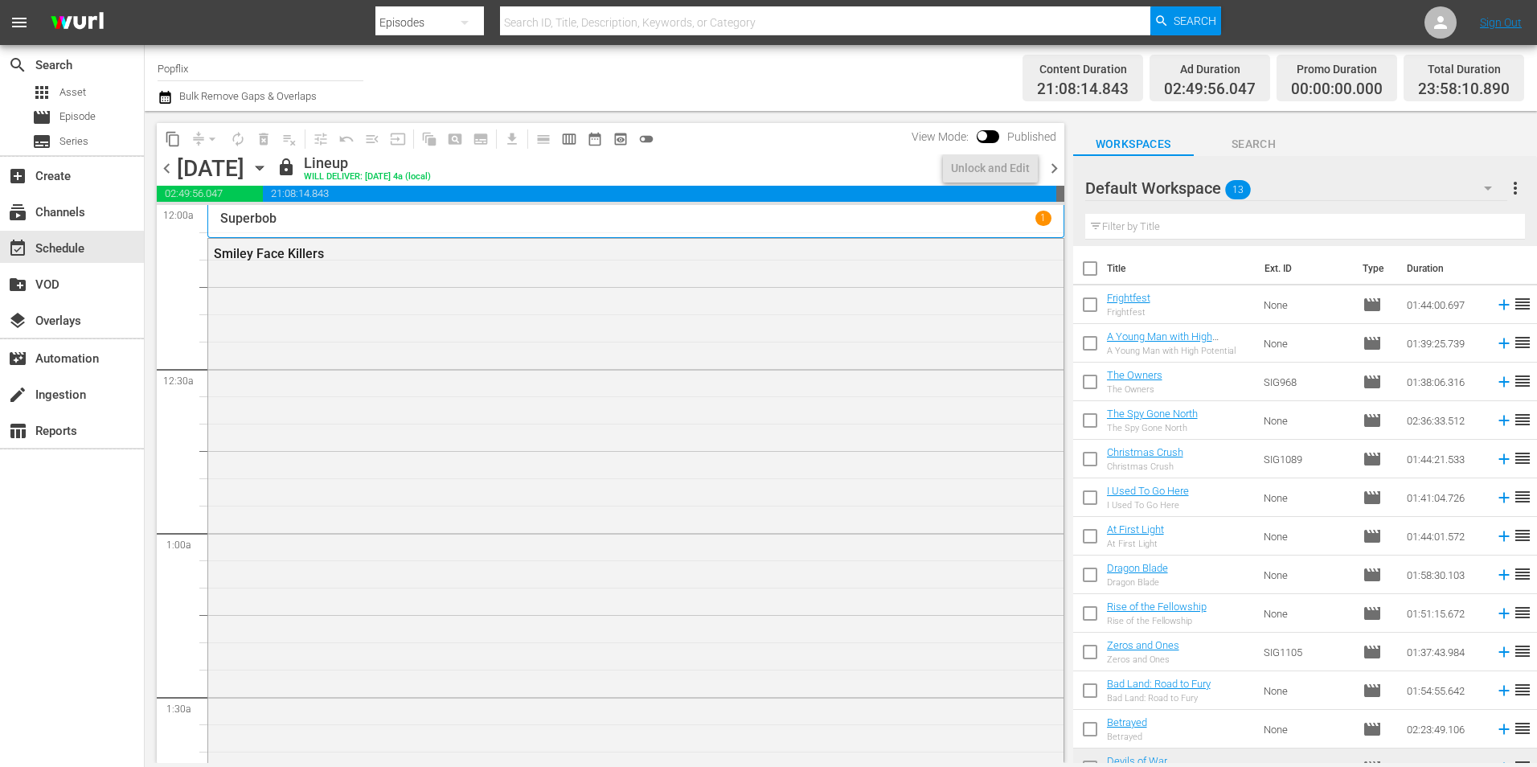
click at [169, 175] on span "chevron_left" at bounding box center [167, 168] width 20 height 20
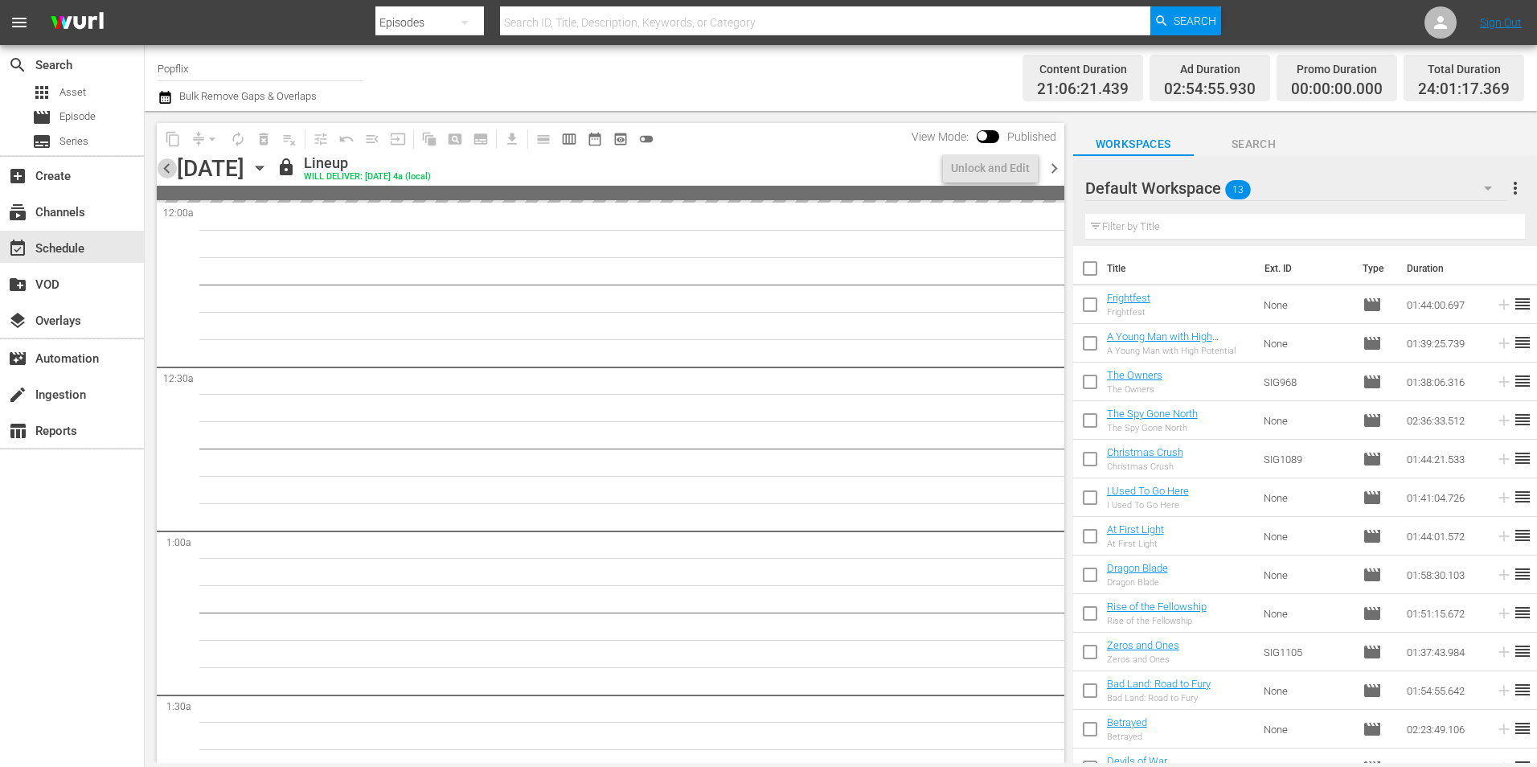
click at [169, 175] on span "chevron_left" at bounding box center [167, 168] width 20 height 20
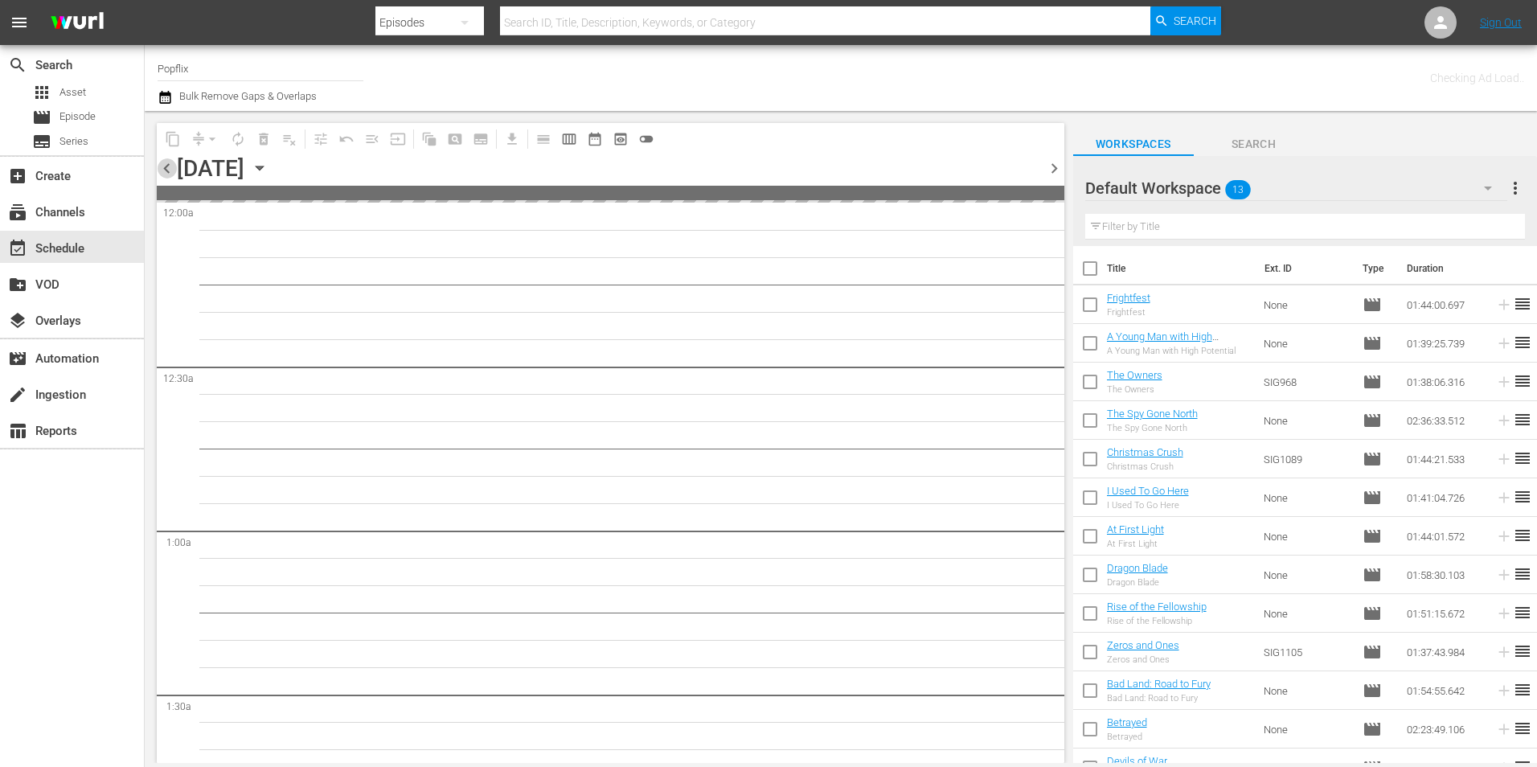
click at [169, 175] on span "chevron_left" at bounding box center [167, 168] width 20 height 20
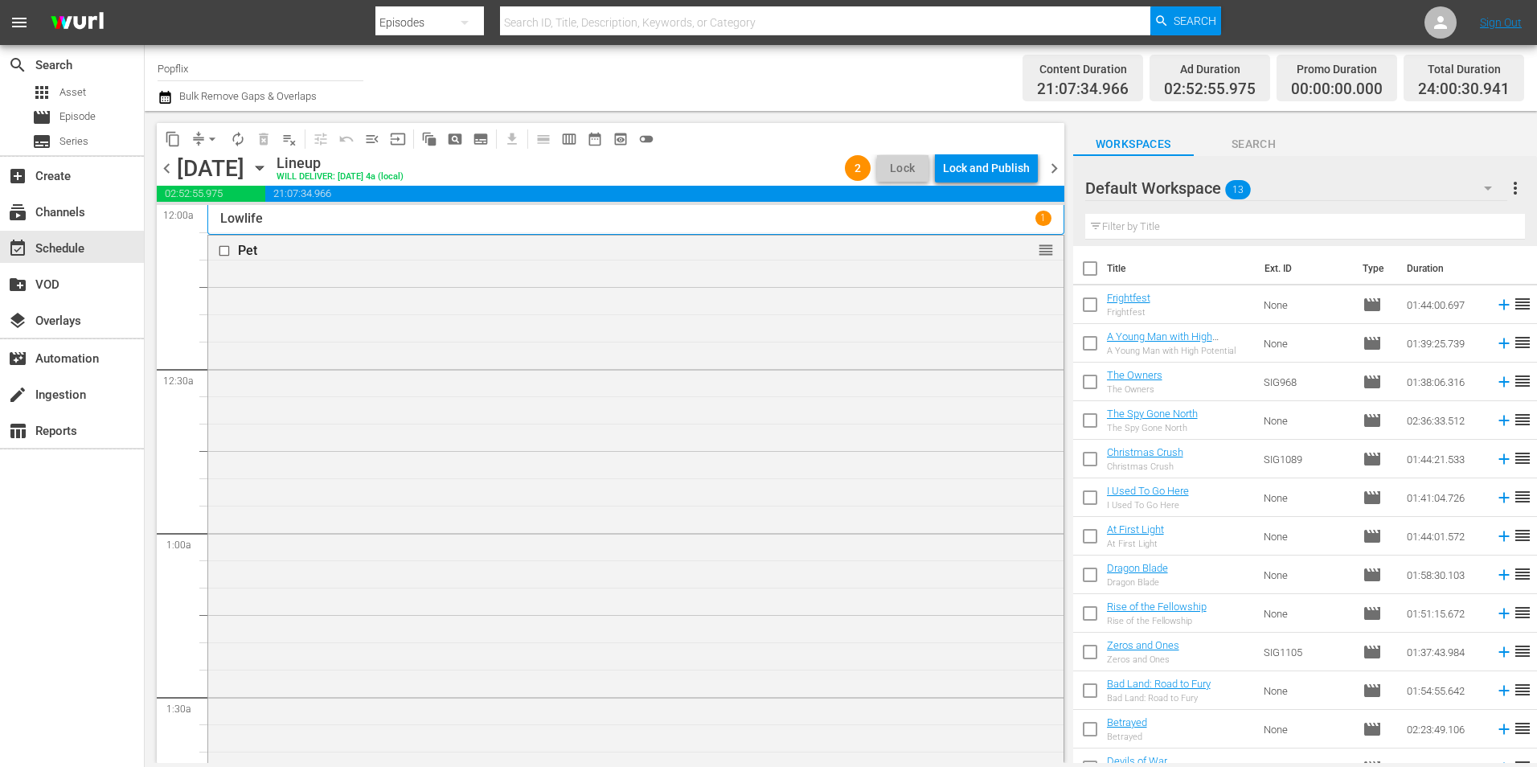
click at [169, 175] on span "chevron_left" at bounding box center [167, 168] width 20 height 20
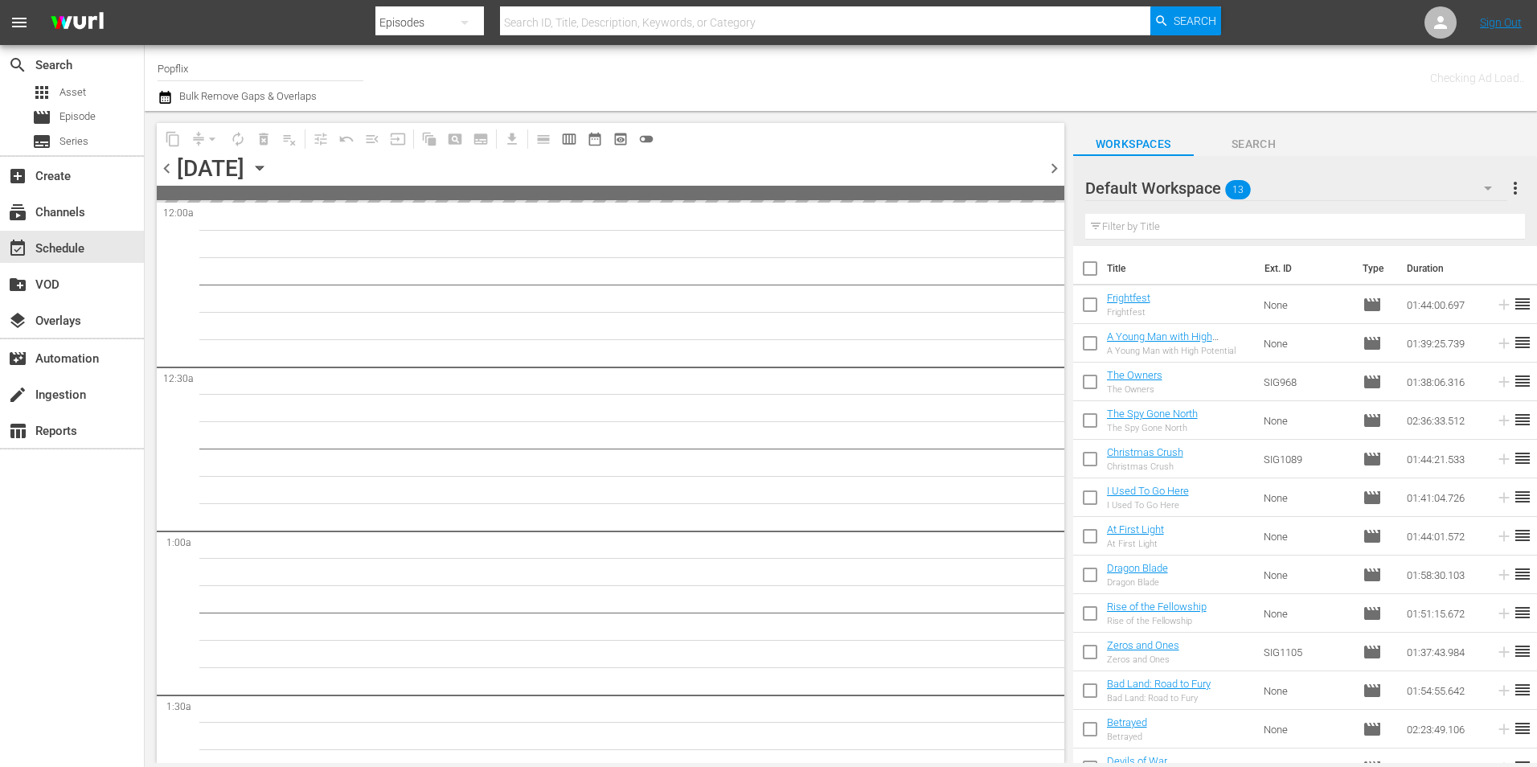
click at [169, 175] on span "chevron_left" at bounding box center [167, 168] width 20 height 20
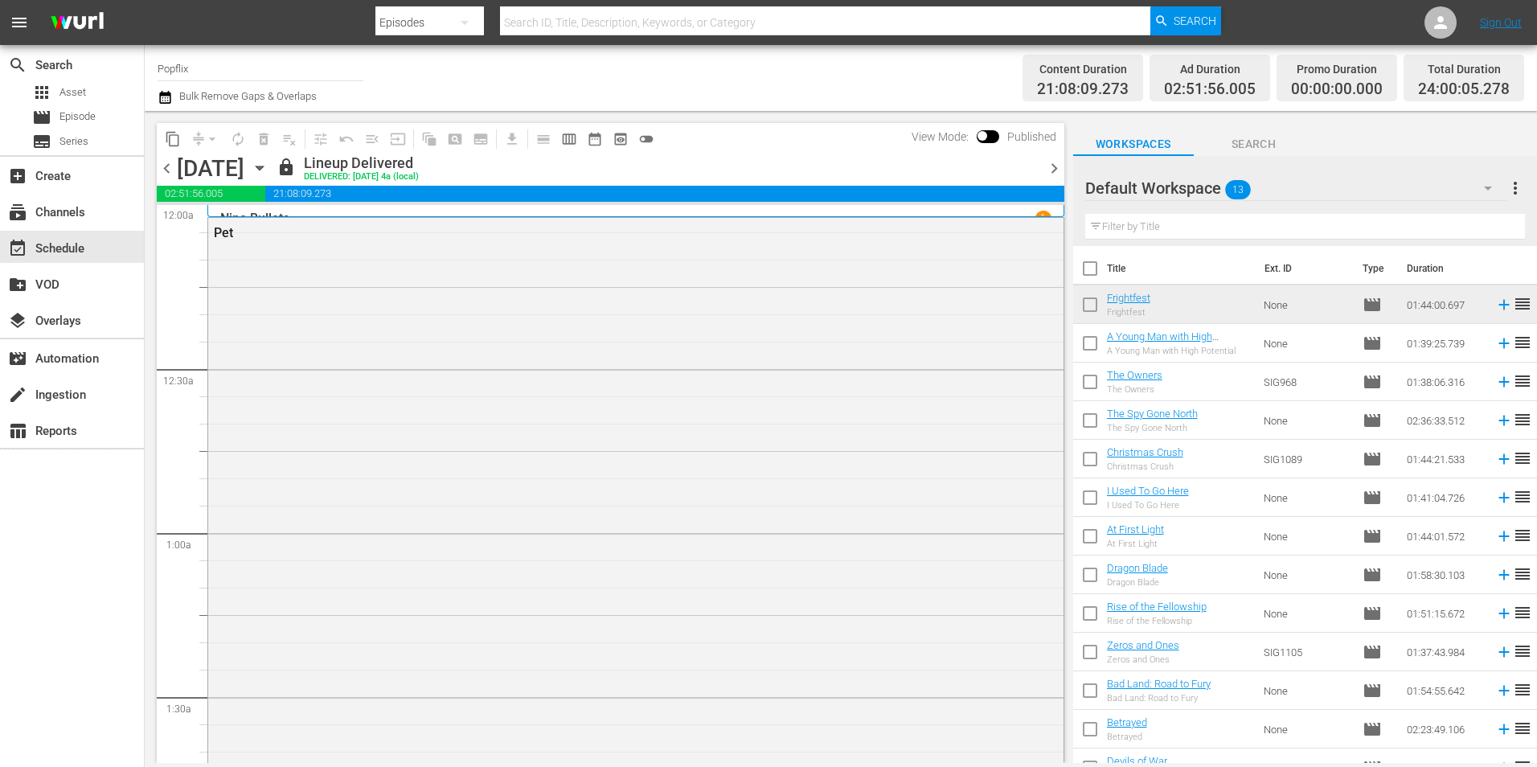
click at [169, 175] on span "chevron_left" at bounding box center [167, 168] width 20 height 20
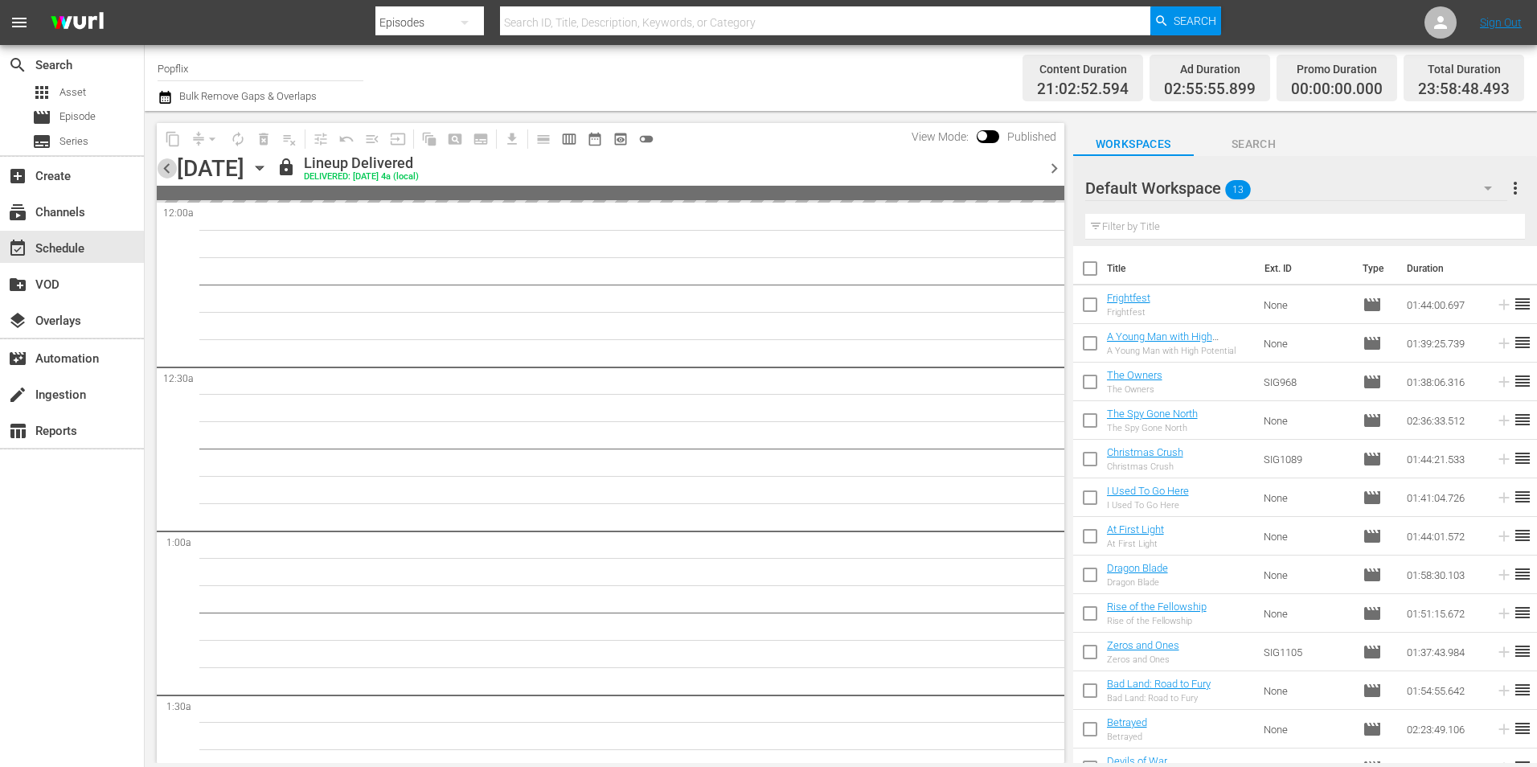
click at [169, 175] on span "chevron_left" at bounding box center [167, 168] width 20 height 20
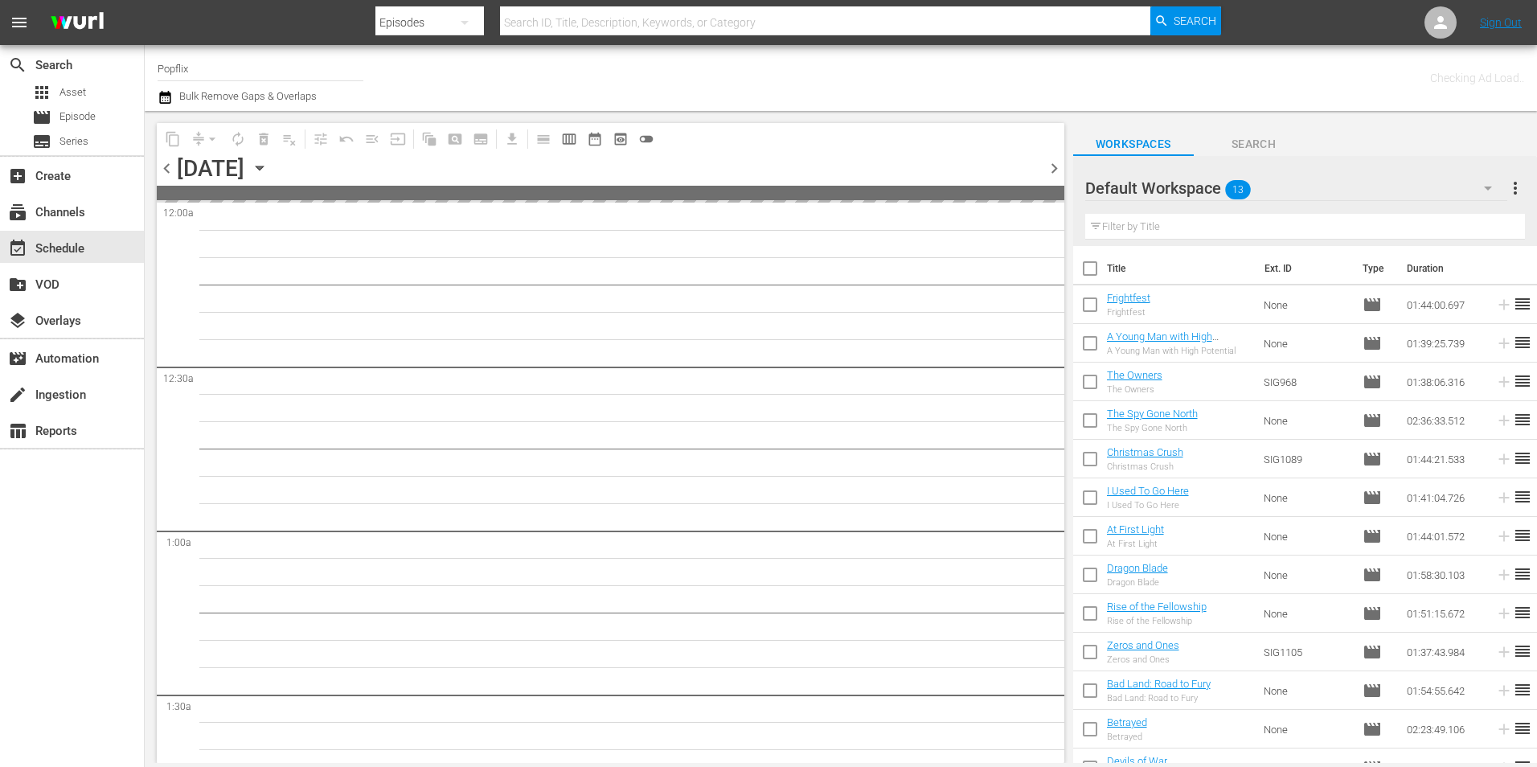
click at [169, 175] on span "chevron_left" at bounding box center [167, 168] width 20 height 20
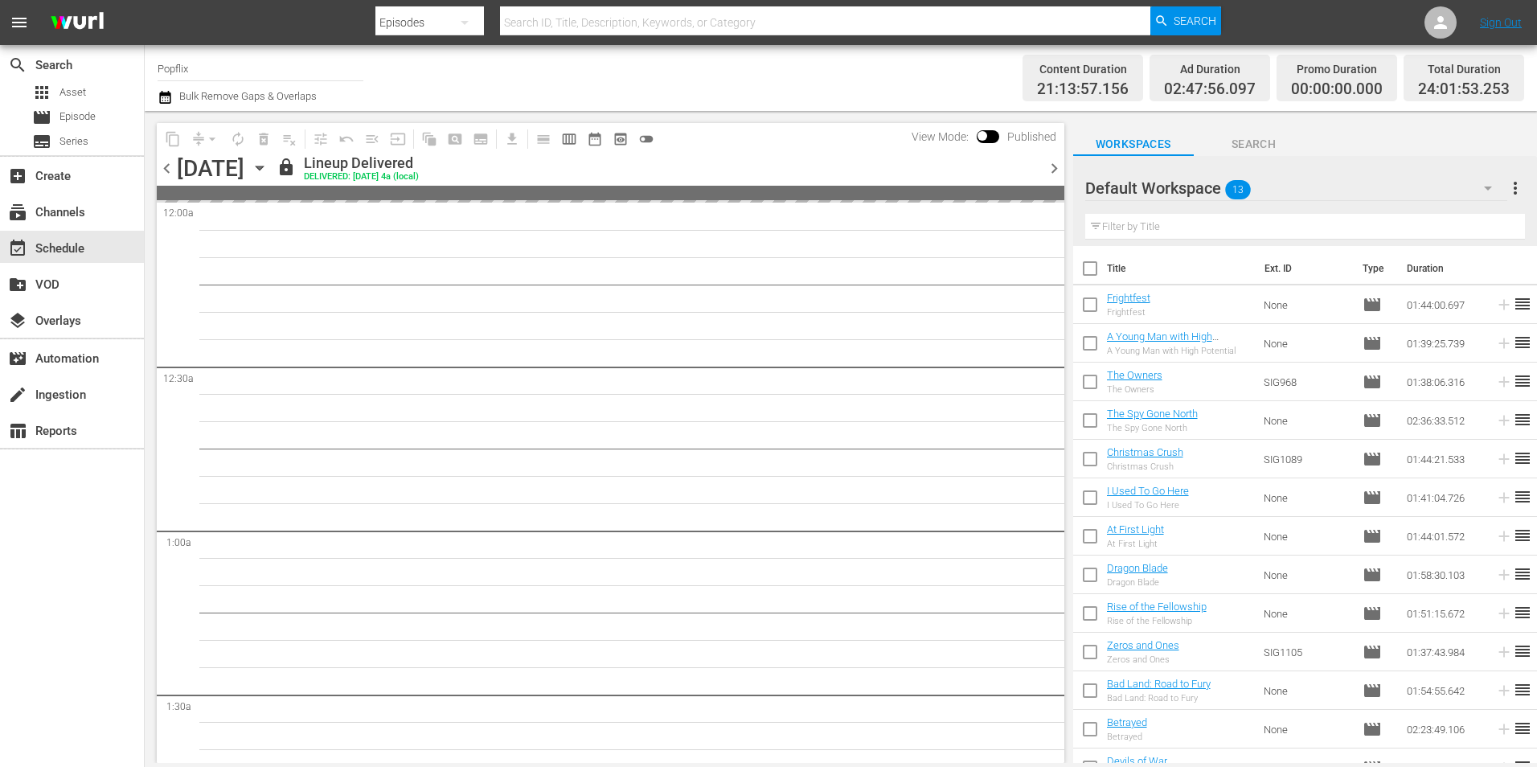
click at [169, 175] on span "chevron_left" at bounding box center [167, 168] width 20 height 20
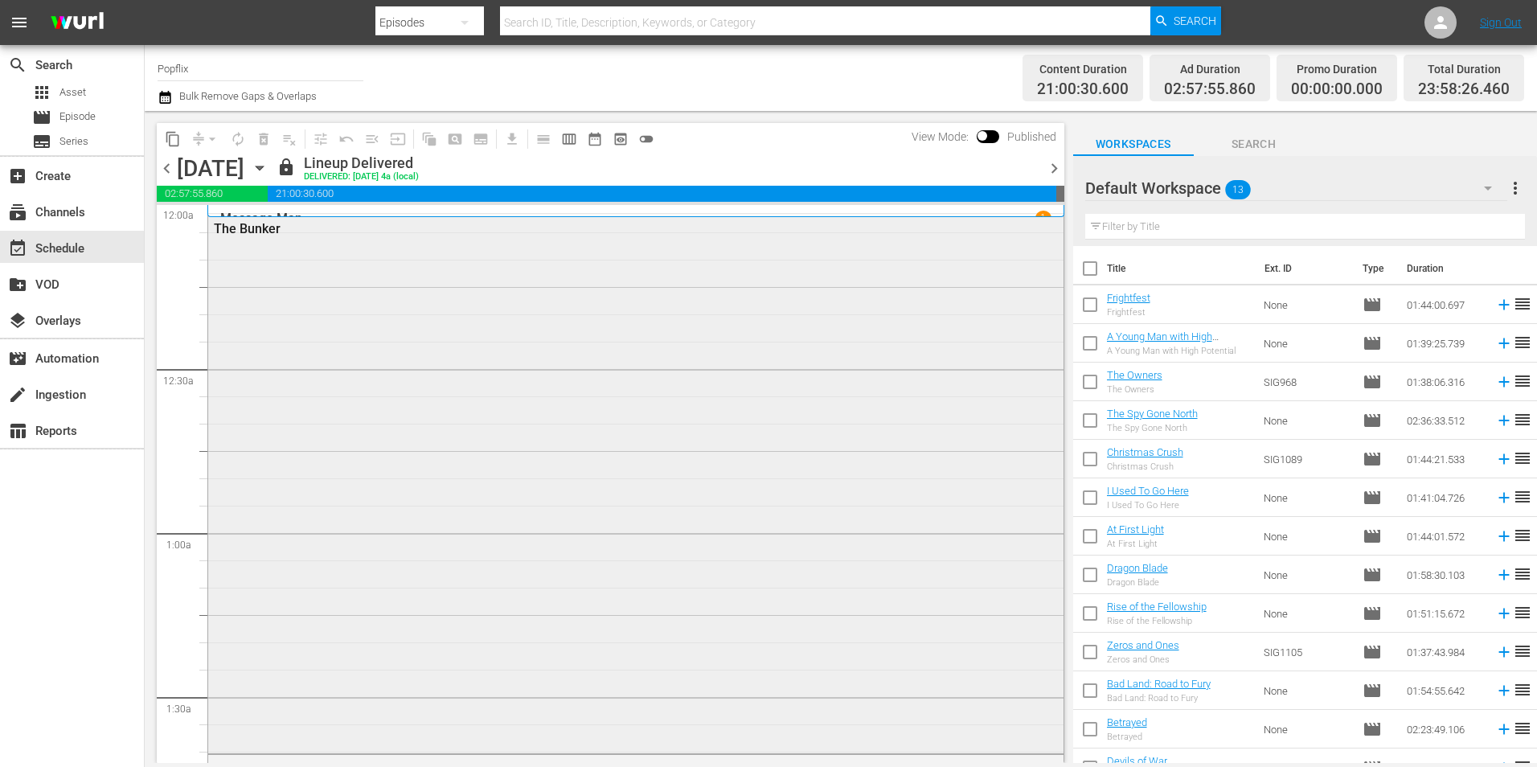
scroll to position [80, 0]
drag, startPoint x: 1047, startPoint y: 172, endPoint x: 1032, endPoint y: 179, distance: 16.2
click at [1048, 172] on span "chevron_right" at bounding box center [1054, 168] width 20 height 20
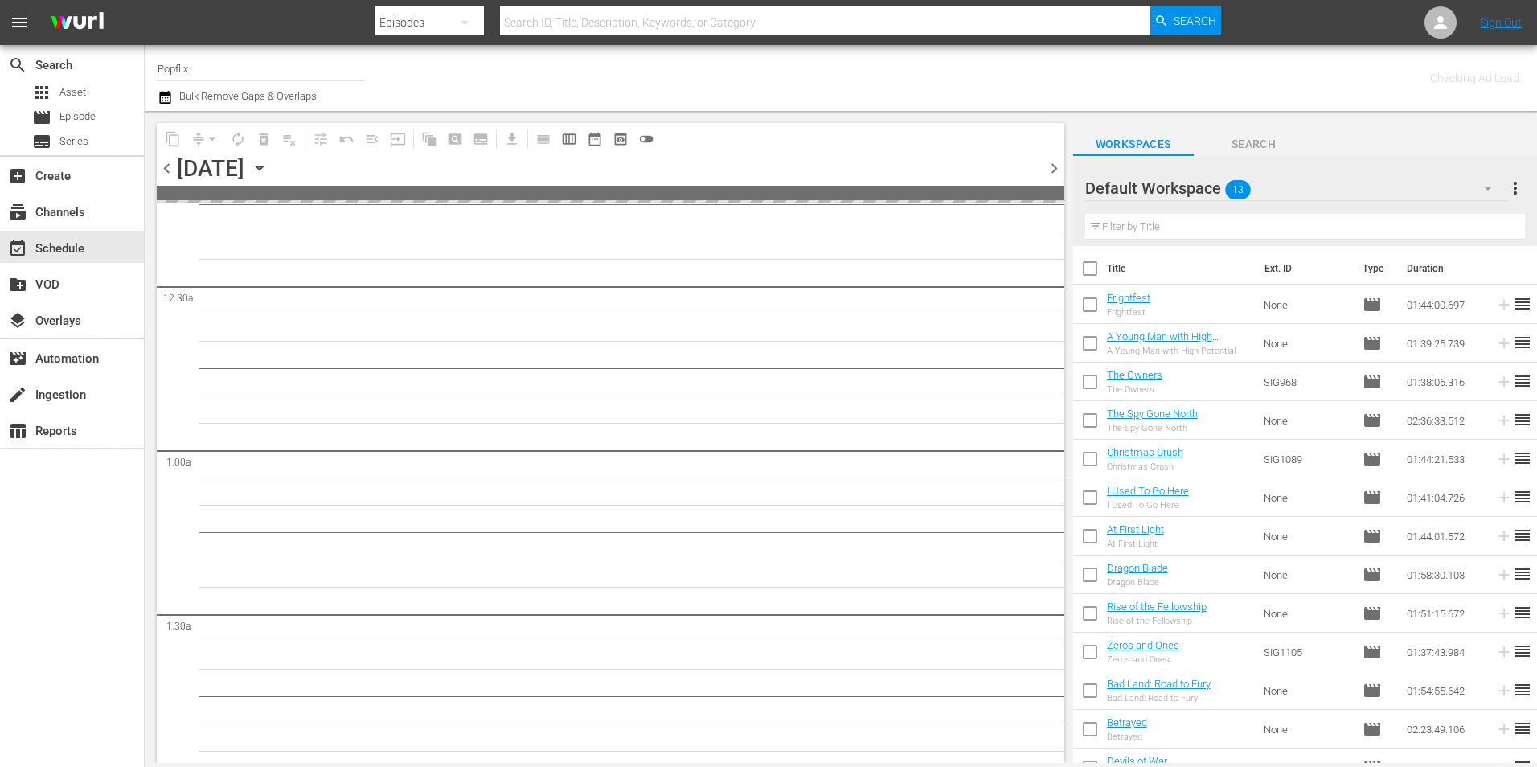
scroll to position [108, 0]
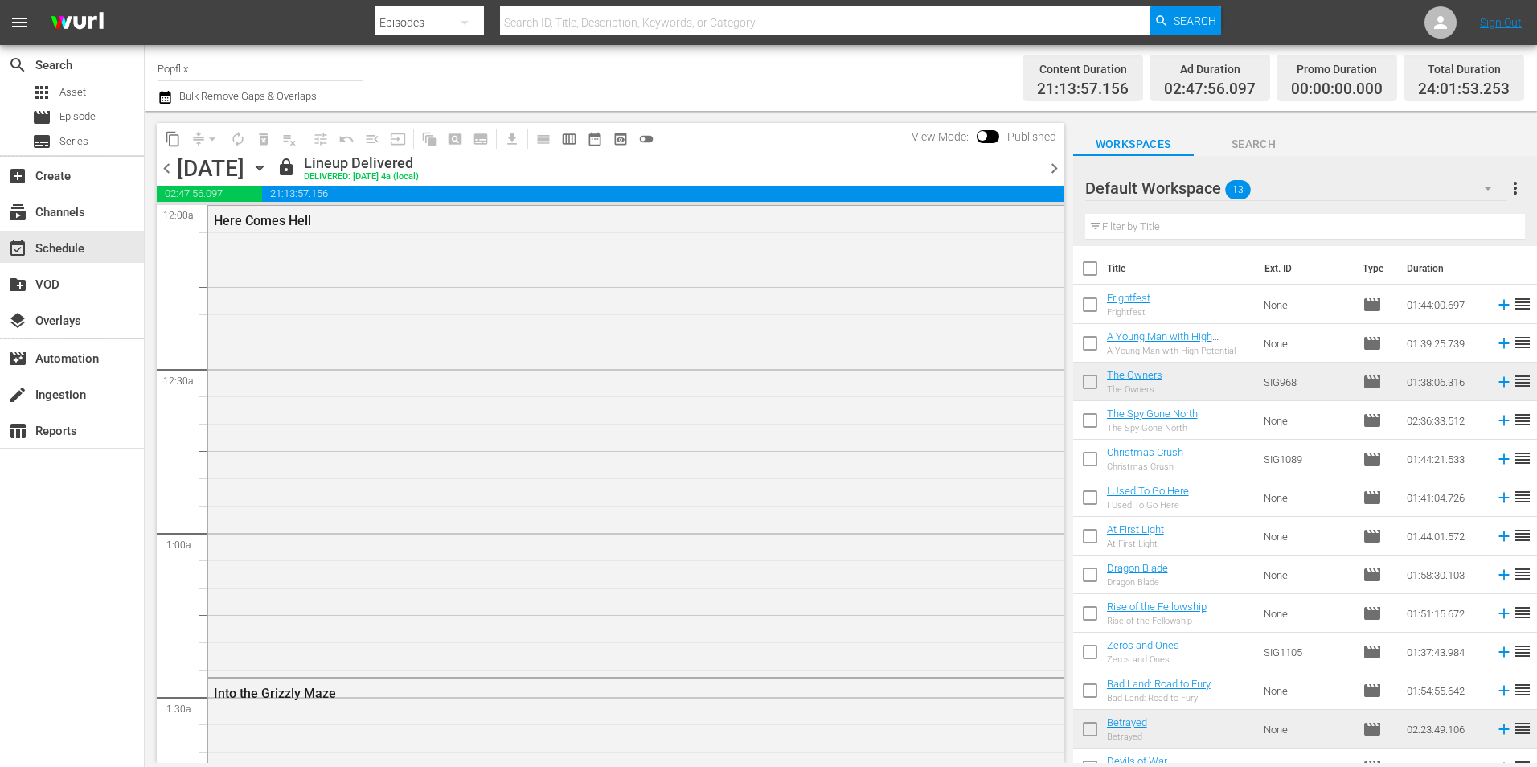
click at [169, 172] on span "chevron_left" at bounding box center [167, 168] width 20 height 20
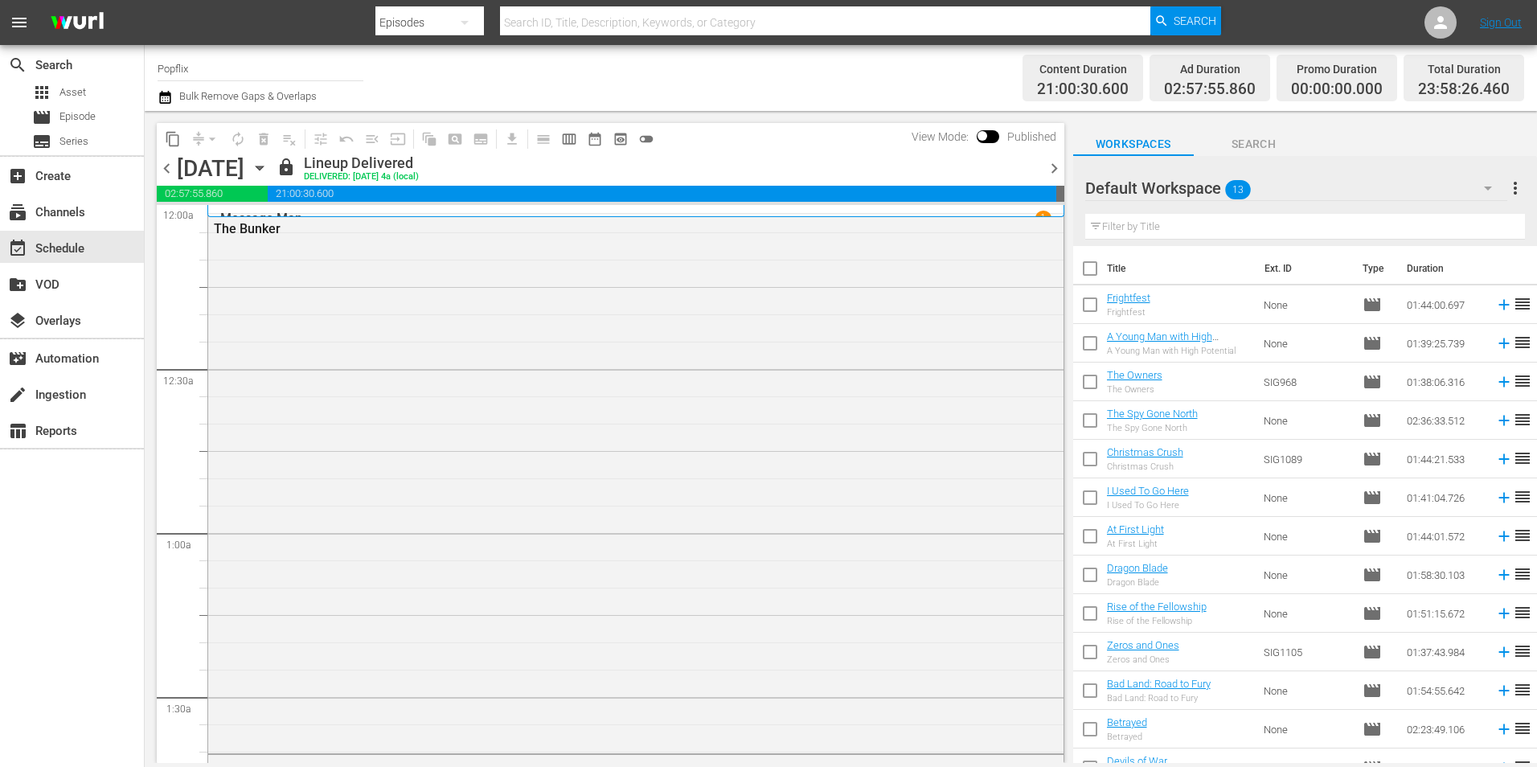
click at [170, 178] on div "chevron_left Sunday, August 31st August 31st lock Lineup Delivered DELIVERED: 8…" at bounding box center [611, 169] width 908 height 31
click at [169, 171] on span "chevron_left" at bounding box center [167, 168] width 20 height 20
click at [1055, 169] on span "chevron_right" at bounding box center [1054, 168] width 20 height 20
click at [159, 166] on span "chevron_left" at bounding box center [167, 168] width 20 height 20
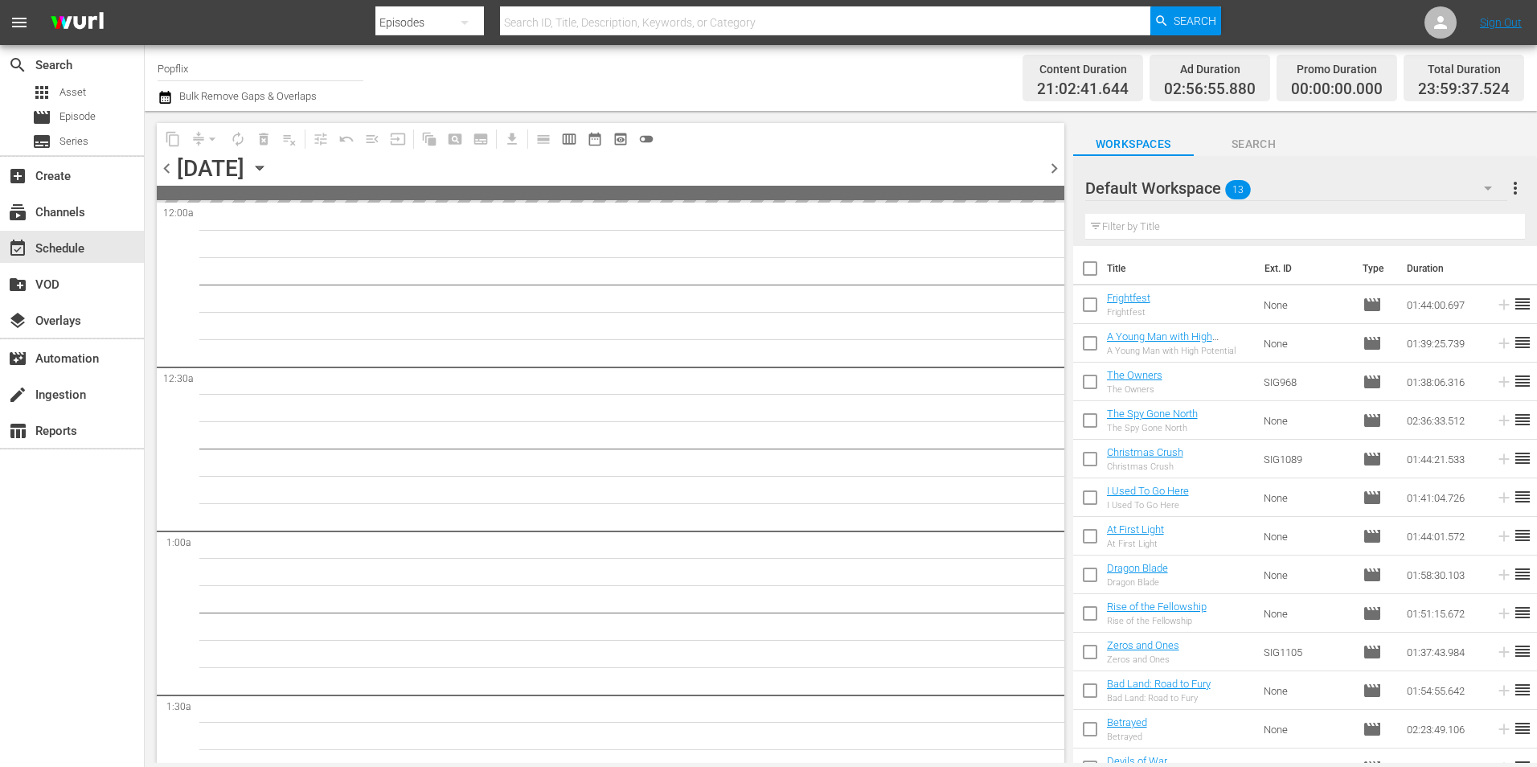
click at [167, 166] on span "chevron_left" at bounding box center [167, 168] width 20 height 20
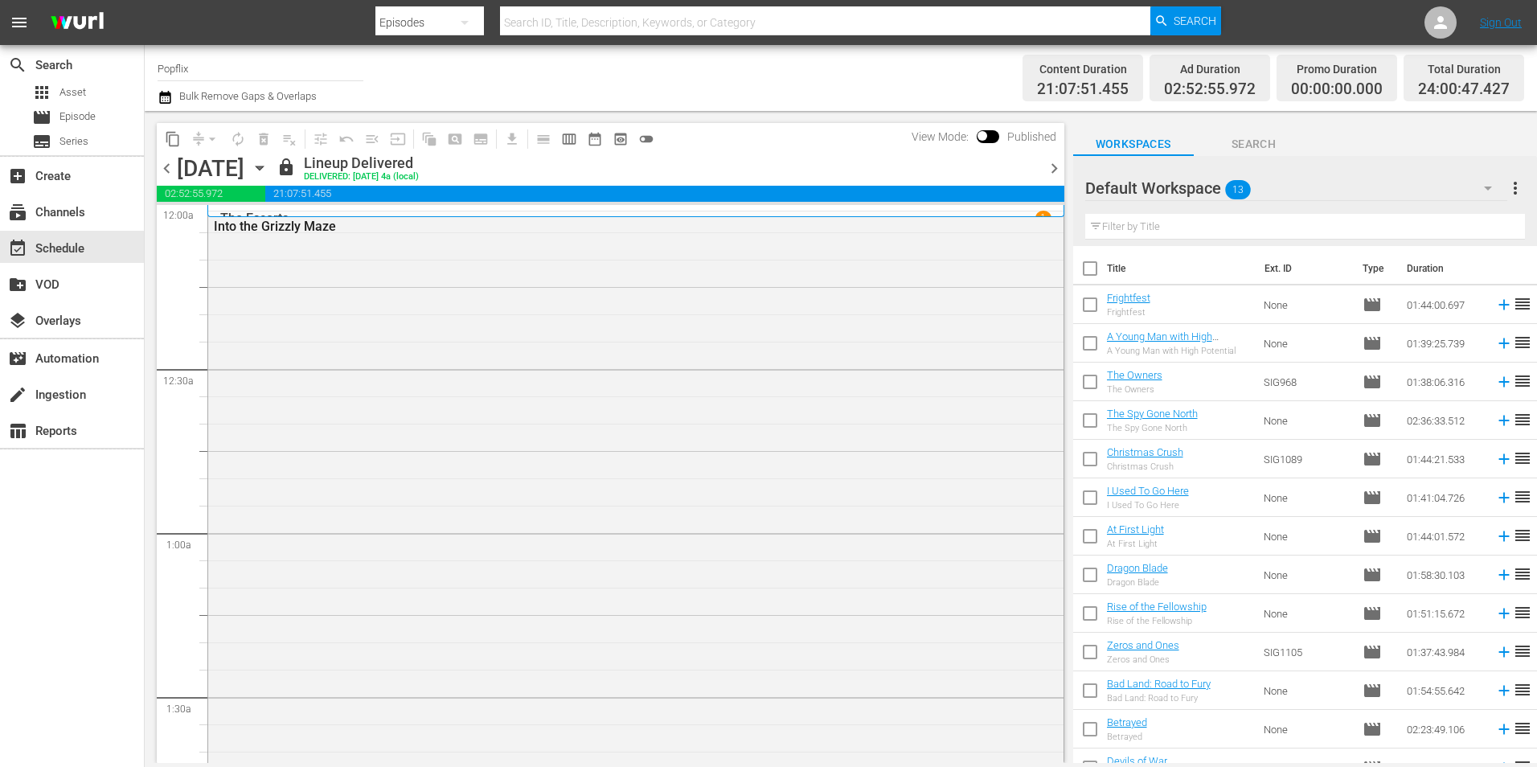
click at [167, 166] on span "chevron_left" at bounding box center [167, 168] width 20 height 20
click at [166, 166] on span "chevron_left" at bounding box center [167, 168] width 20 height 20
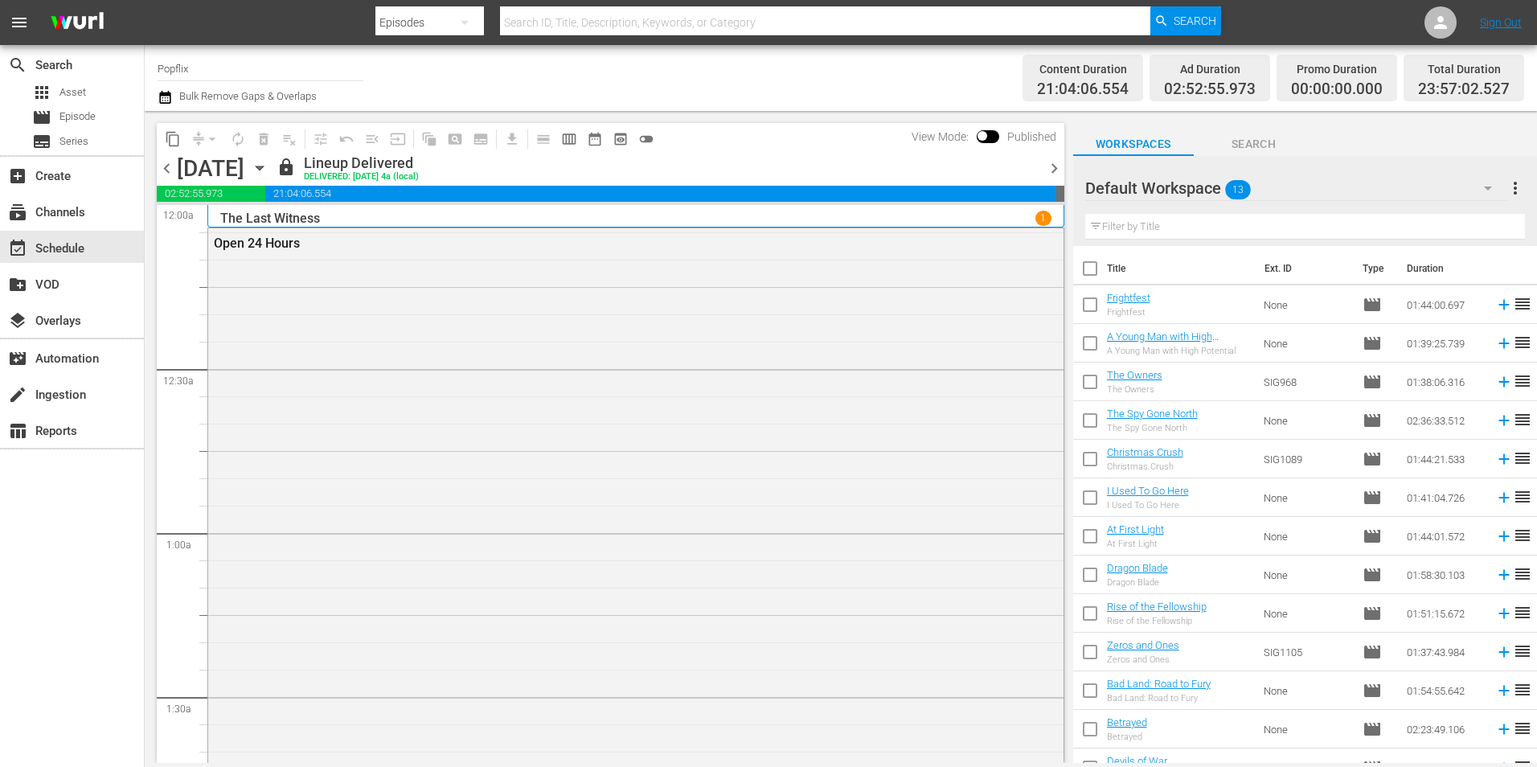
drag, startPoint x: 166, startPoint y: 168, endPoint x: 170, endPoint y: 181, distance: 13.5
click at [166, 170] on span "chevron_left" at bounding box center [167, 168] width 20 height 20
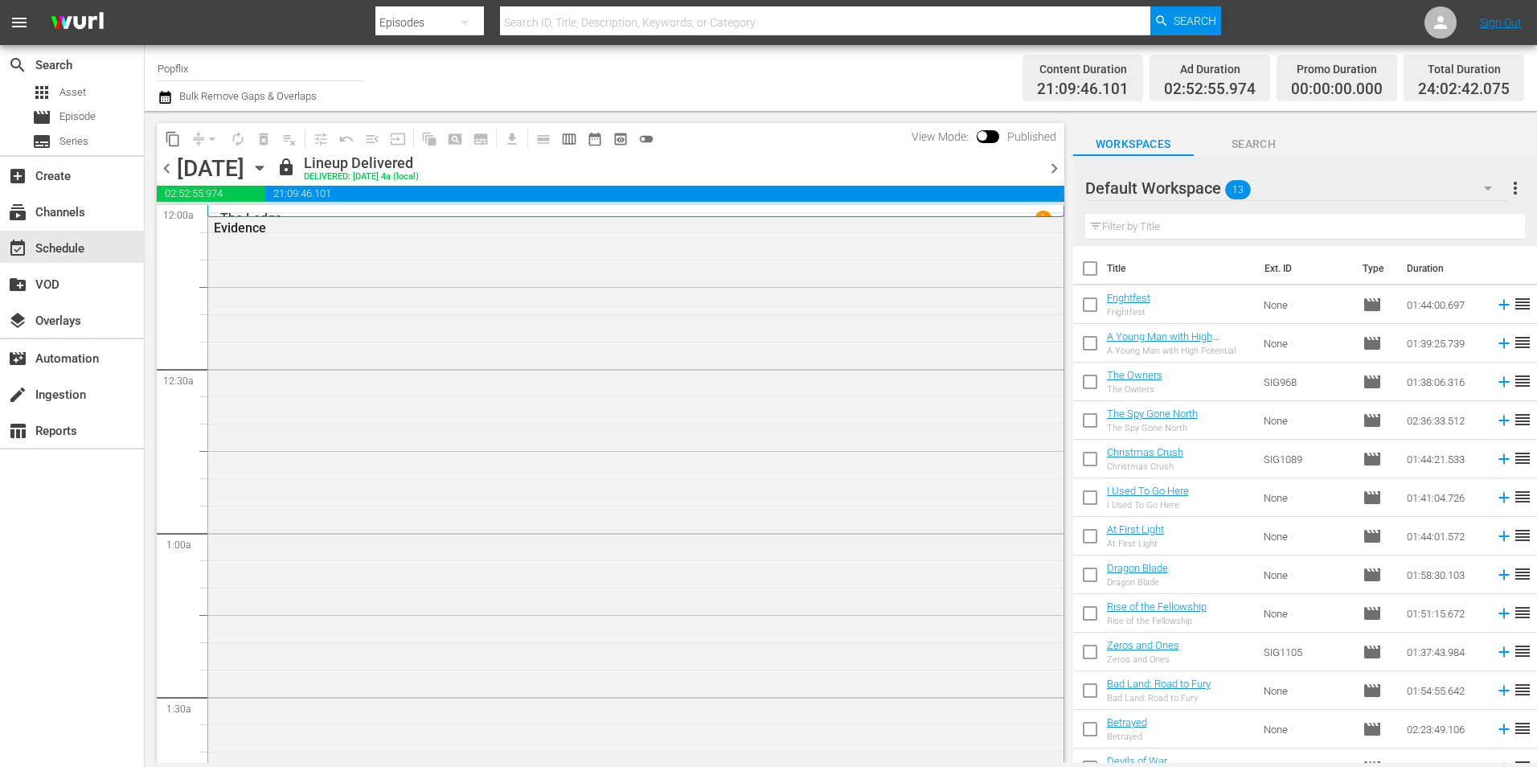
click at [163, 162] on span "chevron_left" at bounding box center [167, 168] width 20 height 20
click at [1046, 169] on span "chevron_right" at bounding box center [1054, 168] width 20 height 20
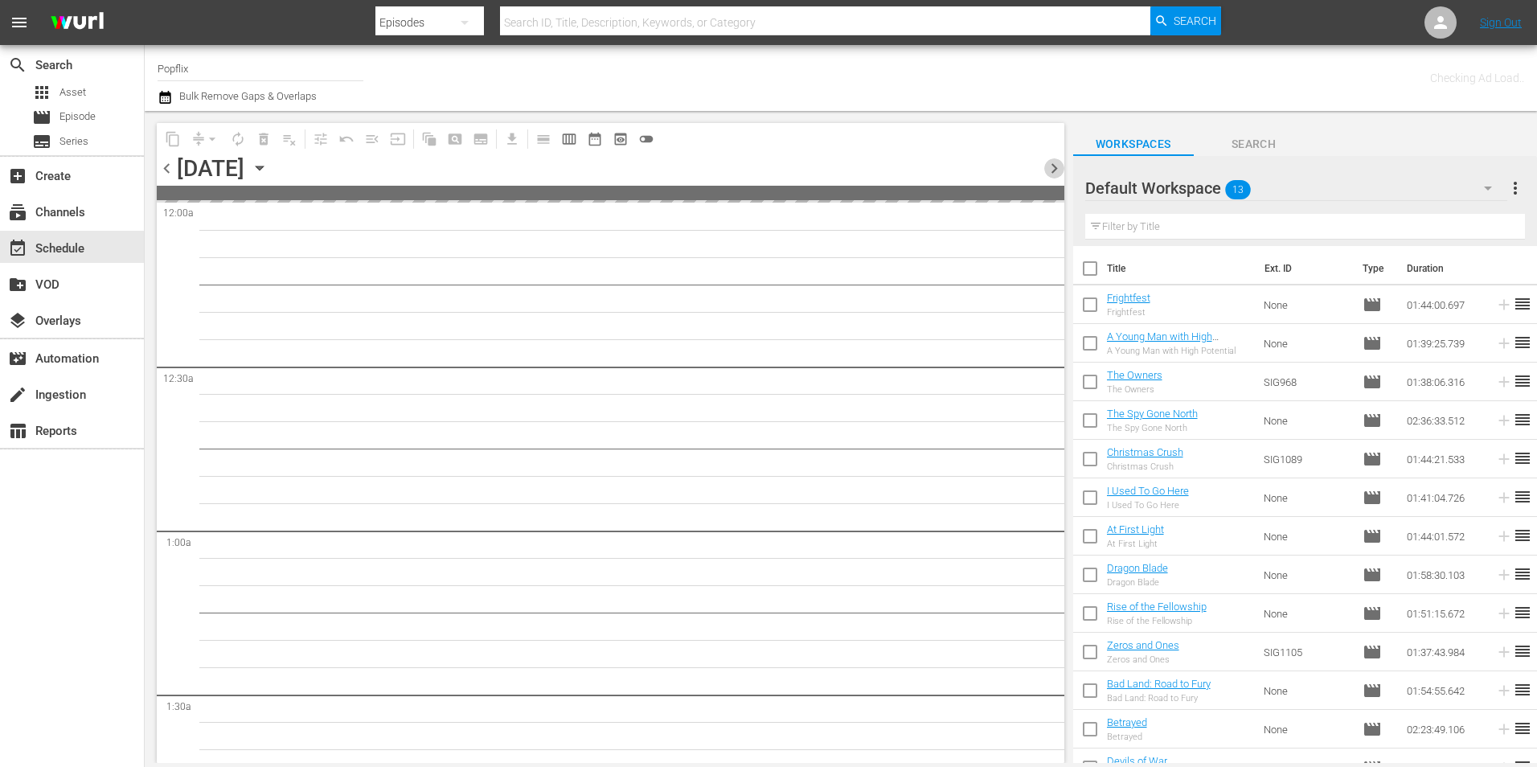
click at [1046, 169] on span "chevron_right" at bounding box center [1054, 168] width 20 height 20
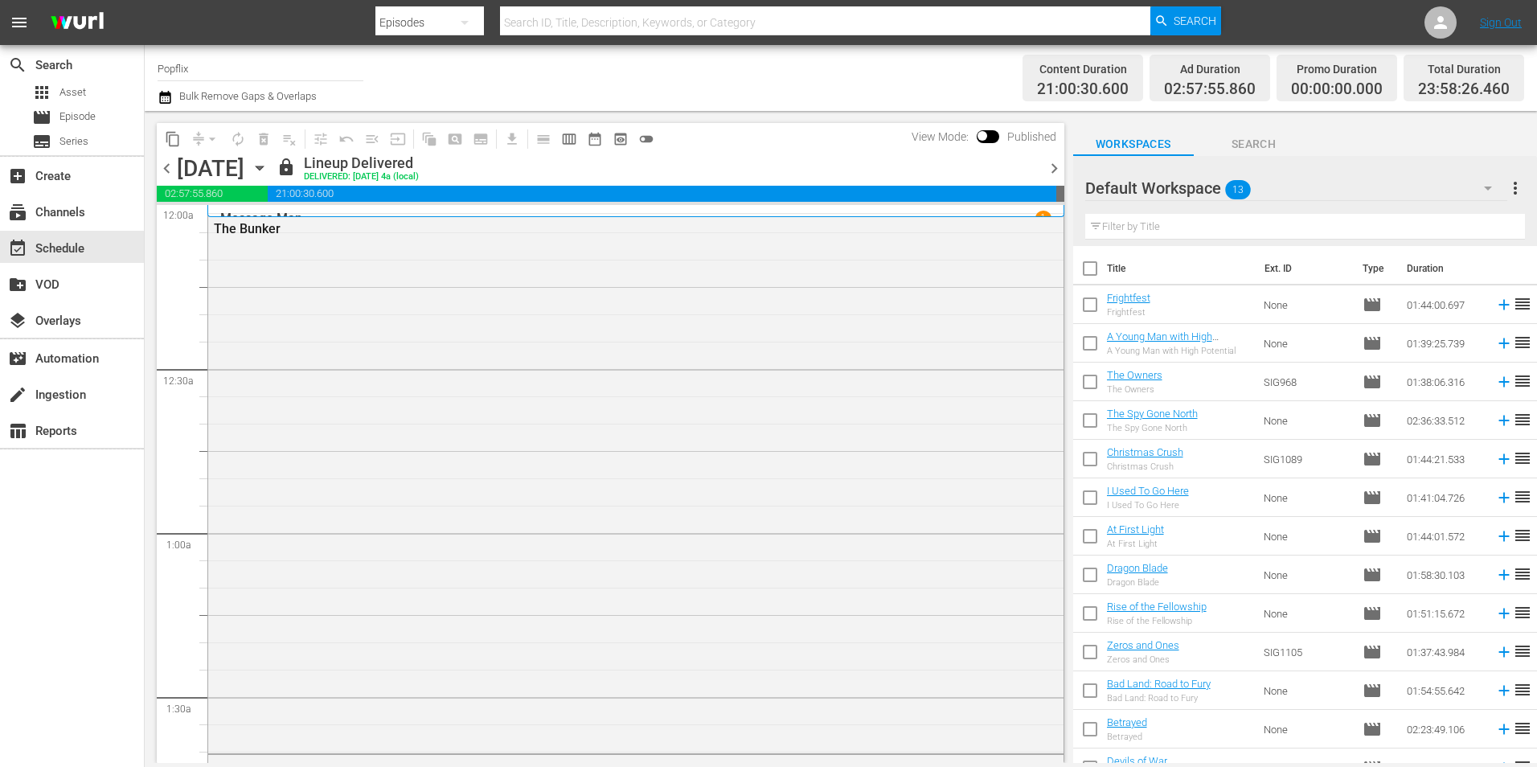
click at [1050, 163] on span "chevron_right" at bounding box center [1054, 168] width 20 height 20
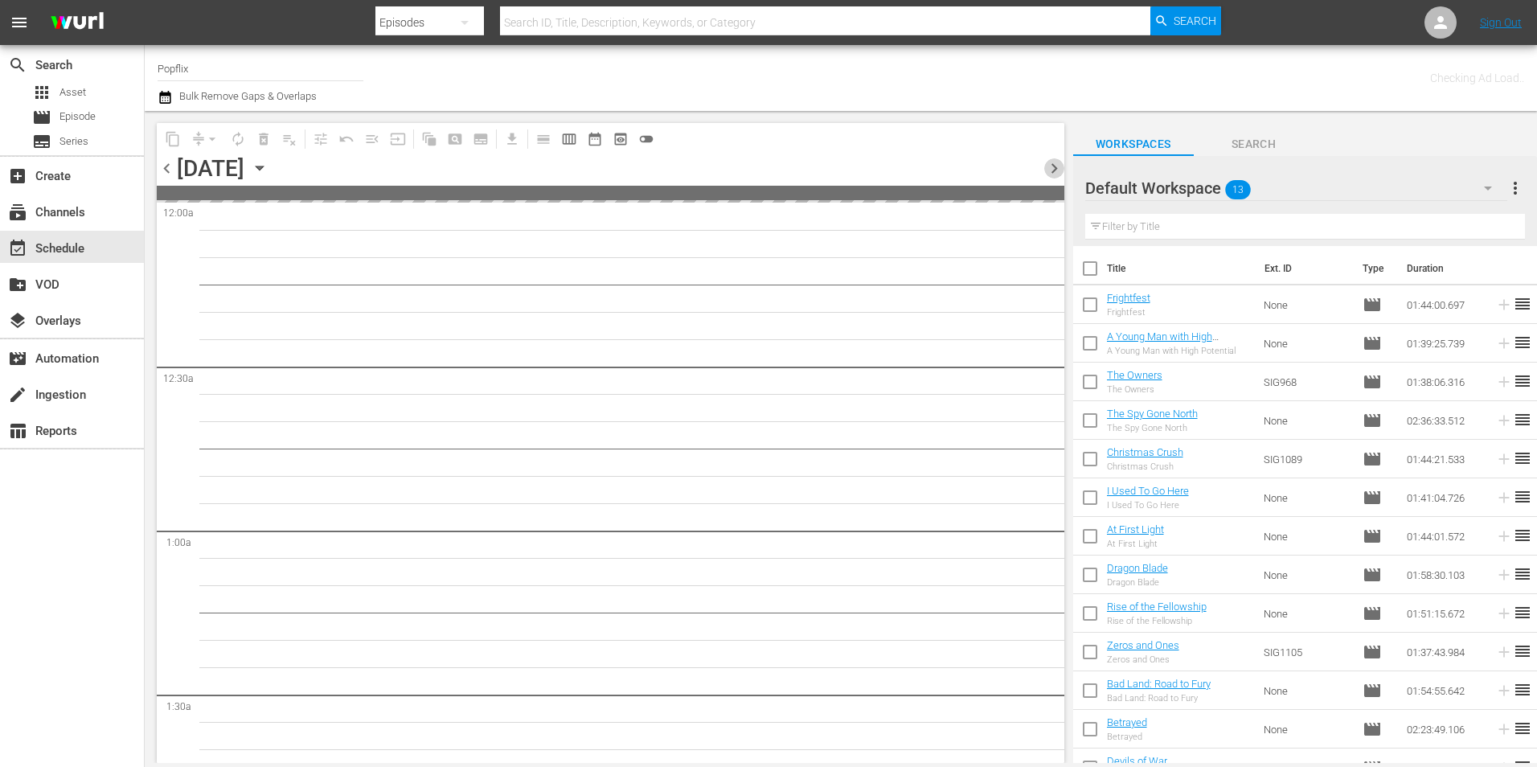
click at [1050, 163] on span "chevron_right" at bounding box center [1054, 168] width 20 height 20
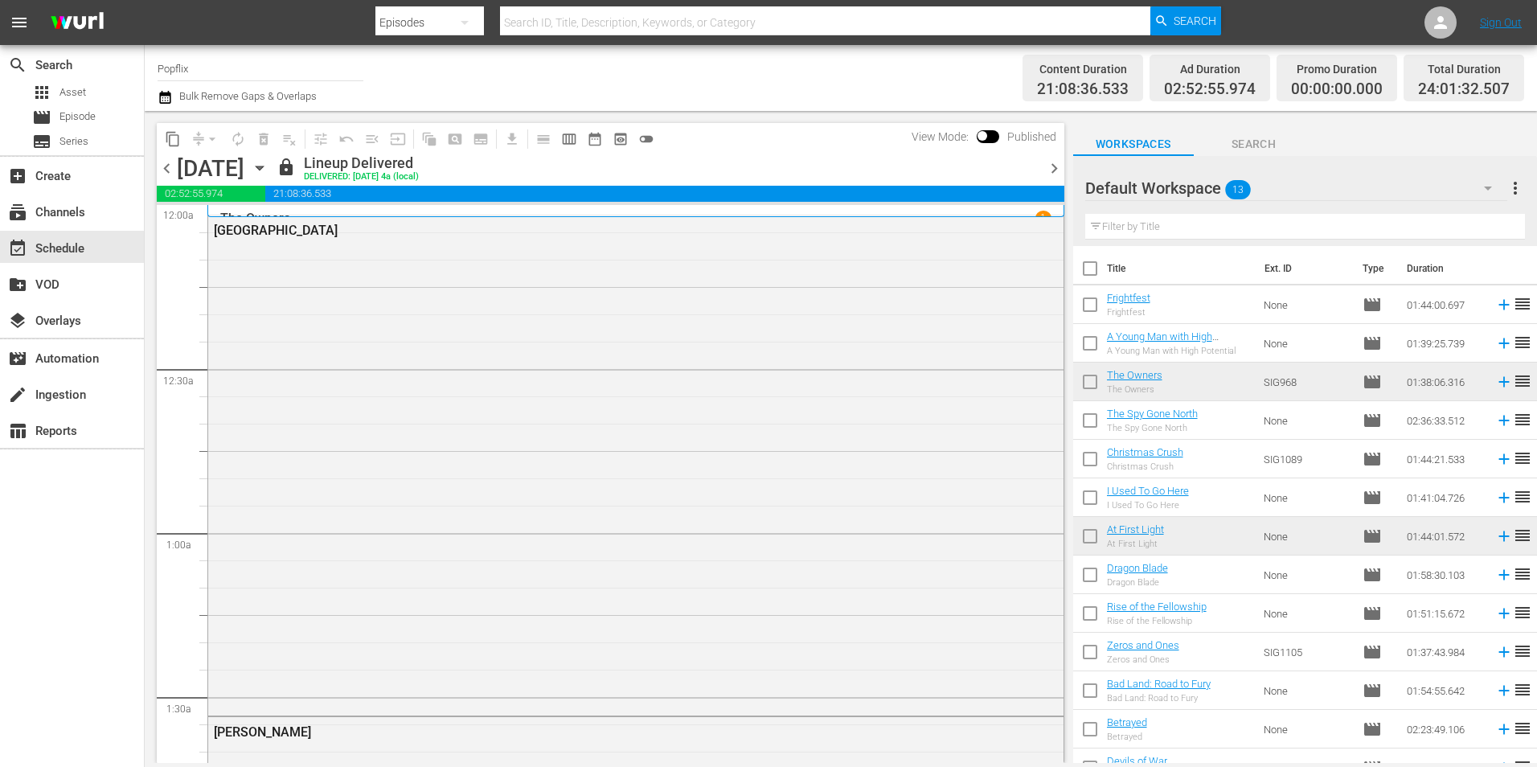
click at [1050, 165] on span "chevron_right" at bounding box center [1054, 168] width 20 height 20
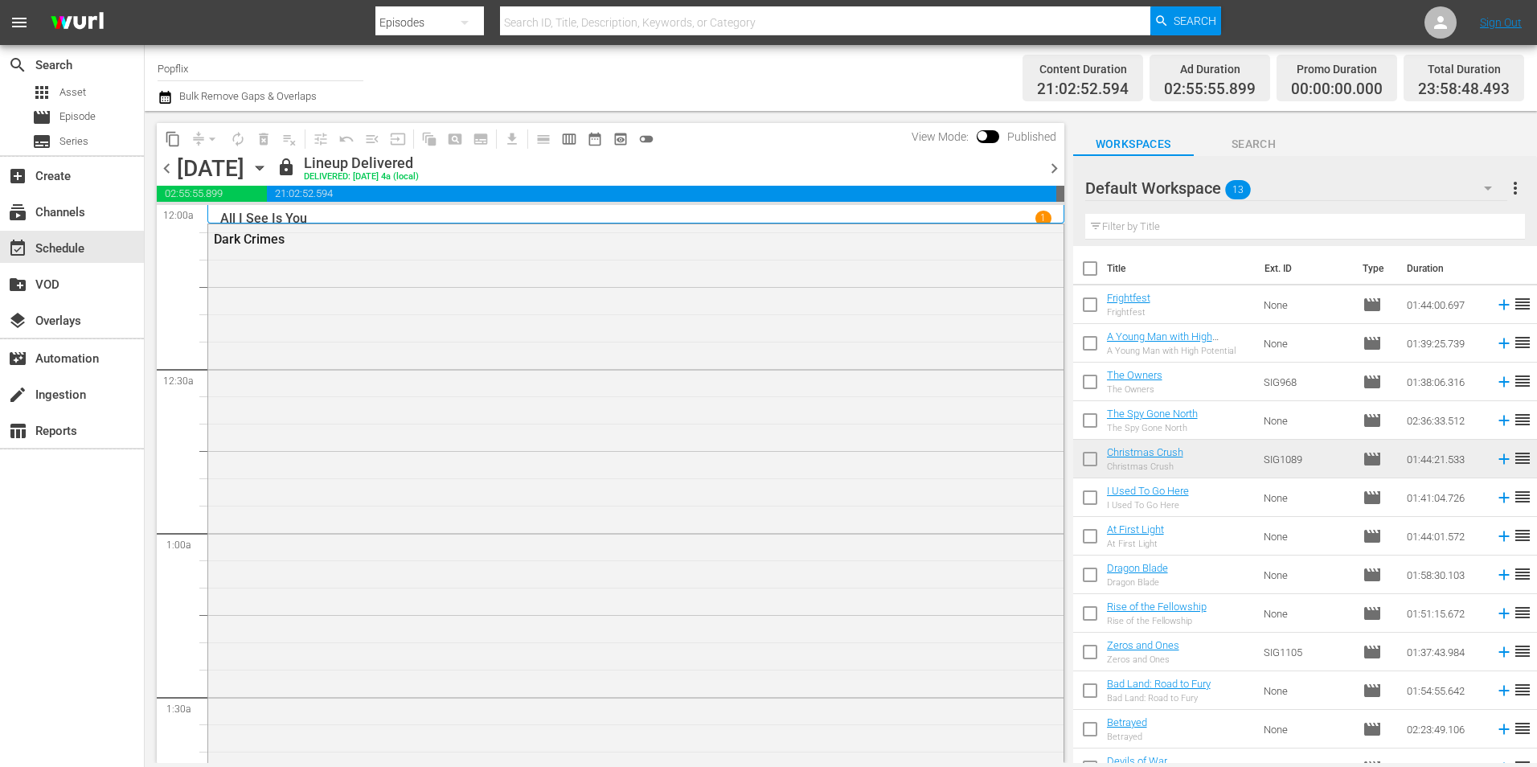
click at [1050, 165] on span "chevron_right" at bounding box center [1054, 168] width 20 height 20
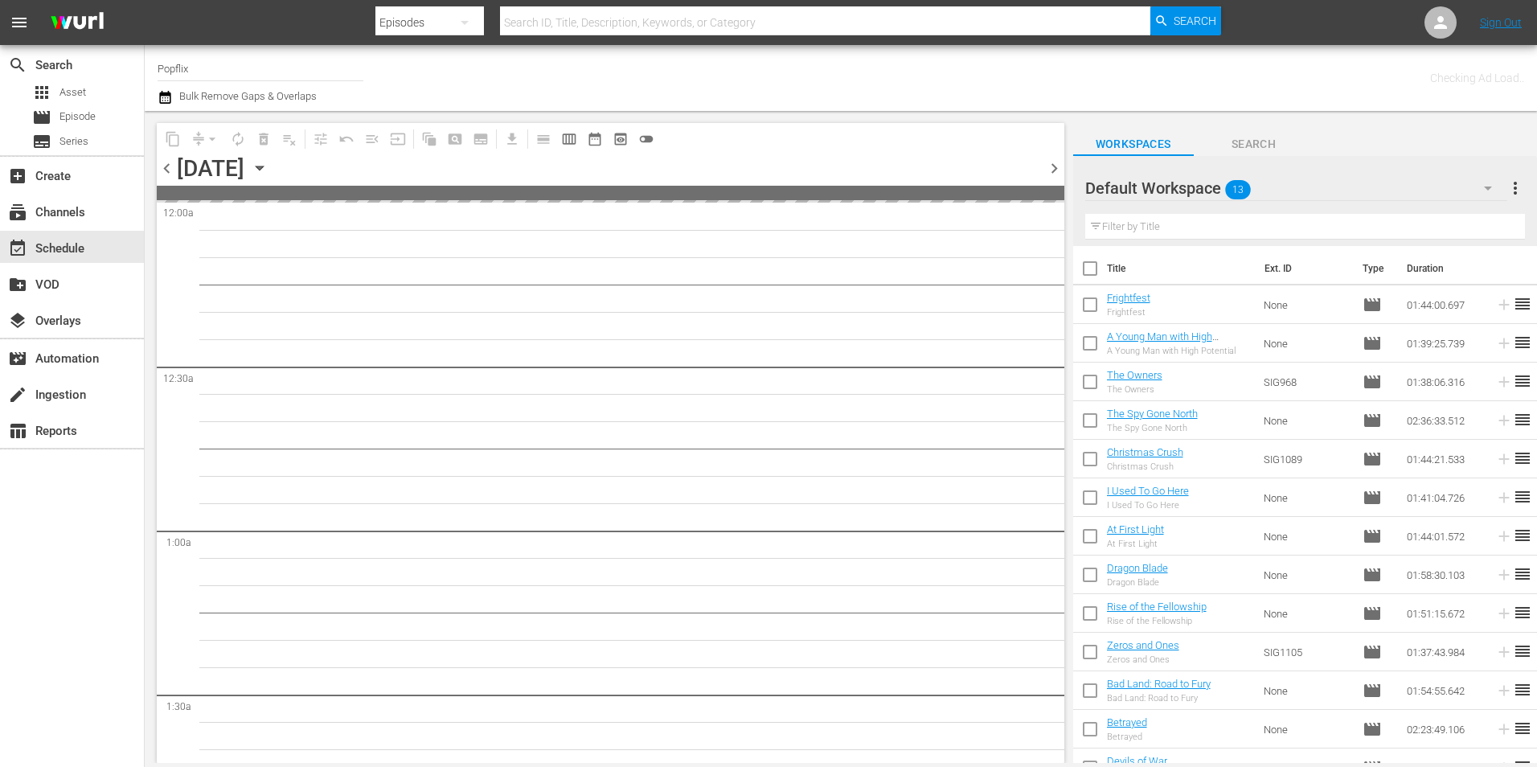
click at [1050, 165] on span "chevron_right" at bounding box center [1054, 168] width 20 height 20
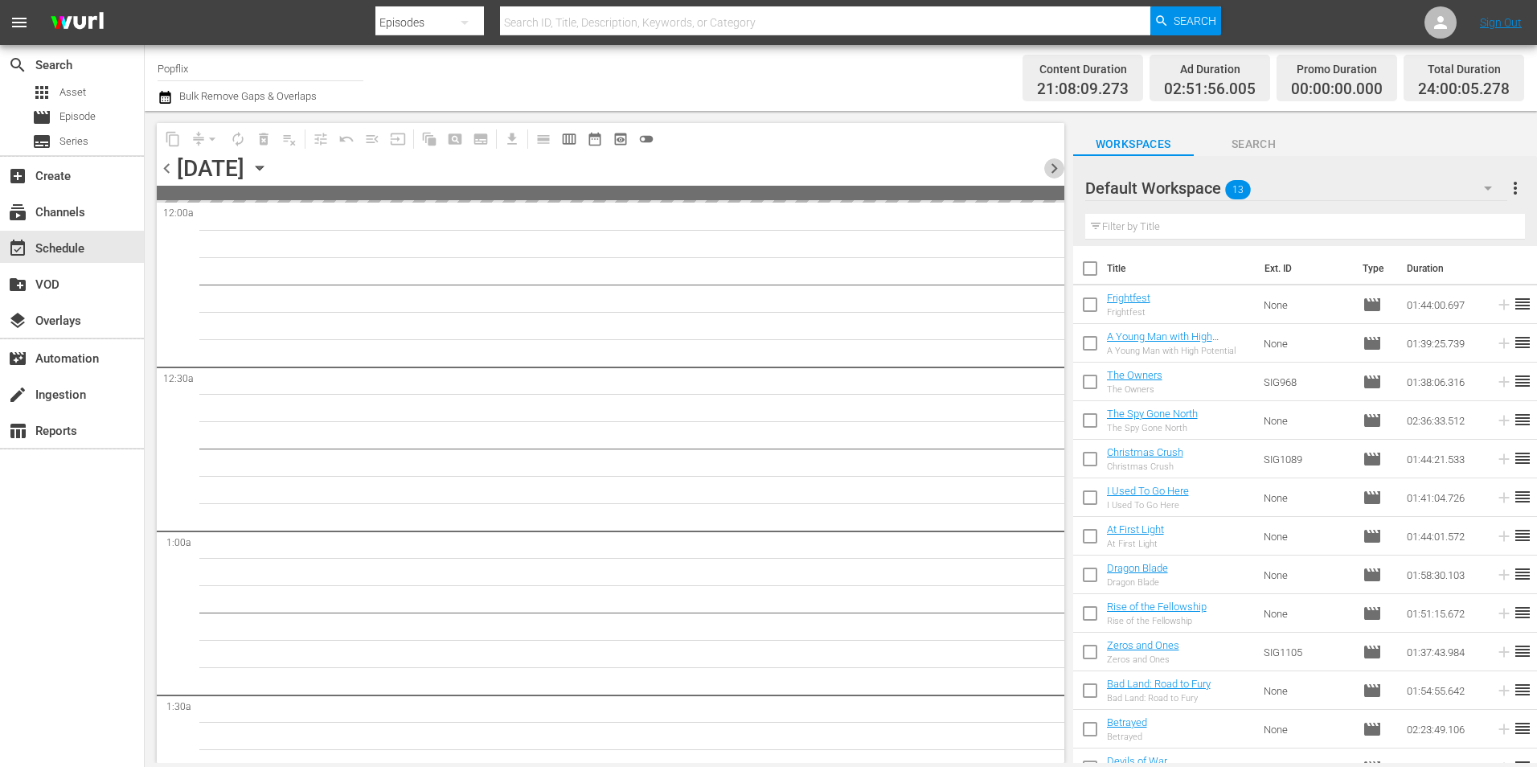
click at [1050, 165] on span "chevron_right" at bounding box center [1054, 168] width 20 height 20
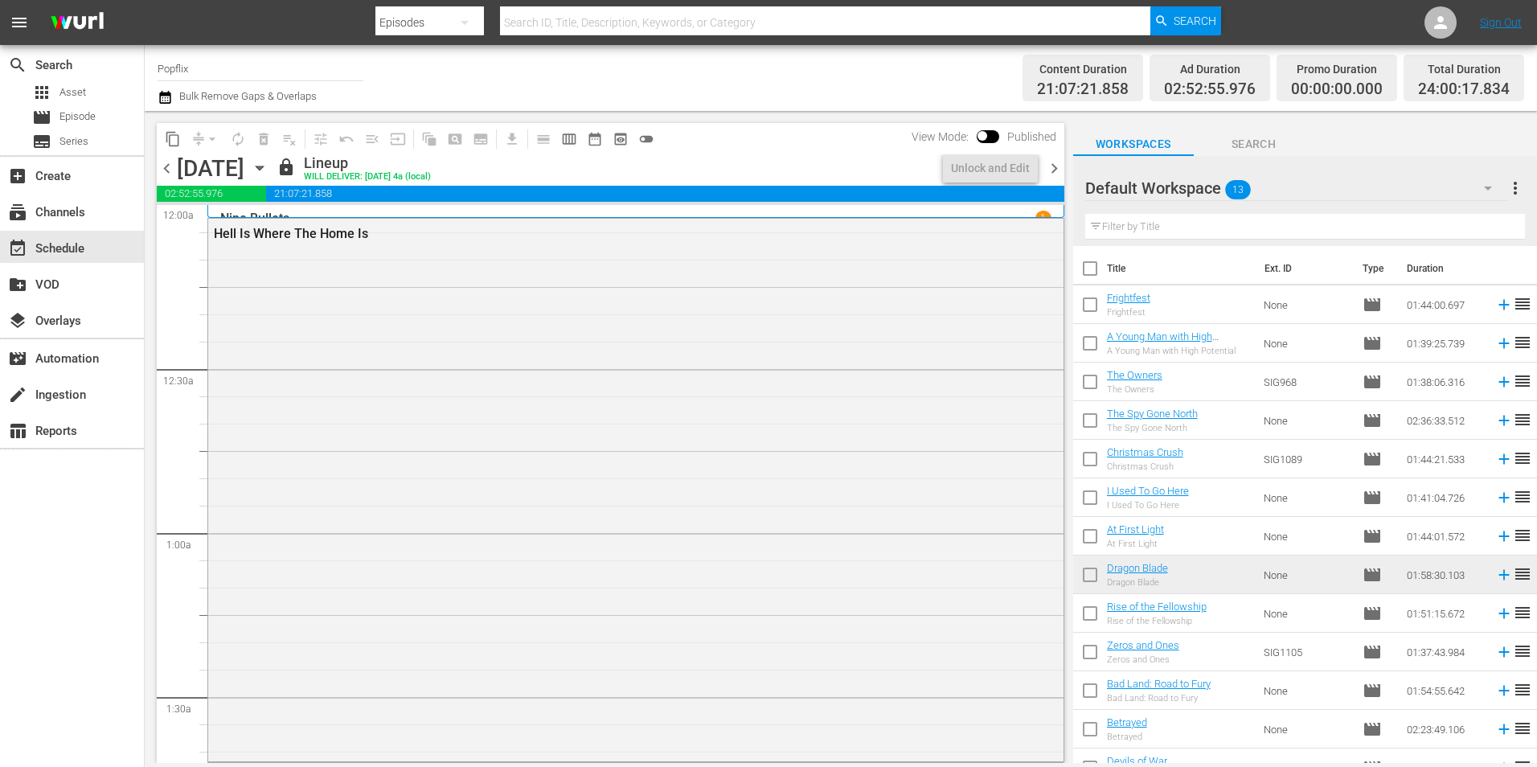
click at [1050, 165] on span "chevron_right" at bounding box center [1054, 168] width 20 height 20
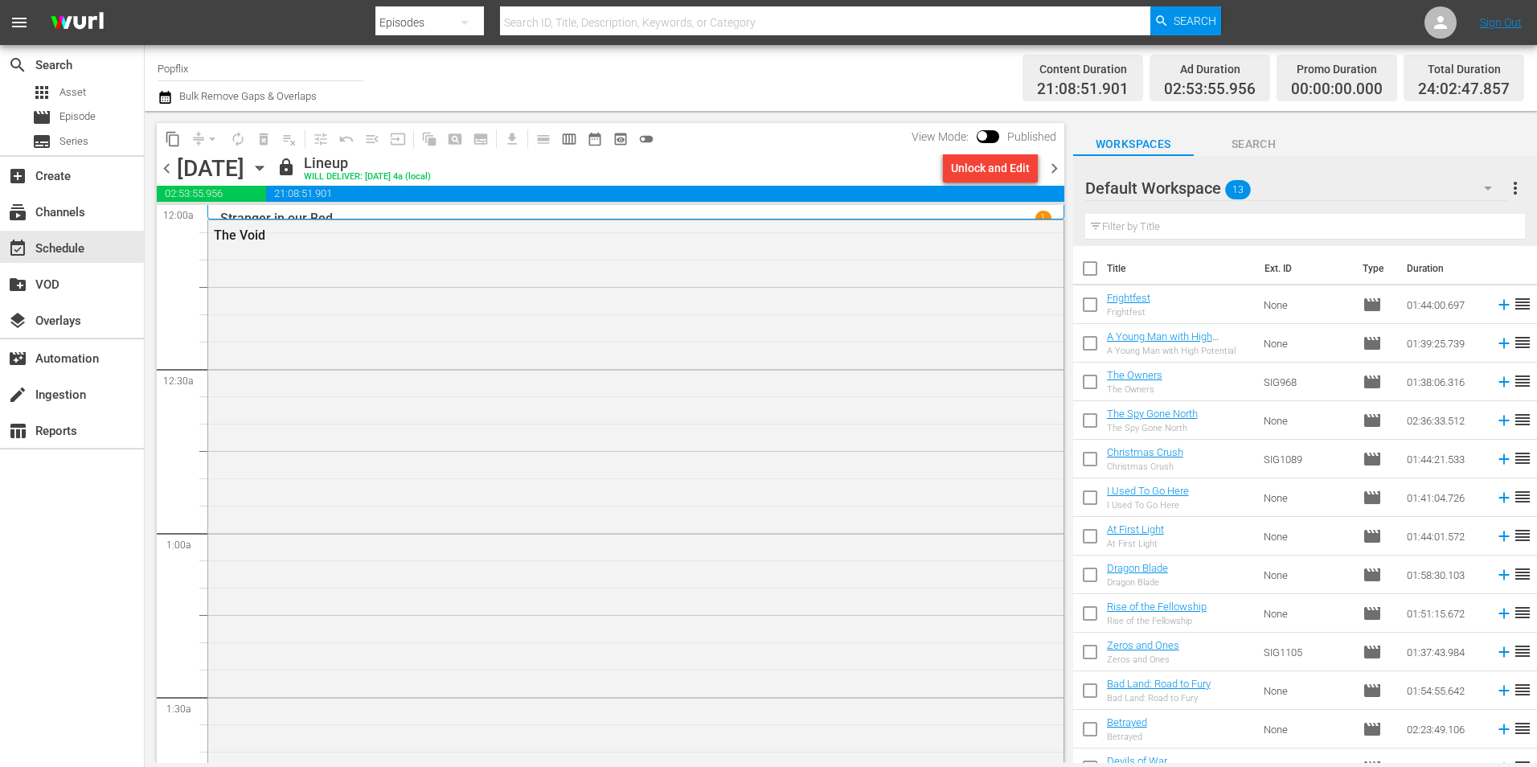
click at [1060, 173] on span "chevron_right" at bounding box center [1054, 168] width 20 height 20
